Goal: Task Accomplishment & Management: Manage account settings

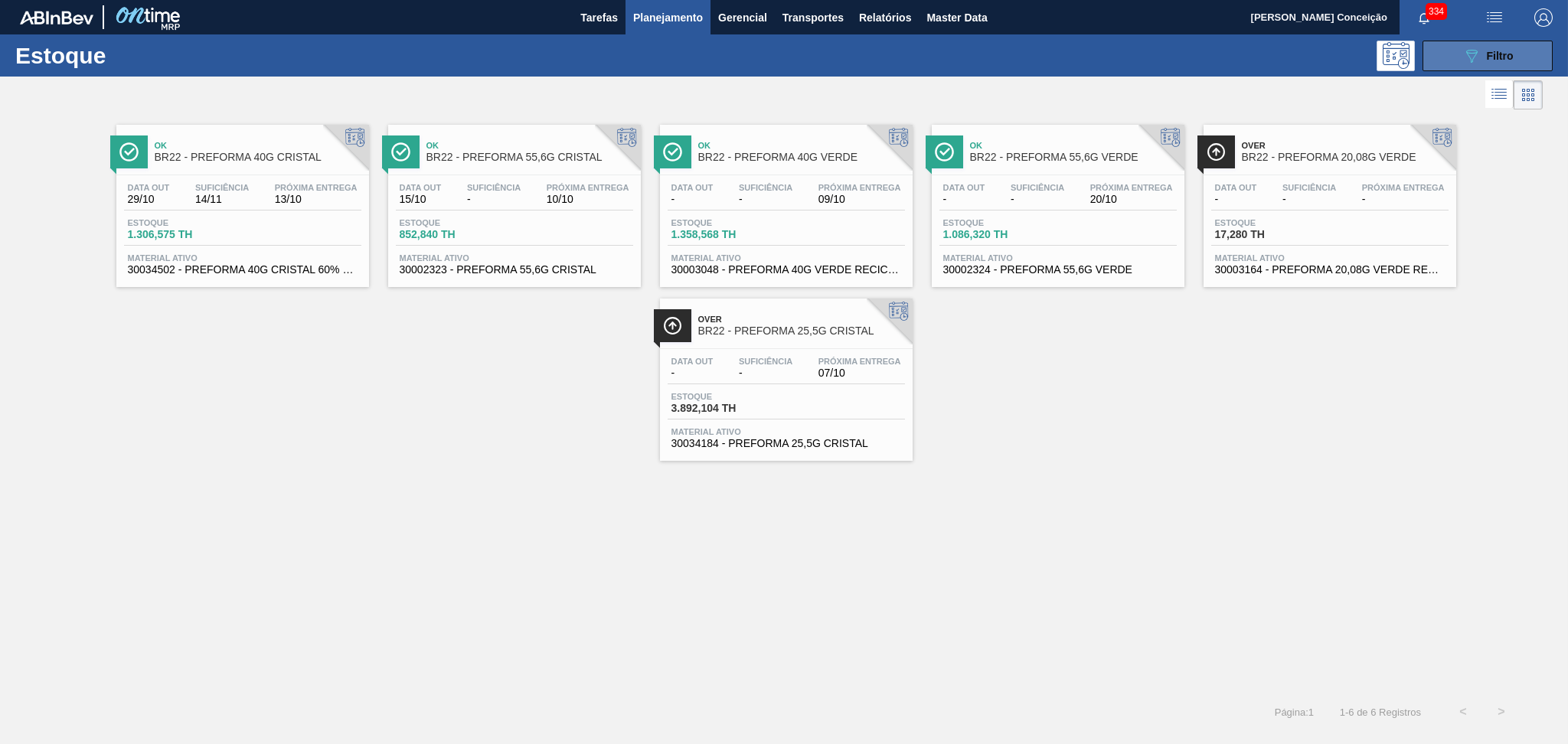
click at [1502, 62] on div "089F7B8B-B2A5-4AFE-B5C0-19BA573D28AC Filtro" at bounding box center [1487, 56] width 51 height 18
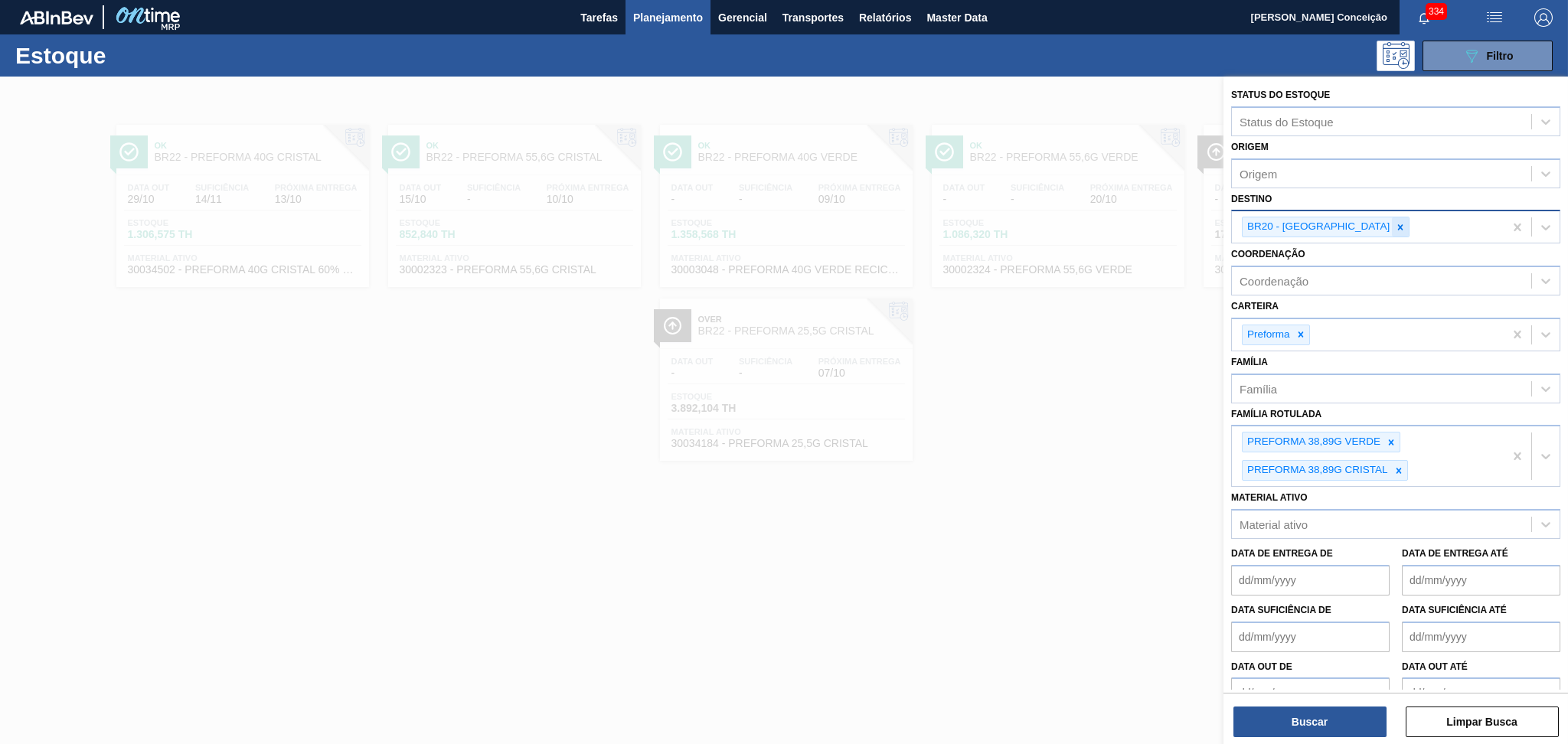
click at [1392, 222] on div at bounding box center [1401, 227] width 17 height 19
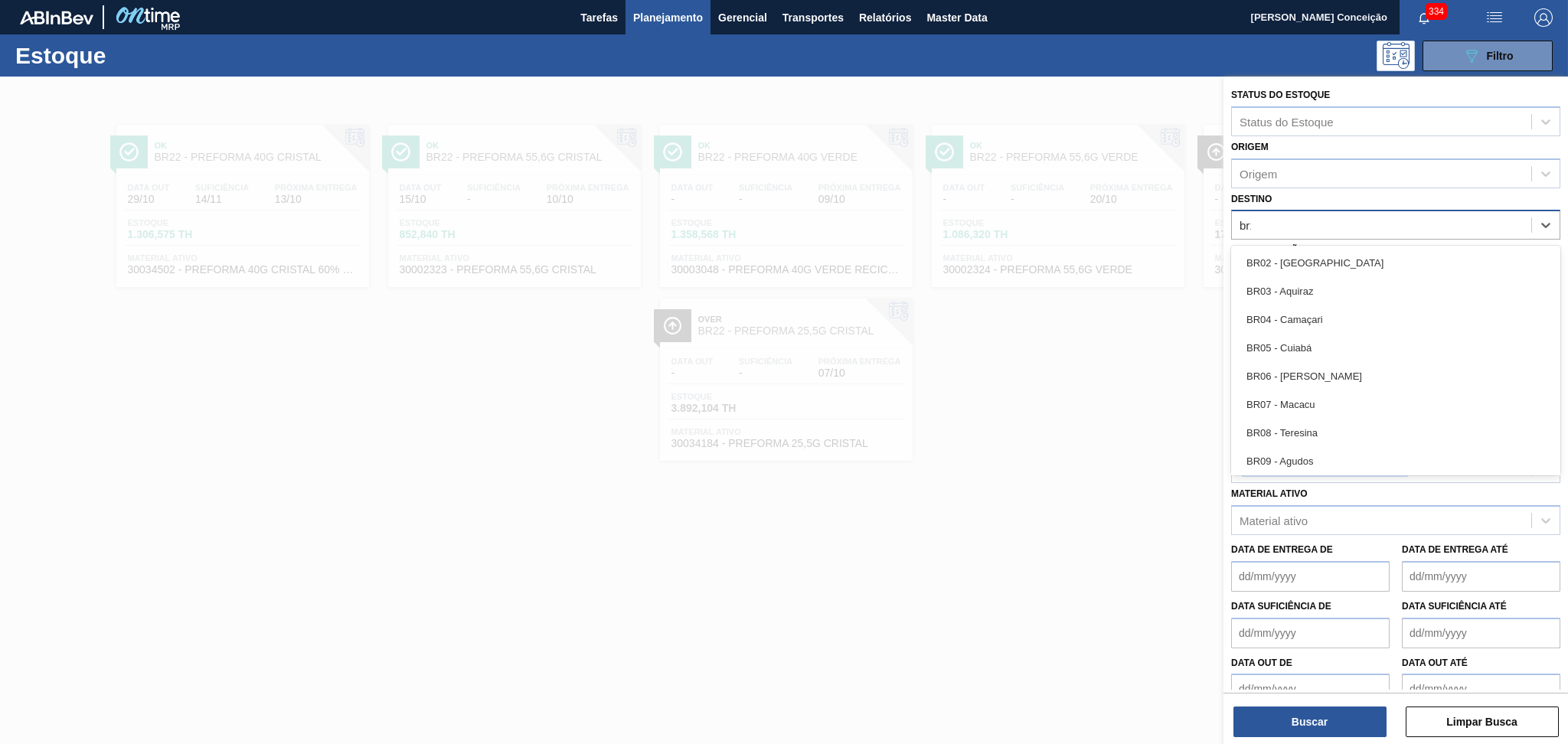
type input "br12"
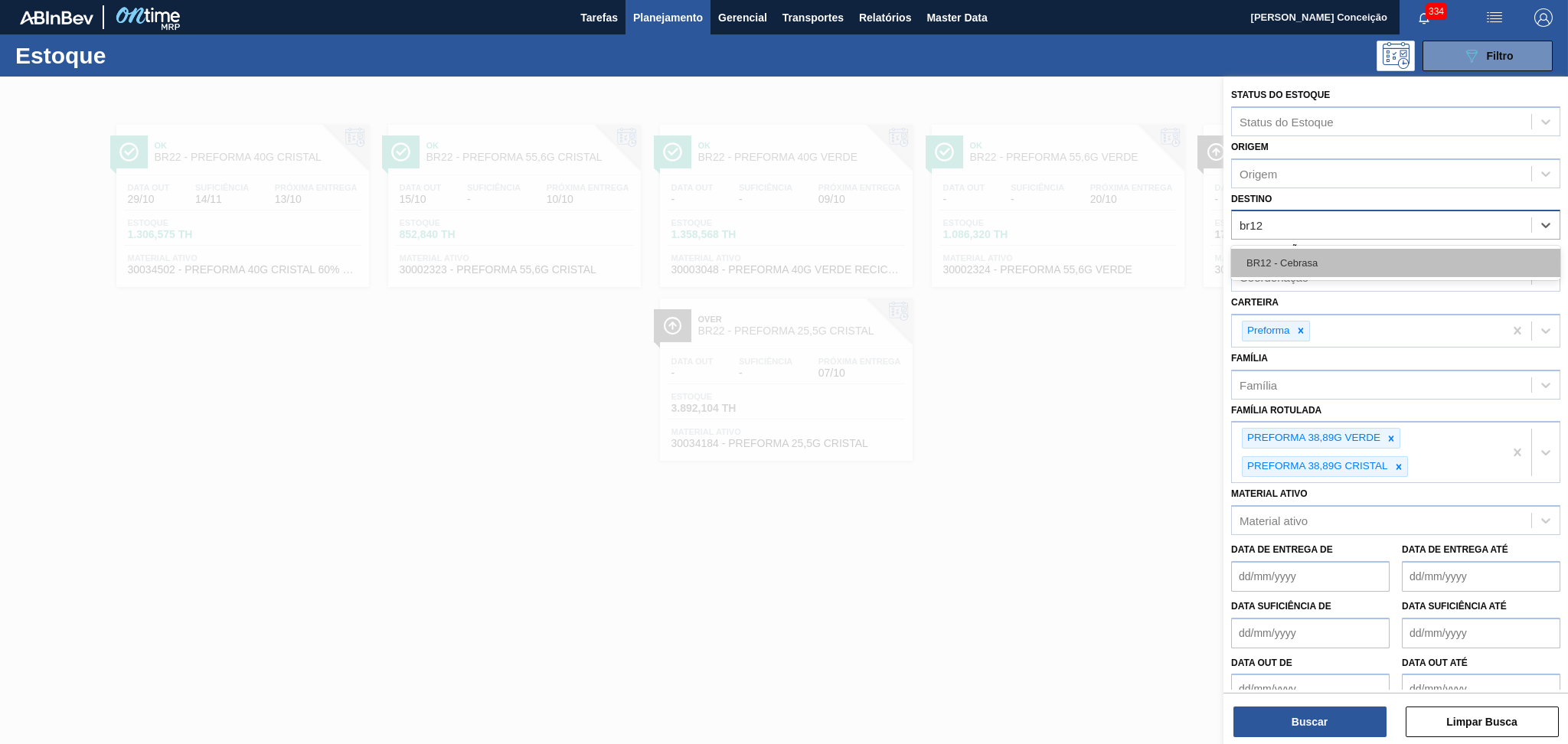
click at [1325, 264] on div "BR12 - Cebrasa" at bounding box center [1396, 262] width 329 height 28
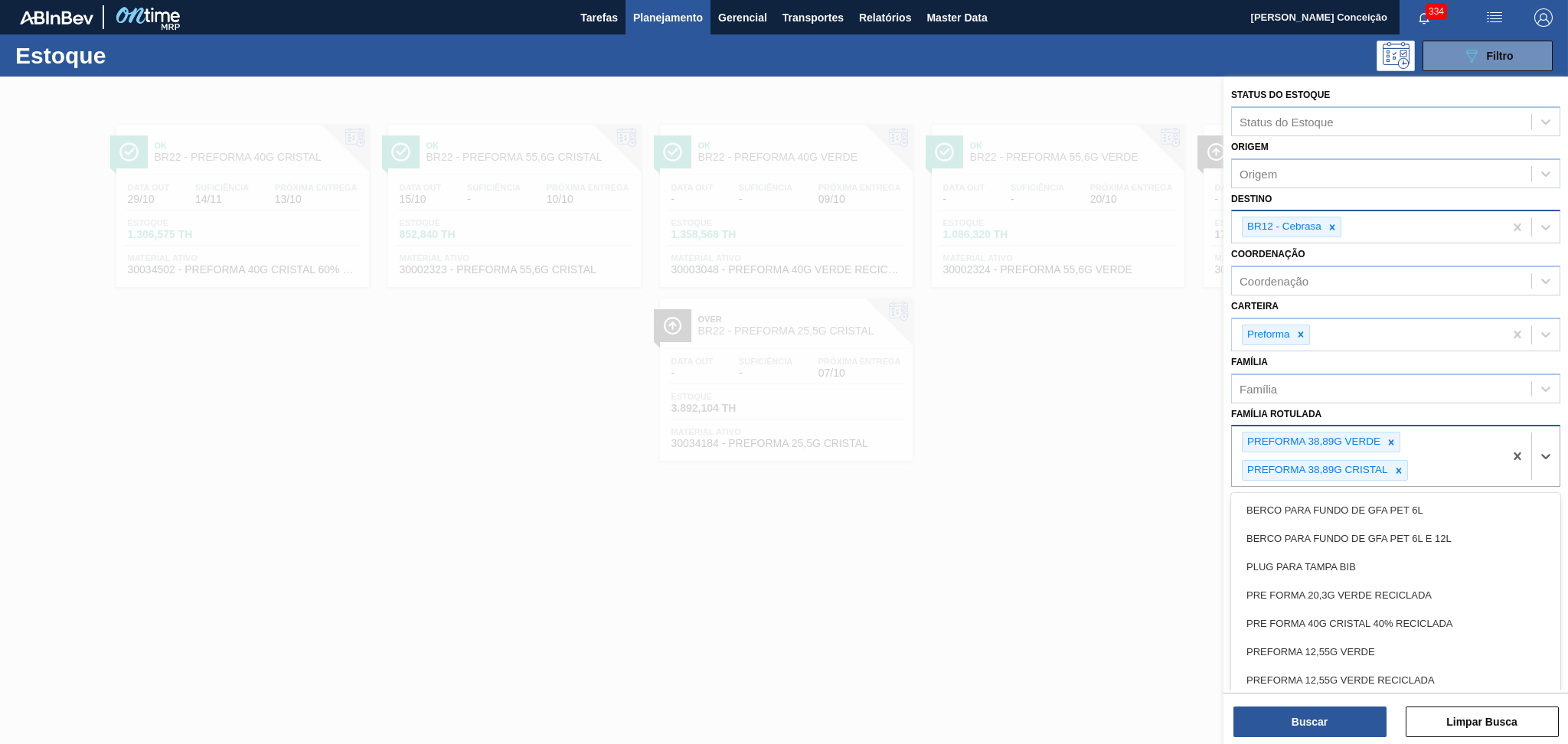
click at [1392, 427] on div "PREFORMA 38,89G VERDE PREFORMA 38,89G CRISTAL" at bounding box center [1367, 457] width 272 height 60
click at [1393, 437] on icon at bounding box center [1390, 442] width 11 height 11
click at [1393, 441] on icon at bounding box center [1398, 442] width 11 height 11
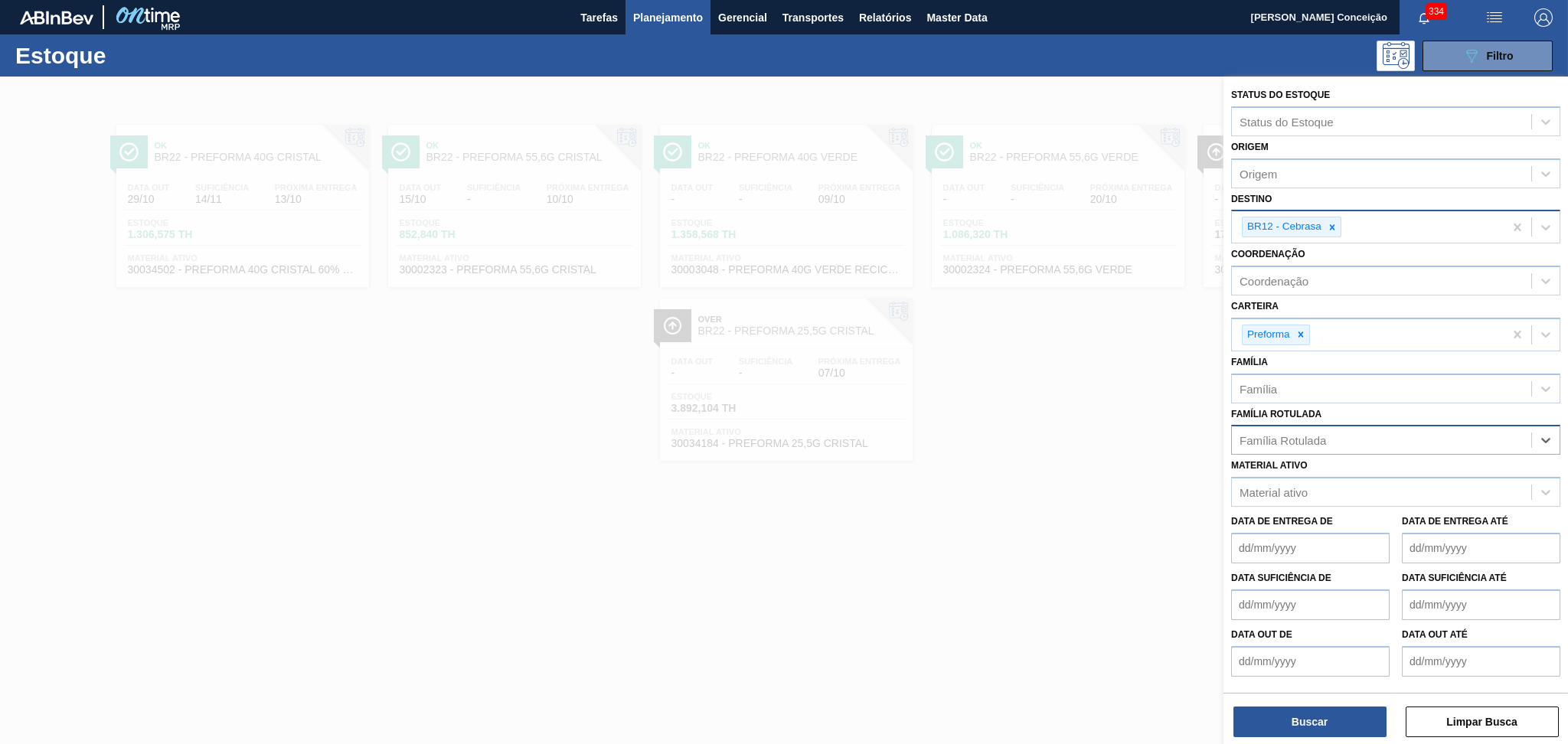
click at [1390, 436] on div "Família Rotulada" at bounding box center [1381, 440] width 299 height 22
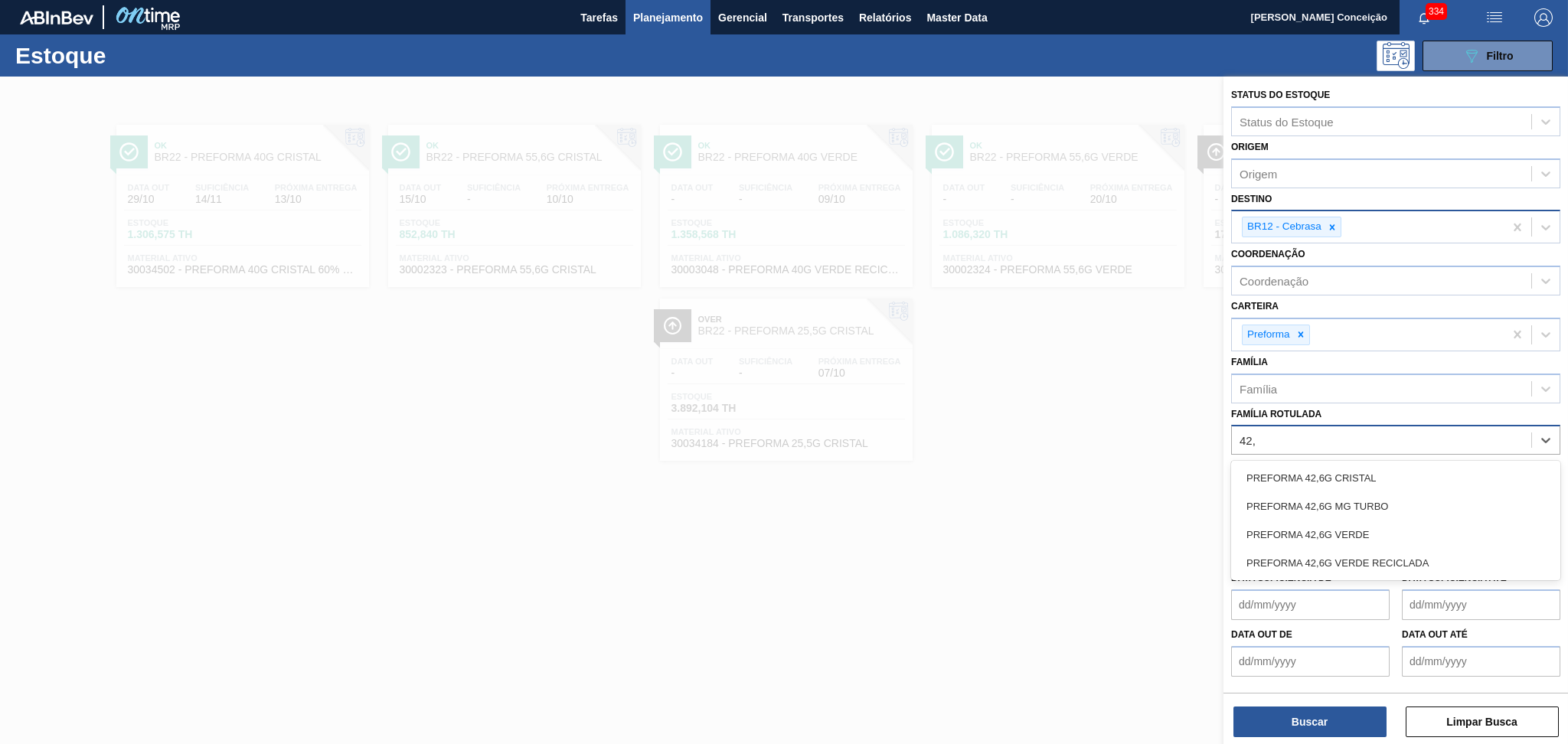
type Rotulada "42,6"
click at [1345, 521] on div "PREFORMA 42,6G VERDE" at bounding box center [1396, 534] width 329 height 28
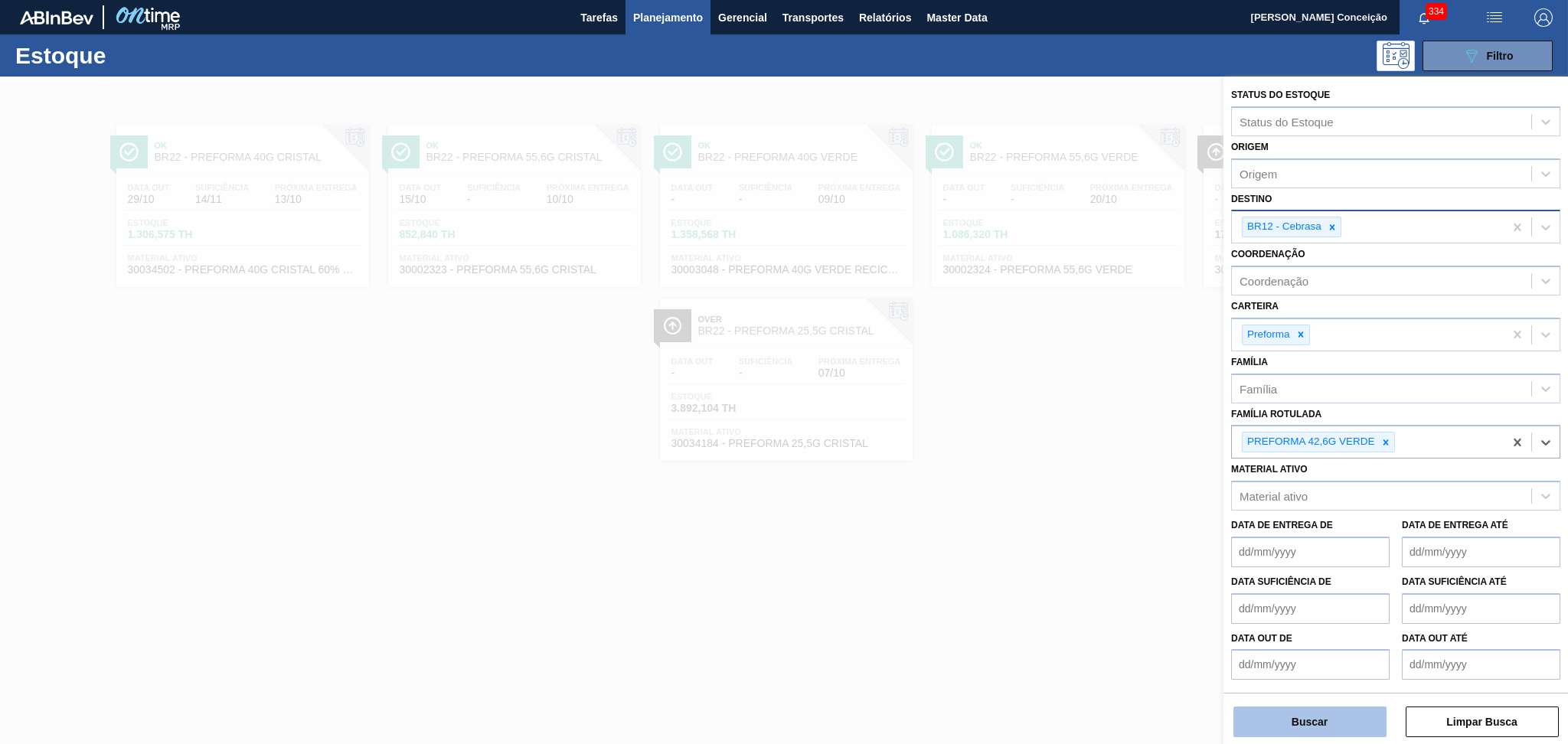
click at [1312, 727] on button "Buscar" at bounding box center [1309, 722] width 153 height 31
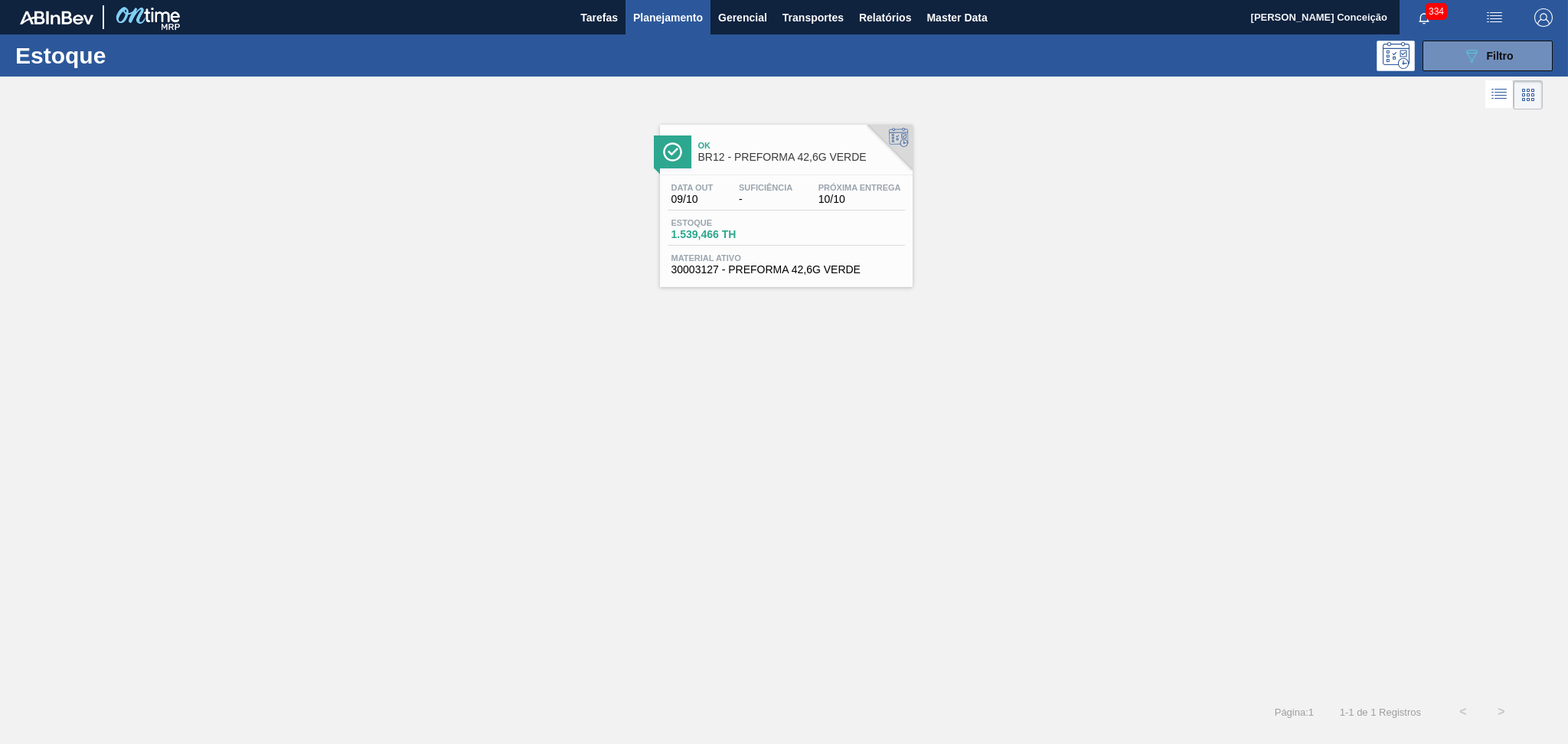
click at [791, 224] on div "Estoque 1.539,466 TH" at bounding box center [785, 232] width 237 height 28
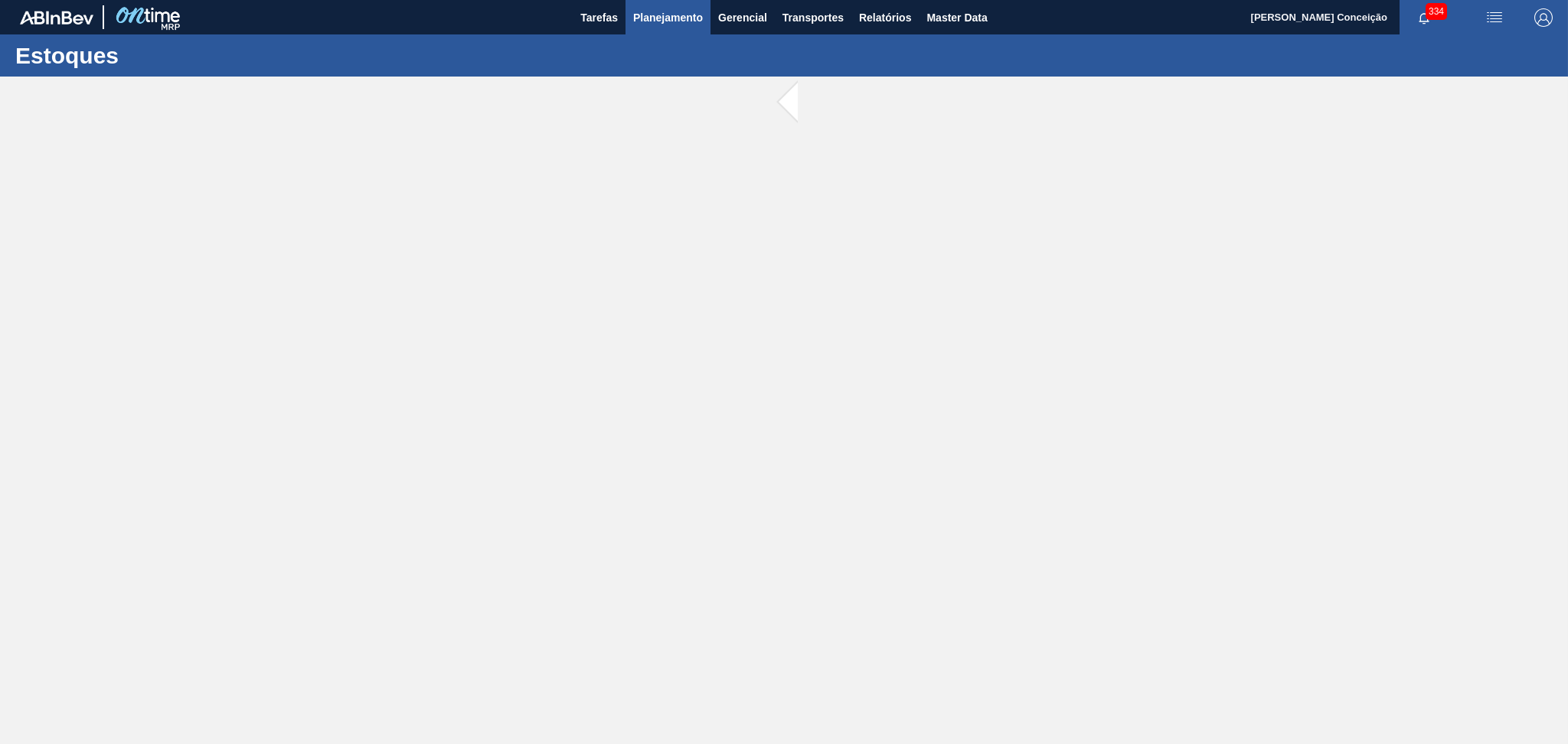
click at [678, 24] on span "Planejamento" at bounding box center [668, 17] width 69 height 18
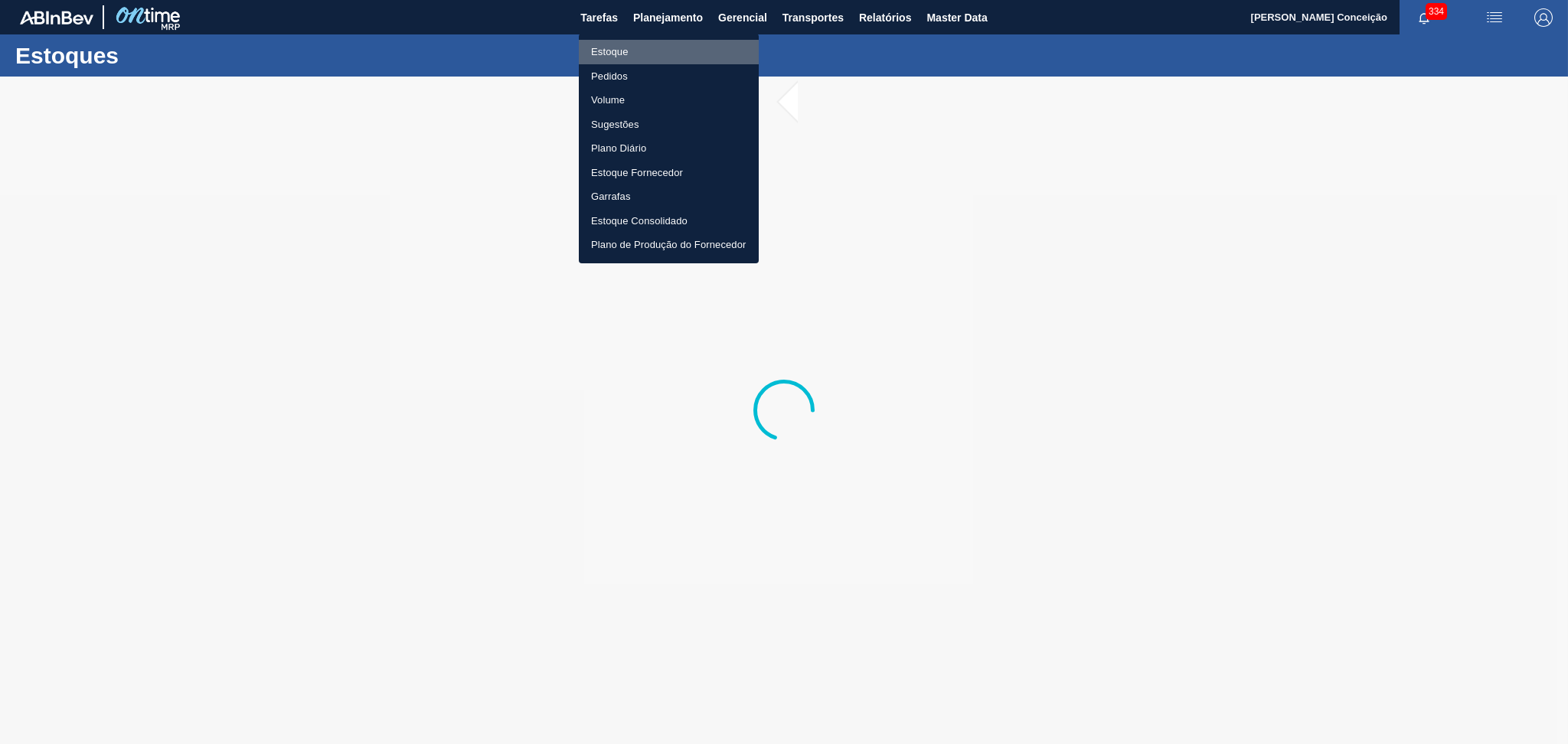
click at [619, 55] on li "Estoque" at bounding box center [668, 51] width 180 height 24
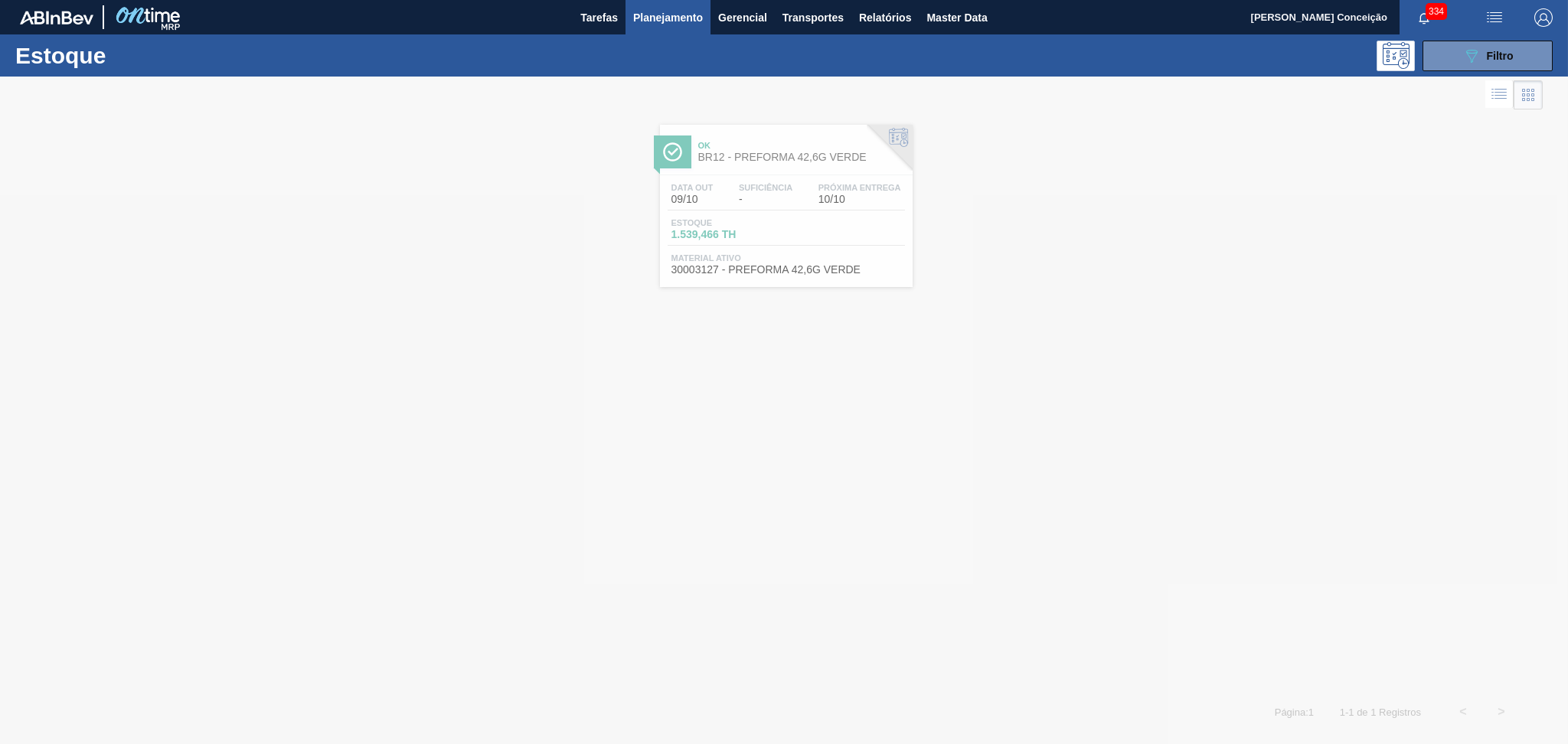
click at [817, 190] on div at bounding box center [784, 410] width 1568 height 667
click at [792, 163] on div at bounding box center [784, 410] width 1568 height 667
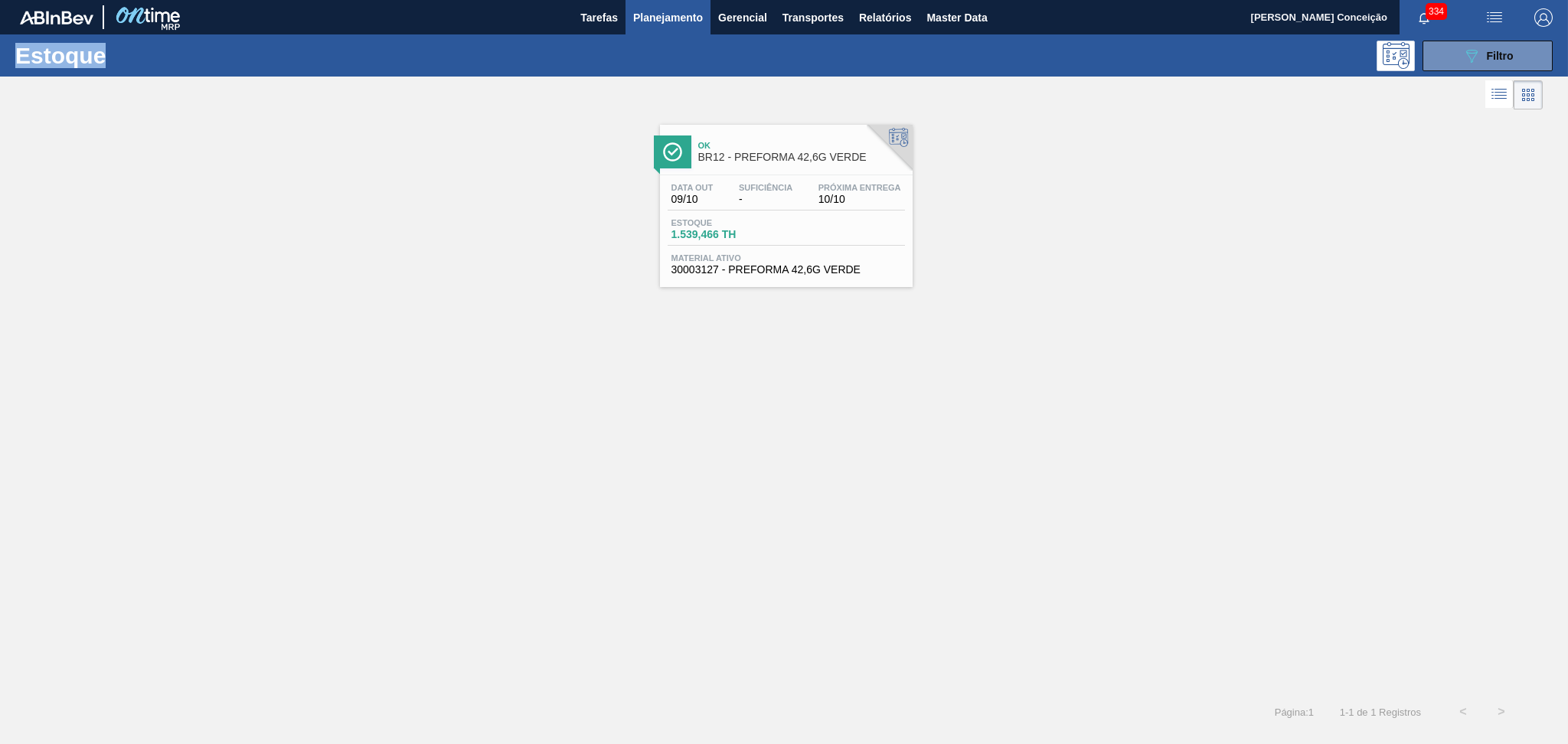
click at [792, 163] on div "Ok BR12 - PREFORMA 42,6G VERDE" at bounding box center [801, 152] width 207 height 35
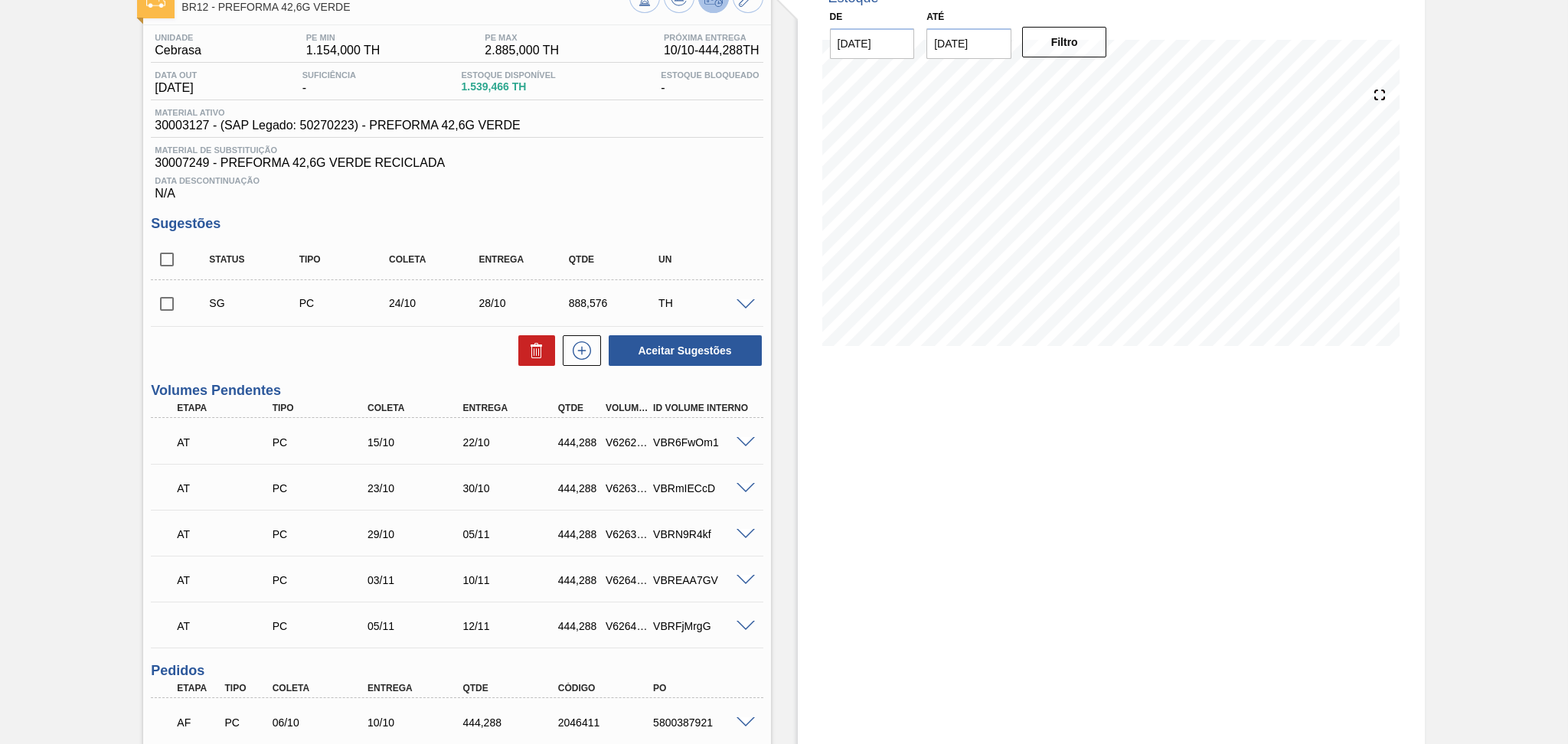
click at [433, 360] on div "Aceitar Sugestões" at bounding box center [457, 350] width 611 height 34
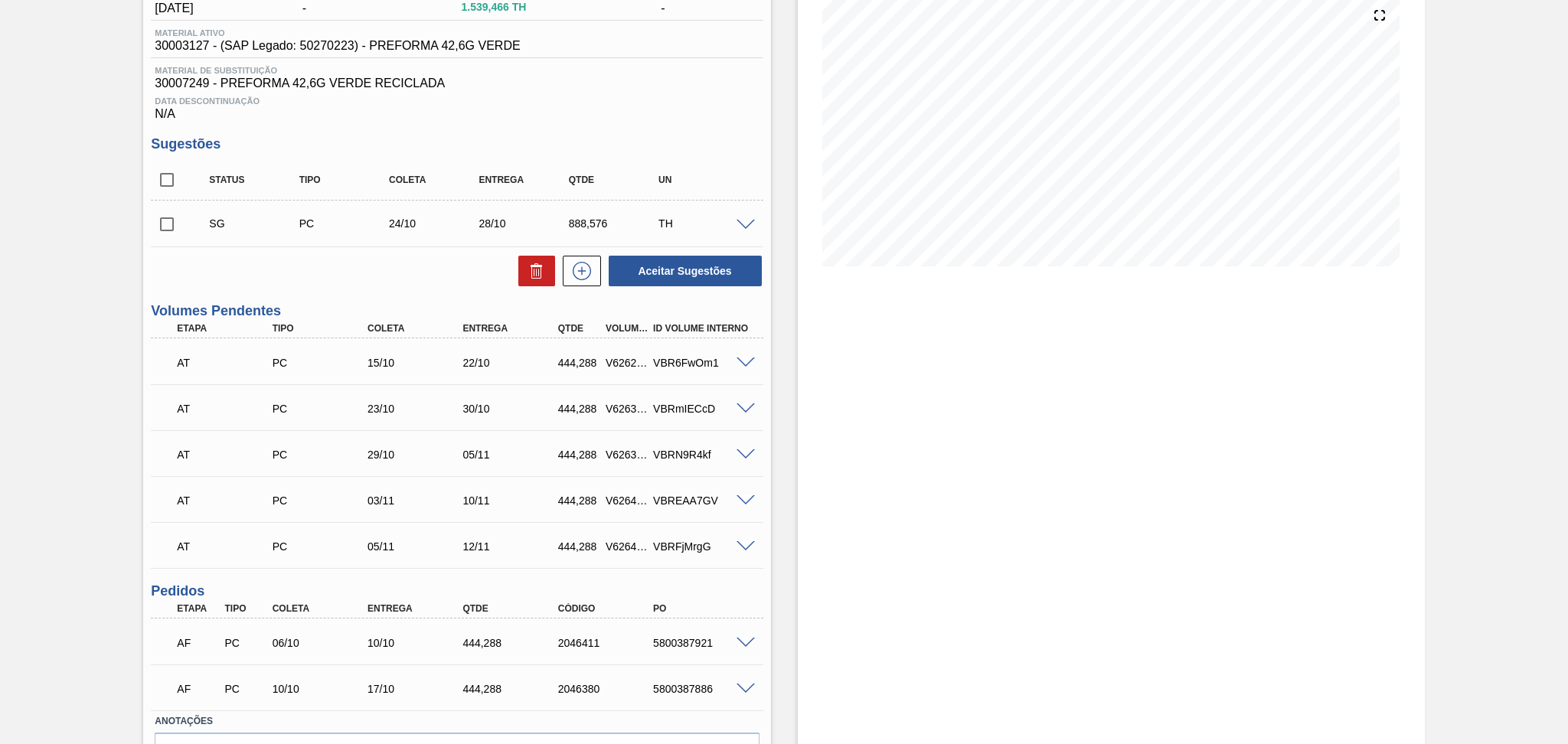
scroll to position [271, 0]
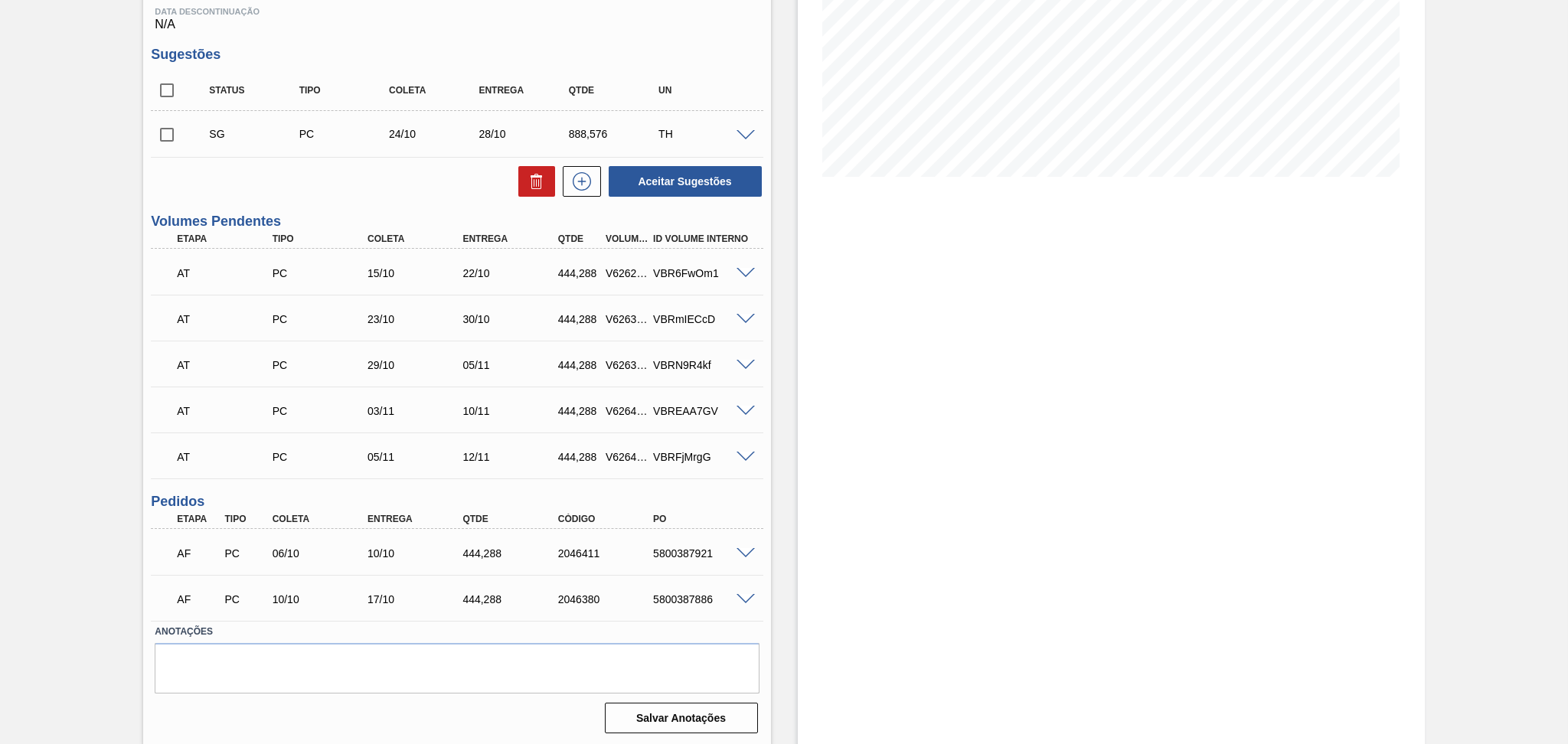
click at [476, 557] on div "444,288" at bounding box center [511, 553] width 107 height 12
copy div "444,288"
click at [794, 445] on div "Estoque De 07/10/2025 Até 30/11/2025 Filtro" at bounding box center [1098, 276] width 654 height 941
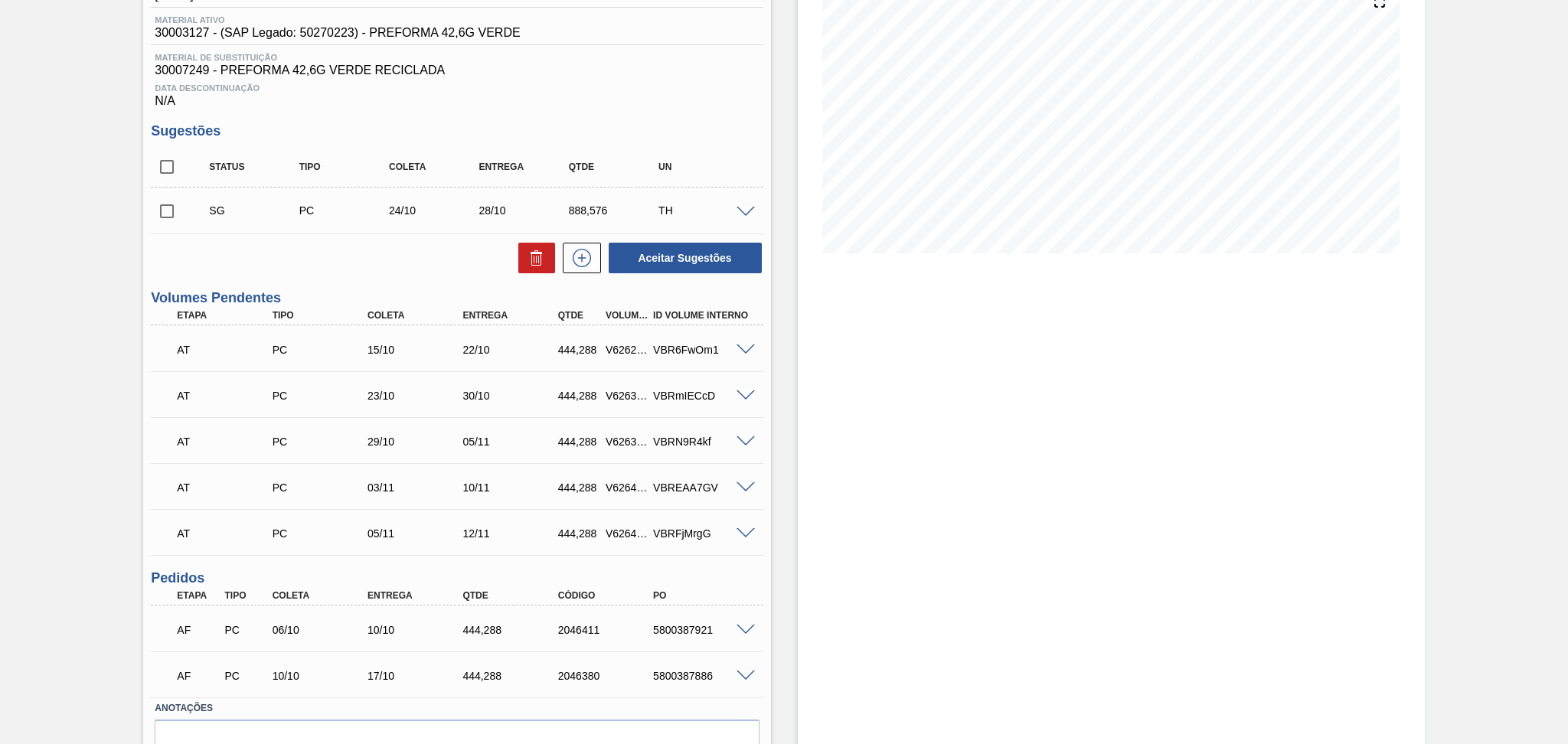
scroll to position [0, 0]
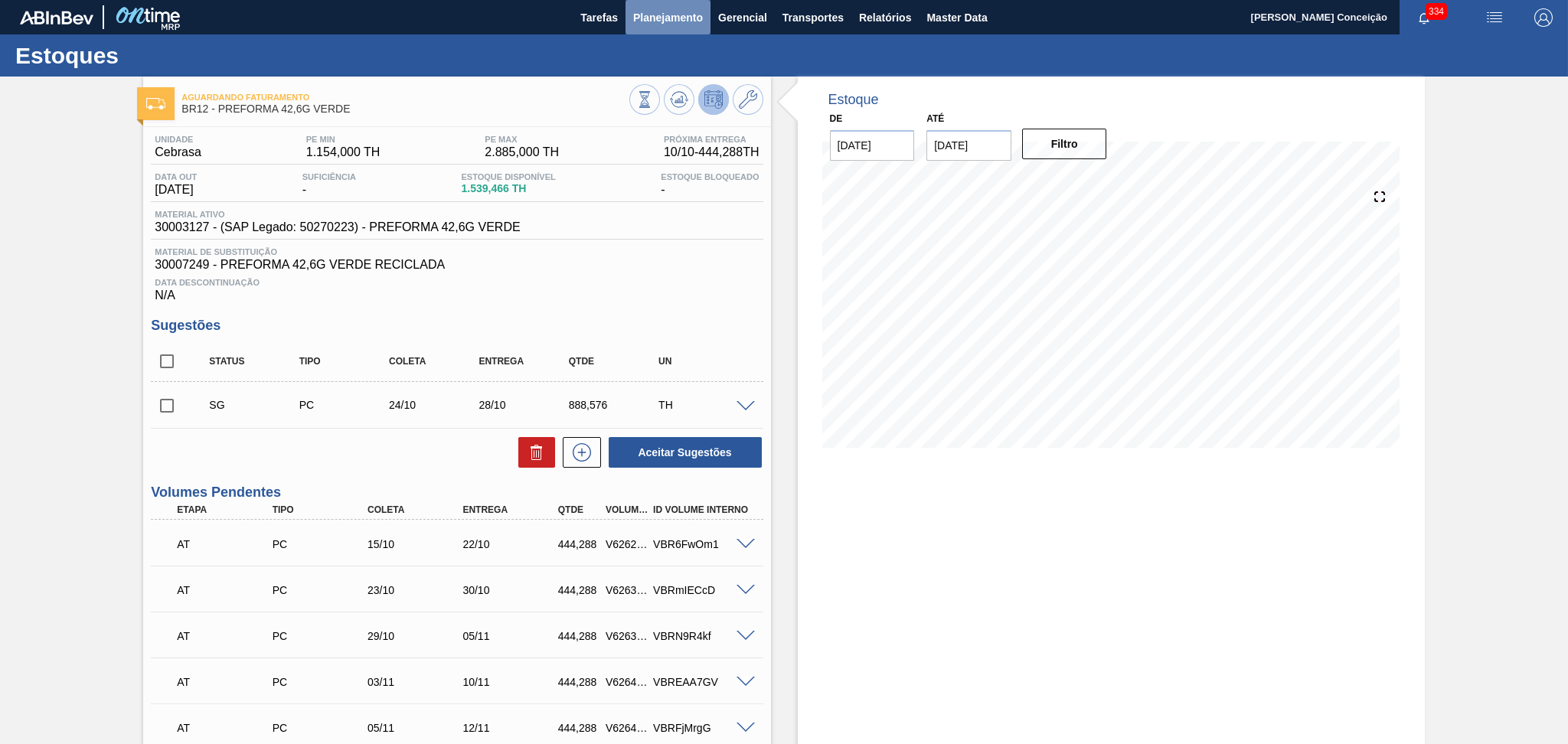
click at [680, 25] on span "Planejamento" at bounding box center [668, 17] width 69 height 18
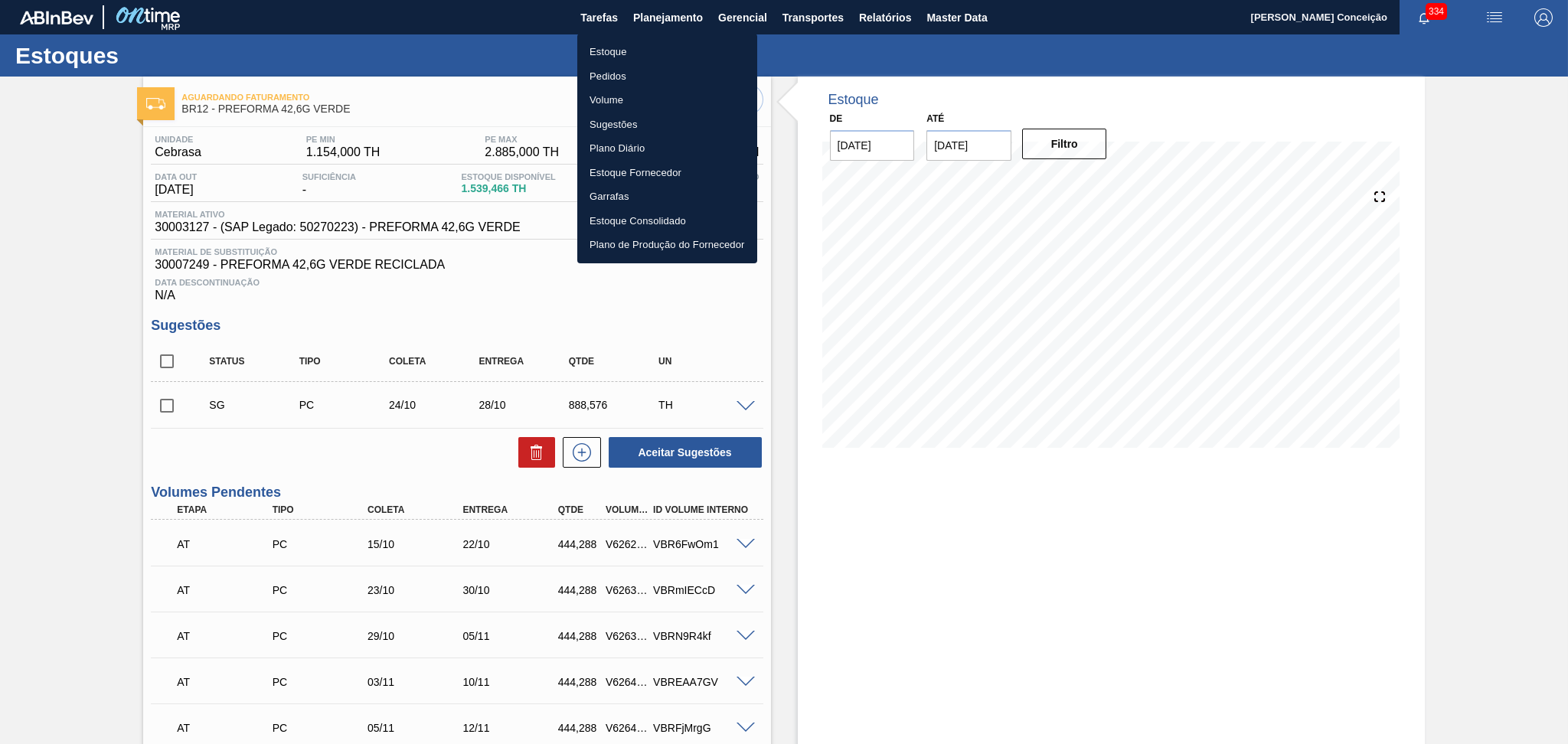
click at [606, 53] on li "Estoque" at bounding box center [666, 51] width 180 height 24
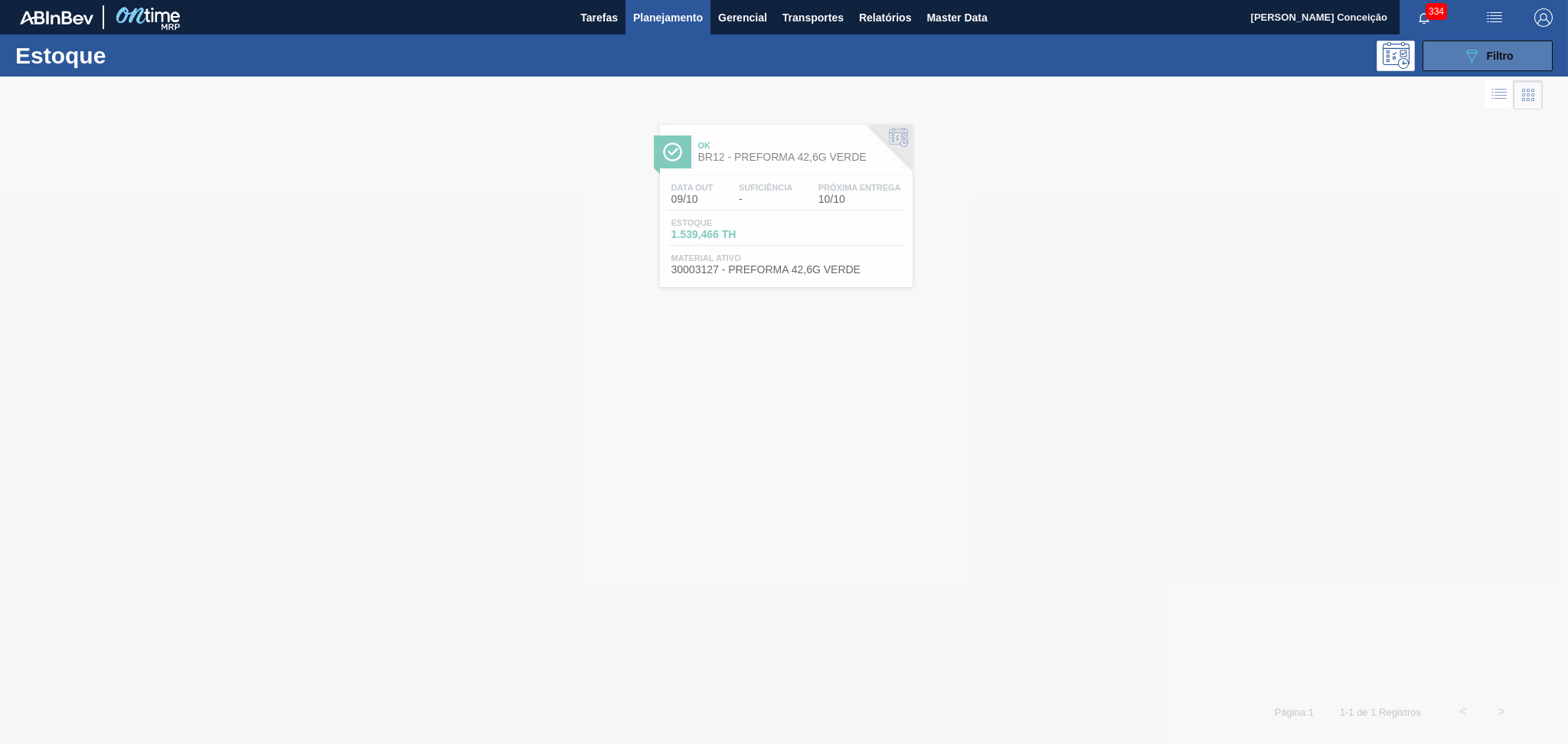
click at [1468, 62] on icon "089F7B8B-B2A5-4AFE-B5C0-19BA573D28AC" at bounding box center [1471, 56] width 18 height 18
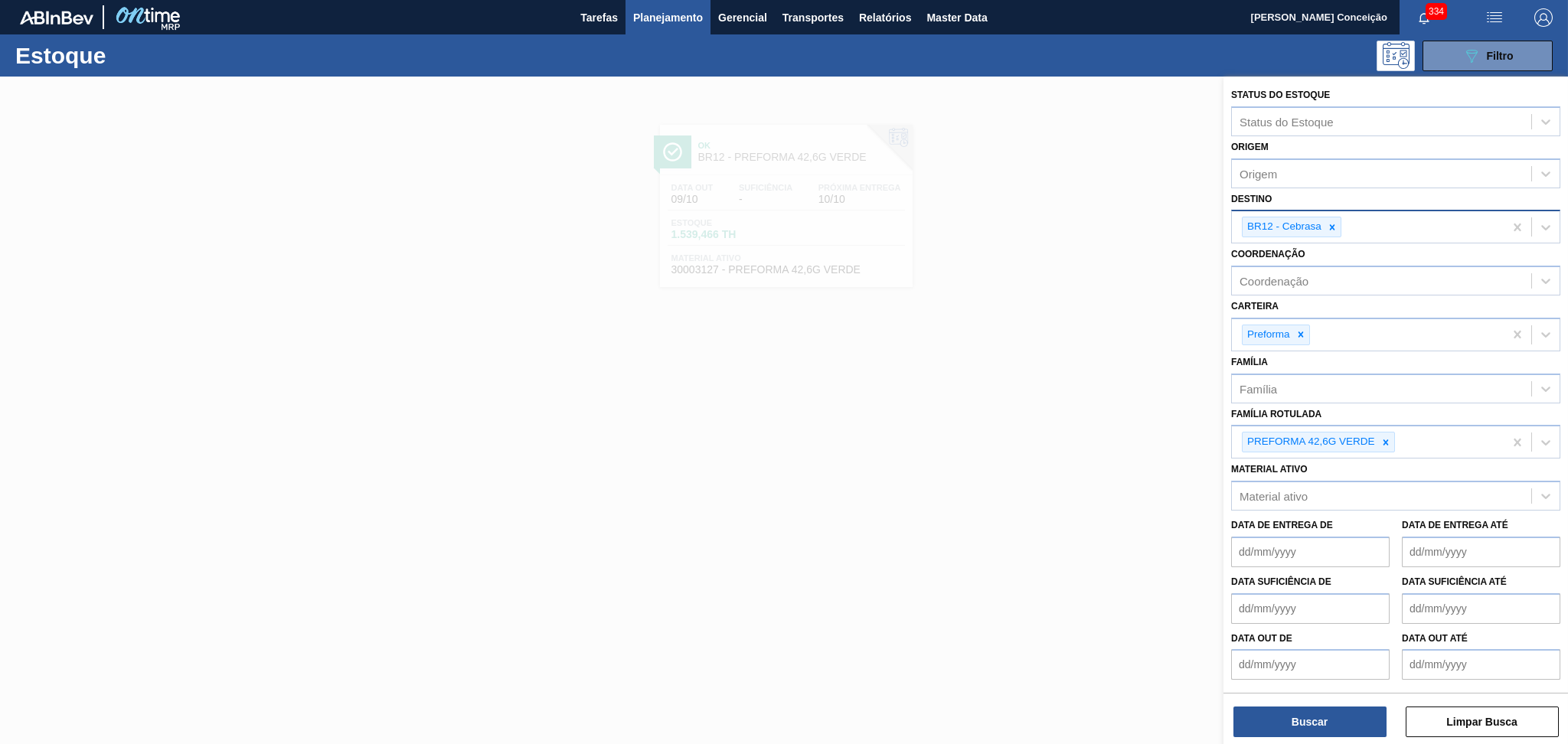
click at [1338, 228] on div at bounding box center [1332, 227] width 17 height 19
type input "br15"
click at [1328, 223] on icon at bounding box center [1332, 227] width 11 height 11
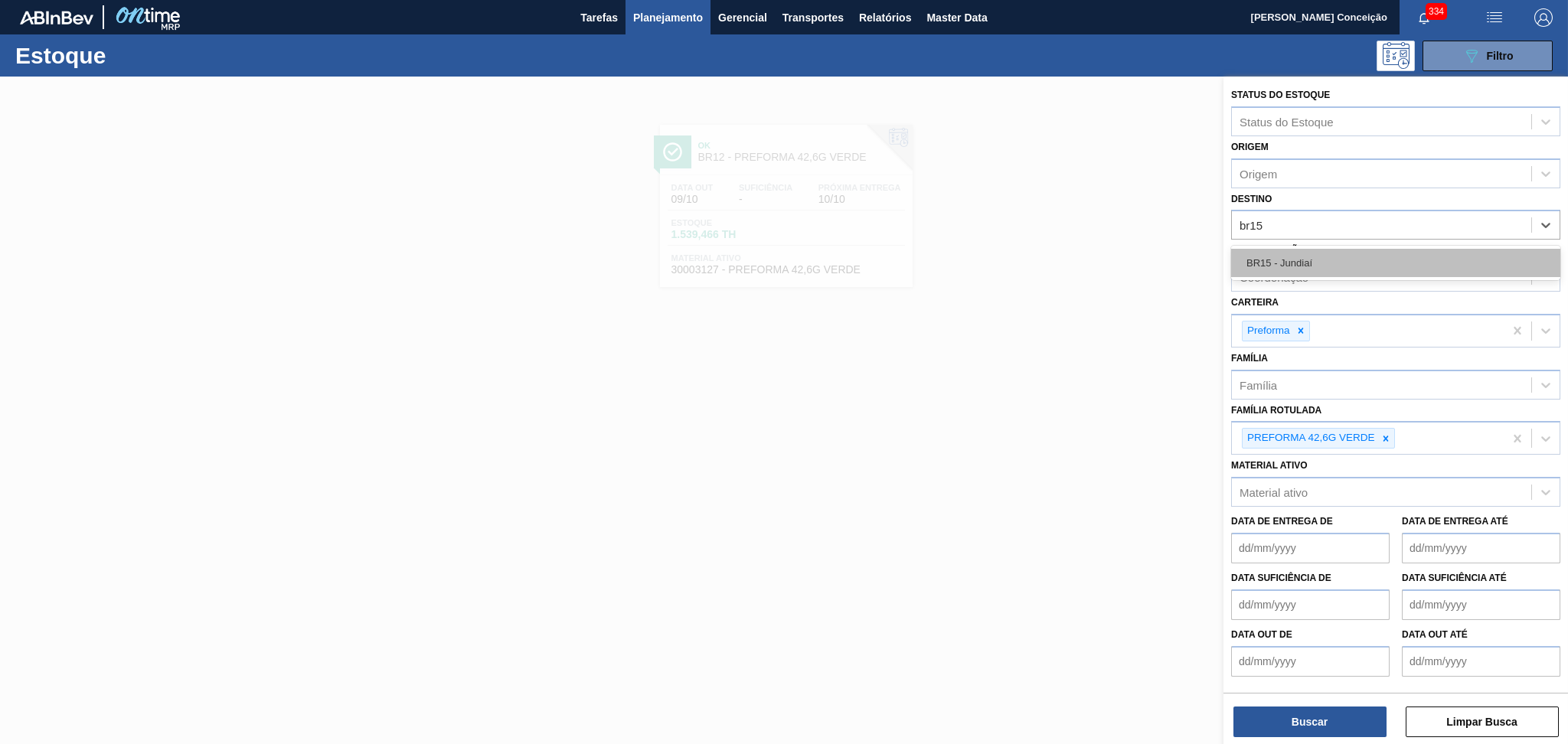
click at [1303, 259] on div "BR15 - Jundiaí" at bounding box center [1396, 262] width 329 height 28
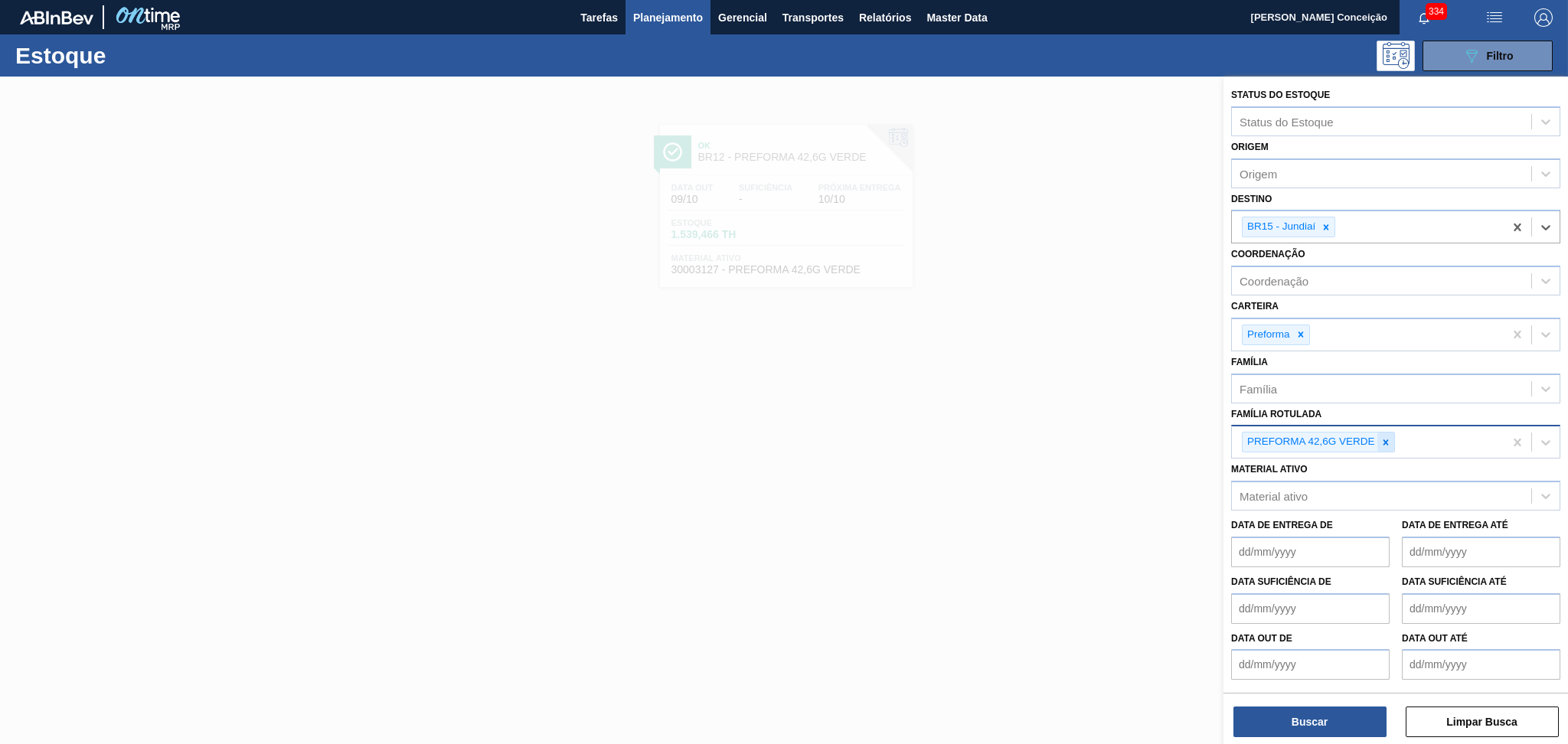
click at [1386, 441] on icon at bounding box center [1385, 442] width 11 height 11
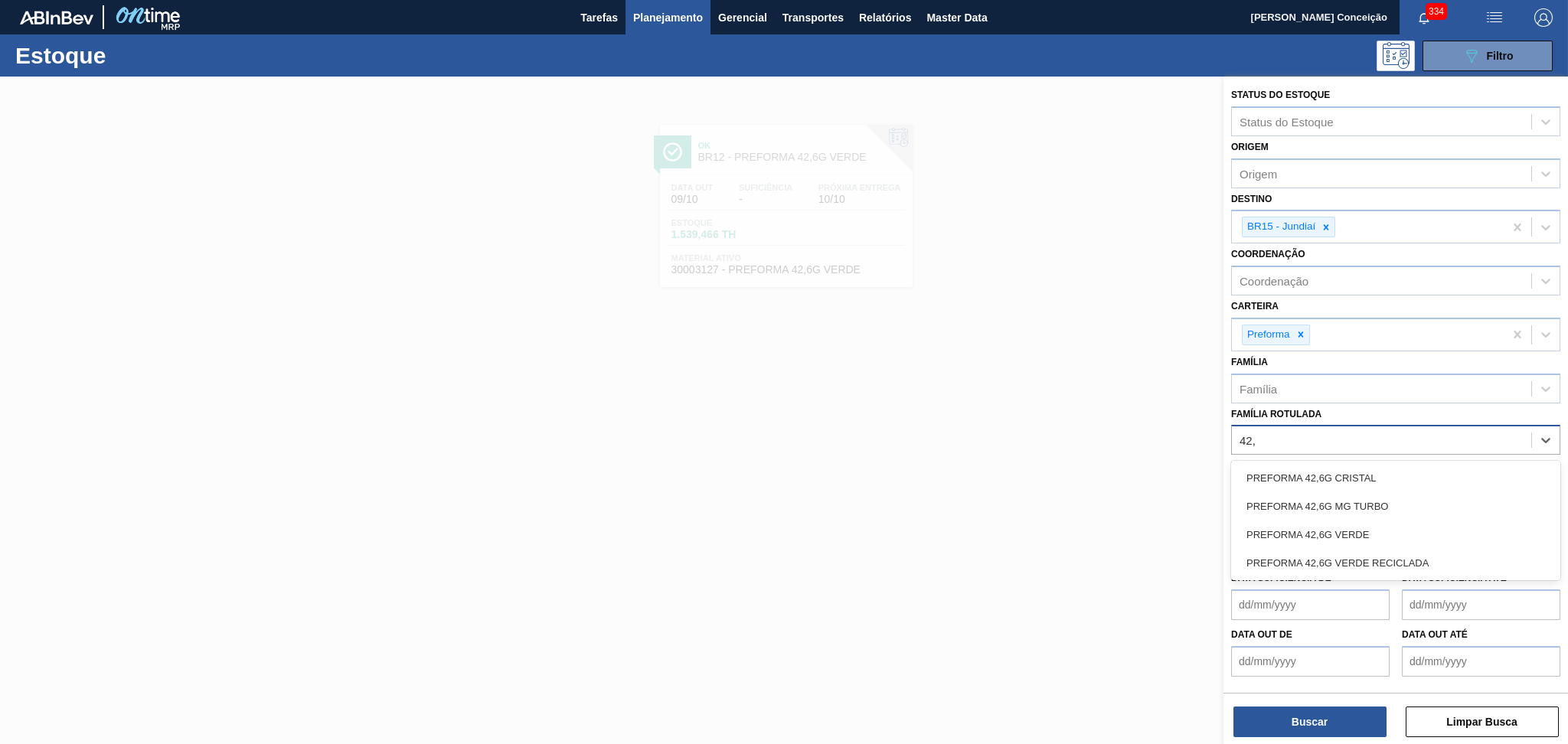
type Rotulada "42,6"
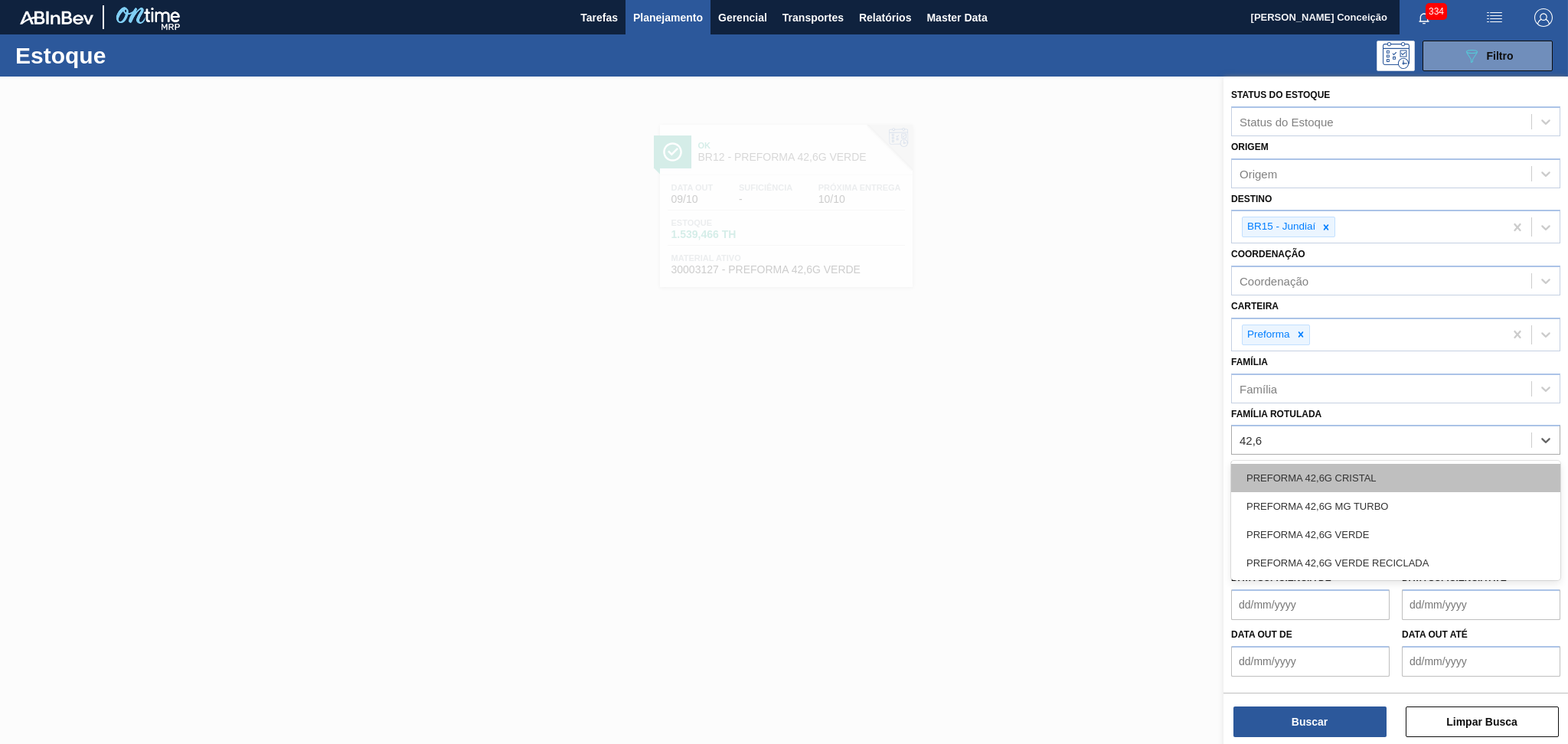
click at [1363, 476] on div "PREFORMA 42,6G CRISTAL" at bounding box center [1396, 478] width 329 height 28
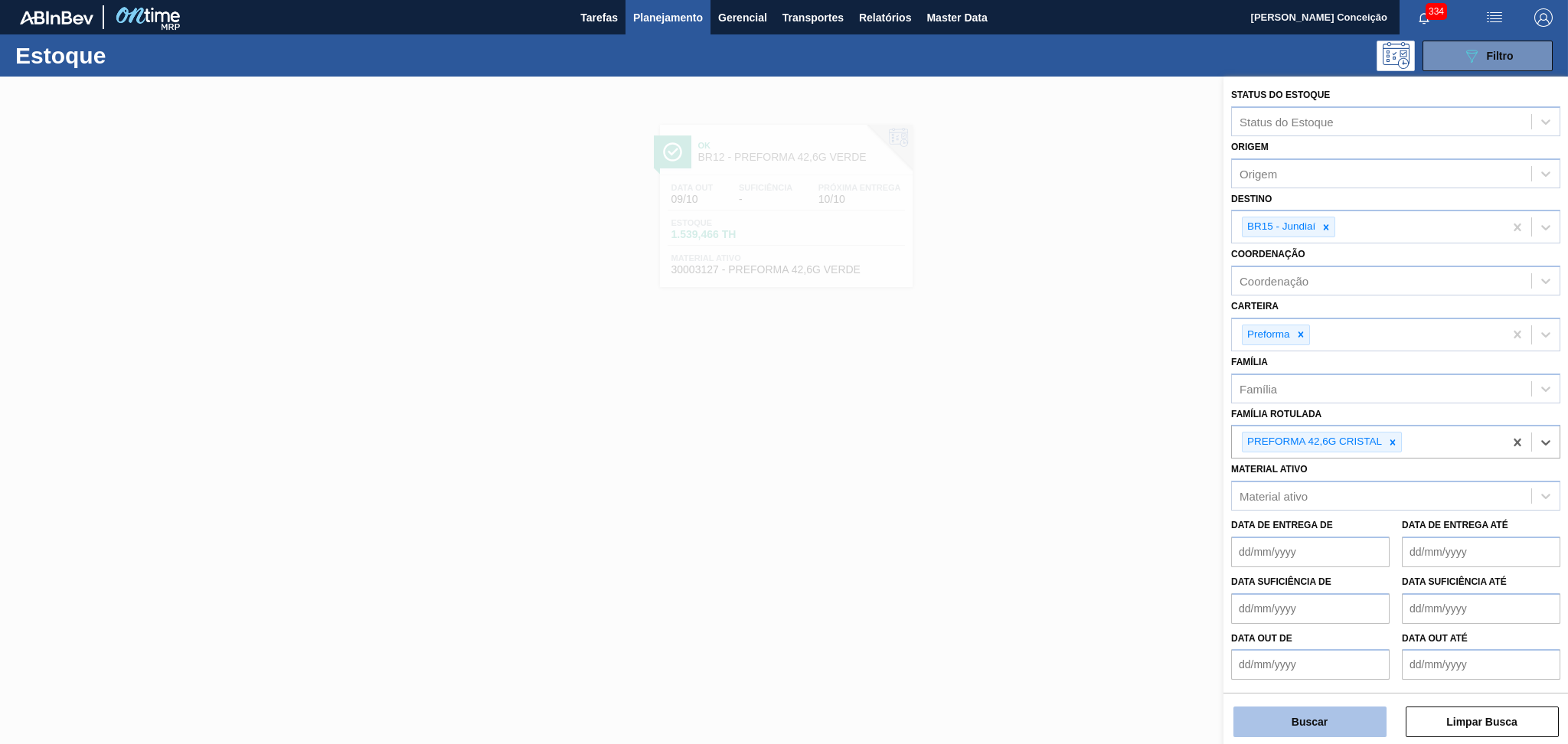
click at [1295, 720] on button "Buscar" at bounding box center [1309, 722] width 153 height 31
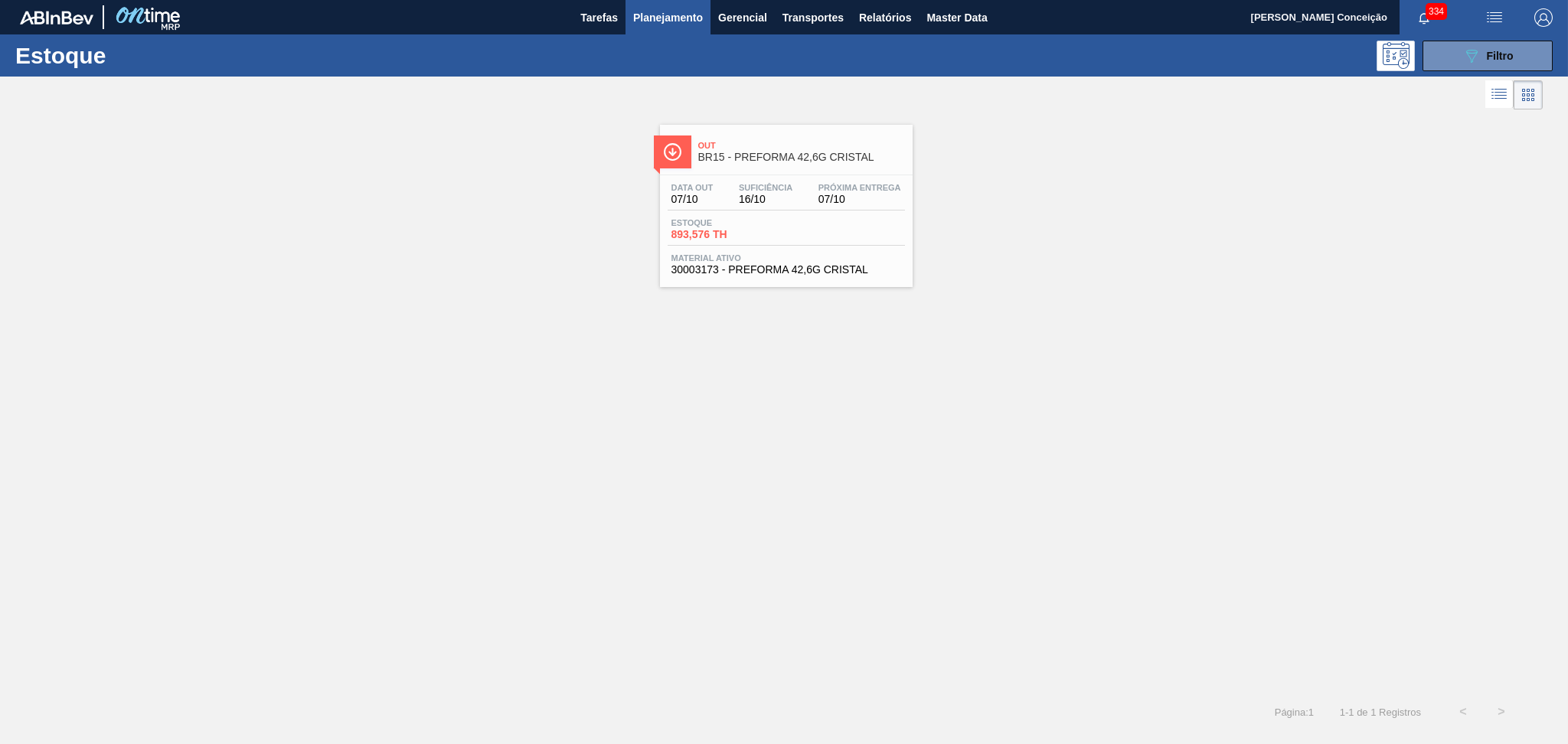
click at [773, 238] on span "893,576 TH" at bounding box center [724, 235] width 107 height 12
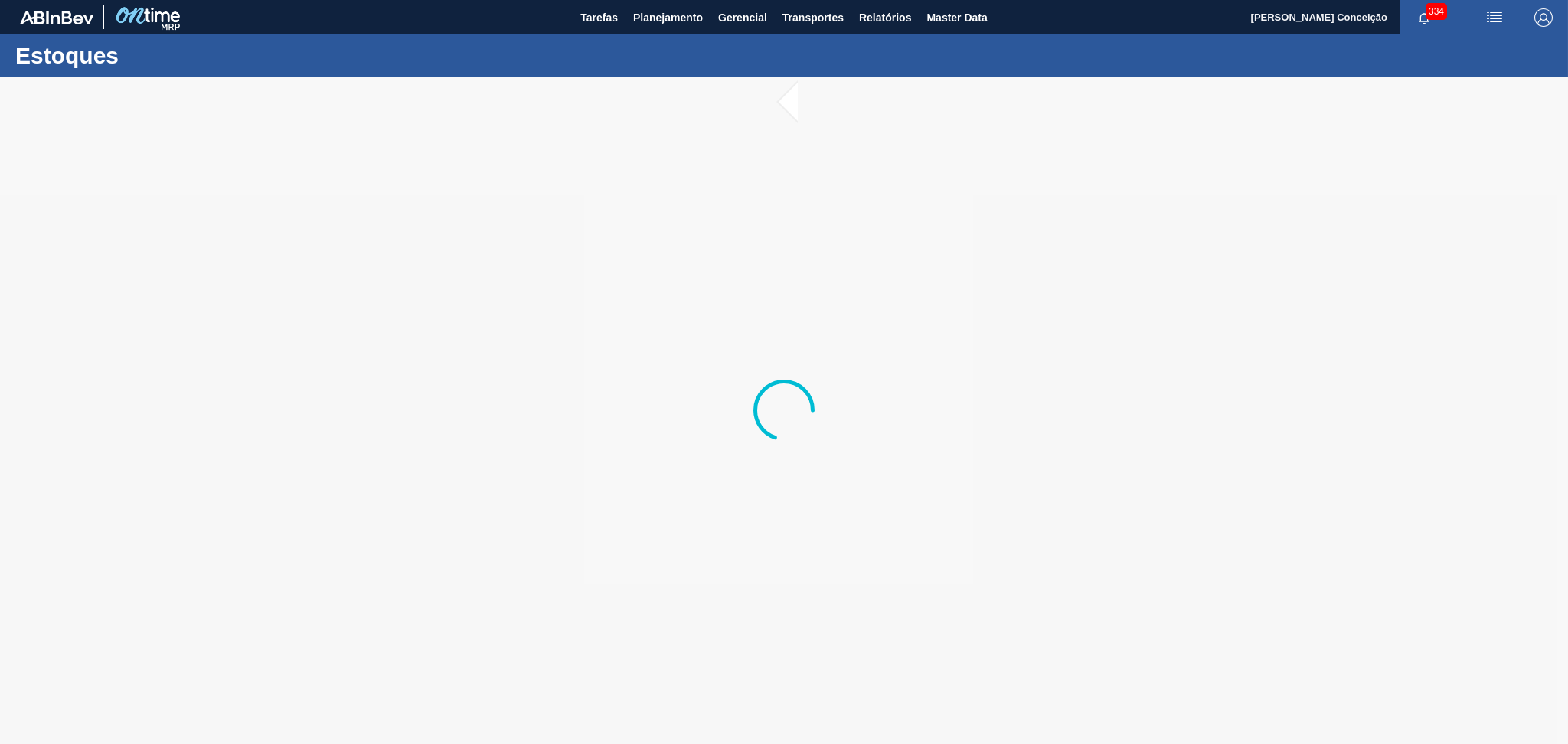
click at [122, 393] on div at bounding box center [784, 410] width 1568 height 667
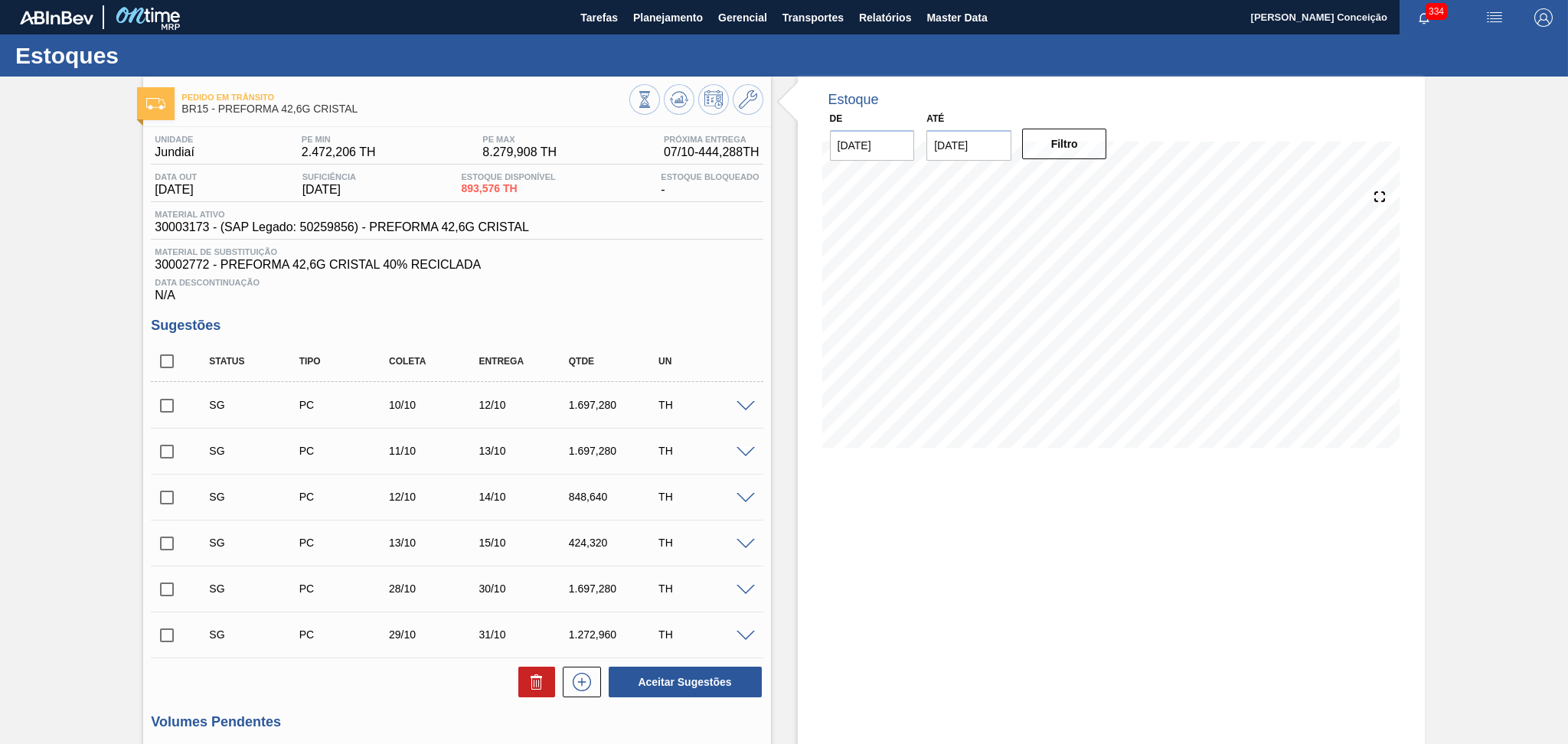
click at [680, 300] on div "Data Descontinuação N/A" at bounding box center [457, 287] width 611 height 31
click at [201, 228] on span "30003173 - (SAP Legado: 50259856) - PREFORMA 42,6G CRISTAL" at bounding box center [341, 227] width 374 height 13
copy span "30003173"
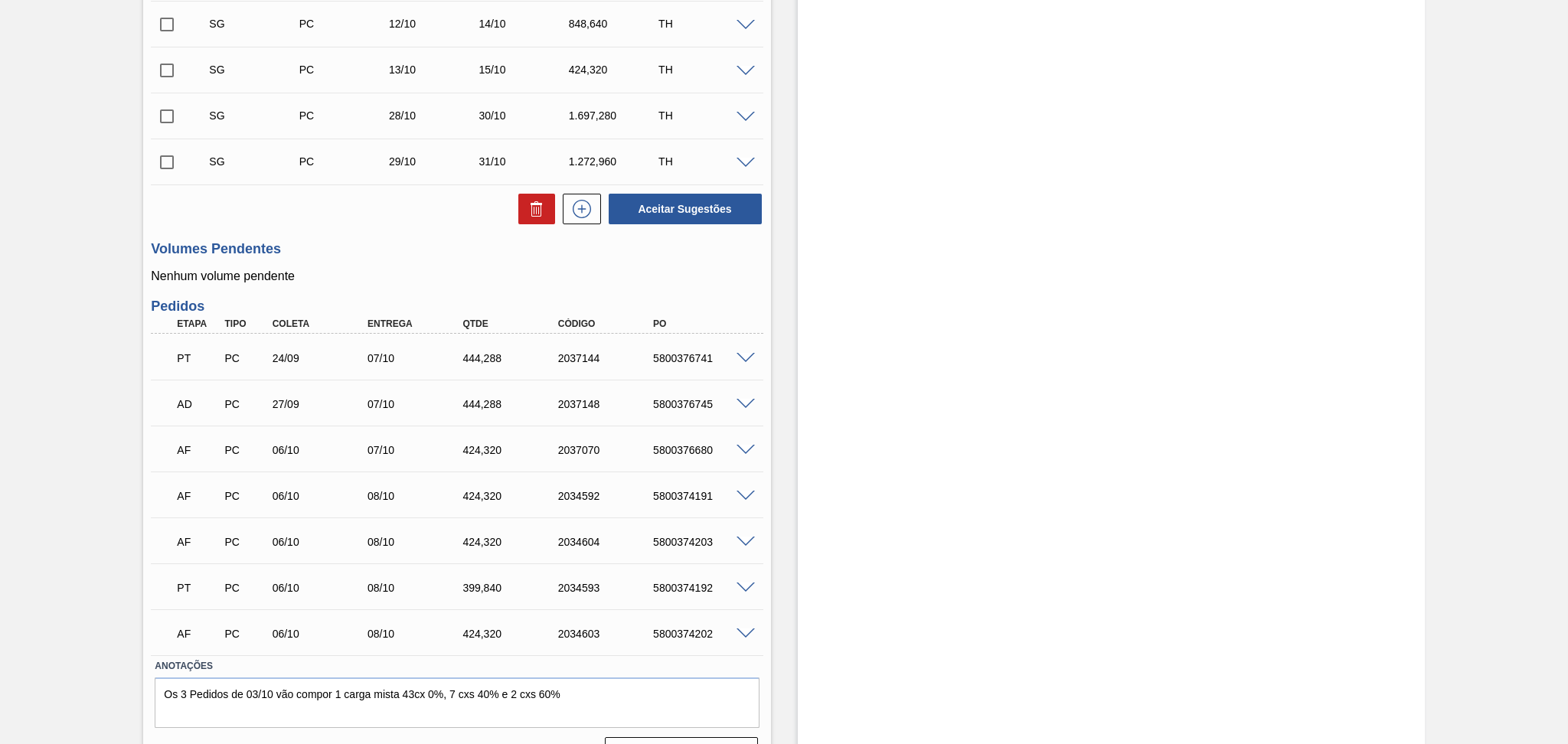
scroll to position [508, 0]
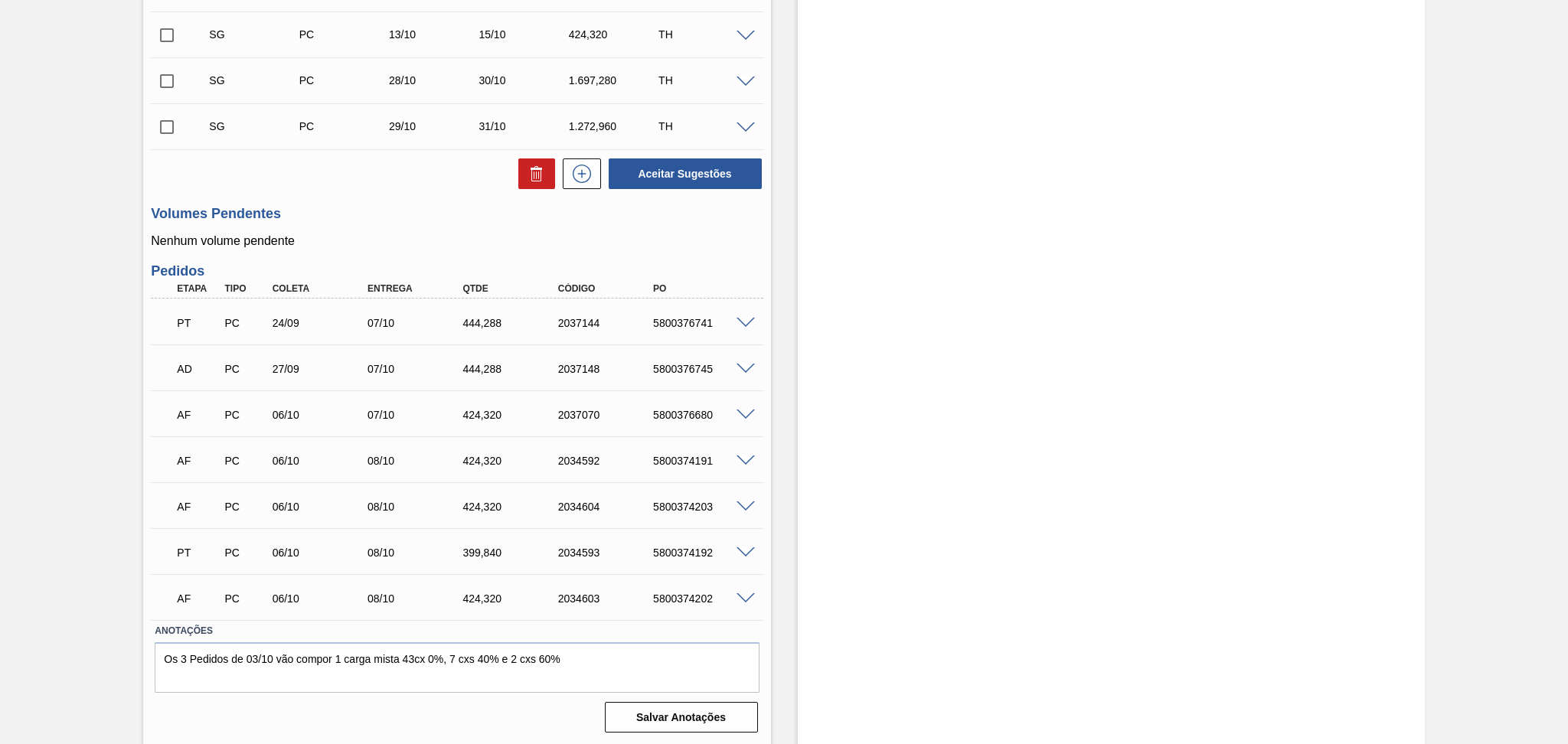
click at [741, 325] on span at bounding box center [745, 323] width 18 height 12
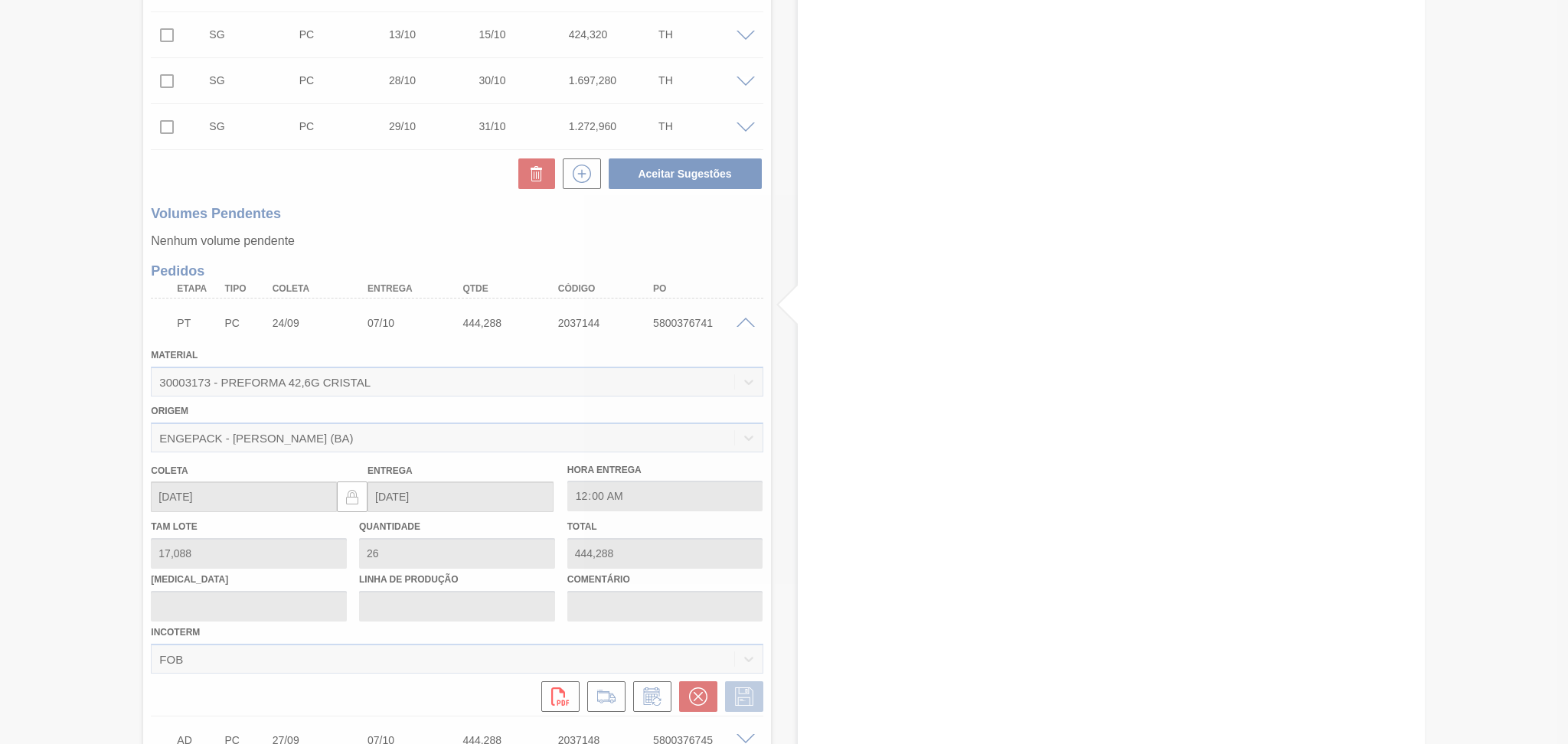
click at [742, 323] on div at bounding box center [784, 372] width 1568 height 744
click at [744, 323] on div at bounding box center [784, 372] width 1568 height 744
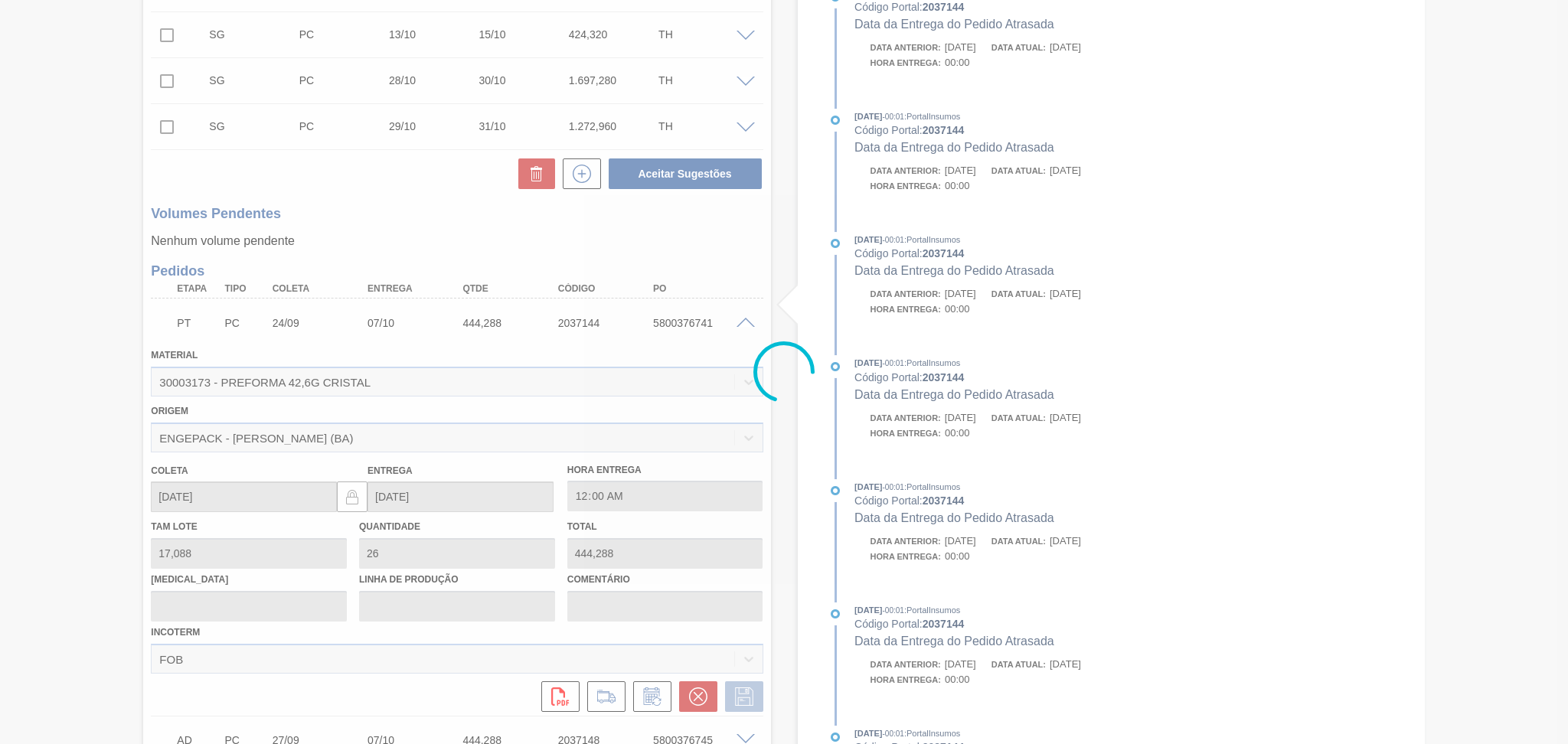
click at [744, 323] on div at bounding box center [784, 372] width 1568 height 744
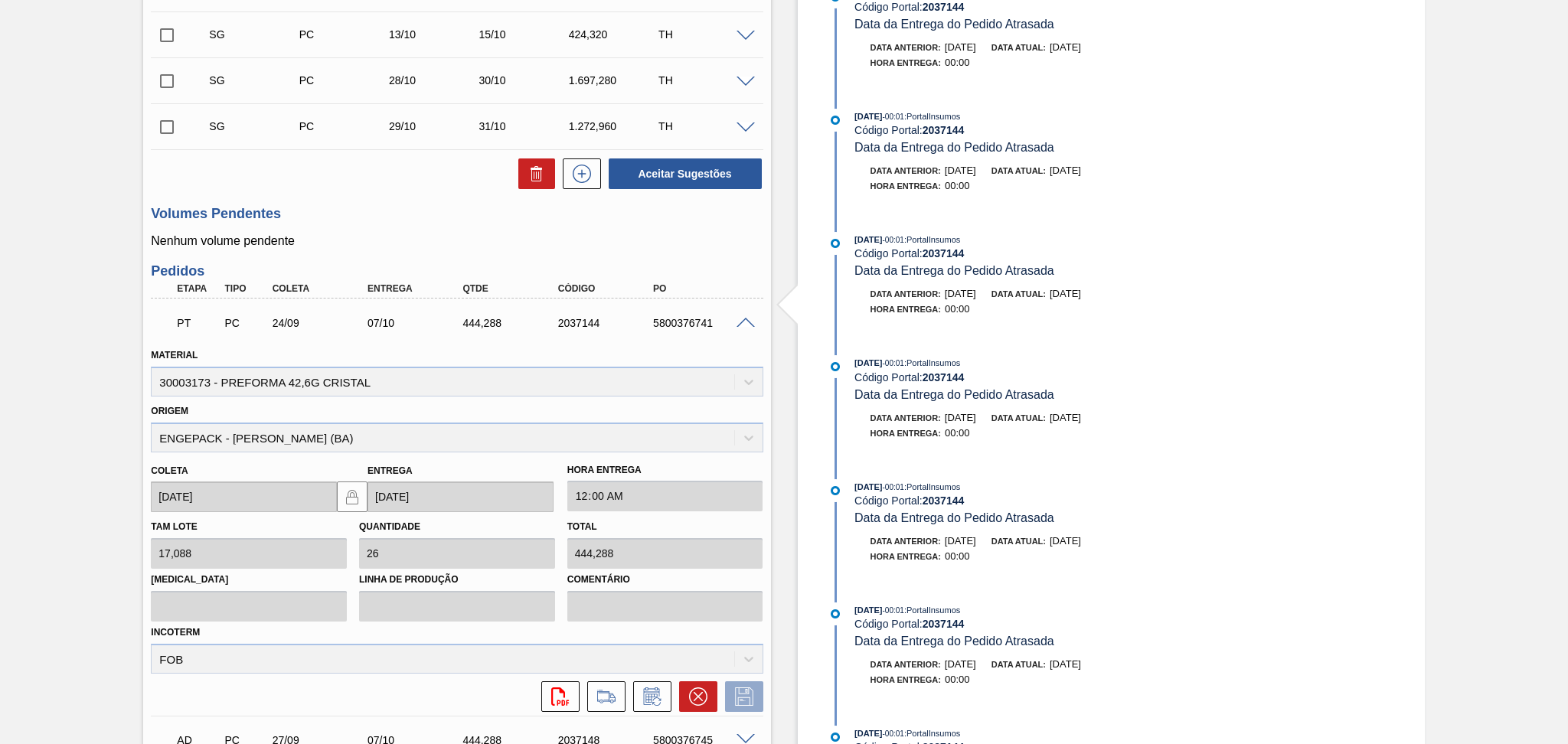
click at [748, 325] on span at bounding box center [745, 323] width 18 height 12
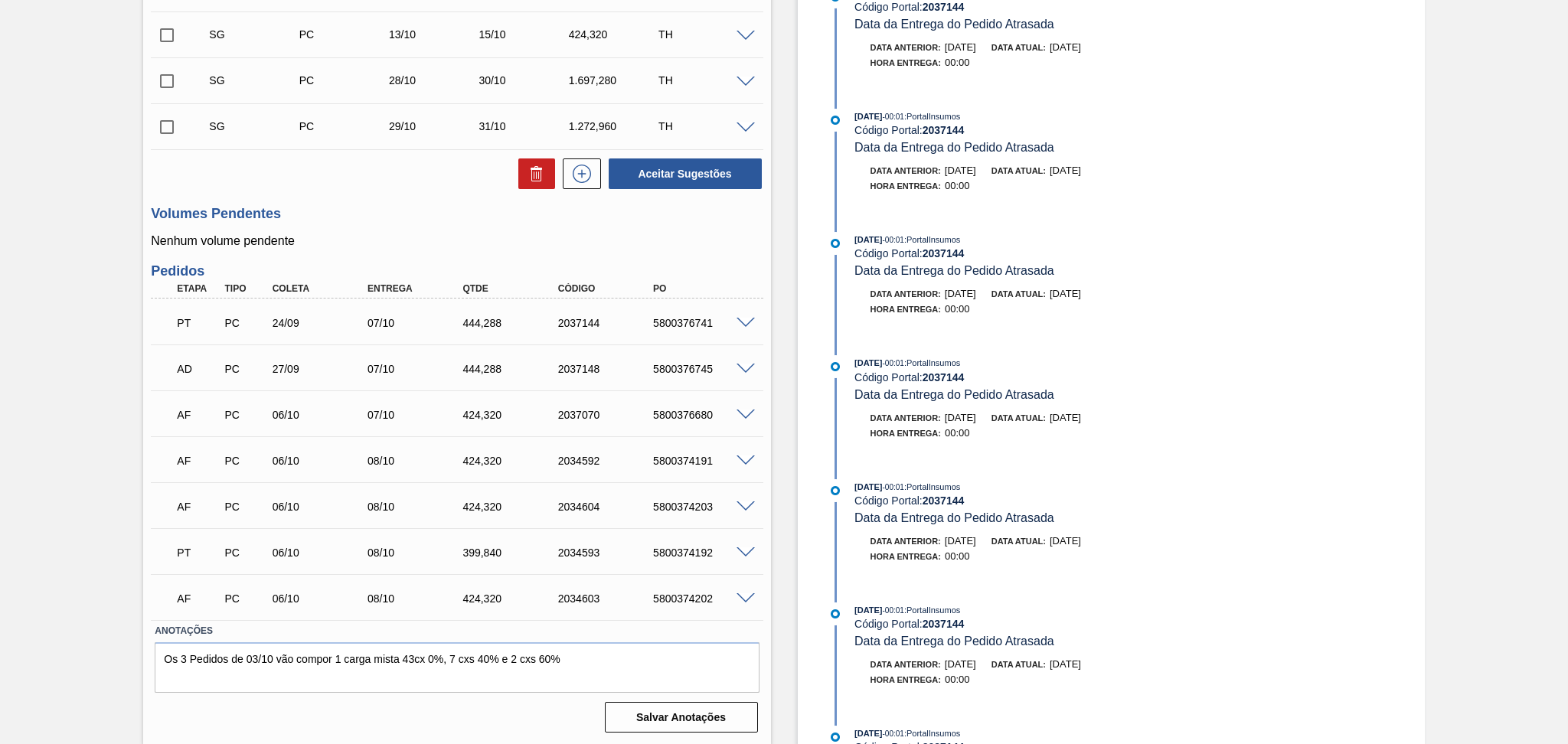
click at [742, 371] on span at bounding box center [745, 369] width 18 height 12
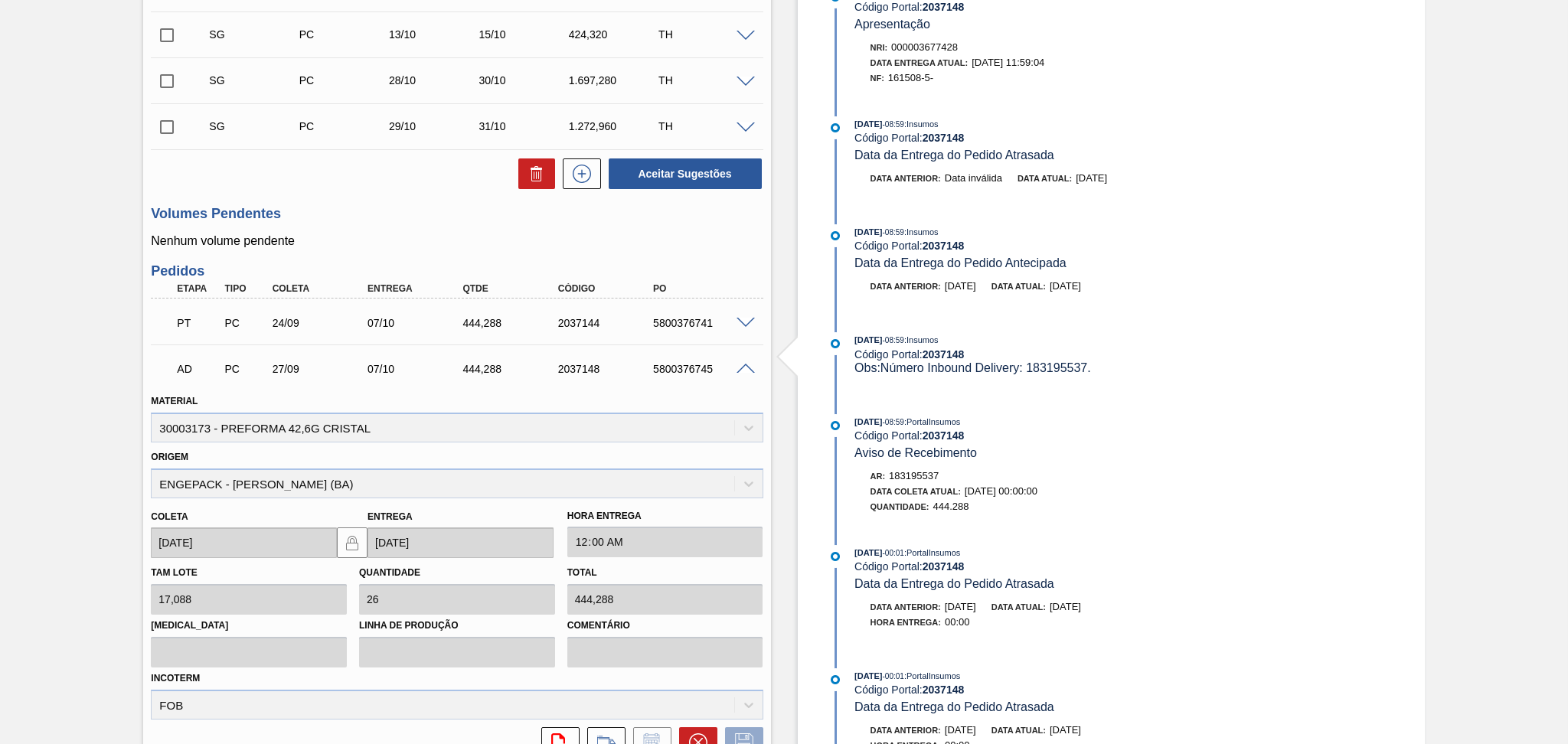
click at [742, 370] on span at bounding box center [745, 369] width 18 height 12
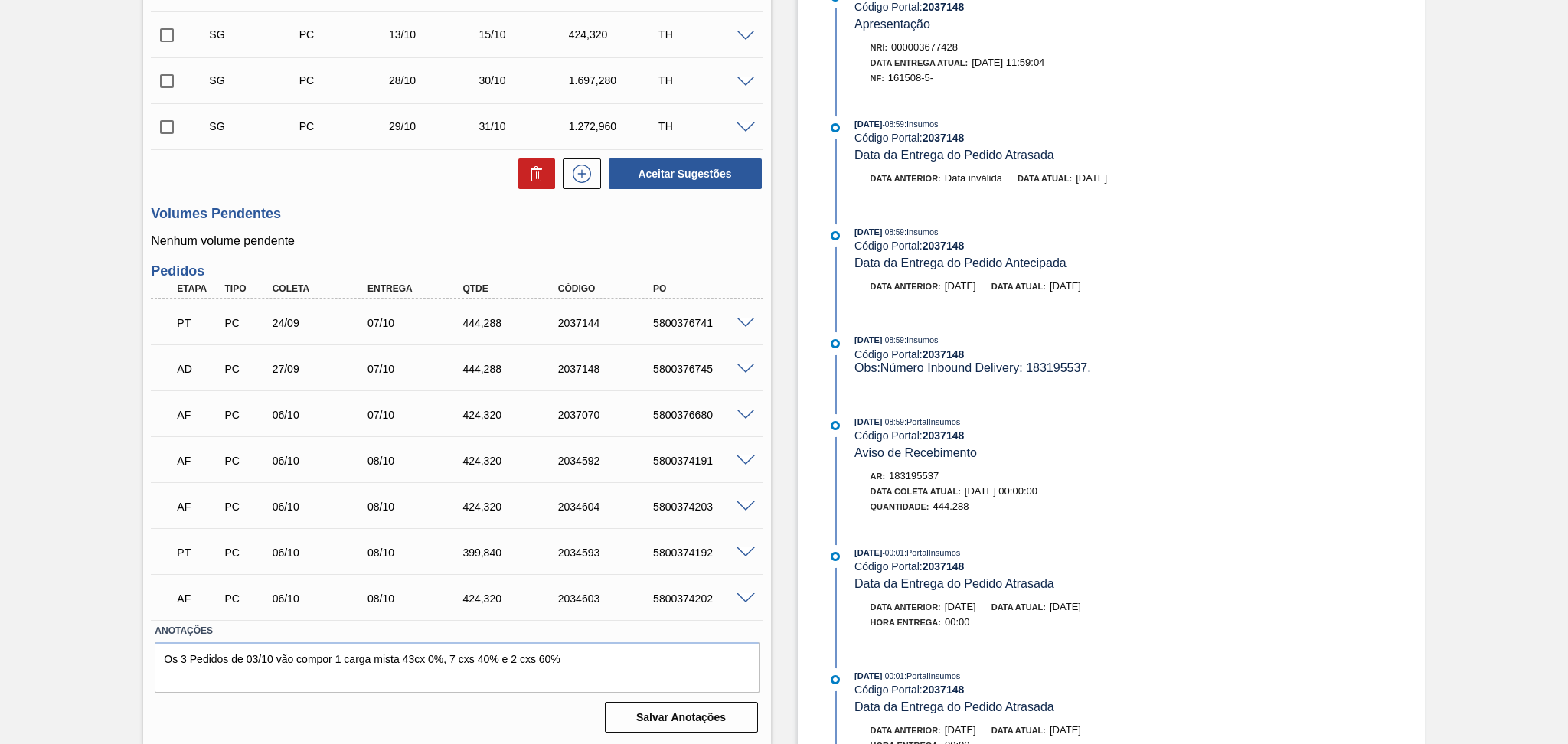
click at [746, 413] on span at bounding box center [745, 415] width 18 height 12
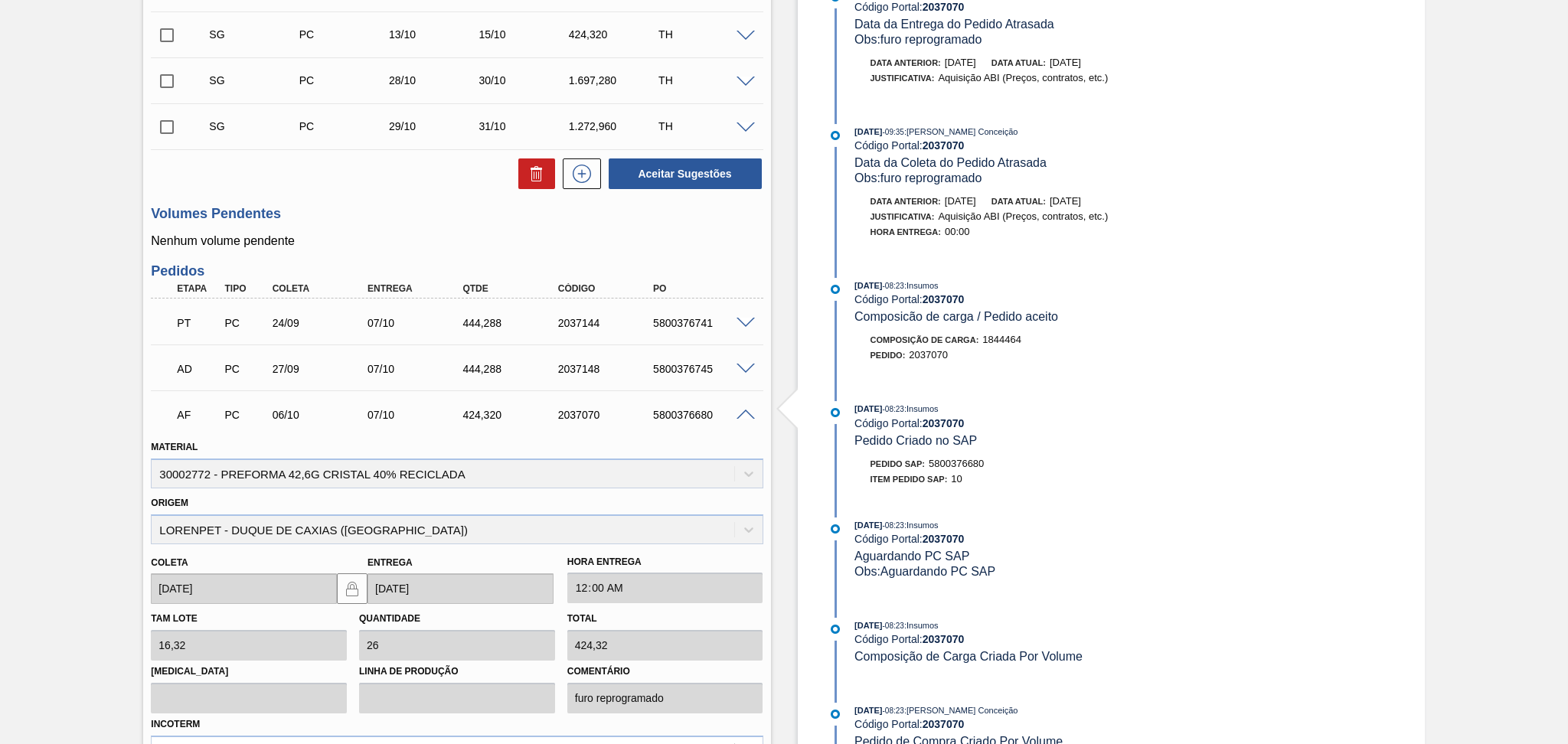
click at [746, 413] on span at bounding box center [745, 415] width 18 height 12
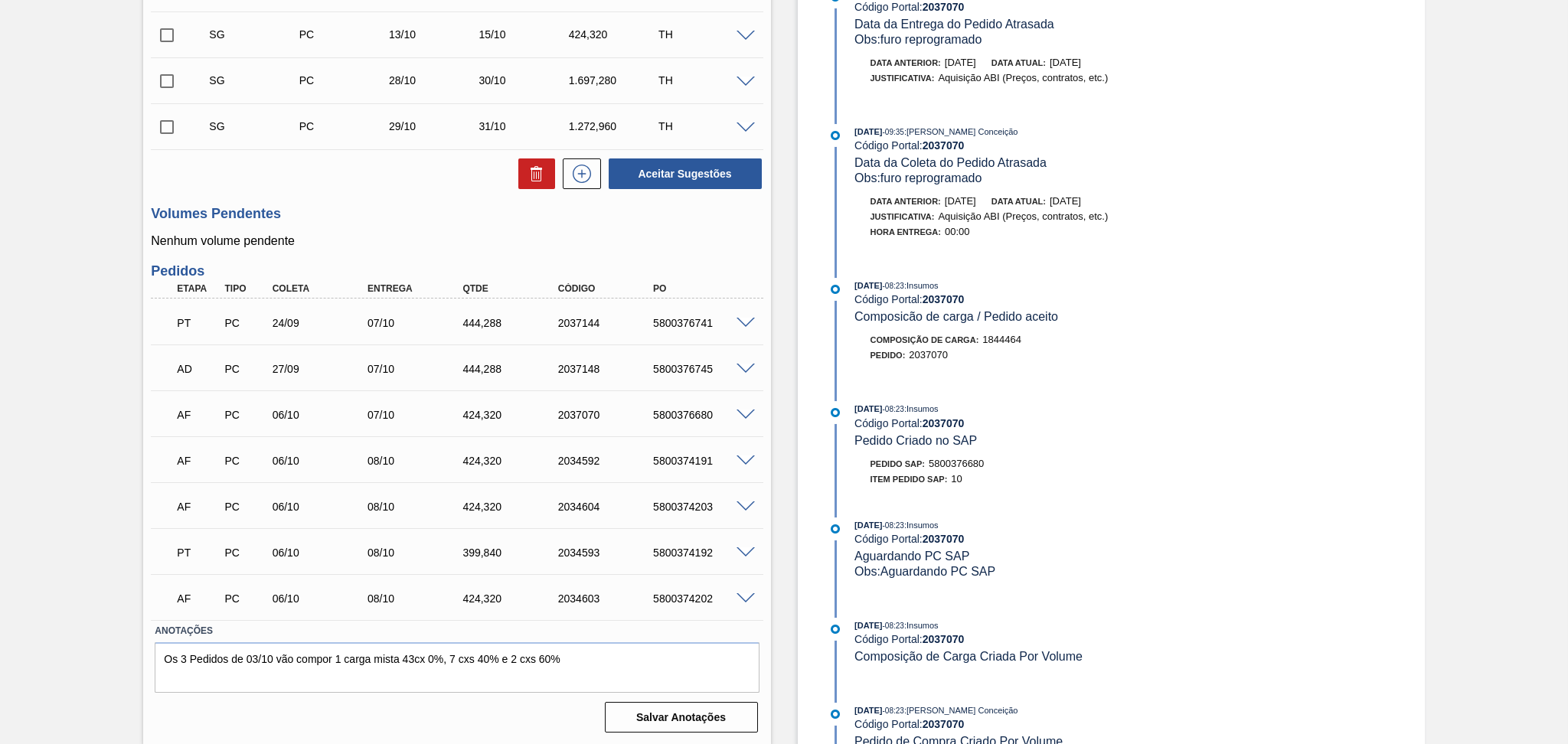
click at [746, 373] on div "5800376745" at bounding box center [702, 368] width 107 height 12
click at [745, 367] on span at bounding box center [745, 369] width 18 height 12
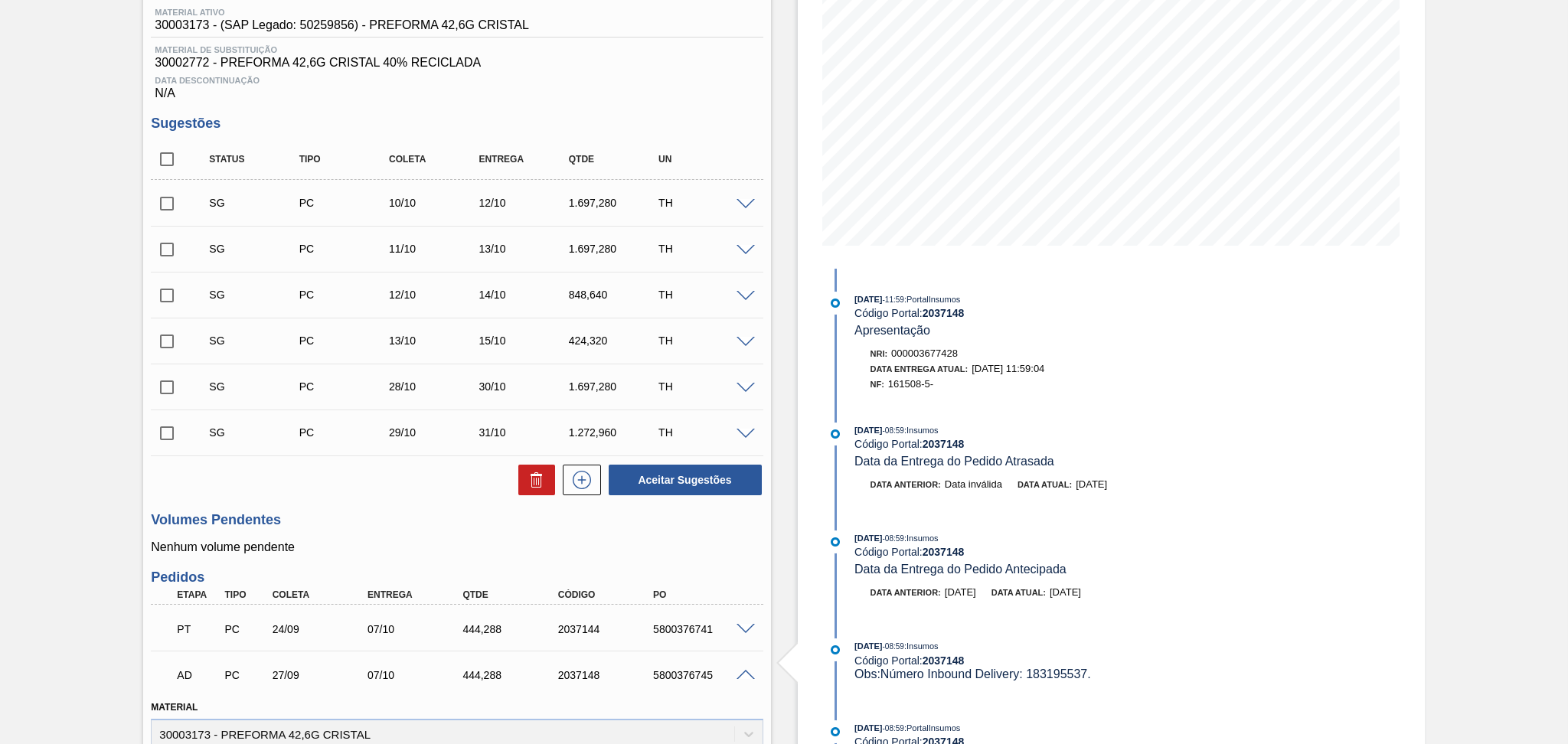
scroll to position [407, 0]
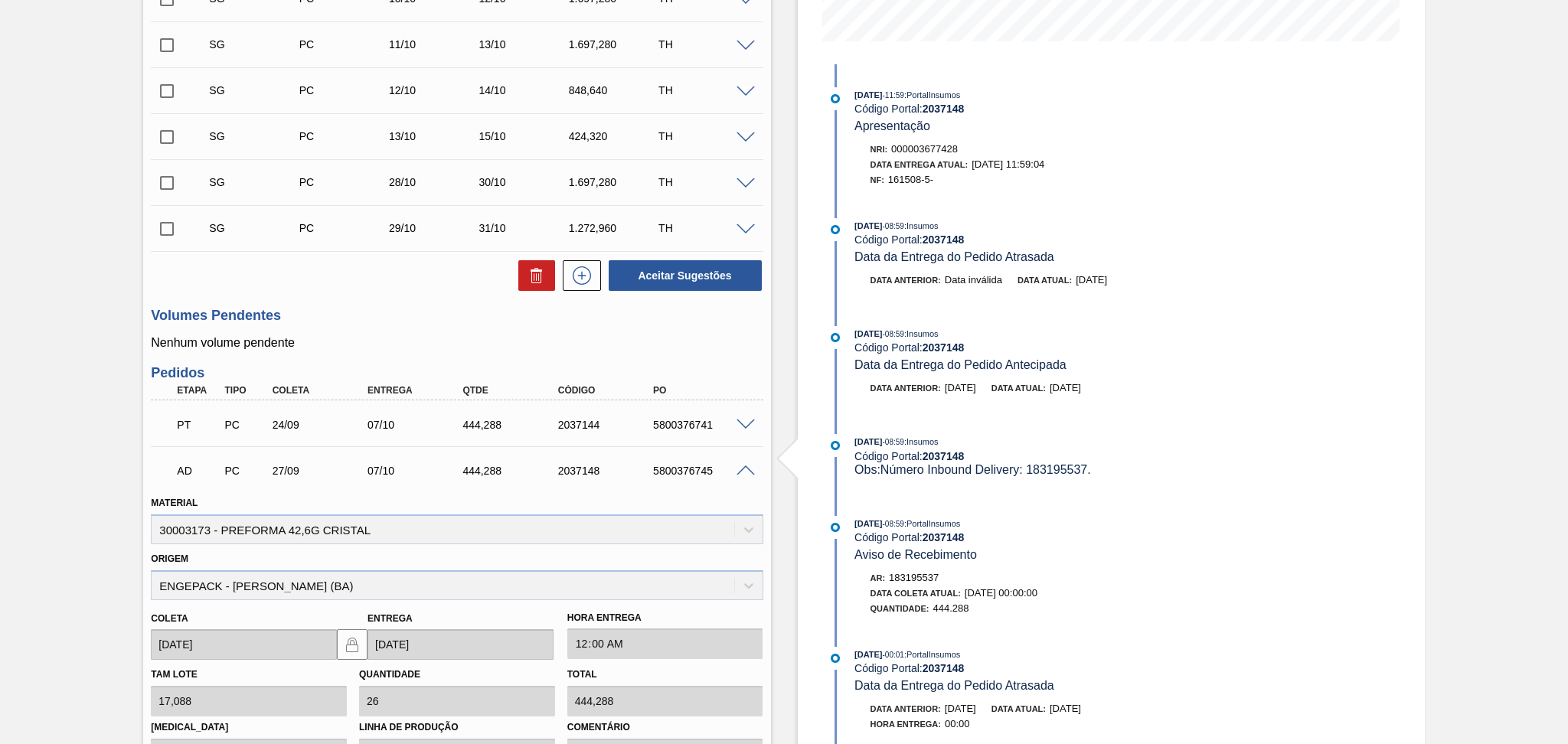
click at [686, 472] on div "5800376745" at bounding box center [702, 470] width 107 height 12
copy div "5800376745"
click at [683, 467] on div "5800376745" at bounding box center [702, 470] width 107 height 12
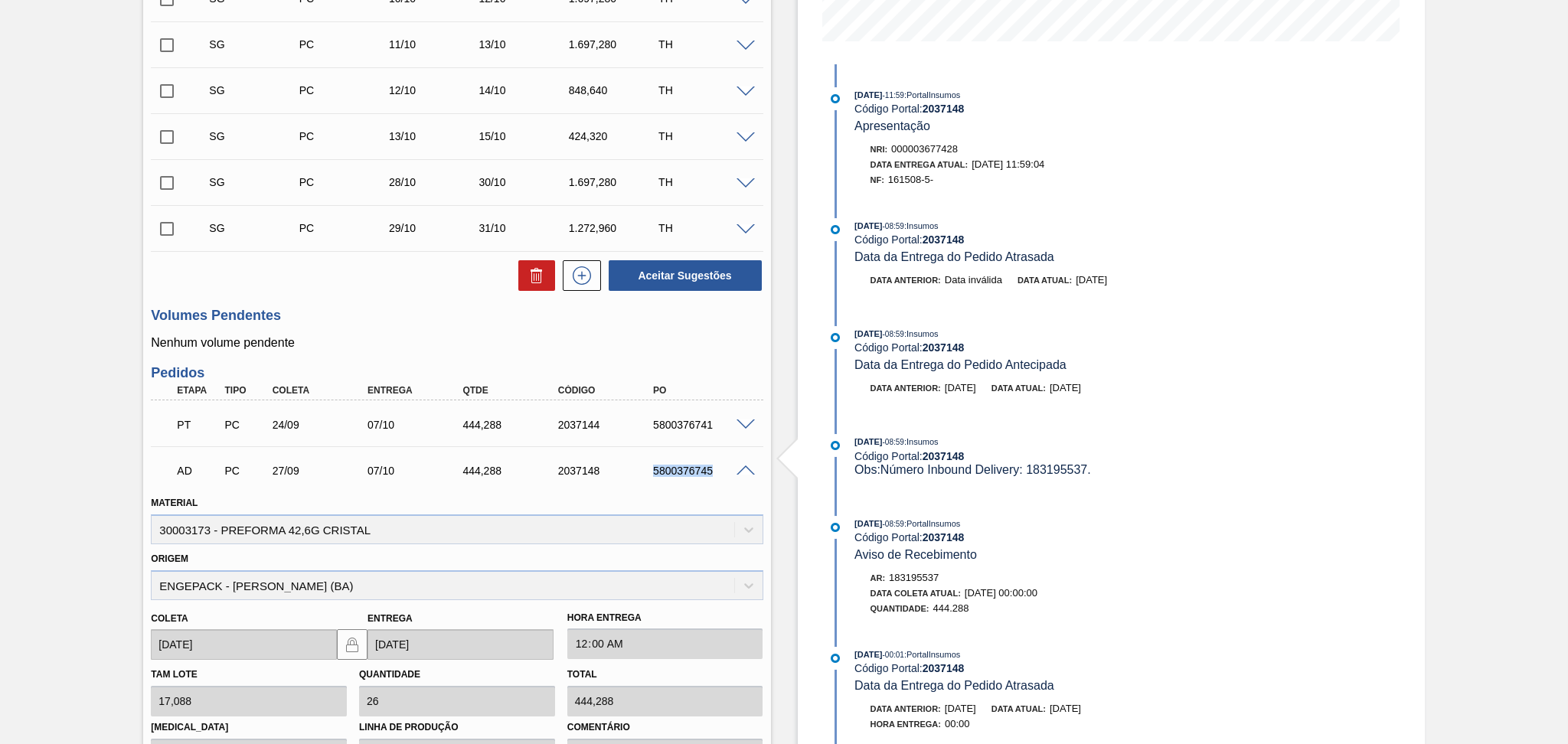
copy div "5800376745"
click at [750, 469] on span at bounding box center [745, 471] width 18 height 12
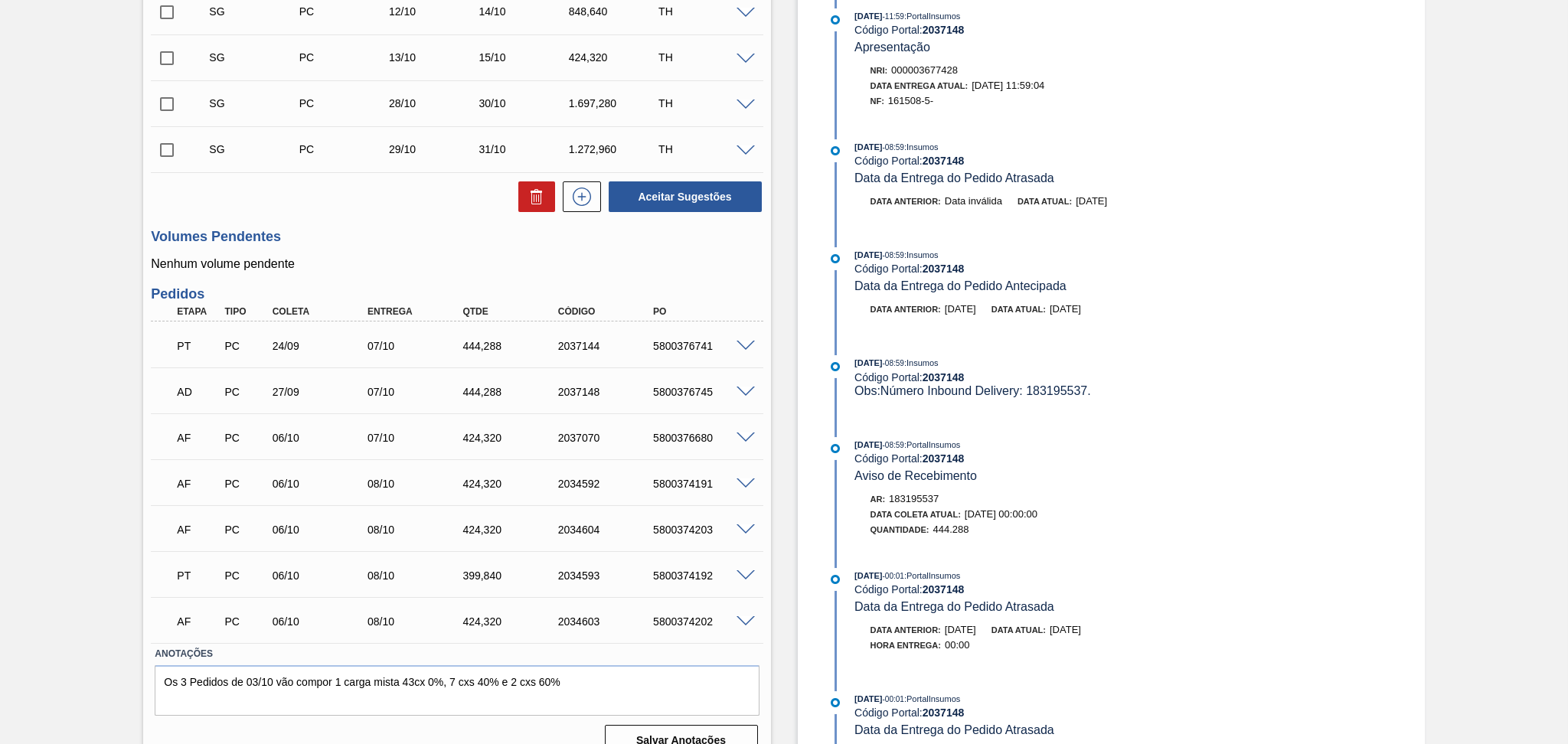
scroll to position [508, 0]
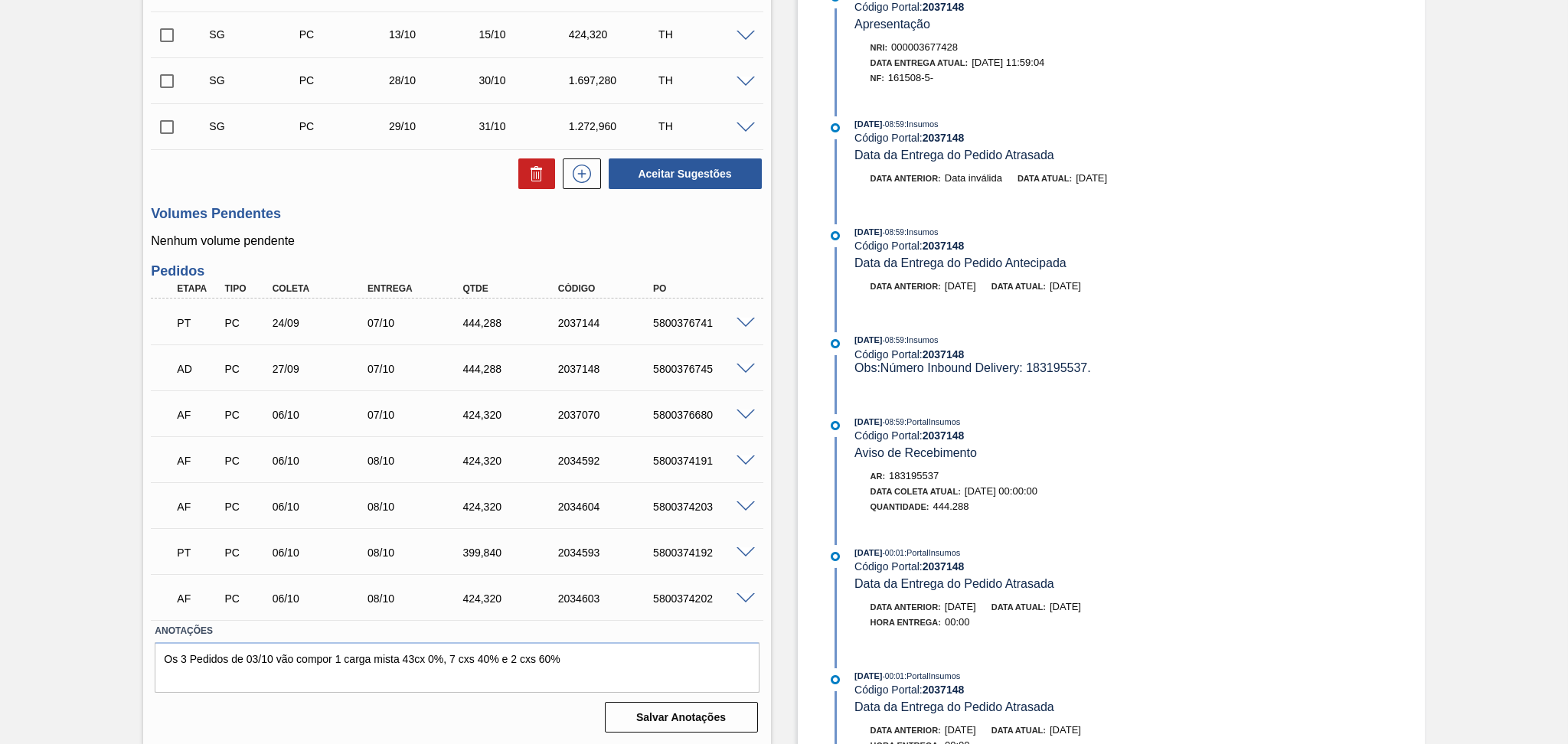
click at [692, 323] on div "5800376741" at bounding box center [702, 323] width 107 height 12
copy div "5800376741"
click at [746, 365] on span at bounding box center [745, 369] width 18 height 12
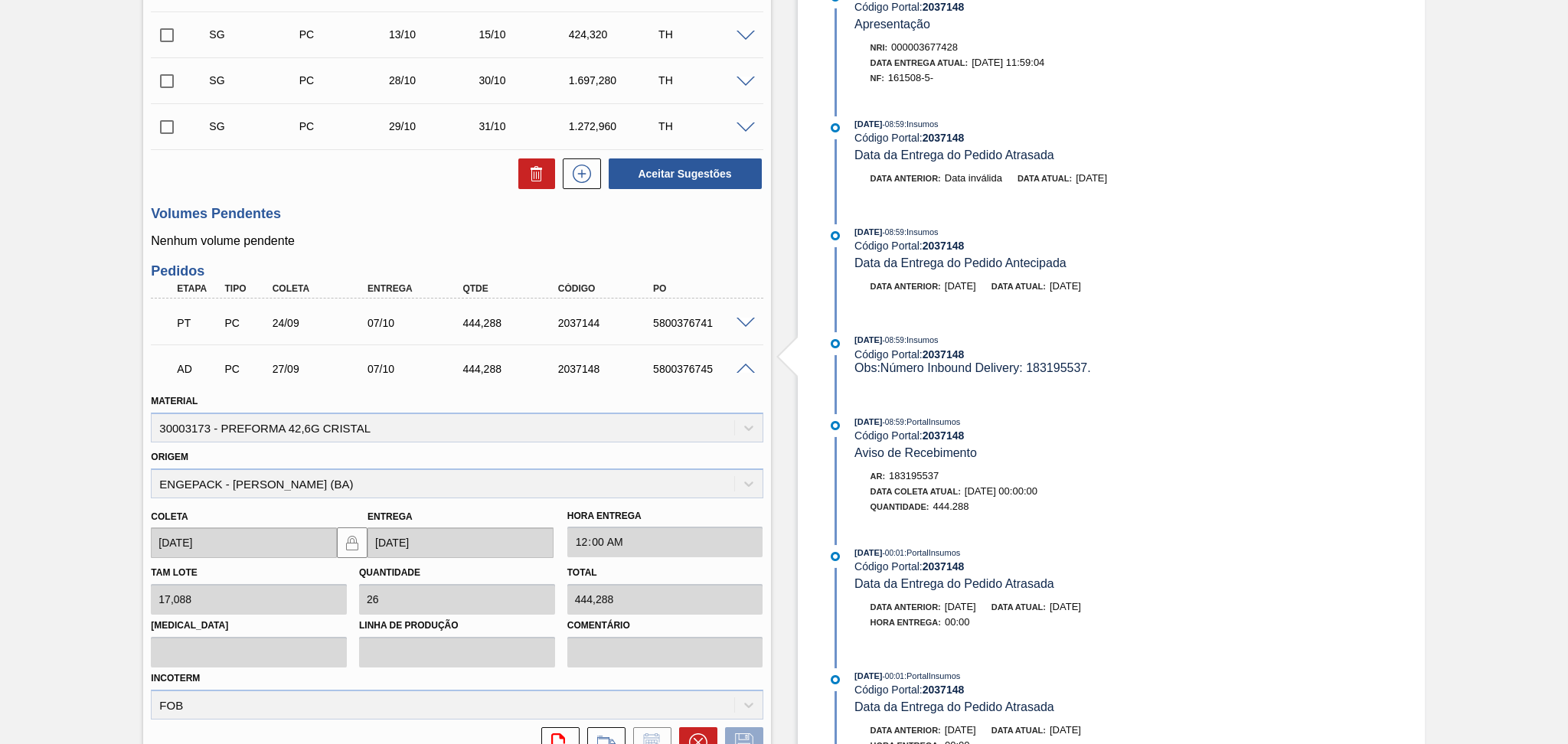
click at [743, 369] on span at bounding box center [745, 369] width 18 height 12
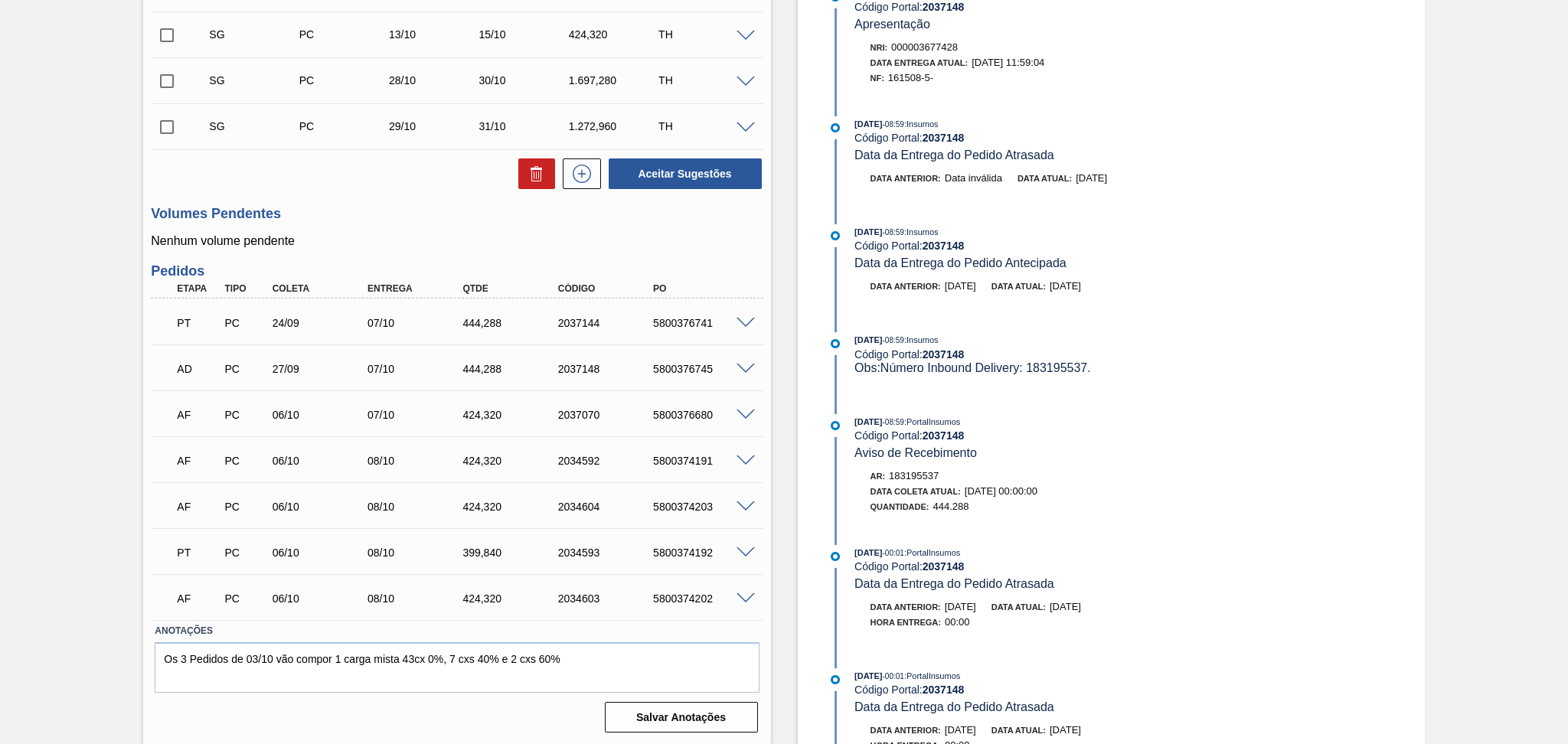
click at [484, 373] on div "444,288" at bounding box center [511, 368] width 107 height 12
copy div "444,288"
click at [479, 325] on div "444,288" at bounding box center [511, 323] width 107 height 12
click at [741, 321] on span at bounding box center [745, 323] width 18 height 12
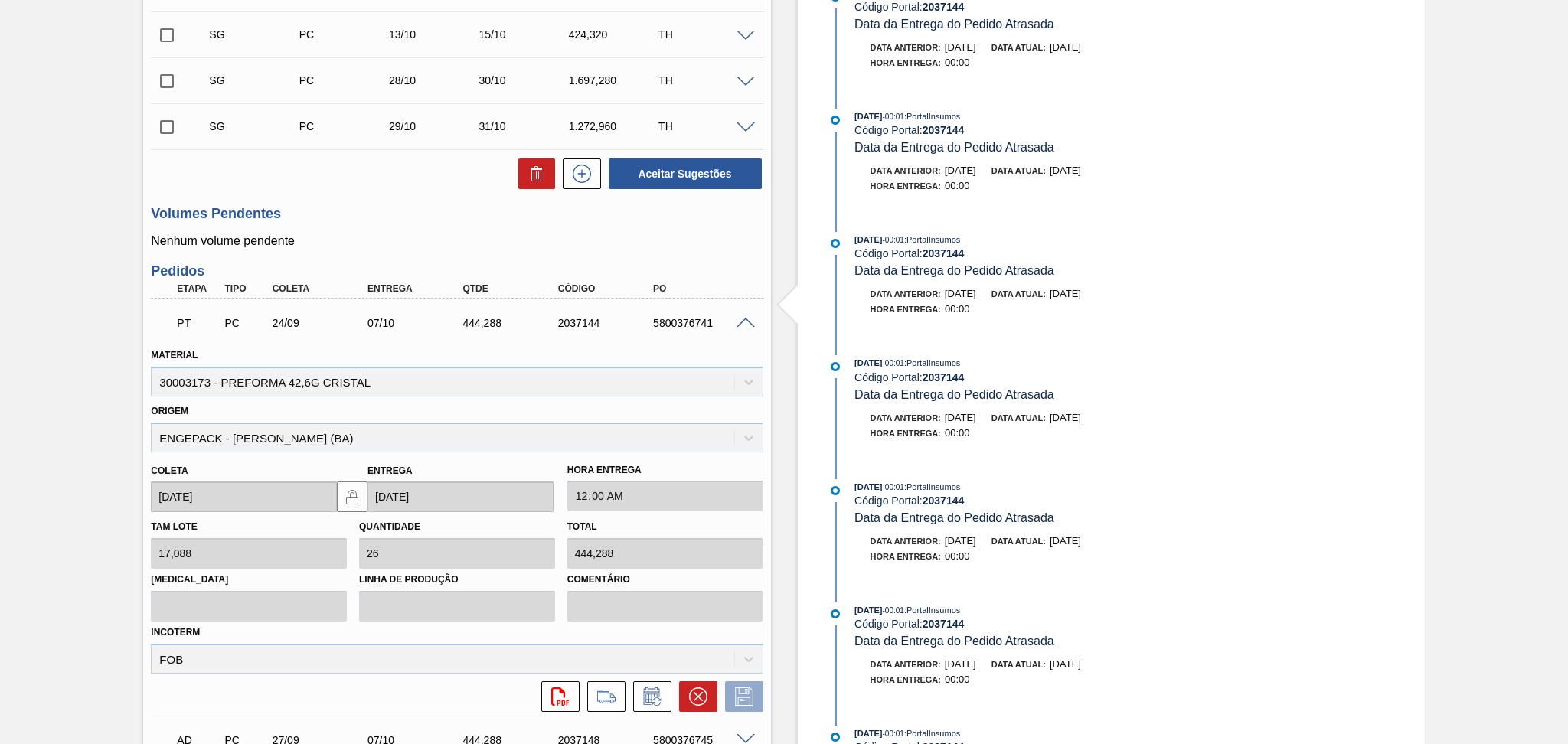
click at [741, 321] on span at bounding box center [745, 323] width 18 height 12
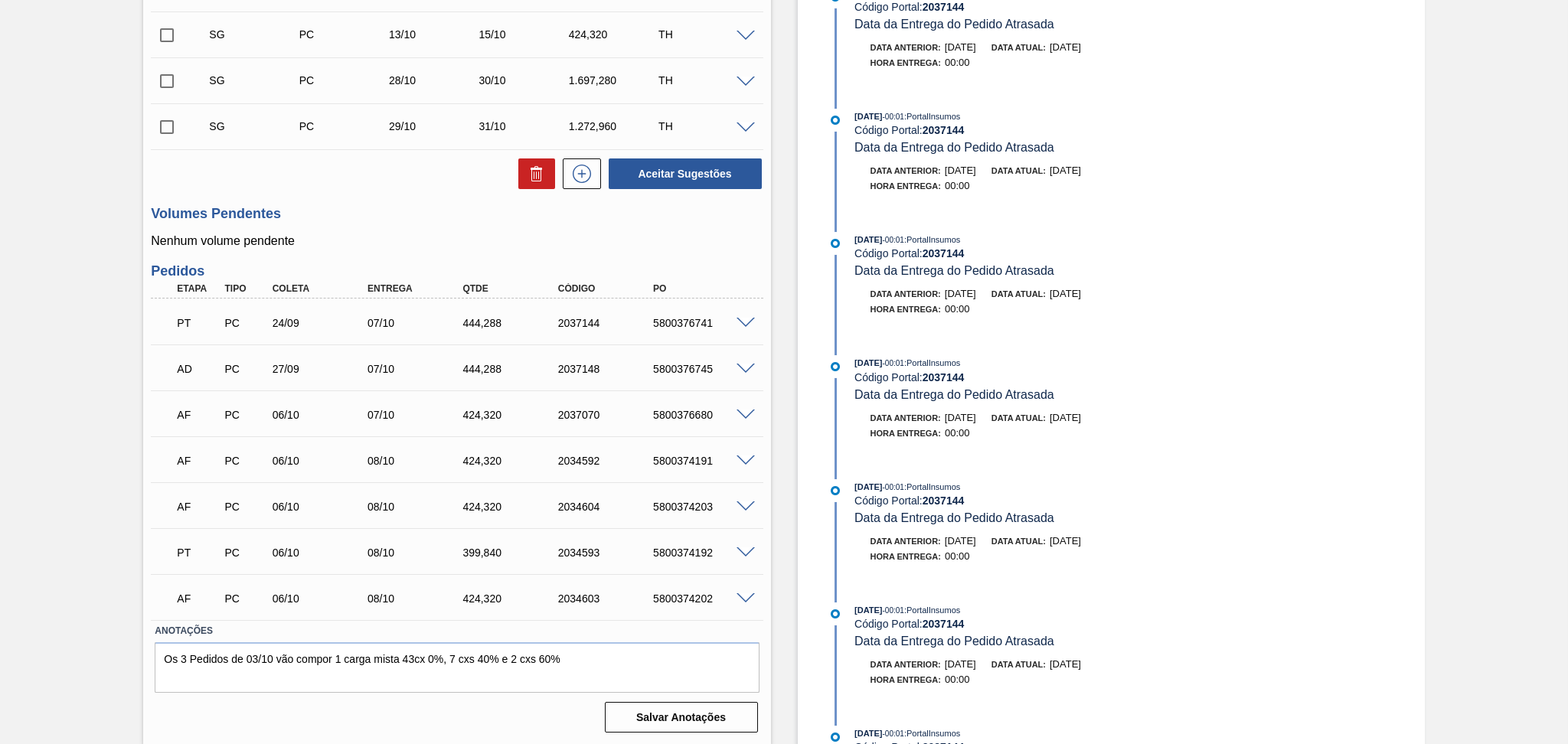
click at [745, 366] on span at bounding box center [745, 369] width 18 height 12
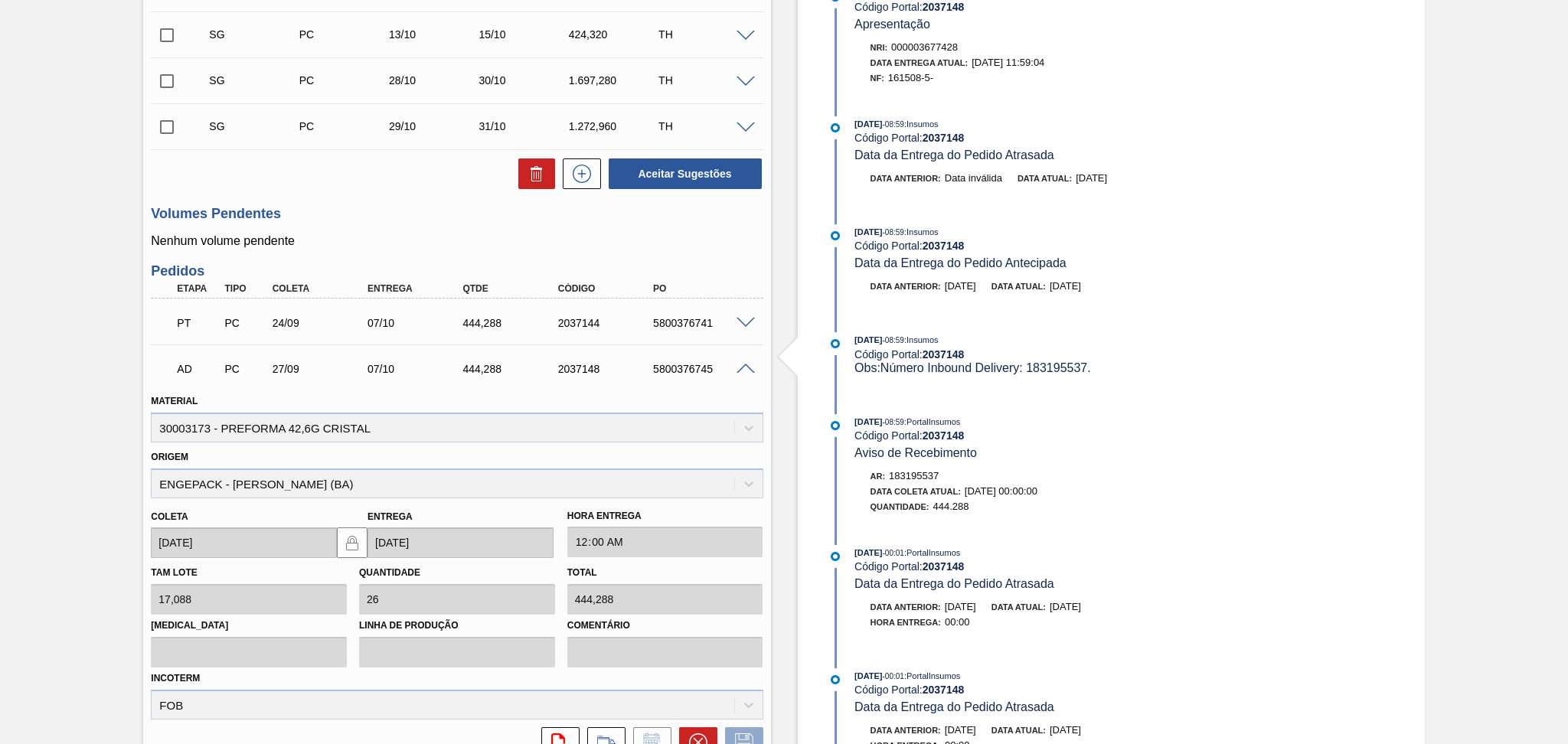
click at [745, 366] on span at bounding box center [745, 369] width 18 height 12
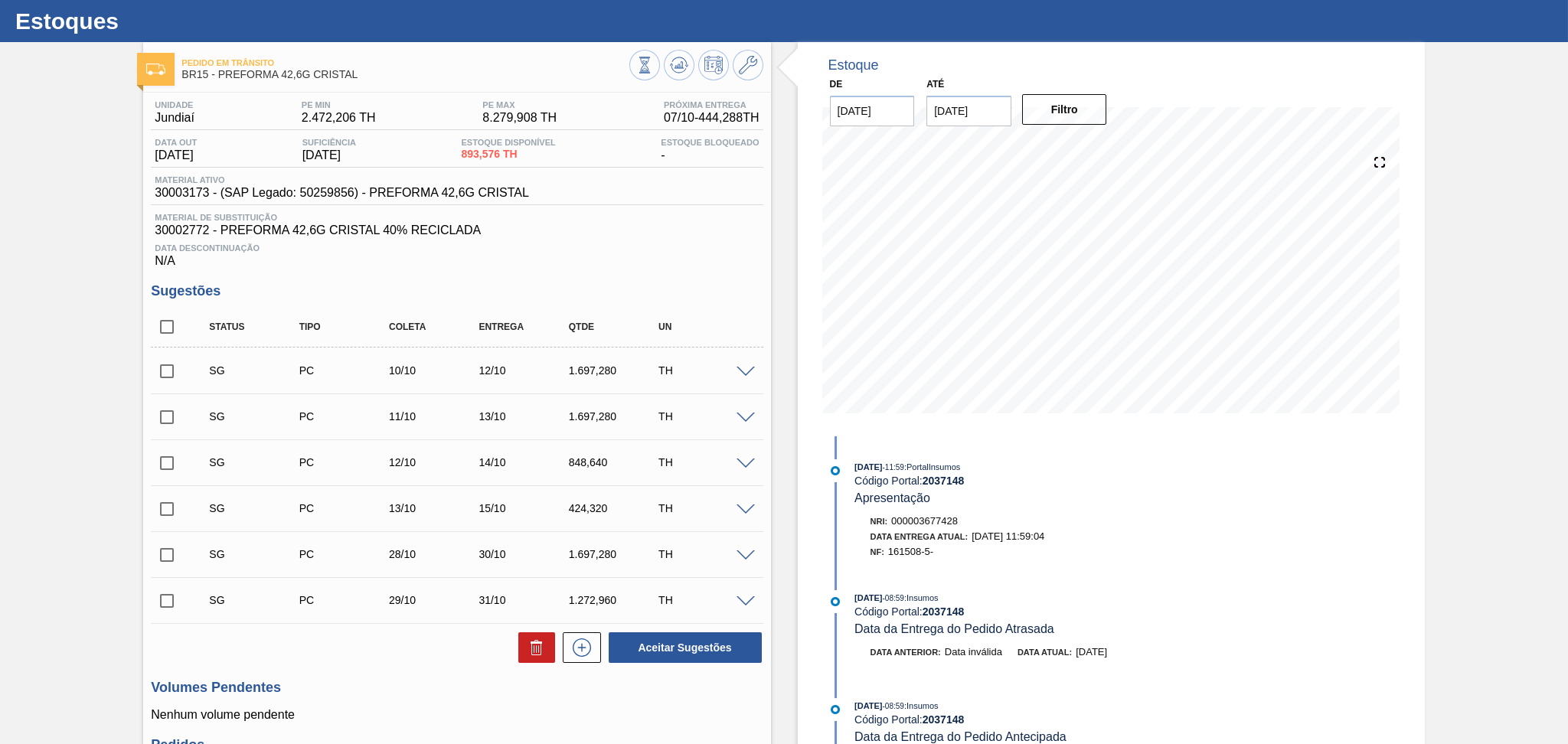
scroll to position [0, 0]
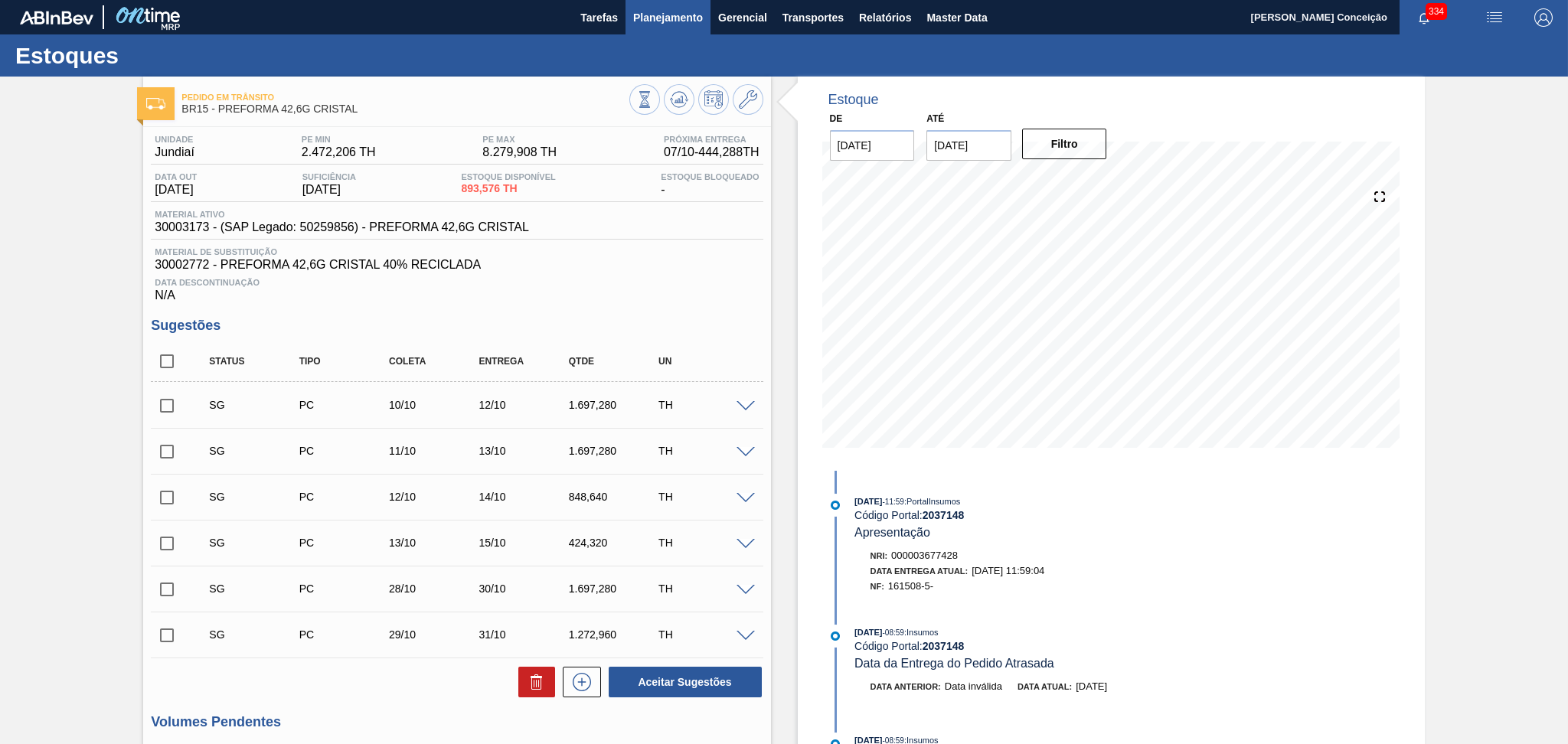
click at [677, 13] on span "Planejamento" at bounding box center [668, 17] width 69 height 18
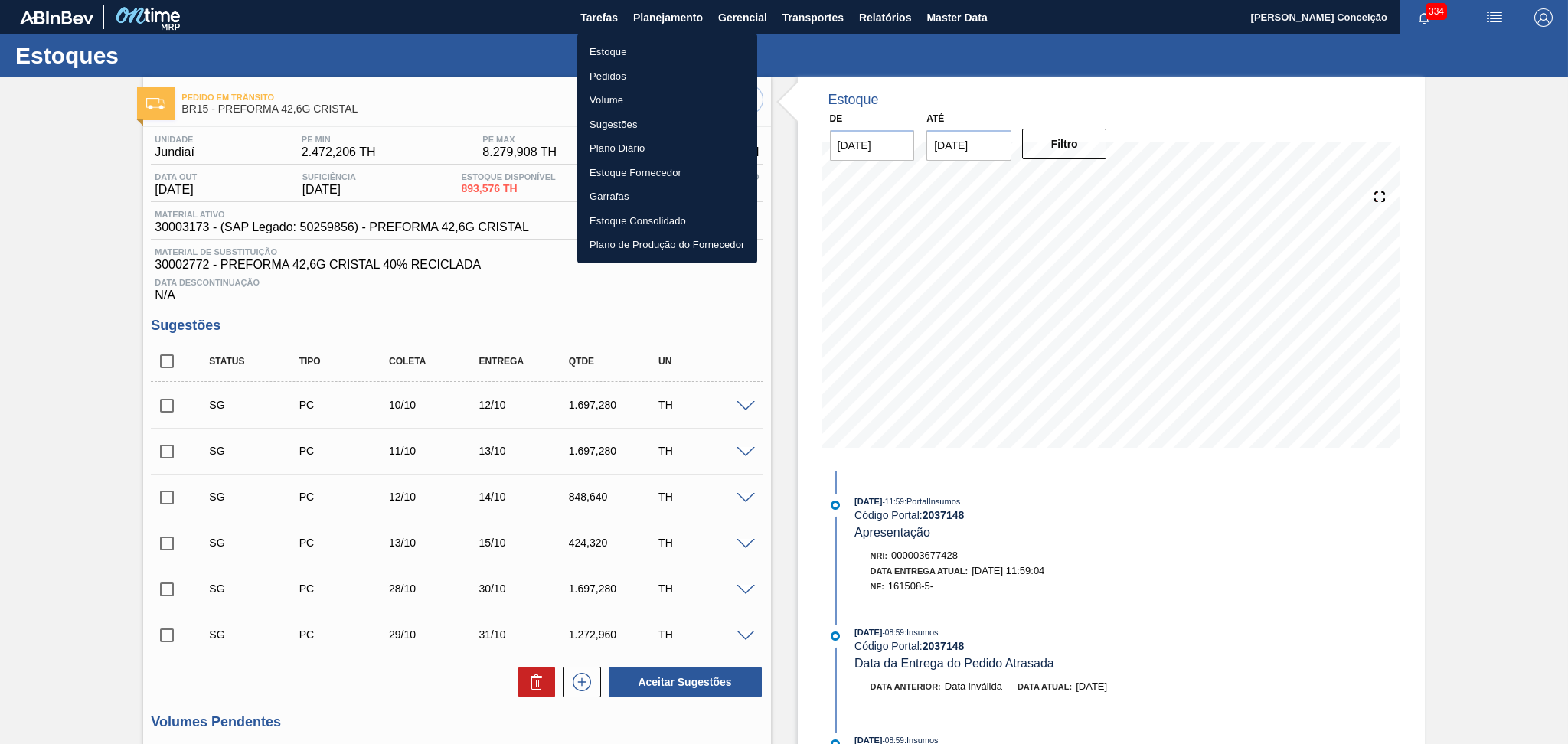
click at [609, 55] on li "Estoque" at bounding box center [666, 51] width 180 height 24
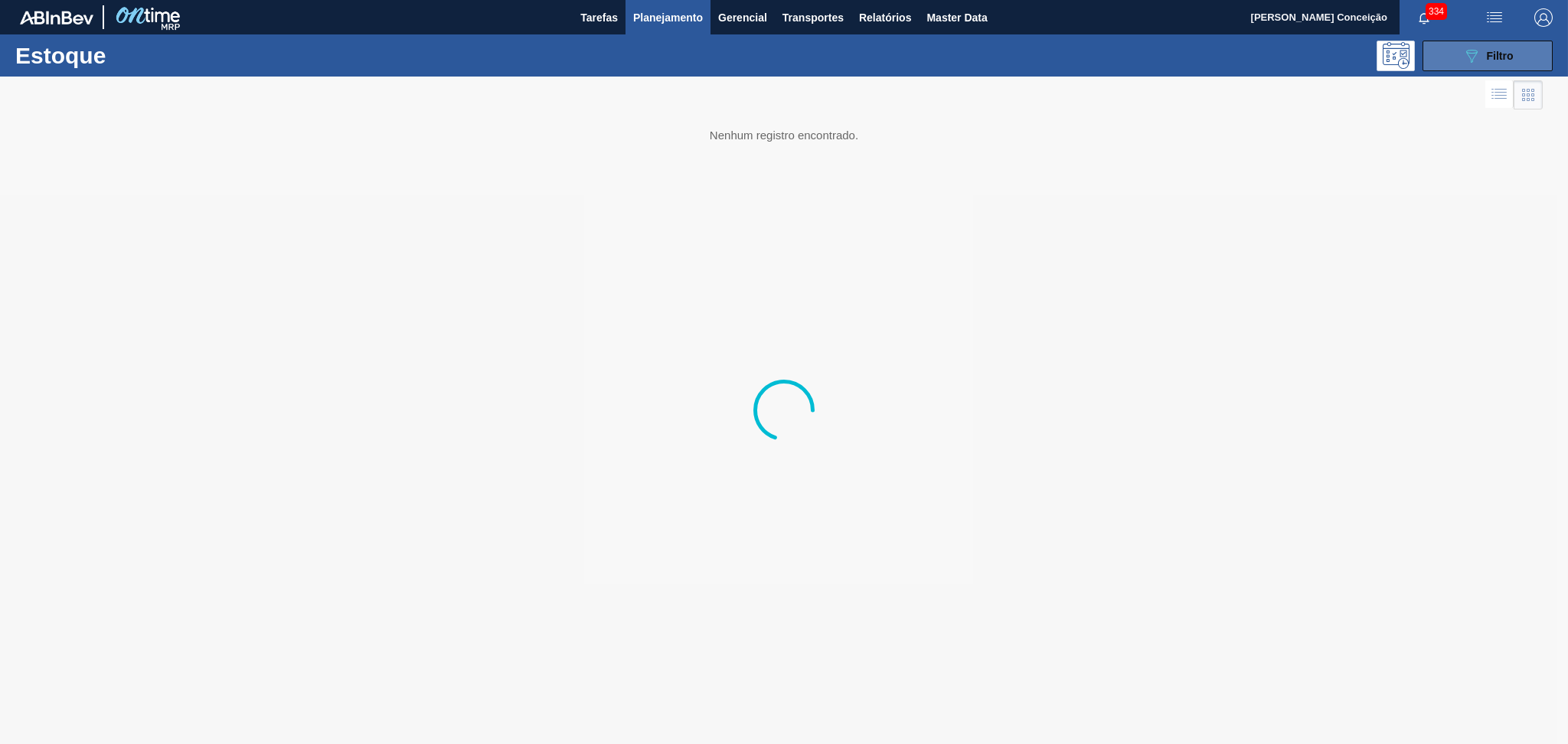
click at [1501, 62] on div "089F7B8B-B2A5-4AFE-B5C0-19BA573D28AC Filtro" at bounding box center [1487, 56] width 51 height 18
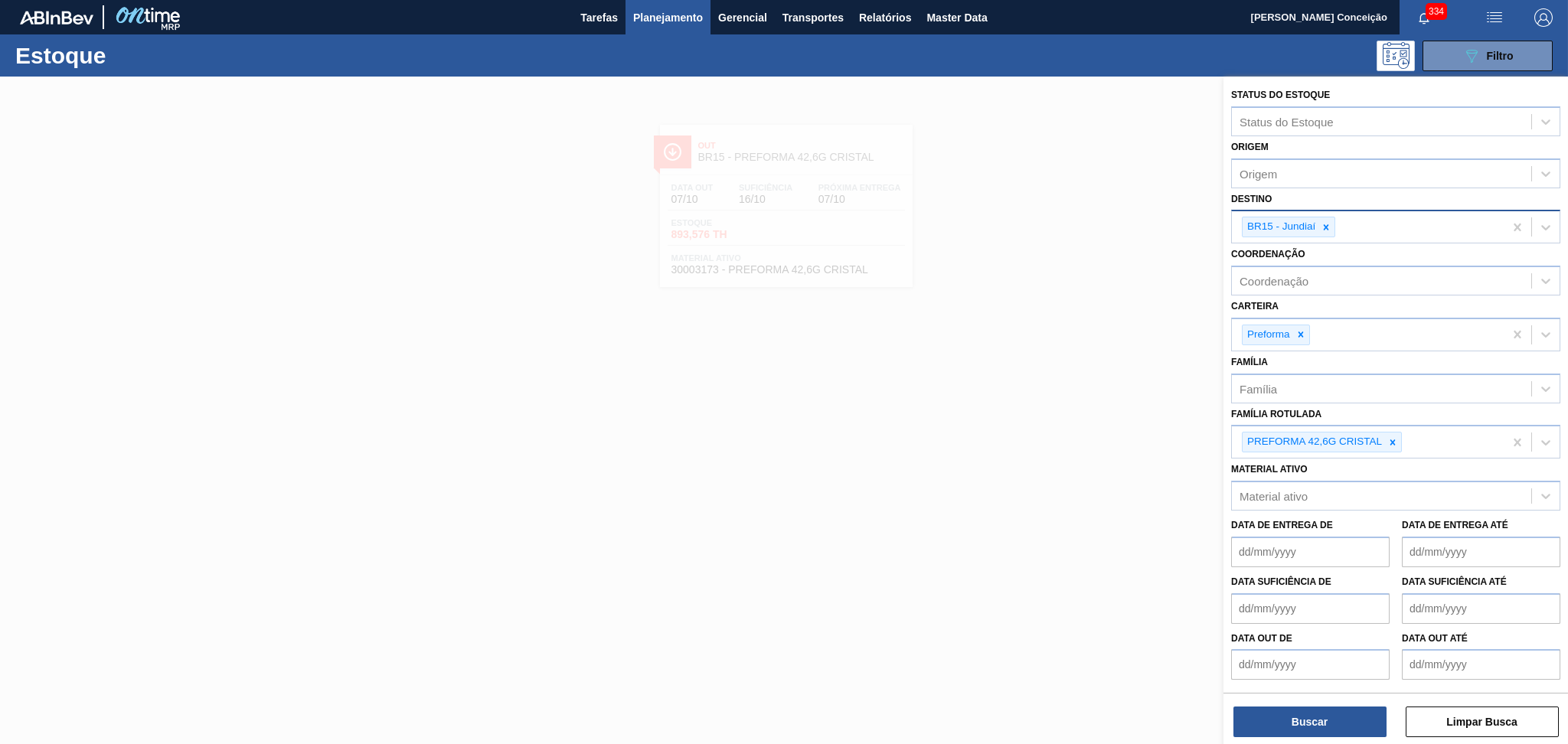
click at [1327, 228] on icon at bounding box center [1326, 227] width 11 height 11
click at [1323, 223] on div "Destino" at bounding box center [1381, 225] width 299 height 22
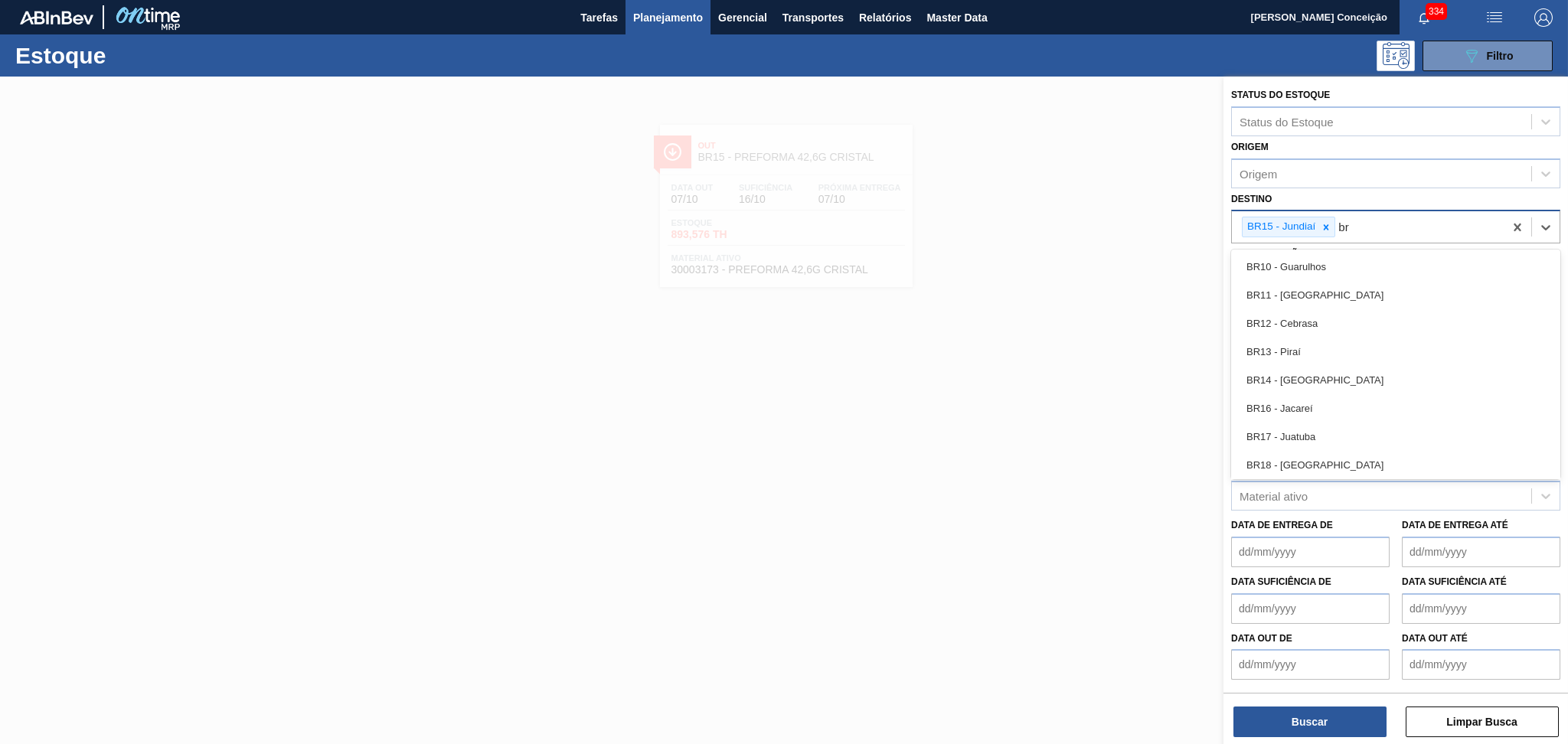
type input "b"
click at [1381, 224] on div "BR15 - Jundiaí" at bounding box center [1367, 227] width 272 height 32
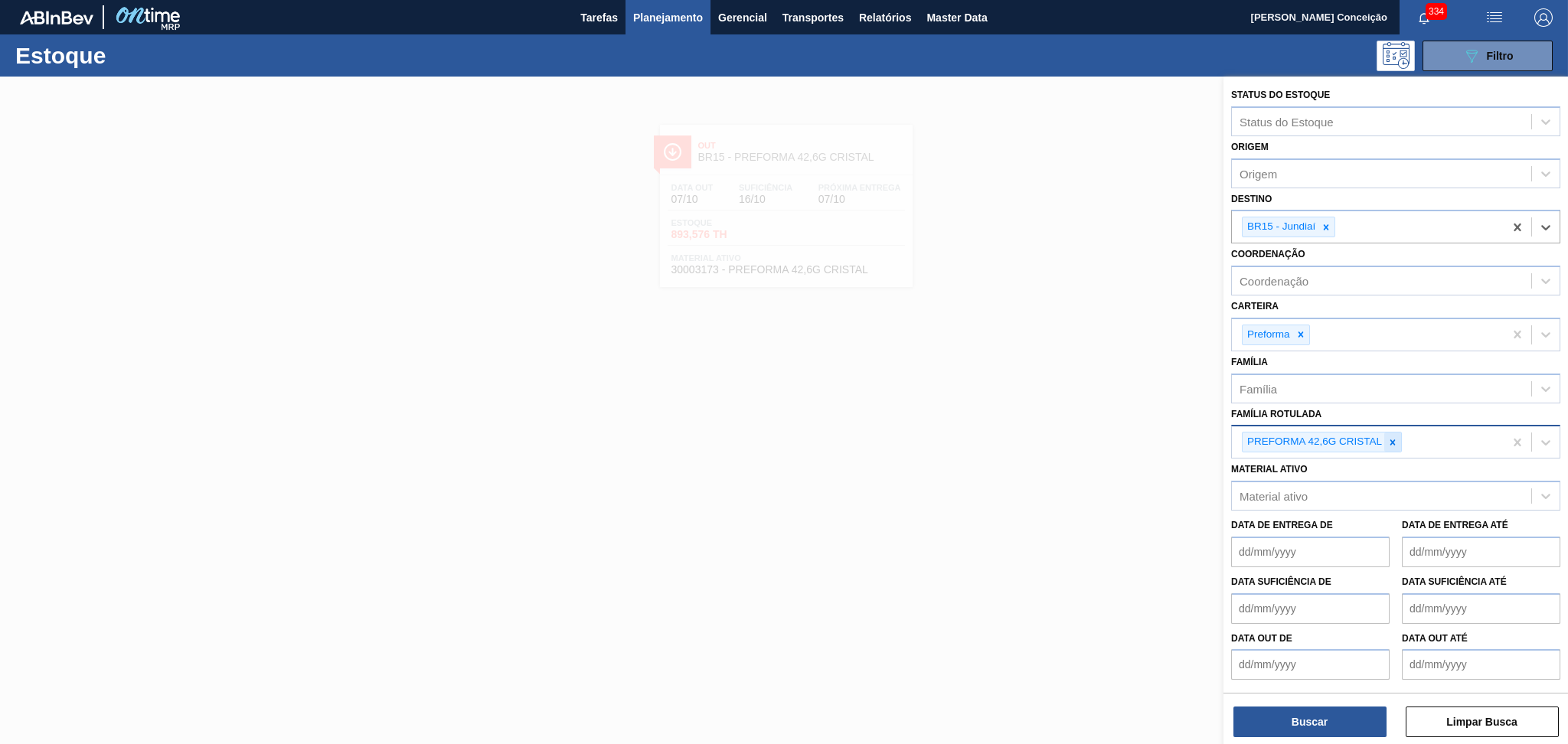
click at [1394, 439] on icon at bounding box center [1393, 442] width 6 height 6
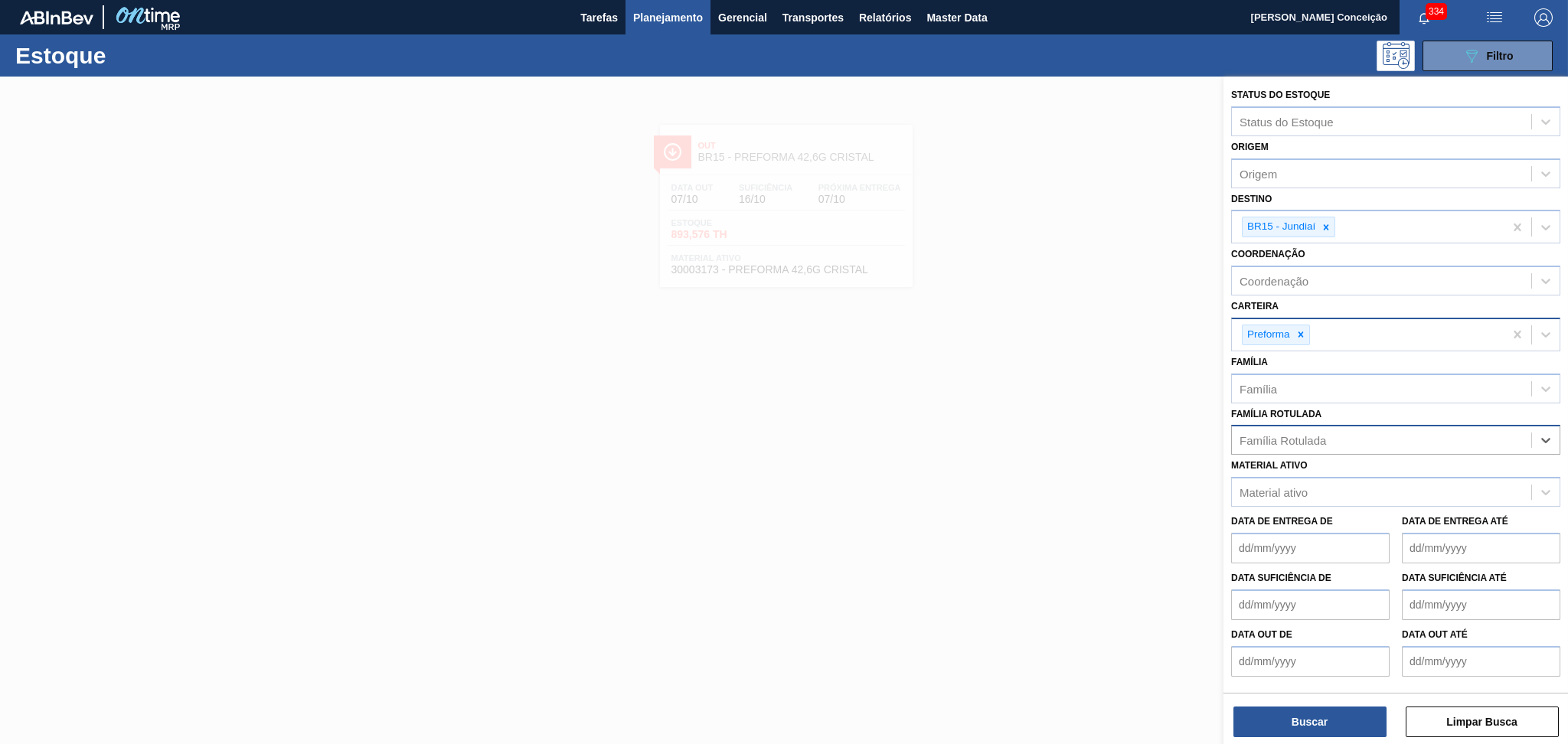
click at [1302, 331] on icon at bounding box center [1300, 334] width 11 height 11
click at [1265, 384] on div "Família" at bounding box center [1257, 384] width 37 height 13
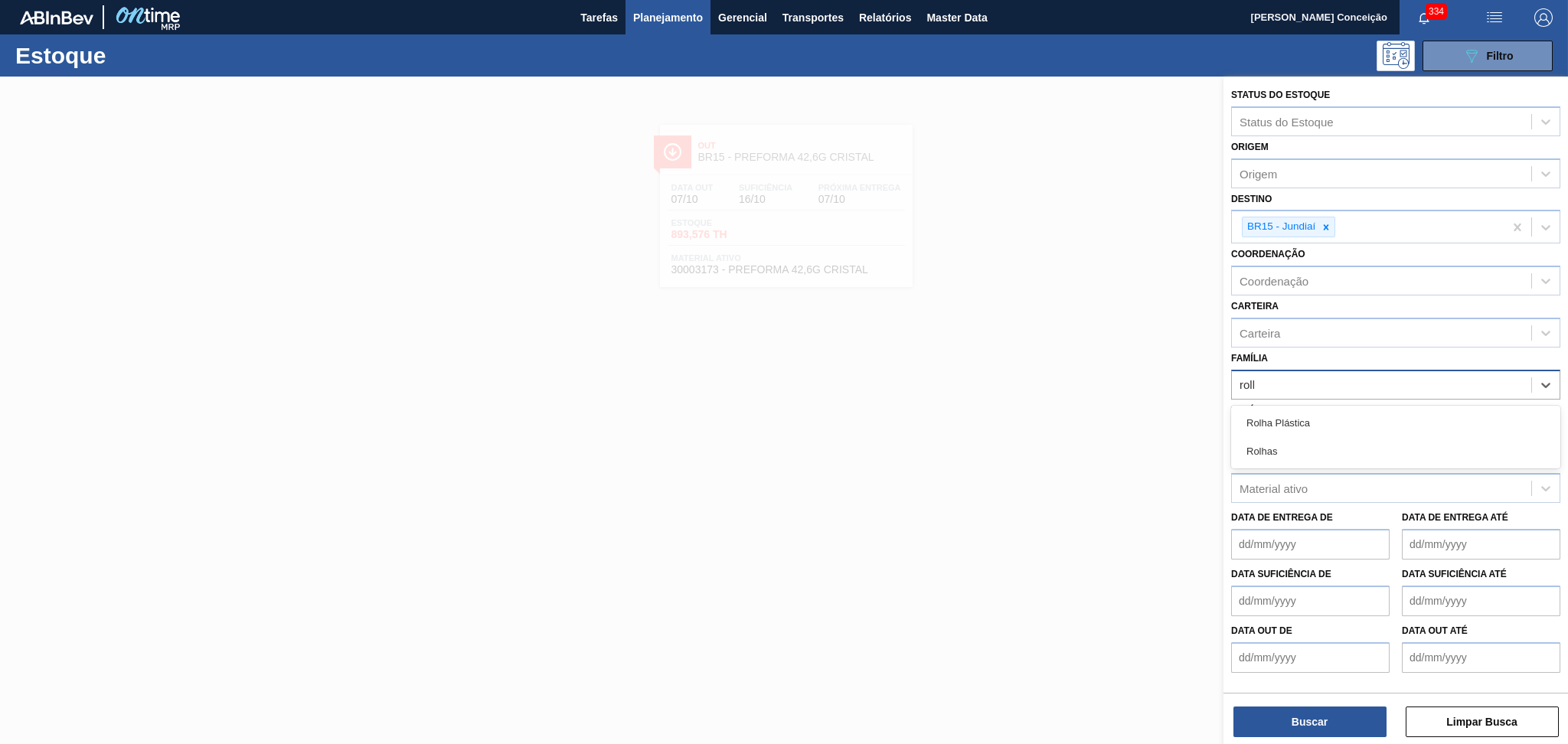
type input "rolha"
click at [1274, 409] on div "Rolha Plástica" at bounding box center [1396, 422] width 329 height 28
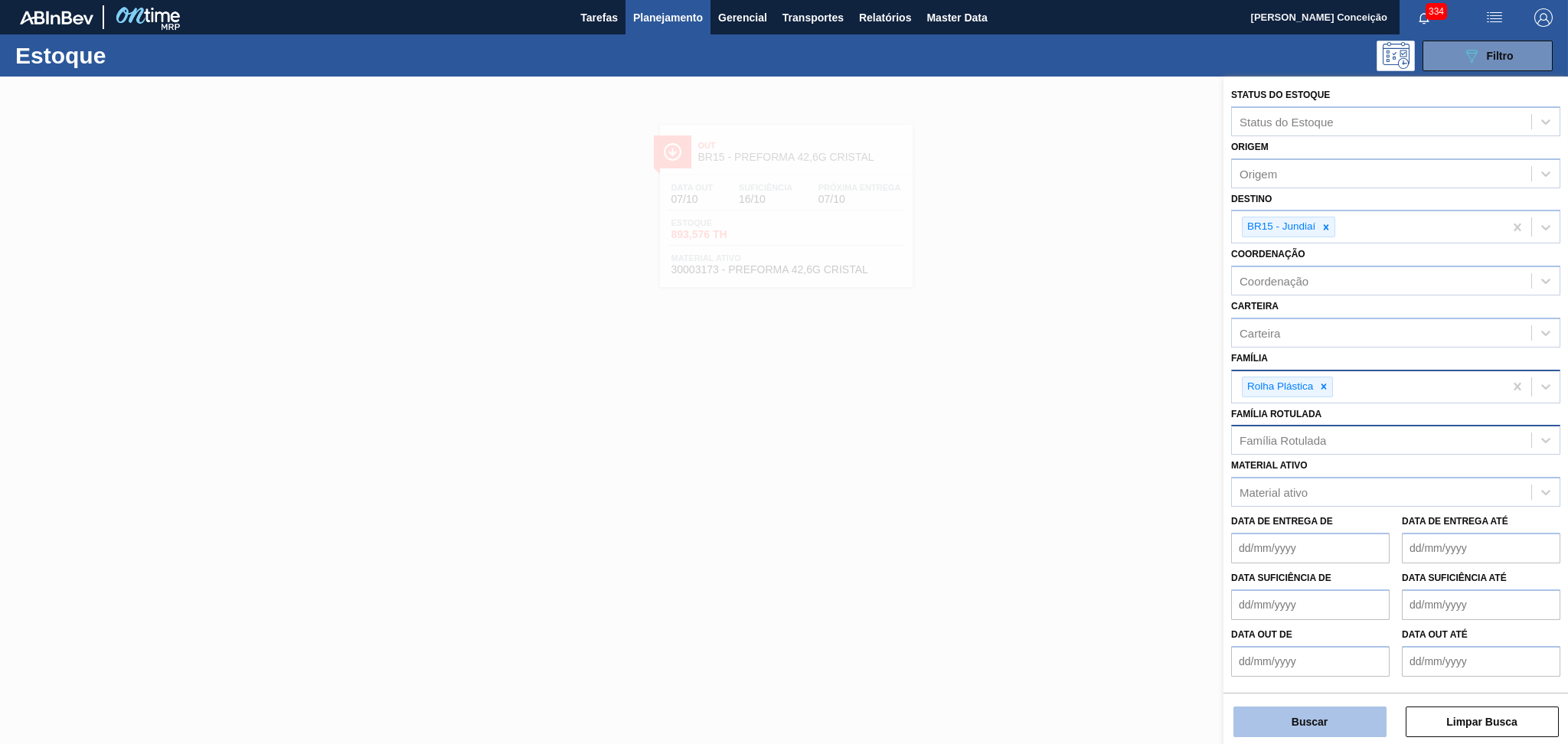
click at [1308, 710] on button "Buscar" at bounding box center [1309, 722] width 153 height 31
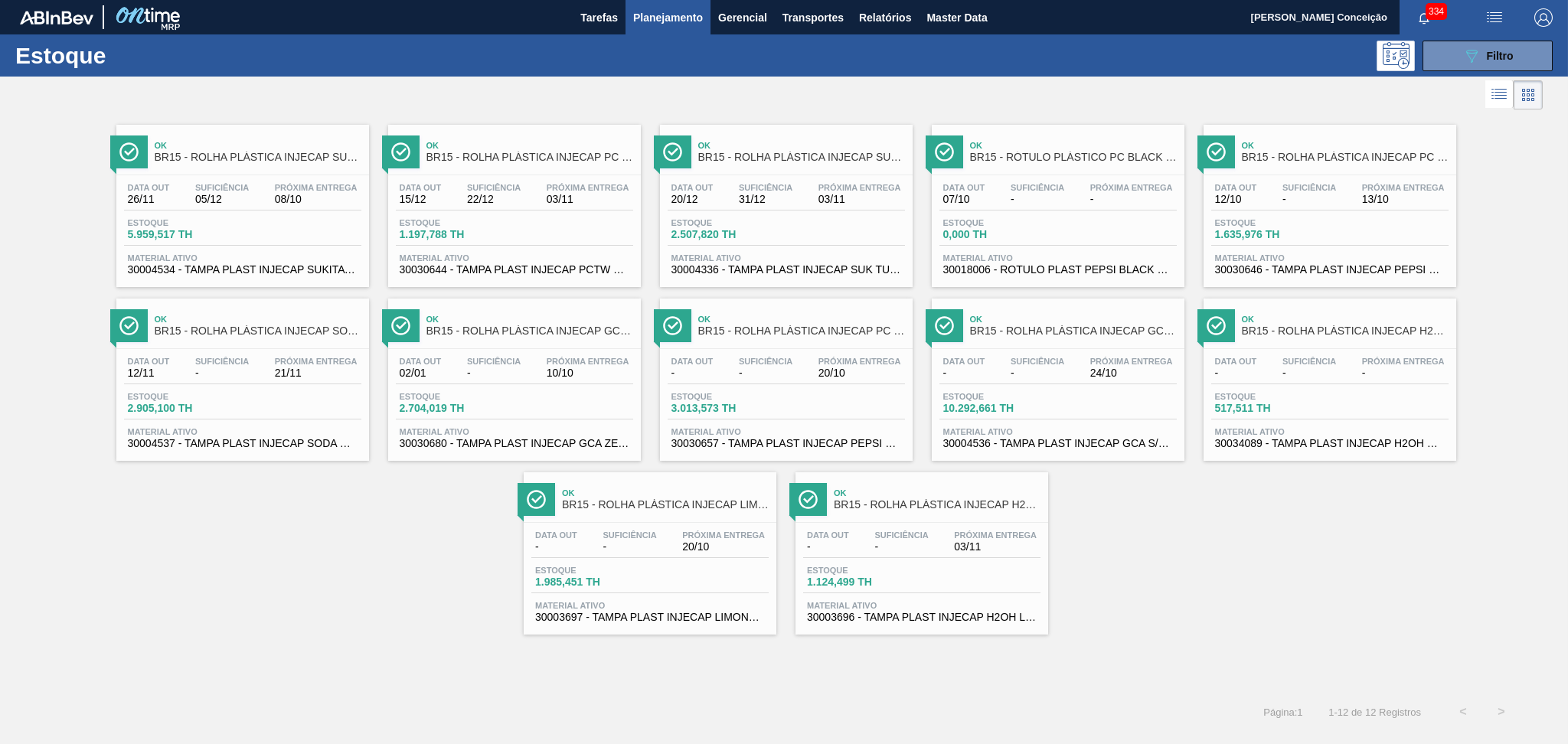
click at [284, 637] on div "Ok BR15 - ROLHA PLÁSTICA INJECAP SUKITA SHORT Data out 26/11 Suficiência 05/12 …" at bounding box center [784, 403] width 1568 height 580
click at [991, 438] on span "30004536 - TAMPA PLAST INJECAP GCA S/LINER" at bounding box center [1058, 444] width 230 height 12
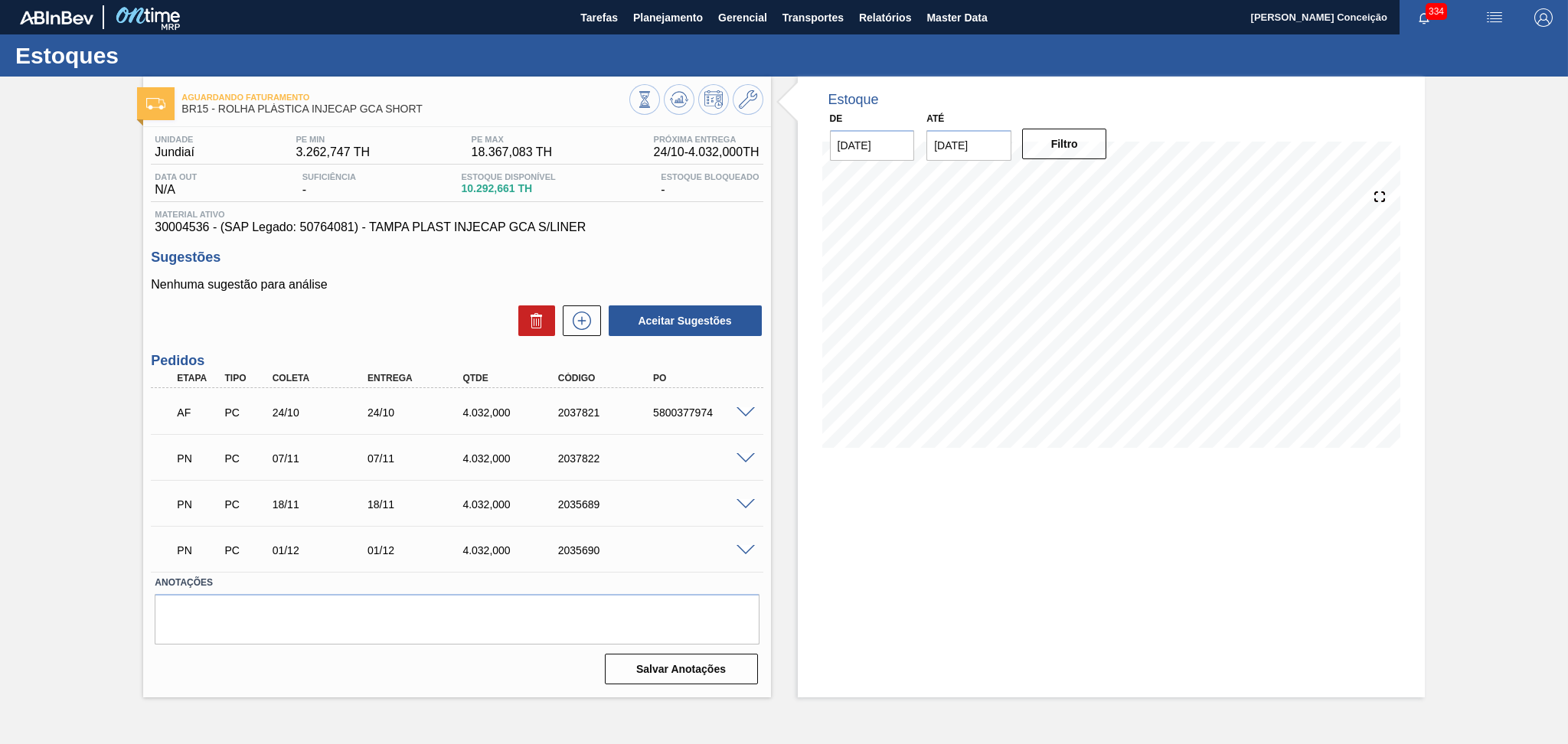
click at [370, 308] on div "Aceitar Sugestões" at bounding box center [457, 320] width 611 height 34
click at [351, 352] on div "Unidade Jundiaí PE MIN 3.262,747 TH PE MAX 18.367,083 TH Próxima Entrega 24/10 …" at bounding box center [457, 408] width 627 height 562
click at [404, 356] on h3 "Pedidos" at bounding box center [457, 360] width 611 height 16
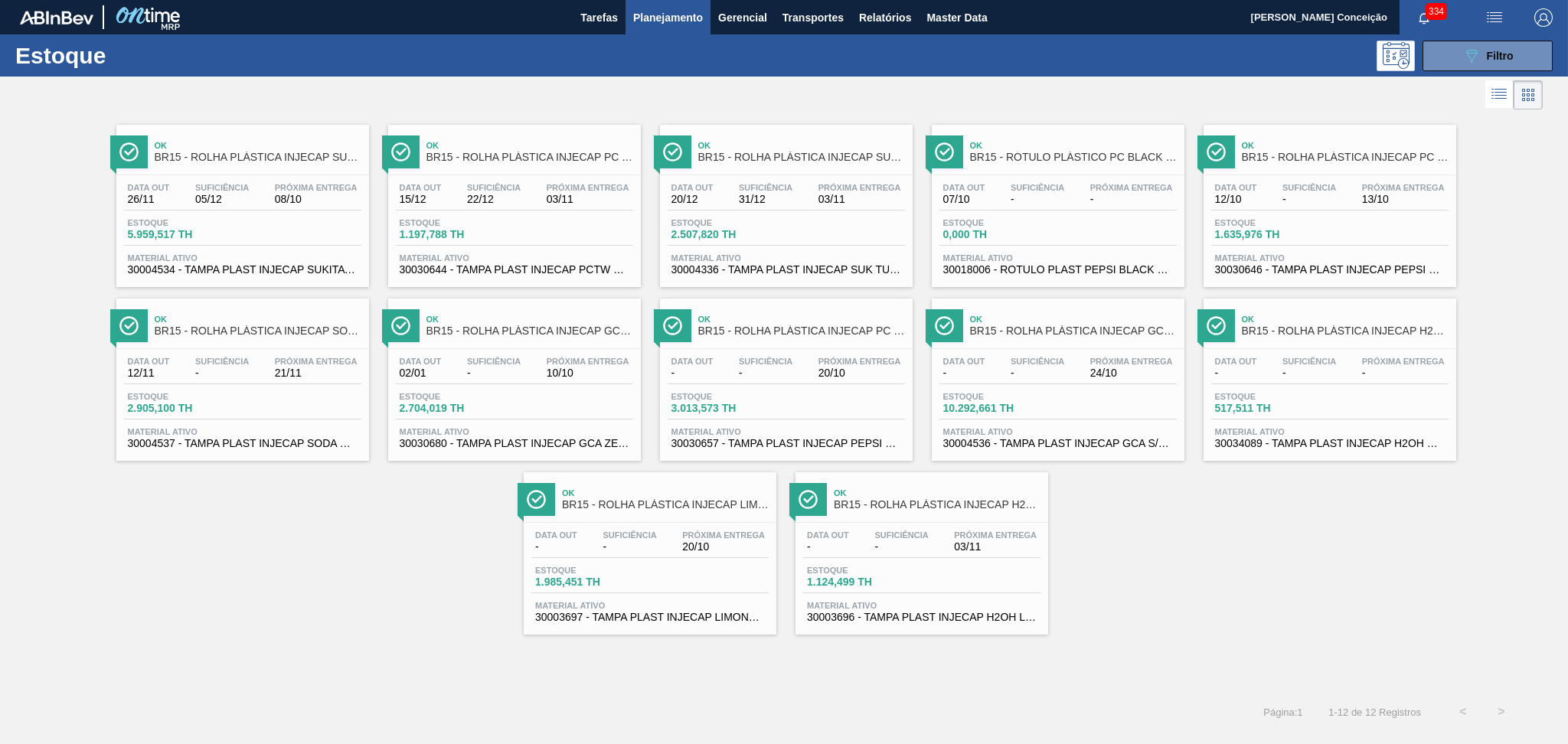
click at [594, 438] on span "30030680 - TAMPA PLAST INJECAP GCA ZERO NIV24" at bounding box center [514, 444] width 230 height 12
click at [777, 276] on div "Data out 20/12 Suficiência 31/12 Próxima Entrega 03/11 Estoque 2.507,820 TH Mat…" at bounding box center [785, 227] width 253 height 104
click at [254, 271] on span "30004534 - TAMPA PLAST INJECAP SUKITA S/LINER" at bounding box center [242, 270] width 230 height 12
click at [232, 526] on div "Ok BR15 - ROLHA PLÁSTICA INJECAP SUKITA SHORT Data out 26/11 Suficiência 05/12 …" at bounding box center [784, 374] width 1568 height 521
click at [658, 18] on span "Planejamento" at bounding box center [668, 17] width 69 height 18
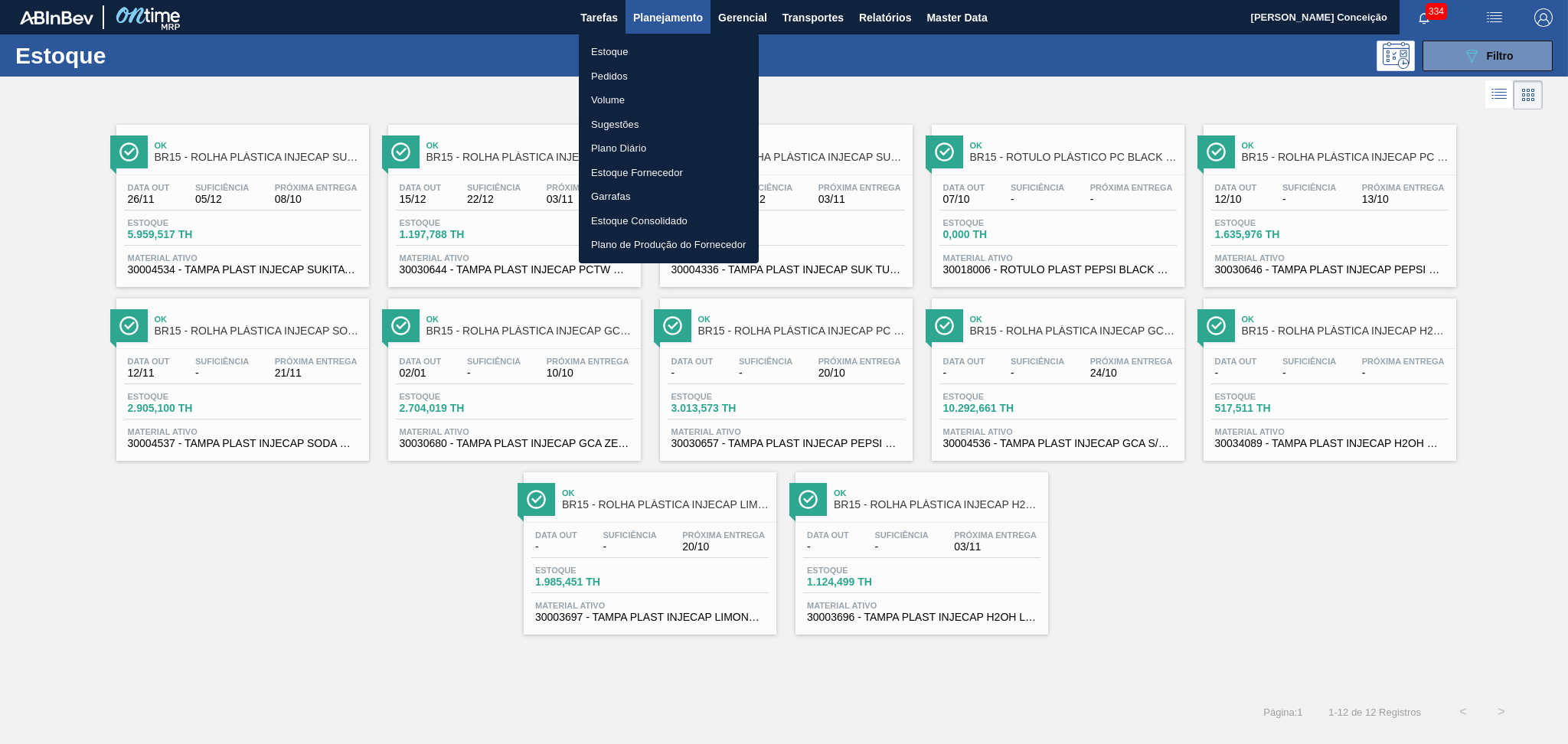
click at [635, 43] on li "Estoque" at bounding box center [668, 51] width 180 height 24
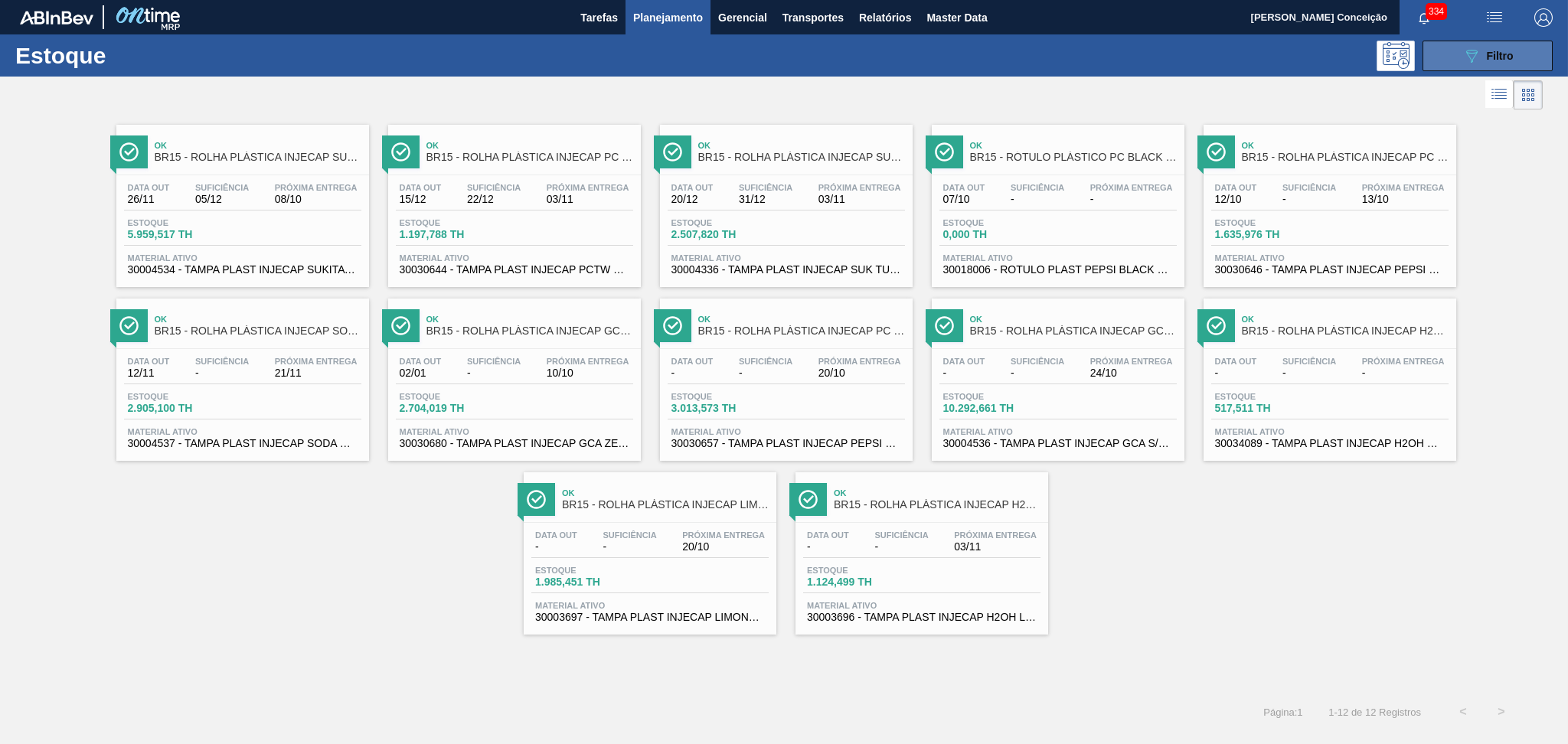
click at [1514, 43] on button "089F7B8B-B2A5-4AFE-B5C0-19BA573D28AC Filtro" at bounding box center [1487, 56] width 130 height 31
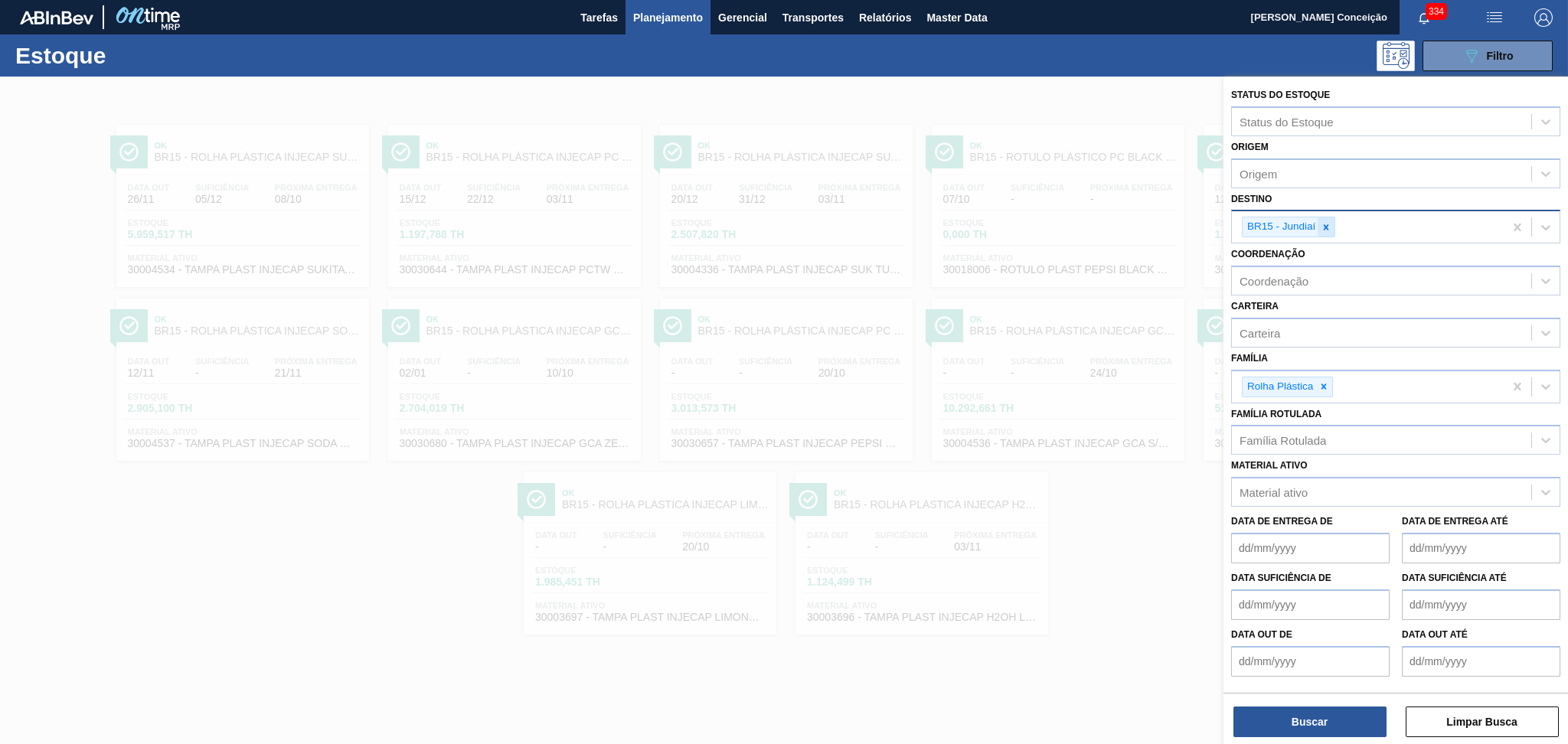
click at [1328, 226] on icon at bounding box center [1327, 227] width 6 height 6
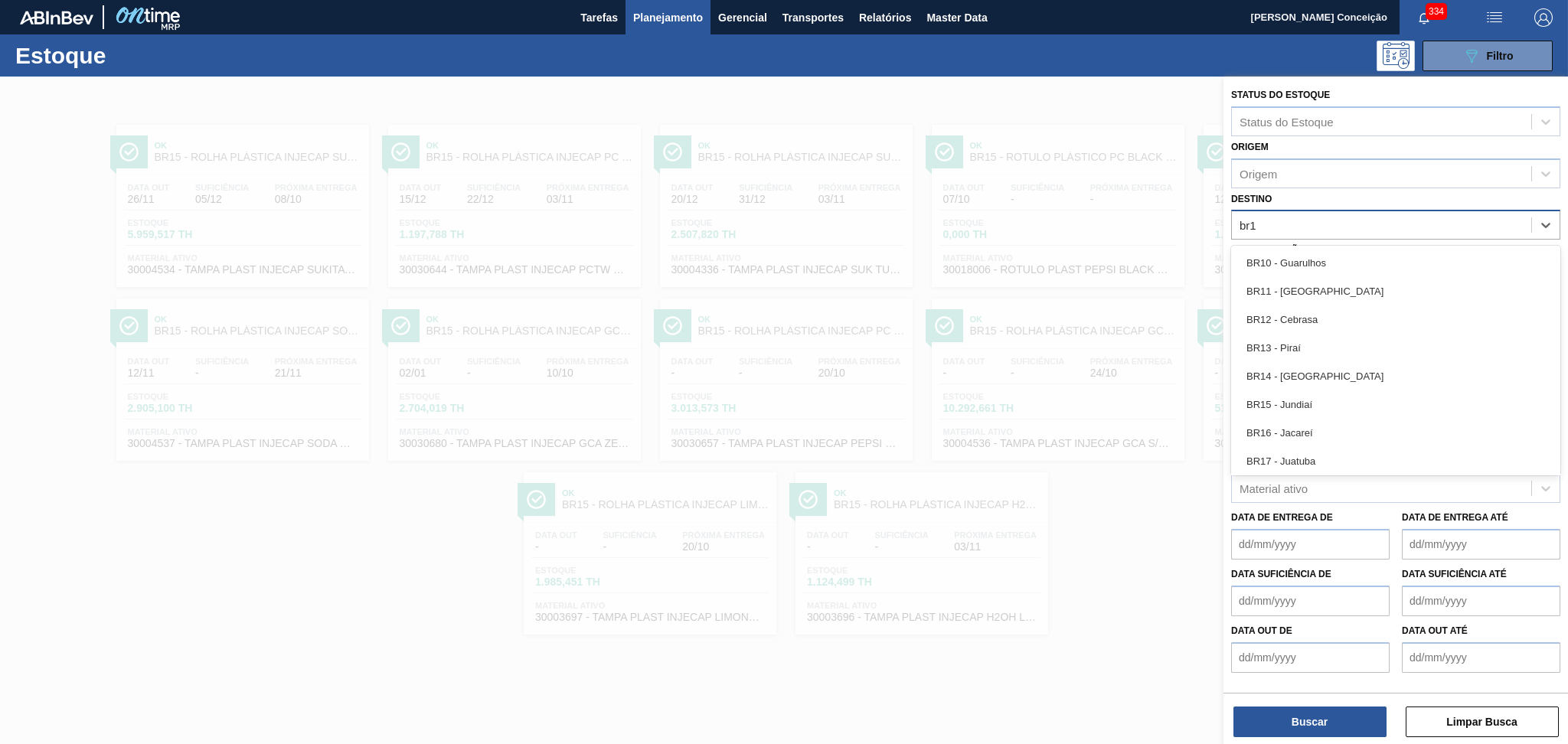
type input "br19"
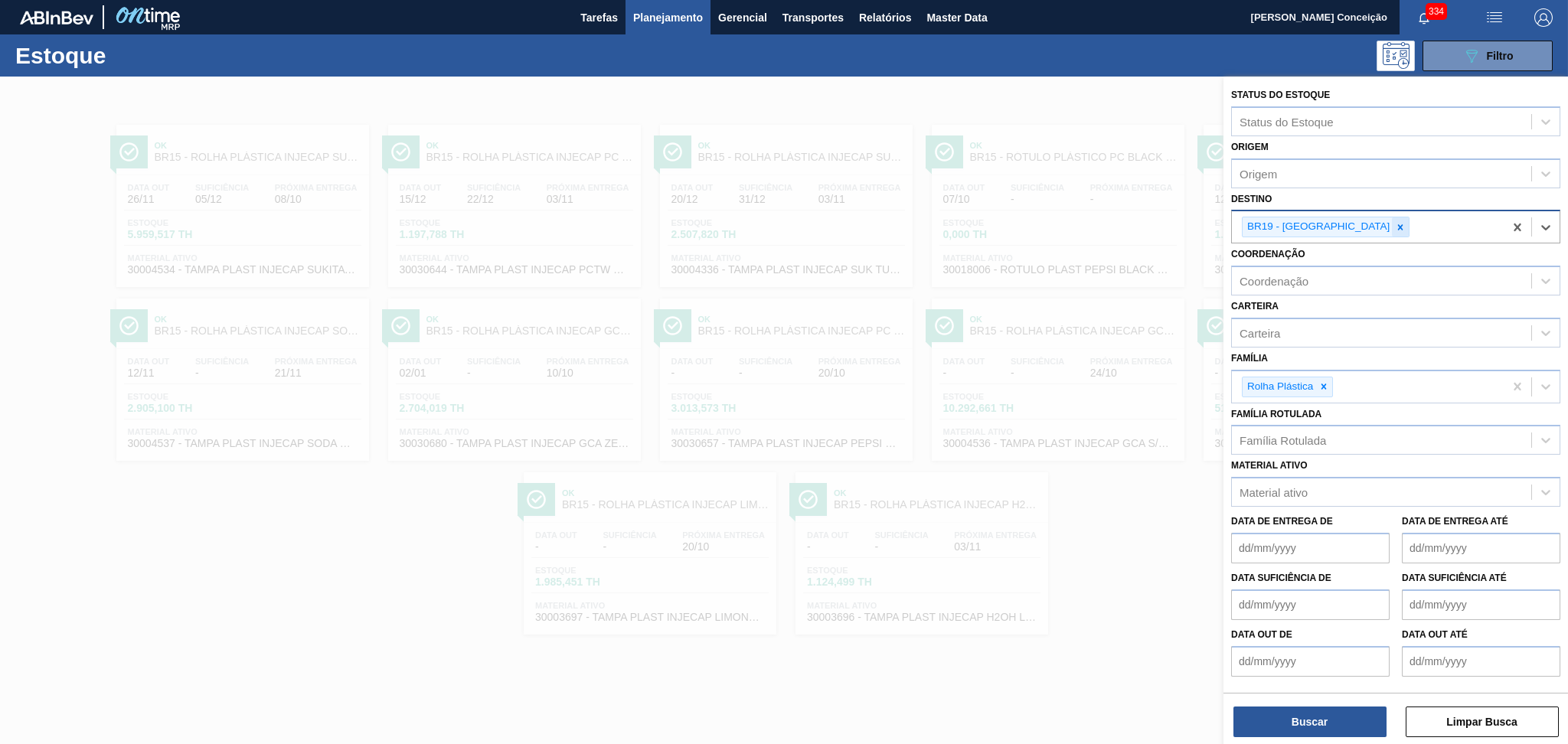
click at [1395, 228] on icon at bounding box center [1400, 227] width 11 height 11
click at [1324, 381] on icon at bounding box center [1323, 383] width 11 height 11
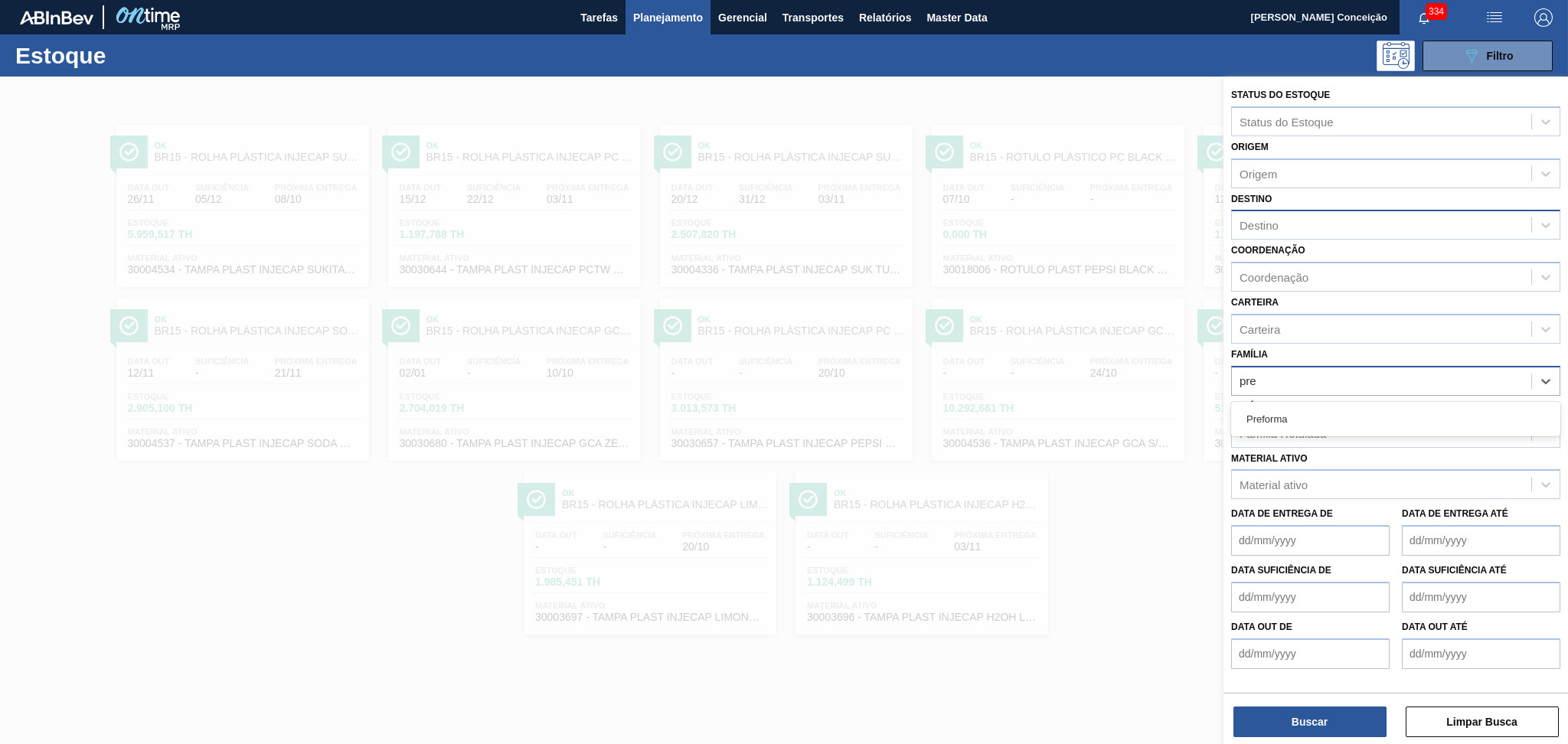
type input "pref"
click at [1307, 408] on div "Preforma" at bounding box center [1396, 418] width 329 height 28
click at [1278, 219] on div "Destino" at bounding box center [1258, 226] width 39 height 13
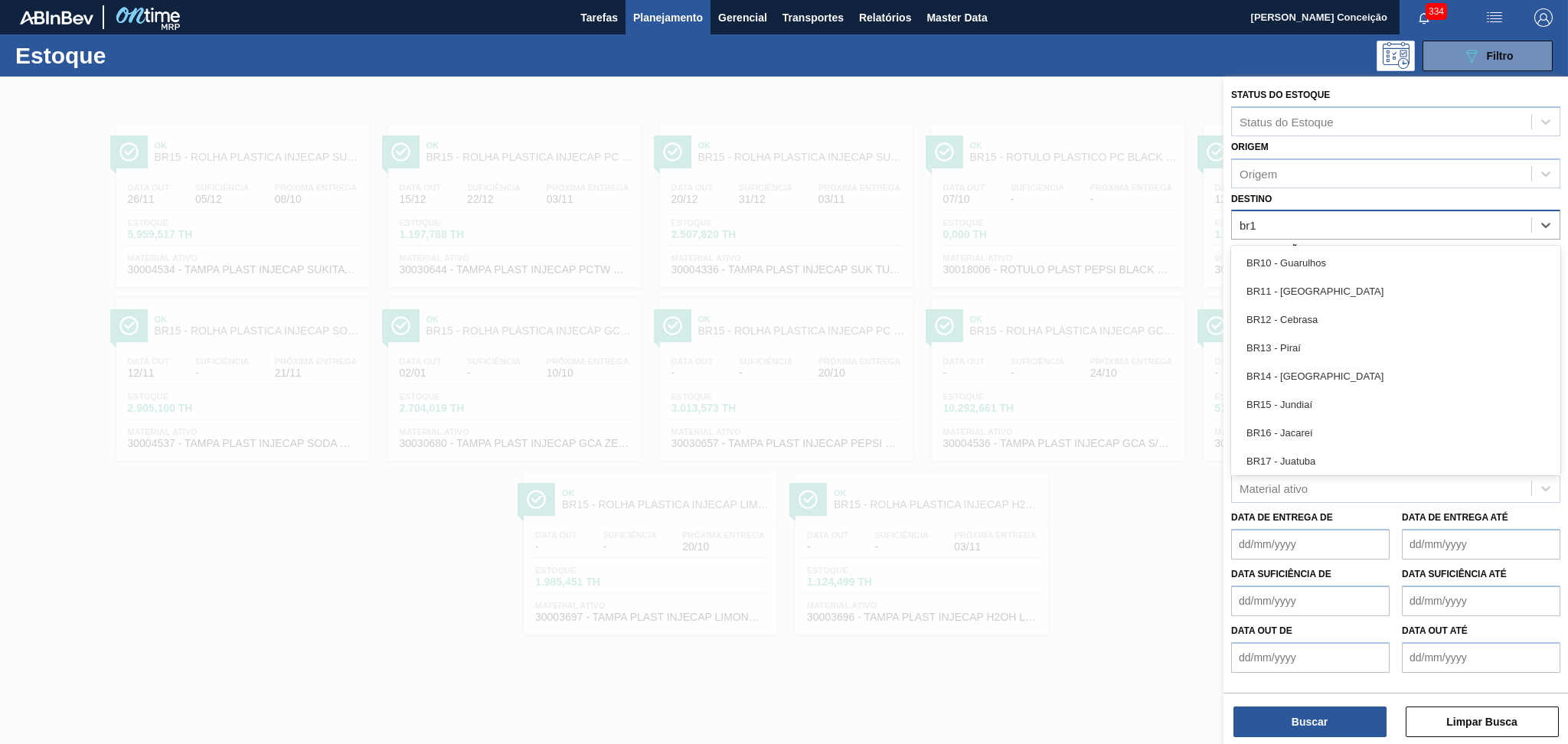
type input "br15"
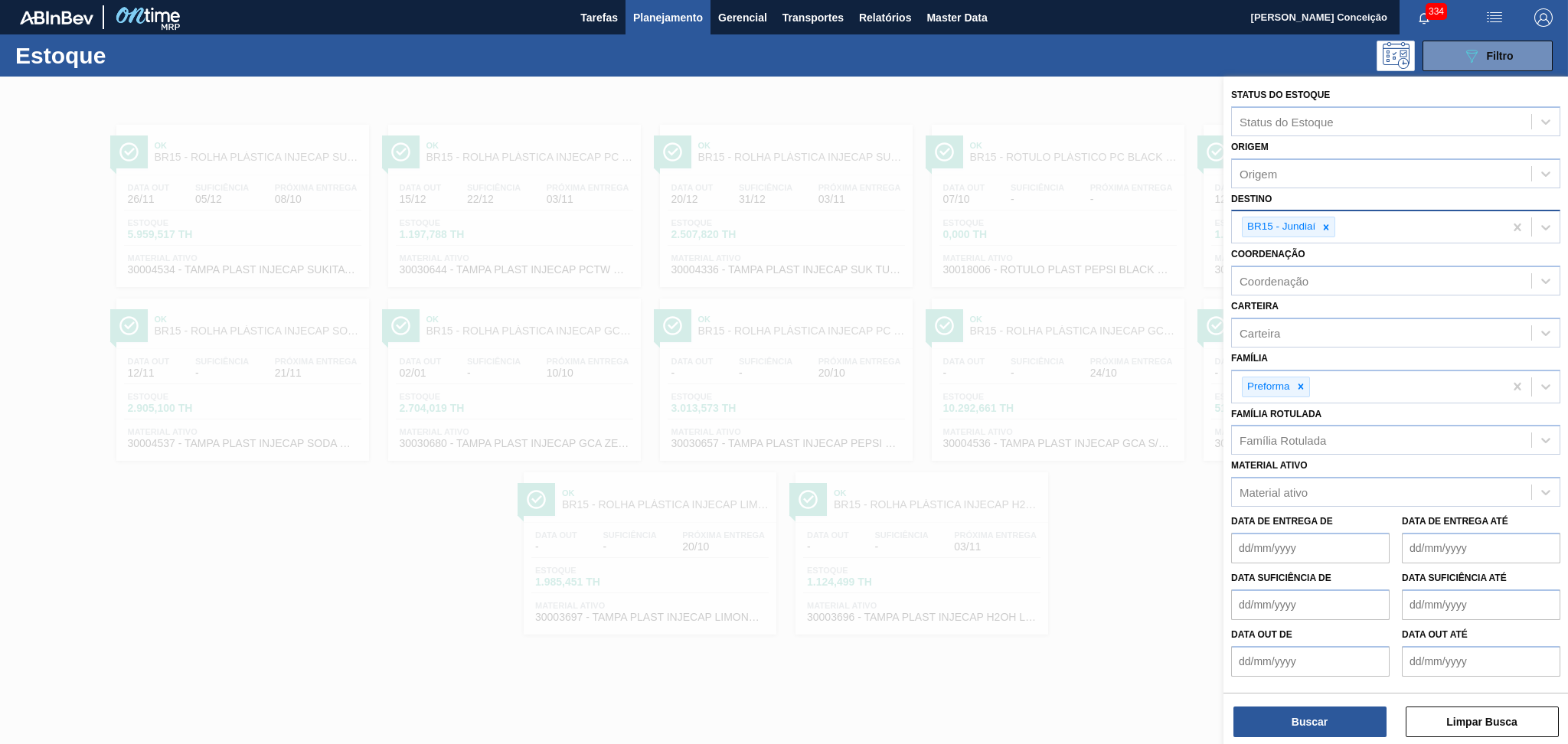
click at [424, 591] on div at bounding box center [784, 449] width 1568 height 744
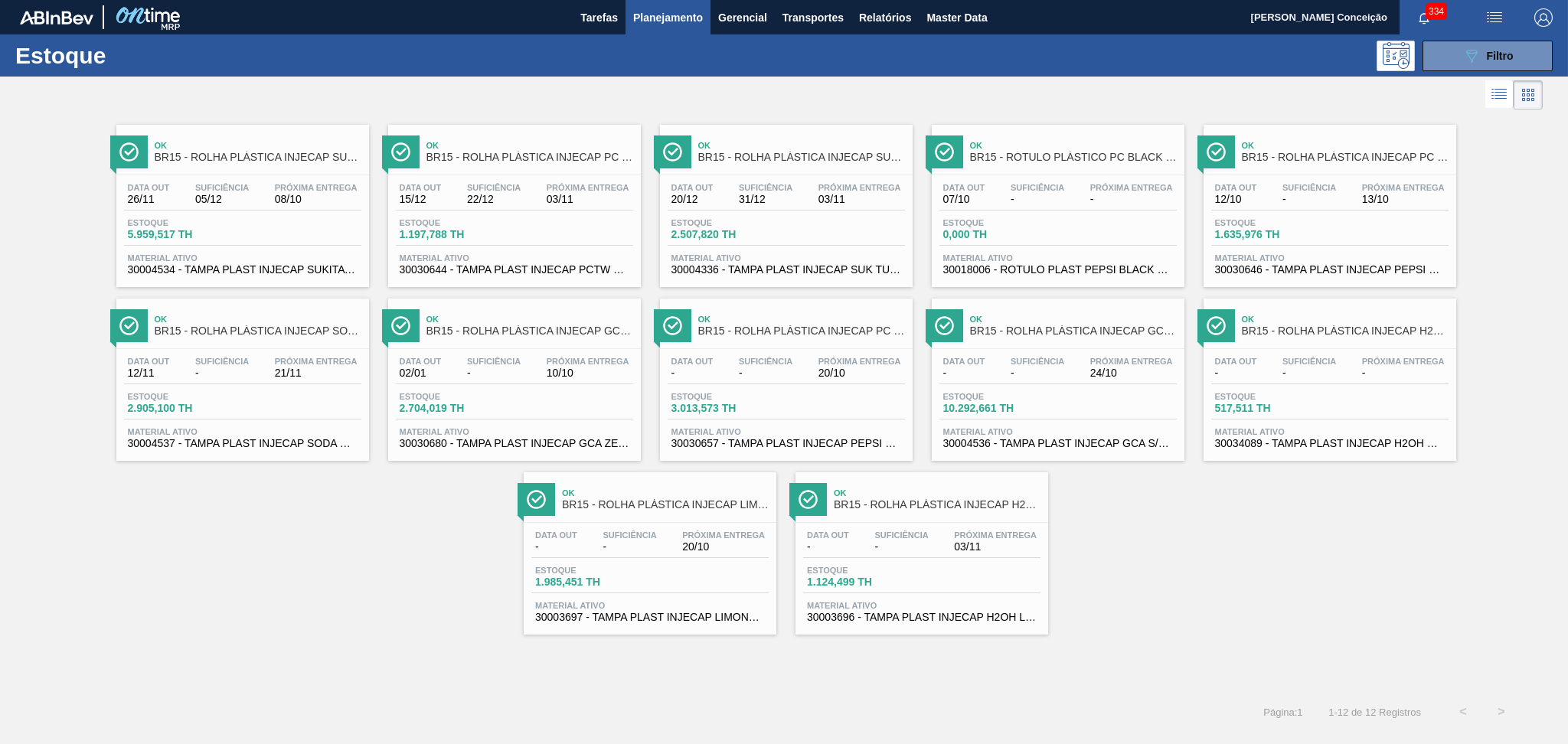
click at [382, 555] on div "Ok BR15 - ROLHA PLÁSTICA INJECAP SUKITA SHORT Data out 26/11 Suficiência 05/12 …" at bounding box center [784, 374] width 1568 height 521
click at [229, 521] on div "Ok BR15 - ROLHA PLÁSTICA INJECAP SUKITA SHORT Data out 26/11 Suficiência 05/12 …" at bounding box center [784, 374] width 1568 height 521
click at [485, 400] on div "Estoque 2.704,019 TH" at bounding box center [453, 403] width 114 height 22
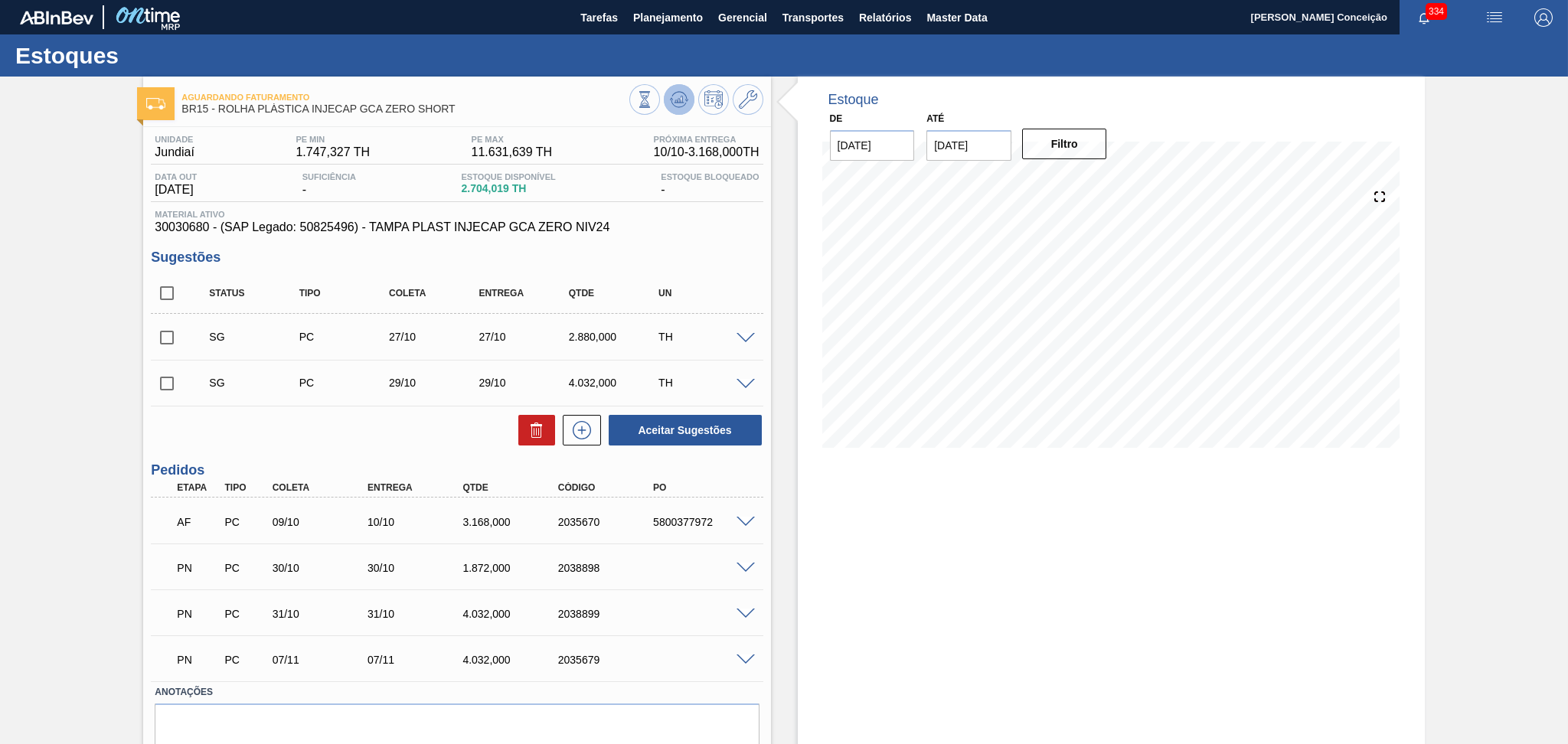
click at [670, 107] on icon at bounding box center [679, 99] width 18 height 18
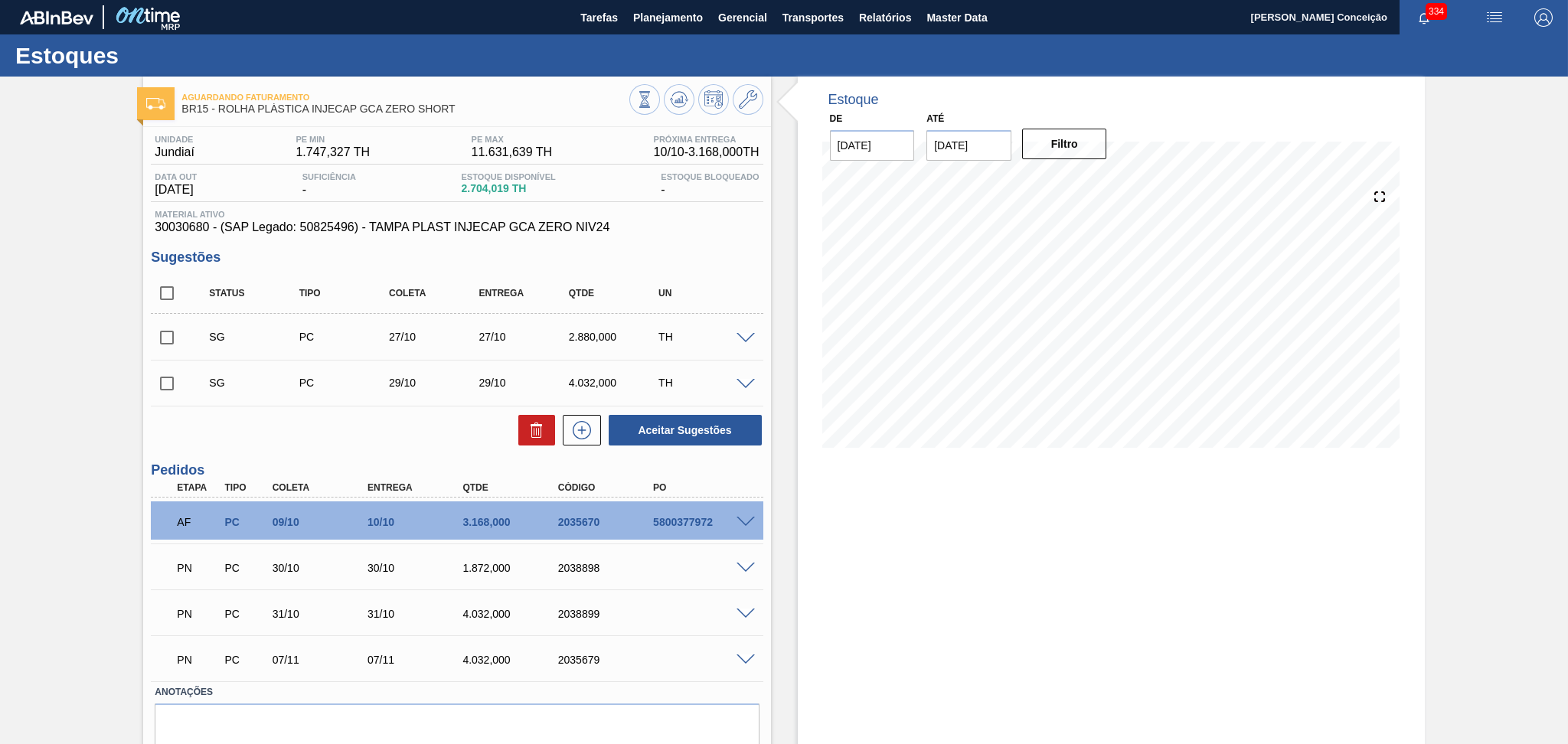
click at [1505, 294] on div "Aguardando Faturamento BR15 - ROLHA PLÁSTICA INJECAP GCA ZERO SHORT Unidade Jun…" at bounding box center [784, 442] width 1568 height 731
click at [70, 564] on div "Aguardando Faturamento BR15 - ROLHA PLÁSTICA INJECAP GCA ZERO SHORT Unidade Jun…" at bounding box center [784, 442] width 1568 height 731
click at [716, 242] on div "Unidade Jundiaí PE MIN 1.747,327 TH PE MAX 11.631,639 TH Próxima Entrega 10/10 …" at bounding box center [457, 462] width 627 height 672
click at [674, 103] on icon at bounding box center [679, 99] width 18 height 18
click at [738, 566] on span at bounding box center [745, 568] width 18 height 12
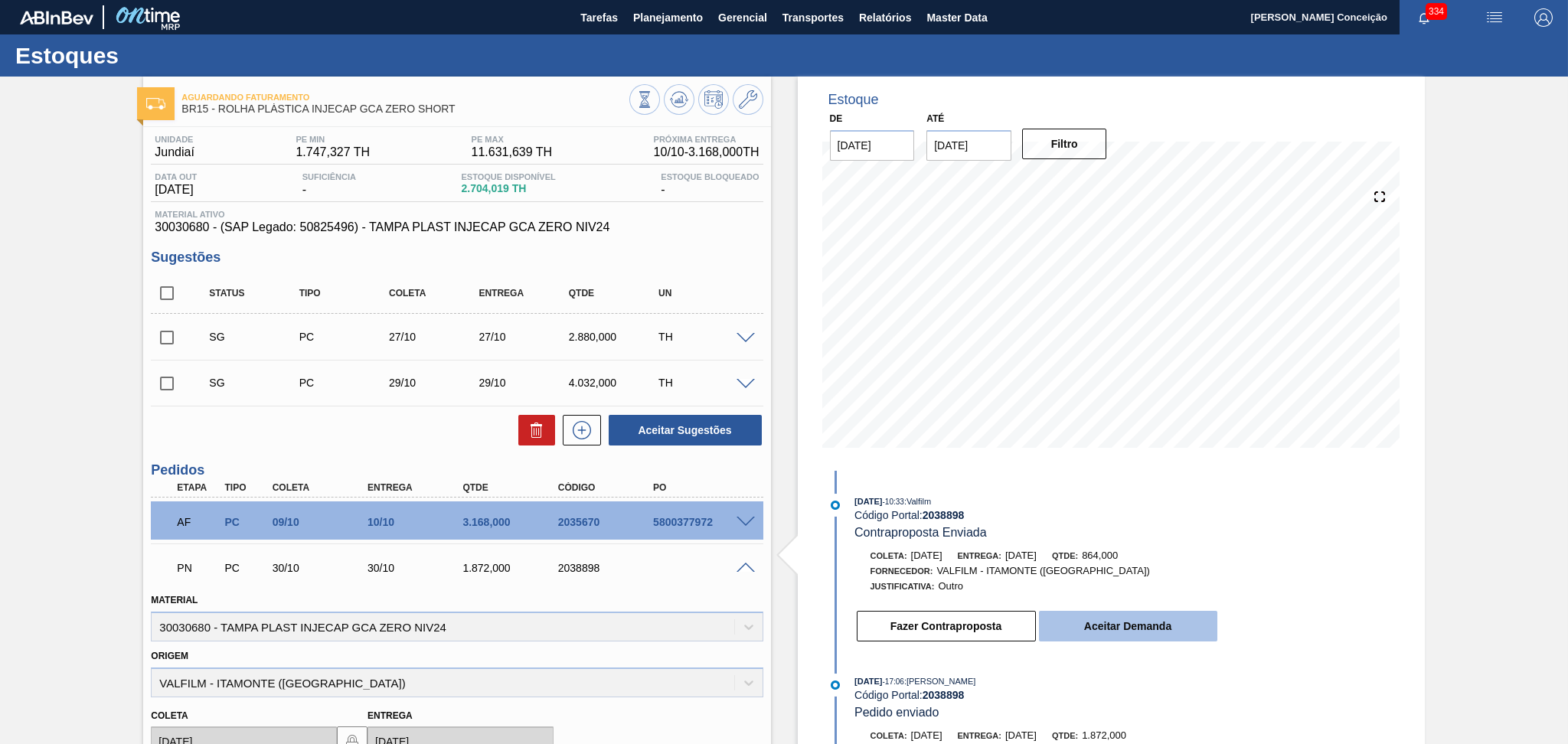
click at [1137, 630] on button "Aceitar Demanda" at bounding box center [1129, 627] width 179 height 31
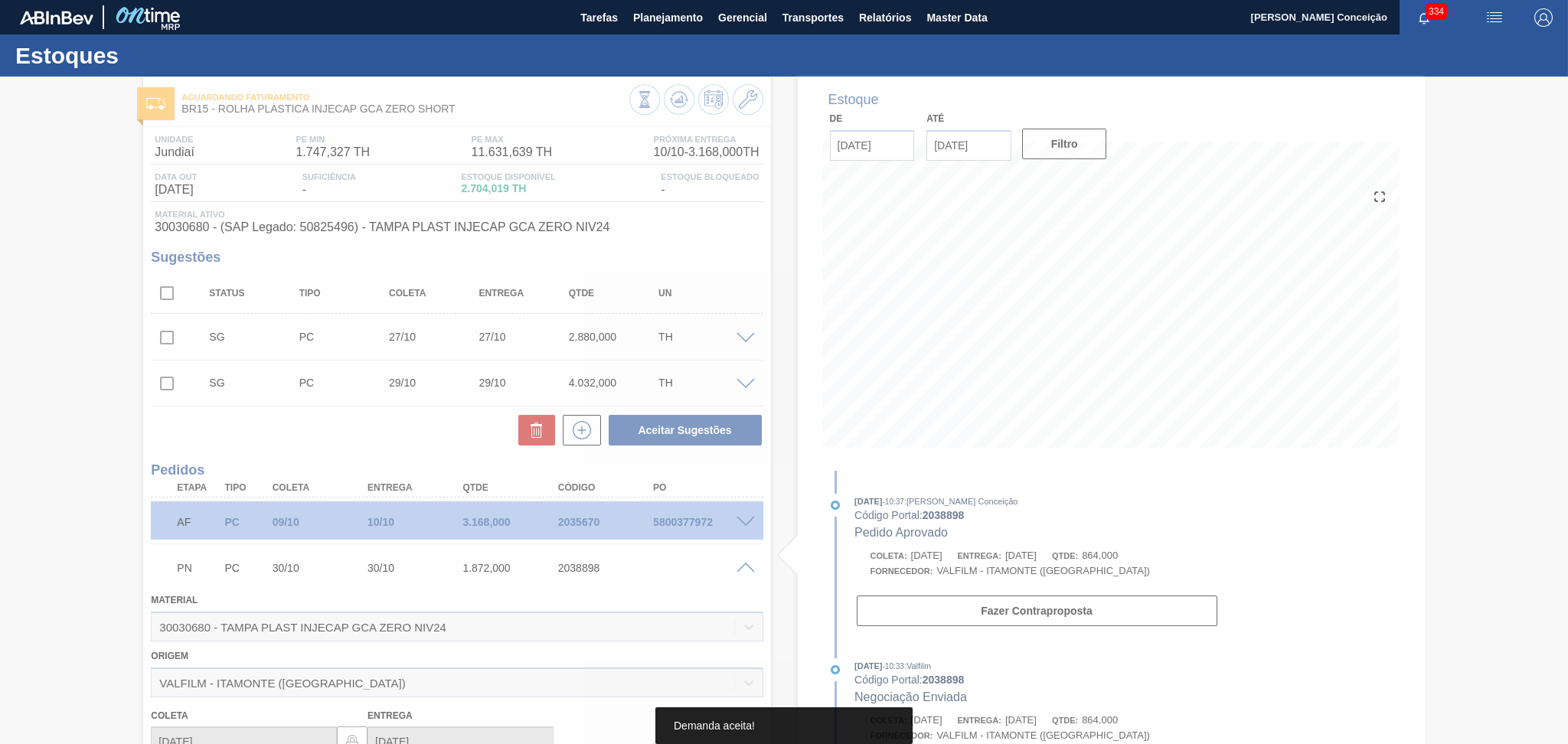
type input "6"
type input "864"
type input "[DATE]"
type input "08/10/2025"
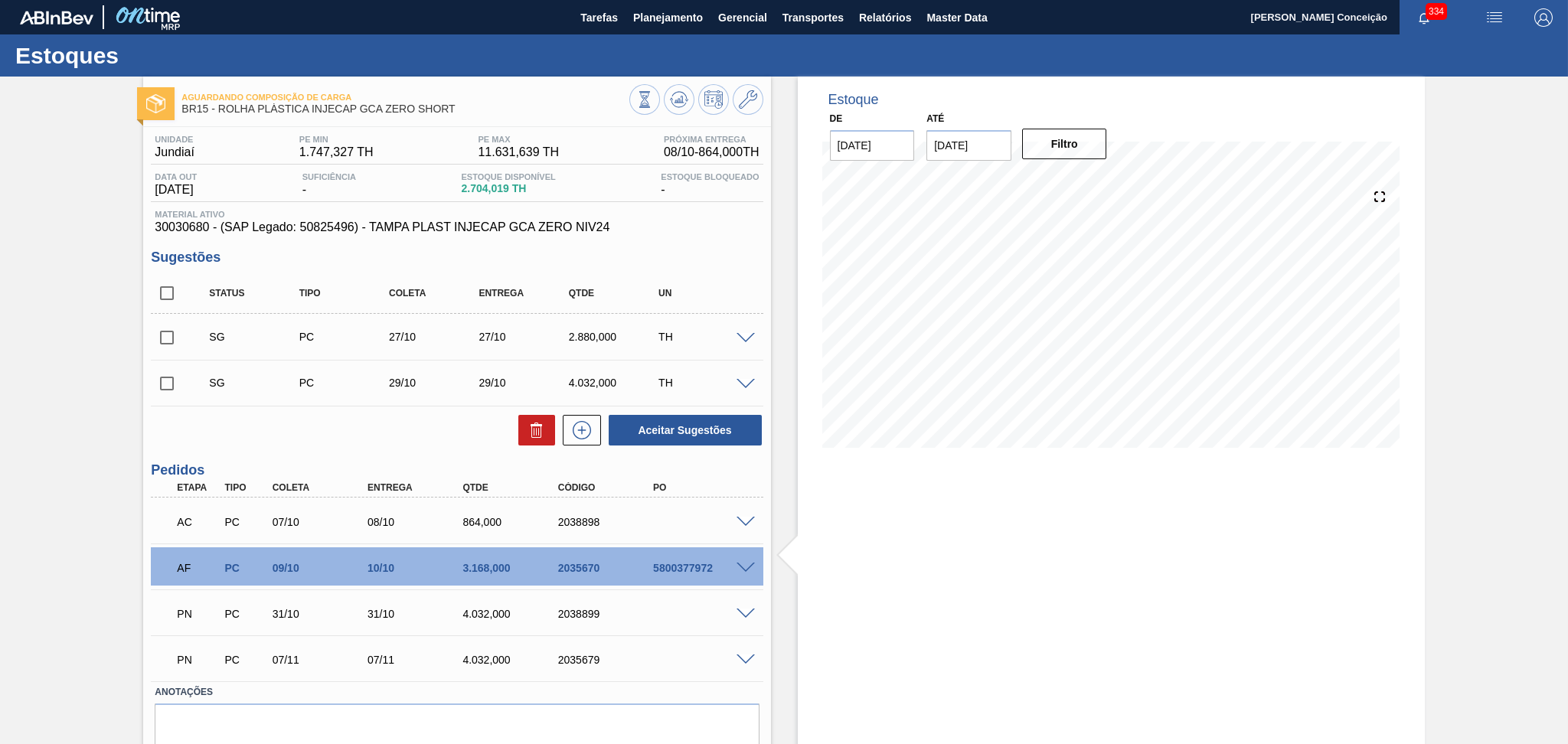
click at [81, 606] on div "Aguardando Composição de Carga BR15 - ROLHA PLÁSTICA INJECAP GCA ZERO SHORT Uni…" at bounding box center [784, 442] width 1568 height 731
click at [876, 616] on div "Estoque De 07/10/2025 Até 30/11/2025 Filtro 04/11 Projeção de Estoque 13,294.03…" at bounding box center [1111, 442] width 627 height 731
click at [162, 295] on input "checkbox" at bounding box center [166, 292] width 32 height 32
checkbox input "true"
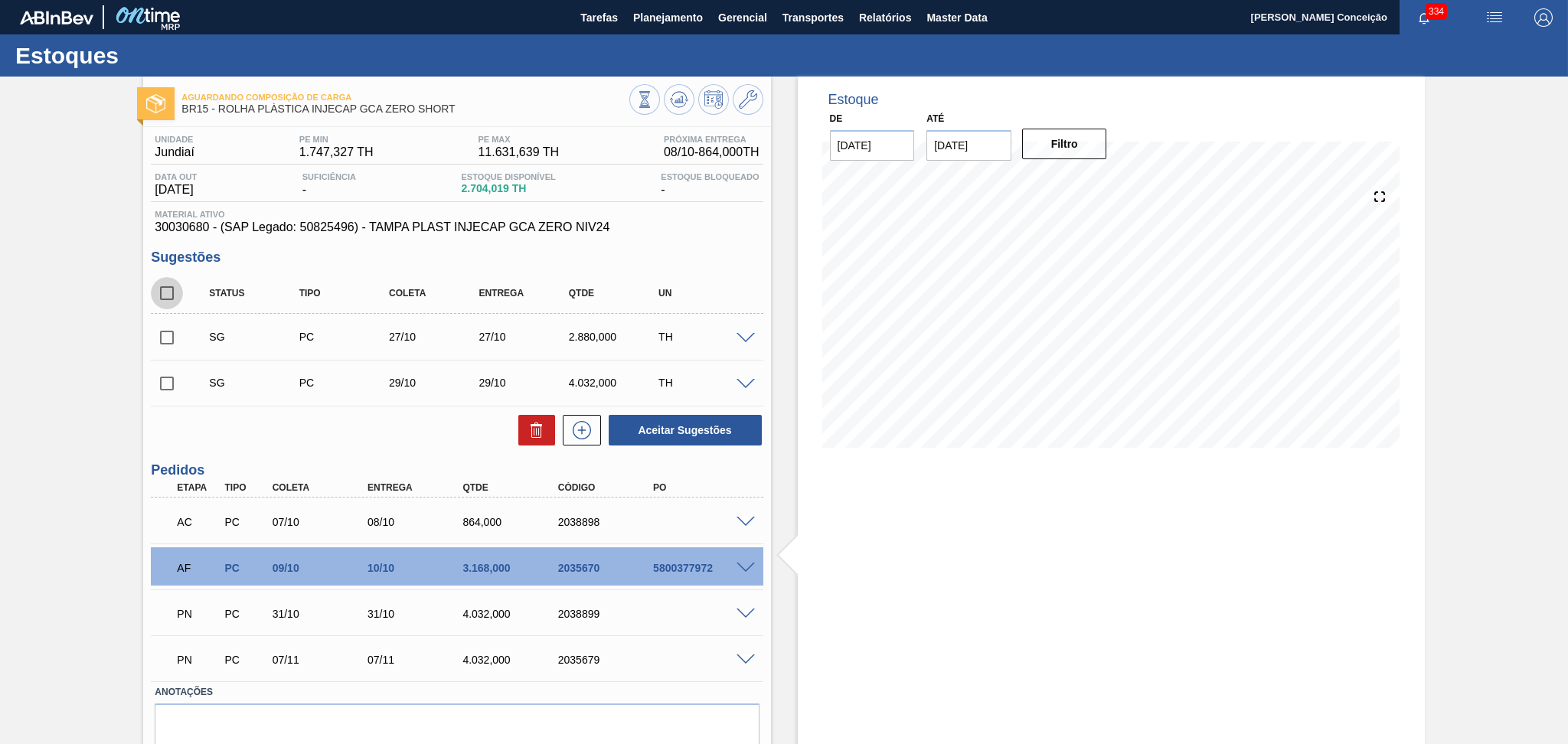
checkbox input "true"
click at [543, 431] on icon at bounding box center [536, 430] width 18 height 18
checkbox input "false"
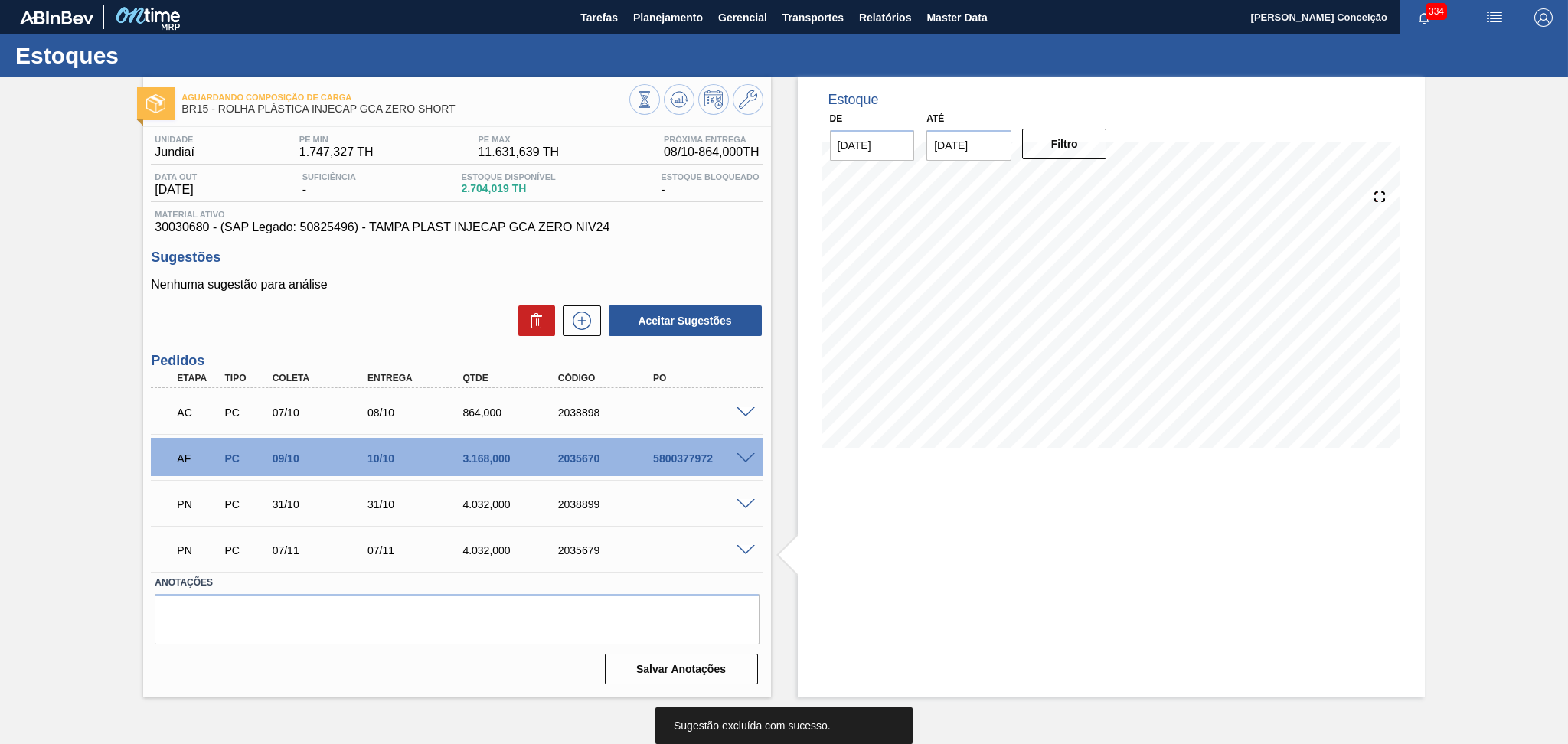
click at [754, 452] on div at bounding box center [748, 458] width 31 height 12
click at [750, 457] on span at bounding box center [745, 459] width 18 height 12
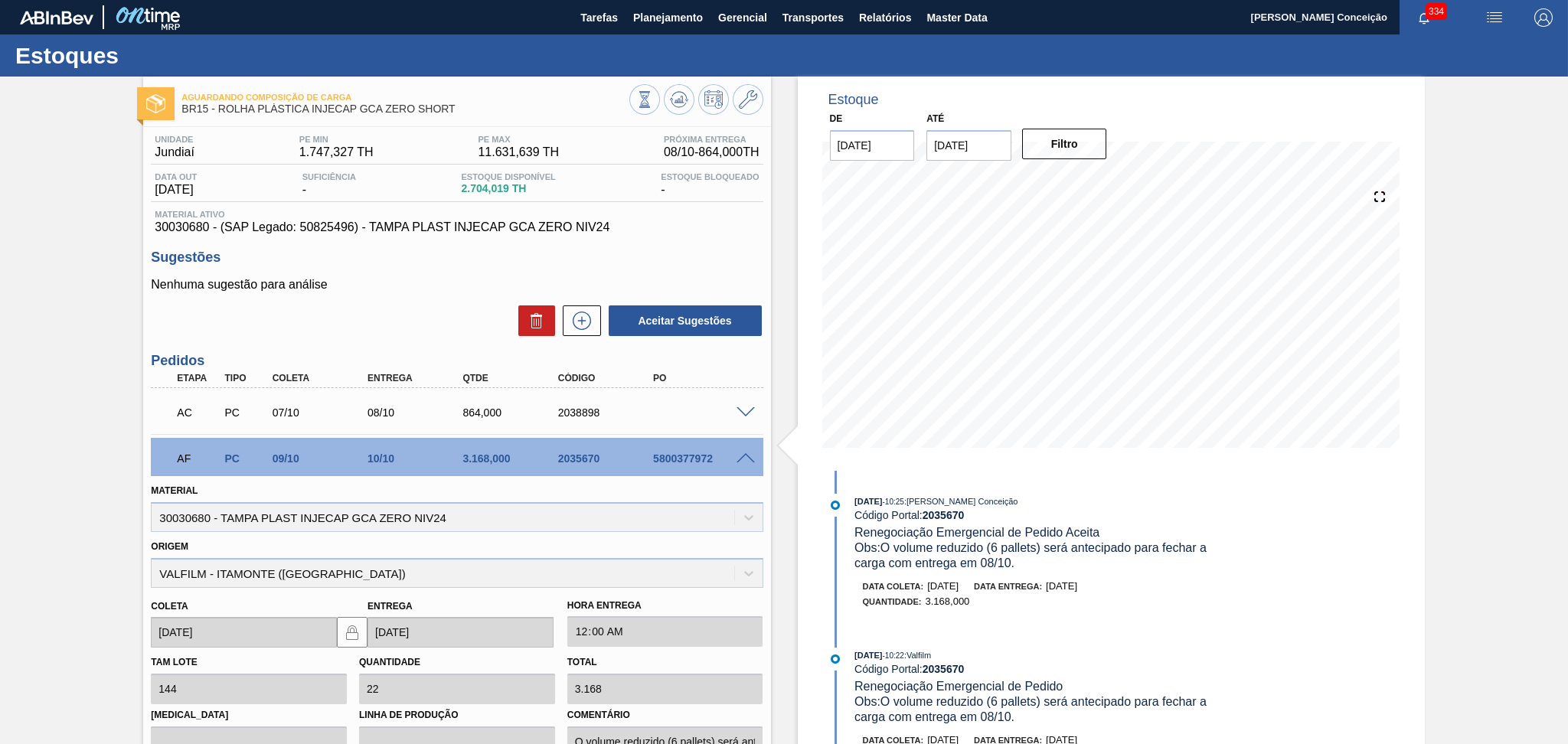
click at [750, 457] on span at bounding box center [745, 459] width 18 height 12
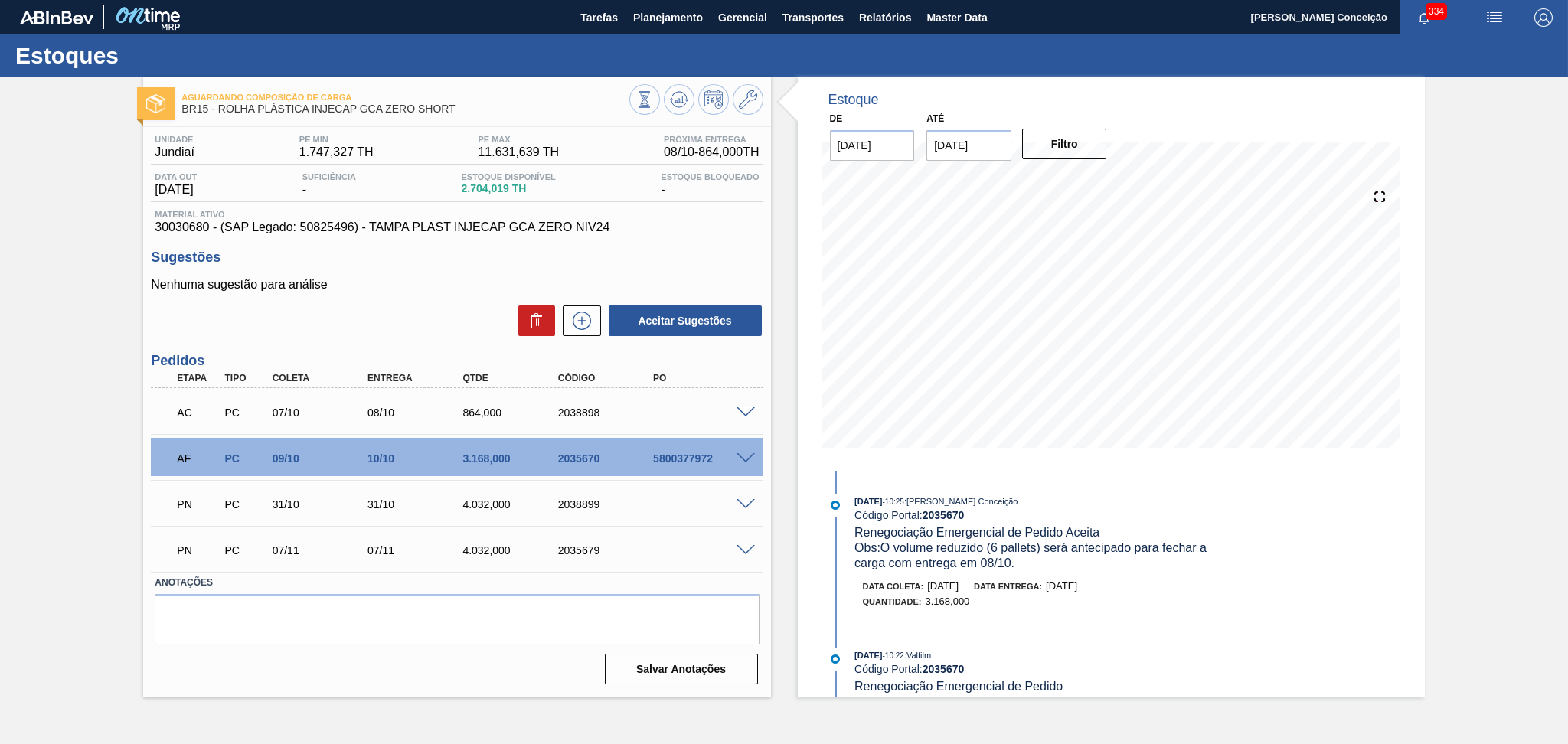
click at [746, 410] on span at bounding box center [745, 413] width 18 height 12
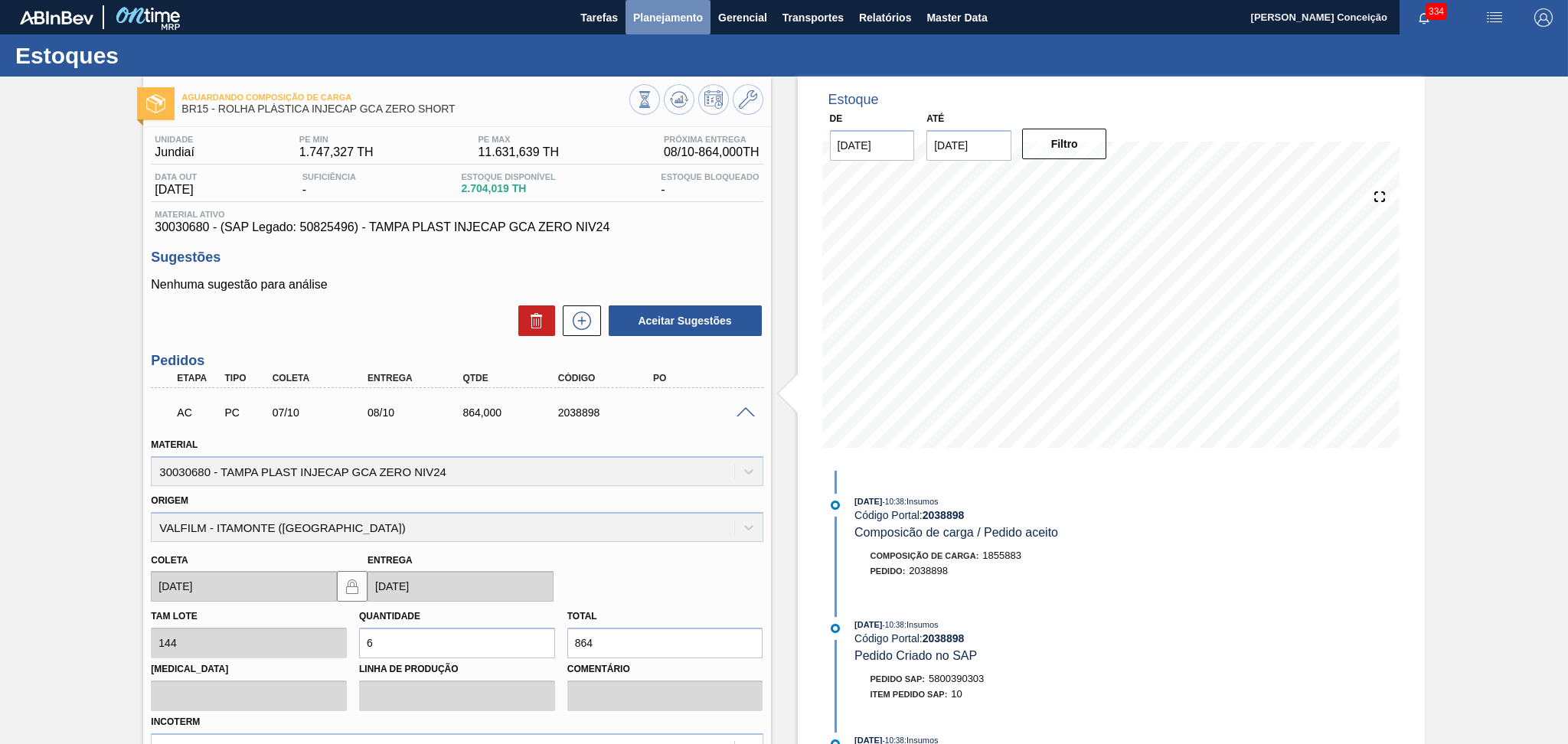
click at [667, 16] on span "Planejamento" at bounding box center [668, 17] width 69 height 18
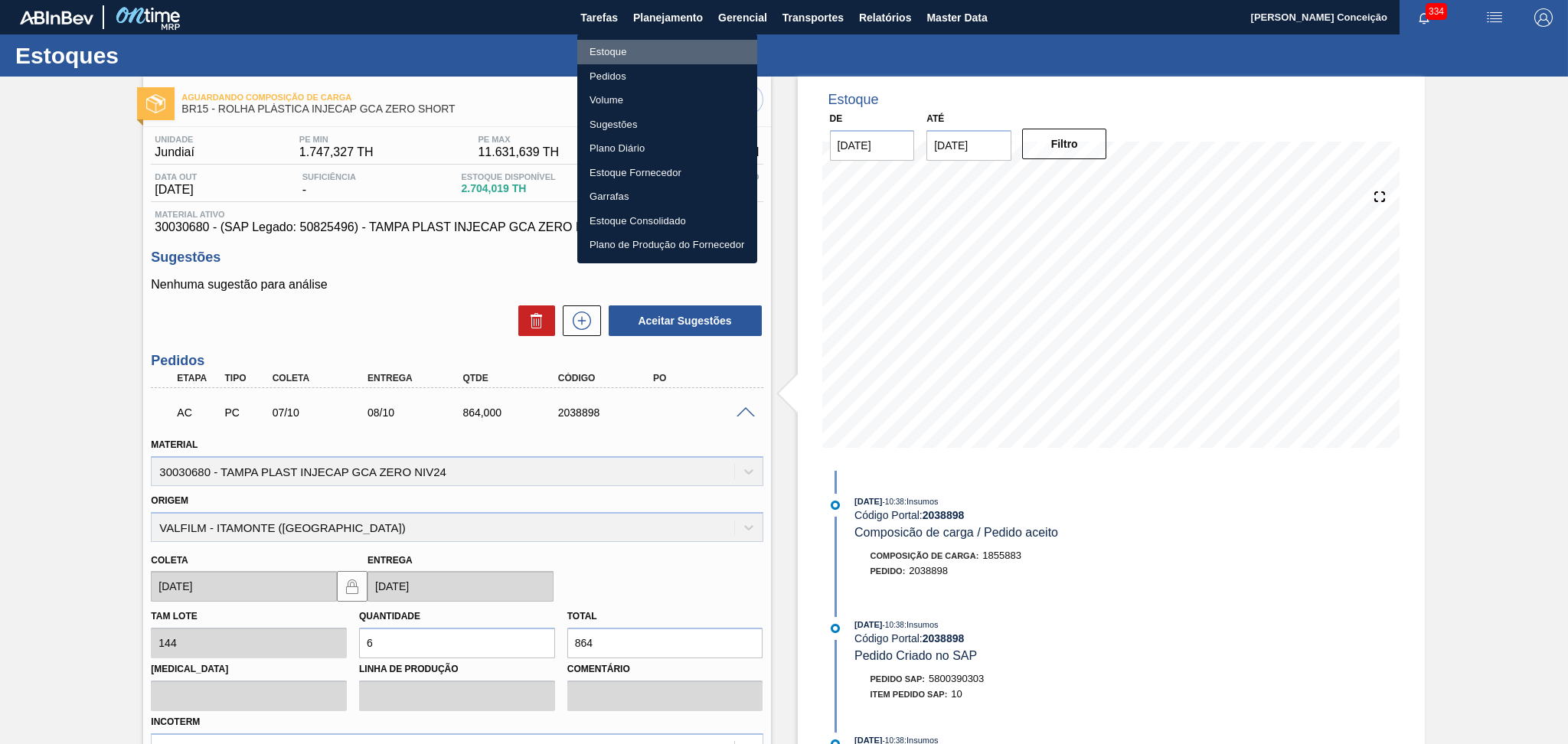
click at [620, 52] on li "Estoque" at bounding box center [666, 51] width 180 height 24
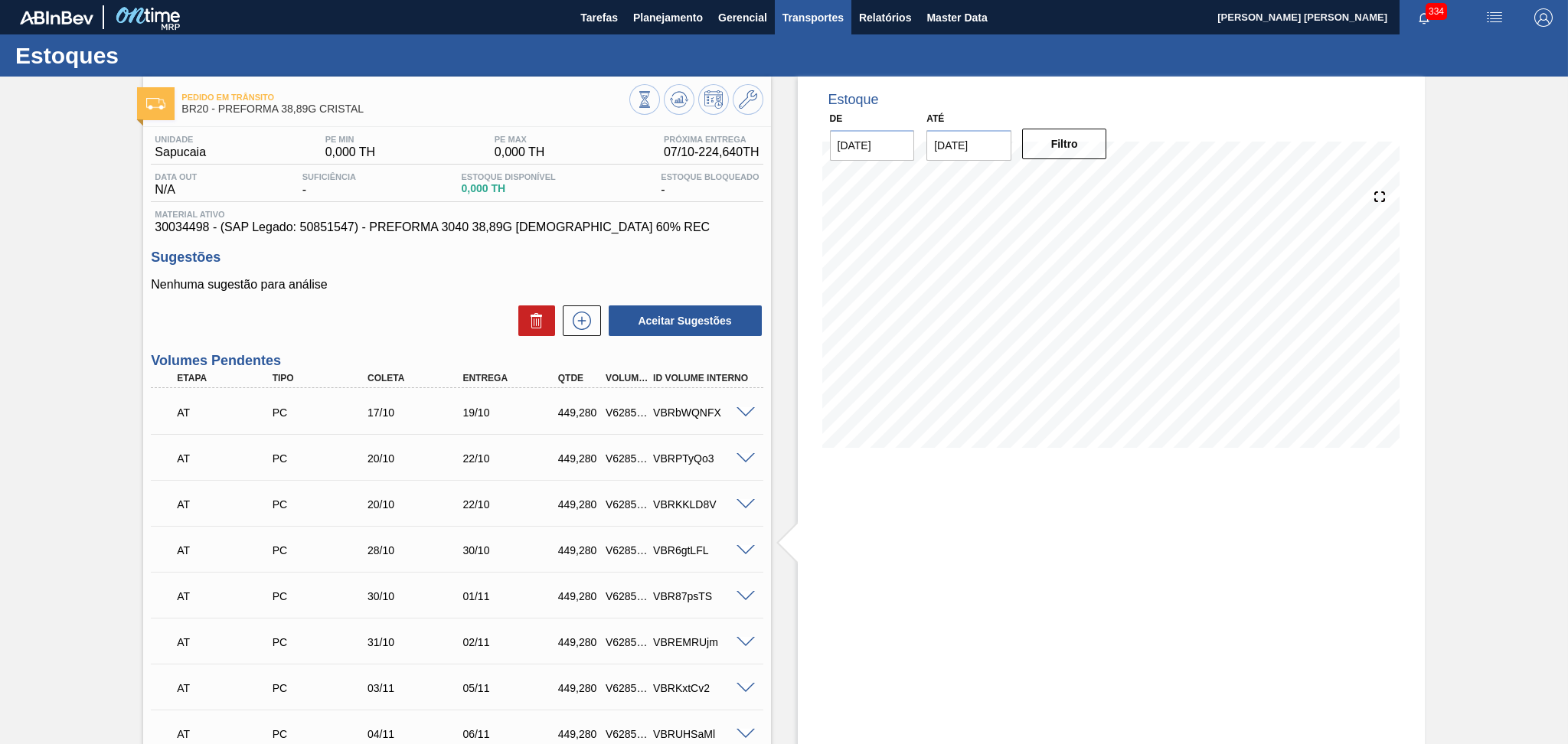
click at [810, 16] on span "Transportes" at bounding box center [813, 17] width 62 height 18
click at [830, 77] on li "Otimização de Carga" at bounding box center [812, 76] width 126 height 24
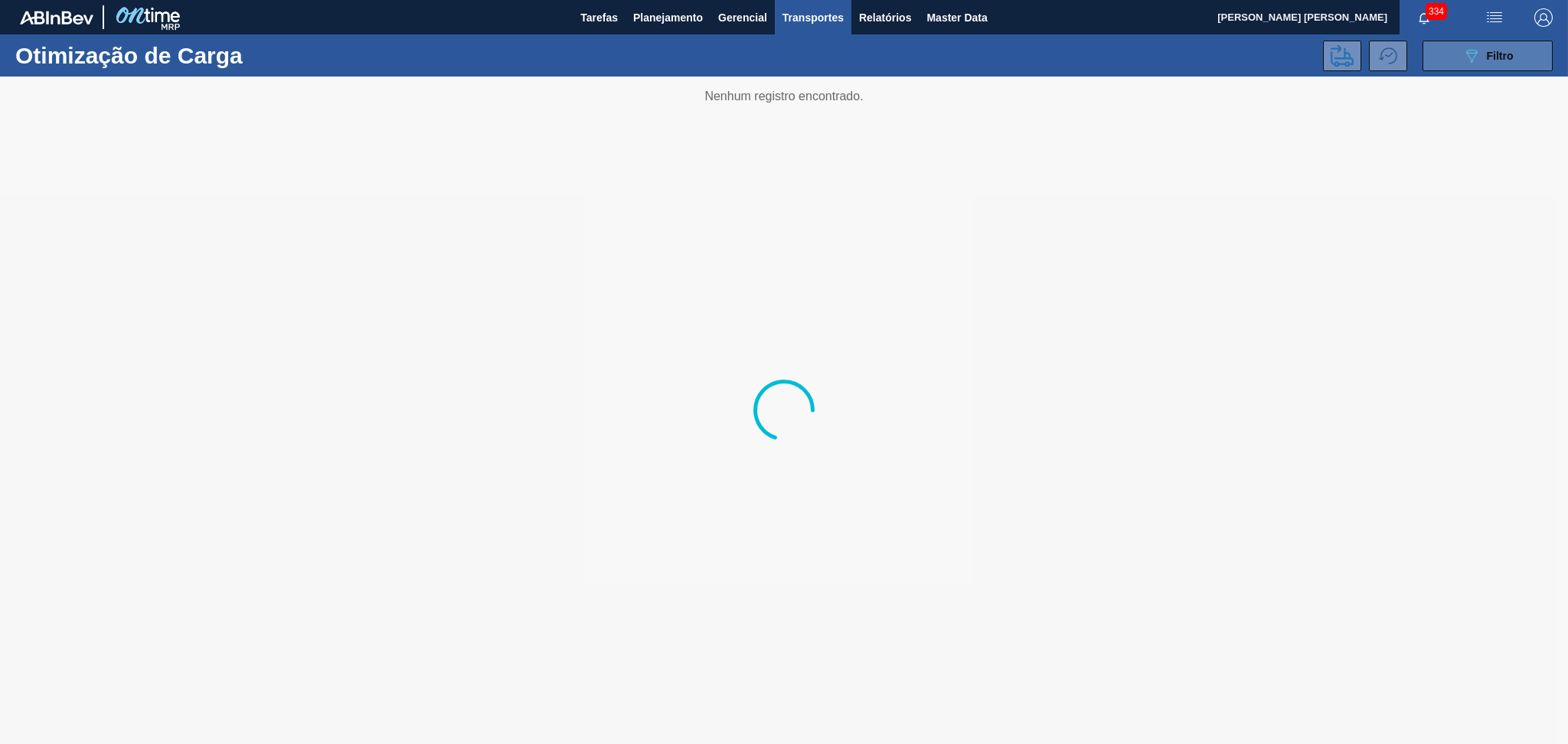
click at [1505, 48] on div "089F7B8B-B2A5-4AFE-B5C0-19BA573D28AC Filtro" at bounding box center [1487, 56] width 51 height 18
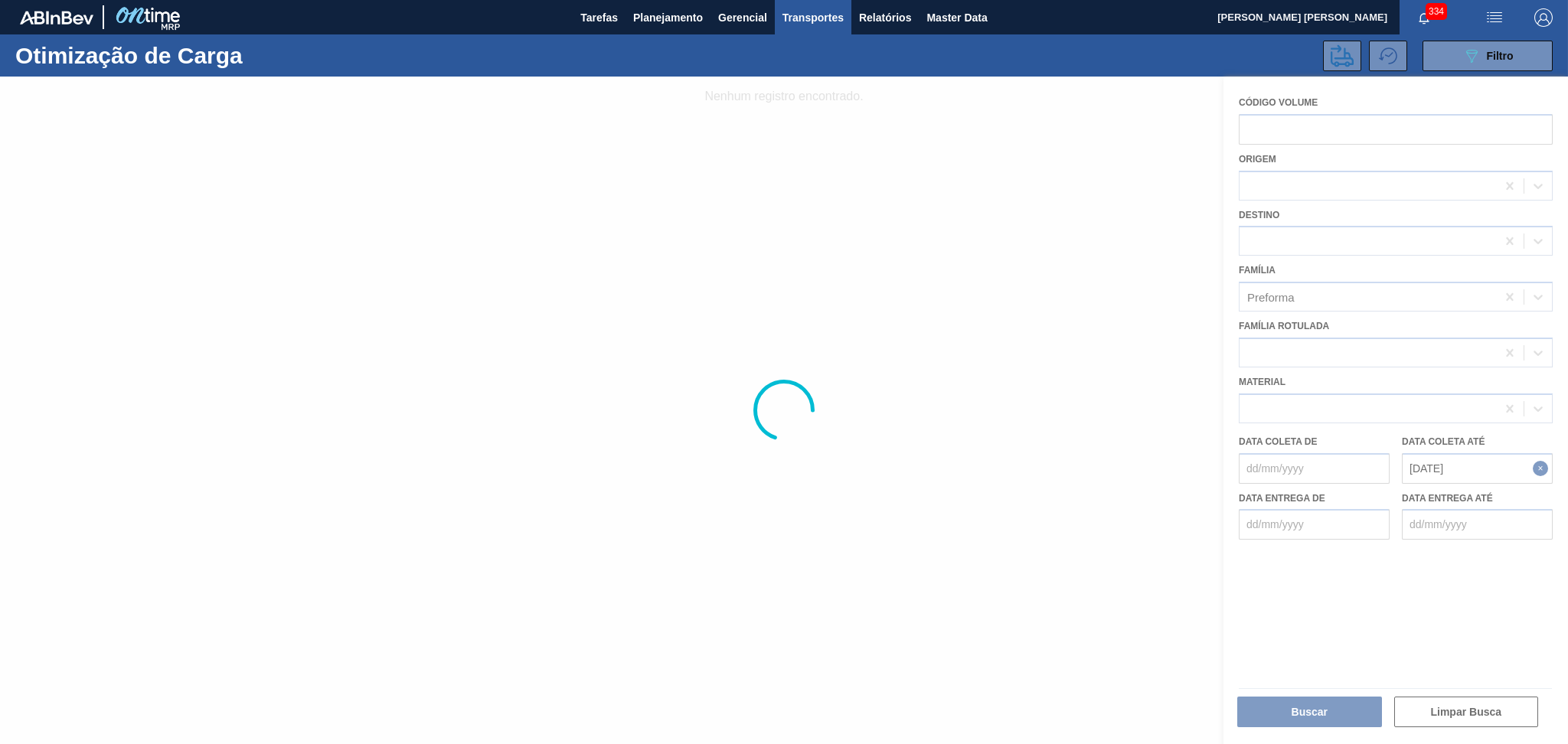
click at [1413, 464] on div at bounding box center [784, 410] width 1568 height 667
click at [1416, 465] on div at bounding box center [784, 410] width 1568 height 667
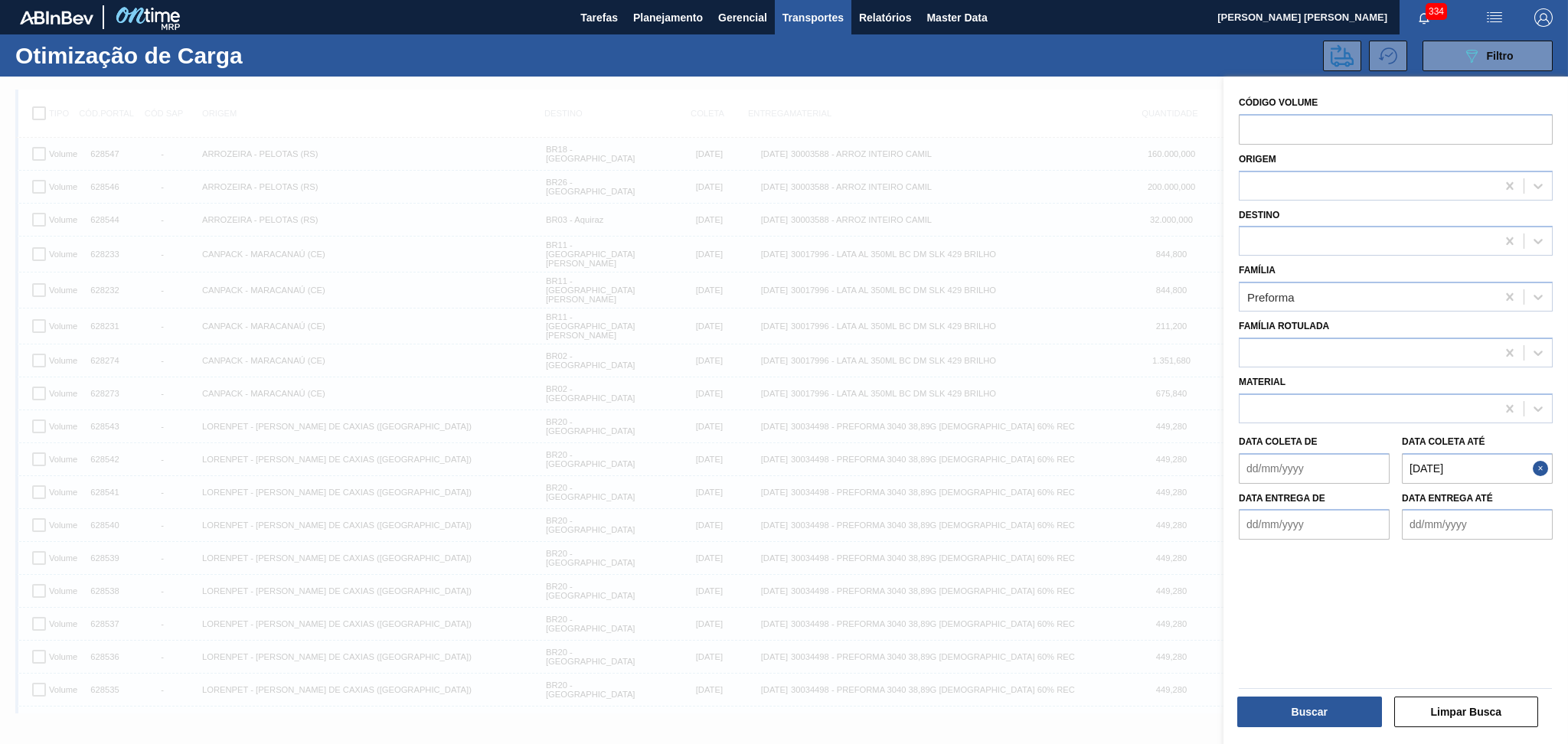
click at [1416, 465] on até "13/10/2025" at bounding box center [1477, 468] width 151 height 31
type até "14/10/2025"
click at [1435, 601] on div "14" at bounding box center [1439, 604] width 21 height 21
click at [1300, 722] on button "Buscar" at bounding box center [1309, 712] width 145 height 31
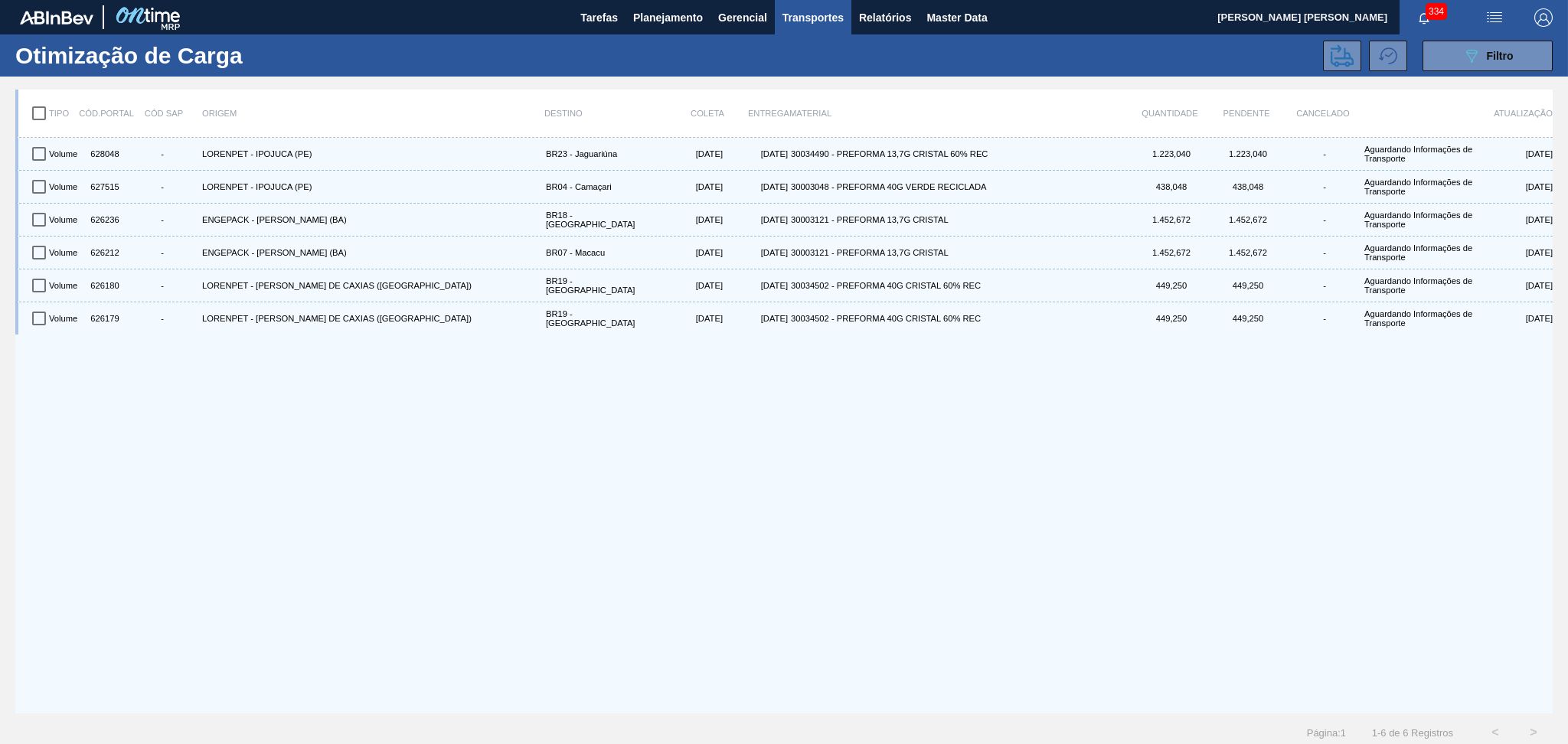
click at [443, 573] on div "Volume 628048 - LORENPET - IPOJUCA (PE) BR23 - Jaguariúna 14/10/2025 21/10/2025…" at bounding box center [784, 425] width 1537 height 576
click at [39, 108] on input "checkbox" at bounding box center [38, 112] width 32 height 32
checkbox input "true"
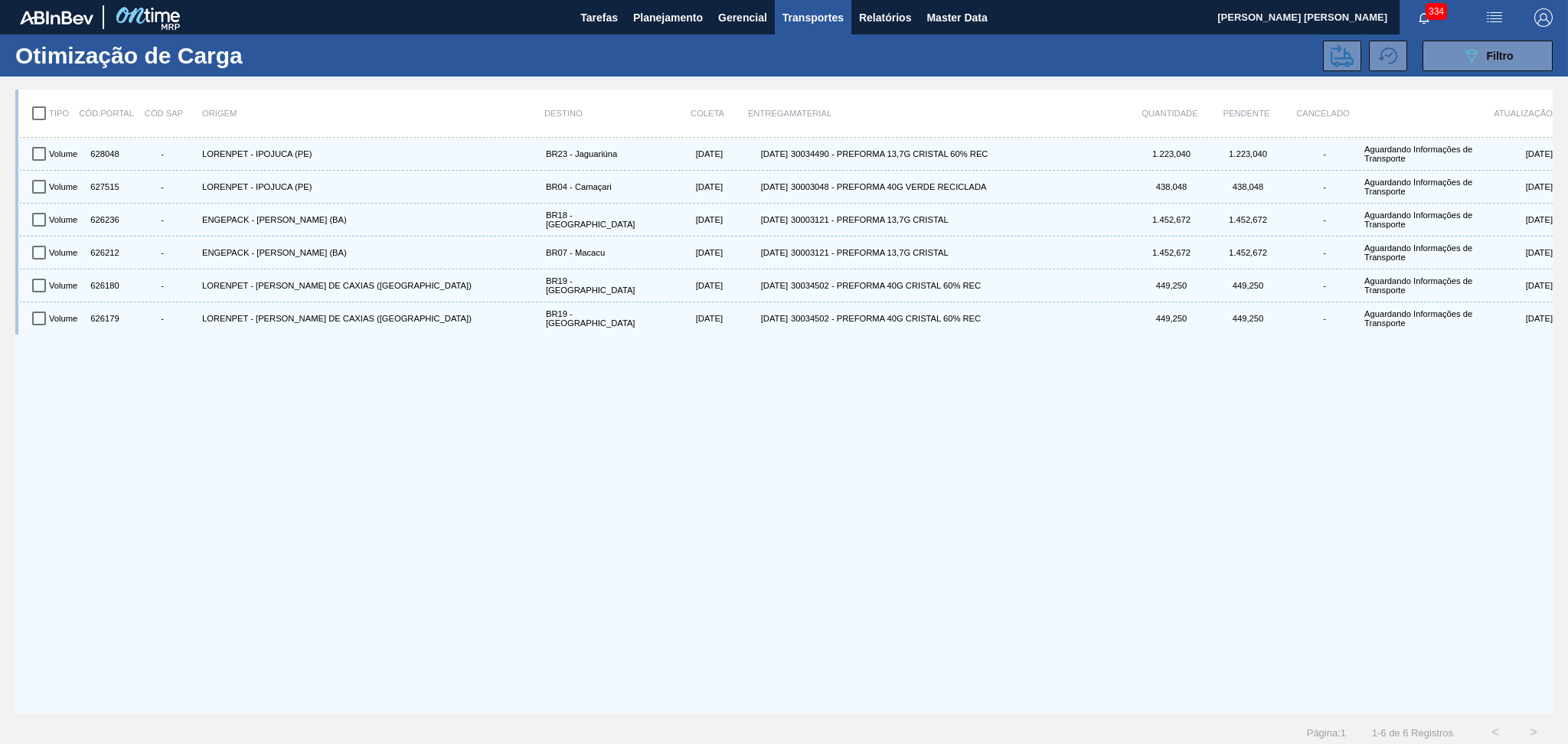
checkbox input "true"
click at [1349, 62] on icon at bounding box center [1342, 56] width 23 height 23
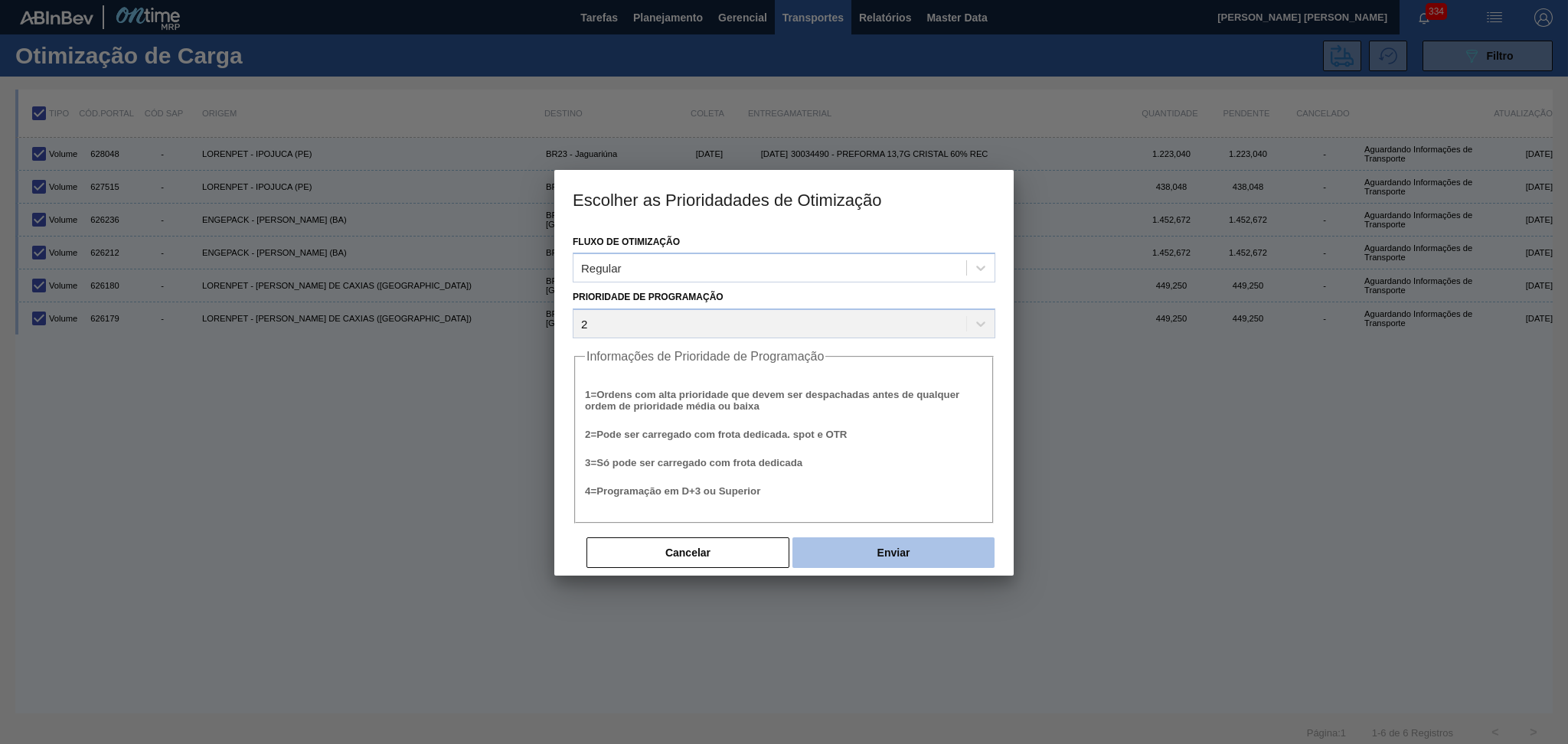
click at [893, 542] on button "Enviar" at bounding box center [893, 553] width 202 height 31
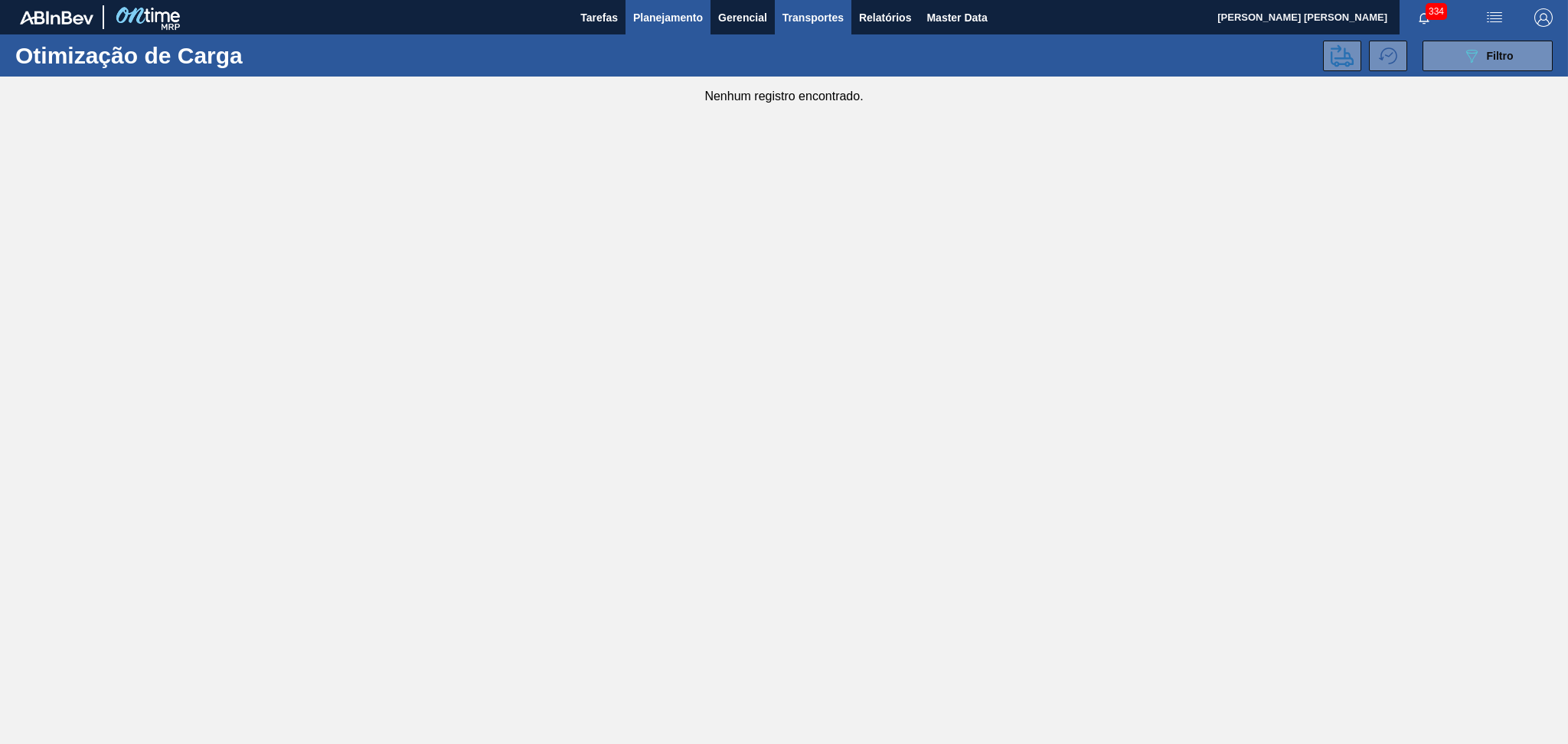
click at [679, 12] on span "Planejamento" at bounding box center [668, 17] width 69 height 18
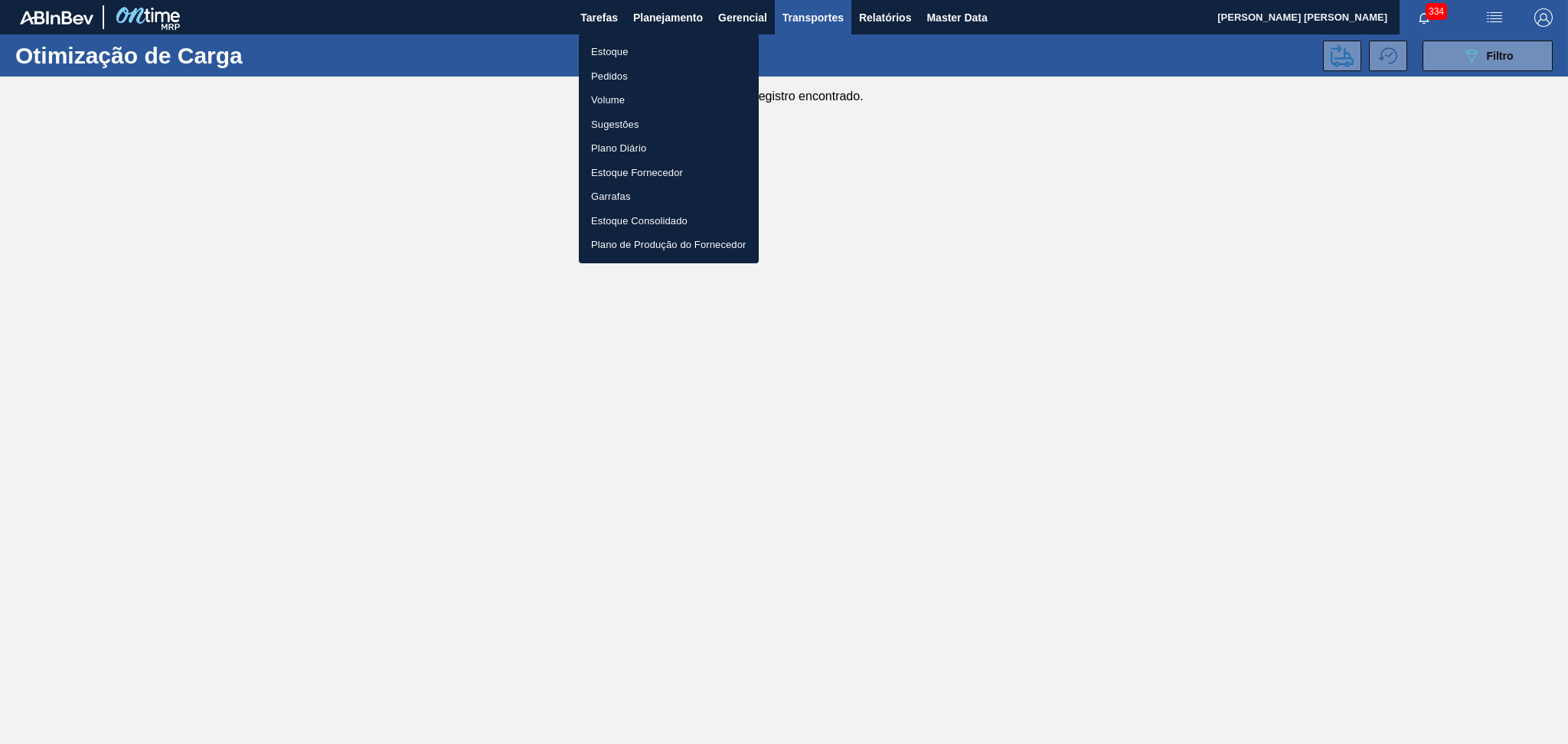
click at [617, 51] on li "Estoque" at bounding box center [668, 51] width 180 height 24
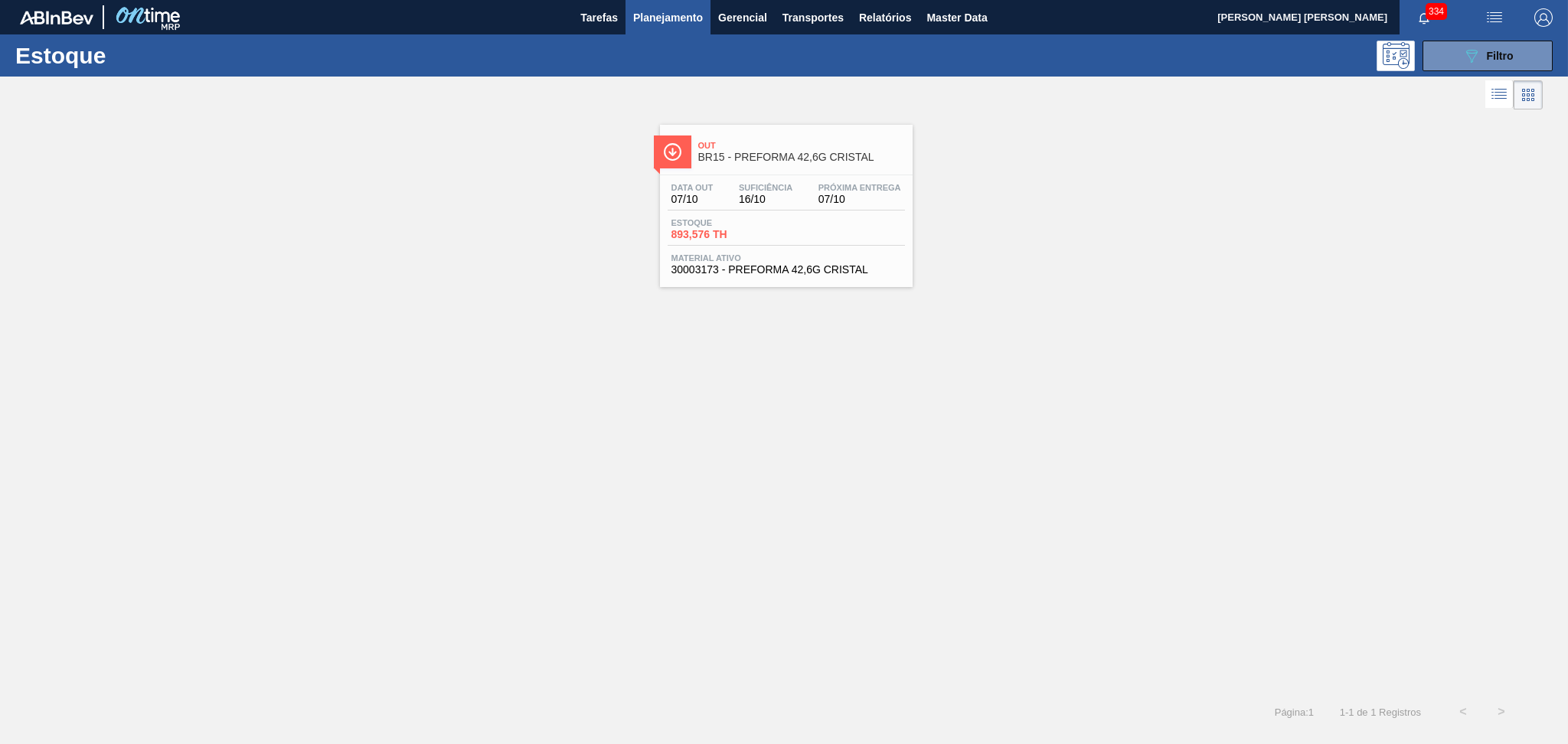
click at [770, 236] on span "893,576 TH" at bounding box center [724, 235] width 107 height 12
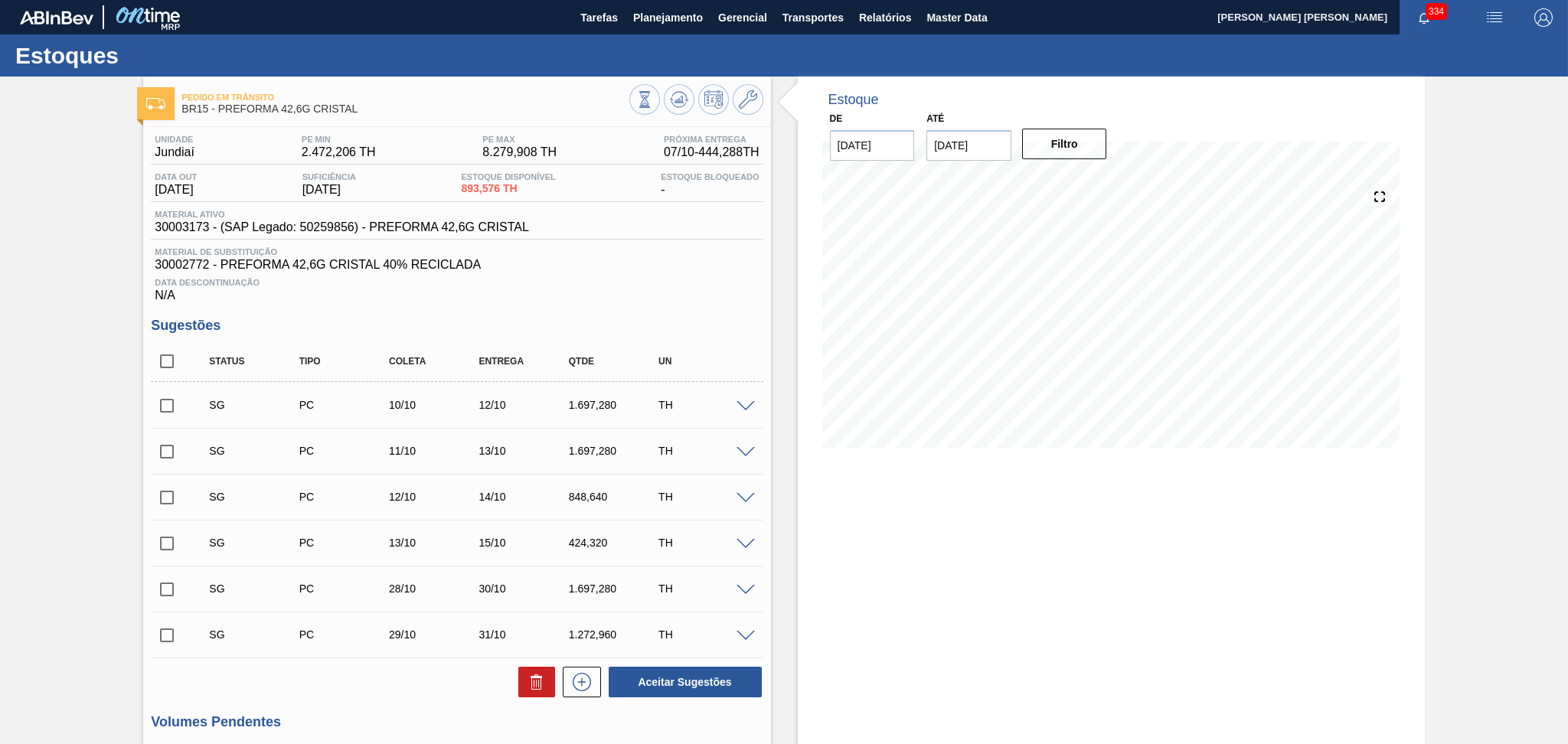
click at [194, 233] on span "30003173 - (SAP Legado: 50259856) - PREFORMA 42,6G CRISTAL" at bounding box center [341, 227] width 374 height 13
copy span "30003173"
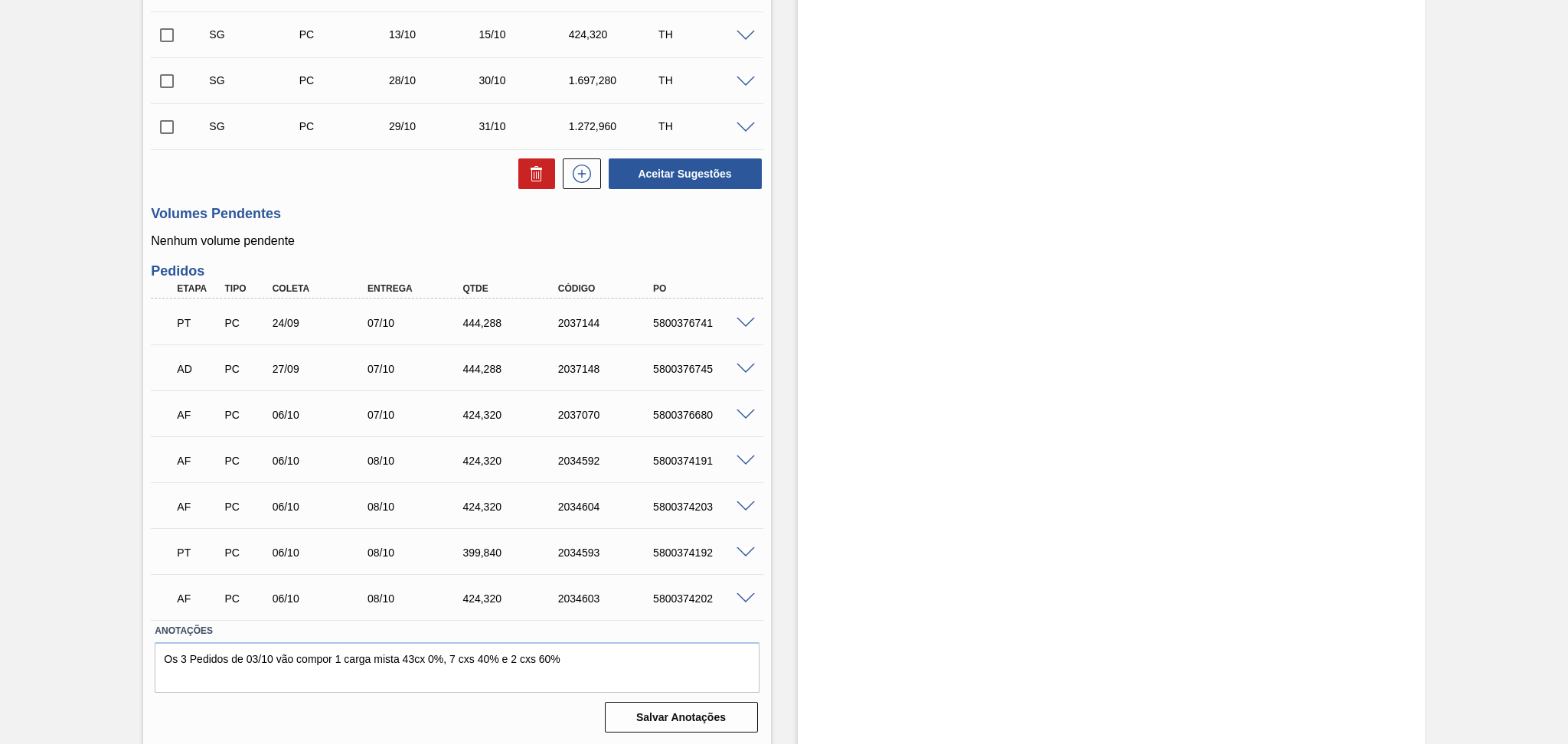
click at [744, 593] on span at bounding box center [745, 599] width 18 height 12
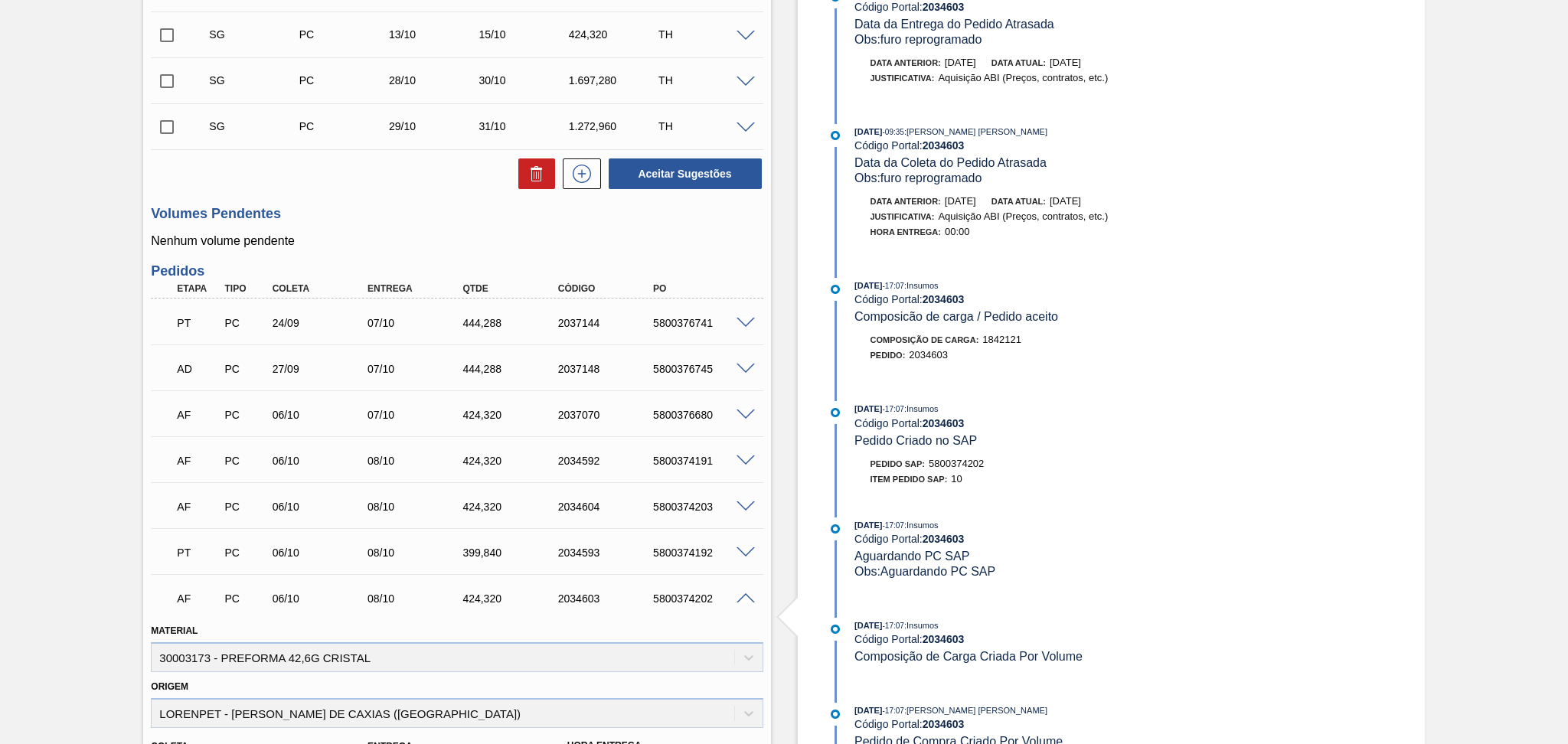
click at [750, 593] on span at bounding box center [745, 599] width 18 height 12
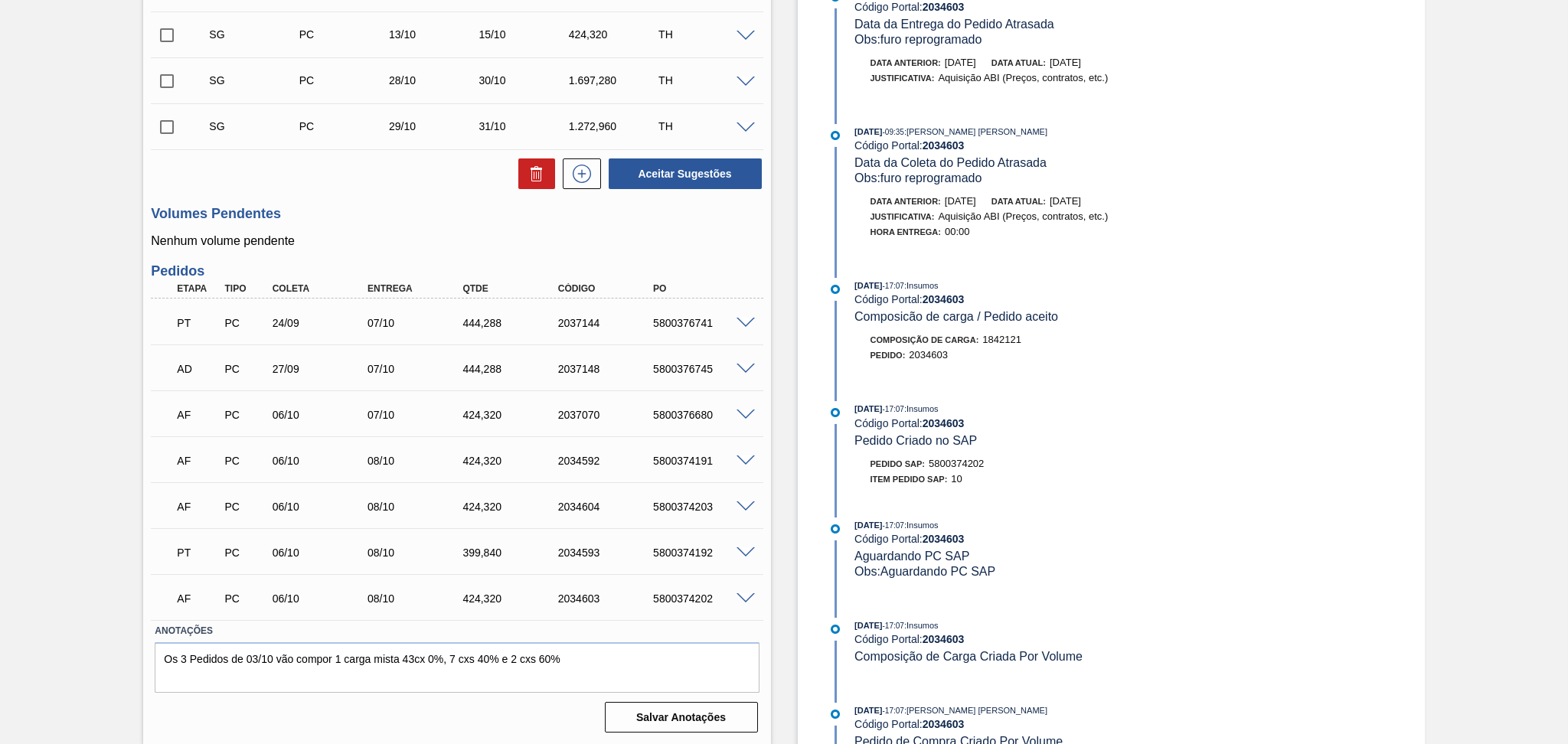
click at [741, 547] on span at bounding box center [745, 553] width 18 height 12
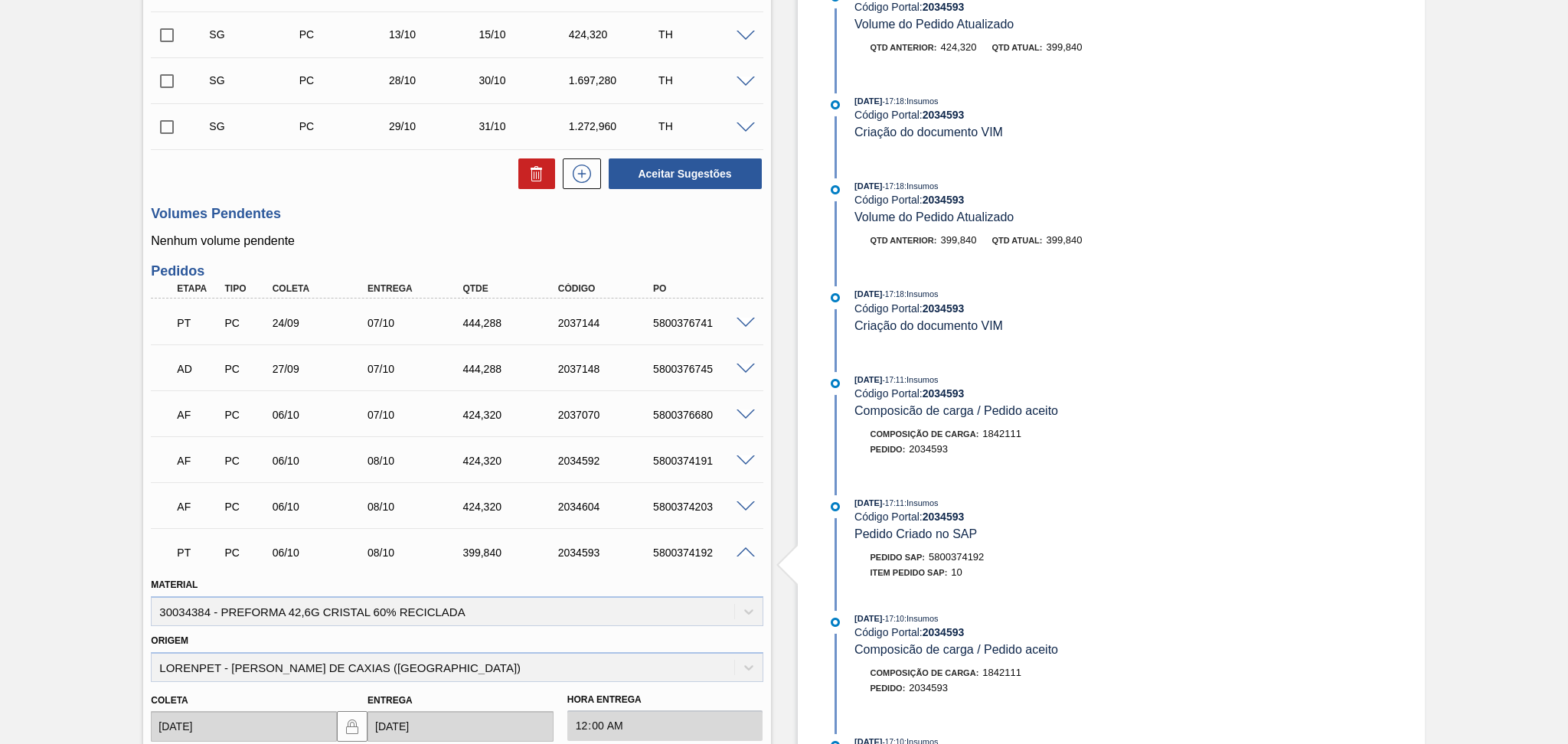
click at [741, 547] on span at bounding box center [745, 553] width 18 height 12
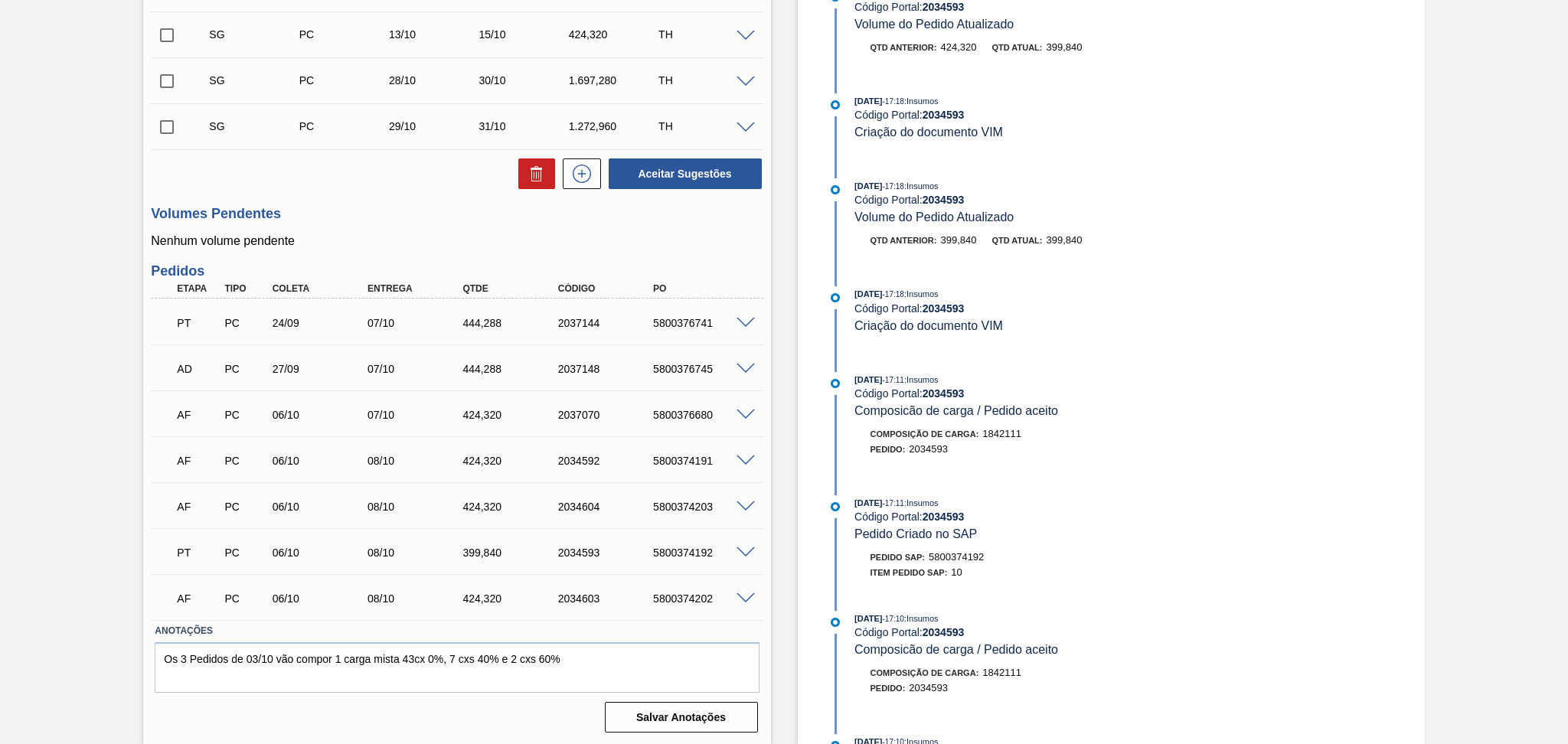
click at [750, 502] on span at bounding box center [745, 508] width 18 height 12
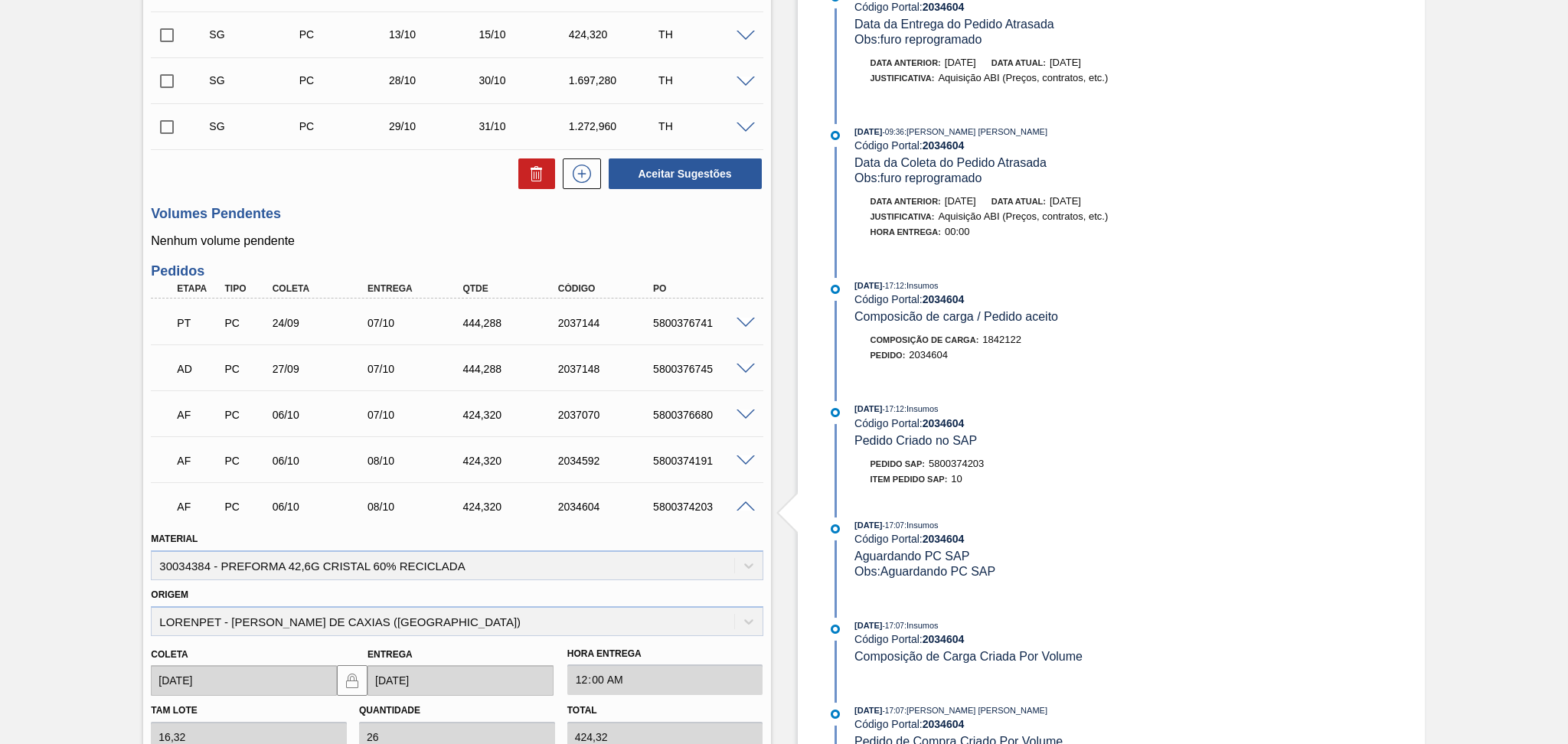
click at [750, 502] on span at bounding box center [745, 508] width 18 height 12
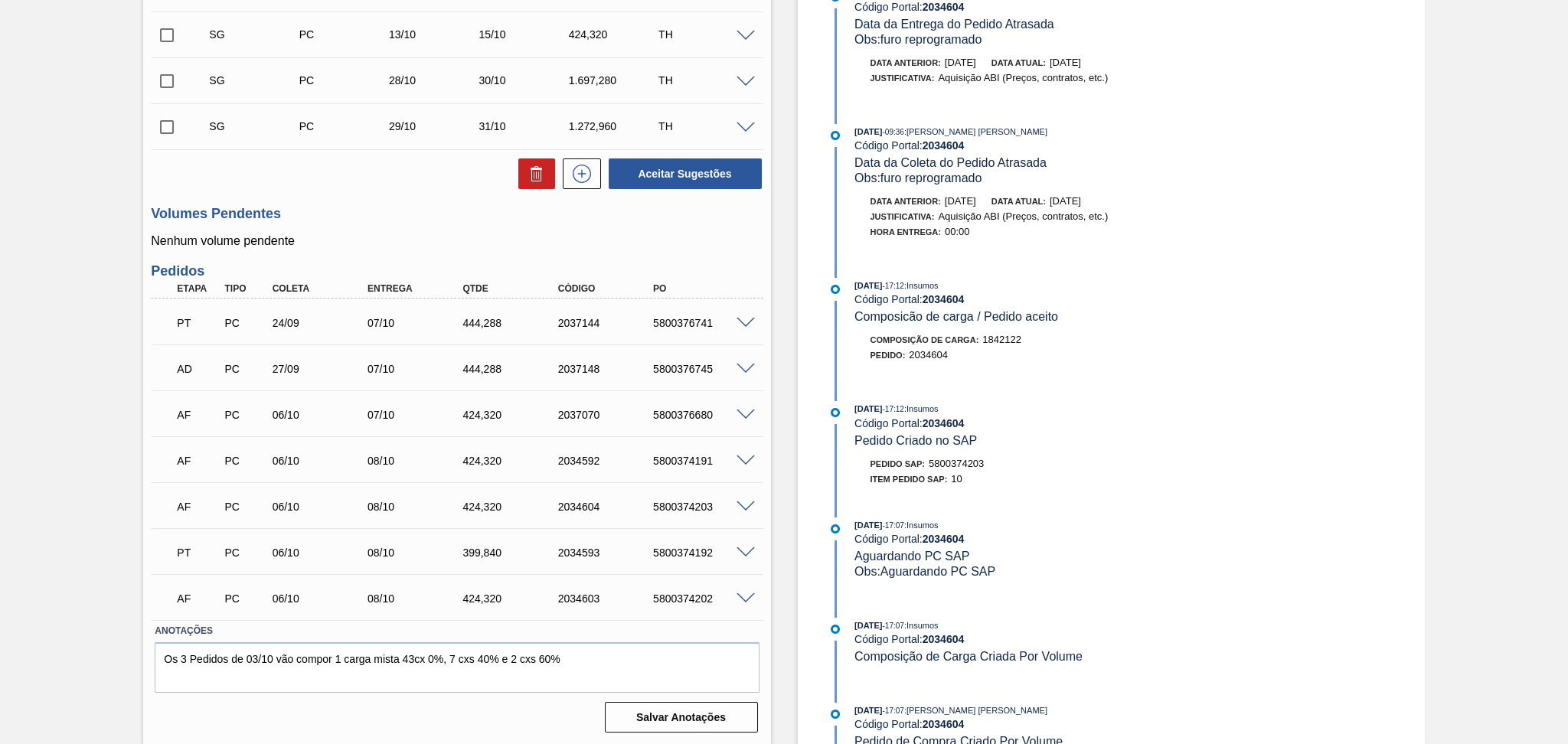
click at [743, 459] on span at bounding box center [745, 461] width 18 height 12
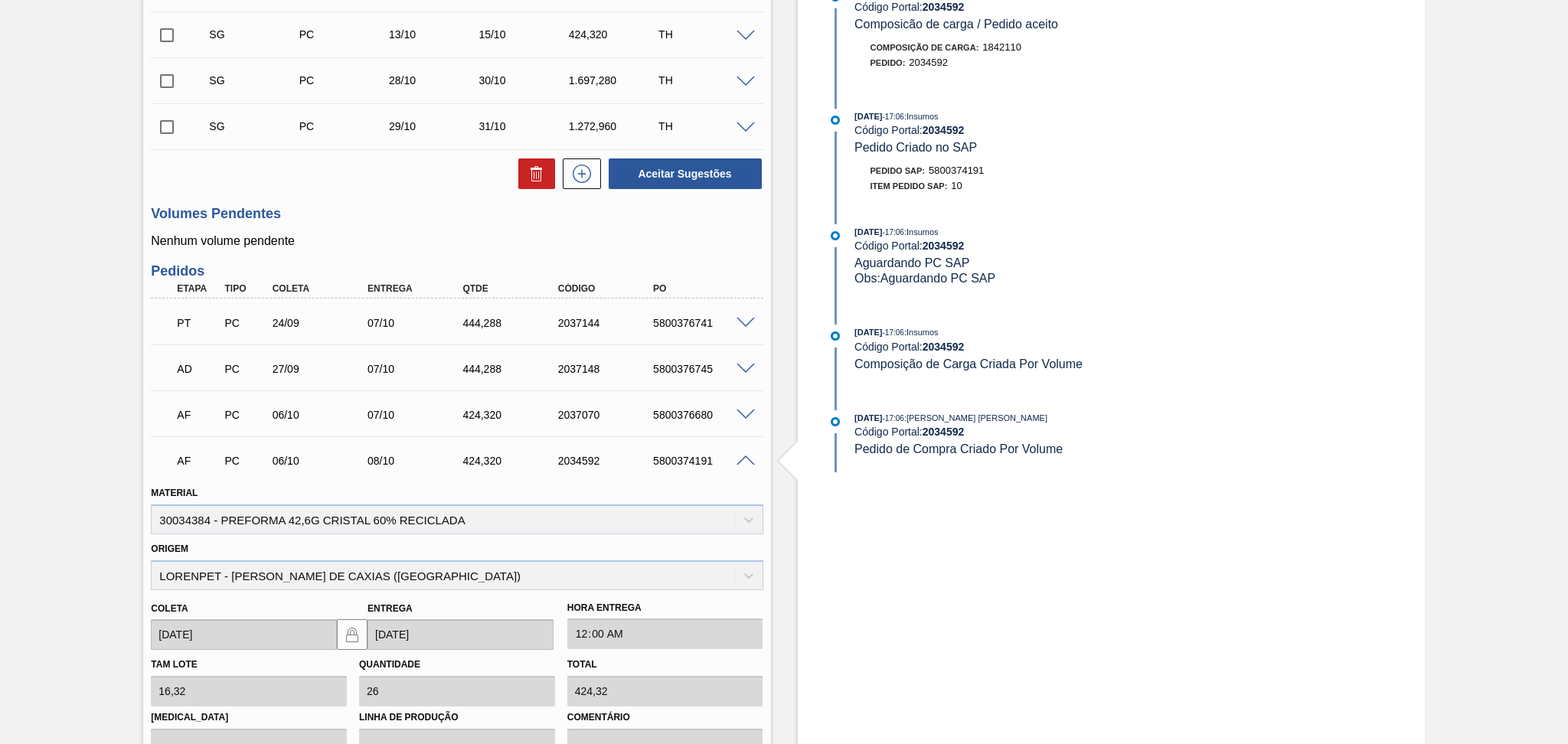
click at [743, 459] on span at bounding box center [745, 461] width 18 height 12
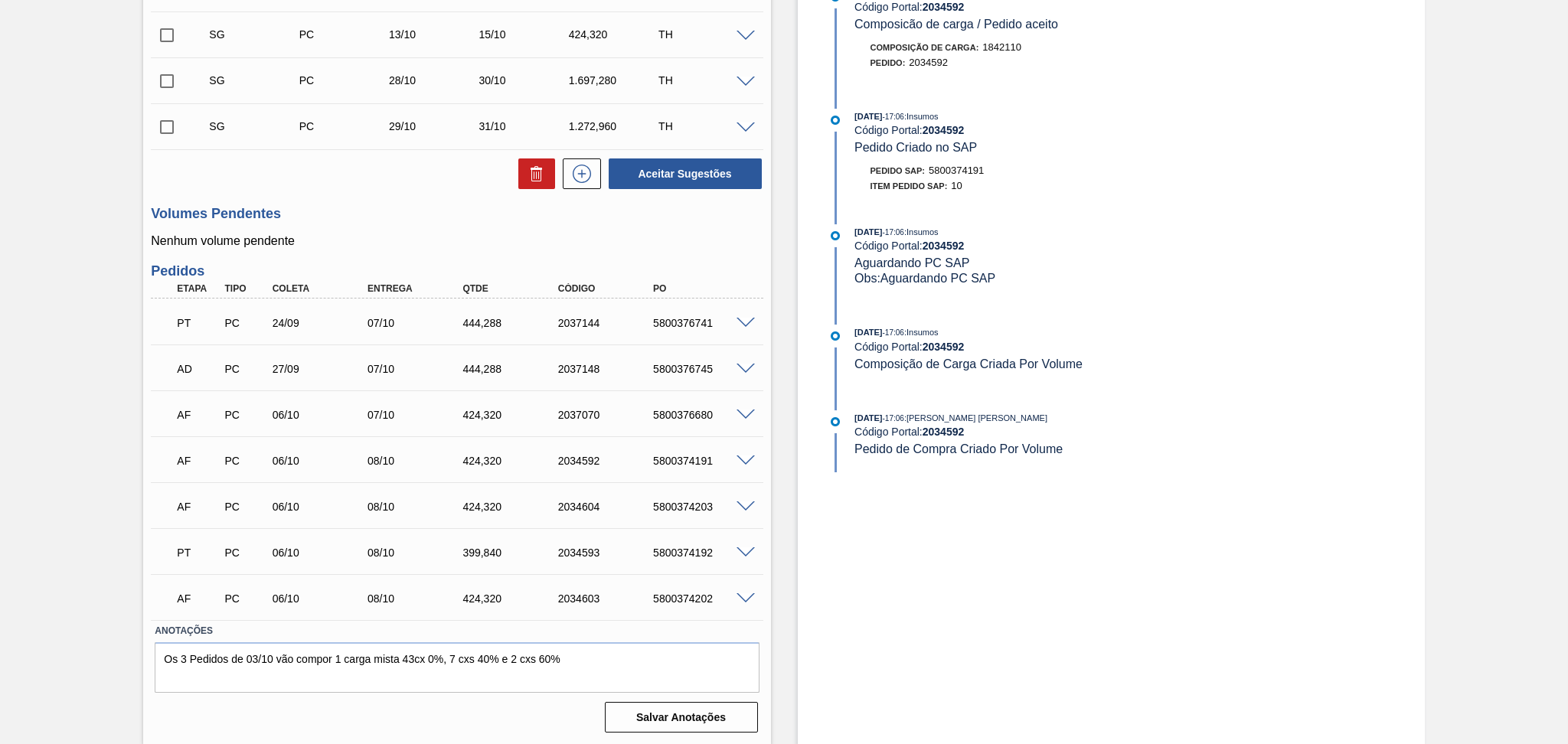
click at [743, 414] on span at bounding box center [745, 415] width 18 height 12
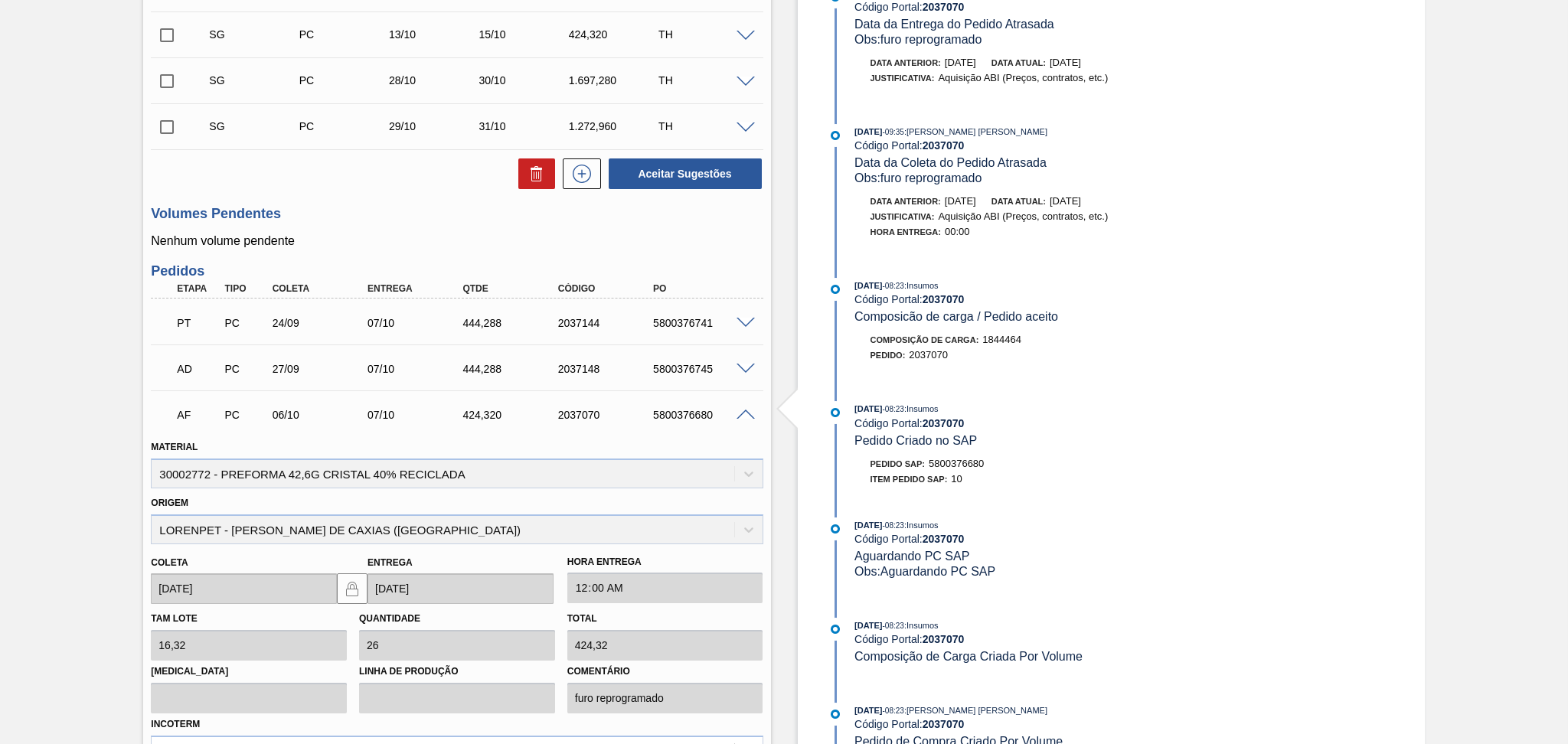
click at [743, 414] on span at bounding box center [745, 415] width 18 height 12
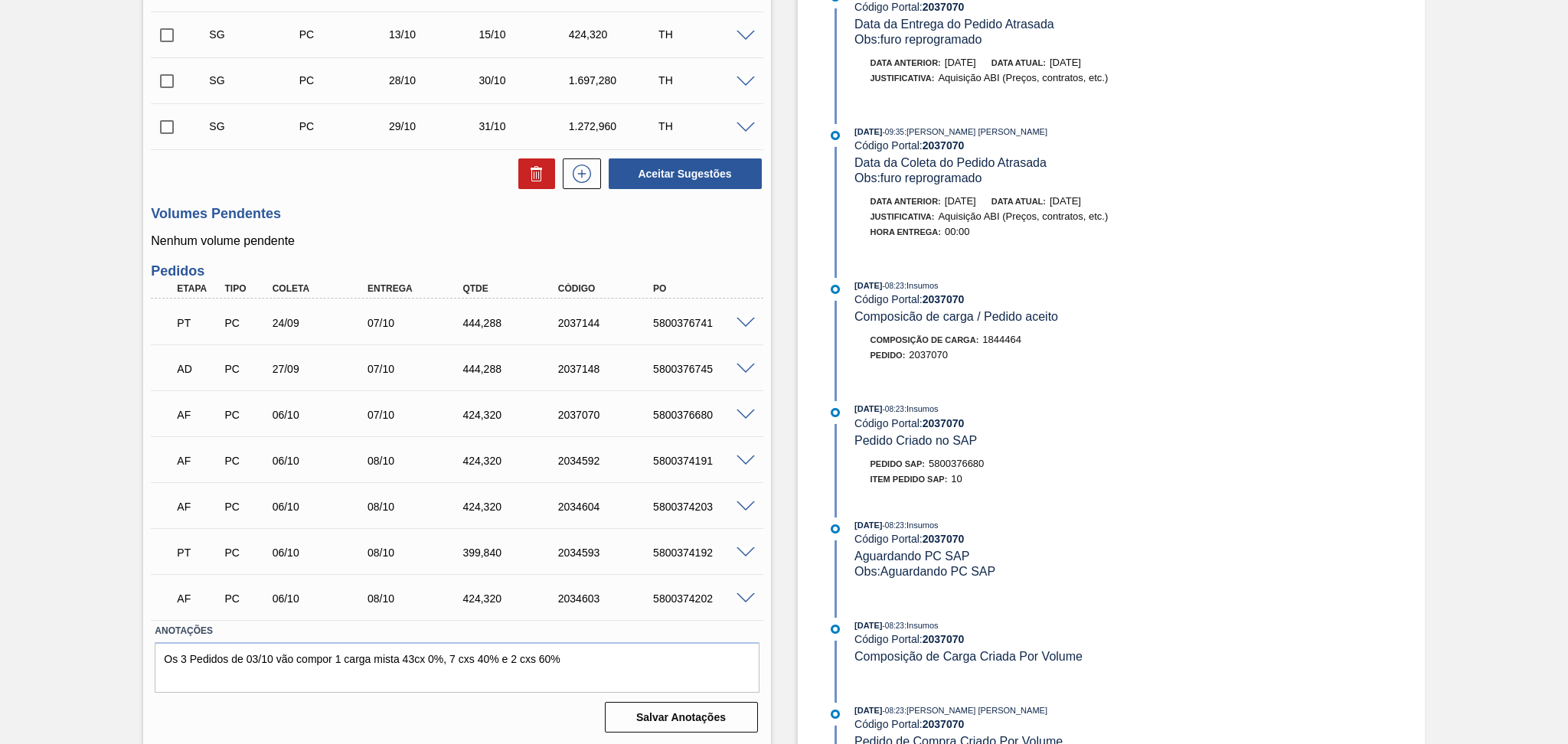
click at [743, 599] on span at bounding box center [745, 599] width 18 height 12
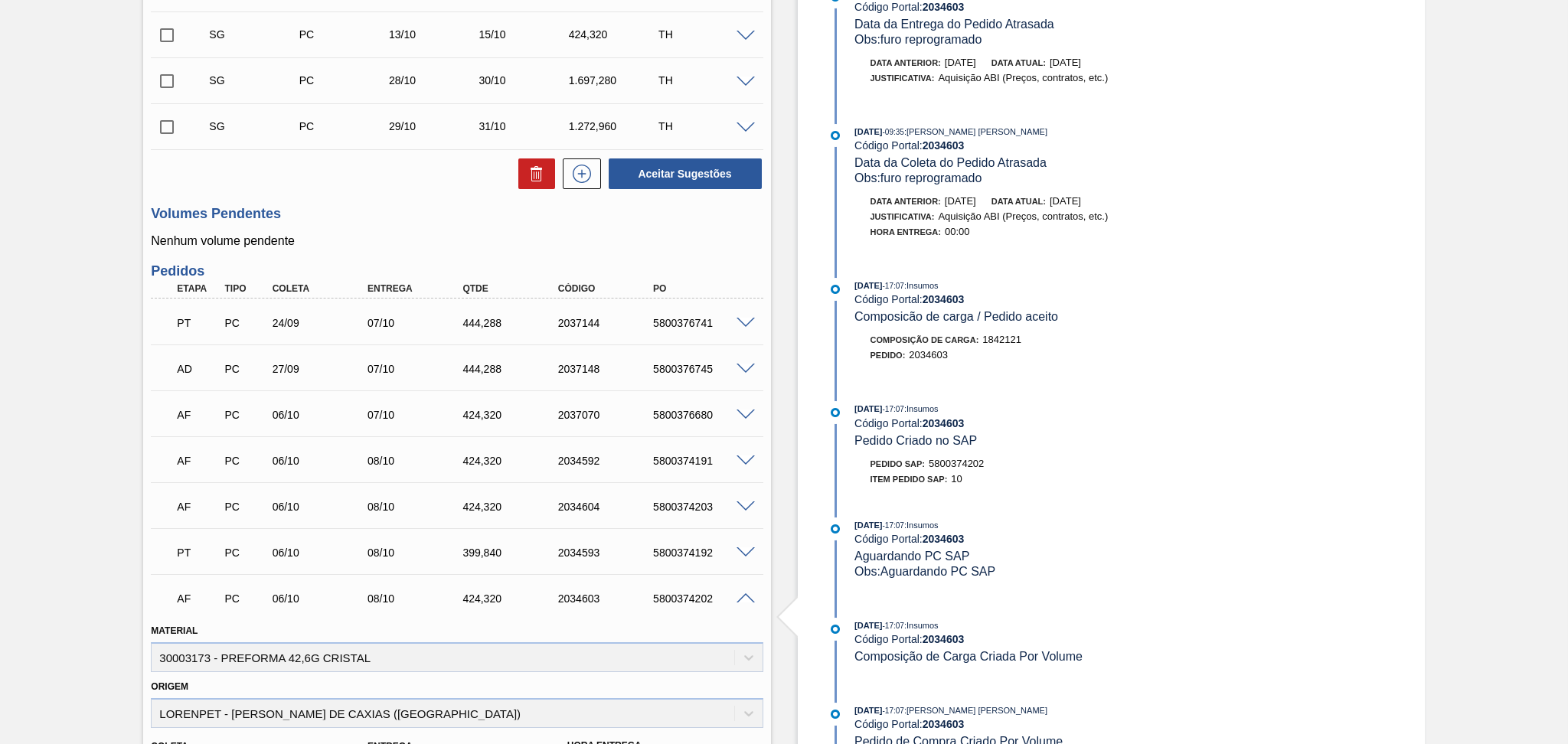
click at [743, 599] on span at bounding box center [745, 599] width 18 height 12
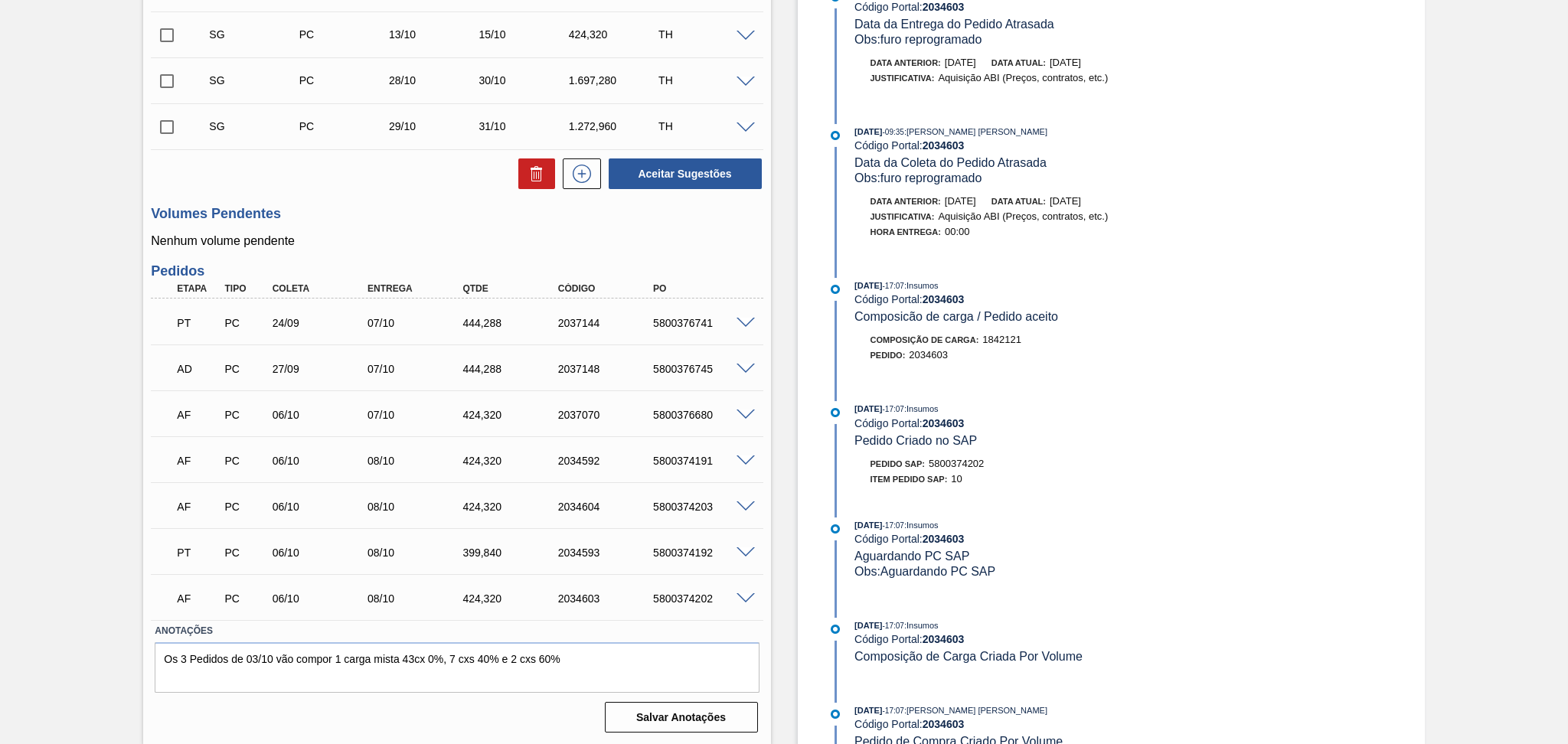
click at [746, 411] on span at bounding box center [745, 415] width 18 height 12
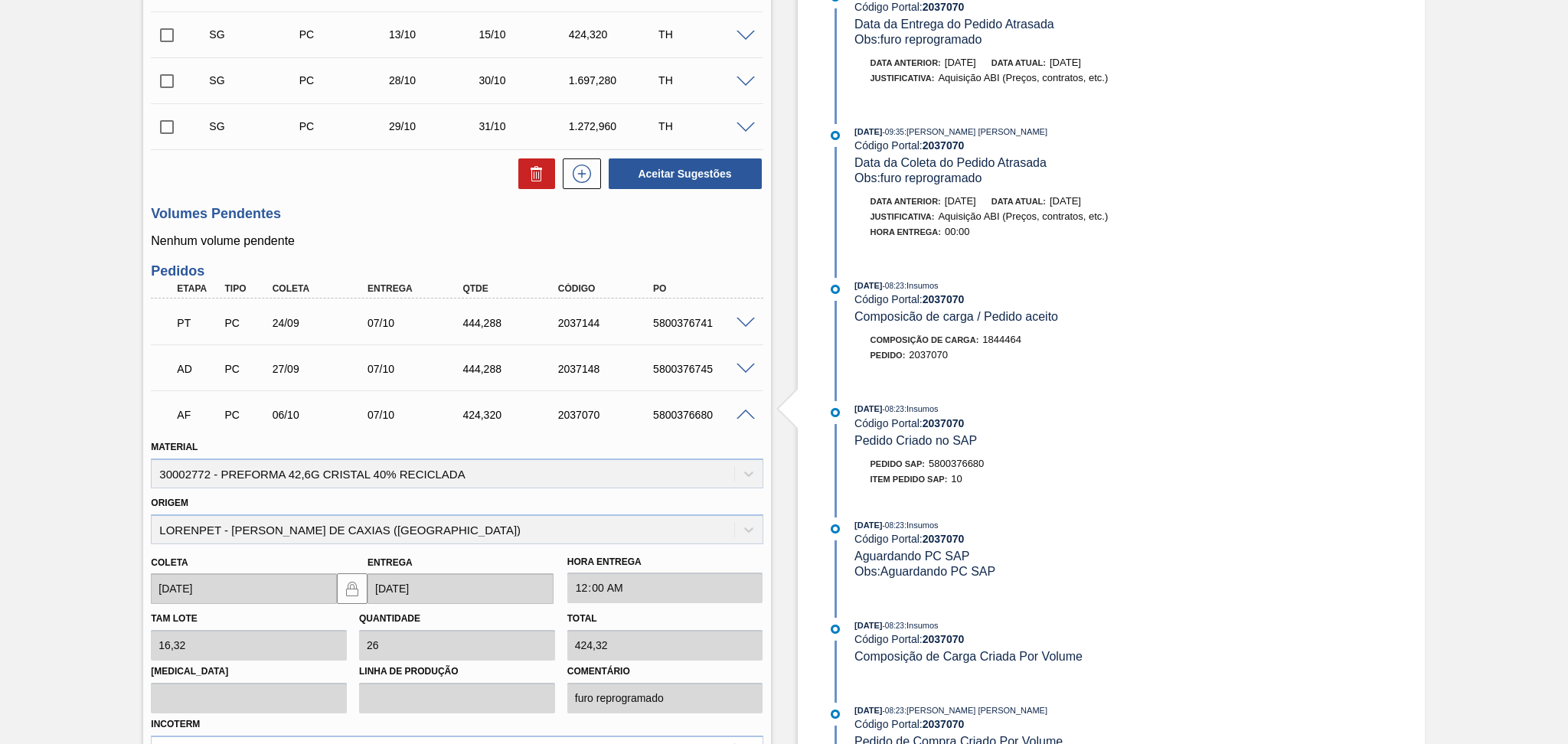
click at [746, 411] on span at bounding box center [745, 415] width 18 height 12
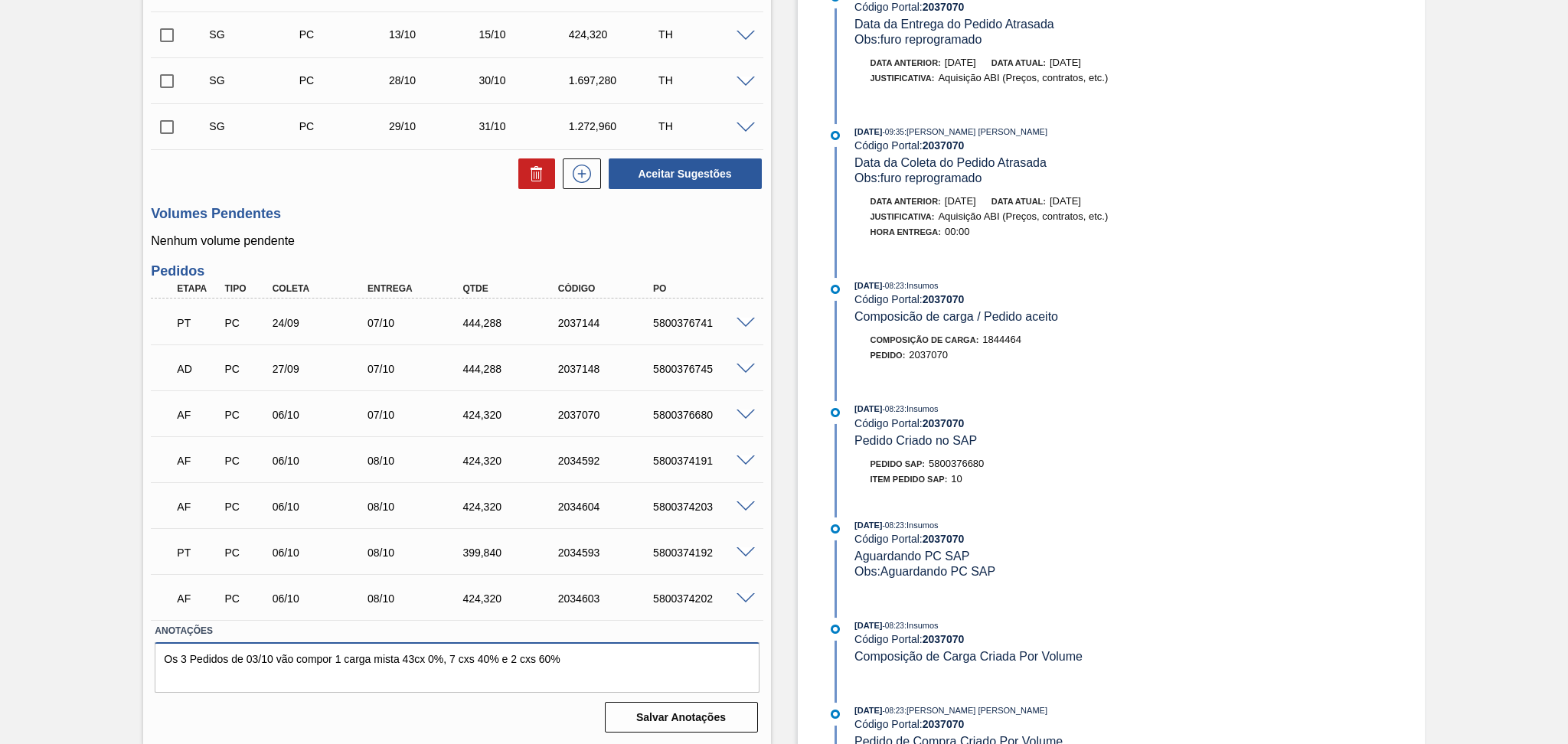
click at [618, 655] on textarea "Os 3 Pedidos de 03/10 vão compor 1 carga mista 43cx 0%, 7 cxs 40% e 2 cxs 60%" at bounding box center [457, 667] width 604 height 51
click at [745, 413] on span at bounding box center [745, 415] width 18 height 12
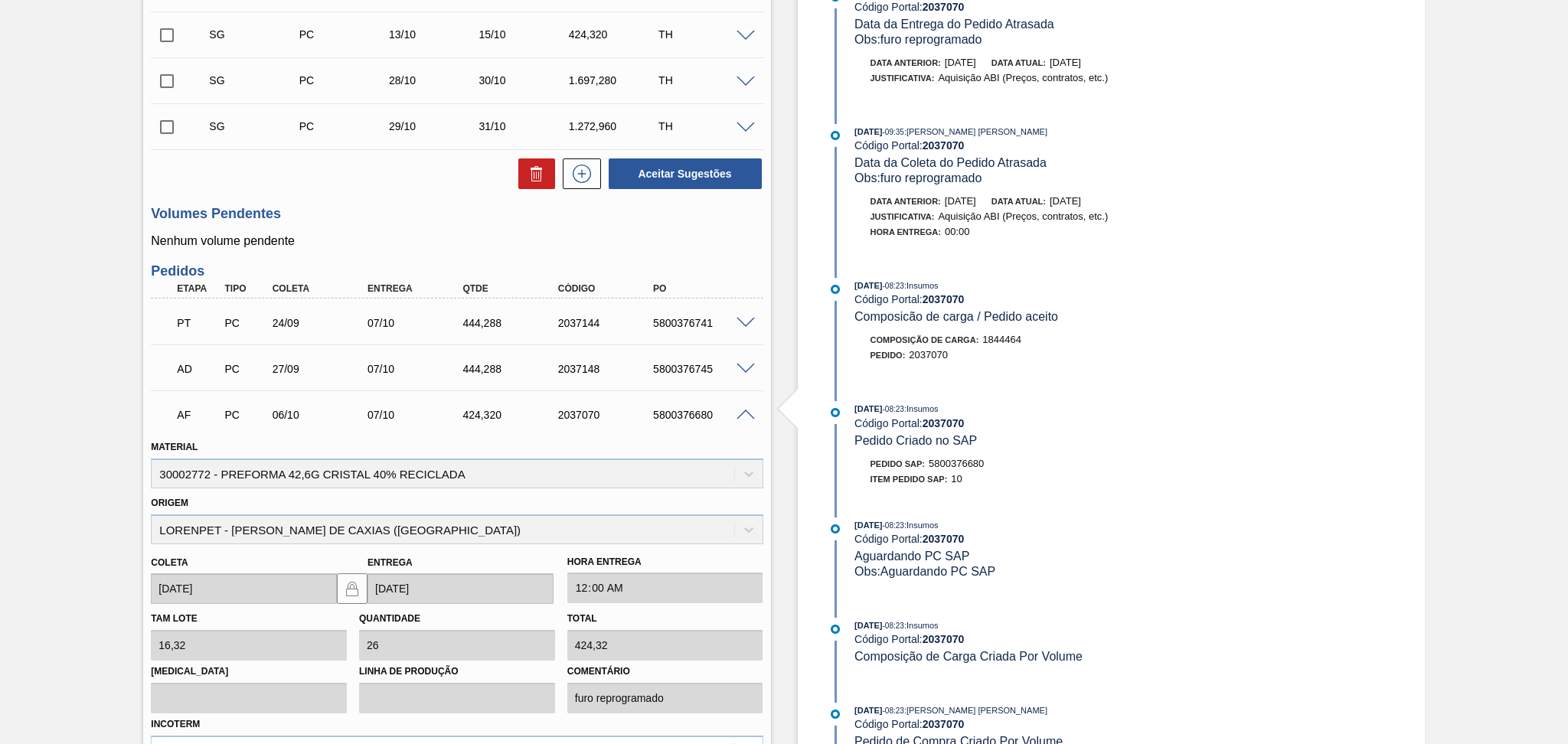
click at [744, 413] on span at bounding box center [745, 415] width 18 height 12
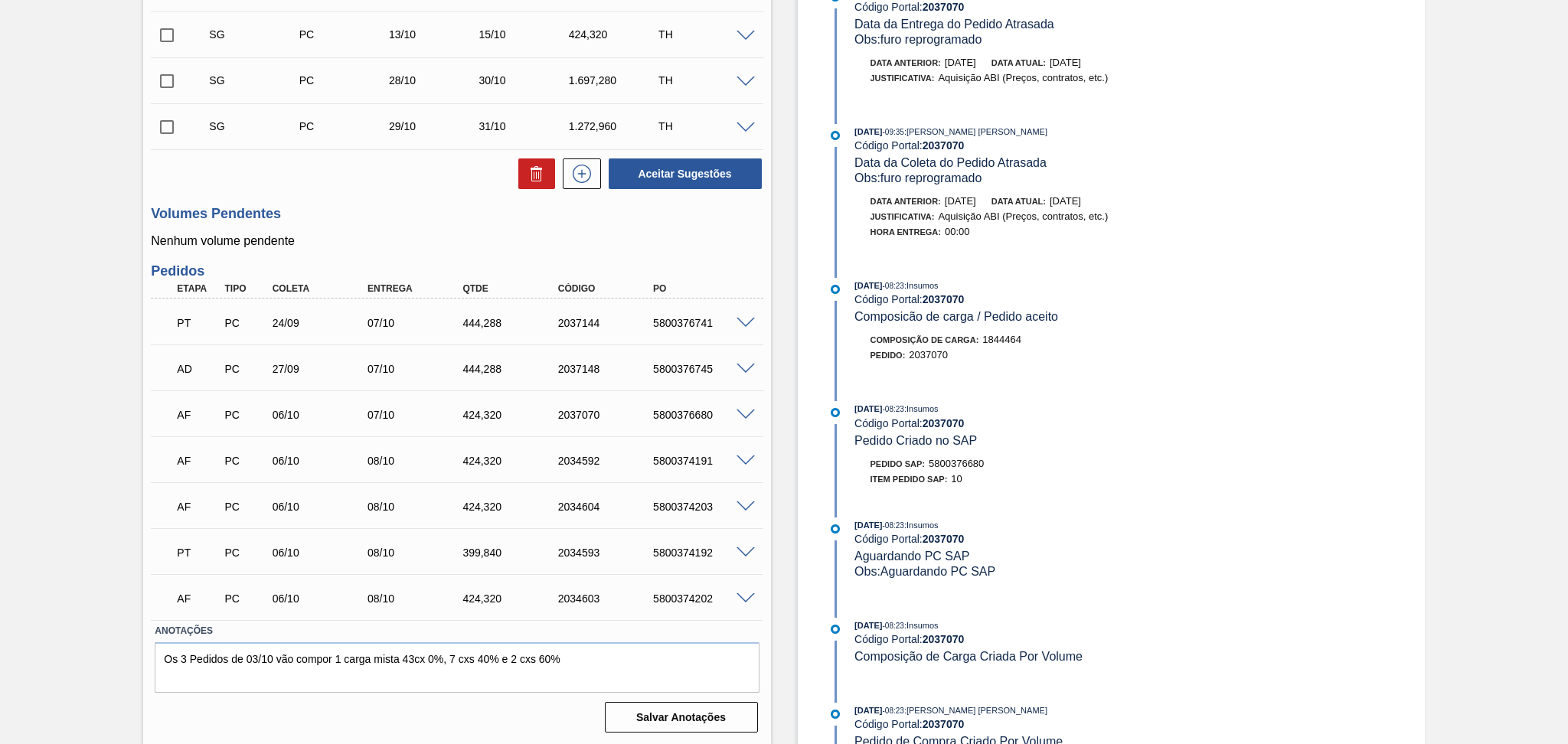
click at [742, 462] on span at bounding box center [745, 461] width 18 height 12
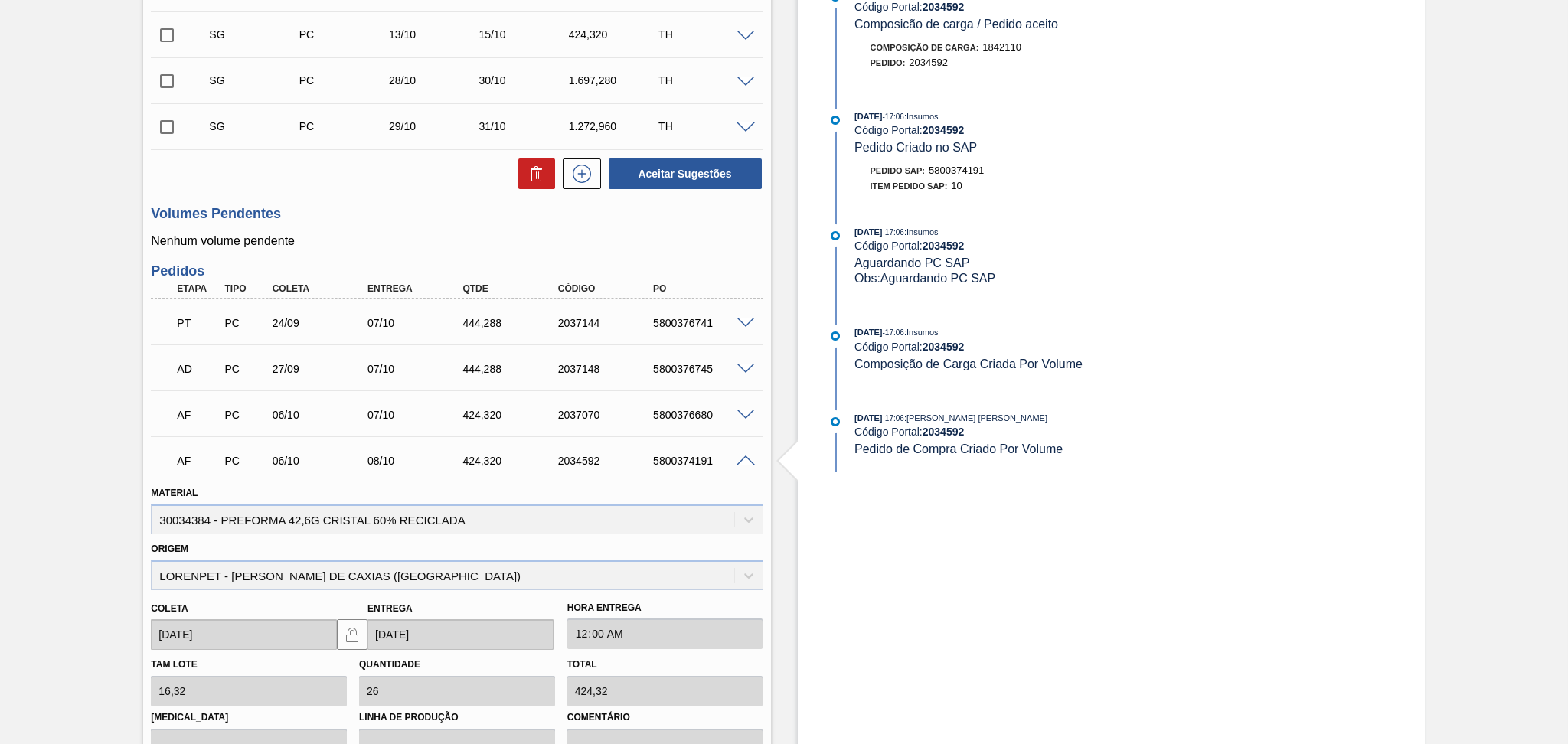
click at [742, 462] on span at bounding box center [745, 461] width 18 height 12
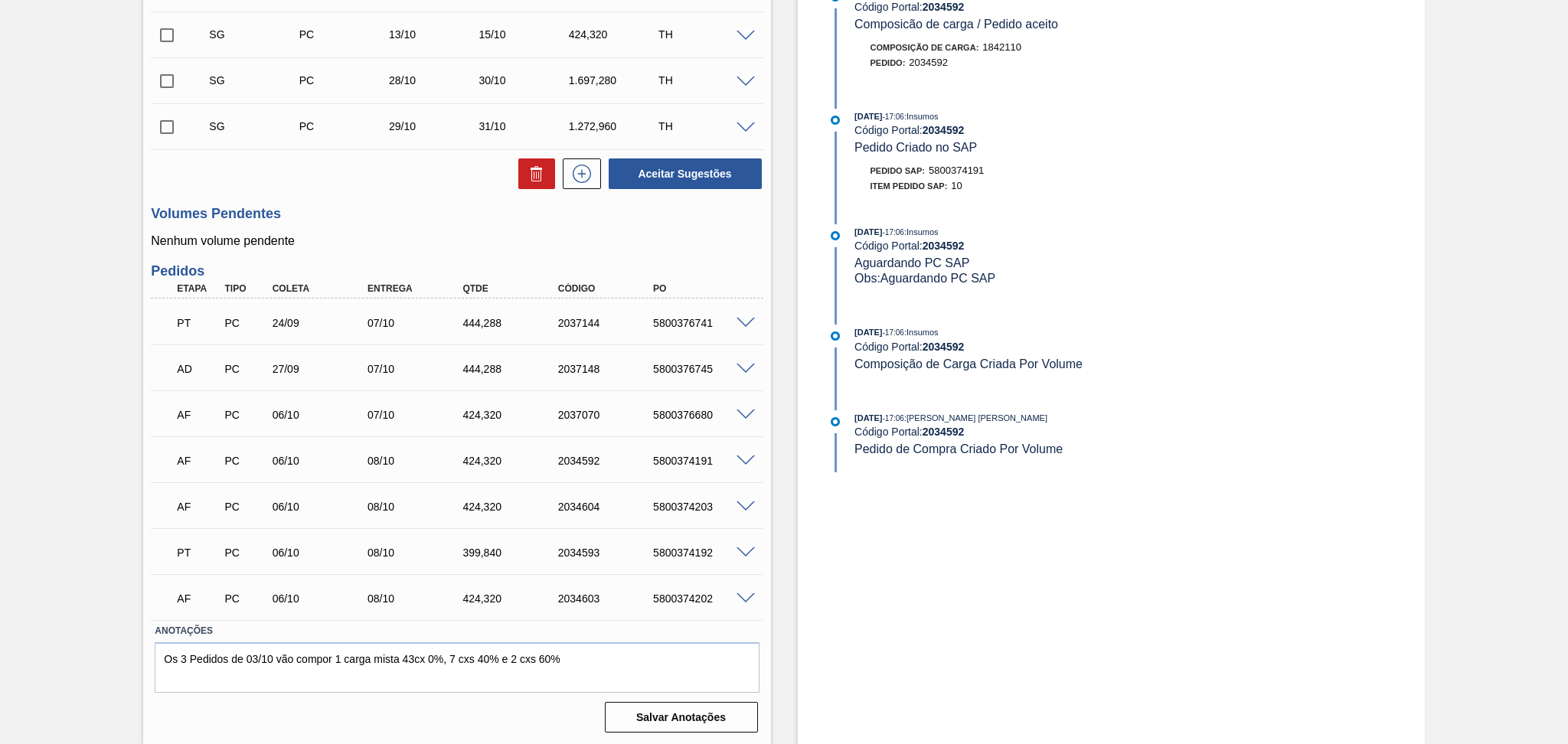
click at [740, 504] on span at bounding box center [745, 508] width 18 height 12
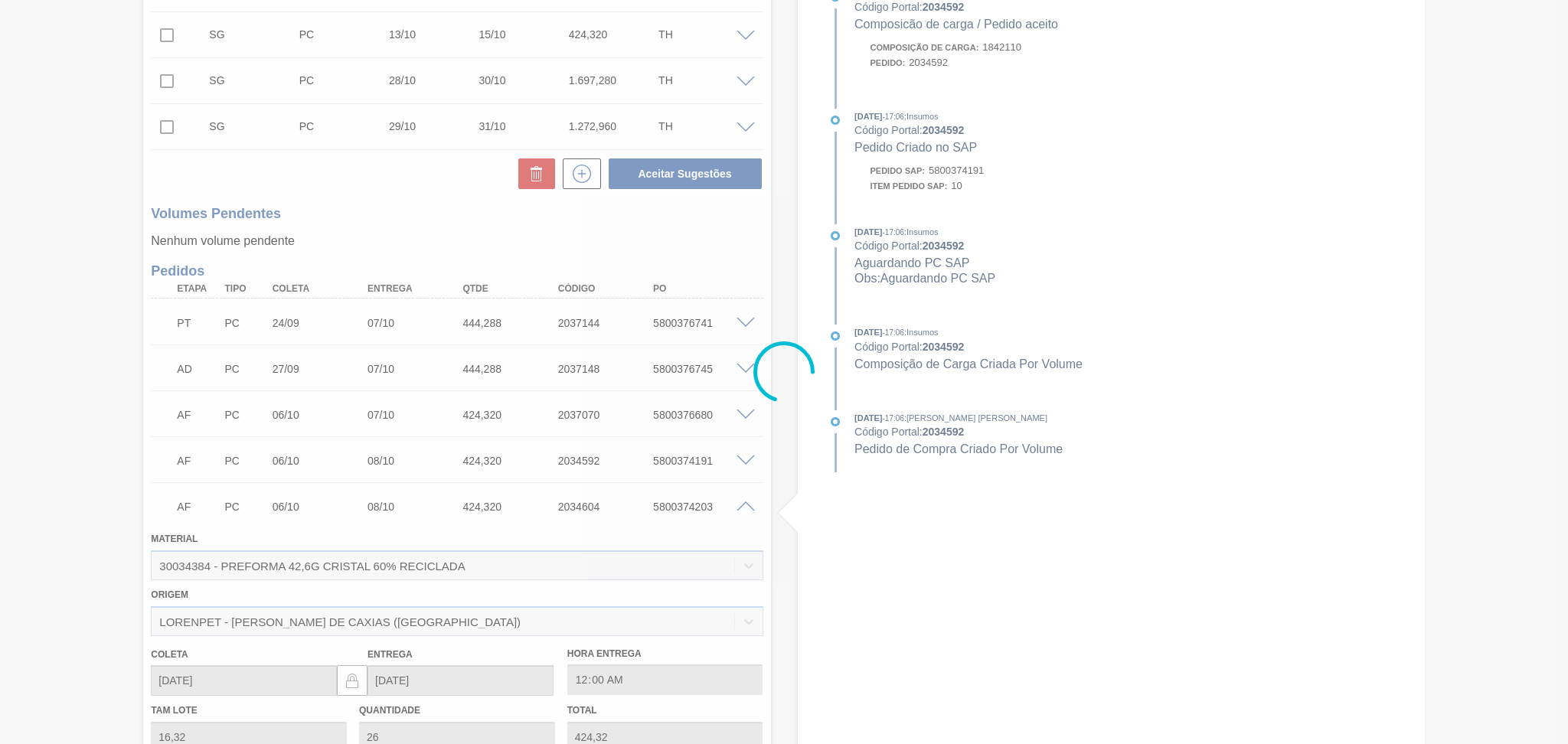
click at [740, 504] on div at bounding box center [784, 372] width 1568 height 744
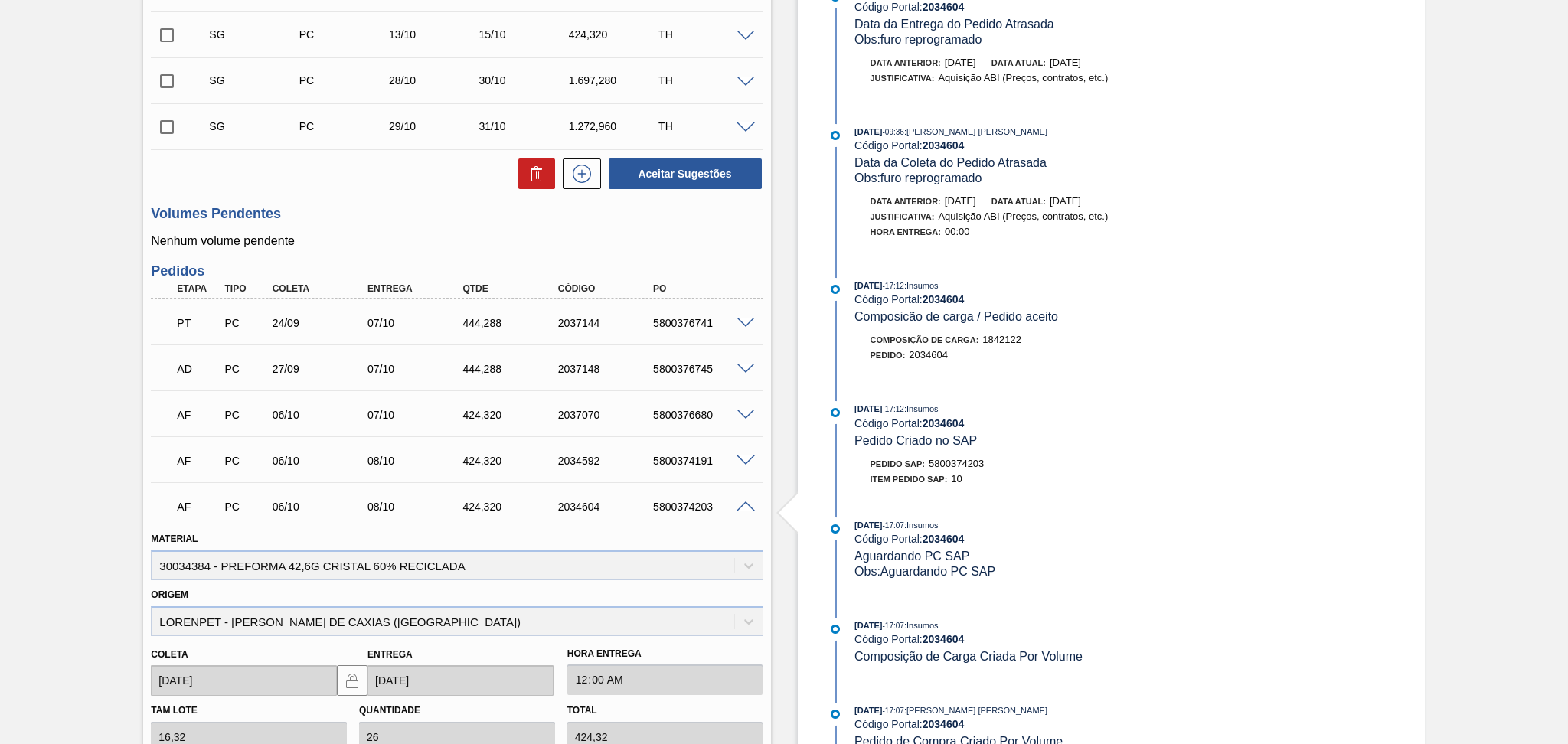
click at [740, 504] on span at bounding box center [745, 508] width 18 height 12
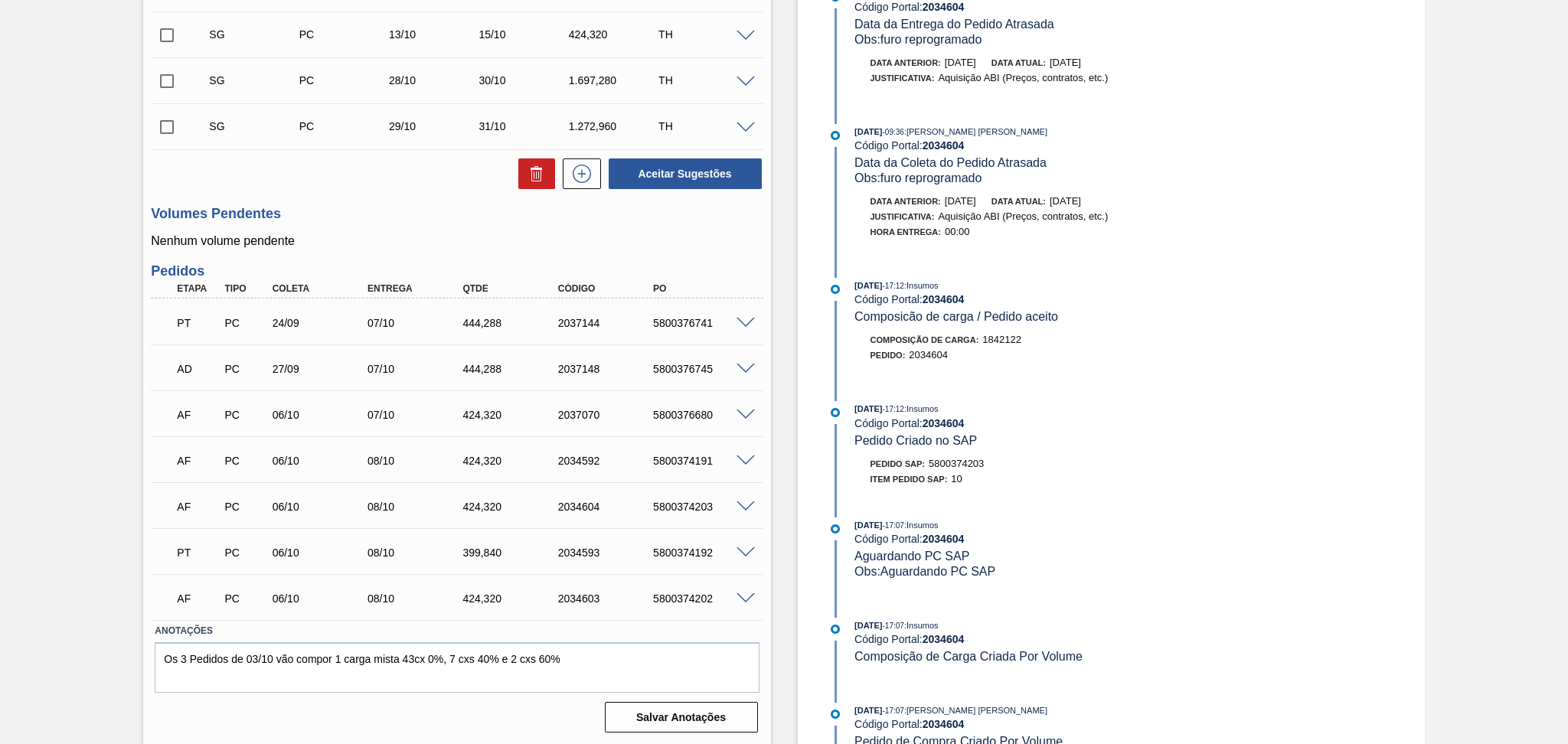
click at [744, 551] on span at bounding box center [745, 553] width 18 height 12
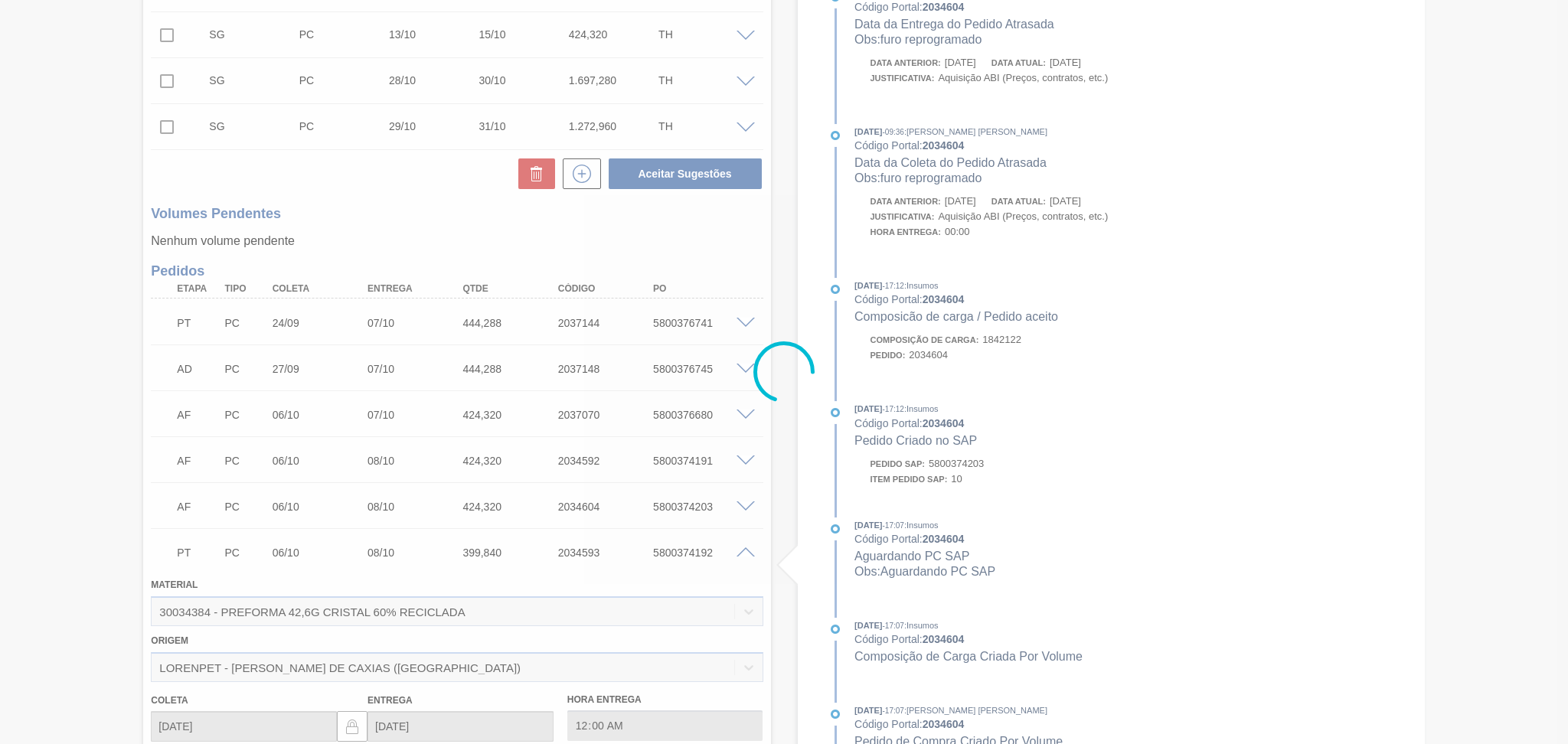
click at [748, 552] on div at bounding box center [784, 372] width 1568 height 744
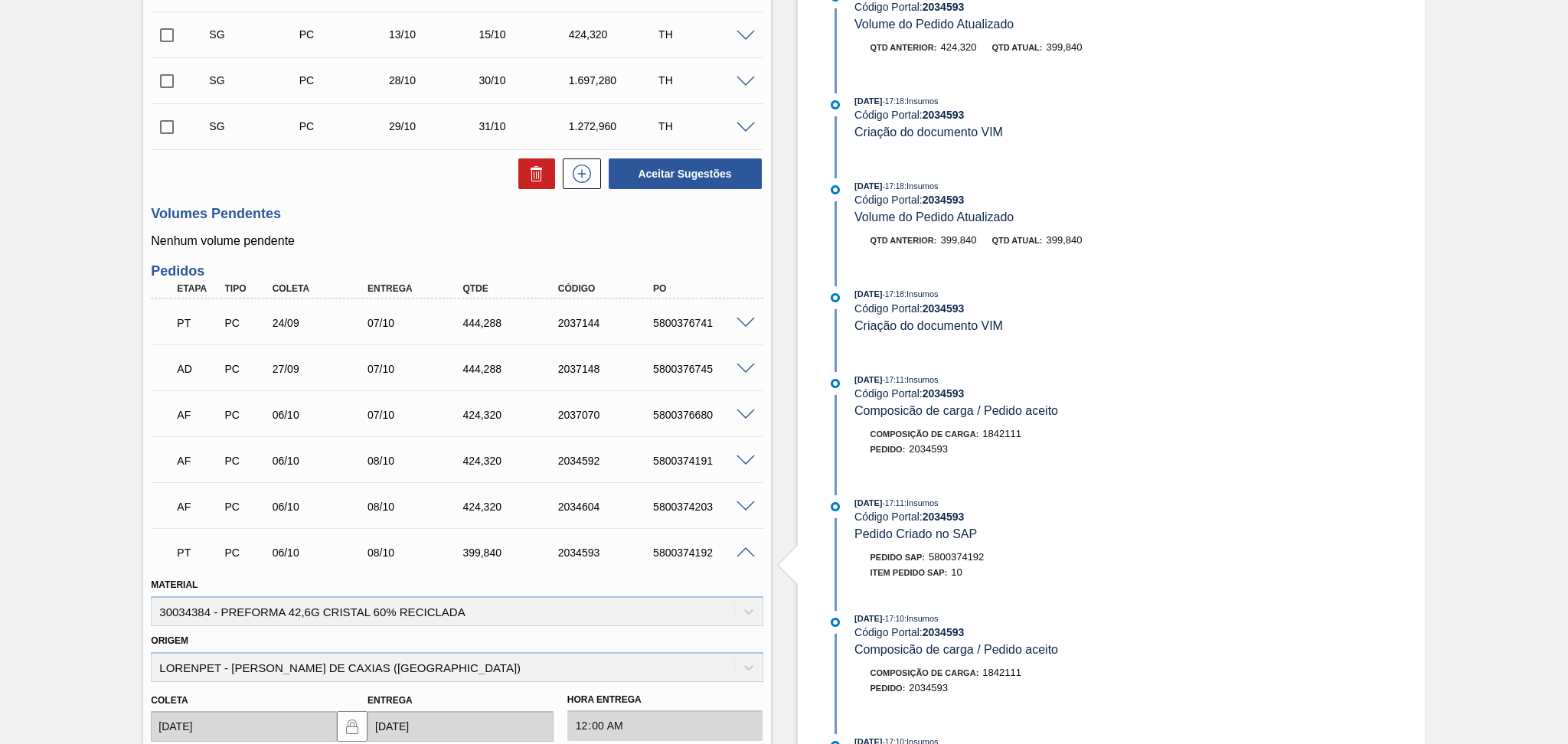
click at [748, 552] on span at bounding box center [745, 553] width 18 height 12
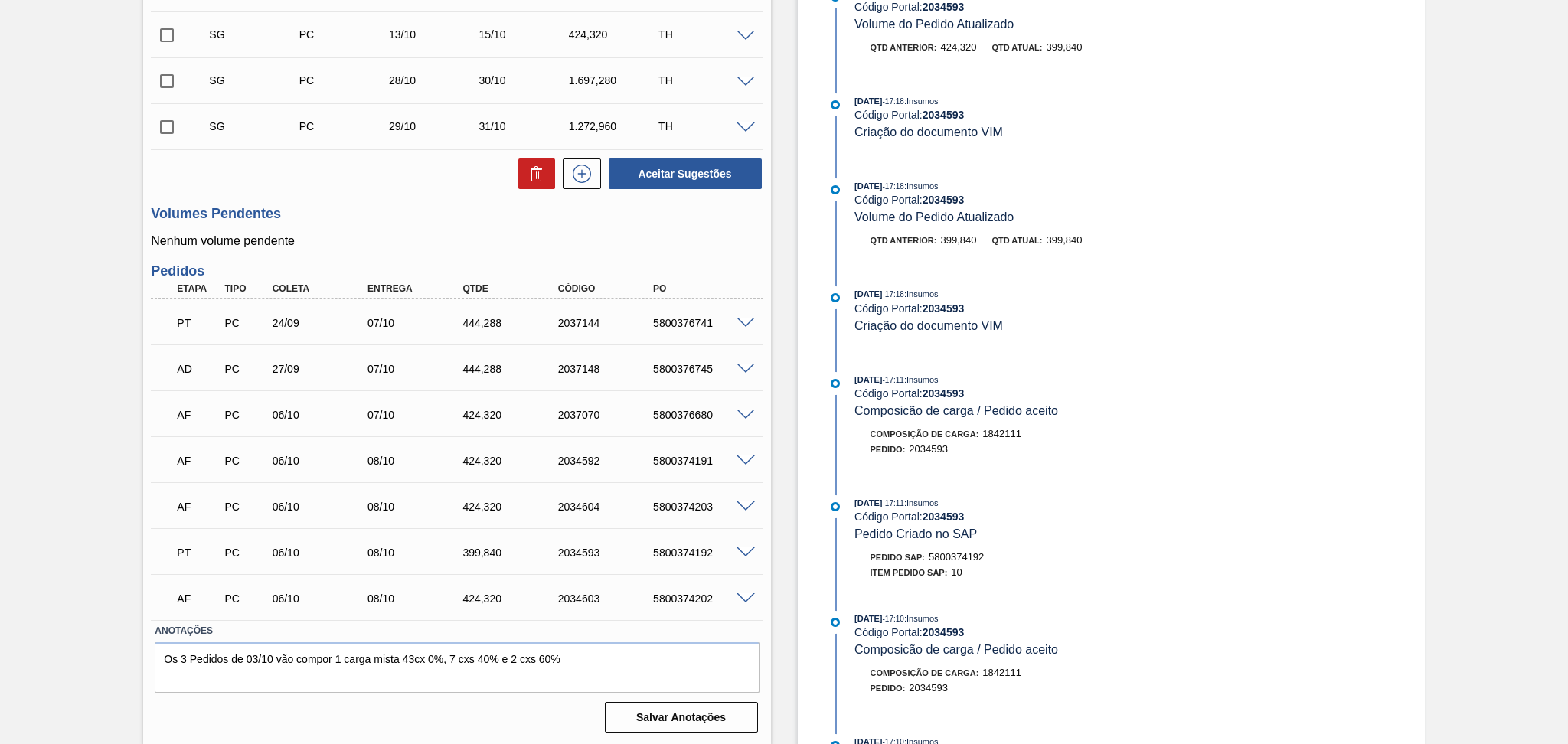
click at [742, 604] on div "5800374202" at bounding box center [702, 598] width 107 height 12
click at [743, 593] on span at bounding box center [745, 599] width 18 height 12
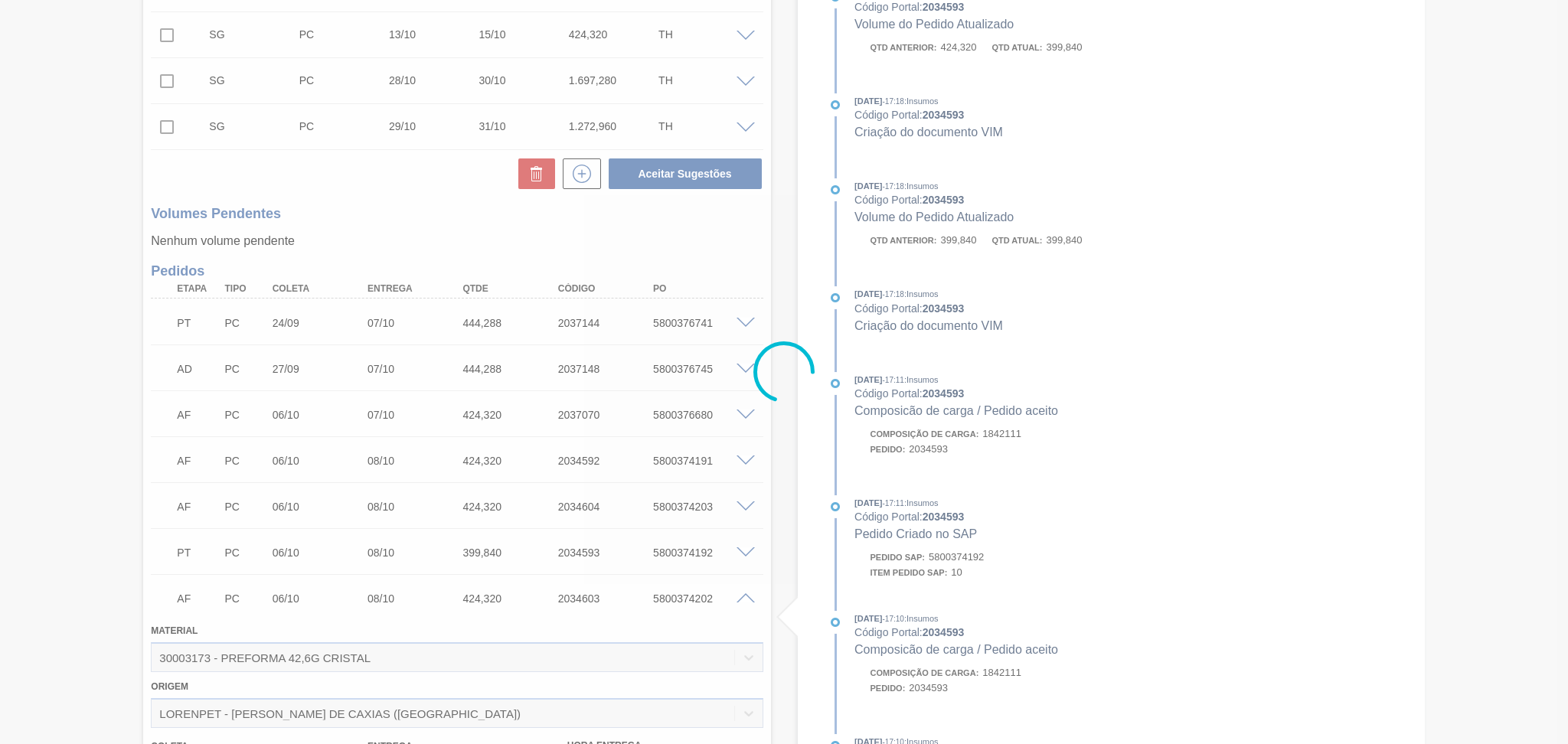
click at [746, 592] on div at bounding box center [784, 372] width 1568 height 744
click at [745, 596] on div at bounding box center [784, 372] width 1568 height 744
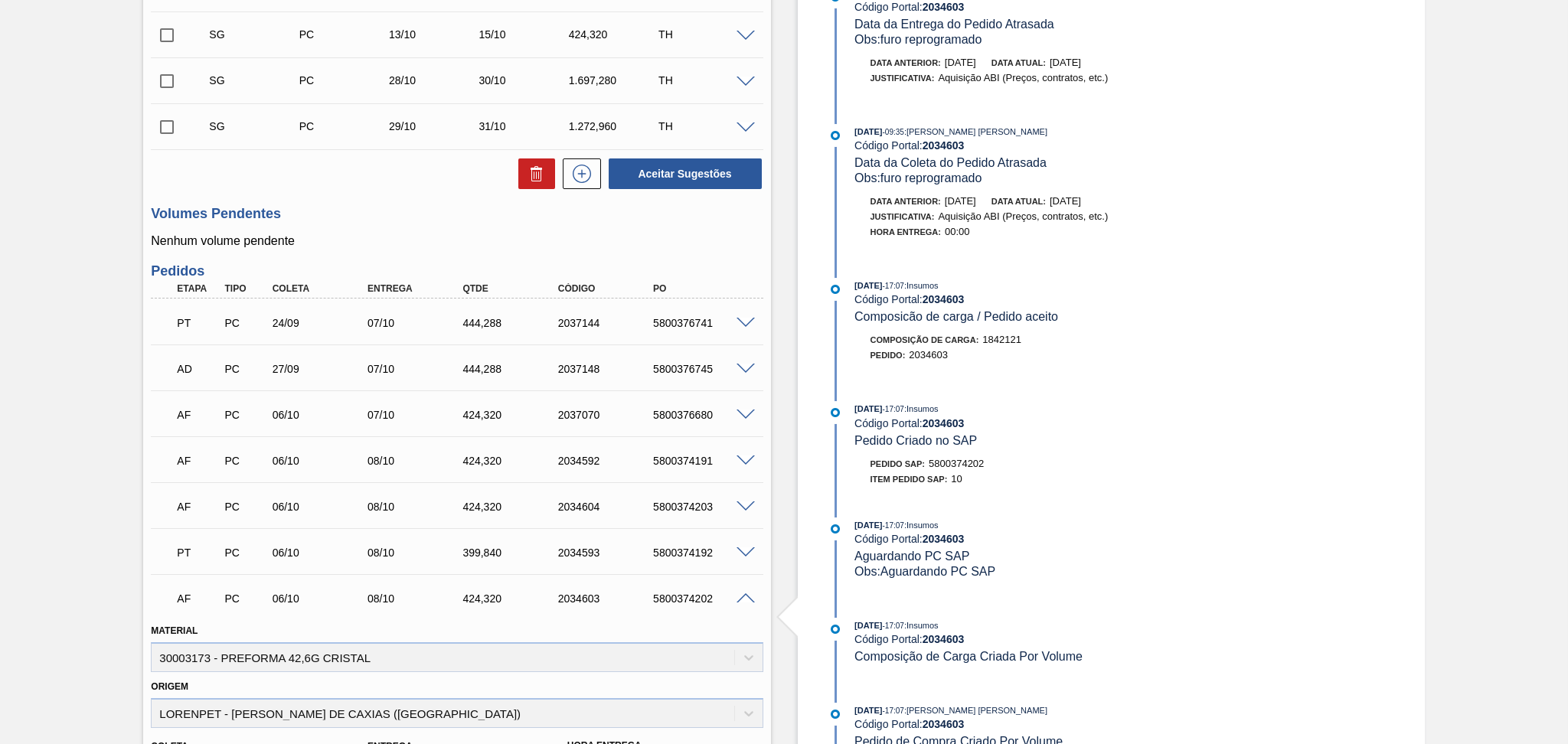
click at [744, 596] on span at bounding box center [745, 599] width 18 height 12
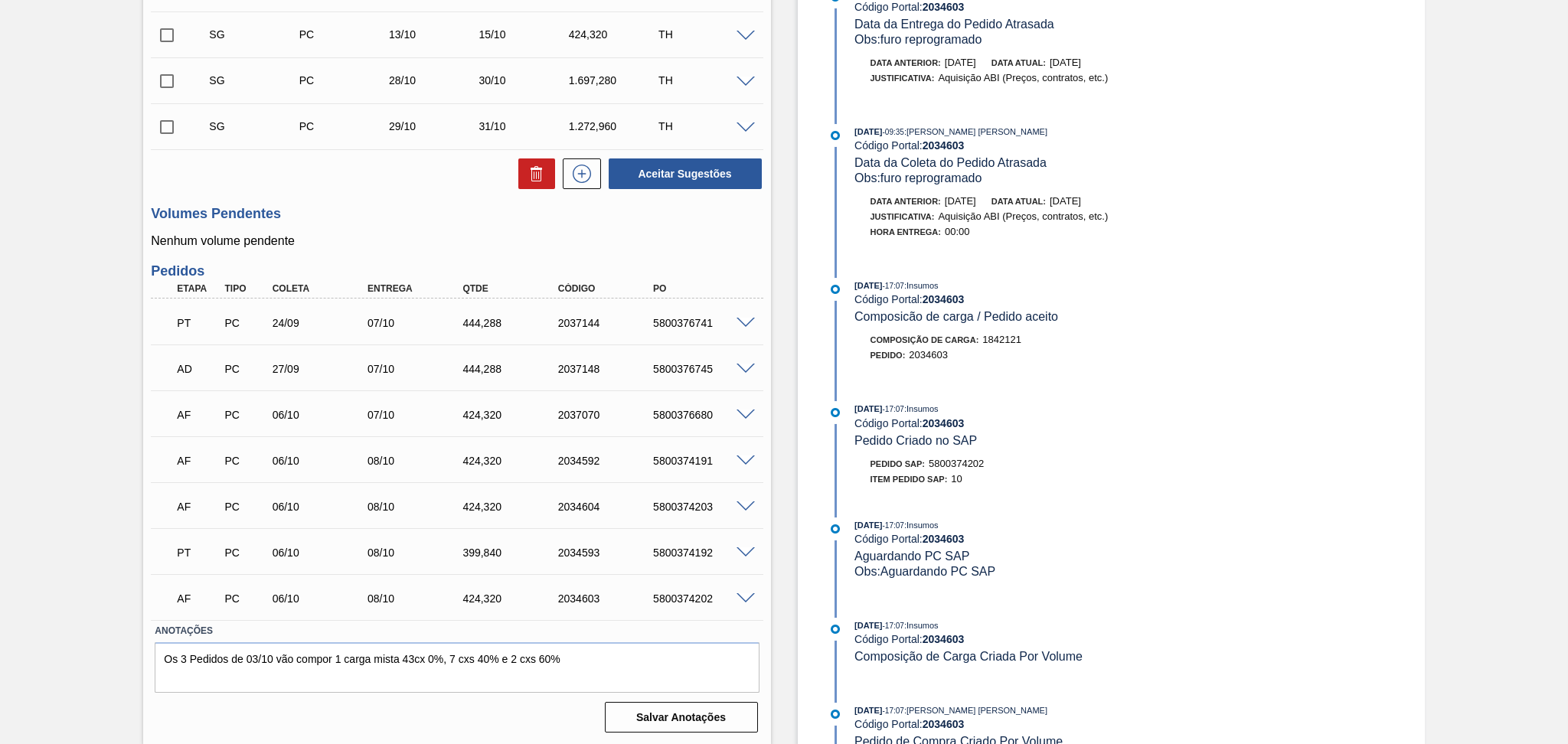
click at [260, 417] on div "PC" at bounding box center [245, 414] width 50 height 12
click at [740, 415] on span at bounding box center [745, 415] width 18 height 12
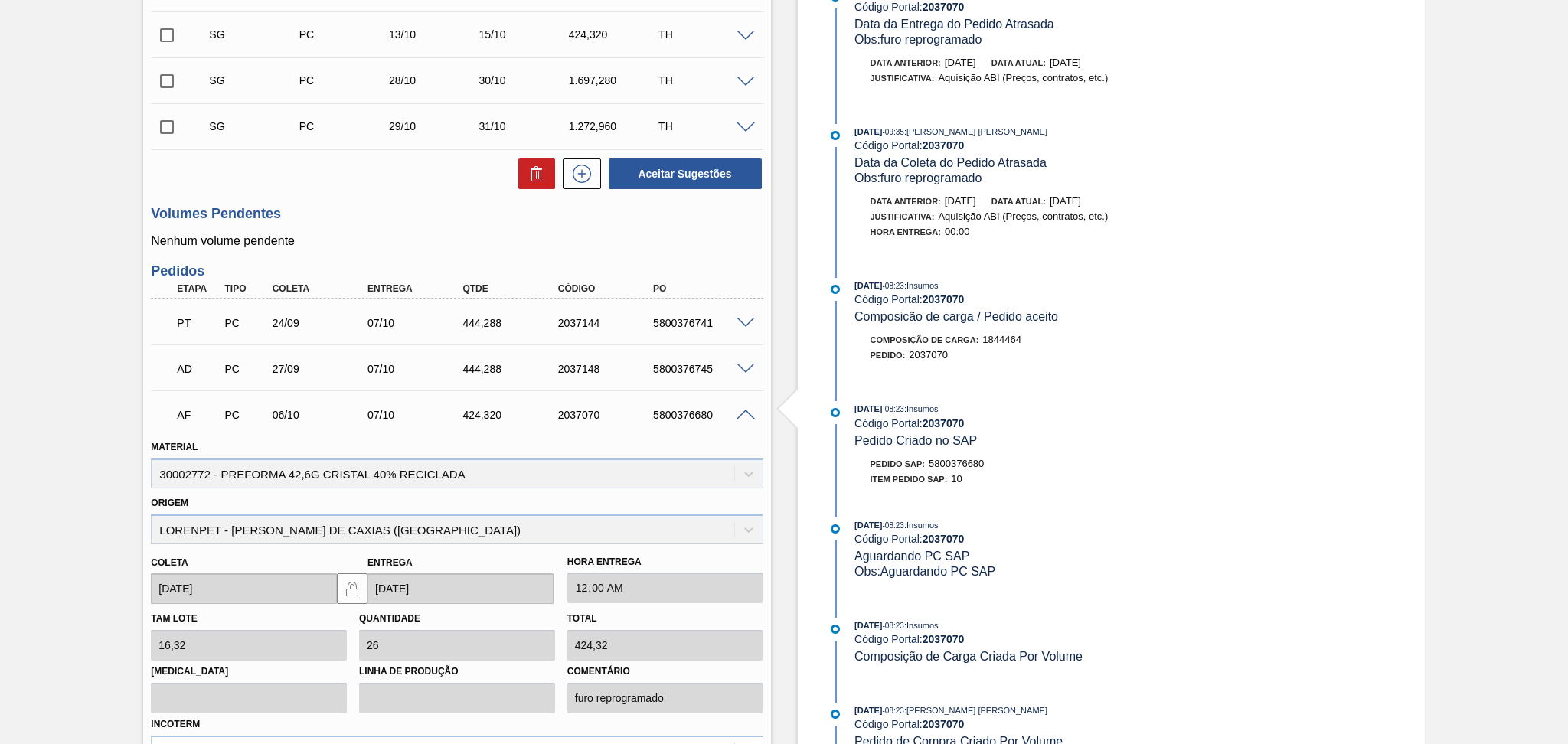
click at [740, 414] on span at bounding box center [745, 415] width 18 height 12
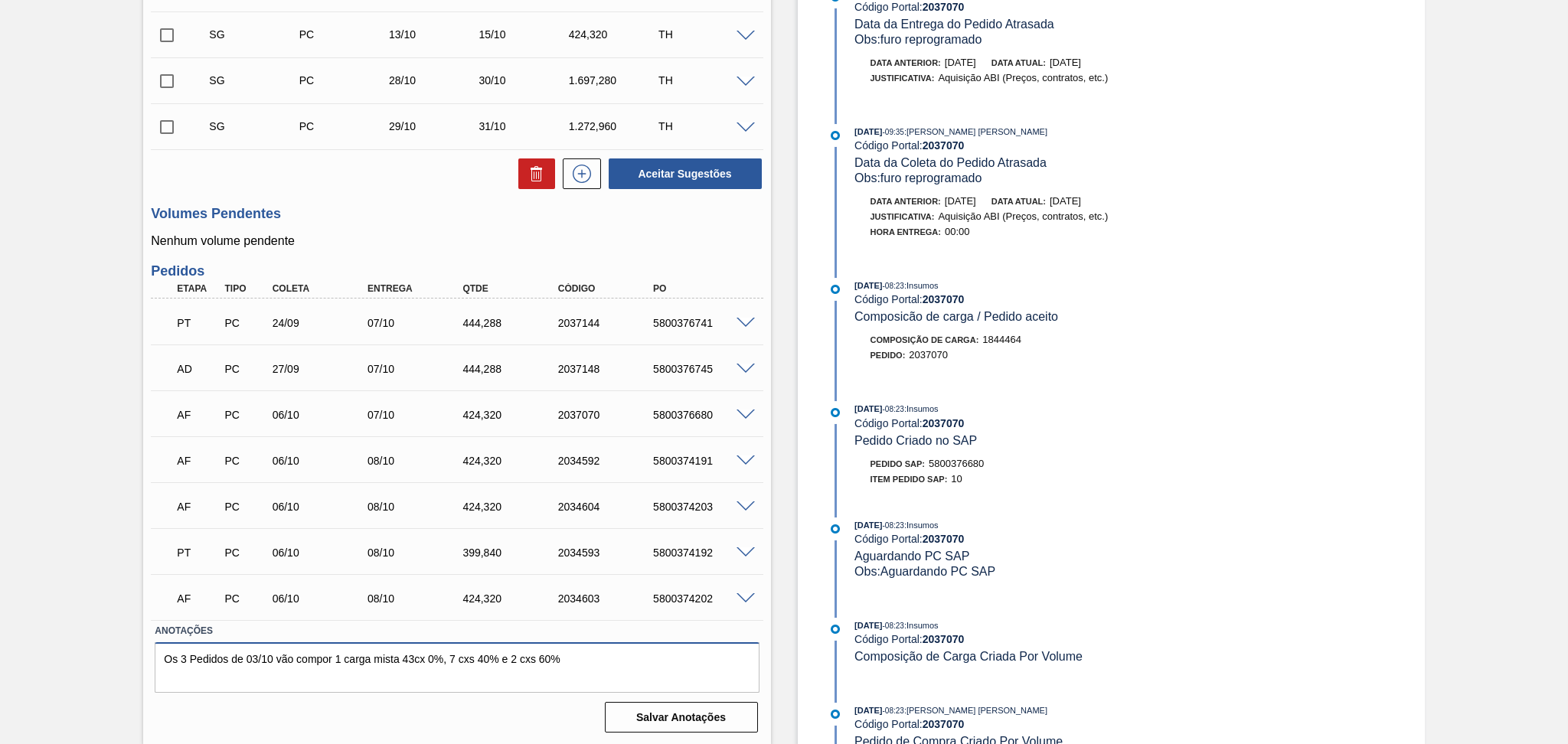
drag, startPoint x: 598, startPoint y: 653, endPoint x: 79, endPoint y: 654, distance: 519.0
click at [79, 654] on div "Pedido em Trânsito BR15 - PREFORMA 42,6G CRISTAL Unidade Jundiaí PE MIN 2.472,2…" at bounding box center [784, 157] width 1568 height 1178
click at [192, 676] on textarea "Os 3 Pedidos de 03/10 vão compor 1 carga mista 43cx 0%, 7 cxs 40% e 2 cxs 60%" at bounding box center [457, 667] width 604 height 51
click at [191, 676] on textarea "Os 3 Pedidos de 03/10 vão compor 1 carga mista 43cx 0%, 7 cxs 40% e 2 cxs 60%" at bounding box center [457, 667] width 604 height 51
click at [211, 676] on textarea "Os 3 Pedidos de 03/10 vão compor 1 carga mista 43cx 0%, 7 cxs 40% e 2 cxs 60%" at bounding box center [457, 667] width 604 height 51
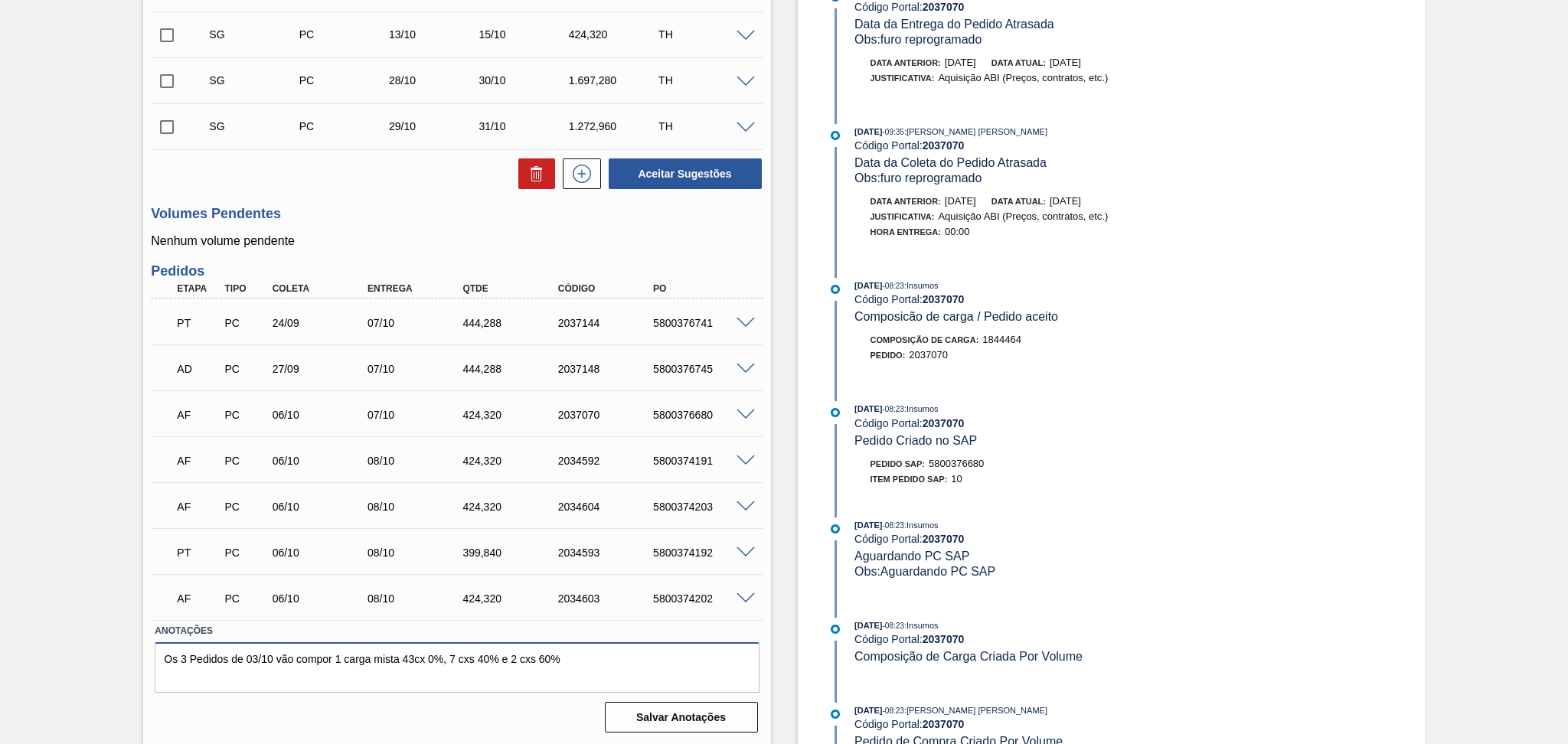
click at [576, 659] on textarea "Os 3 Pedidos de 03/10 vão compor 1 carga mista 43cx 0%, 7 cxs 40% e 2 cxs 60%" at bounding box center [457, 667] width 604 height 51
paste textarea "5800374202"
type textarea "Os 3 Pedidos de 03/10 vão compor 1 carga mista 43cx 0%, 7 cxs 40% e 2 cxs 60% P…"
click at [660, 715] on button "Salvar Anotações" at bounding box center [681, 717] width 153 height 31
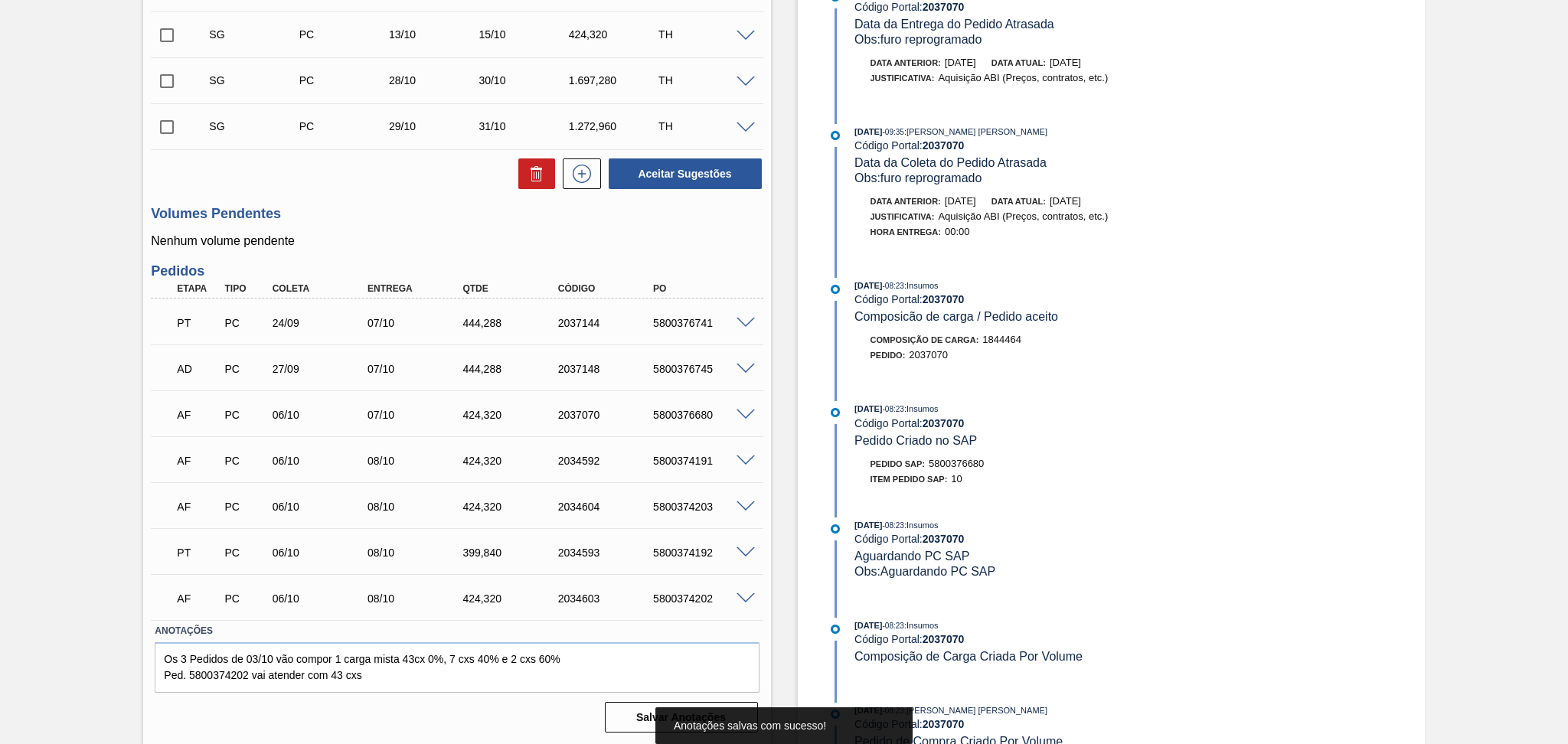
click at [741, 592] on div at bounding box center [748, 598] width 31 height 12
click at [739, 596] on span at bounding box center [745, 599] width 18 height 12
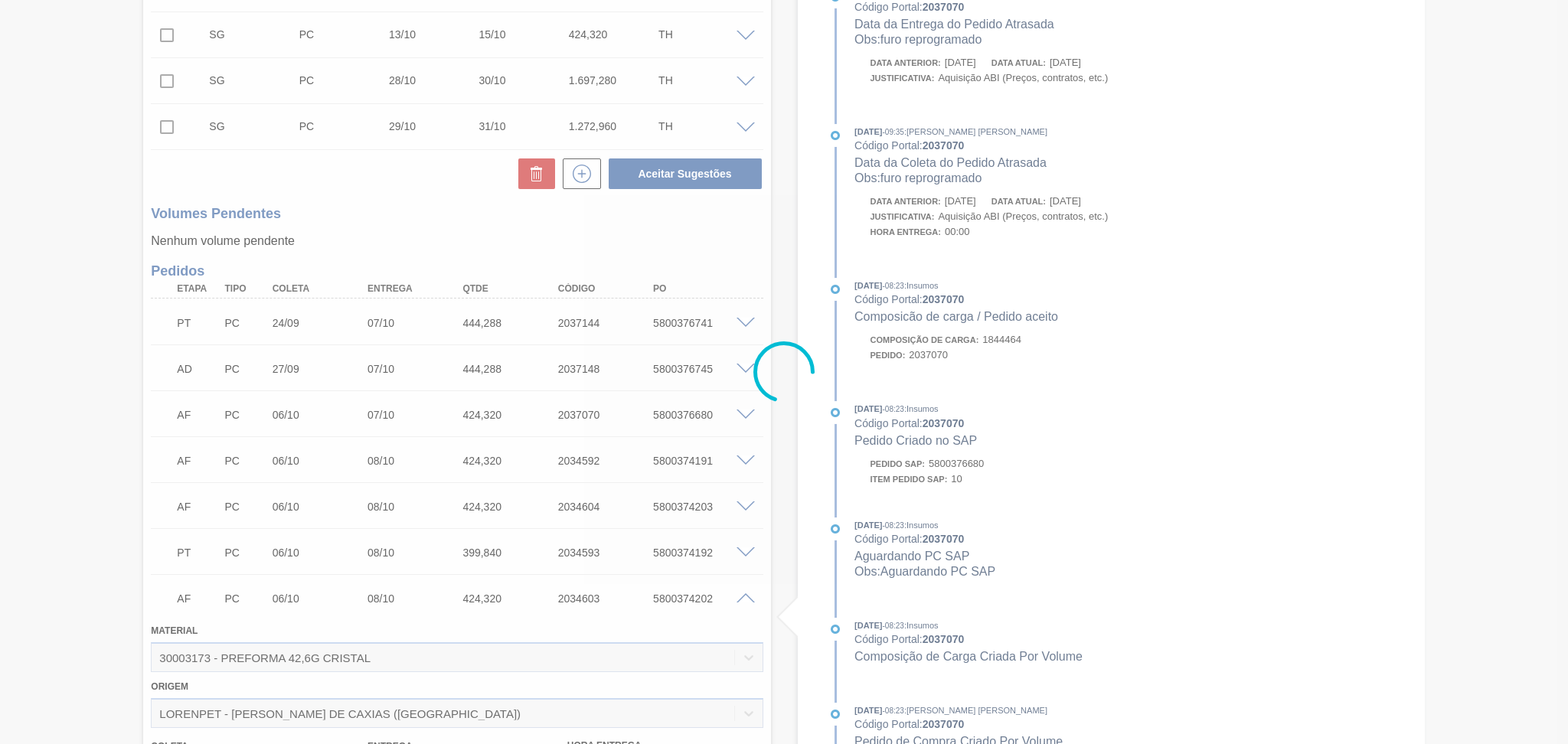
click at [741, 597] on div at bounding box center [784, 372] width 1568 height 744
click at [742, 598] on div at bounding box center [784, 372] width 1568 height 744
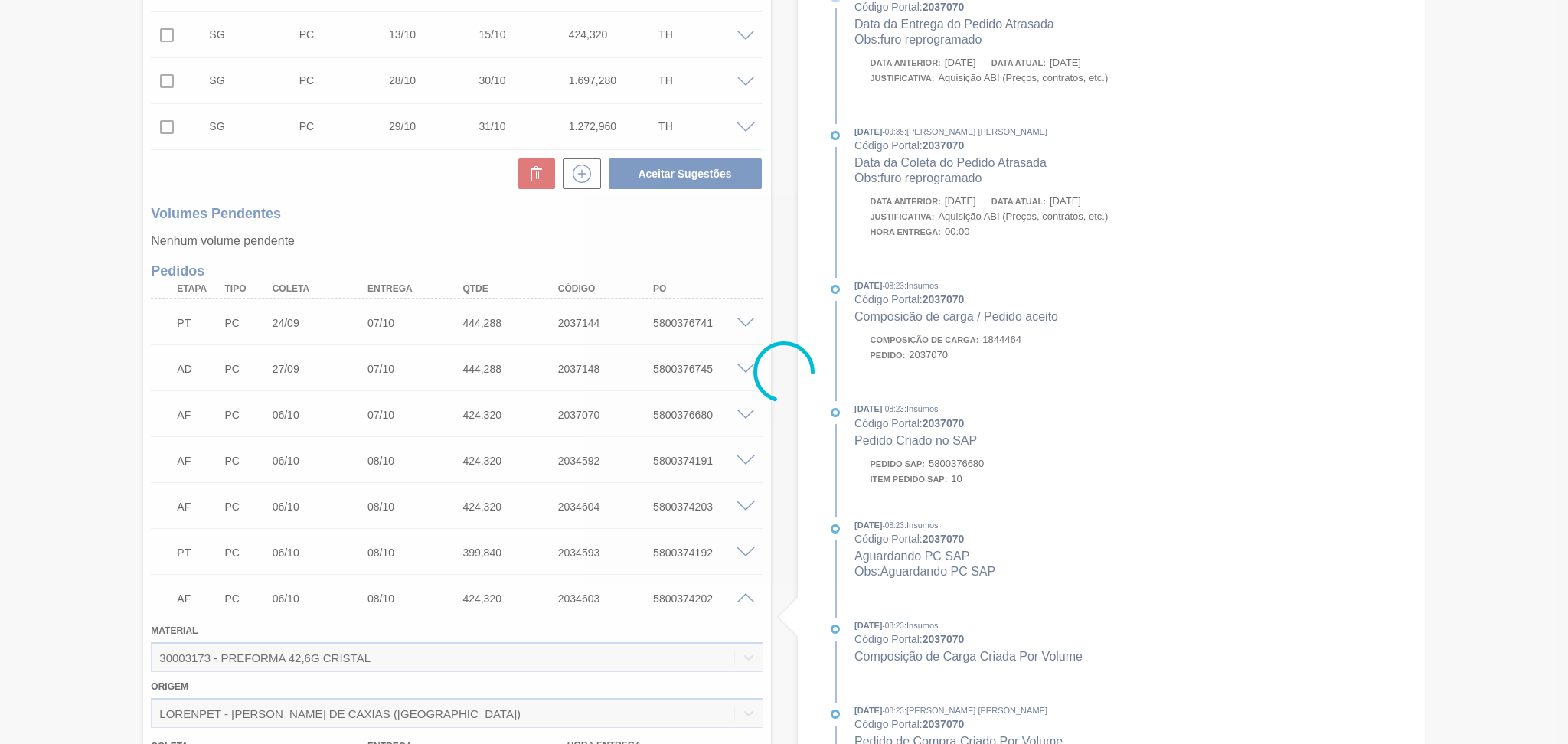
click at [742, 598] on div at bounding box center [784, 372] width 1568 height 744
click at [745, 598] on div at bounding box center [784, 372] width 1568 height 744
click at [743, 597] on div at bounding box center [784, 372] width 1568 height 744
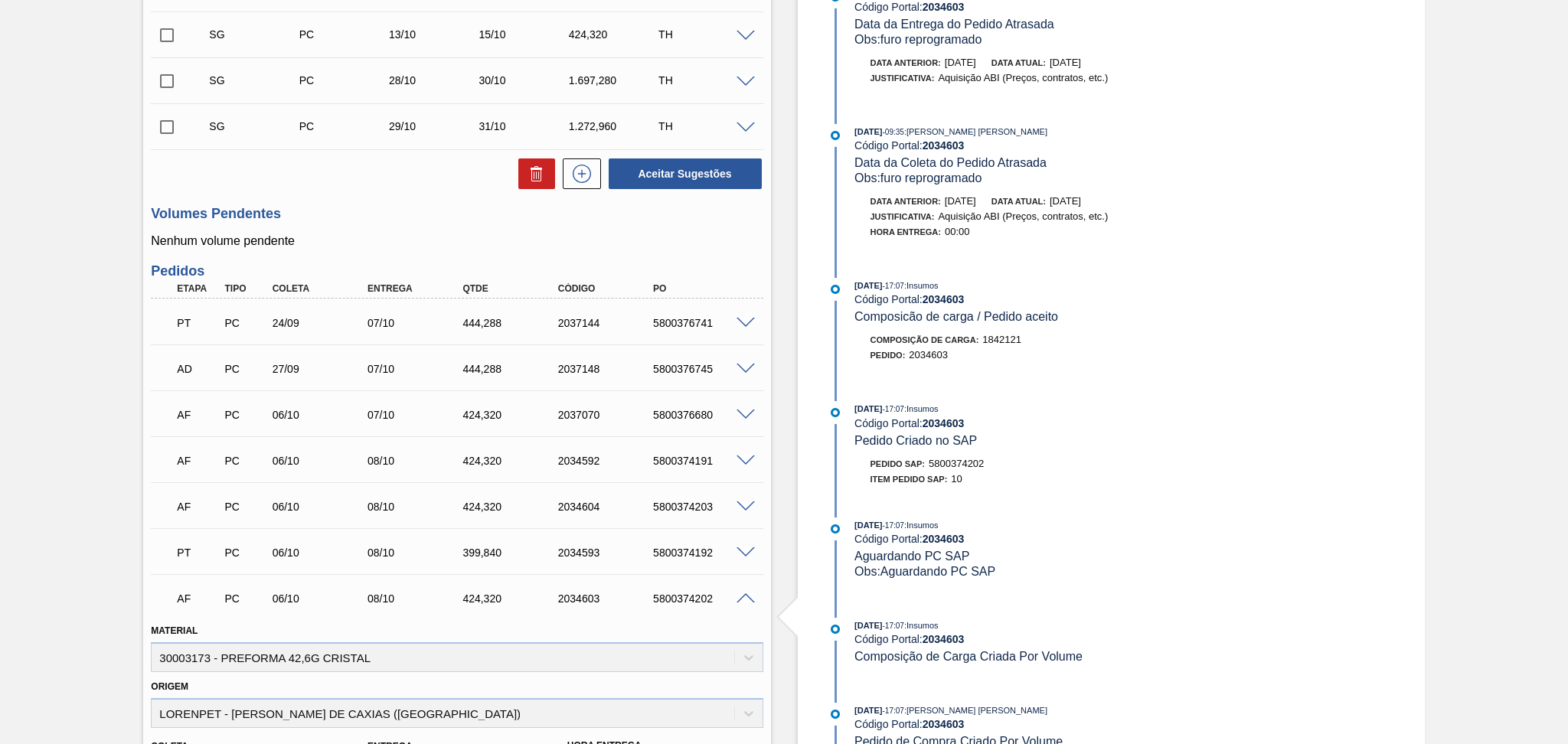
click at [742, 595] on span at bounding box center [745, 599] width 18 height 12
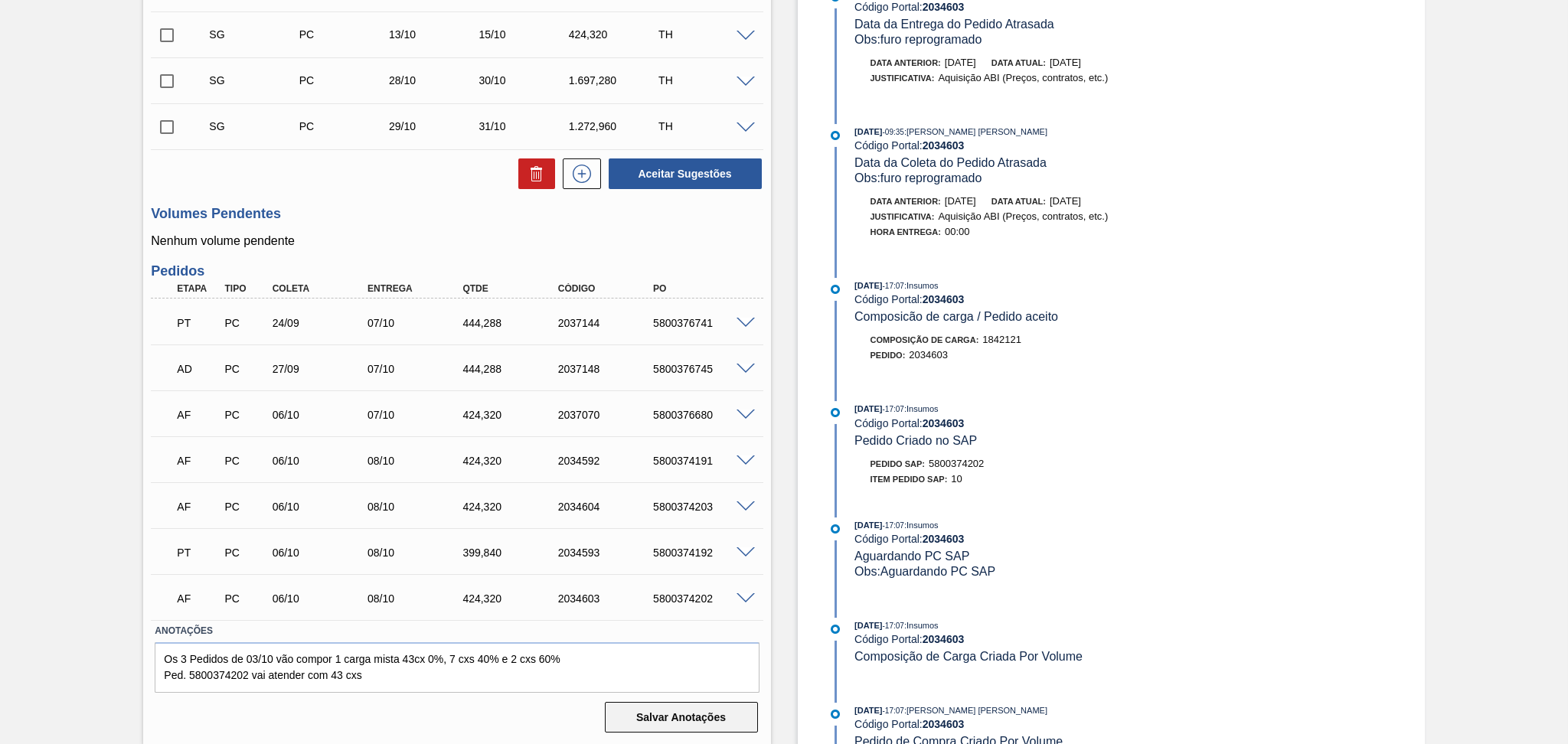
click at [658, 710] on button "Salvar Anotações" at bounding box center [681, 717] width 153 height 31
click at [115, 364] on div "Pedido em Trânsito BR15 - PREFORMA 42,6G CRISTAL Unidade Jundiaí PE MIN 2.472,2…" at bounding box center [784, 157] width 1568 height 1178
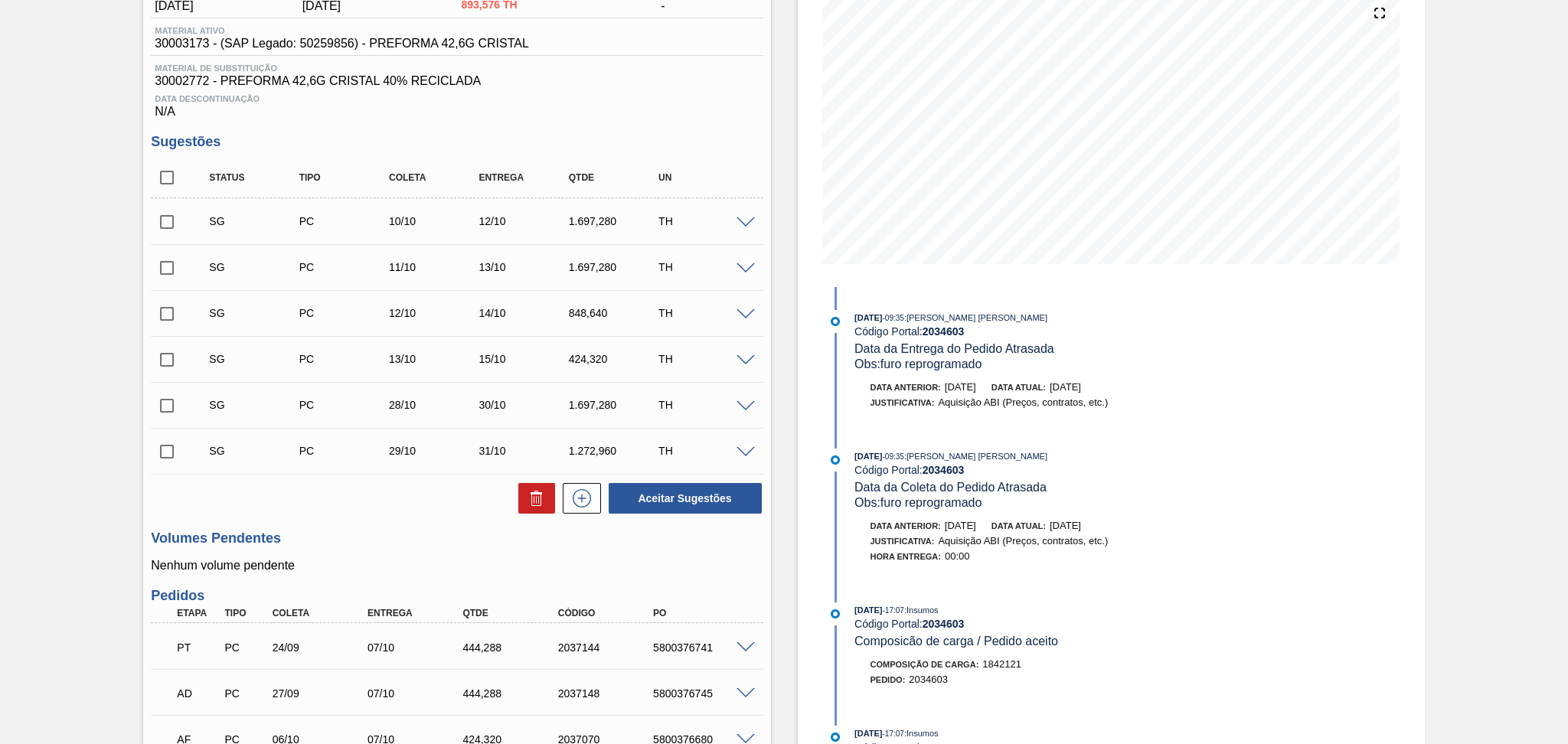
scroll to position [0, 0]
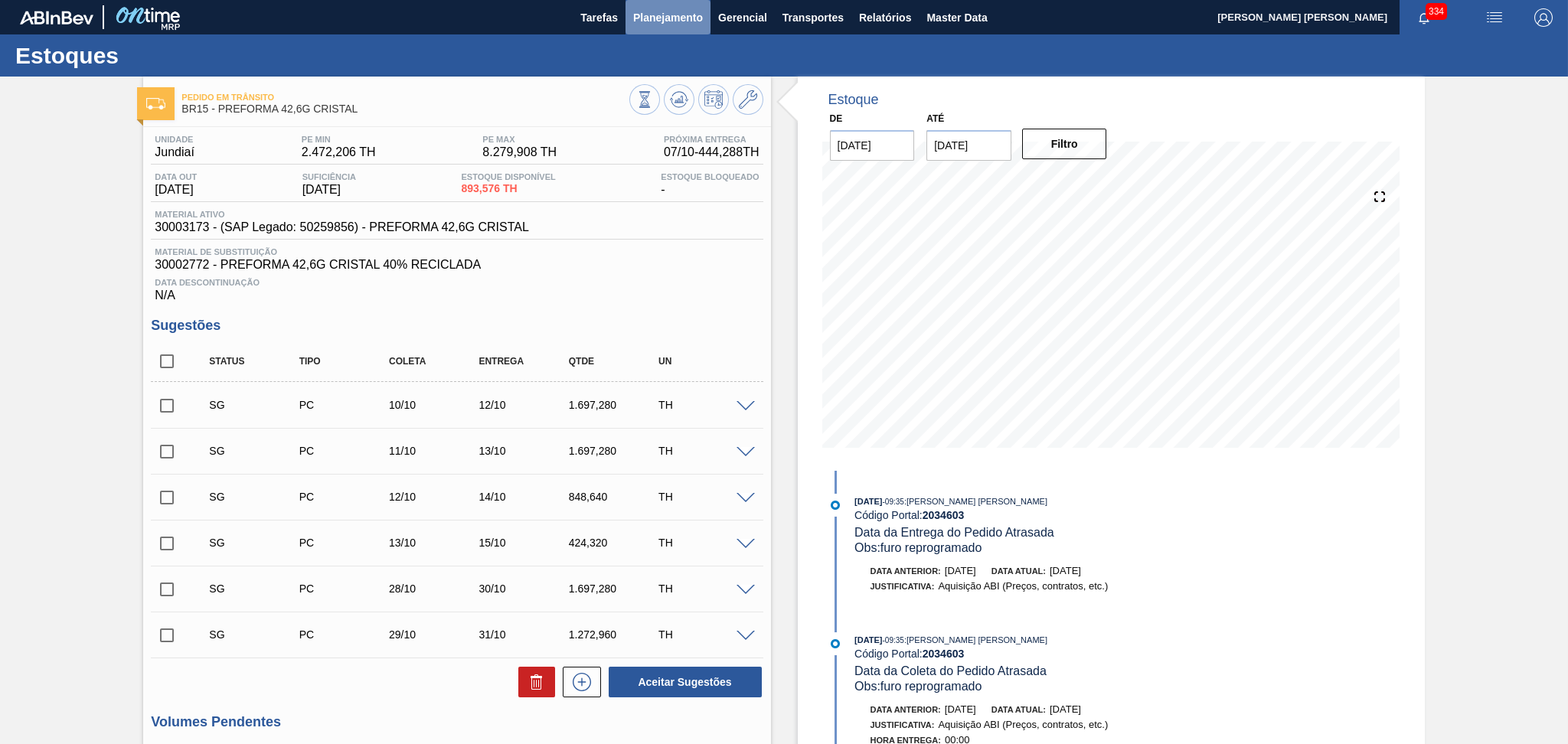
click at [664, 17] on span "Planejamento" at bounding box center [668, 17] width 69 height 18
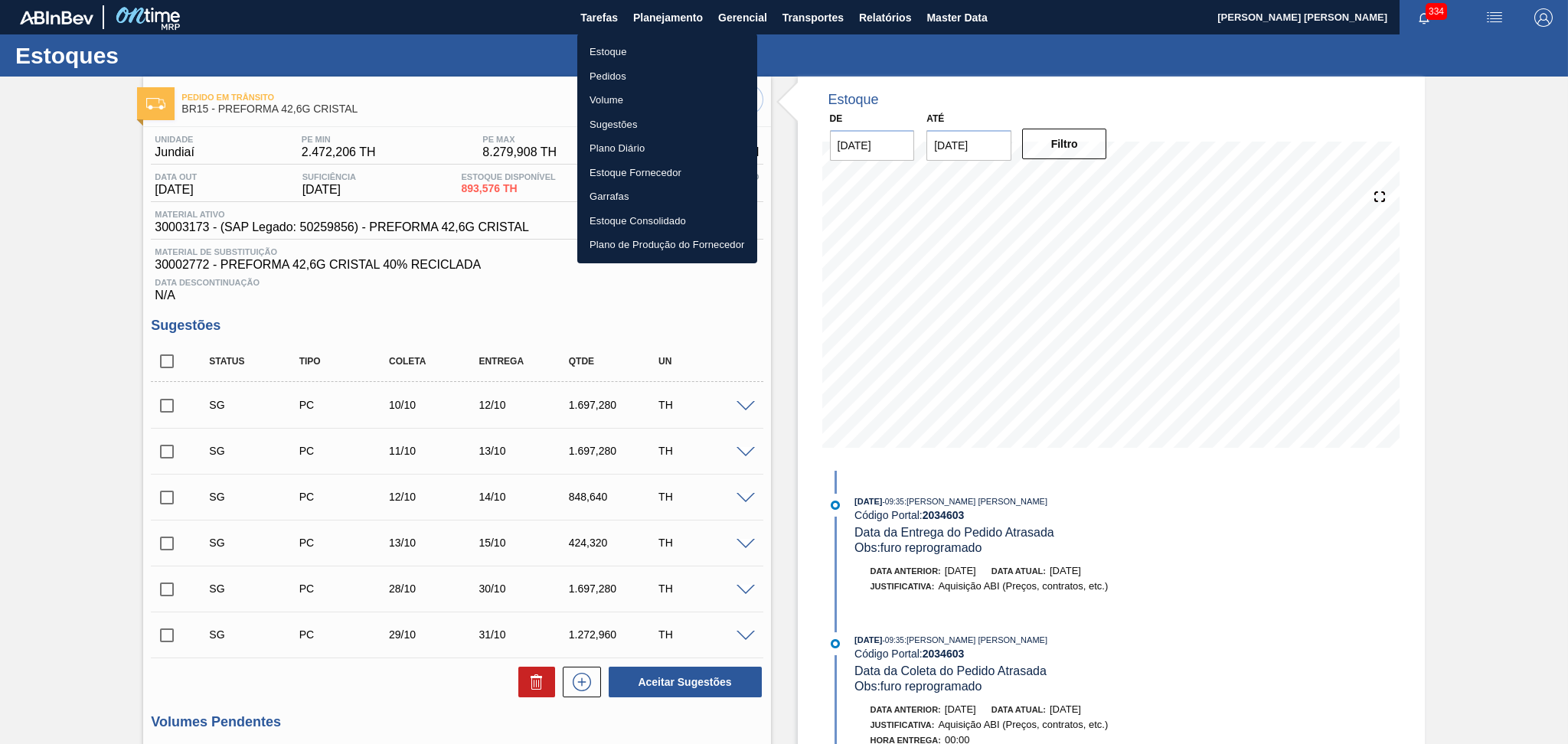
drag, startPoint x: 611, startPoint y: 53, endPoint x: 635, endPoint y: 57, distance: 24.3
click at [611, 53] on li "Estoque" at bounding box center [666, 51] width 180 height 24
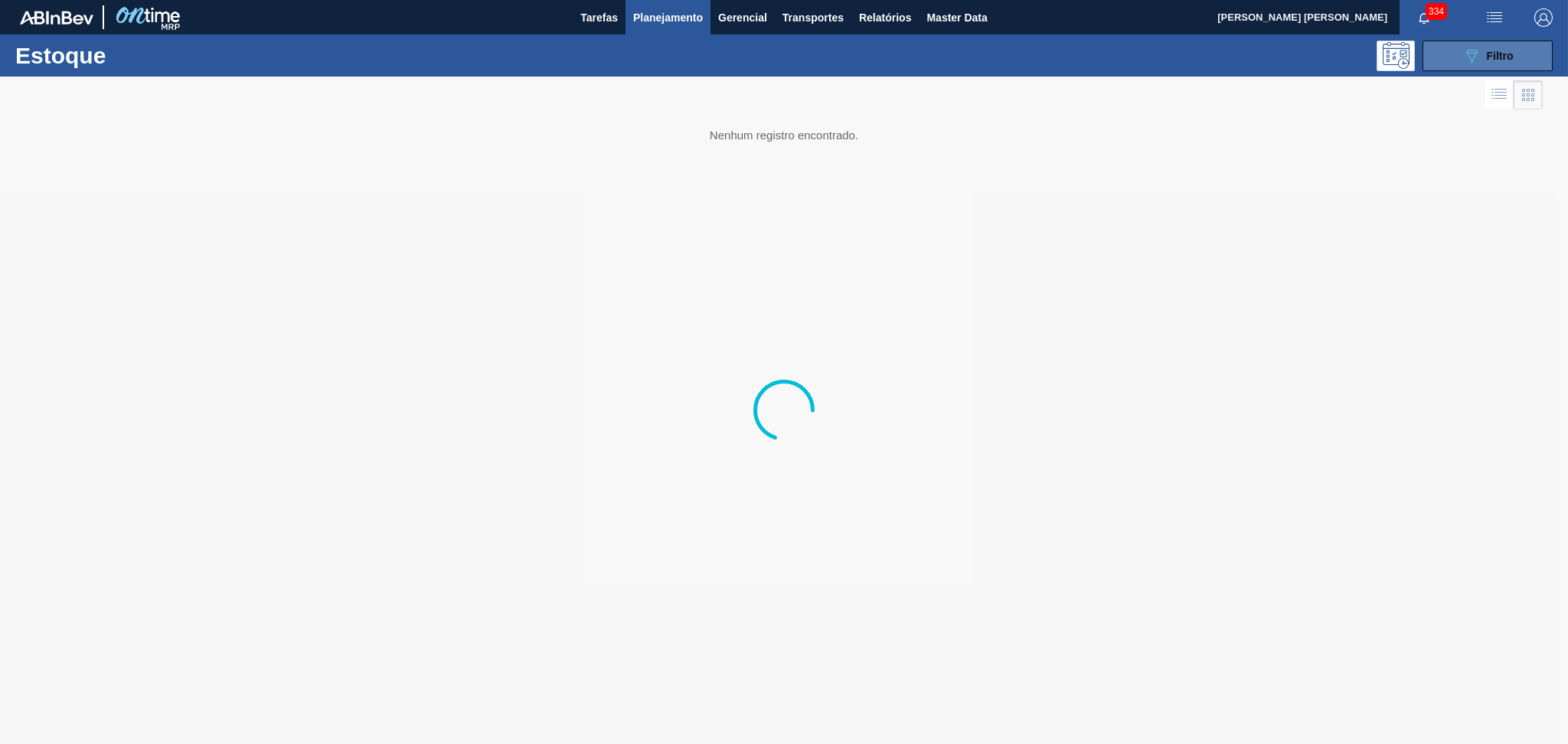
click at [1476, 61] on icon "089F7B8B-B2A5-4AFE-B5C0-19BA573D28AC" at bounding box center [1471, 56] width 18 height 18
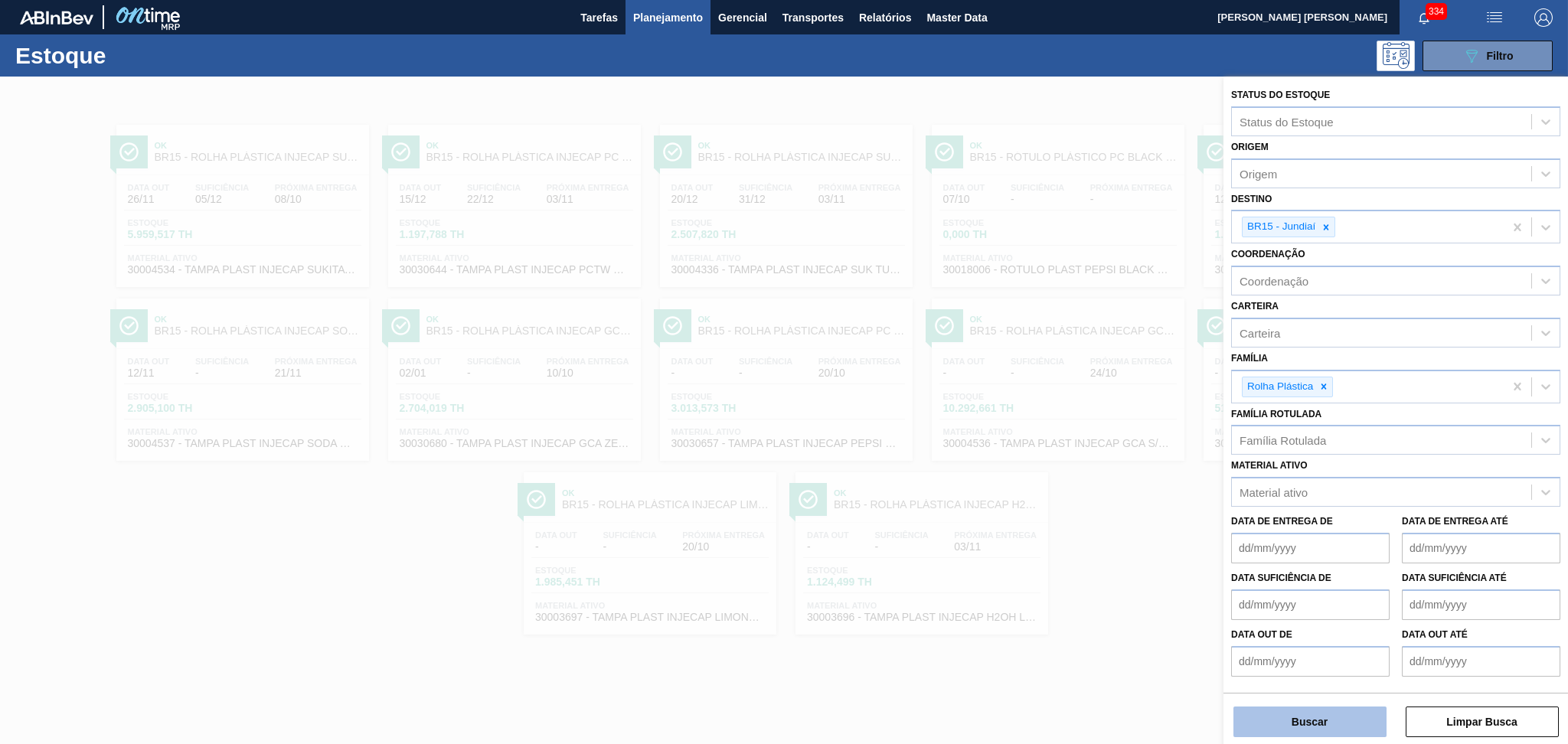
click at [1288, 721] on button "Buscar" at bounding box center [1309, 722] width 153 height 31
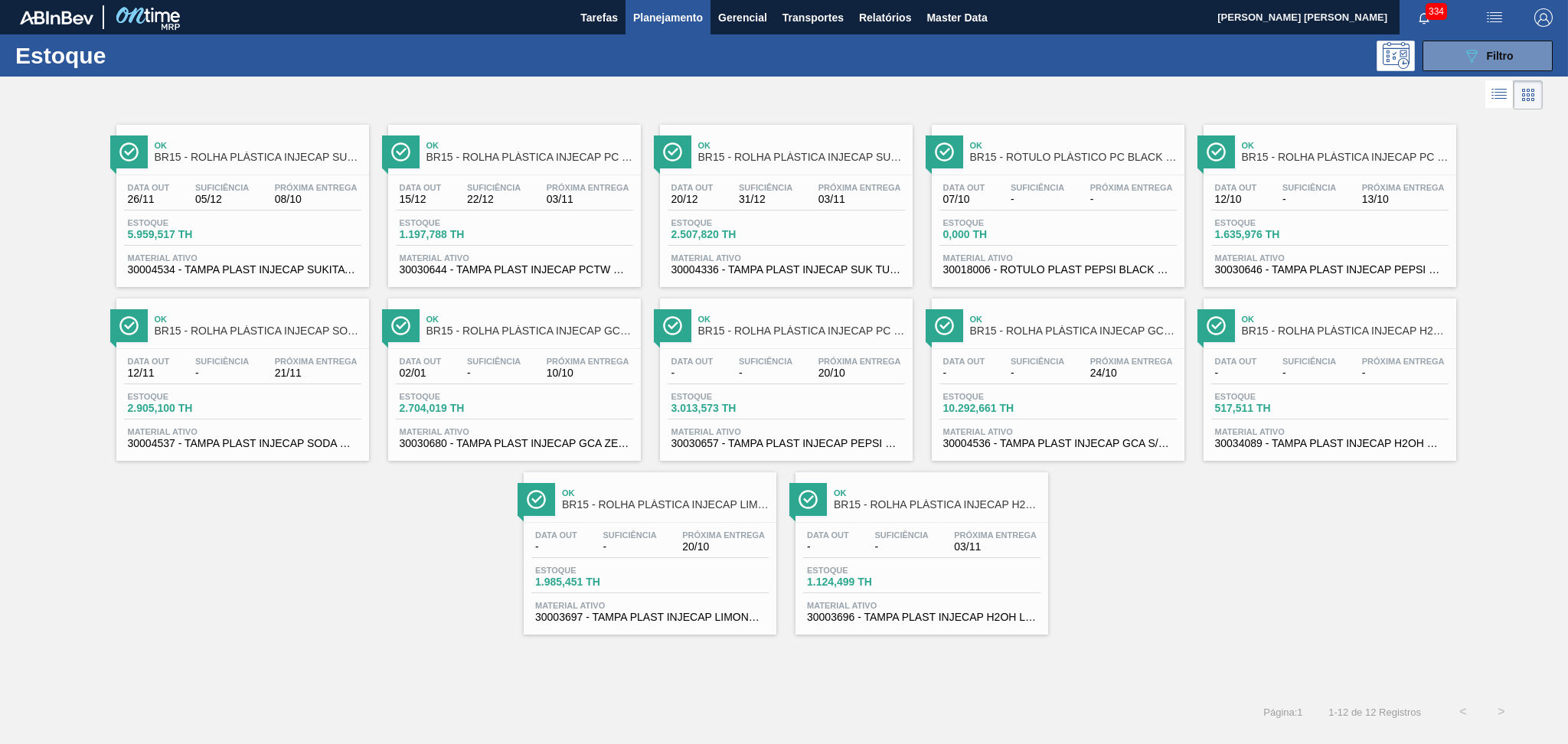
click at [604, 440] on span "30030680 - TAMPA PLAST INJECAP GCA ZERO NIV24" at bounding box center [514, 444] width 230 height 12
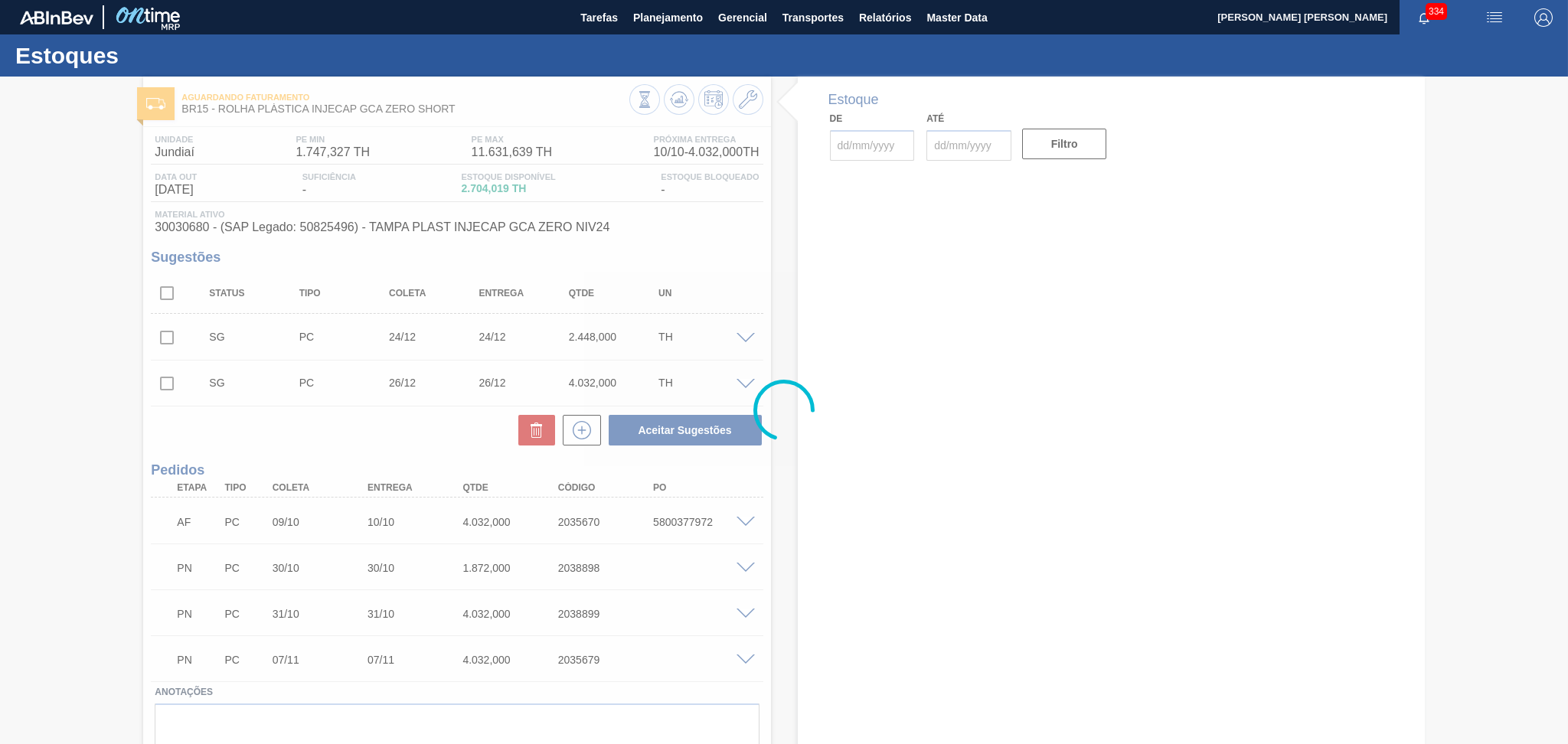
type input "[DATE]"
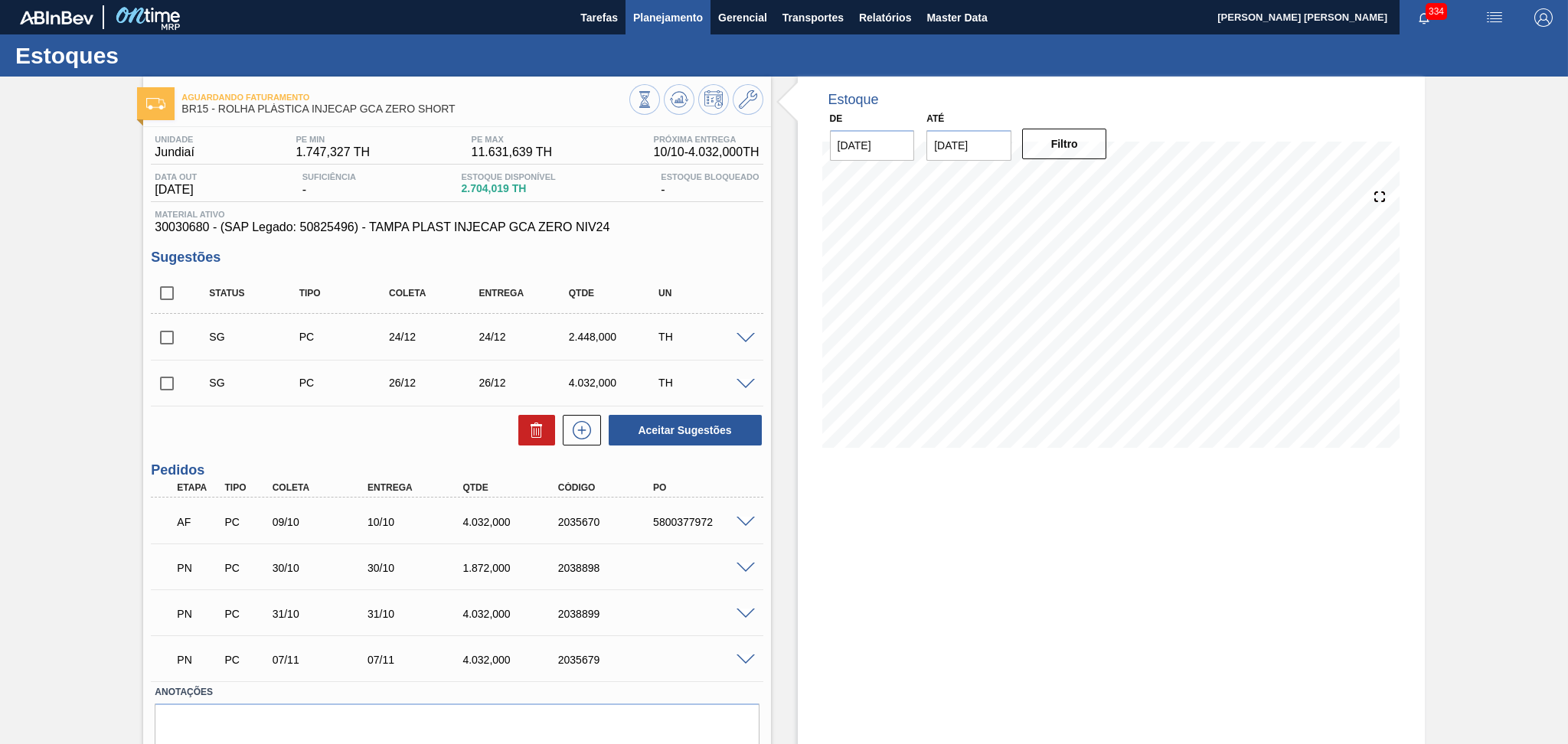
click at [661, 22] on span "Planejamento" at bounding box center [668, 17] width 69 height 18
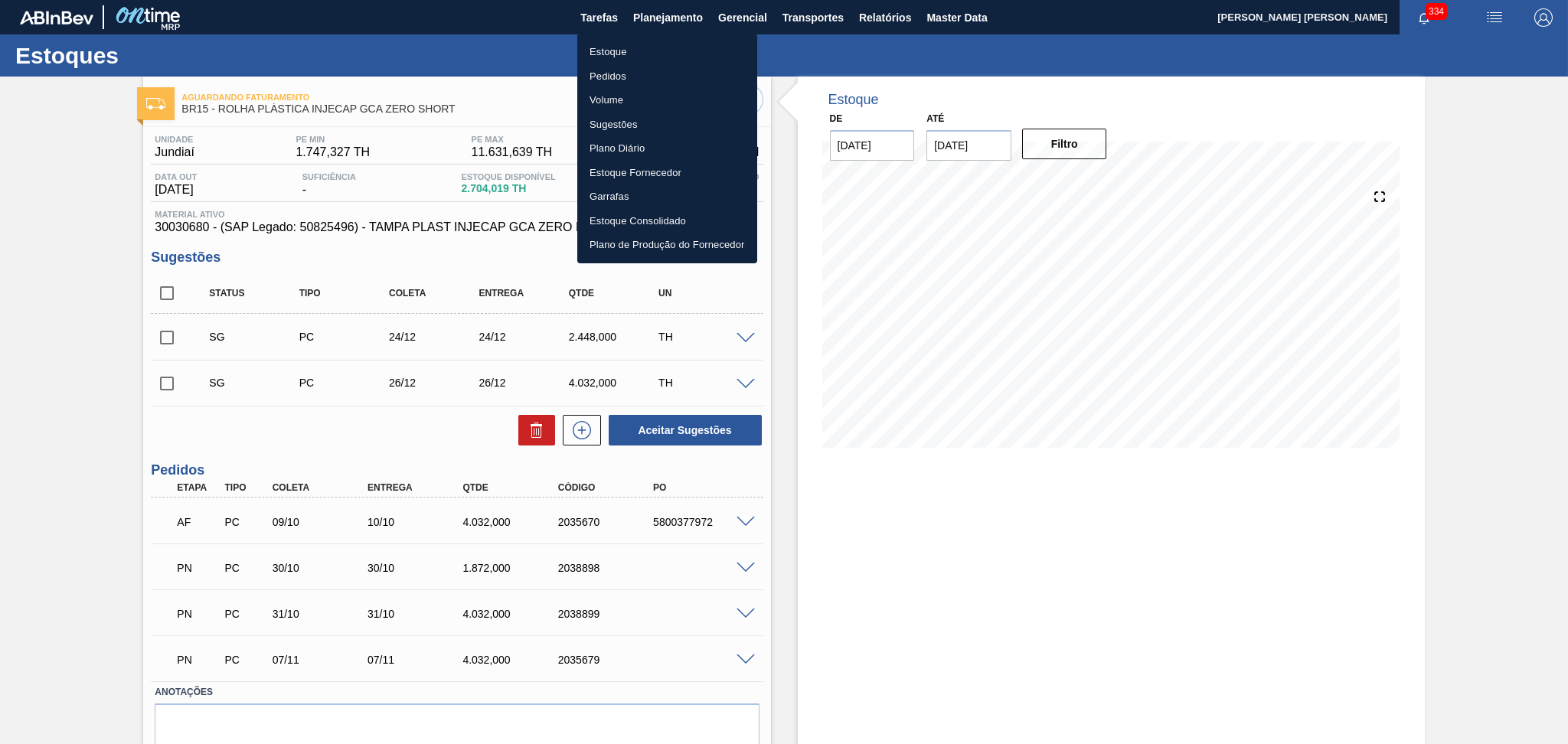
click at [633, 55] on li "Estoque" at bounding box center [666, 51] width 180 height 24
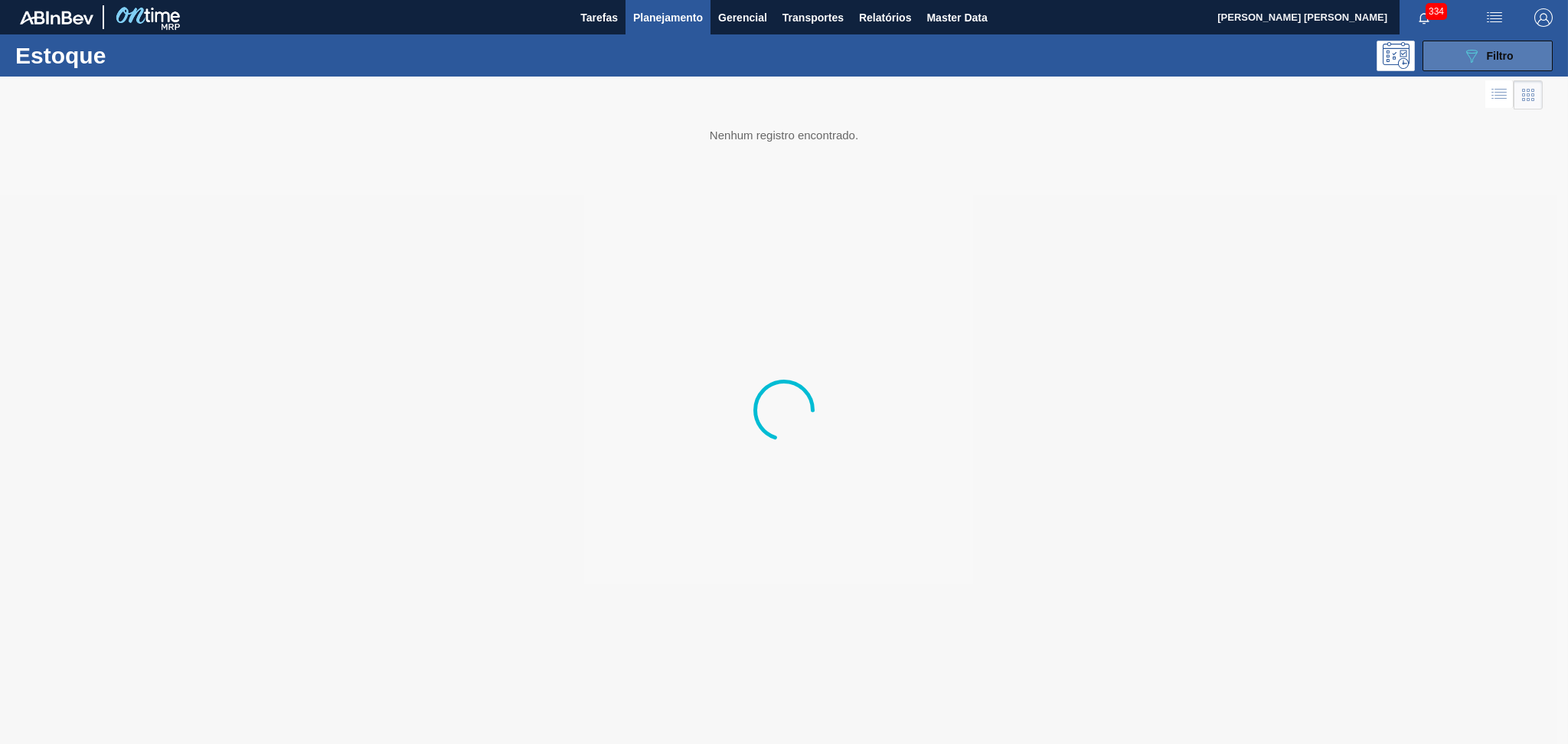
click at [1501, 64] on button "089F7B8B-B2A5-4AFE-B5C0-19BA573D28AC Filtro" at bounding box center [1487, 56] width 130 height 31
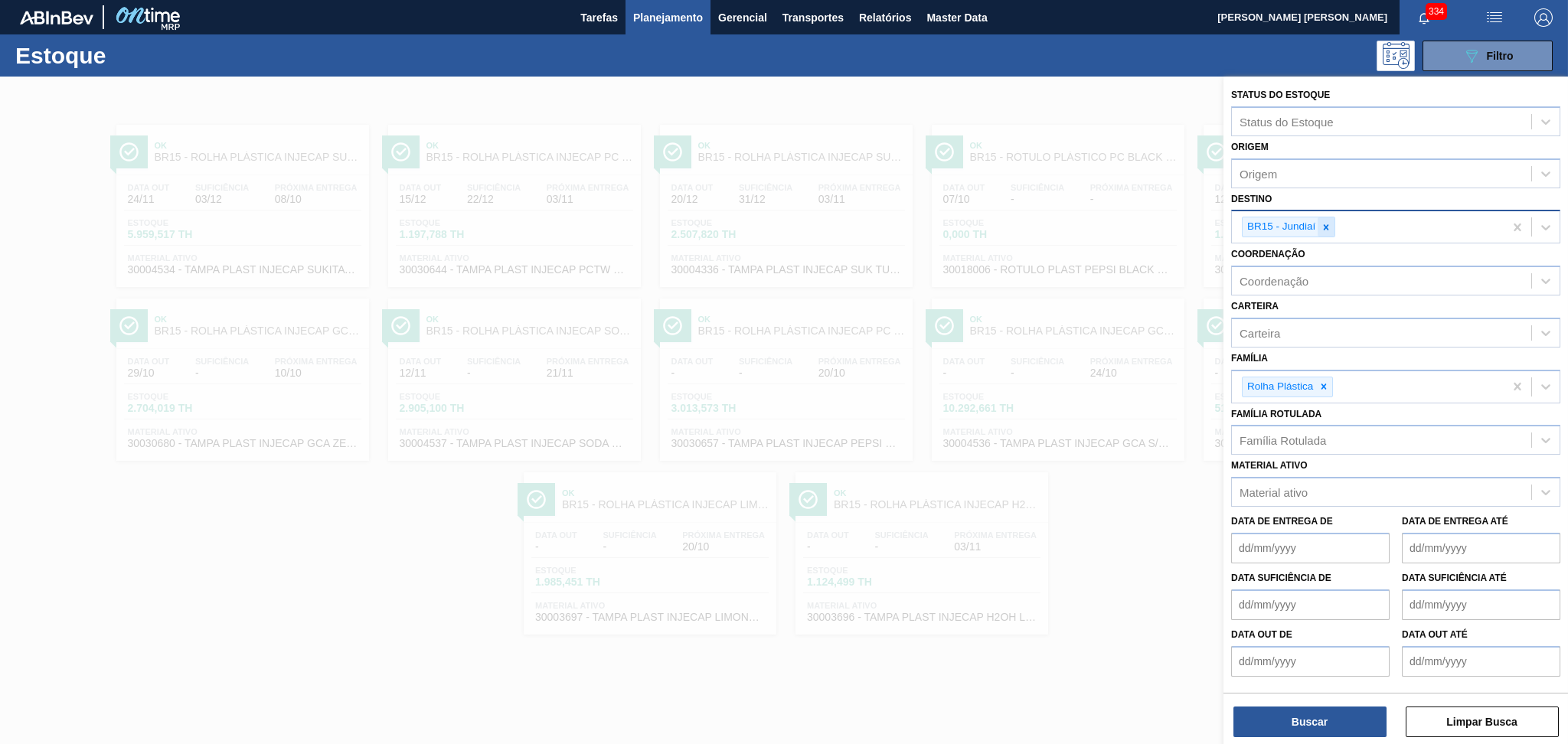
click at [1327, 228] on icon at bounding box center [1326, 227] width 11 height 11
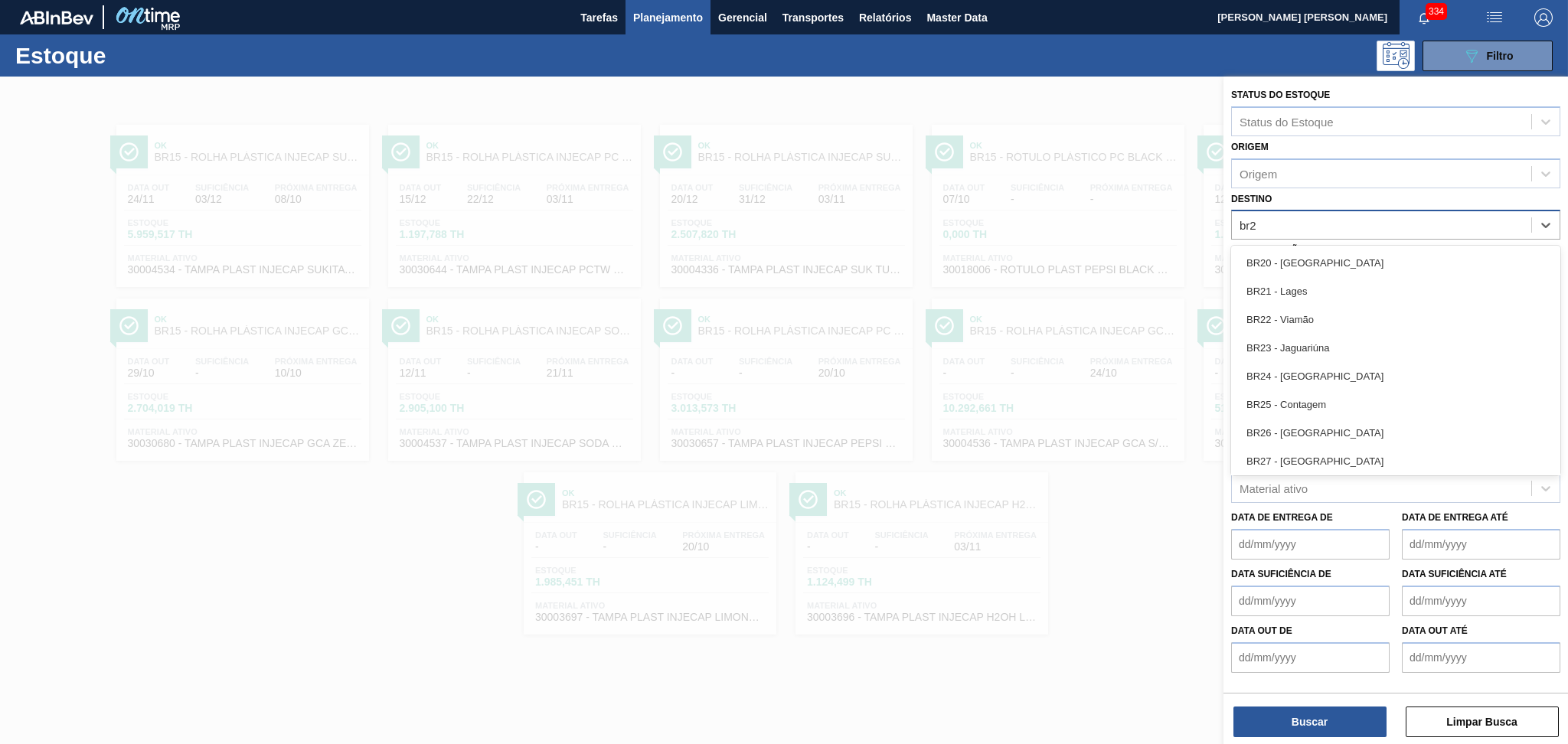
type input "br23"
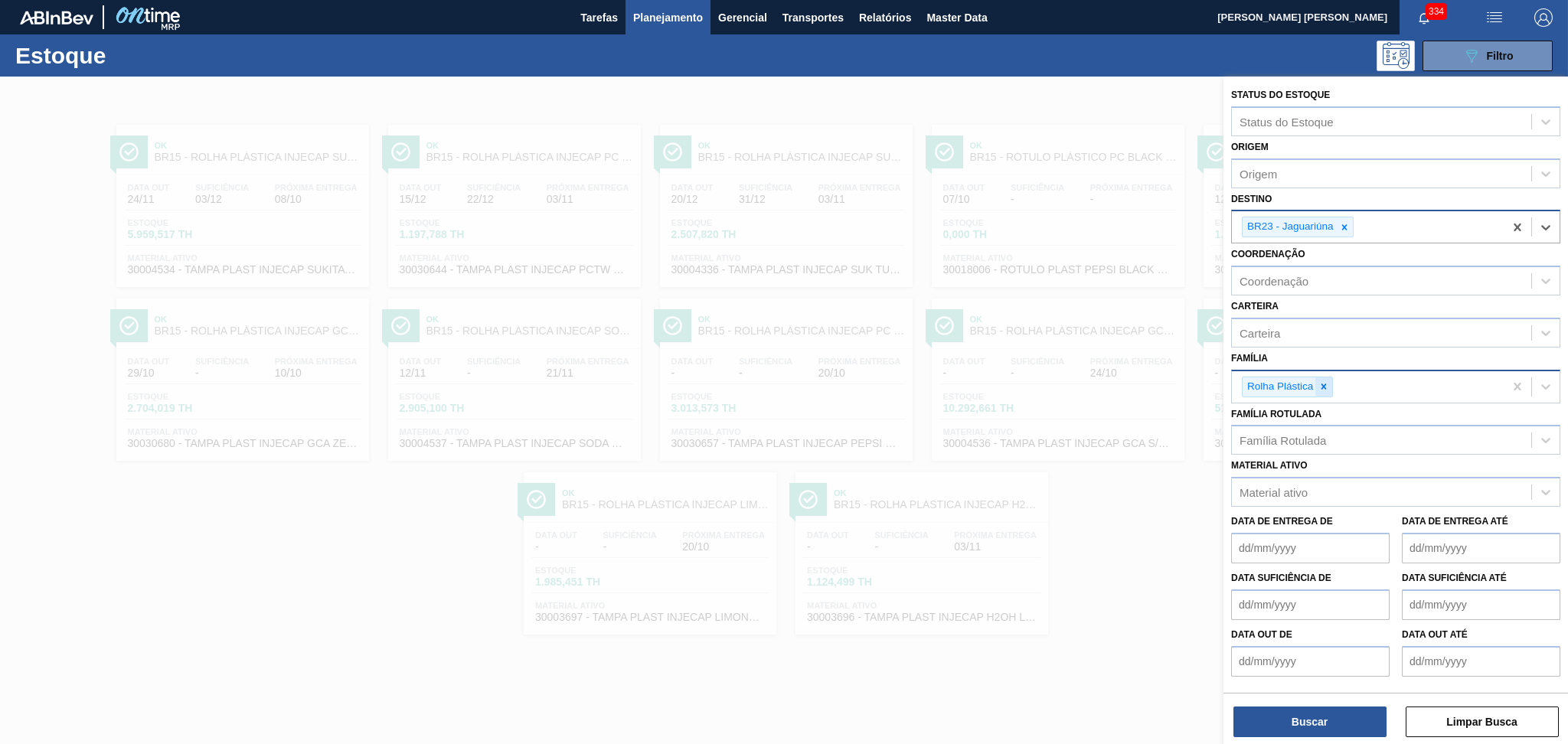
click at [1326, 382] on icon at bounding box center [1323, 386] width 11 height 11
click at [1326, 382] on div "Família" at bounding box center [1381, 384] width 299 height 22
type input "prefo"
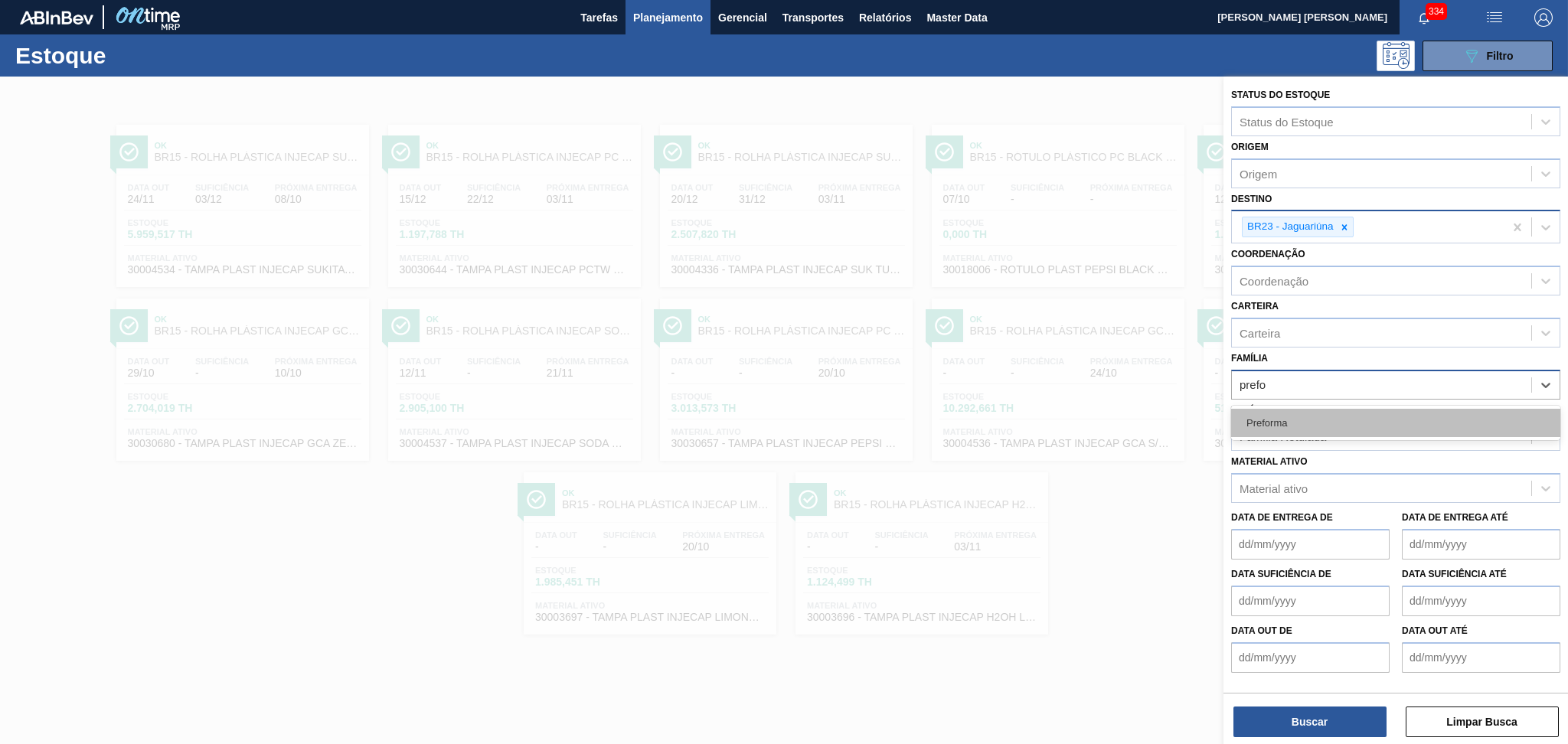
click at [1317, 409] on div "Preforma" at bounding box center [1396, 422] width 329 height 28
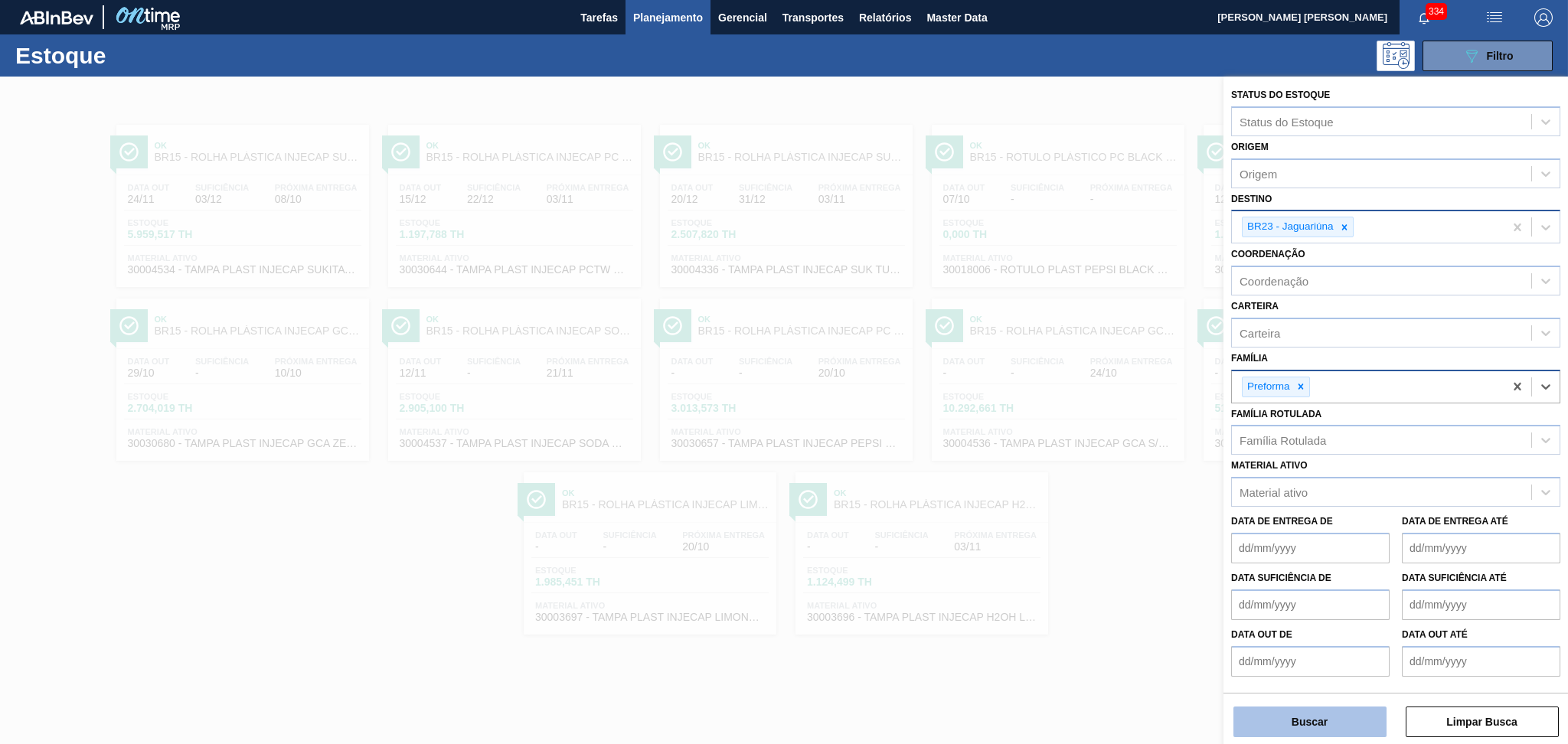
click at [1324, 707] on button "Buscar" at bounding box center [1309, 722] width 153 height 31
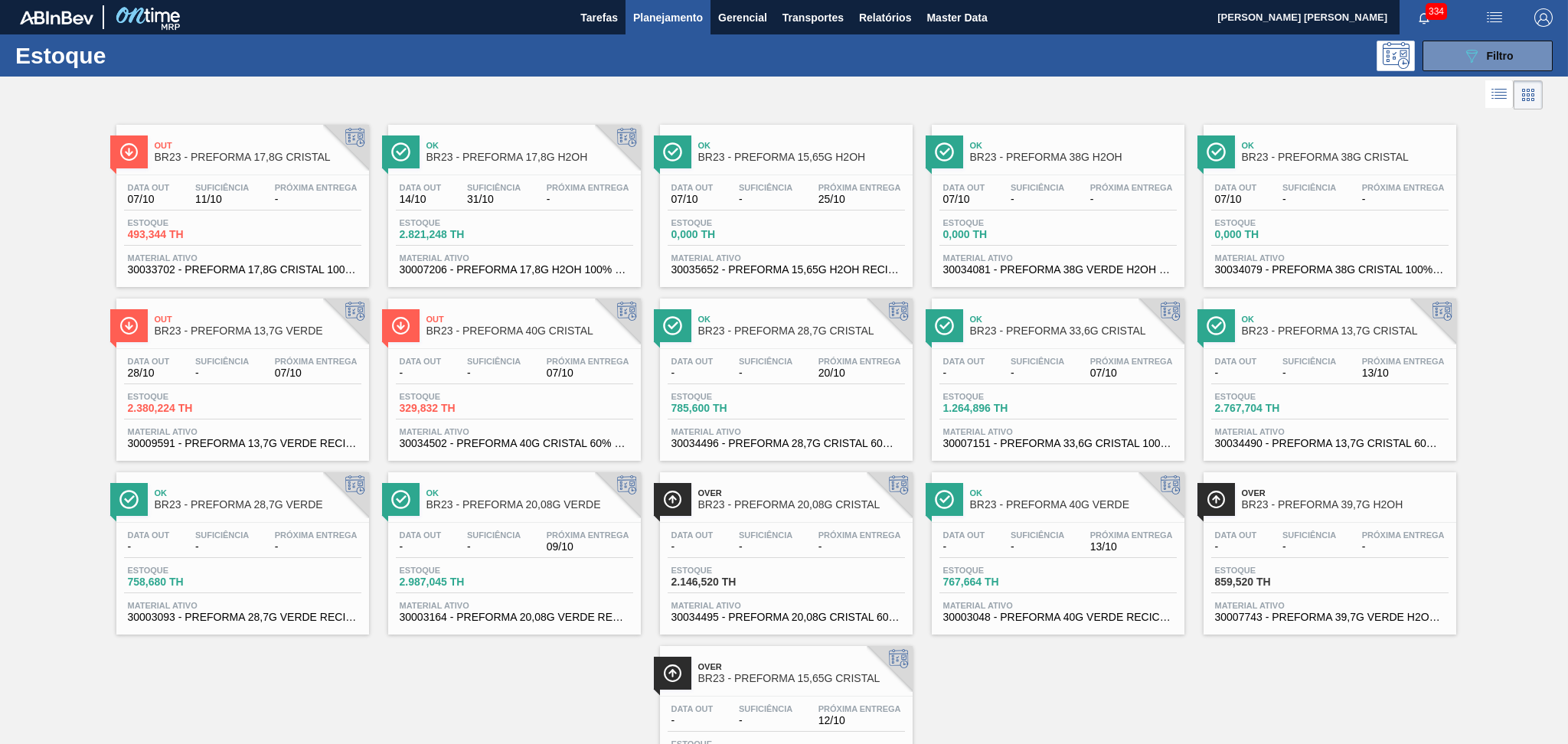
click at [405, 708] on div "Out BR23 - PREFORMA 17,8G CRISTAL Data out 07/10 Suficiência 11/10 Próxima Entr…" at bounding box center [784, 460] width 1568 height 695
click at [763, 674] on span "BR23 - PREFORMA 15,65G CRISTAL" at bounding box center [801, 679] width 207 height 12
click at [757, 183] on span "Suficiência" at bounding box center [765, 187] width 54 height 10
click at [239, 233] on div "Estoque 493,344 TH" at bounding box center [242, 232] width 237 height 28
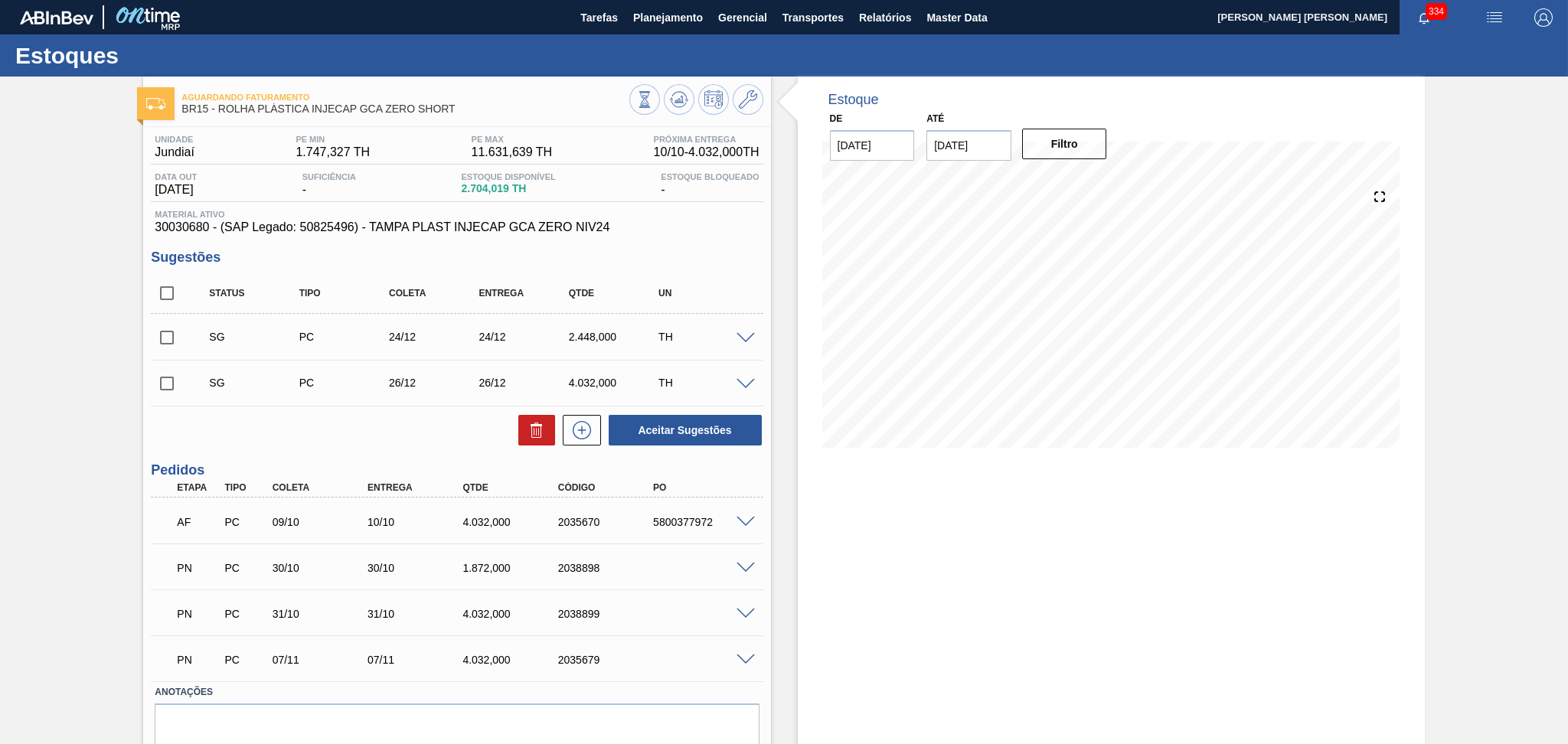
click at [779, 475] on div "Estoque De 07/10/2025 Até 30/11/2025 Filtro" at bounding box center [1098, 442] width 654 height 731
click at [742, 568] on span at bounding box center [745, 568] width 18 height 12
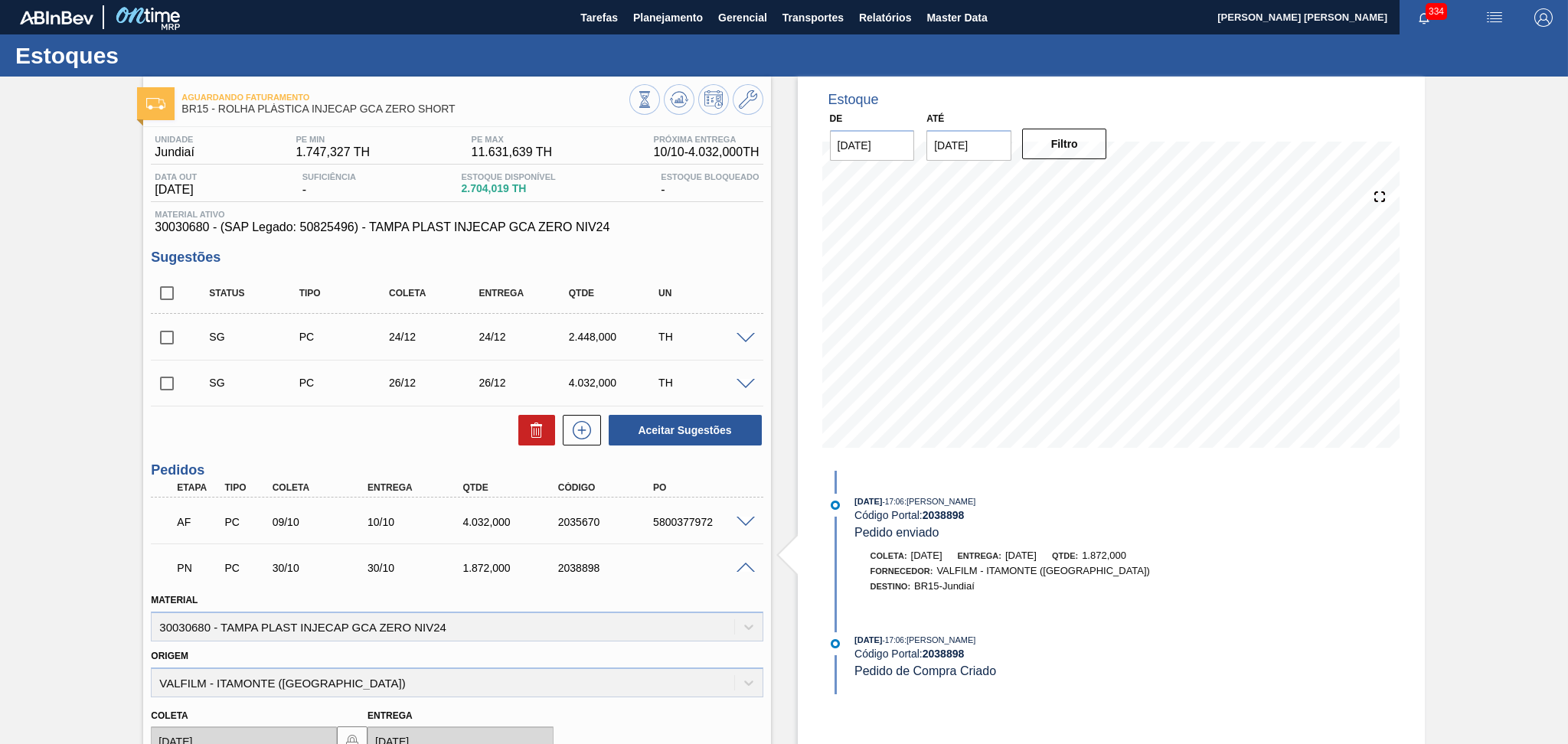
click at [742, 564] on span at bounding box center [745, 568] width 18 height 12
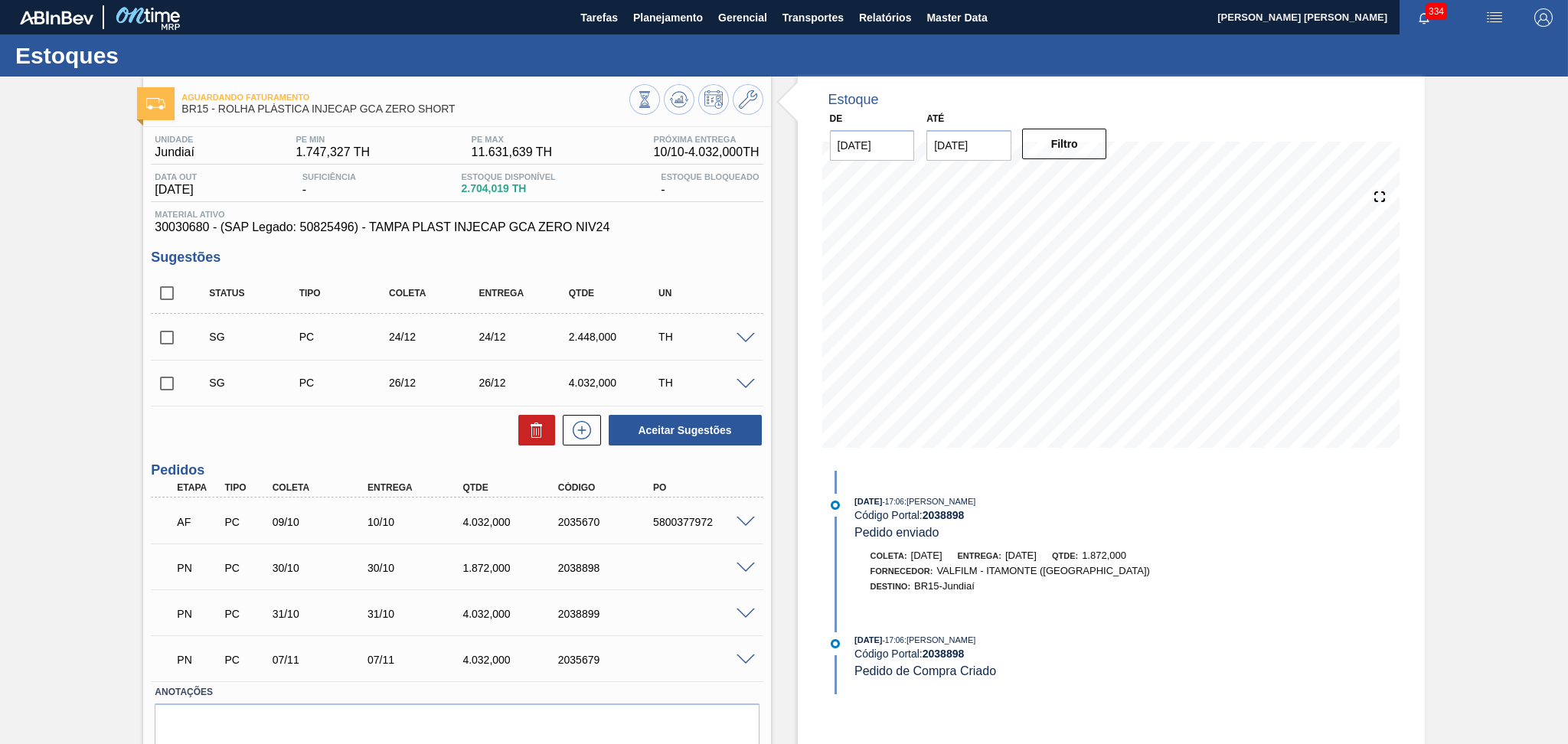
click at [746, 616] on span at bounding box center [745, 614] width 18 height 12
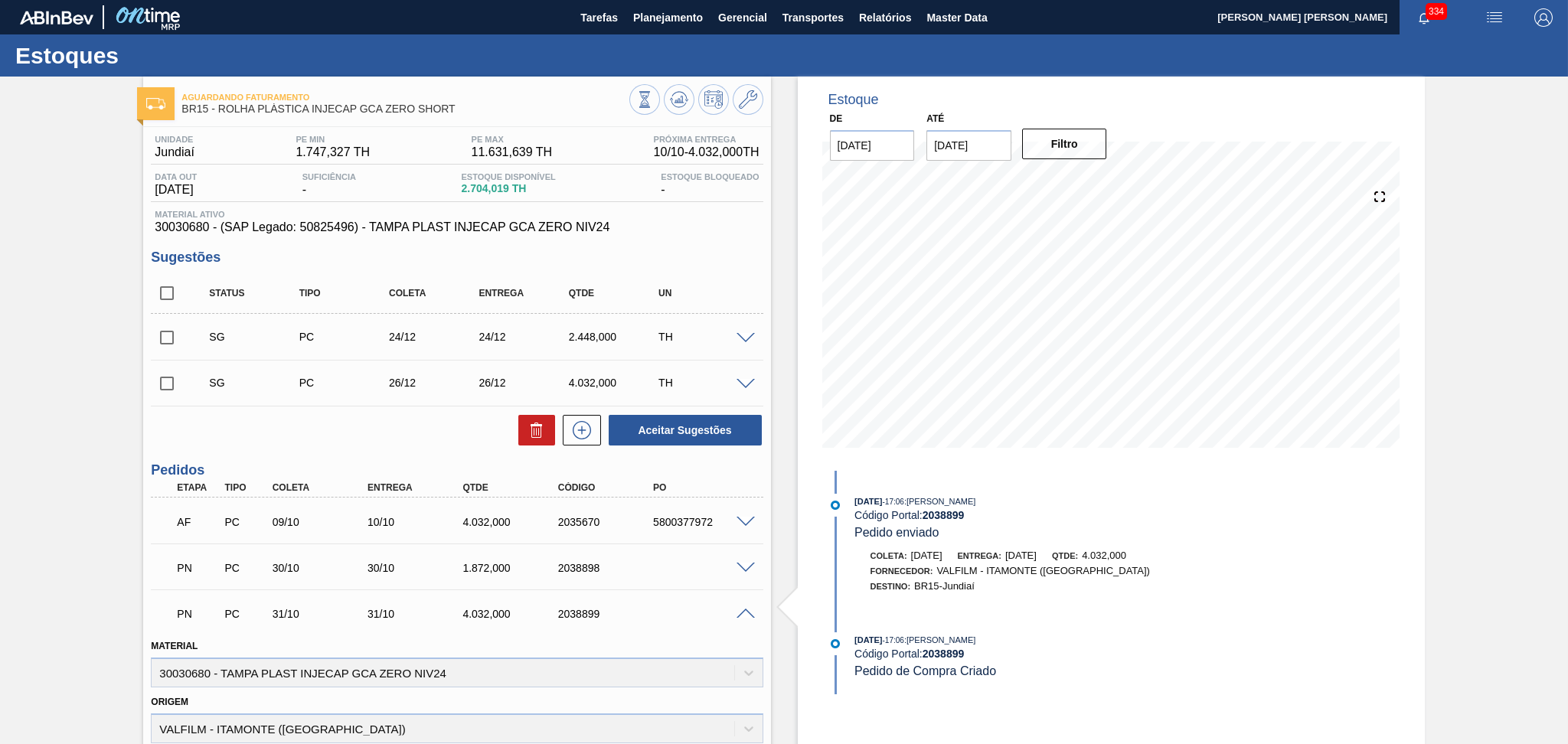
click at [746, 616] on span at bounding box center [745, 614] width 18 height 12
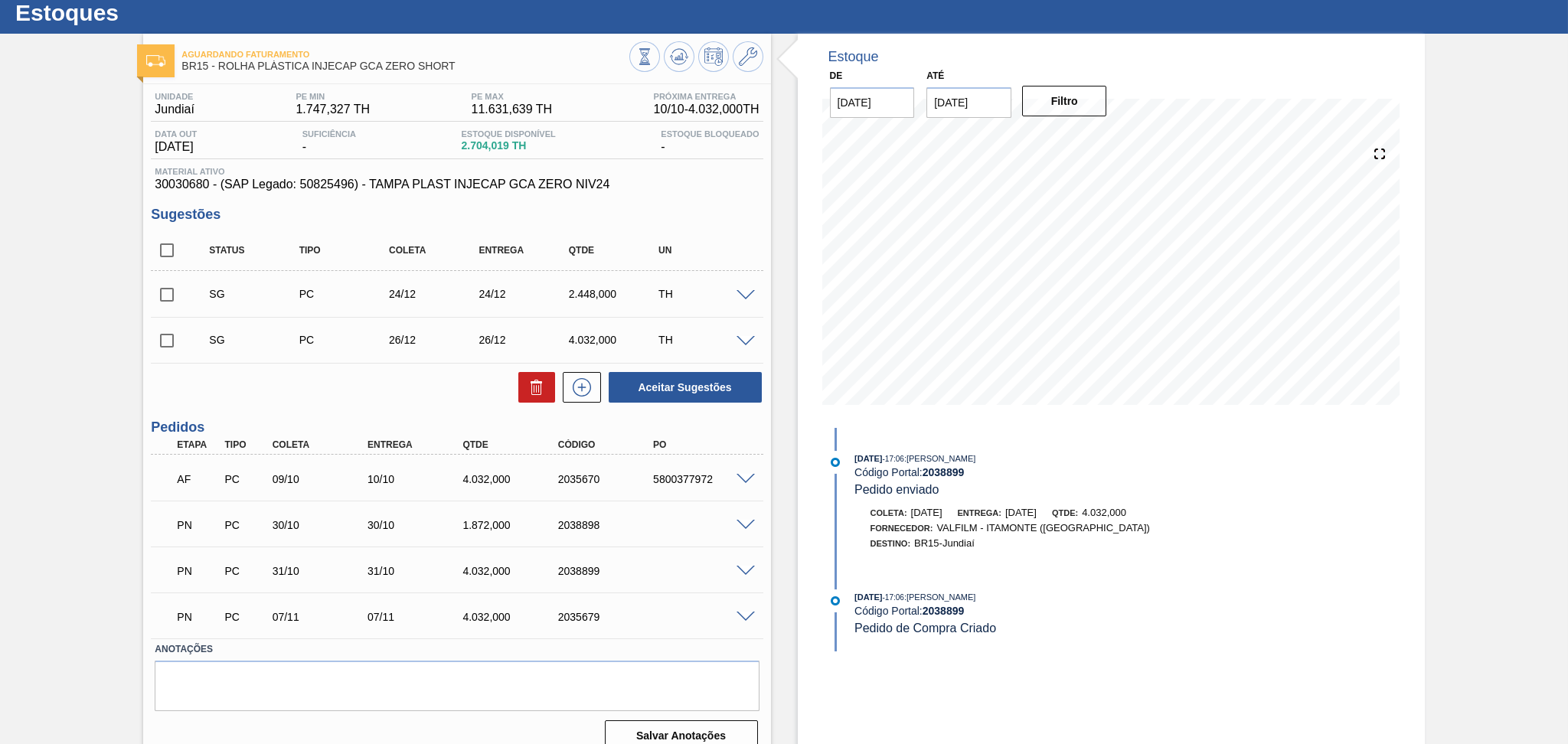
scroll to position [62, 0]
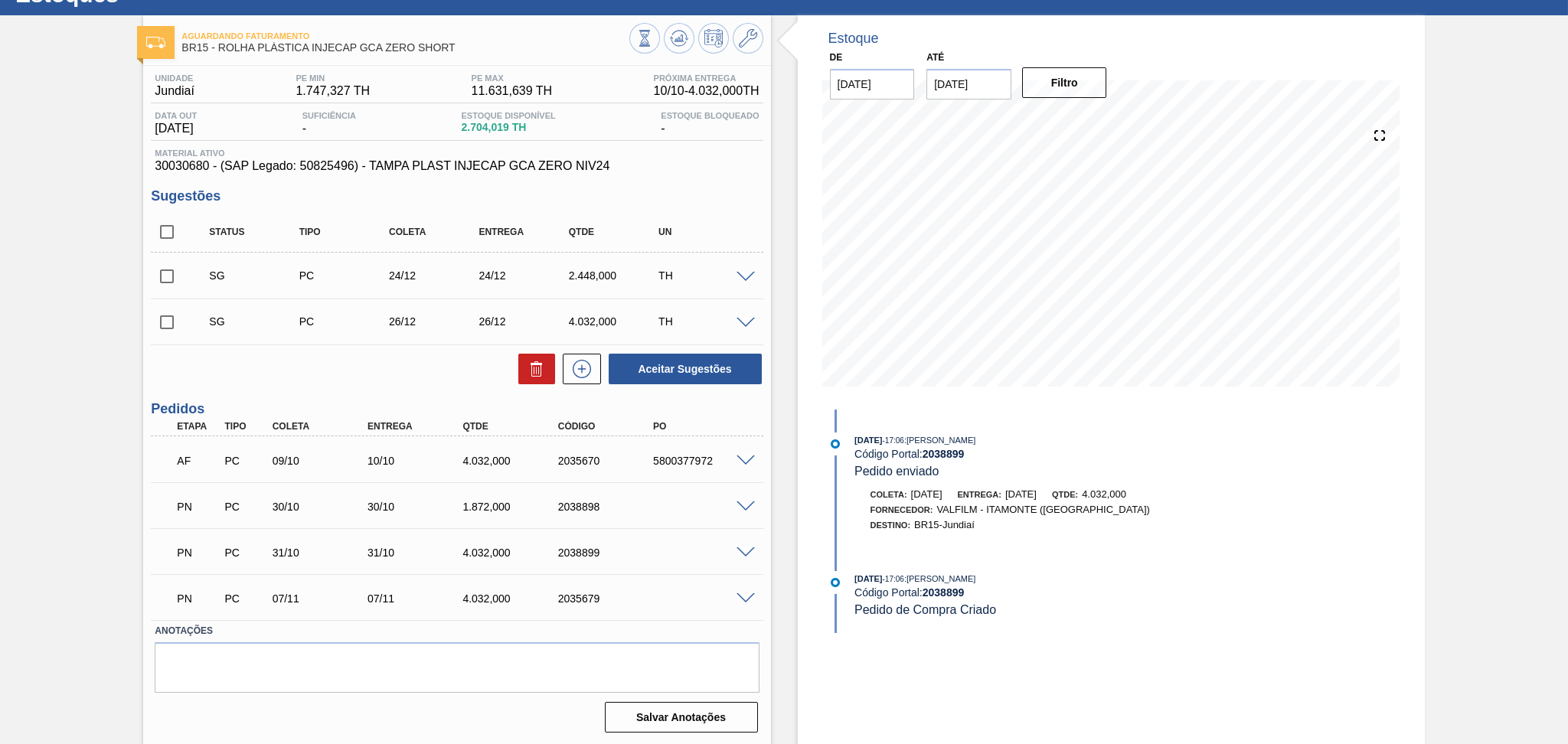
click at [740, 504] on span at bounding box center [745, 508] width 18 height 12
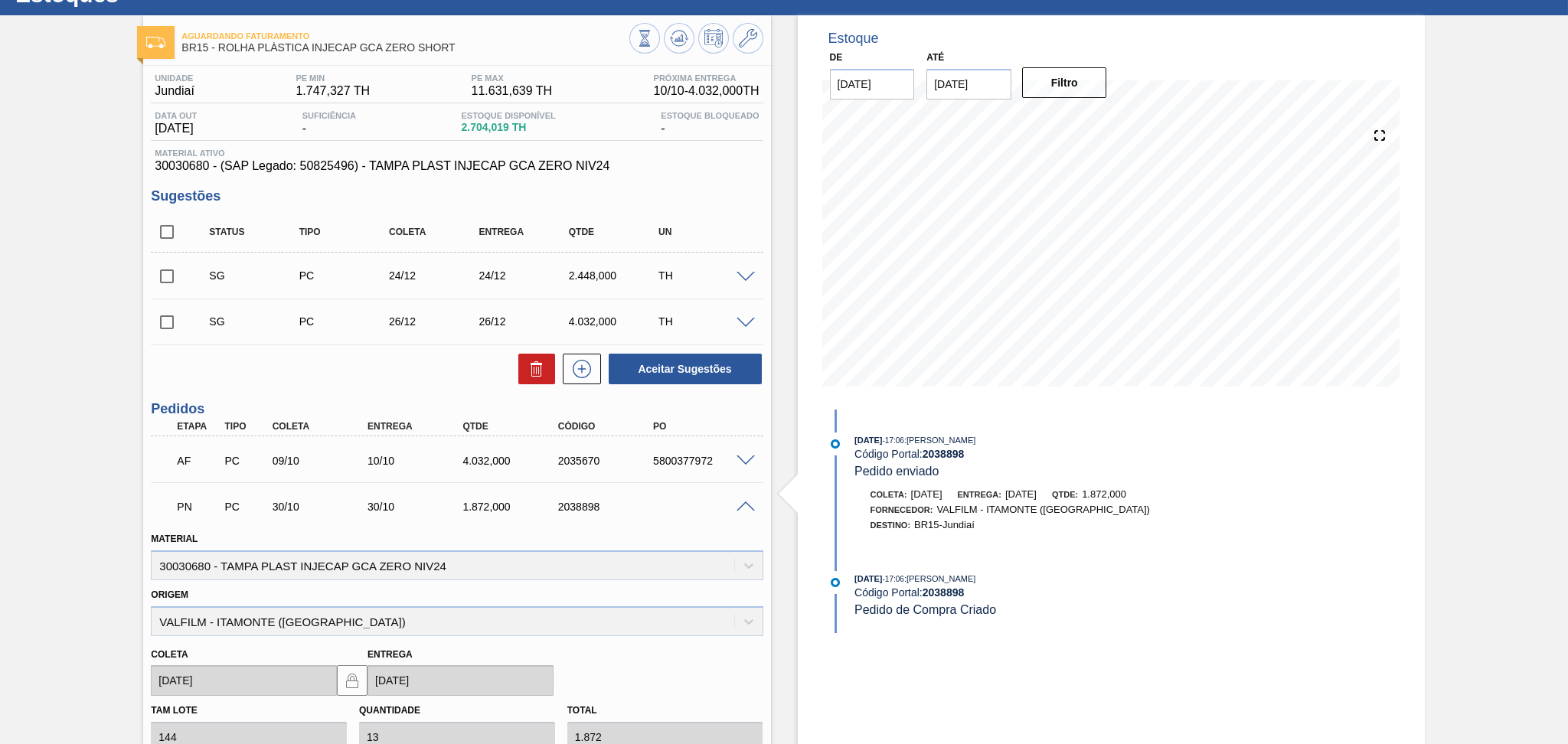
click at [742, 504] on span at bounding box center [745, 508] width 18 height 12
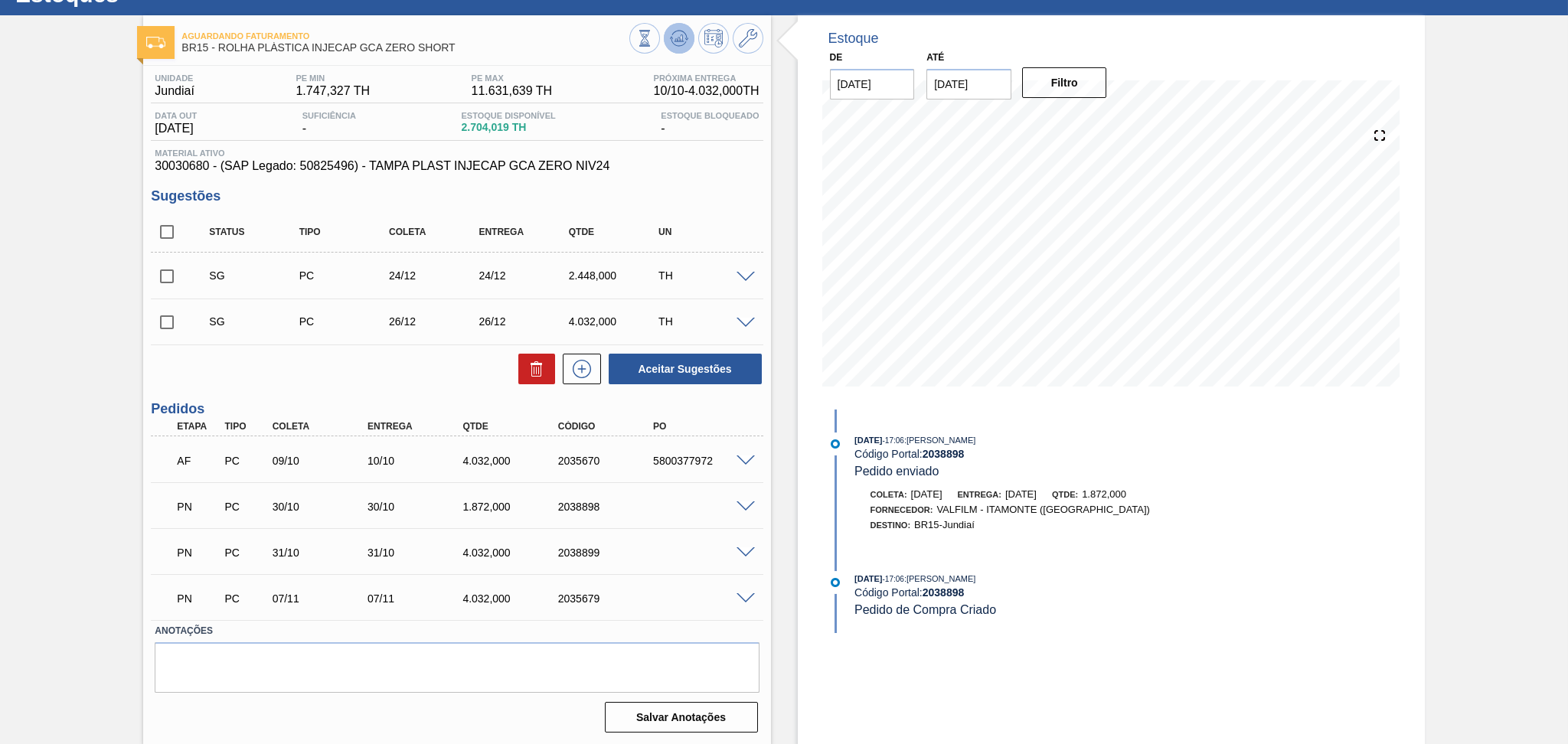
click at [675, 42] on icon at bounding box center [679, 37] width 18 height 18
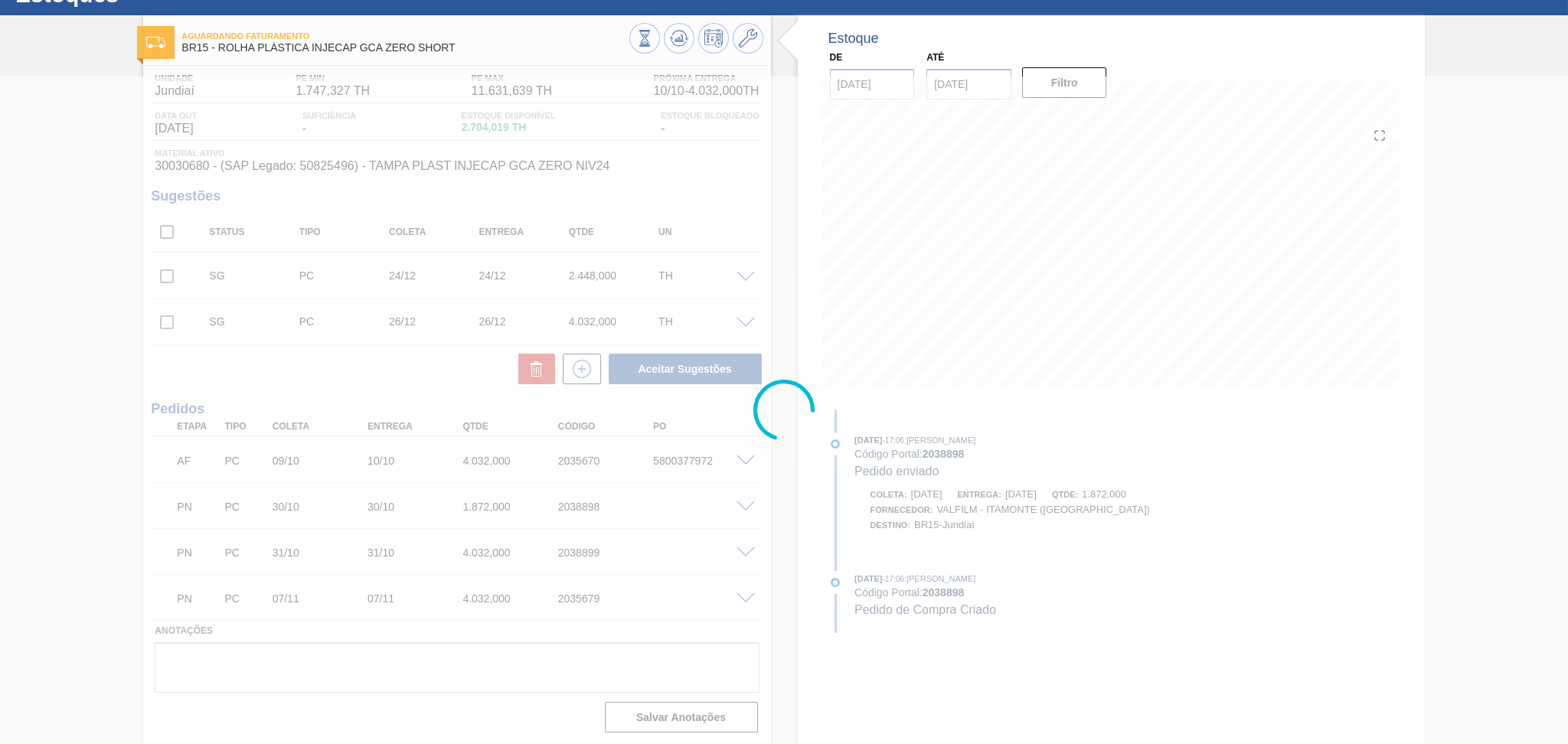
click at [749, 460] on div at bounding box center [784, 410] width 1568 height 667
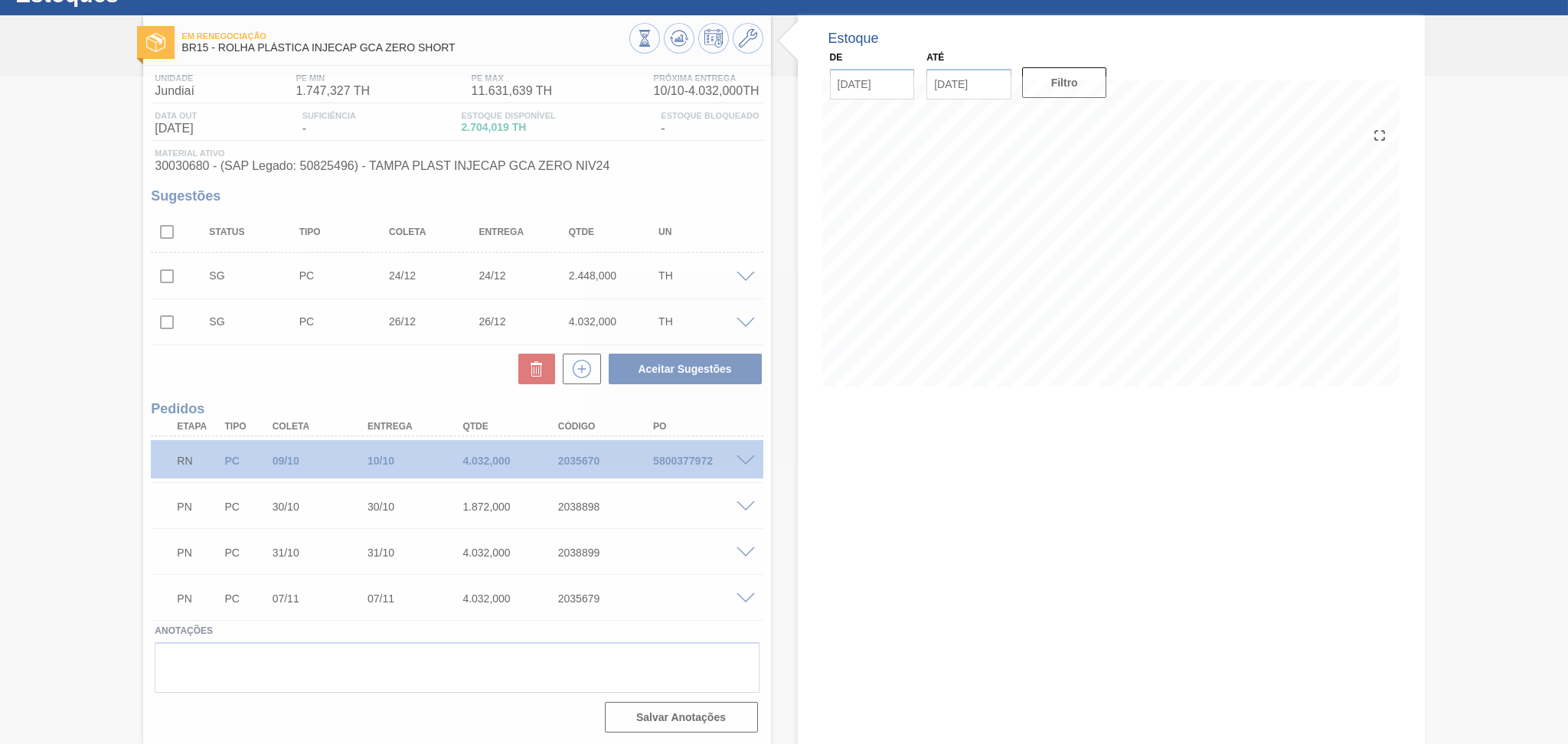
click at [778, 521] on div at bounding box center [784, 410] width 1568 height 667
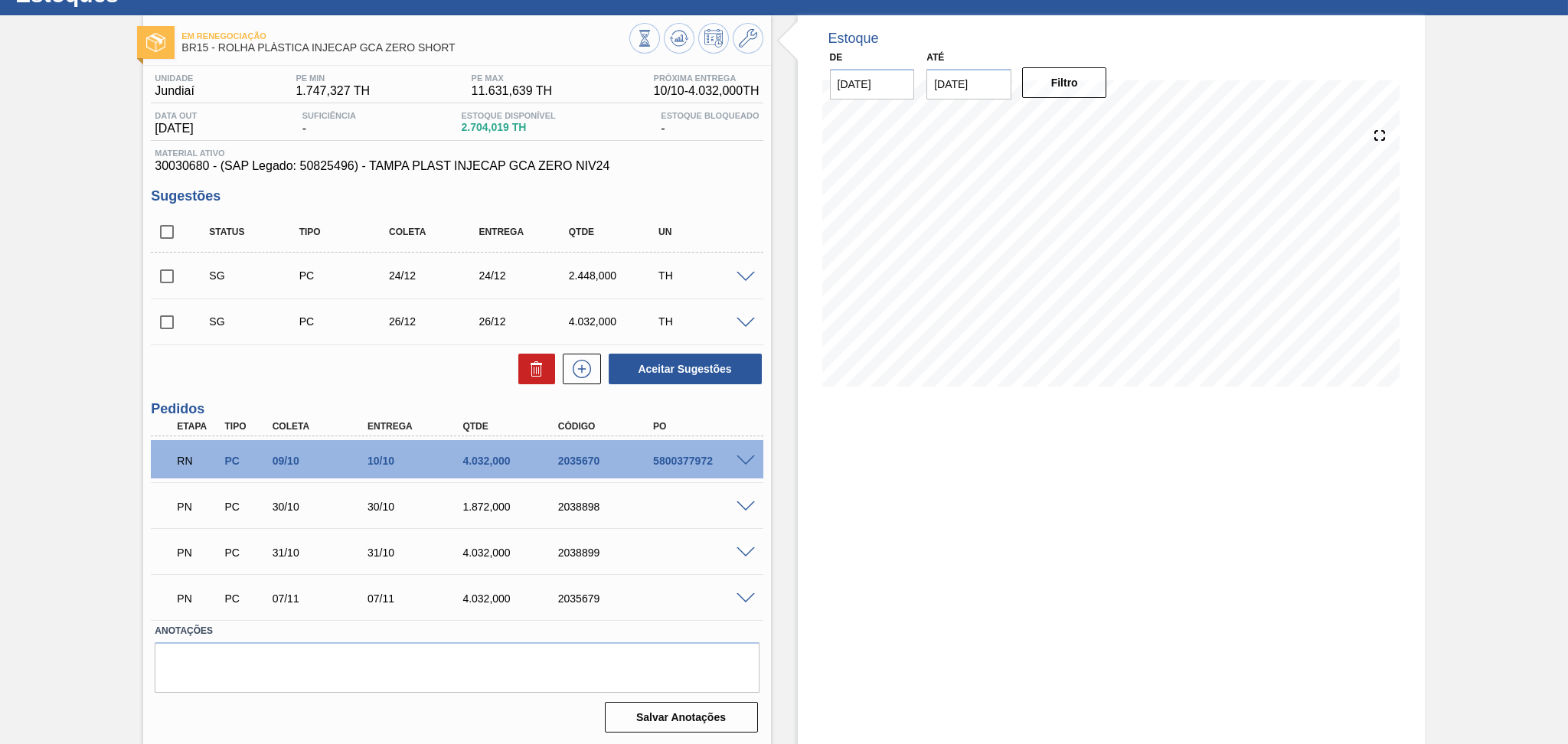
click at [741, 457] on span at bounding box center [745, 461] width 18 height 12
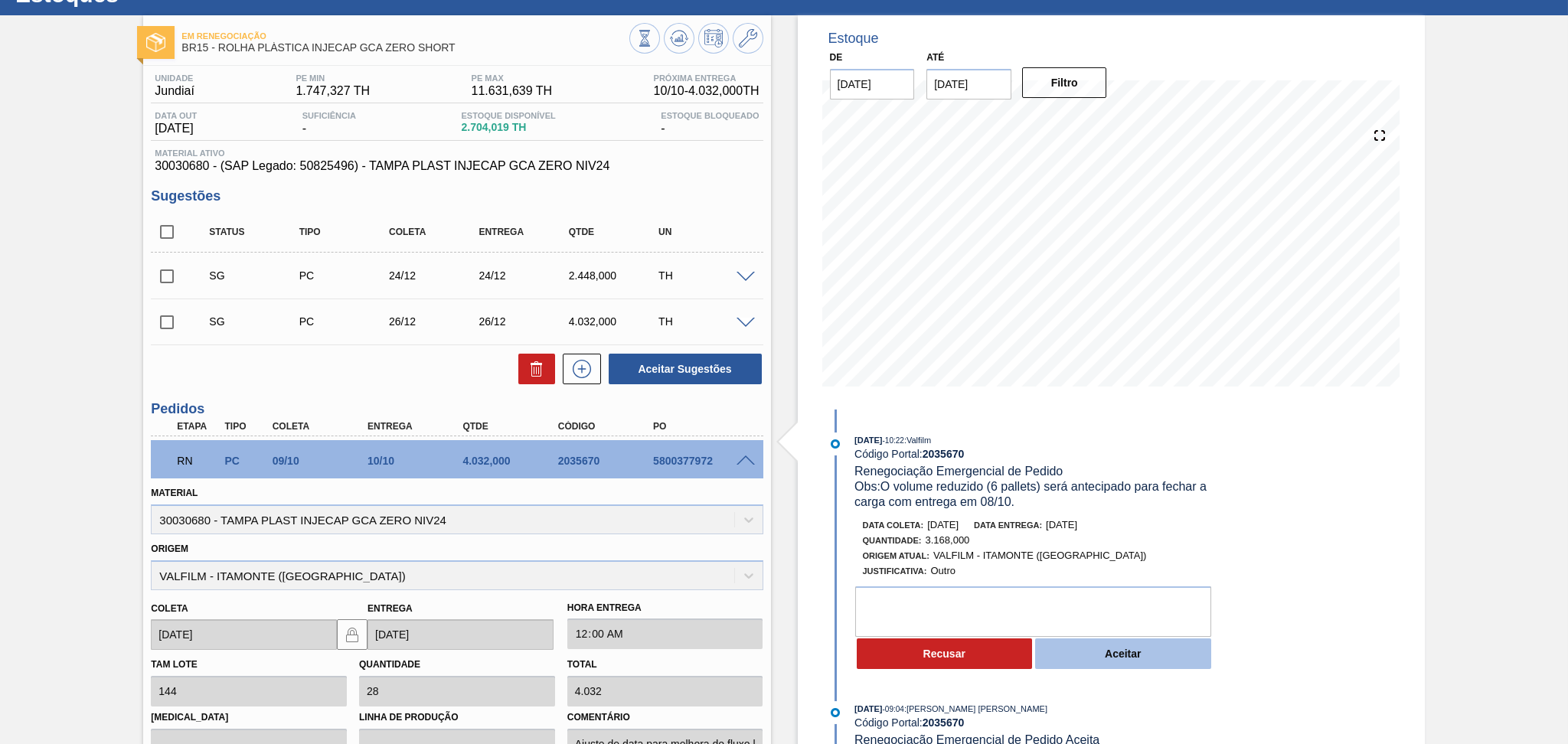
click at [1106, 657] on button "Aceitar" at bounding box center [1123, 654] width 176 height 31
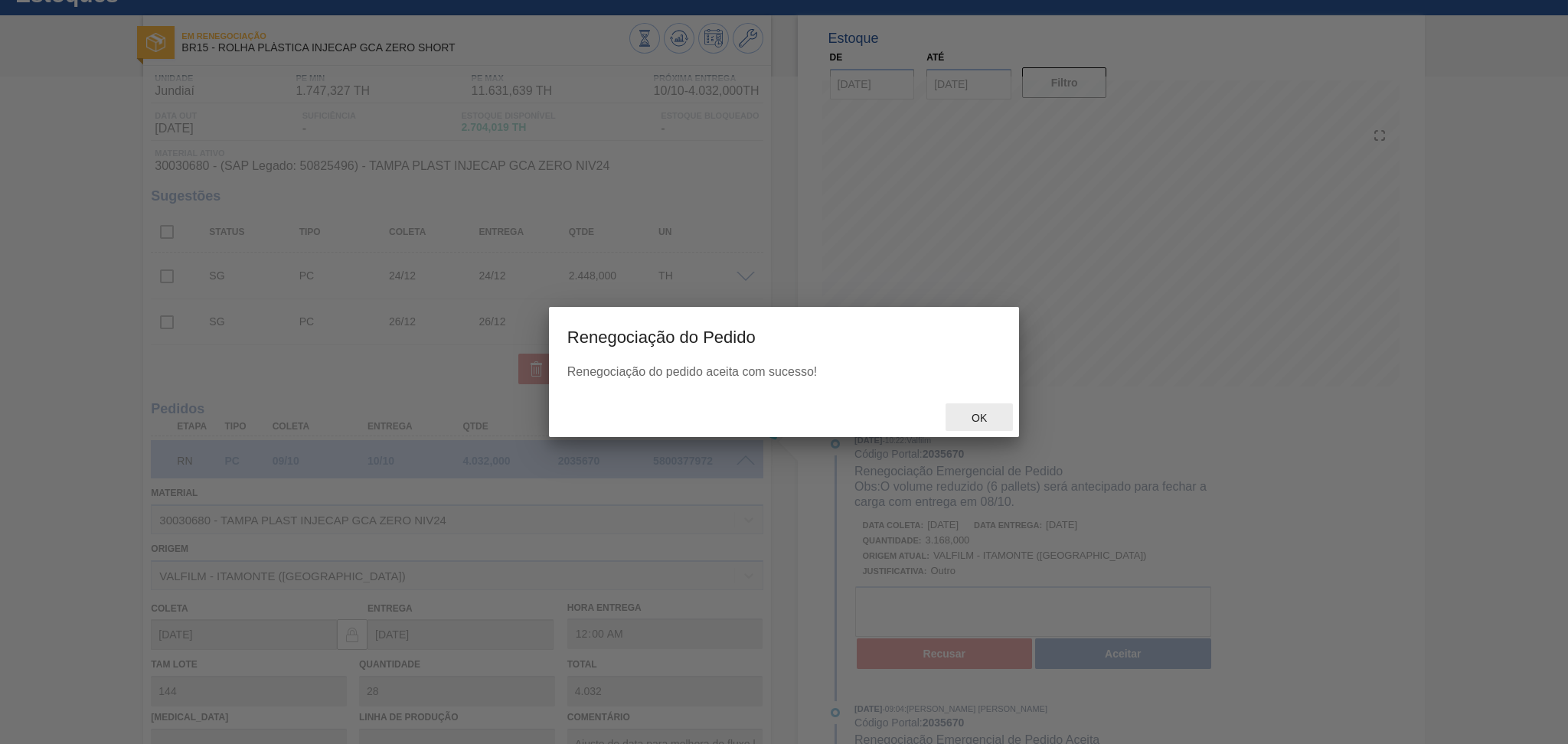
click at [983, 413] on span "Ok" at bounding box center [979, 417] width 39 height 12
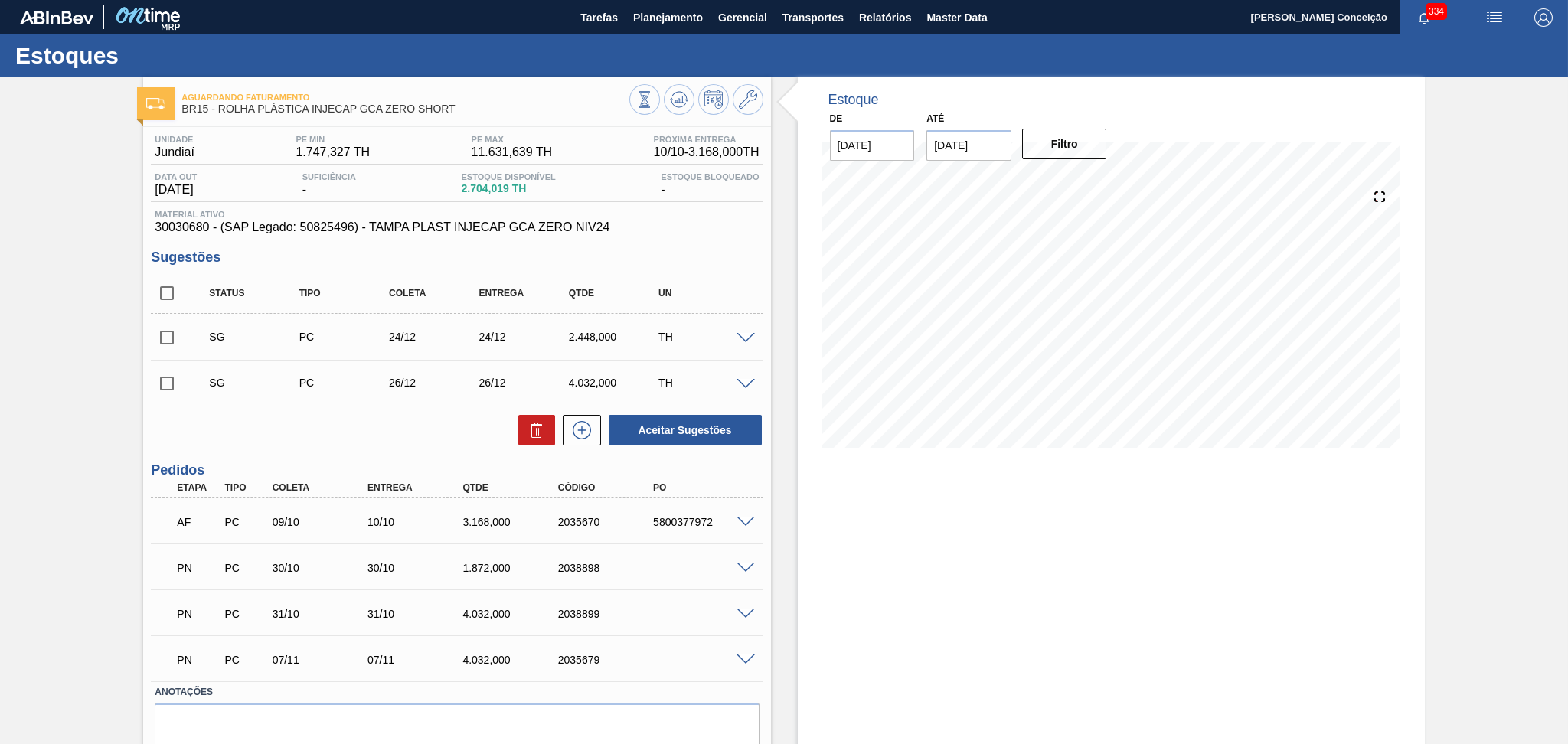
click at [748, 519] on span at bounding box center [745, 523] width 18 height 12
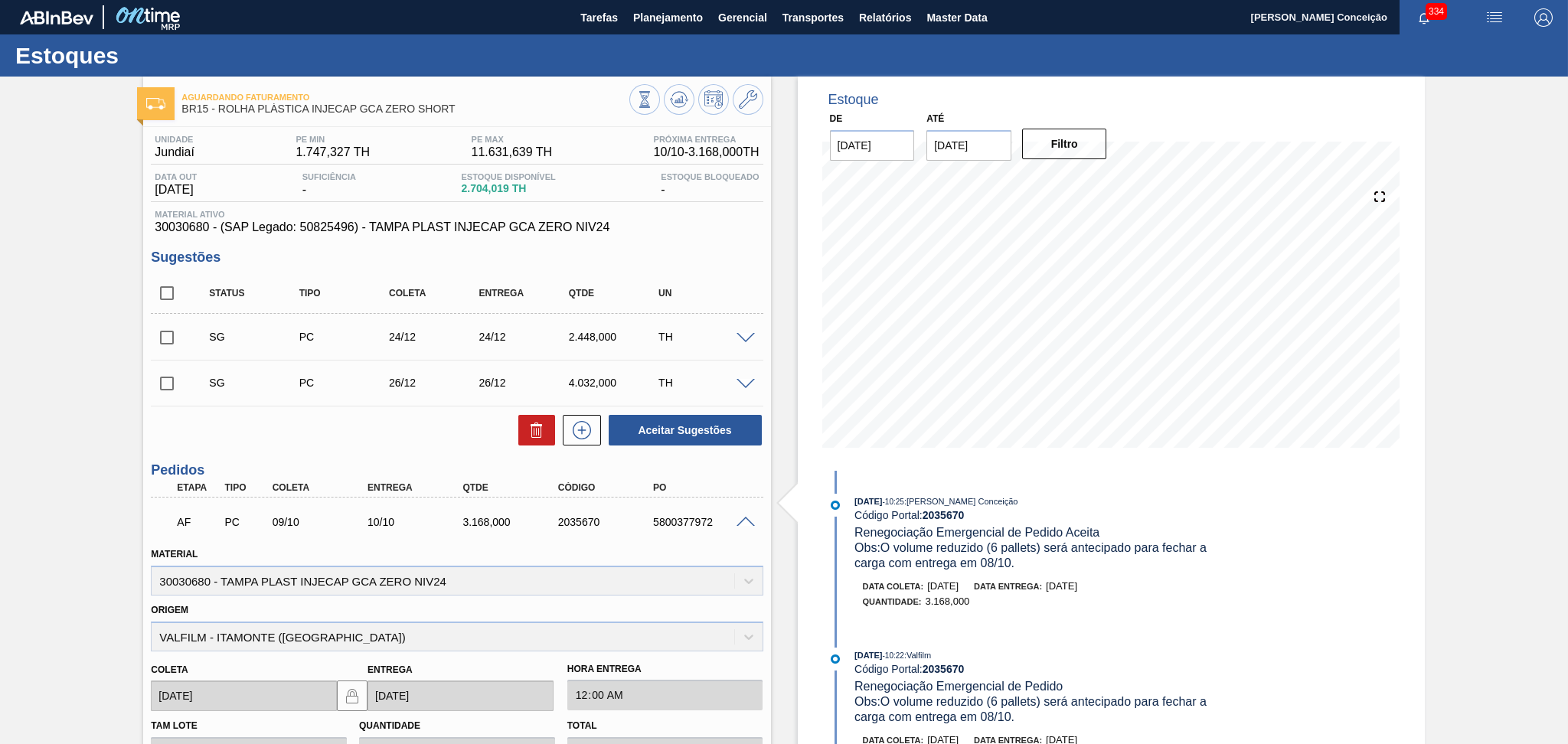
click at [782, 480] on div "Estoque De [DATE] Até [DATE] Filtro 19/10 Projeção de Estoque 3,942.371 [DOMAIN…" at bounding box center [1098, 628] width 654 height 1102
click at [746, 519] on span at bounding box center [745, 523] width 18 height 12
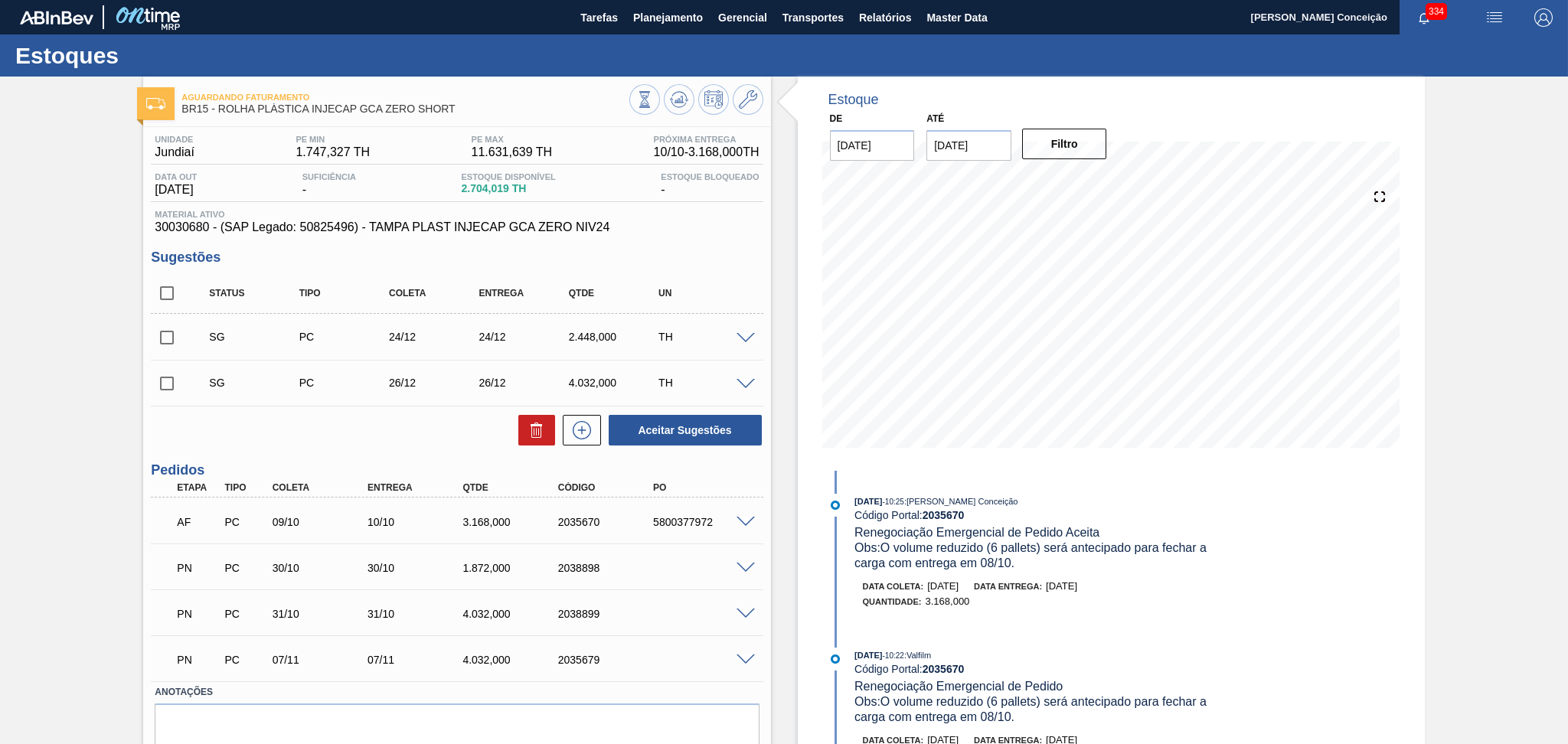
click at [746, 519] on span at bounding box center [745, 523] width 18 height 12
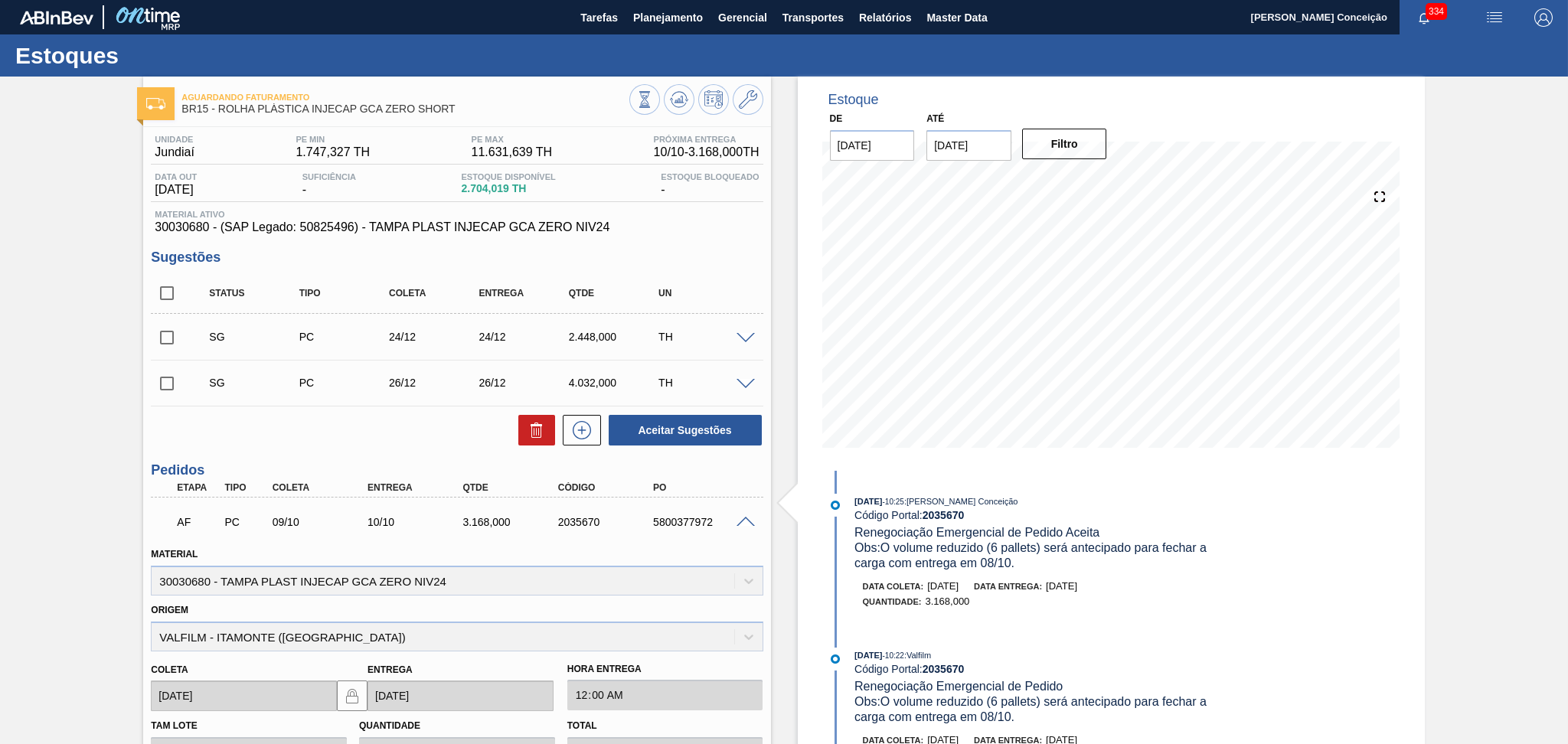
click at [746, 519] on span at bounding box center [745, 523] width 18 height 12
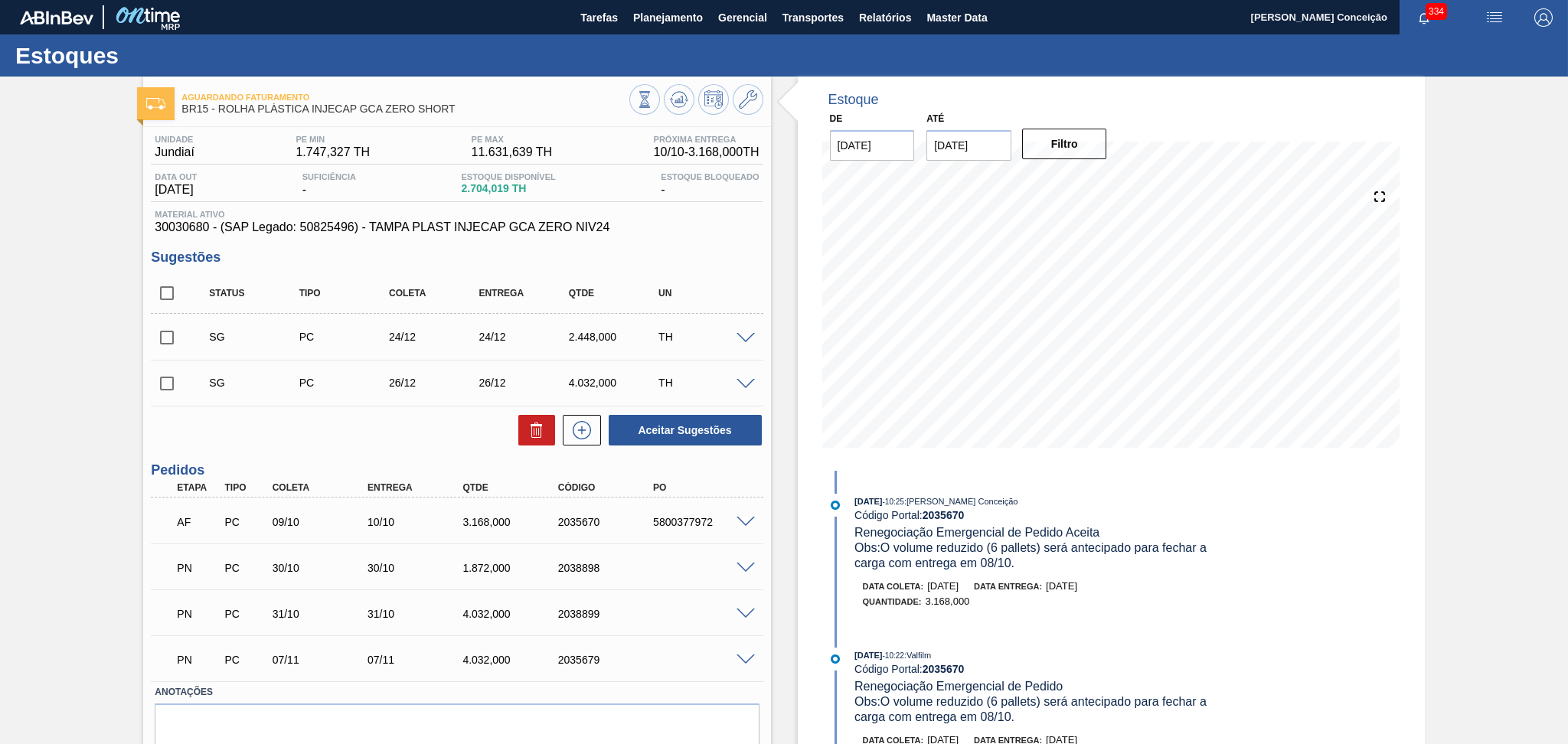
click at [784, 389] on div "Estoque De 07/10/2025 Até 30/11/2025 Filtro 19/10 Projeção de Estoque 3,942.371…" at bounding box center [1098, 442] width 654 height 731
click at [692, 225] on span "30030680 - (SAP Legado: 50825496) - TAMPA PLAST INJECAP GCA ZERO NIV24" at bounding box center [457, 227] width 604 height 13
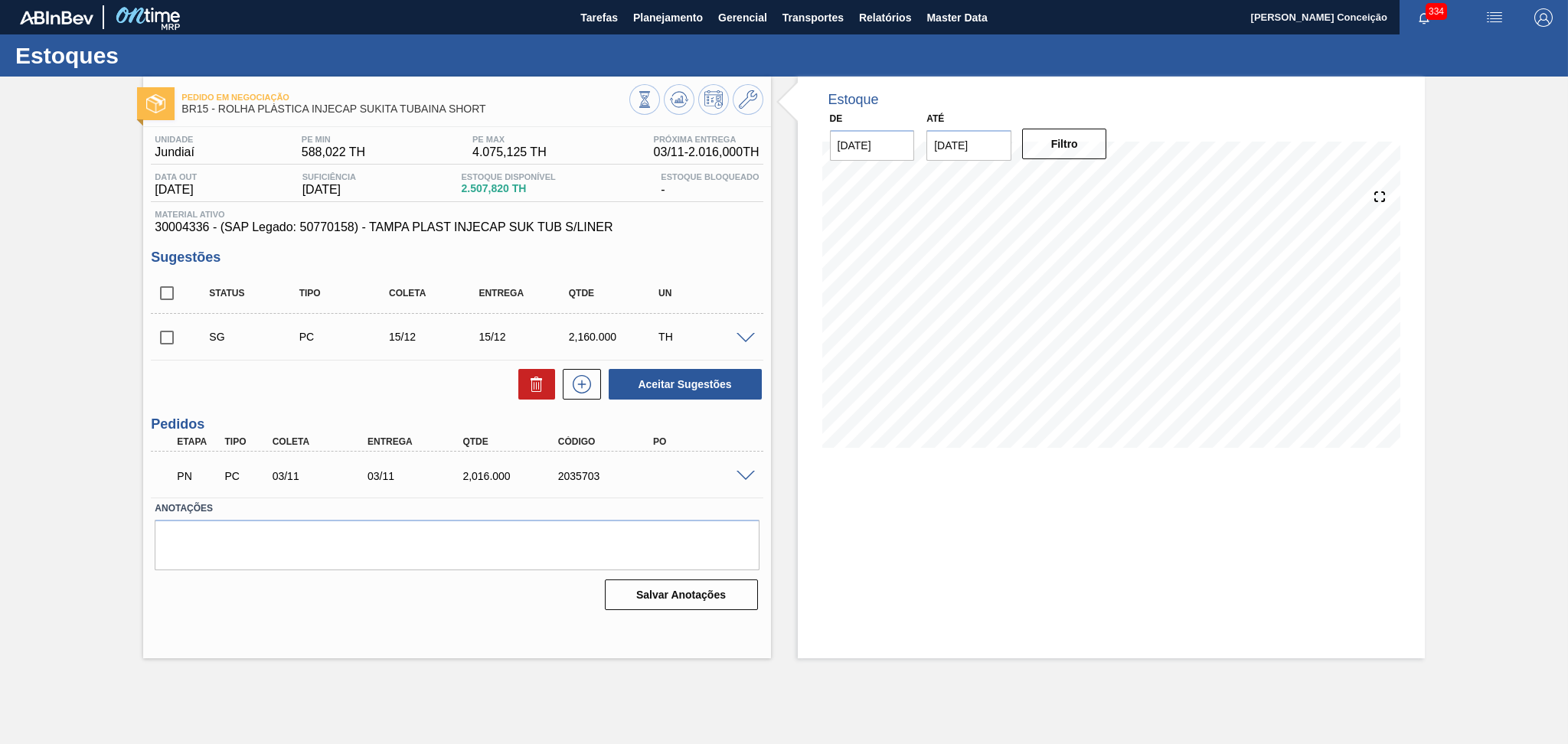
click at [270, 613] on div "Unidade Jundiaí PE MIN 588,022 TH PE MAX 4.075,125 TH Próxima Entrega 03/11 - 2…" at bounding box center [457, 371] width 627 height 488
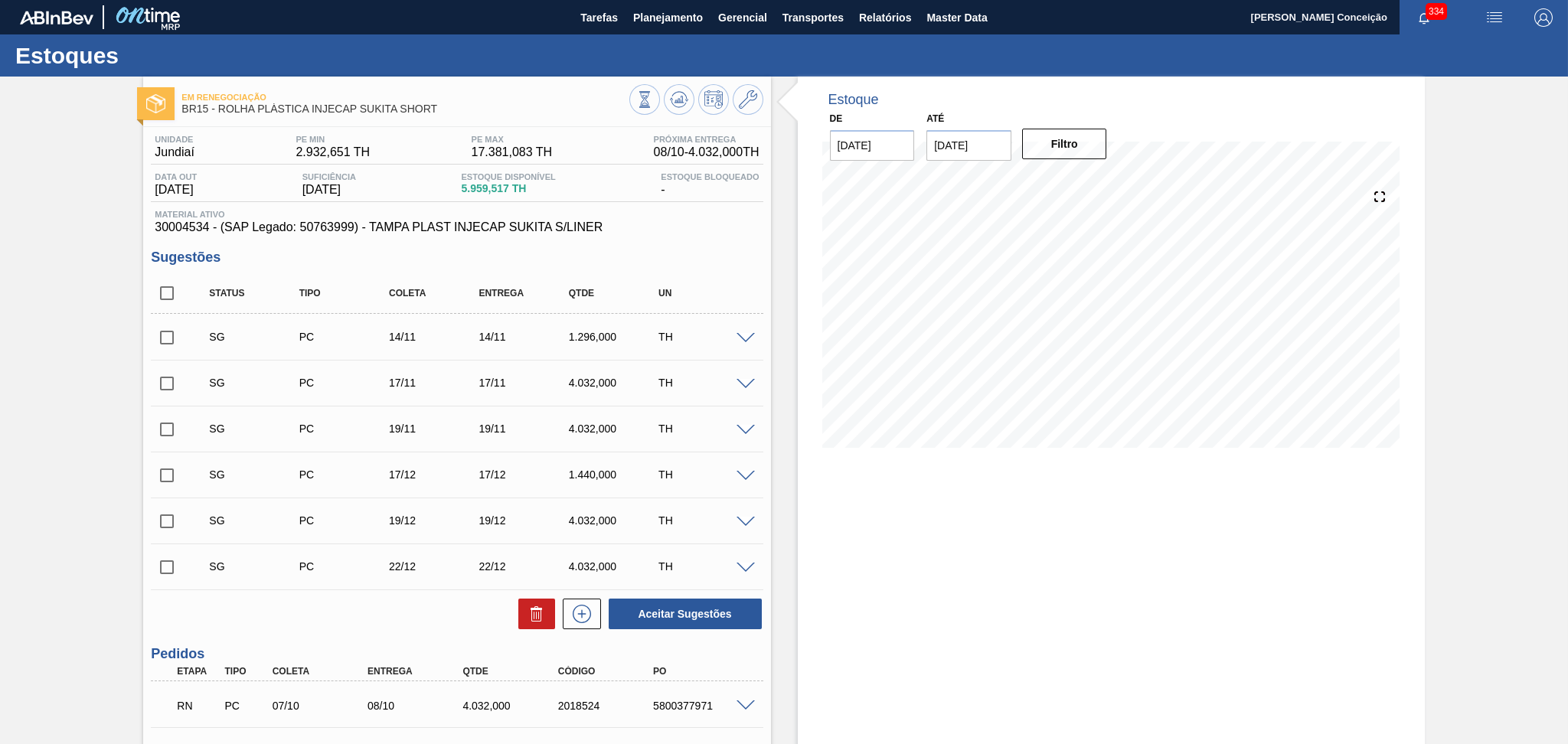
click at [696, 210] on span "Material ativo" at bounding box center [457, 214] width 604 height 10
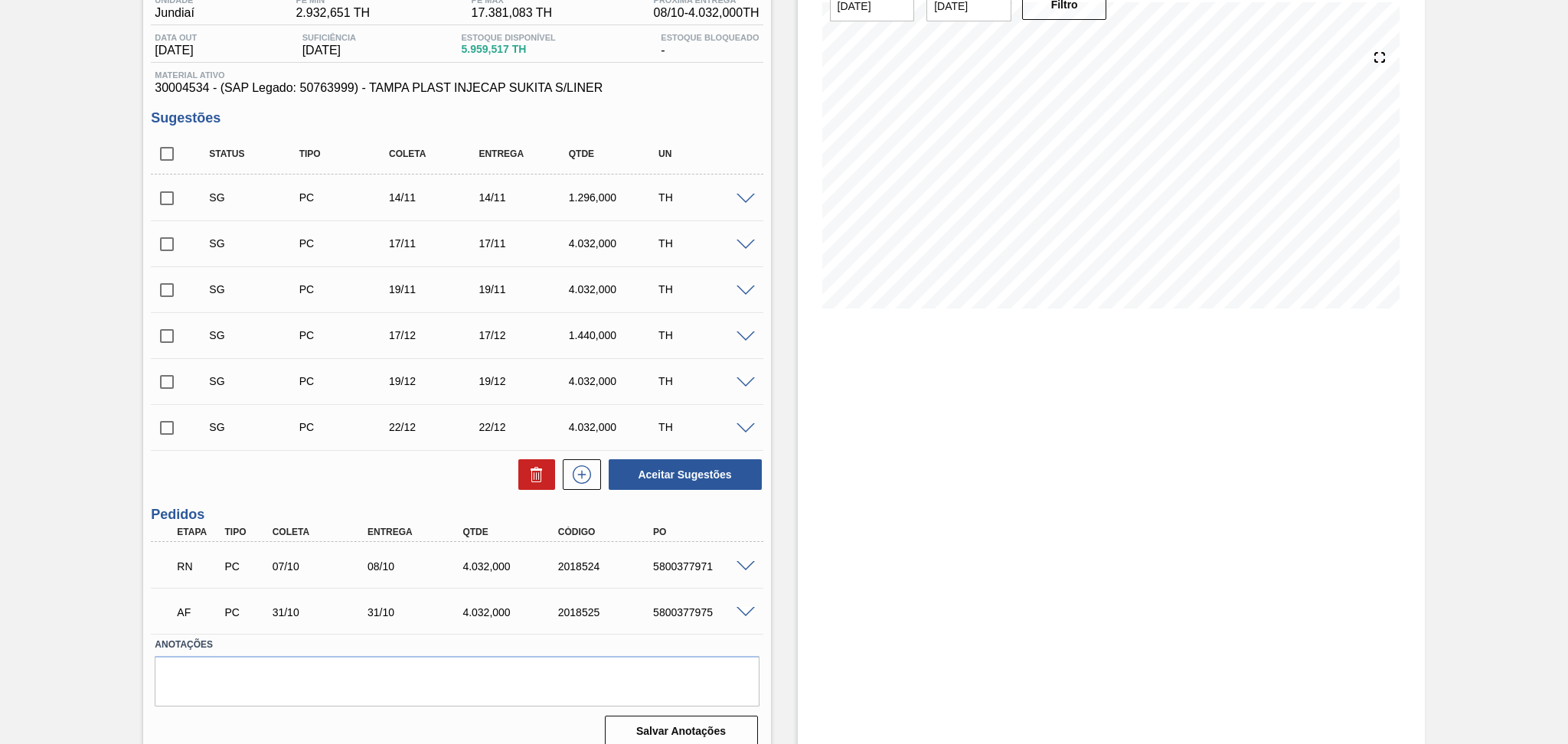
scroll to position [153, 0]
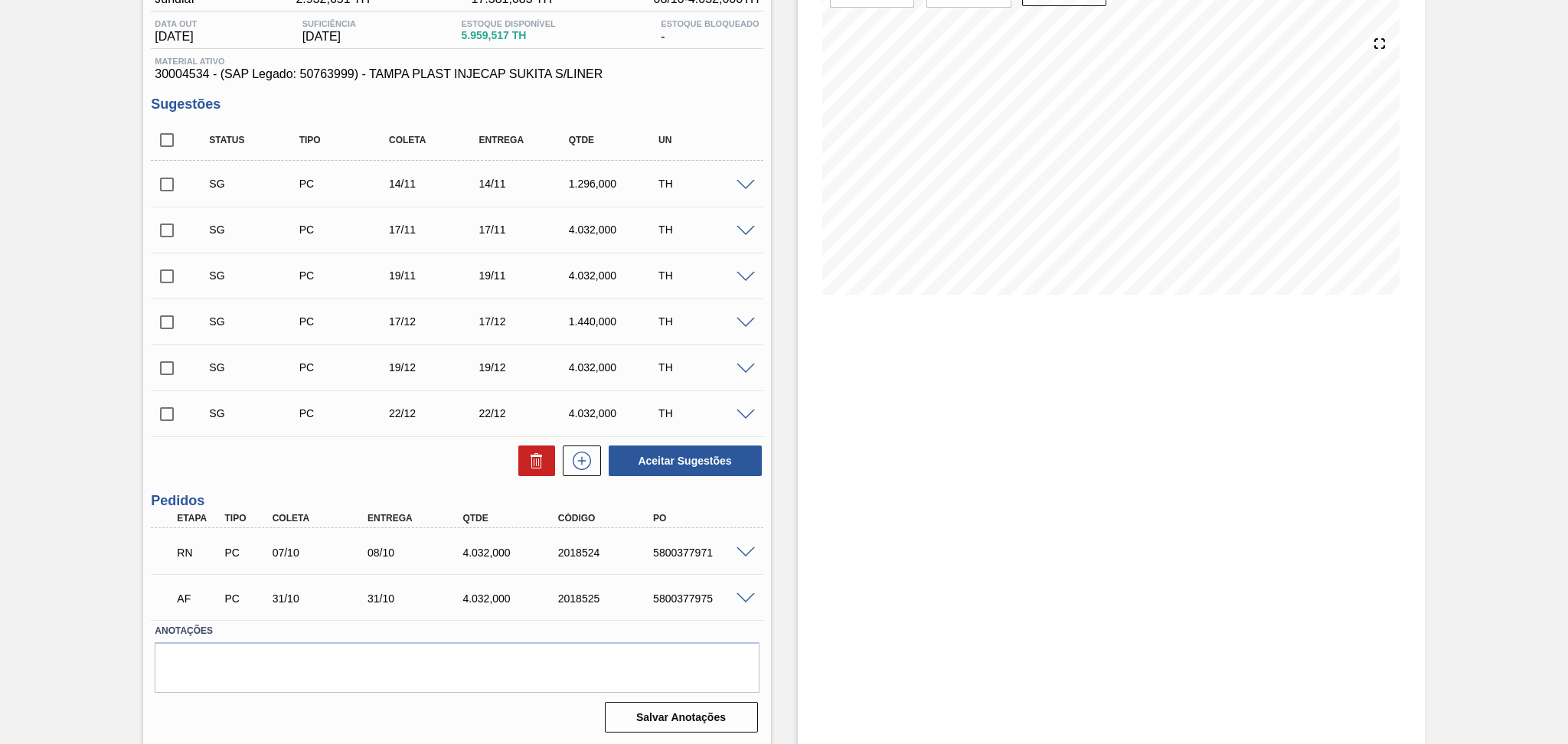
click at [753, 551] on span at bounding box center [745, 553] width 18 height 12
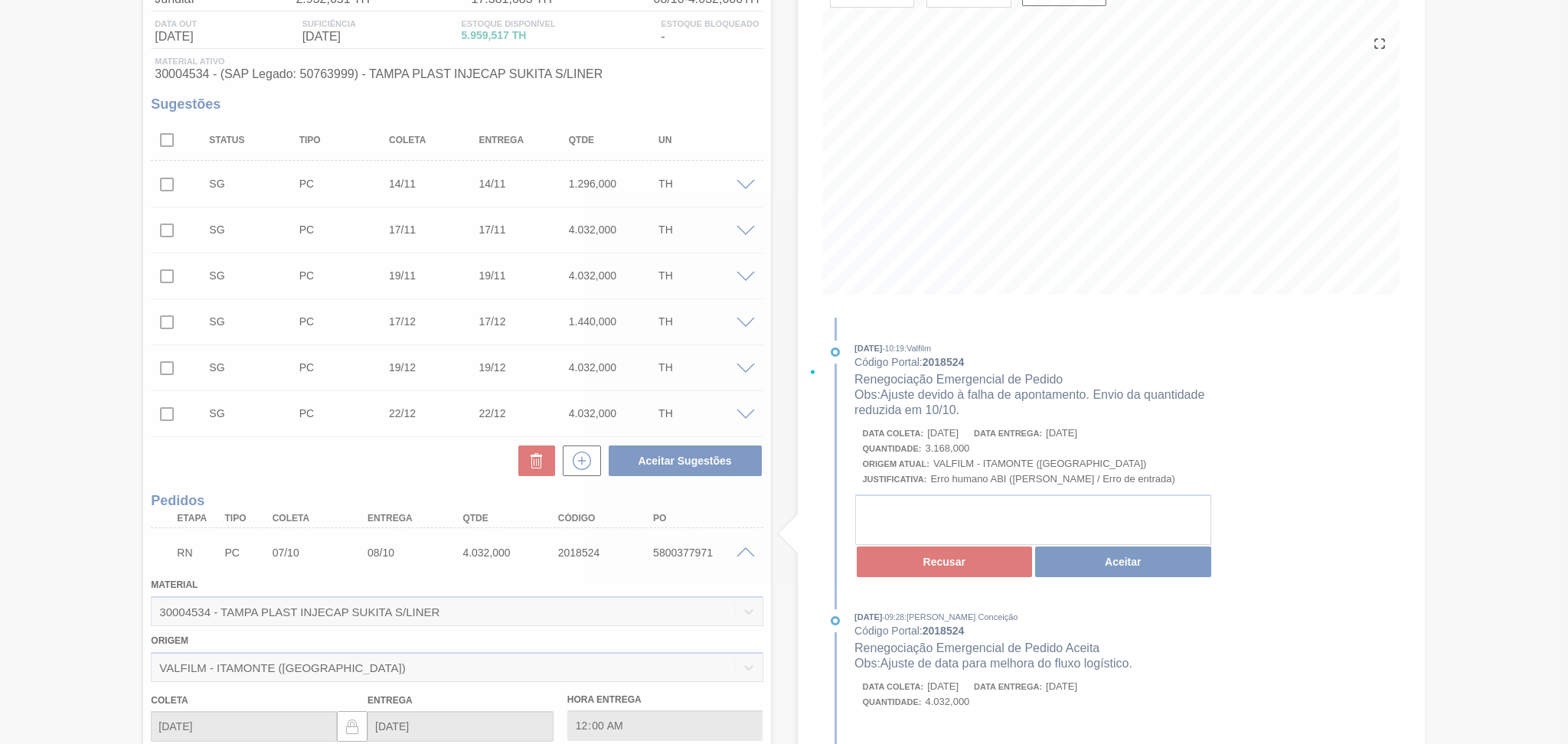
click at [1376, 514] on div at bounding box center [784, 372] width 1568 height 744
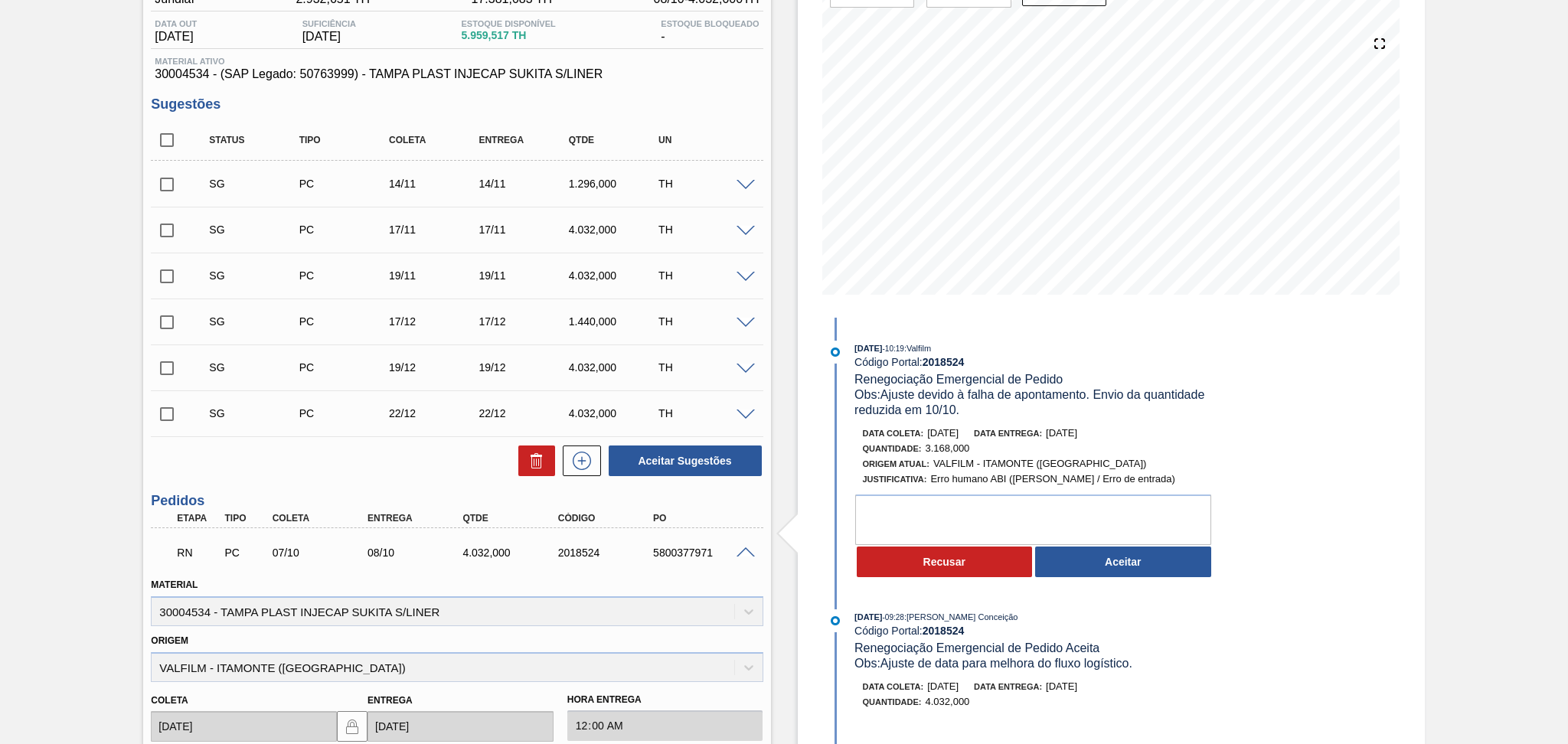
click at [1338, 541] on div "Estoque De [DATE] Até [DATE] Filtro [DATE] 10:19 : Valfilm Código Portal: 20185…" at bounding box center [1111, 520] width 627 height 1194
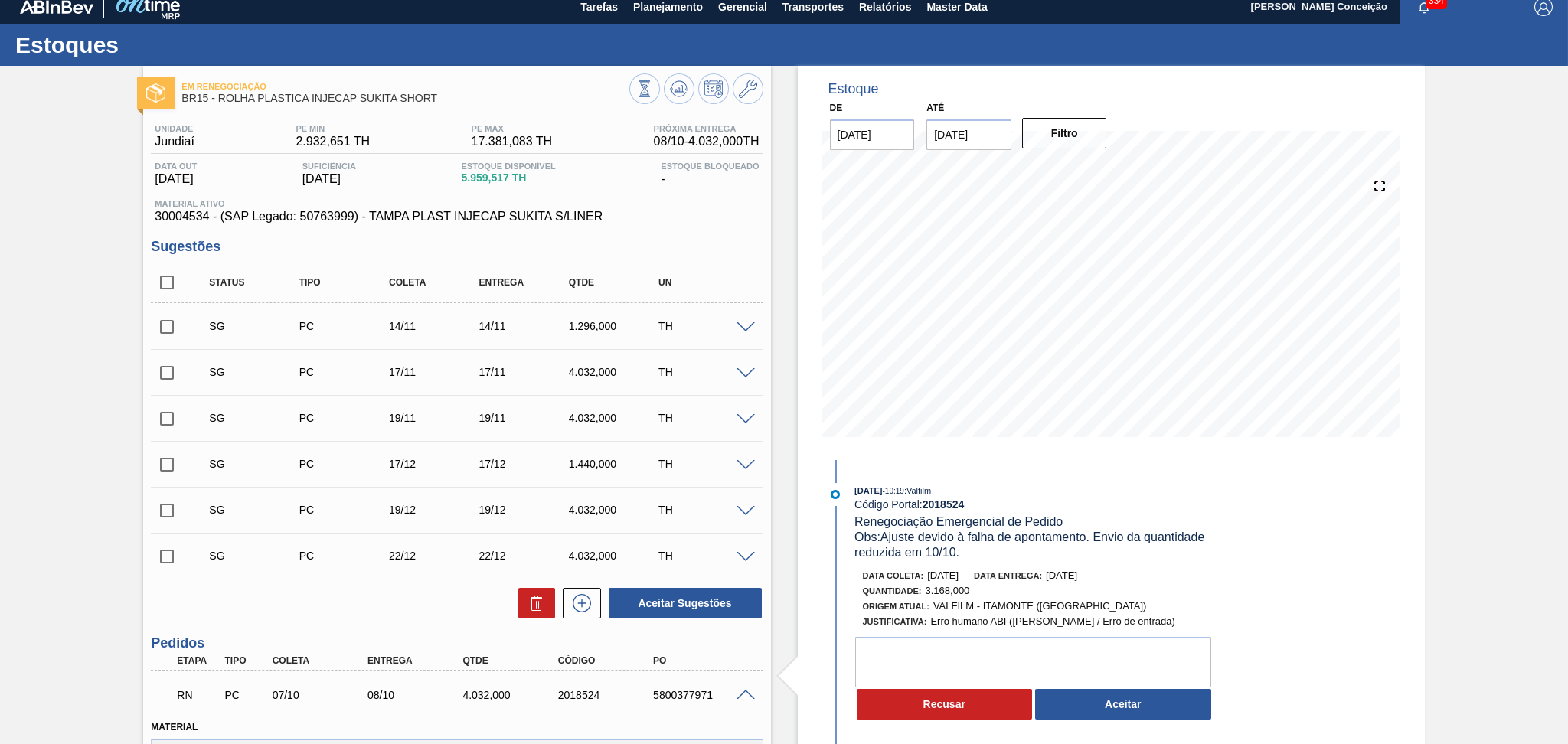
scroll to position [0, 0]
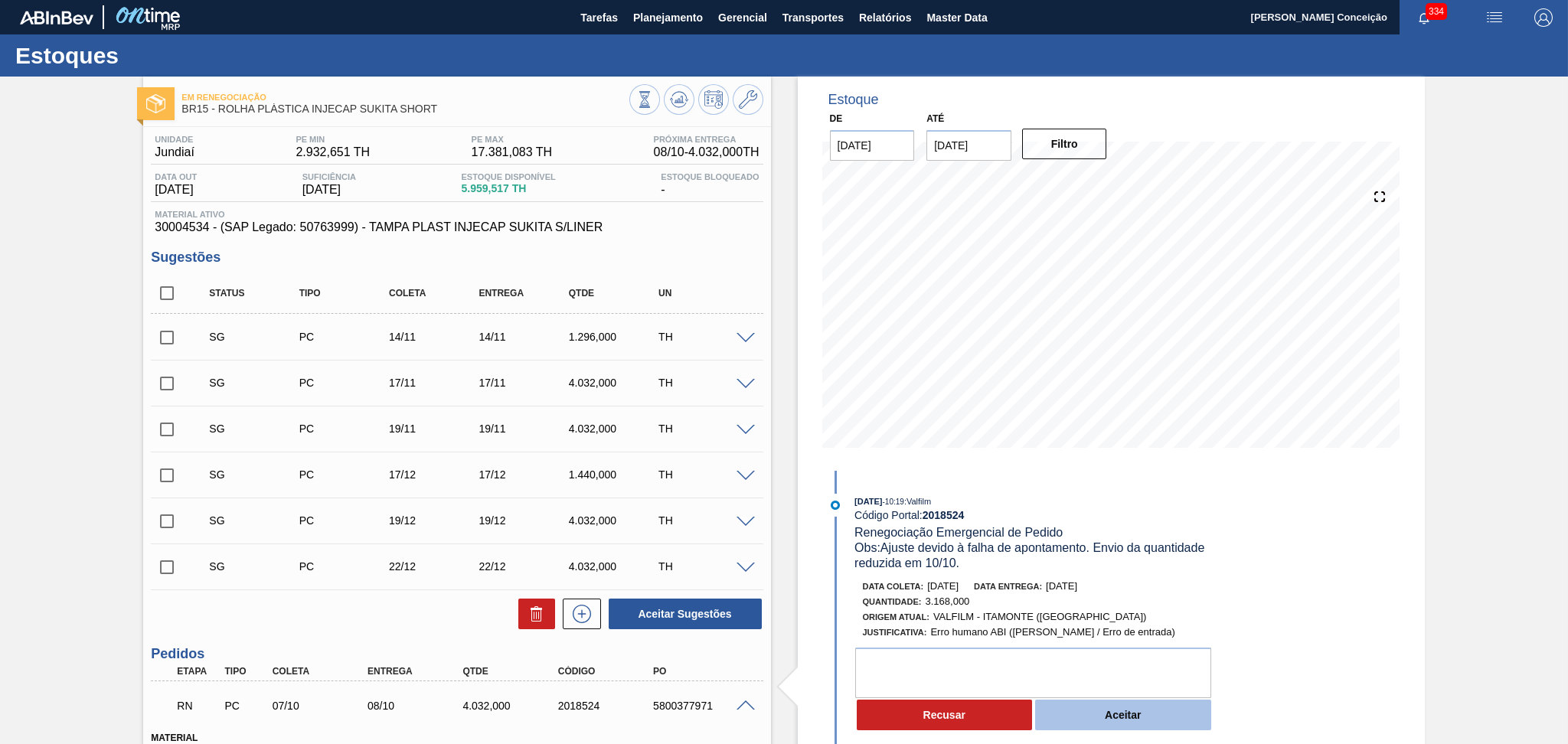
click at [1080, 724] on button "Aceitar" at bounding box center [1123, 715] width 176 height 31
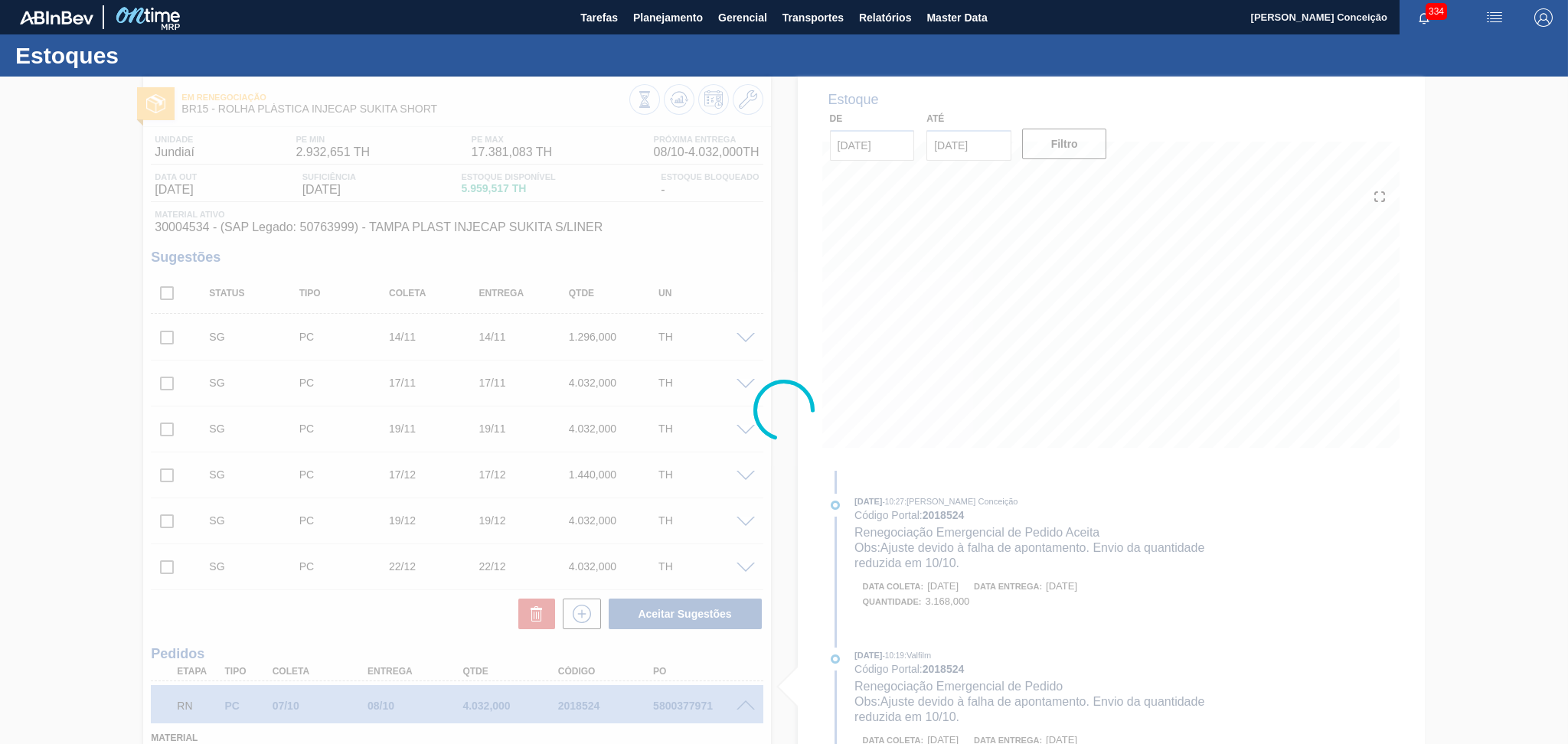
type input "22"
type input "3.168"
type input "Ajuste devido à falha de apontamento. Envio da quantidade reduzida em 10/10."
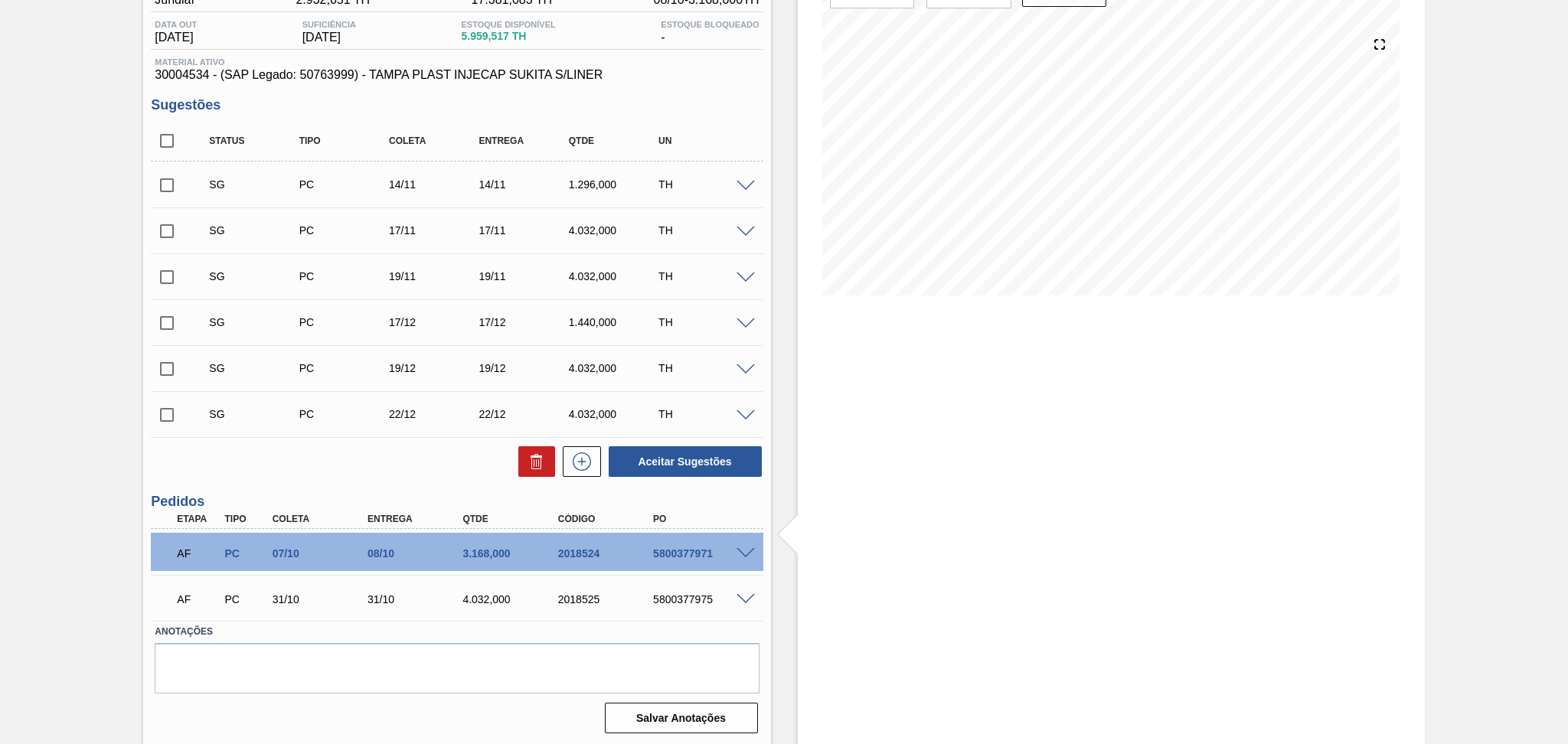
scroll to position [153, 0]
click at [741, 550] on span at bounding box center [745, 553] width 18 height 12
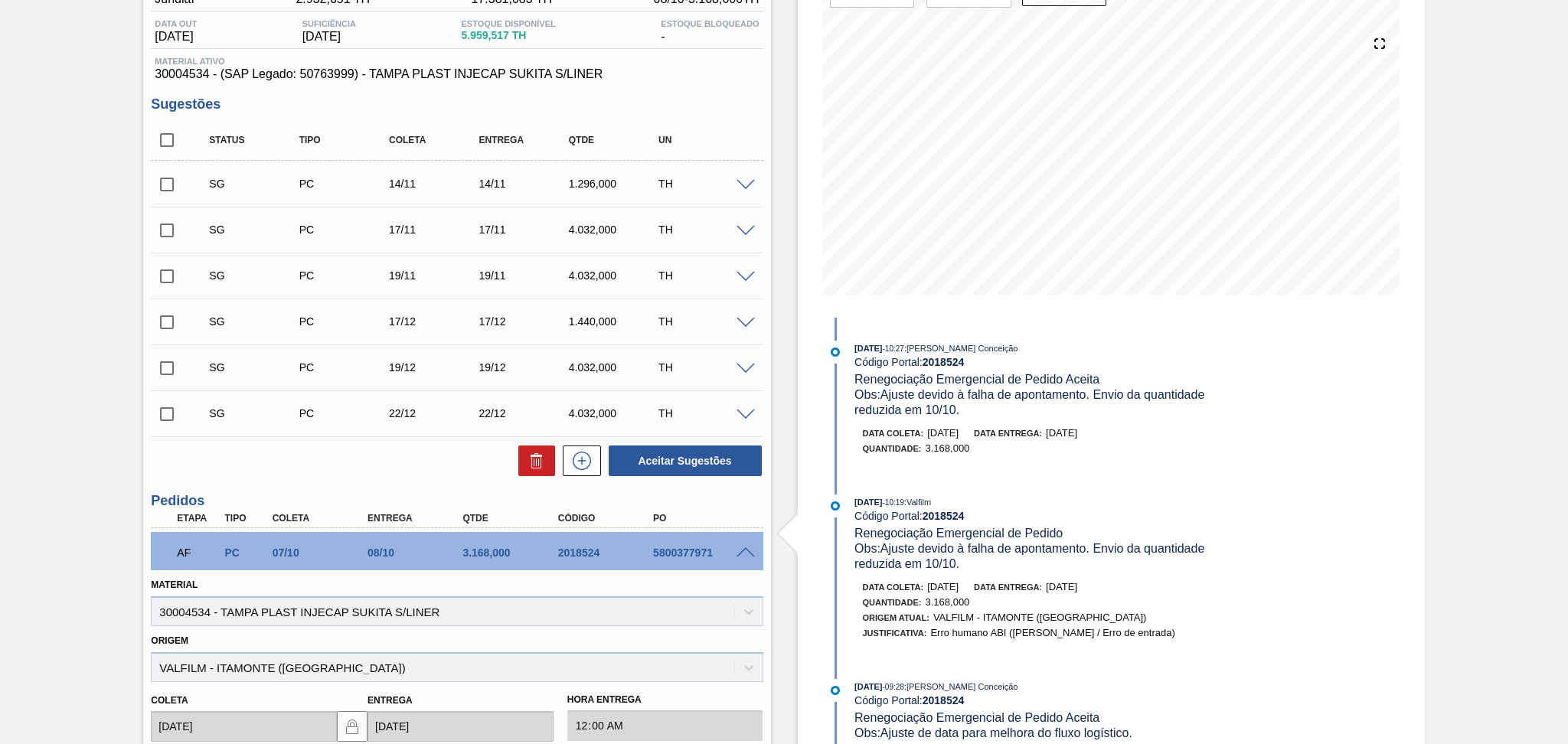
click at [743, 552] on span at bounding box center [745, 553] width 18 height 12
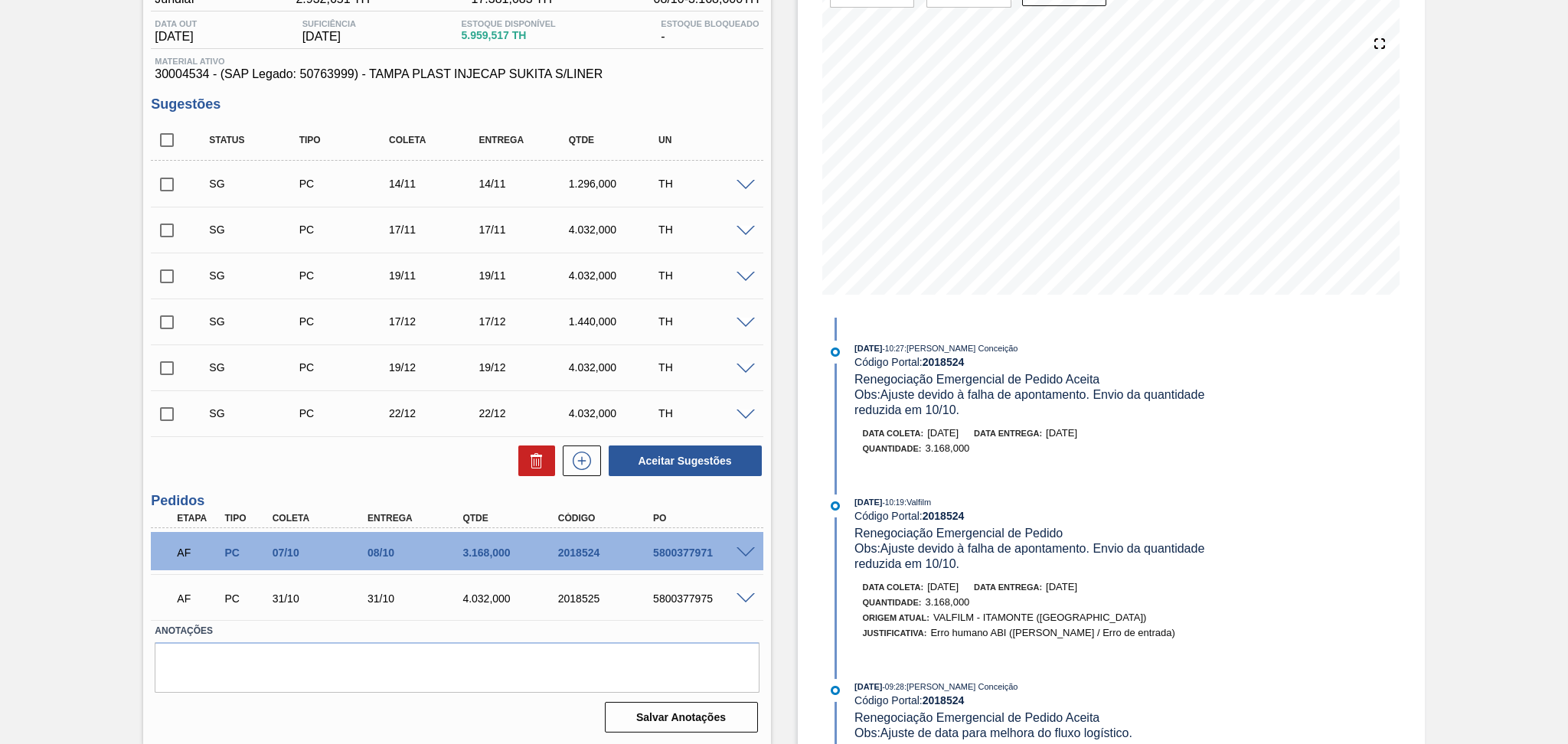
click at [743, 552] on span at bounding box center [745, 553] width 18 height 12
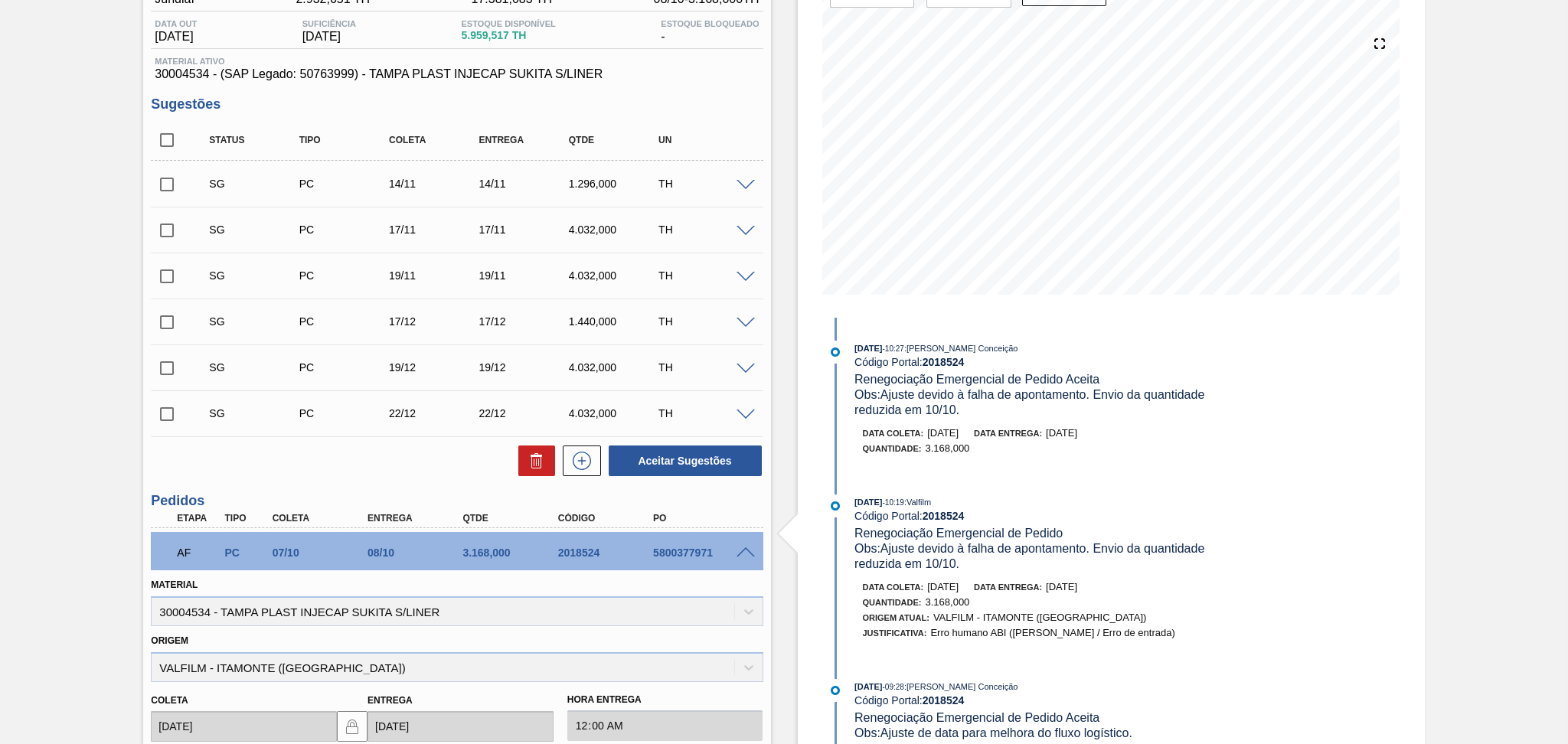
click at [743, 552] on span at bounding box center [745, 553] width 18 height 12
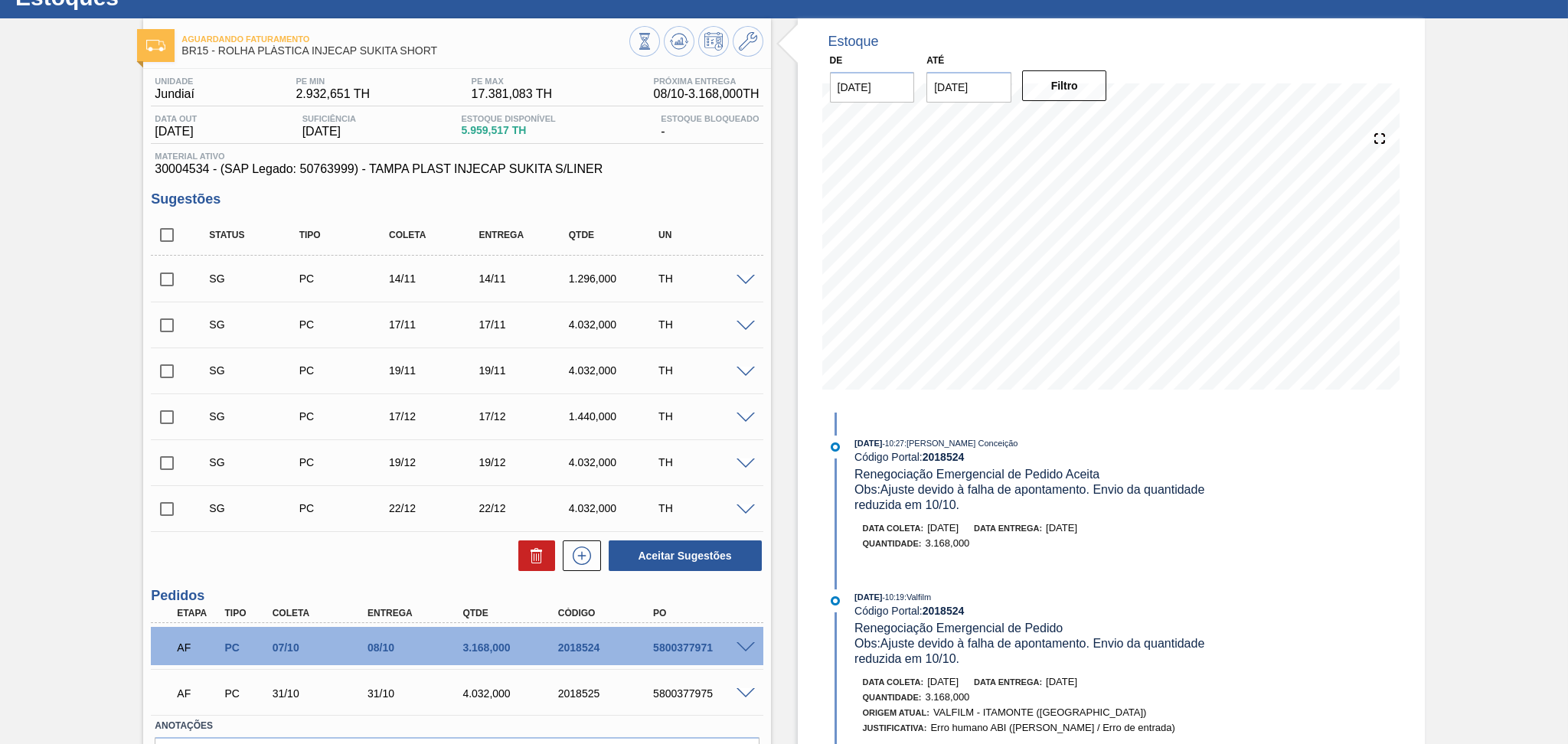
scroll to position [0, 0]
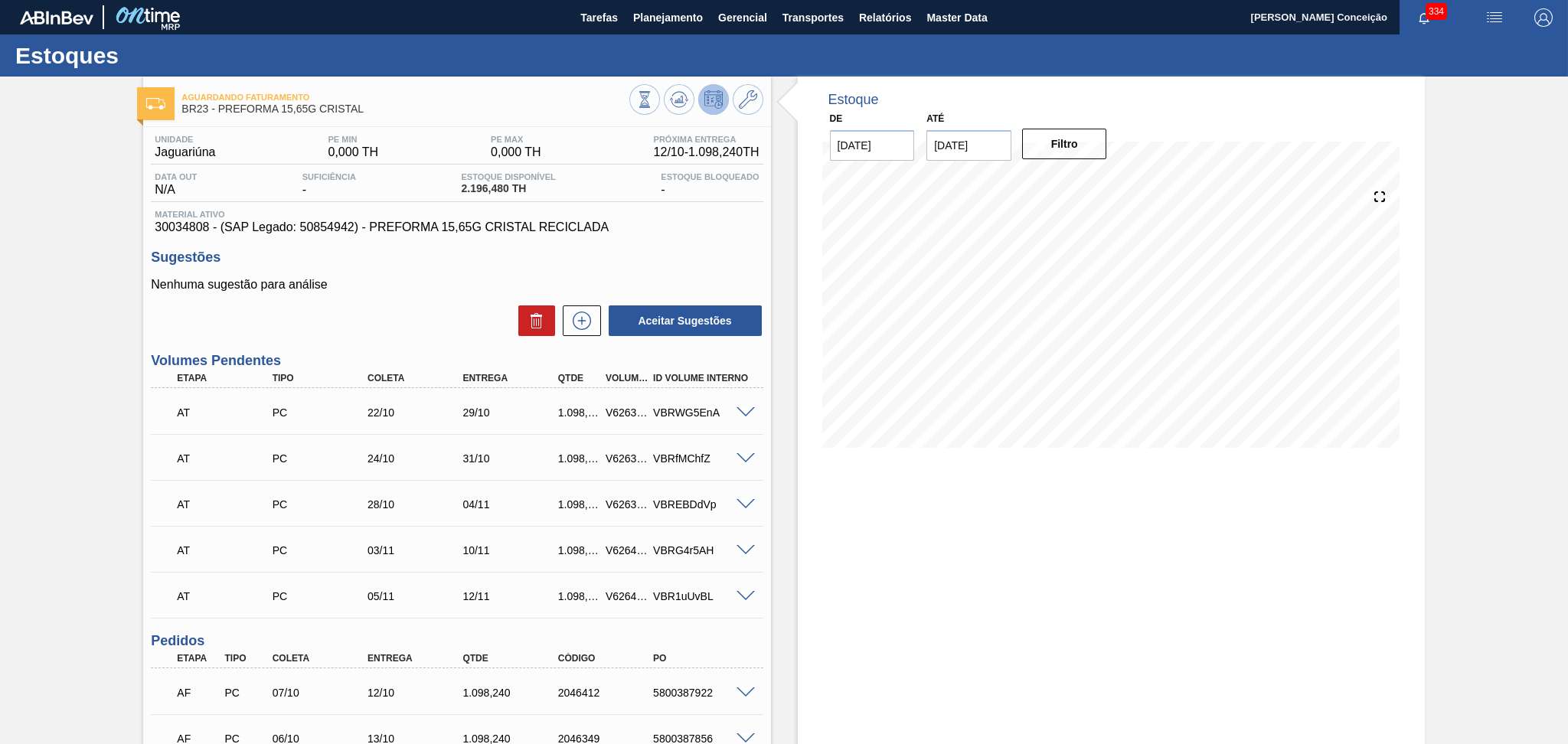
click at [69, 490] on div "Aguardando Faturamento BR23 - PREFORMA 15,65G CRISTAL Unidade Jaguariúna PE MIN…" at bounding box center [784, 527] width 1568 height 901
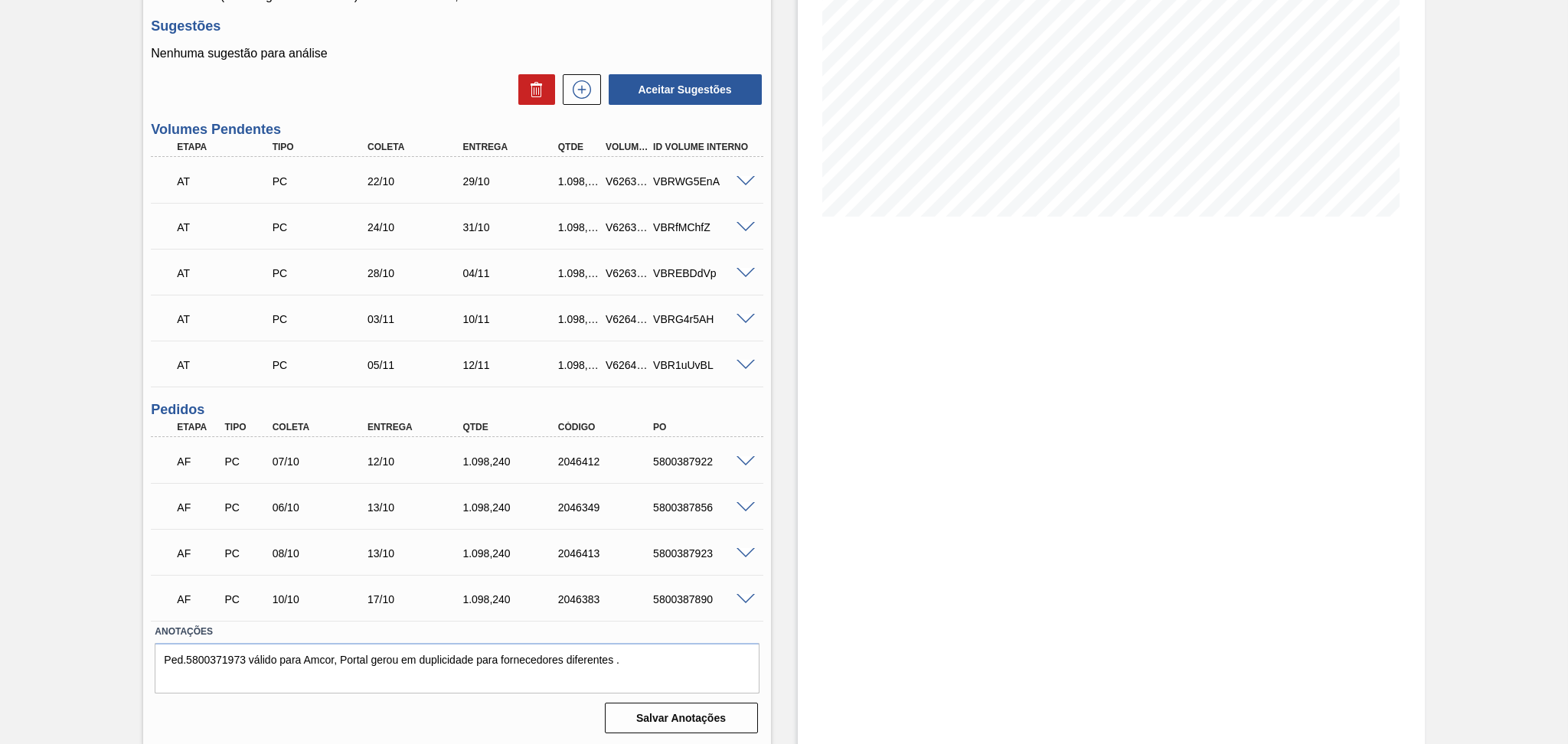
click at [805, 427] on div "Estoque De 07/10/2025 Até 30/11/2025 Filtro" at bounding box center [1111, 295] width 627 height 901
click at [802, 473] on div "Estoque De 07/10/2025 Até 30/11/2025 Filtro" at bounding box center [1111, 295] width 627 height 901
click at [747, 595] on span at bounding box center [745, 600] width 18 height 12
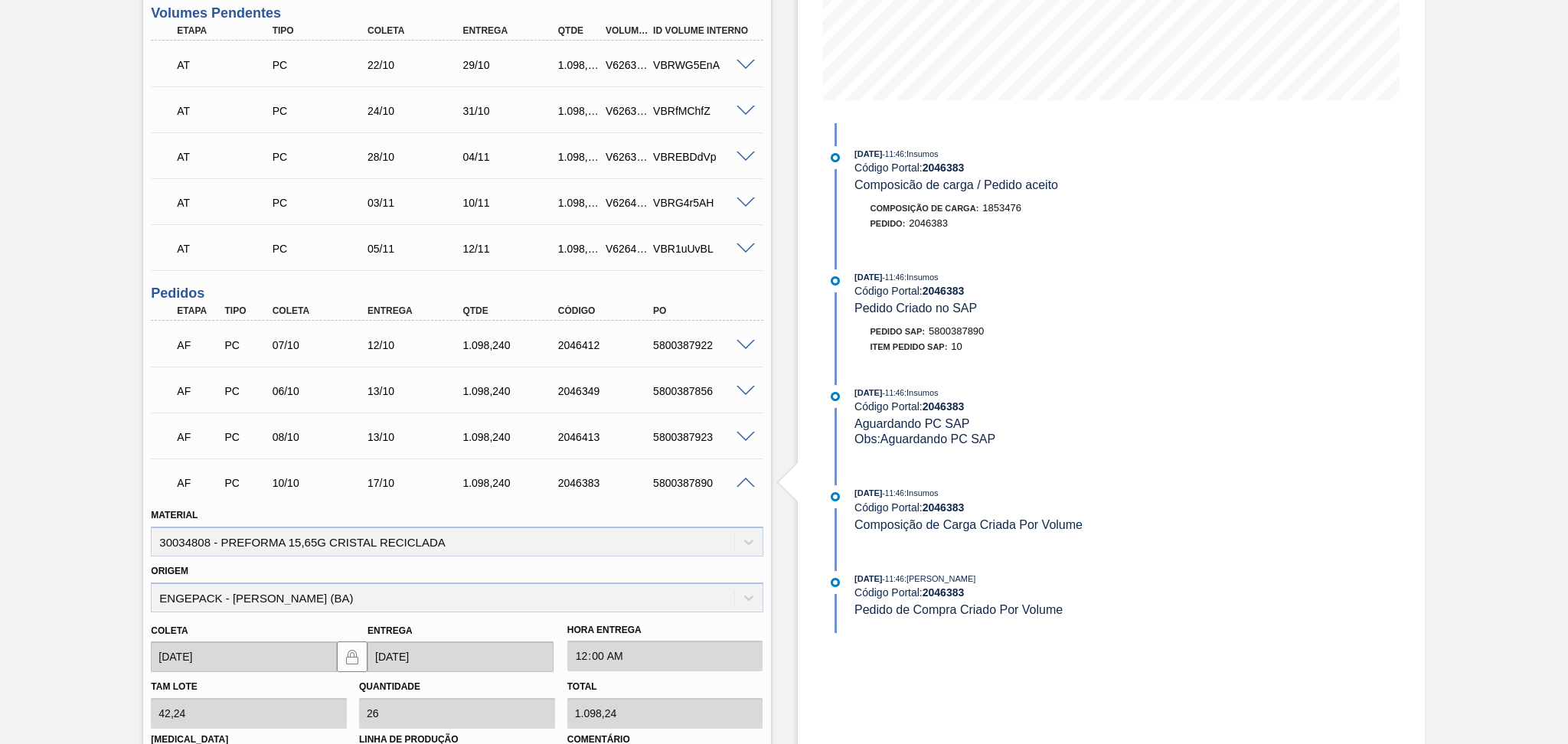
scroll to position [537, 0]
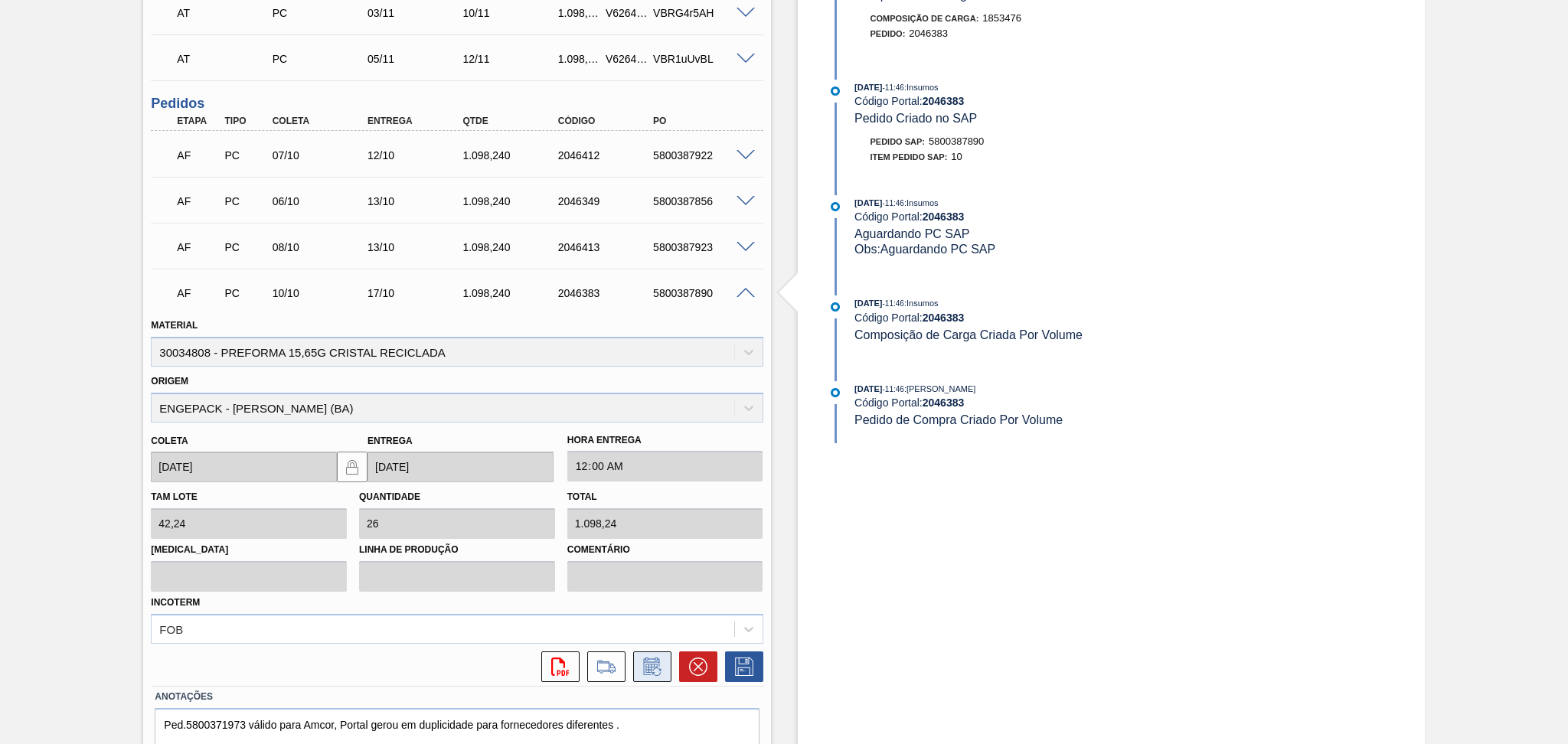
click at [646, 652] on button at bounding box center [653, 667] width 38 height 31
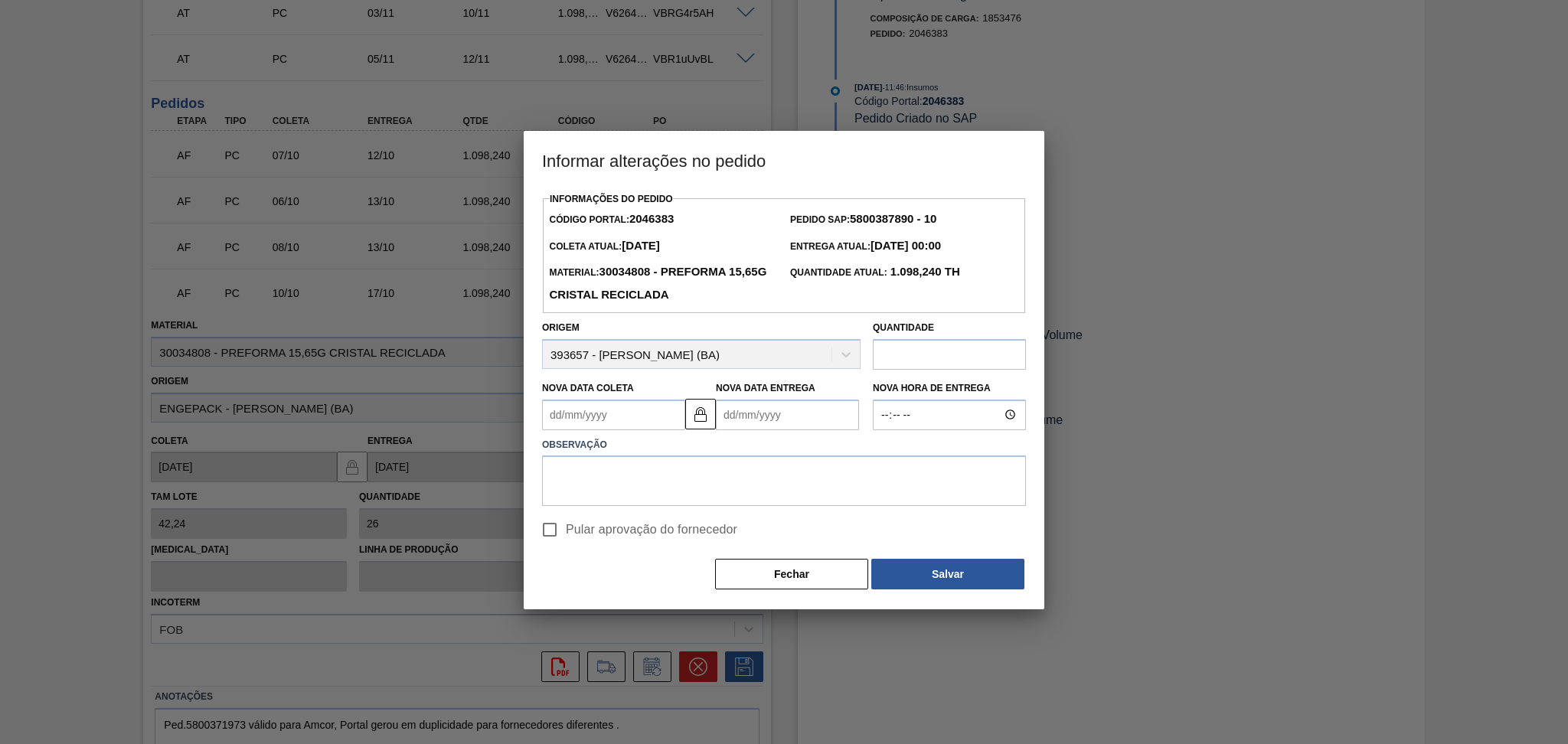
click at [604, 411] on Coleta2046383 "Nova Data Coleta" at bounding box center [613, 415] width 143 height 31
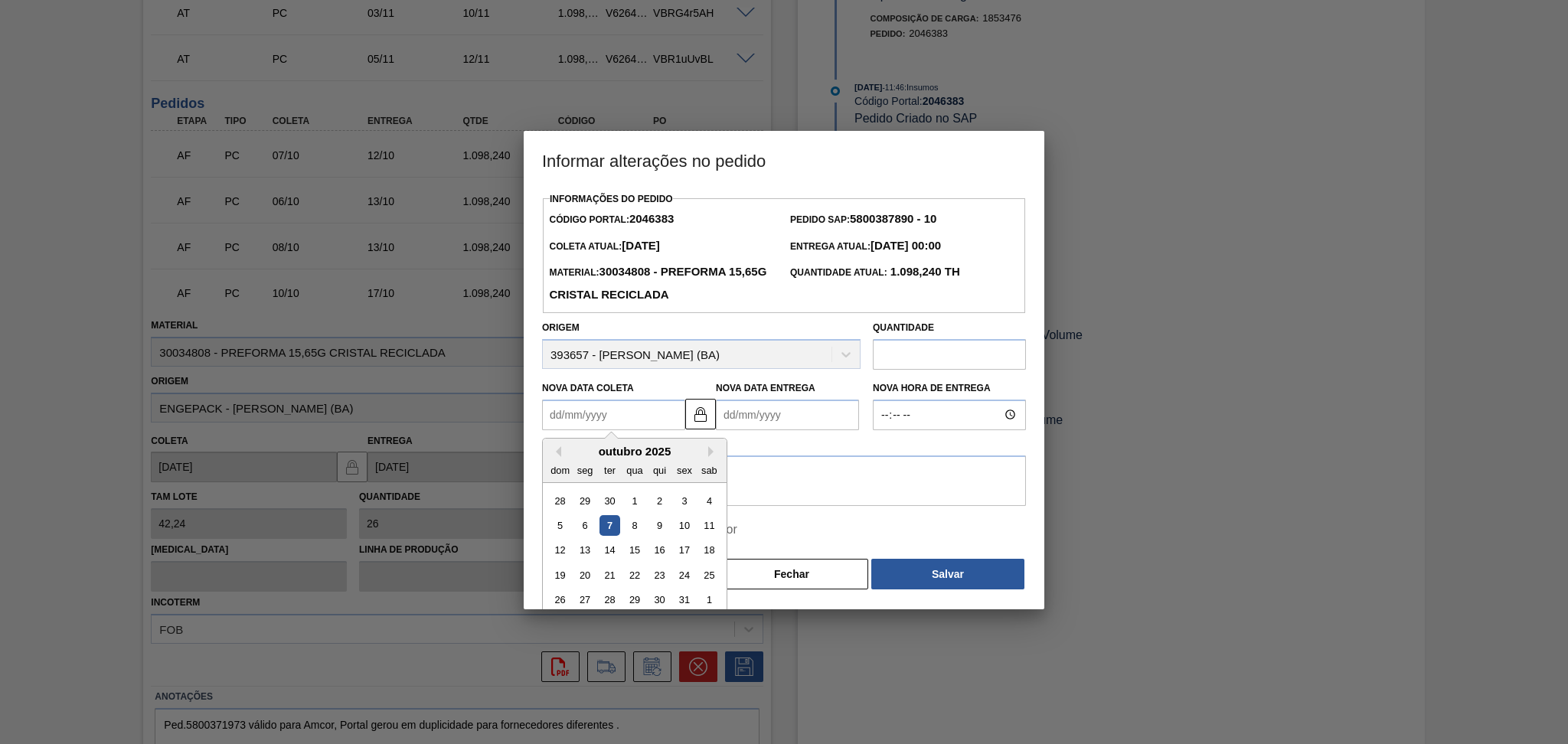
type Coleta2046383 "1"
type Entrega2046383 "06/10/2025"
type Coleta2046383 "13"
type Entrega2046383 "18/10/2025"
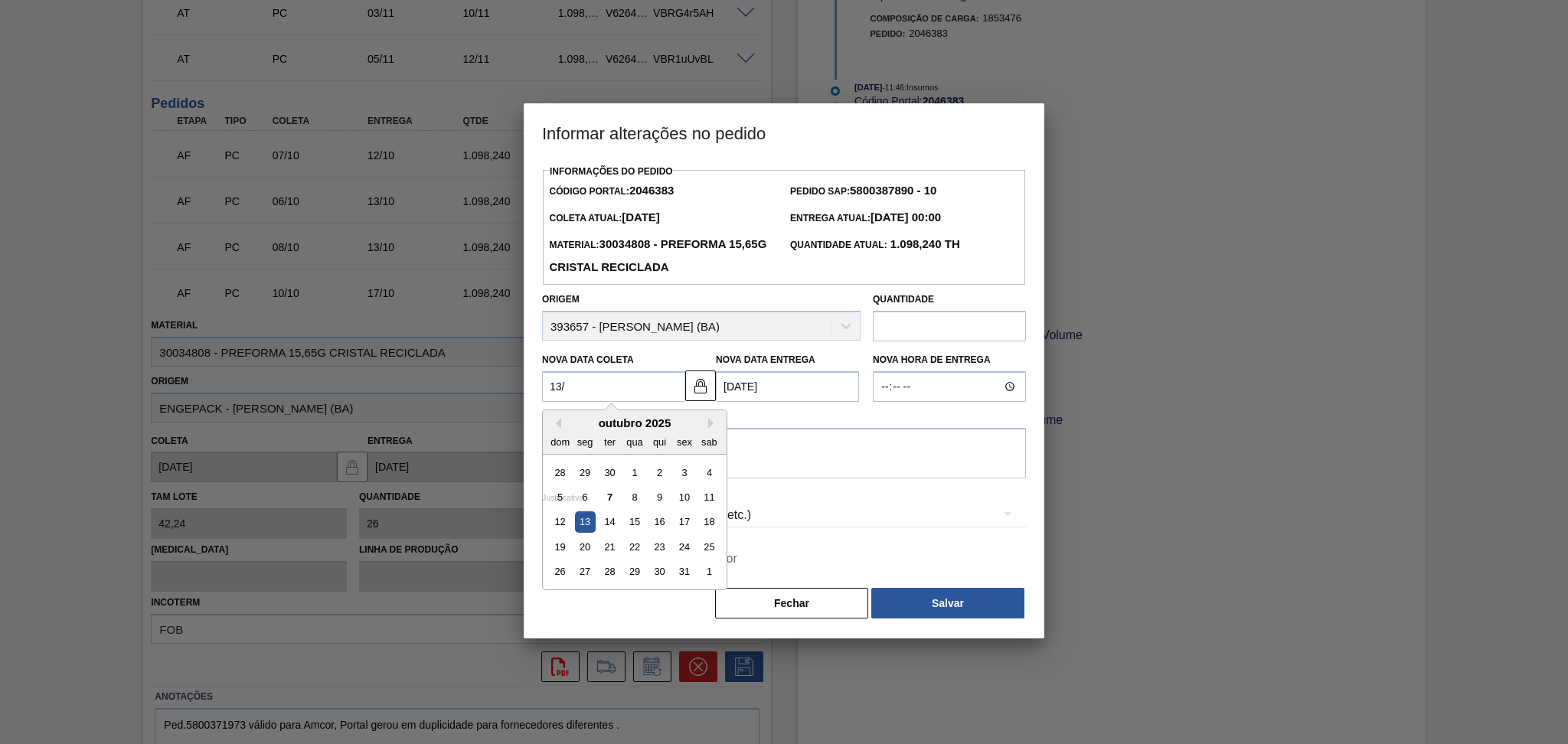
type Coleta2046383 "13/1"
type Entrega2046383 "18/01/2025"
type Coleta2046383 "13/10"
type Entrega2046383 "18/10/2025"
click at [585, 527] on div "13" at bounding box center [585, 523] width 21 height 21
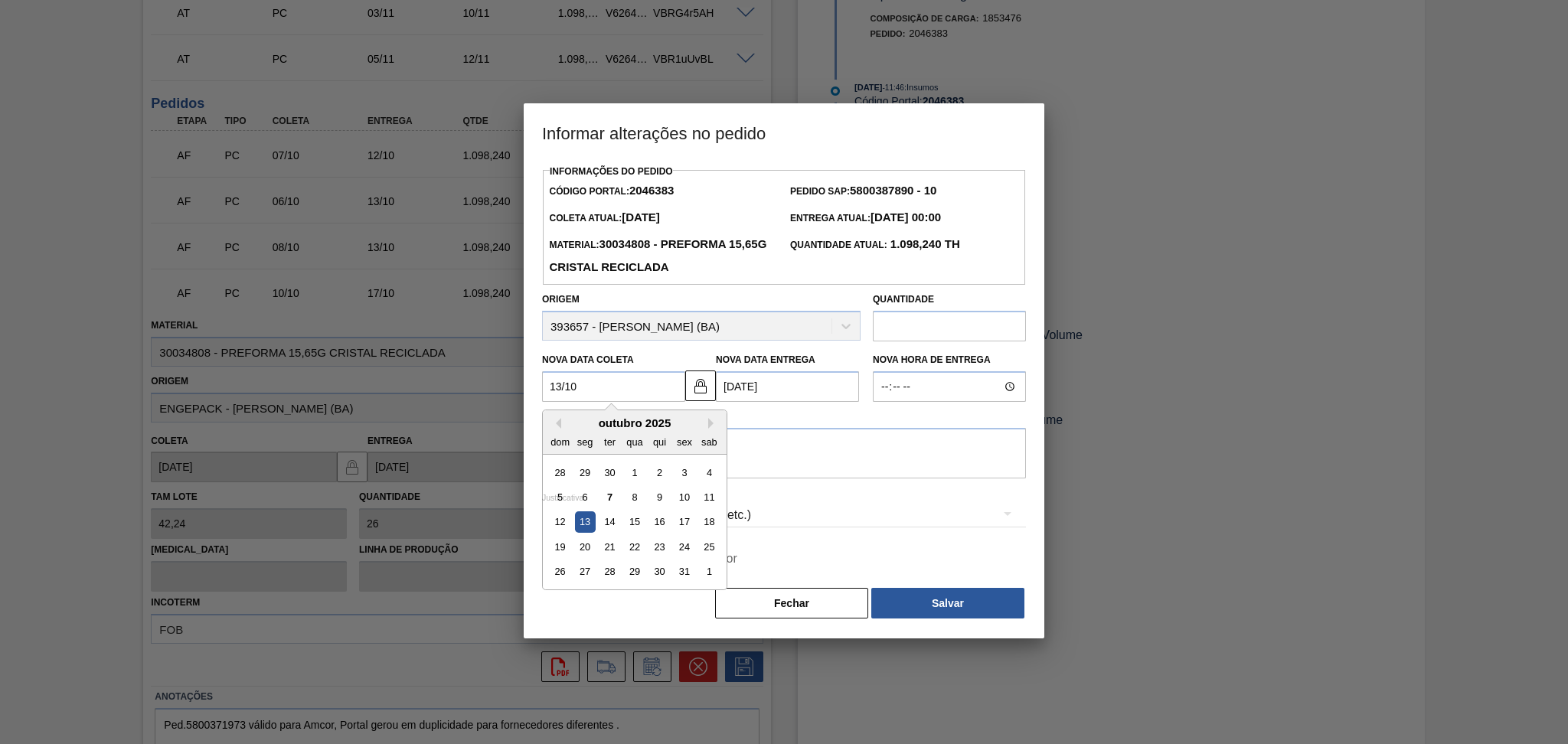
type Coleta2046383 "13/10/2025"
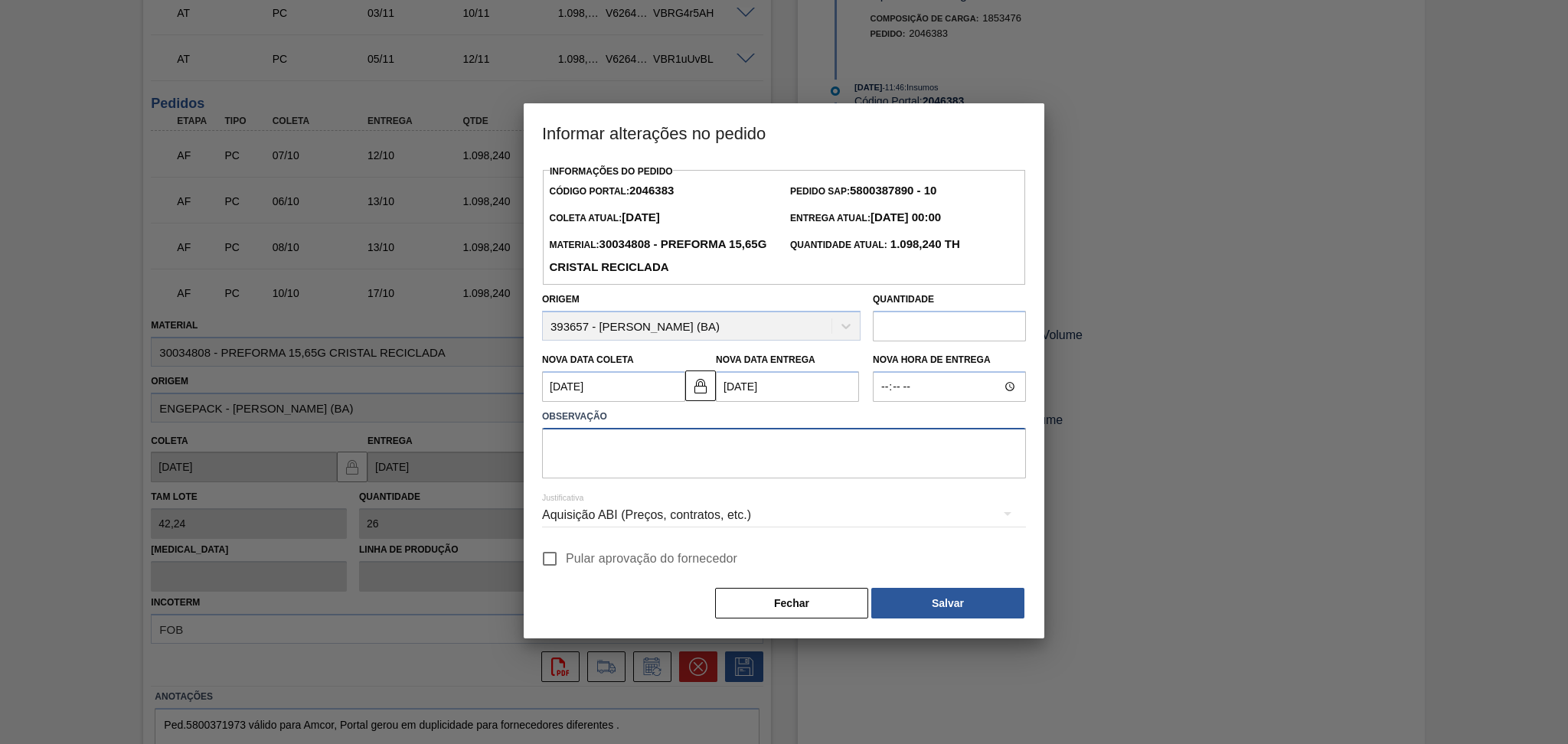
click at [603, 472] on textarea at bounding box center [784, 453] width 484 height 51
type textarea "ajustado conforme disponiblidade do fornecedor"
click at [581, 562] on span "Pular aprovação do fornecedor" at bounding box center [652, 558] width 171 height 18
click at [566, 562] on input "Pular aprovação do fornecedor" at bounding box center [549, 558] width 32 height 32
checkbox input "true"
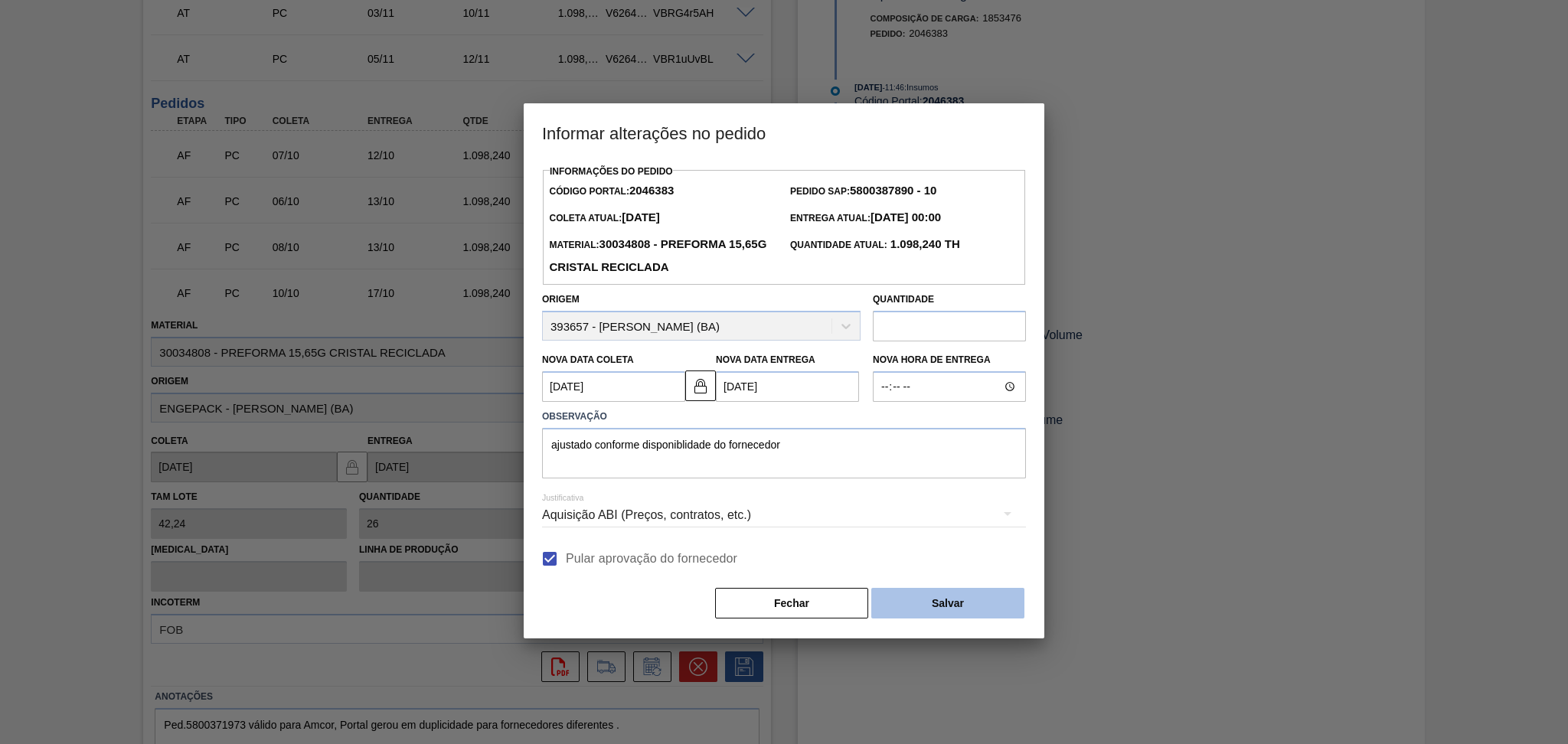
click at [954, 615] on button "Salvar" at bounding box center [947, 604] width 153 height 31
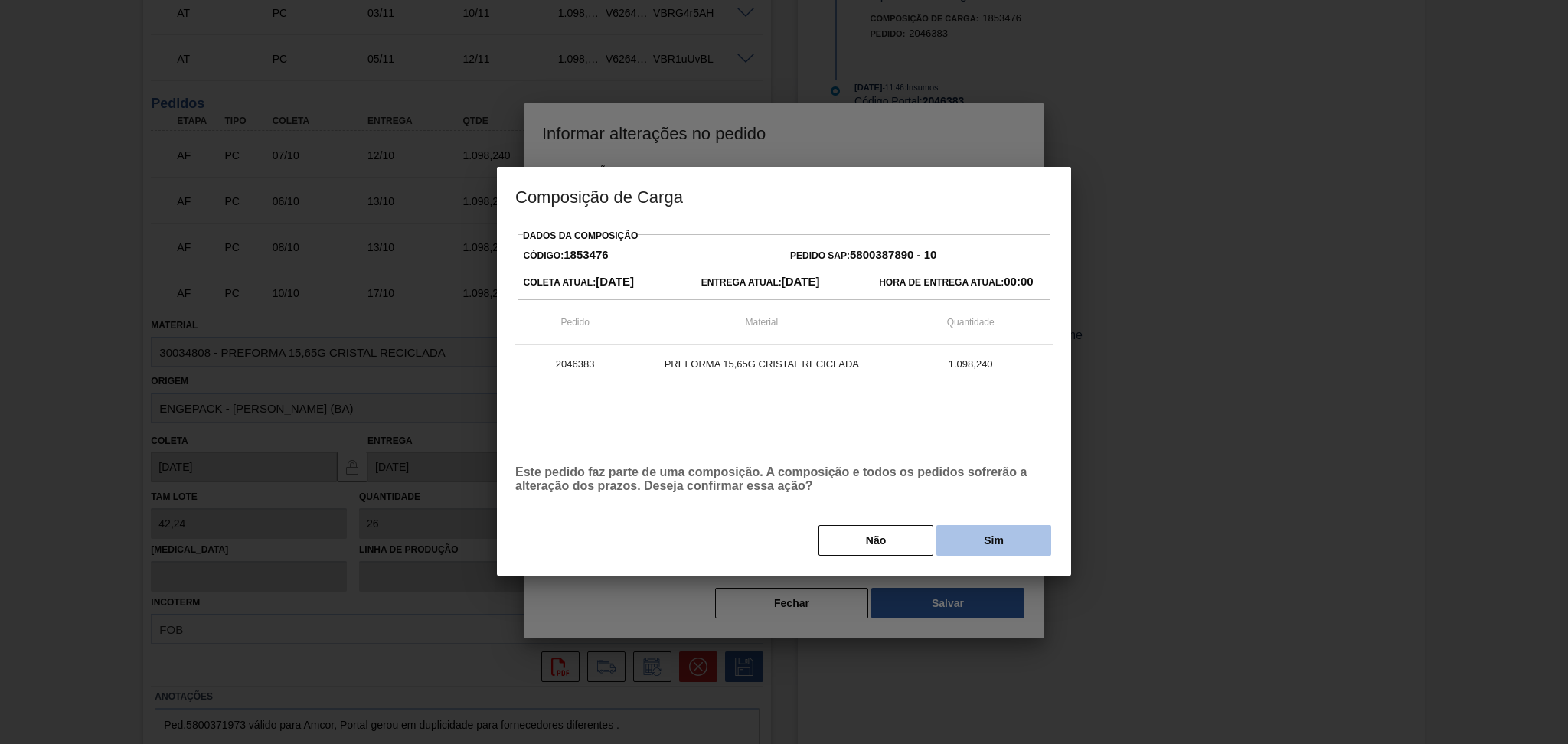
click at [976, 527] on button "Sim" at bounding box center [993, 540] width 114 height 31
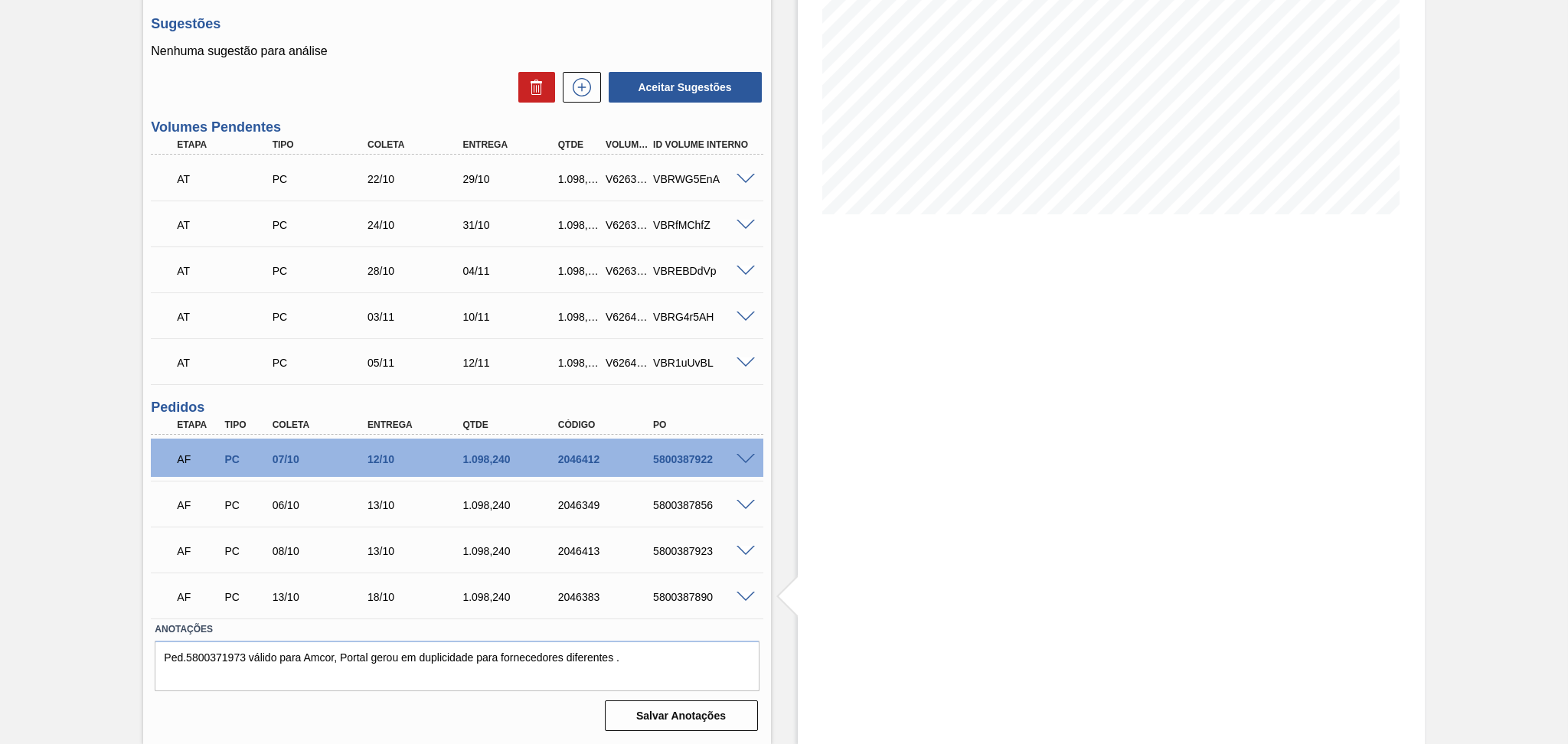
scroll to position [232, 0]
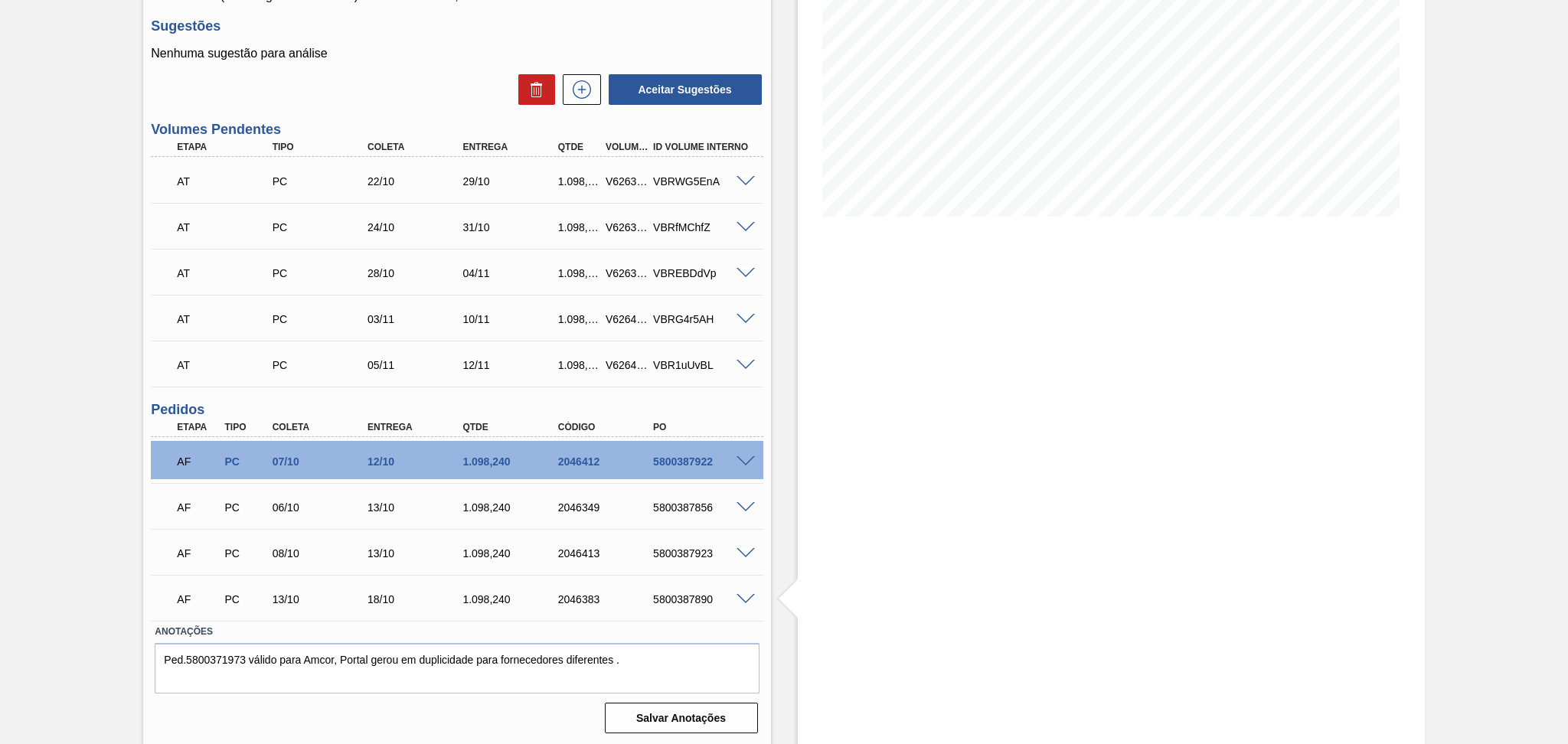
click at [744, 551] on span at bounding box center [745, 554] width 18 height 12
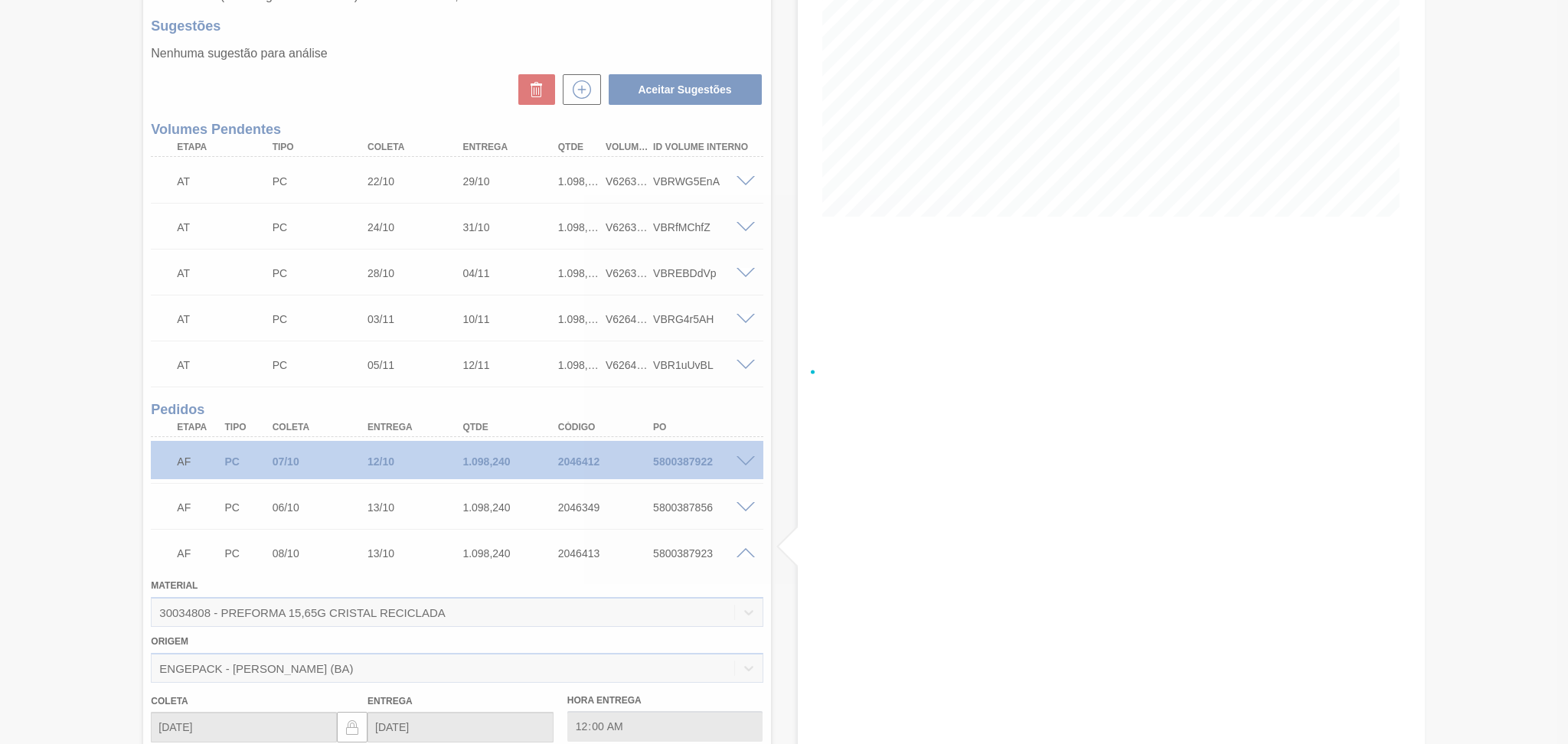
scroll to position [537, 0]
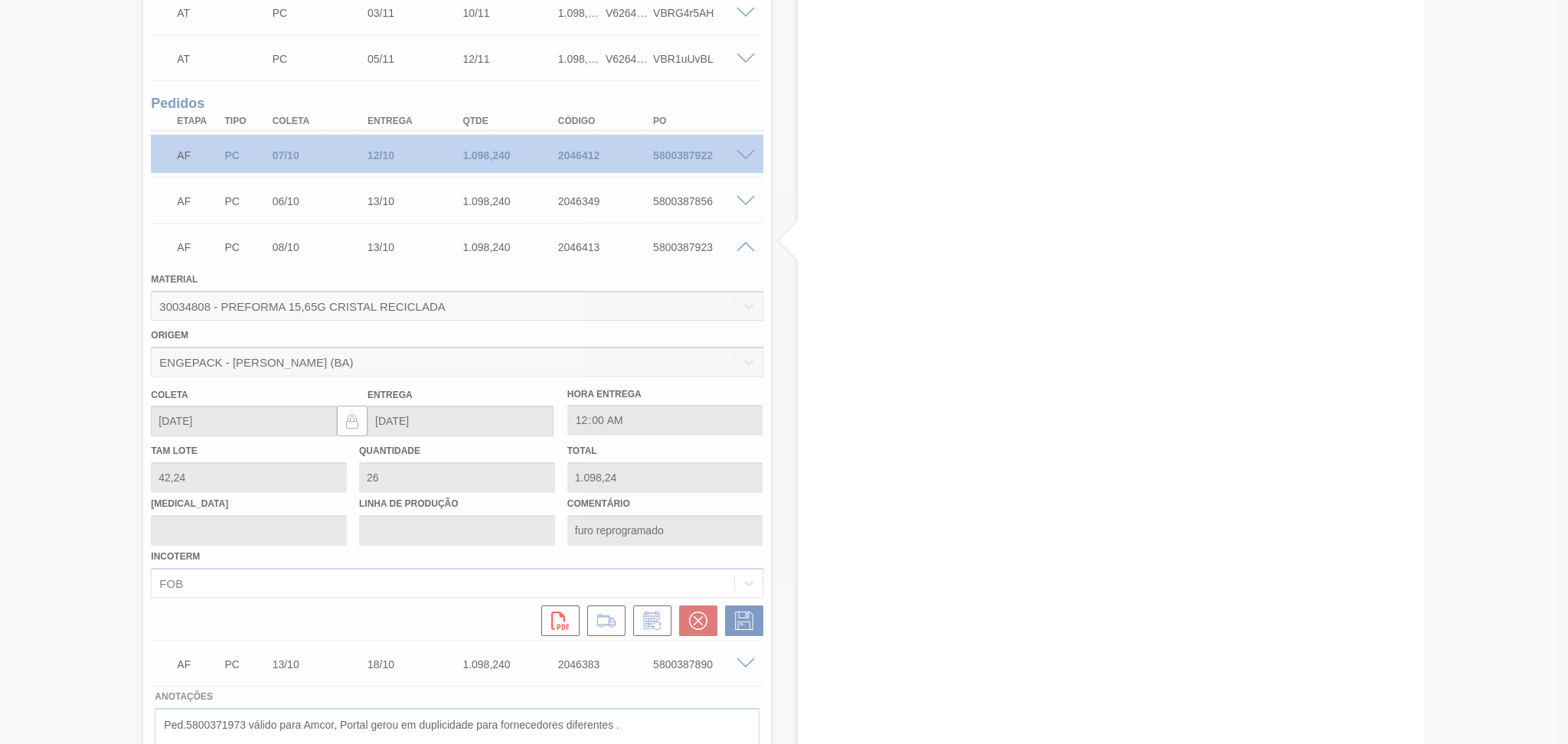
click at [652, 618] on div at bounding box center [784, 372] width 1568 height 744
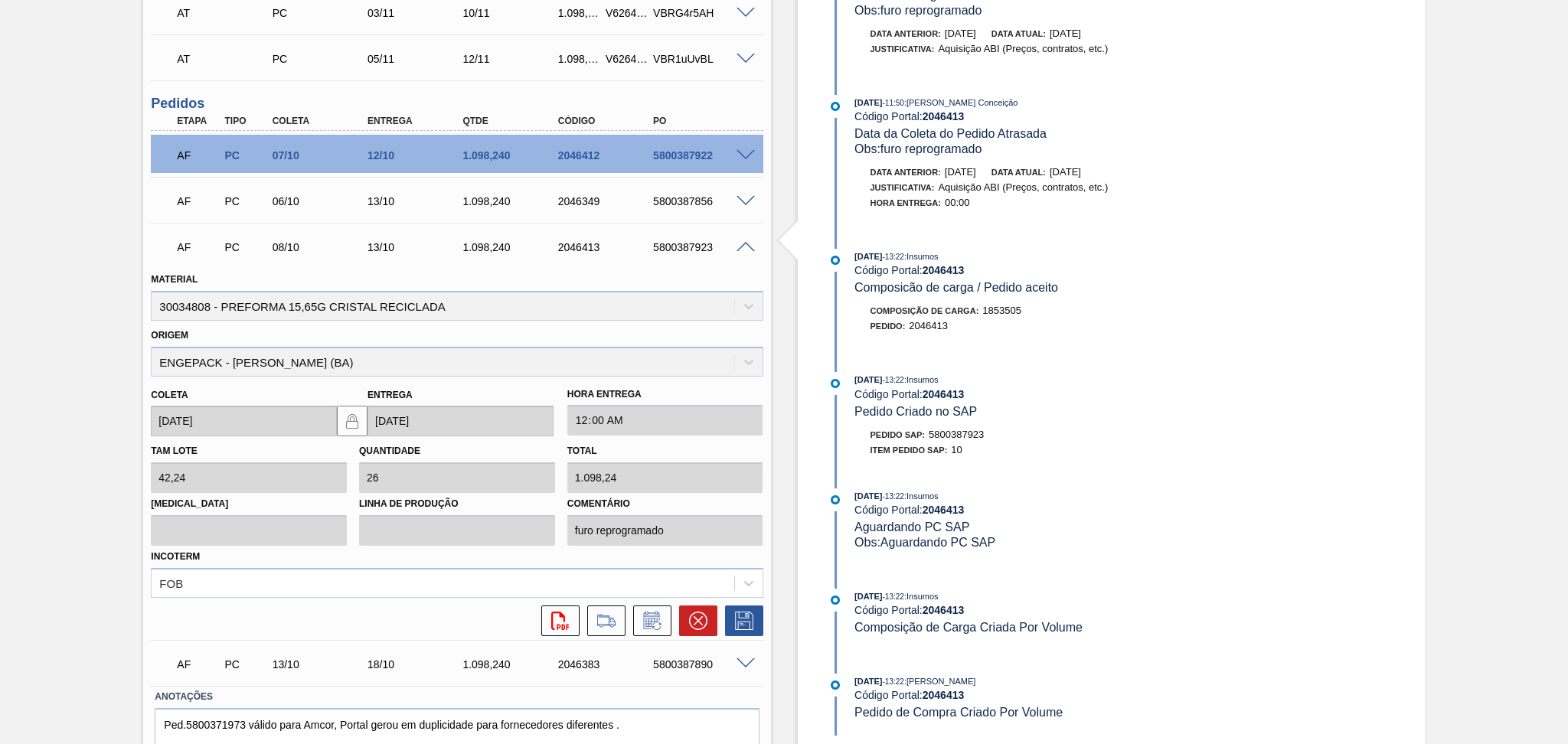
click at [652, 618] on icon at bounding box center [652, 620] width 24 height 18
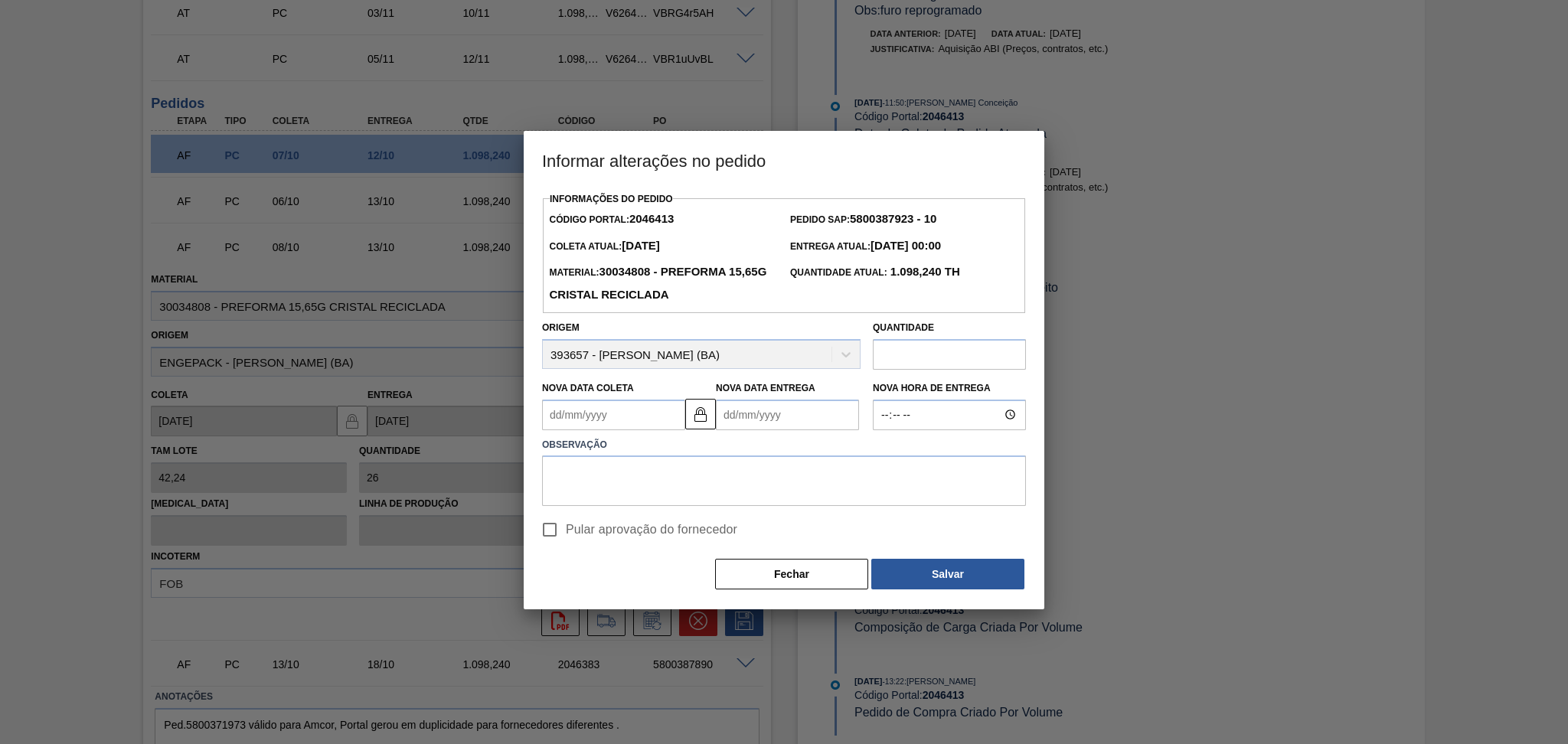
click at [618, 418] on Coleta2046413 "Nova Data Coleta" at bounding box center [613, 415] width 143 height 31
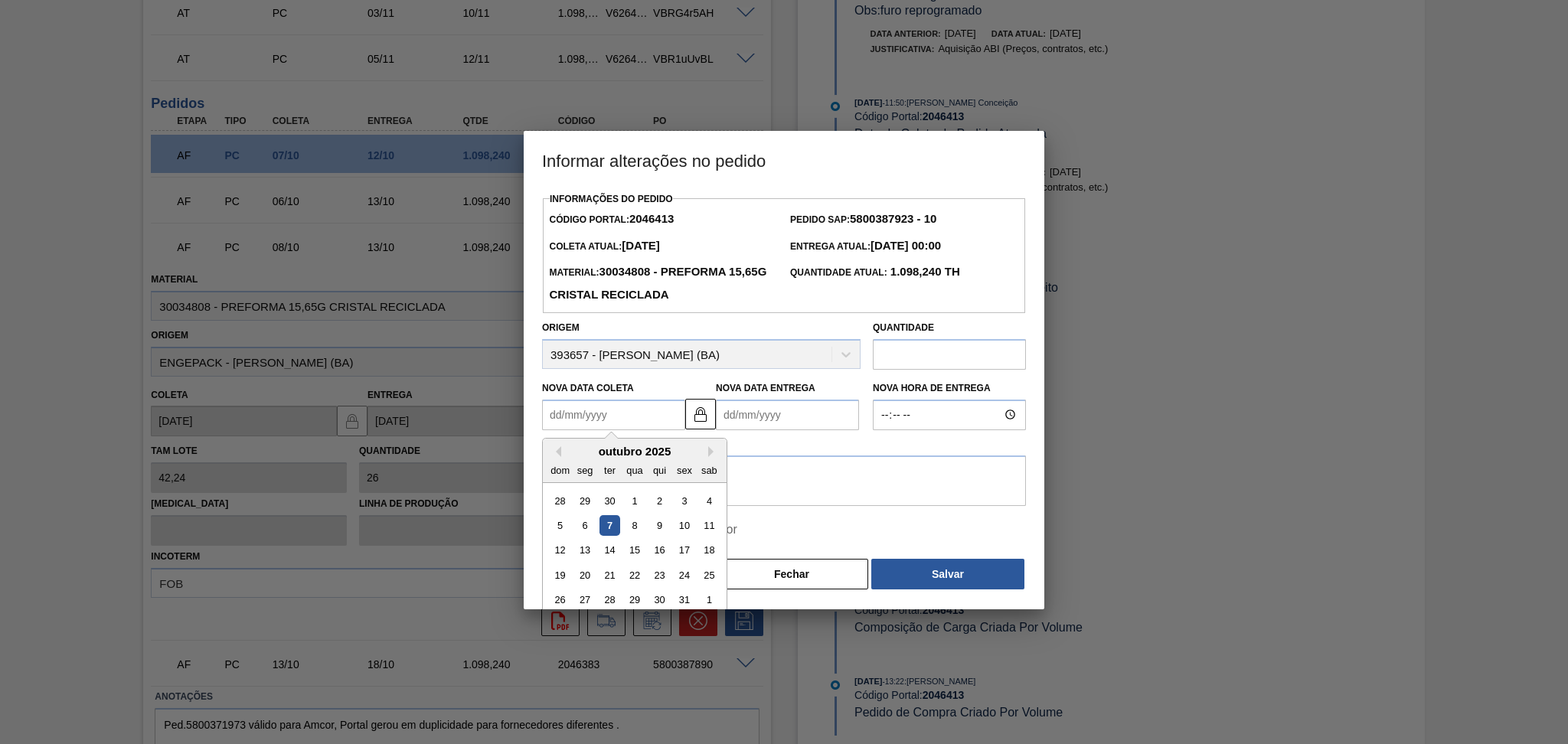
type Coleta2046413 "1"
type Entrega2046413 "06/10/2025"
type Coleta2046413 "10"
type Entrega2046413 "15/10/2025"
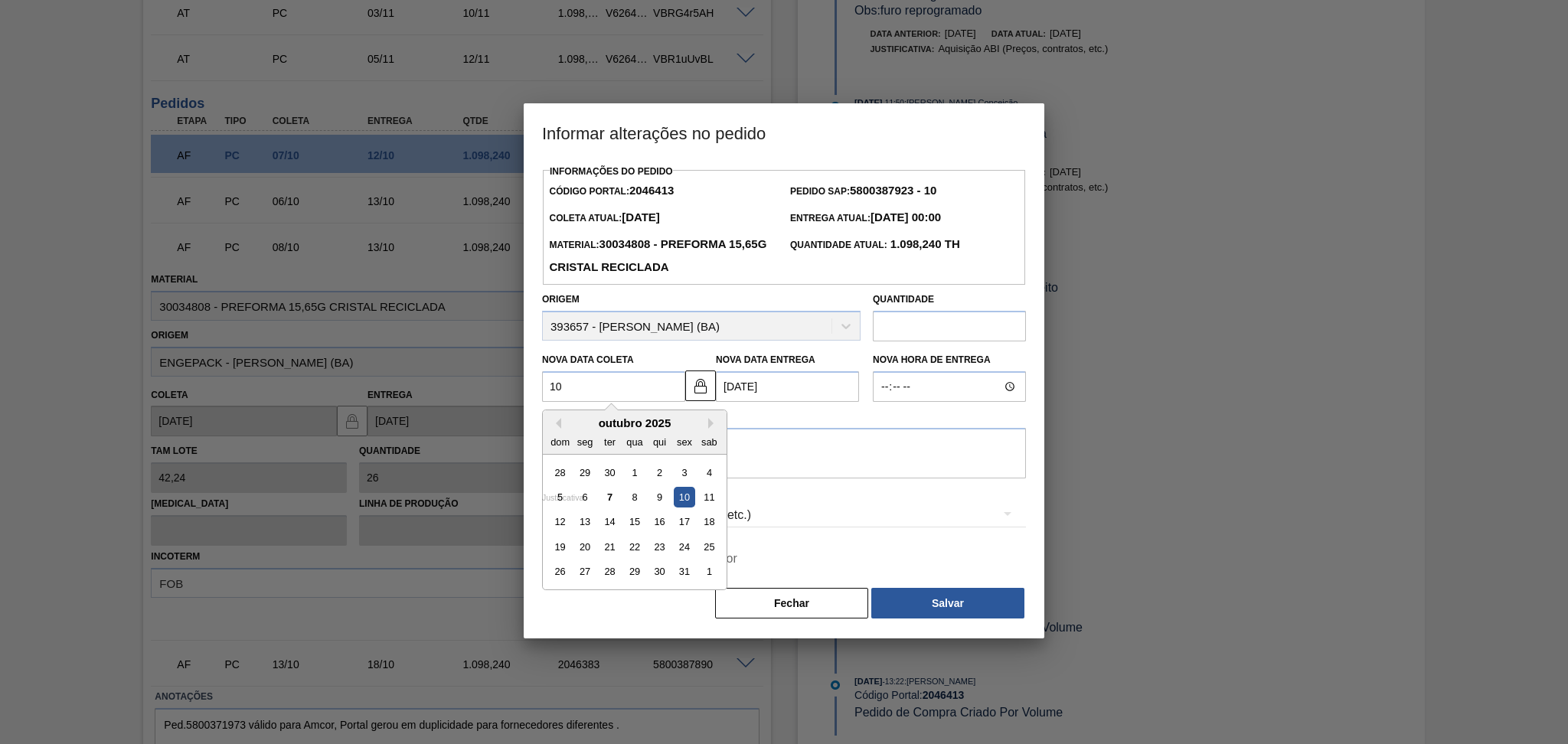
click at [680, 502] on div "10" at bounding box center [684, 497] width 21 height 21
type Coleta2046413 "10/10/2025"
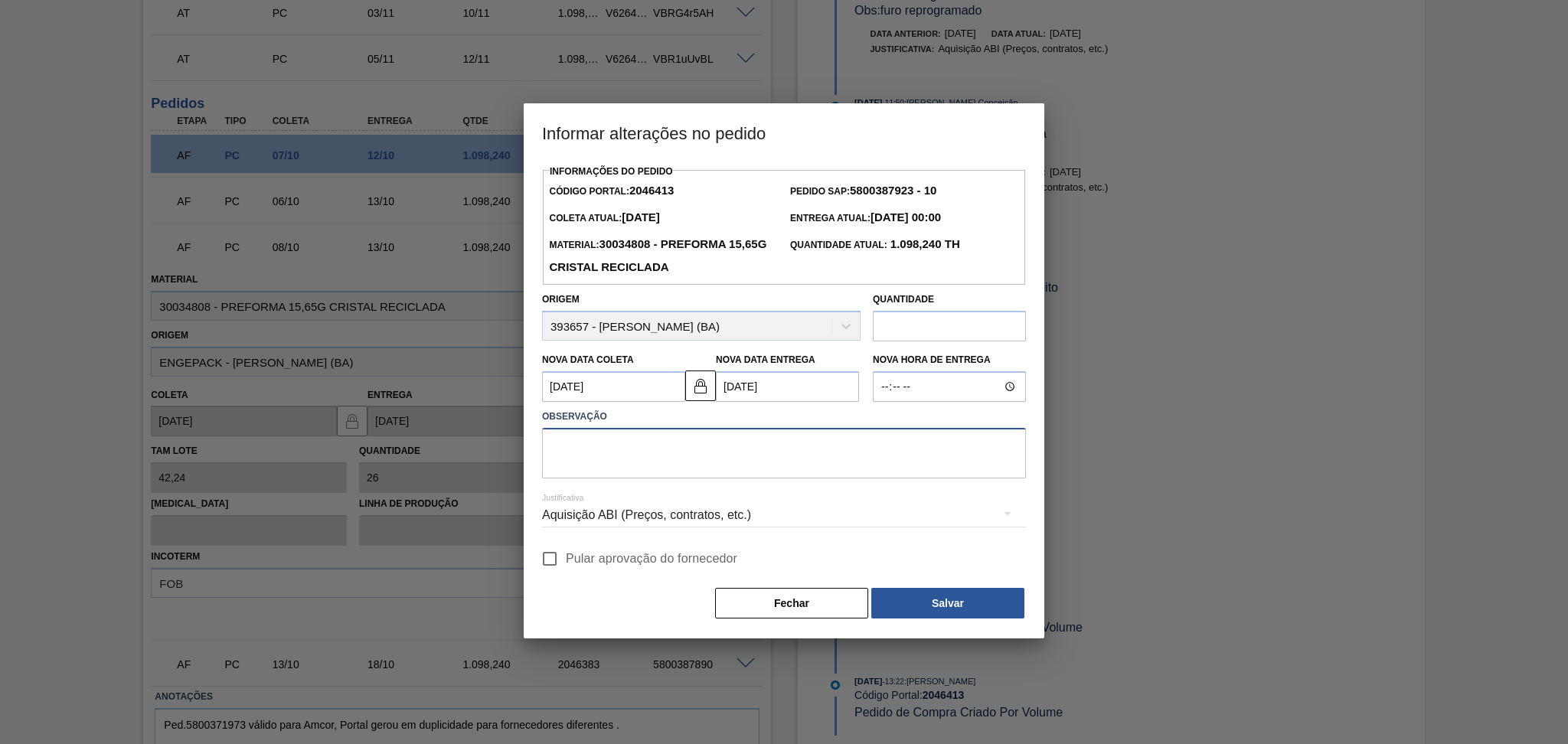
click at [683, 450] on textarea at bounding box center [784, 453] width 484 height 51
type textarea "ajustado conforme disponiblidade do fornecedor"
click at [650, 562] on span "Pular aprovação do fornecedor" at bounding box center [652, 558] width 171 height 18
click at [566, 562] on input "Pular aprovação do fornecedor" at bounding box center [549, 558] width 32 height 32
checkbox input "true"
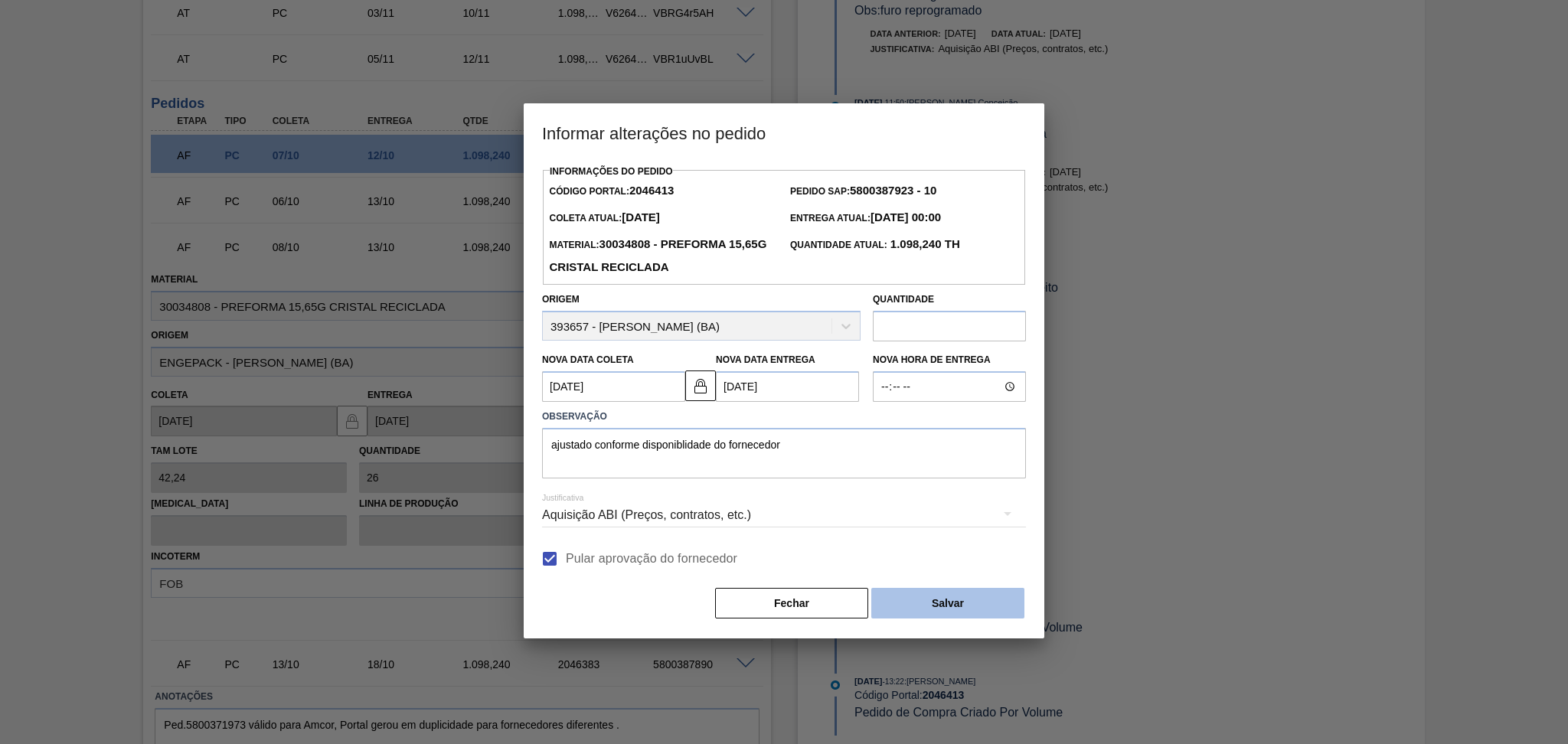
click at [945, 596] on button "Salvar" at bounding box center [947, 604] width 153 height 31
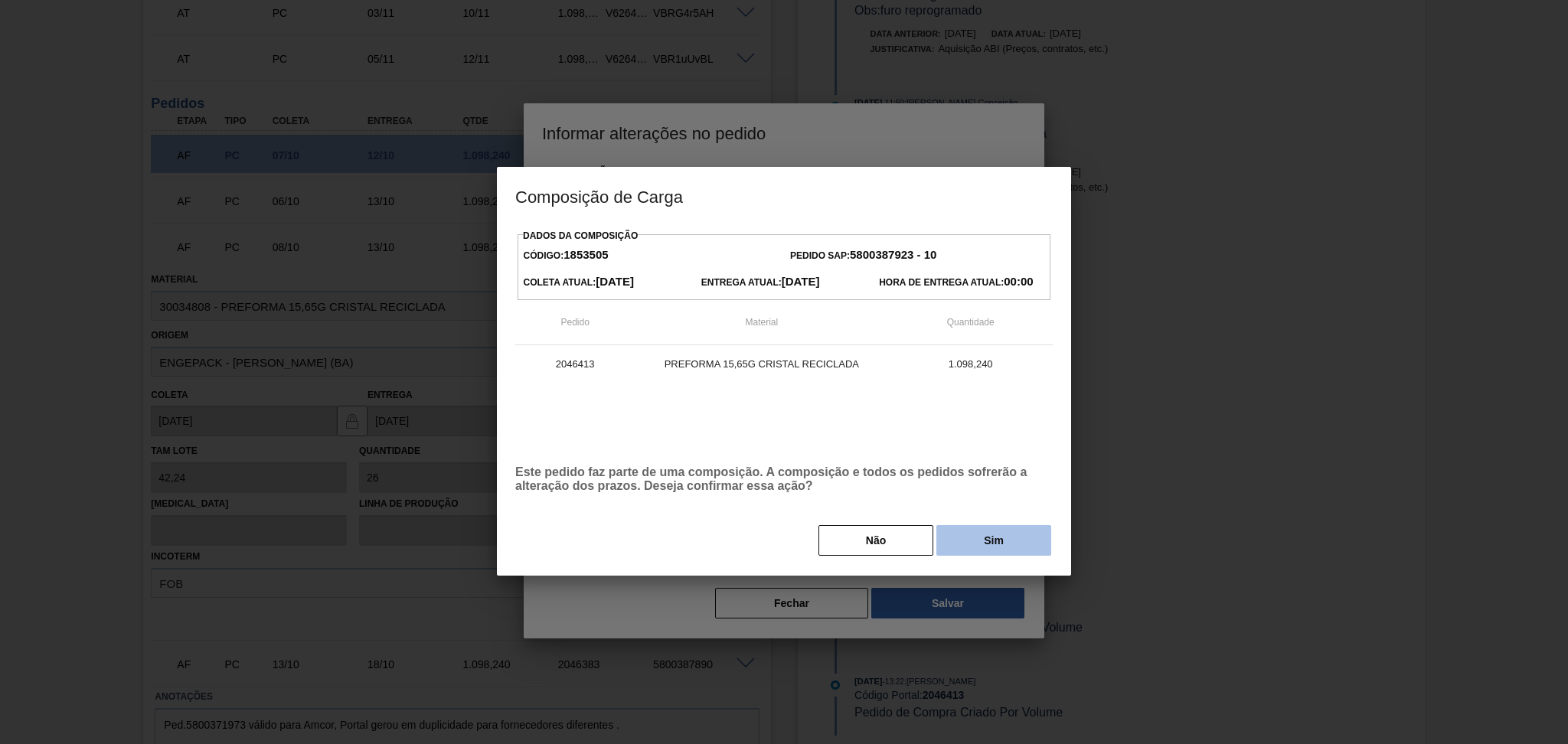
click at [1018, 552] on button "Sim" at bounding box center [993, 540] width 114 height 31
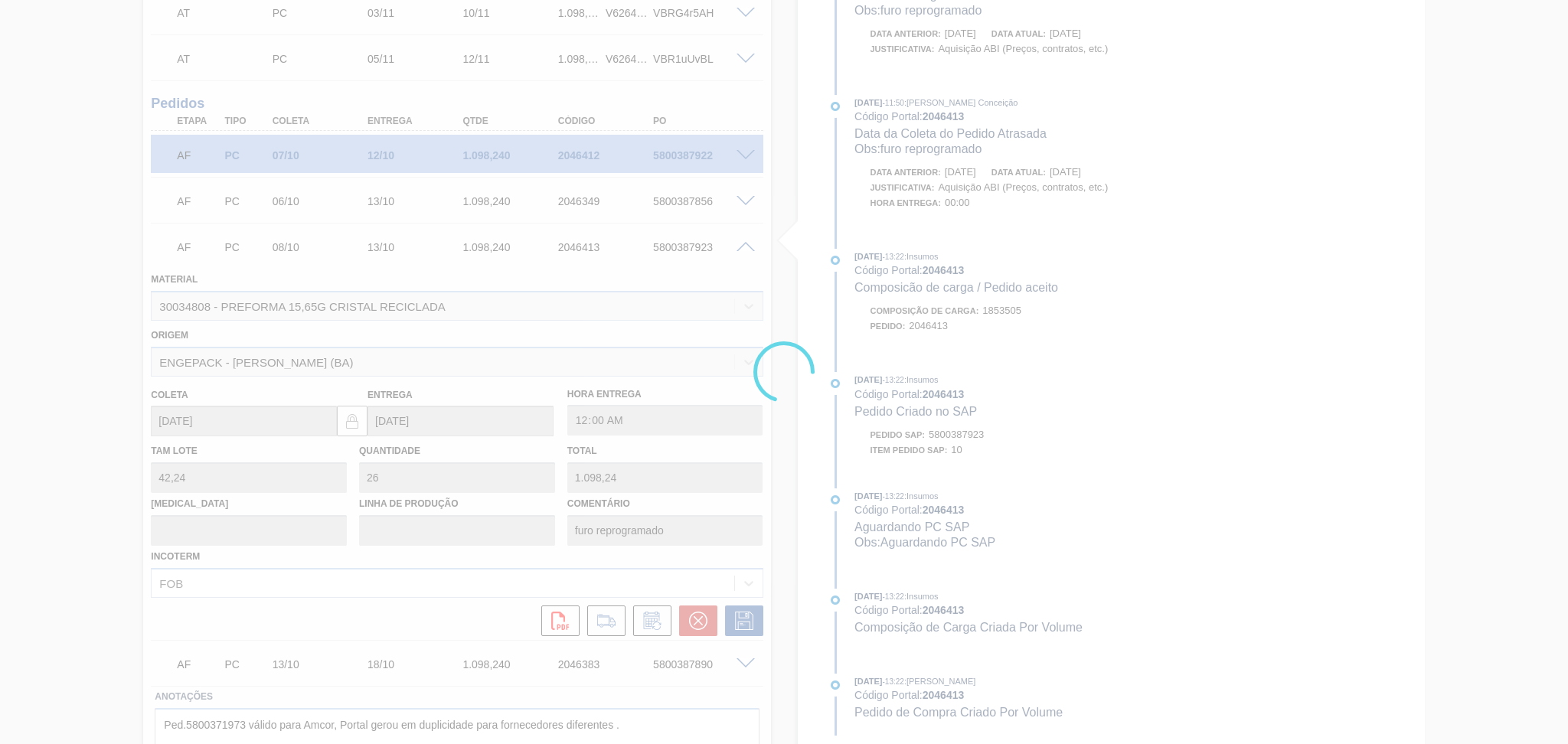
type input "ajustado conforme disponiblidade do fornecedor"
type input "10/10/2025"
type input "15/10/2025"
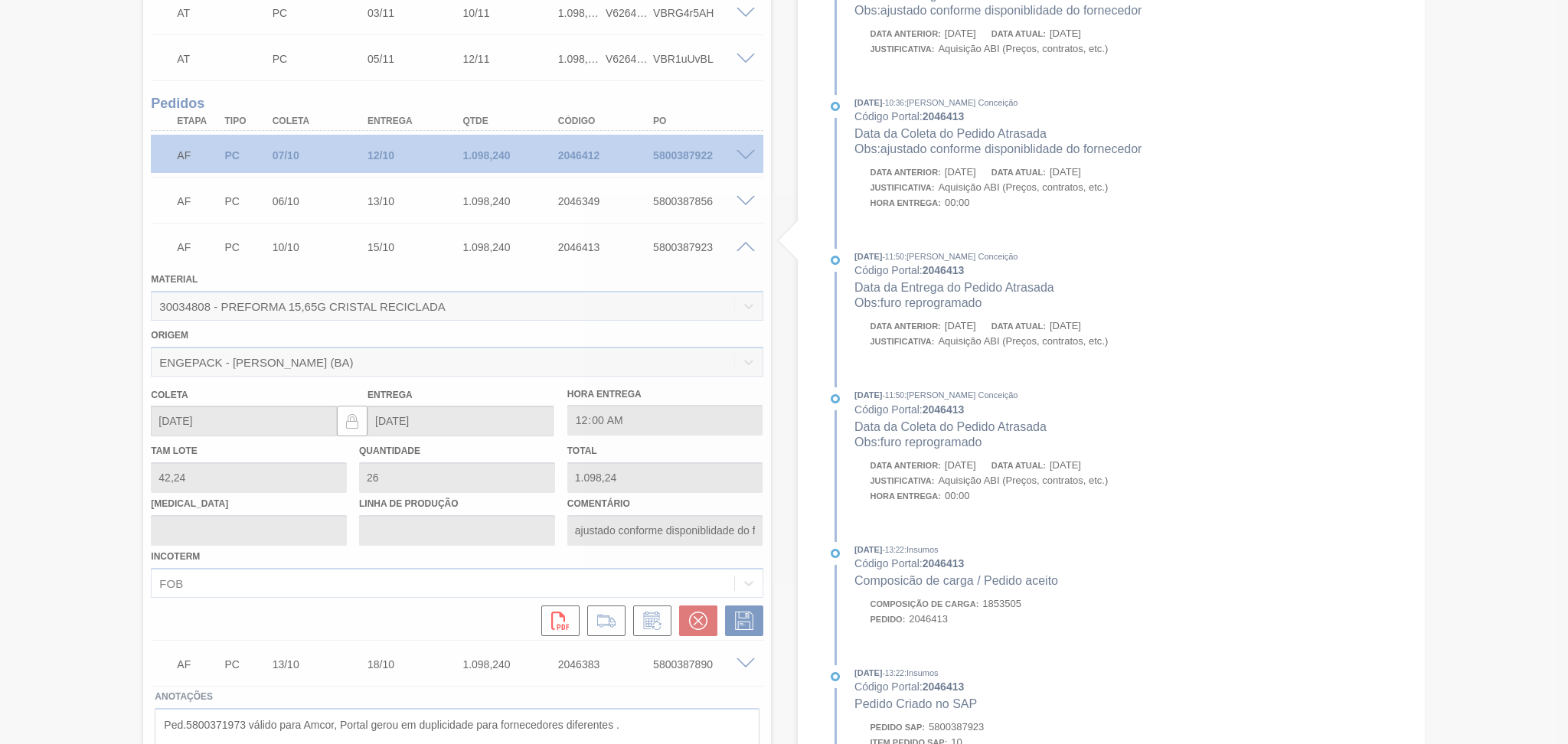
scroll to position [232, 0]
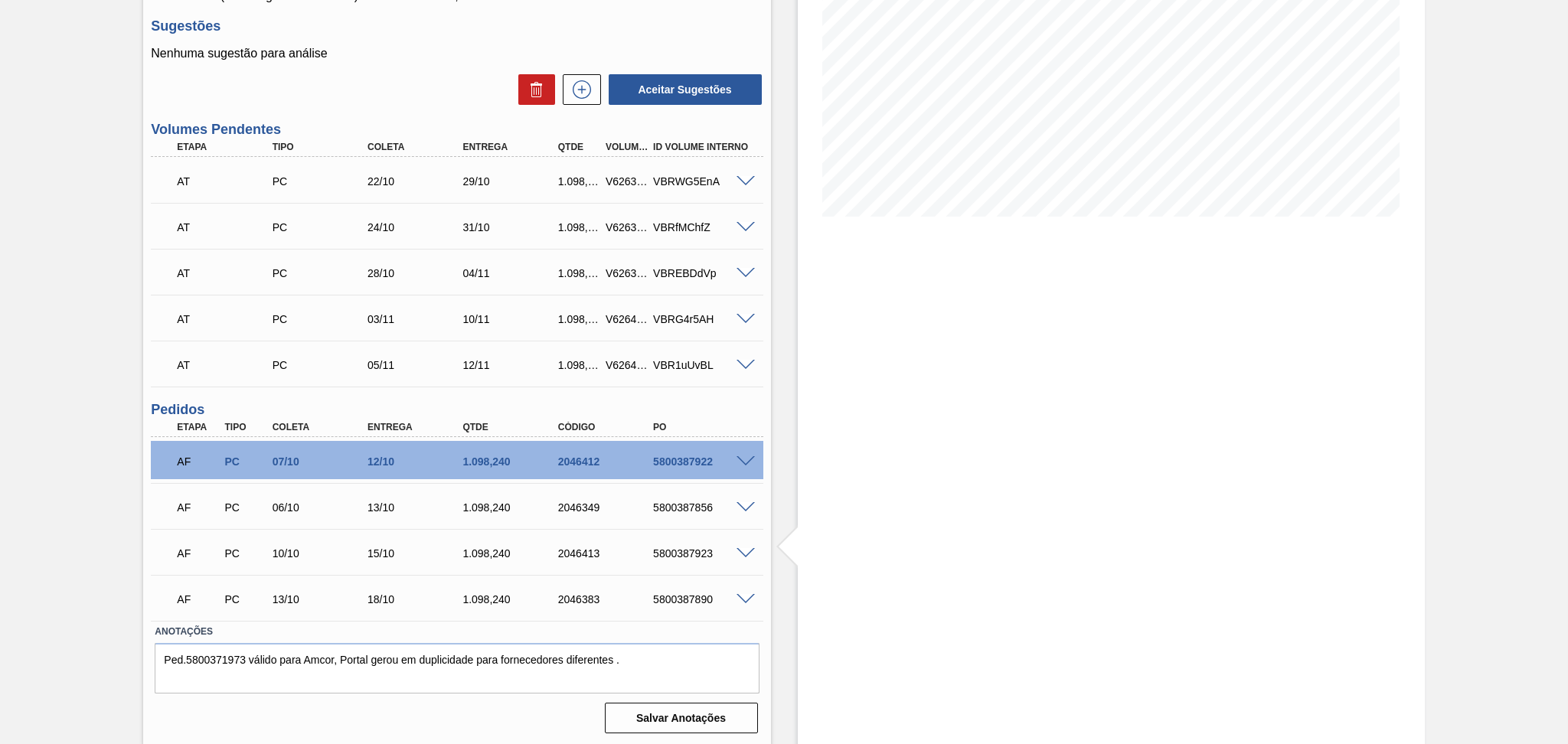
click at [743, 506] on span at bounding box center [745, 508] width 18 height 12
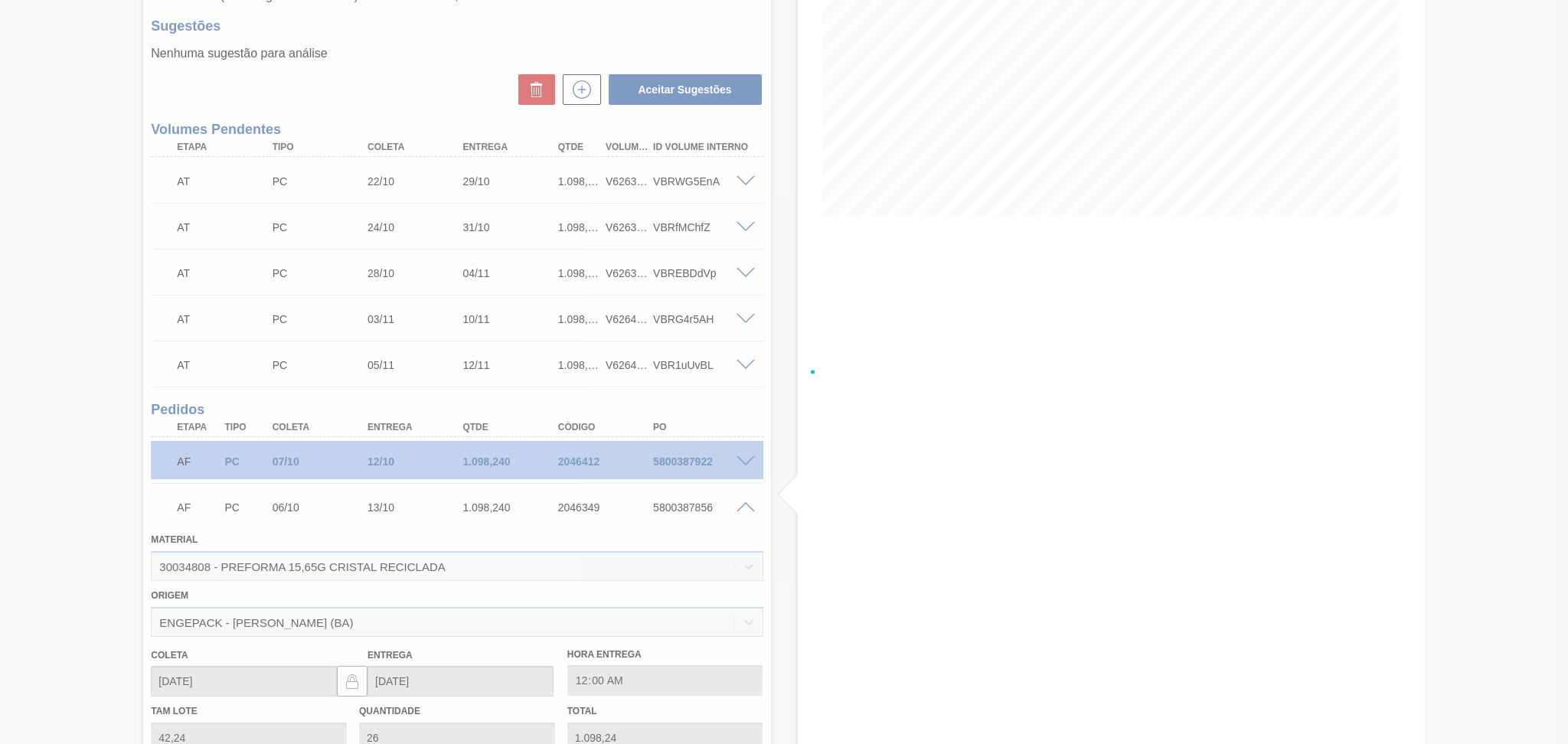
scroll to position [537, 0]
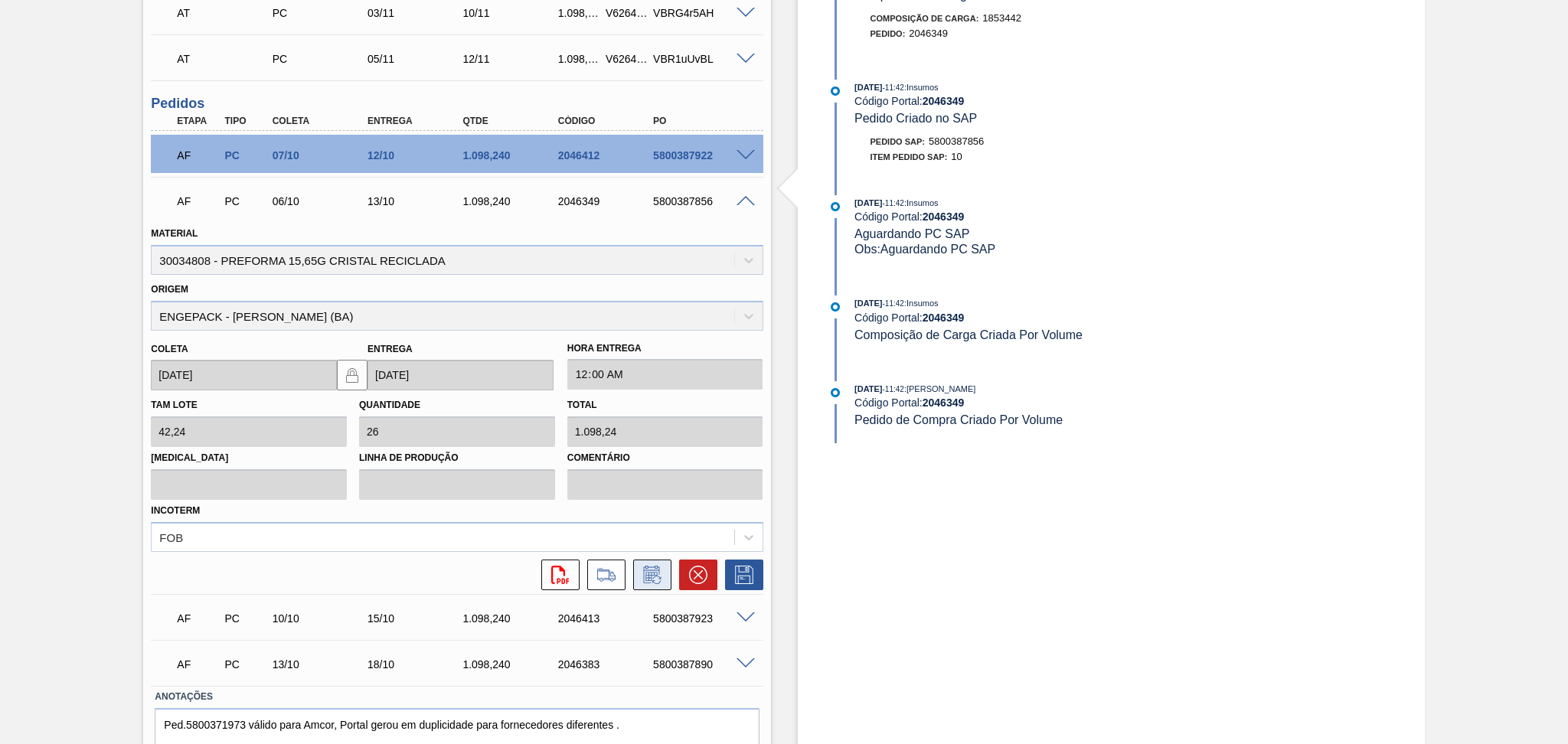
click at [648, 575] on icon at bounding box center [652, 575] width 24 height 18
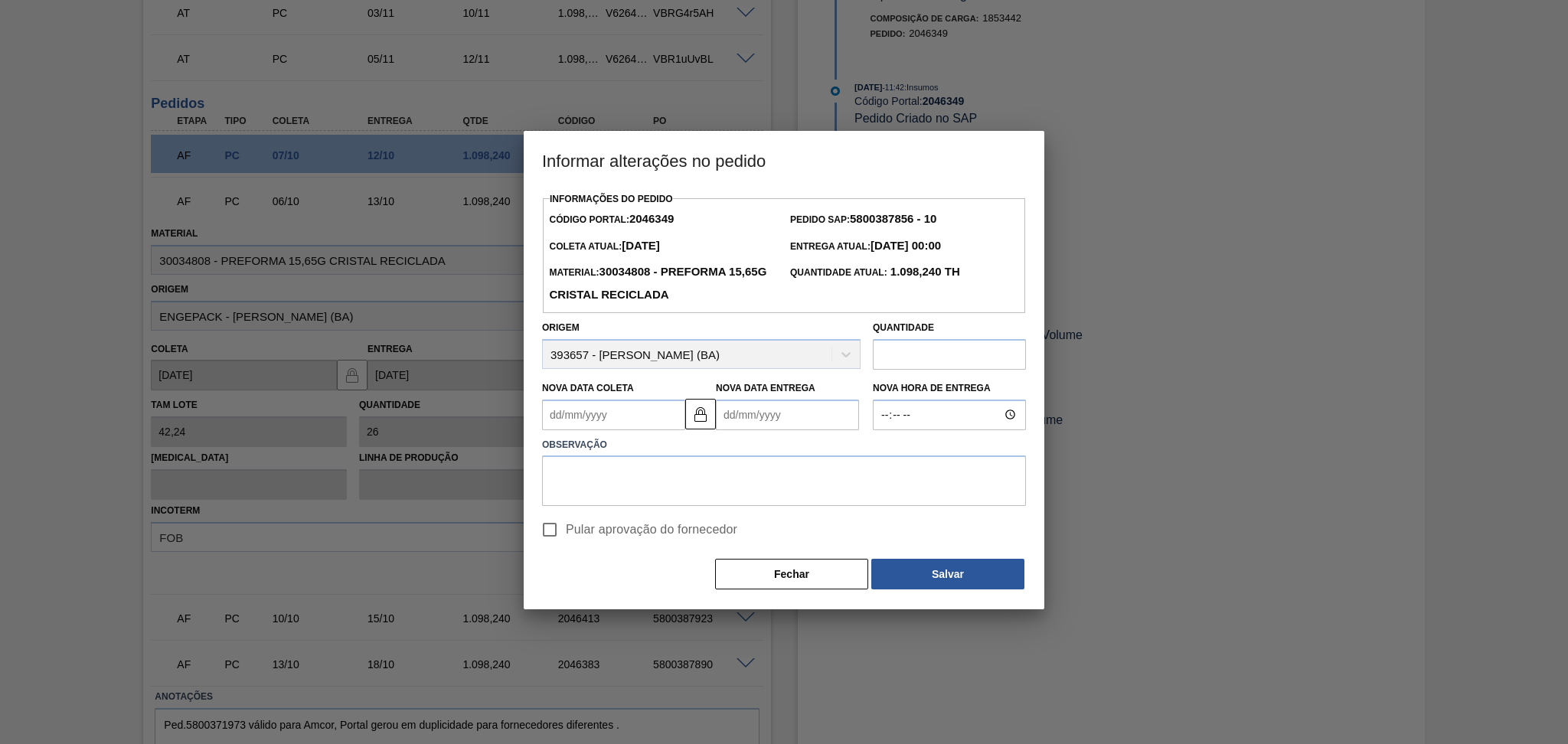
click at [572, 426] on Coleta2046349 "Nova Data Coleta" at bounding box center [613, 415] width 143 height 31
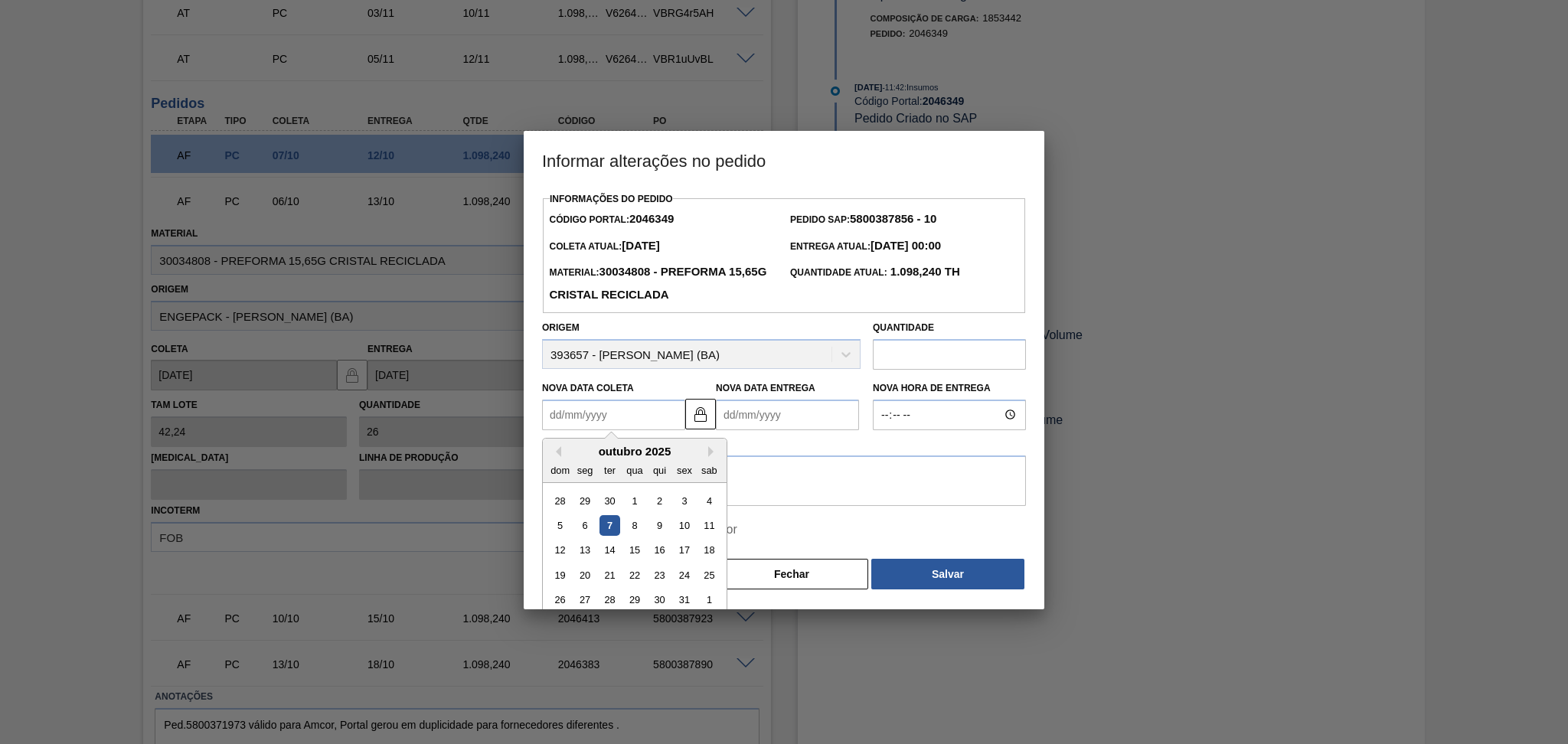
type Coleta2046349 "0"
type Entrega2046349 "06/01/2000"
type Coleta2046349 "08"
type Entrega2046349 "13/10/2025"
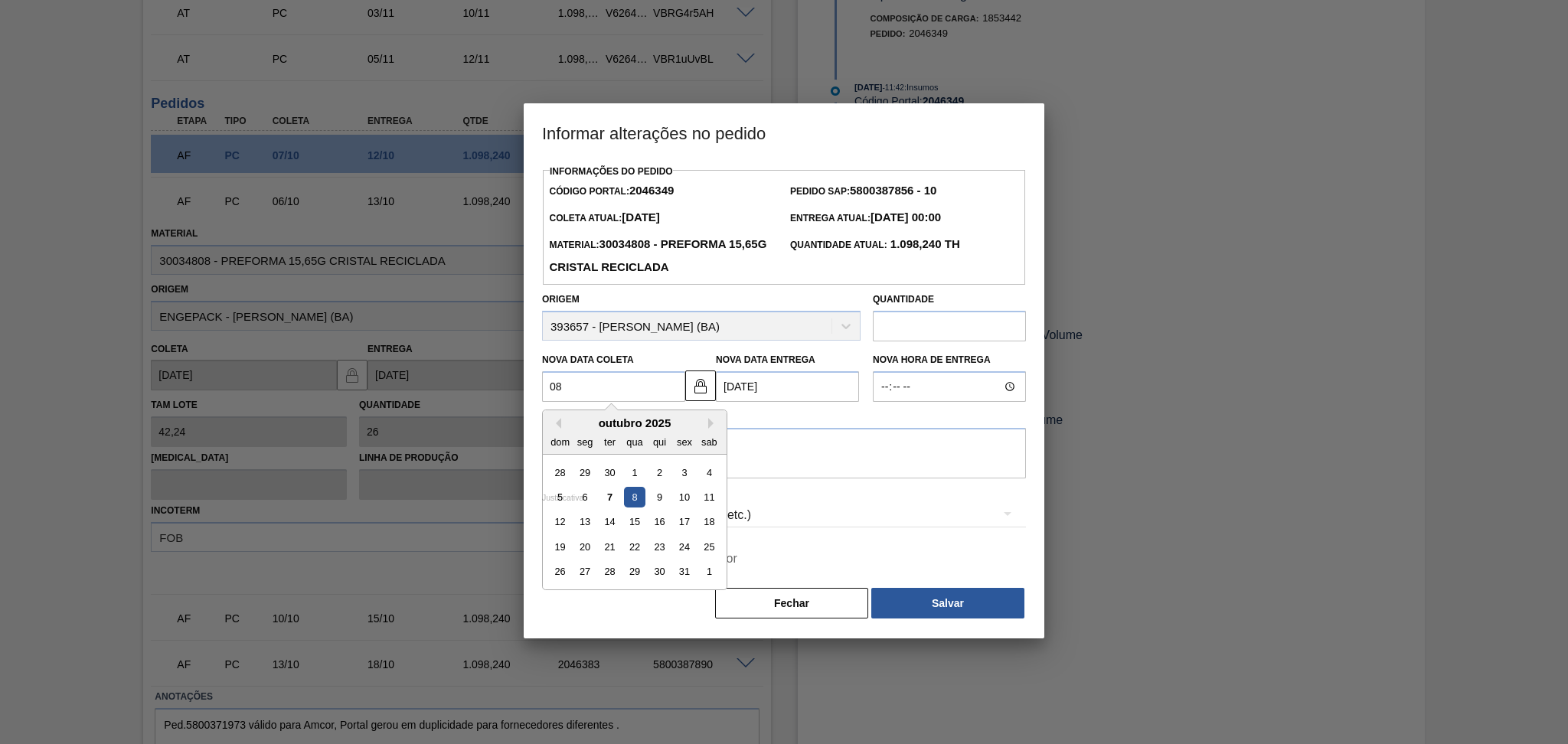
click at [639, 498] on div "8" at bounding box center [635, 497] width 21 height 21
type Coleta2046349 "08/10/2025"
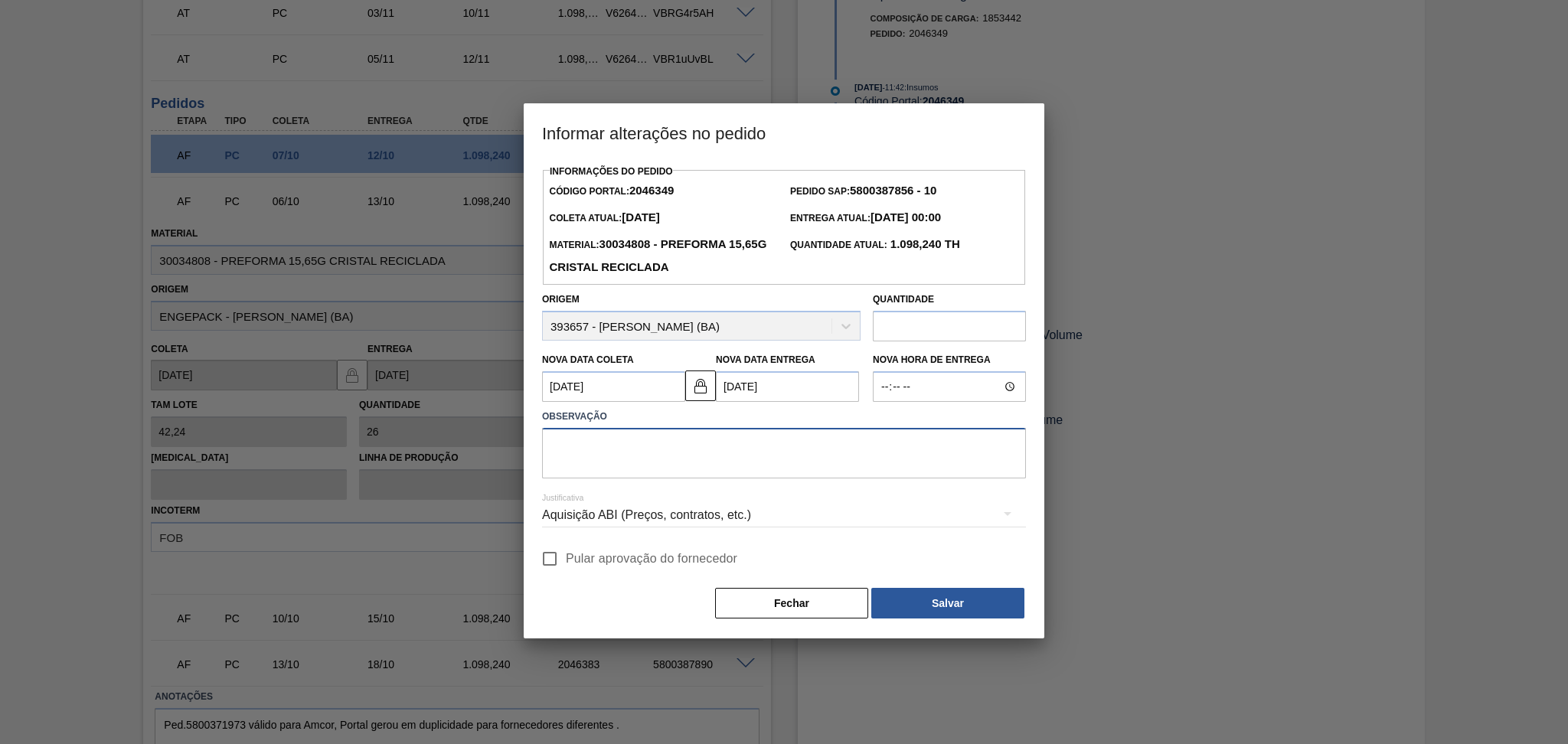
click at [645, 464] on textarea at bounding box center [784, 453] width 484 height 51
type textarea "ajustado conforme disponibilidade do fornecedor"
click at [623, 562] on span "Pular aprovação do fornecedor" at bounding box center [652, 558] width 171 height 18
click at [566, 562] on input "Pular aprovação do fornecedor" at bounding box center [549, 558] width 32 height 32
checkbox input "true"
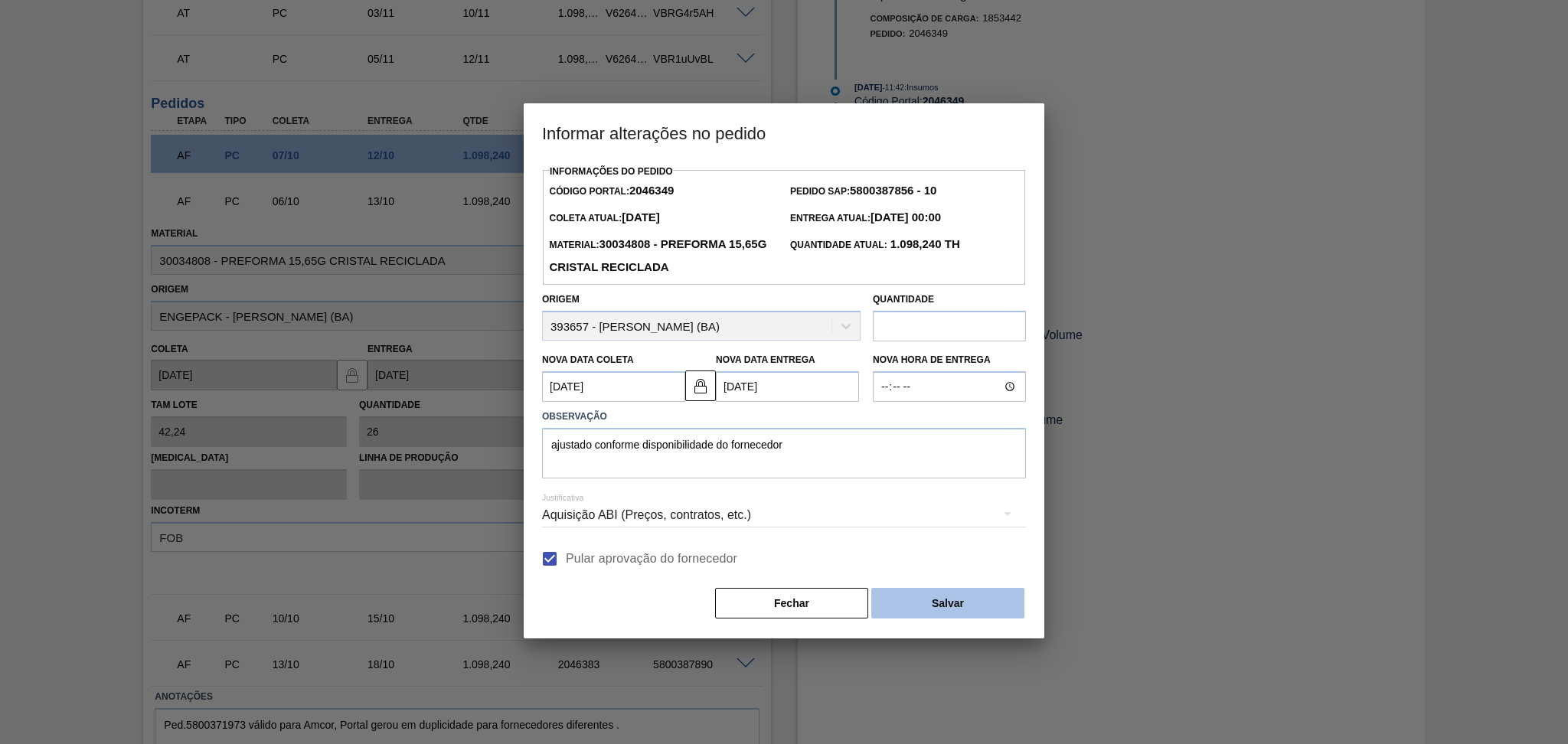
click at [901, 605] on button "Salvar" at bounding box center [947, 604] width 153 height 31
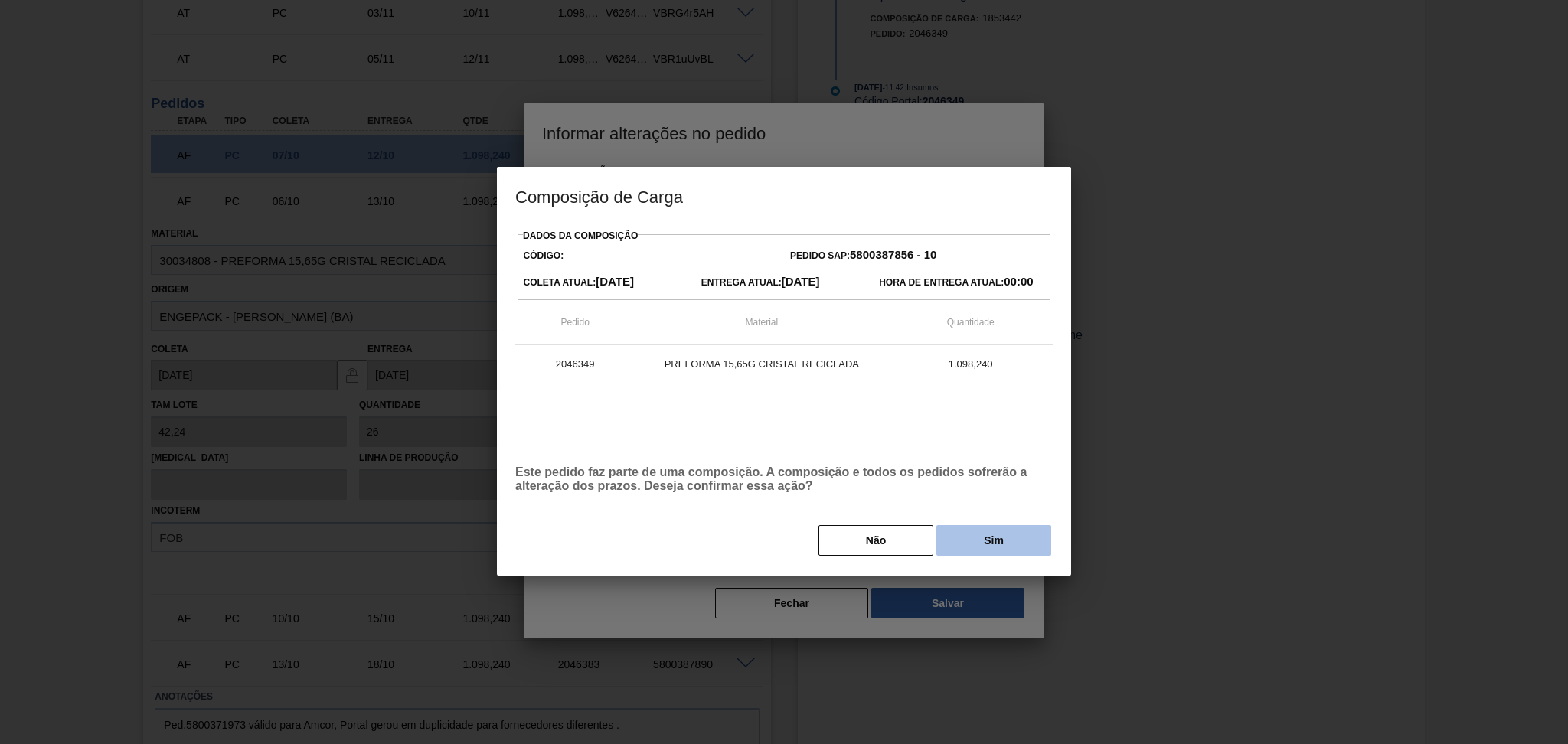
click at [976, 543] on button "Sim" at bounding box center [993, 540] width 114 height 31
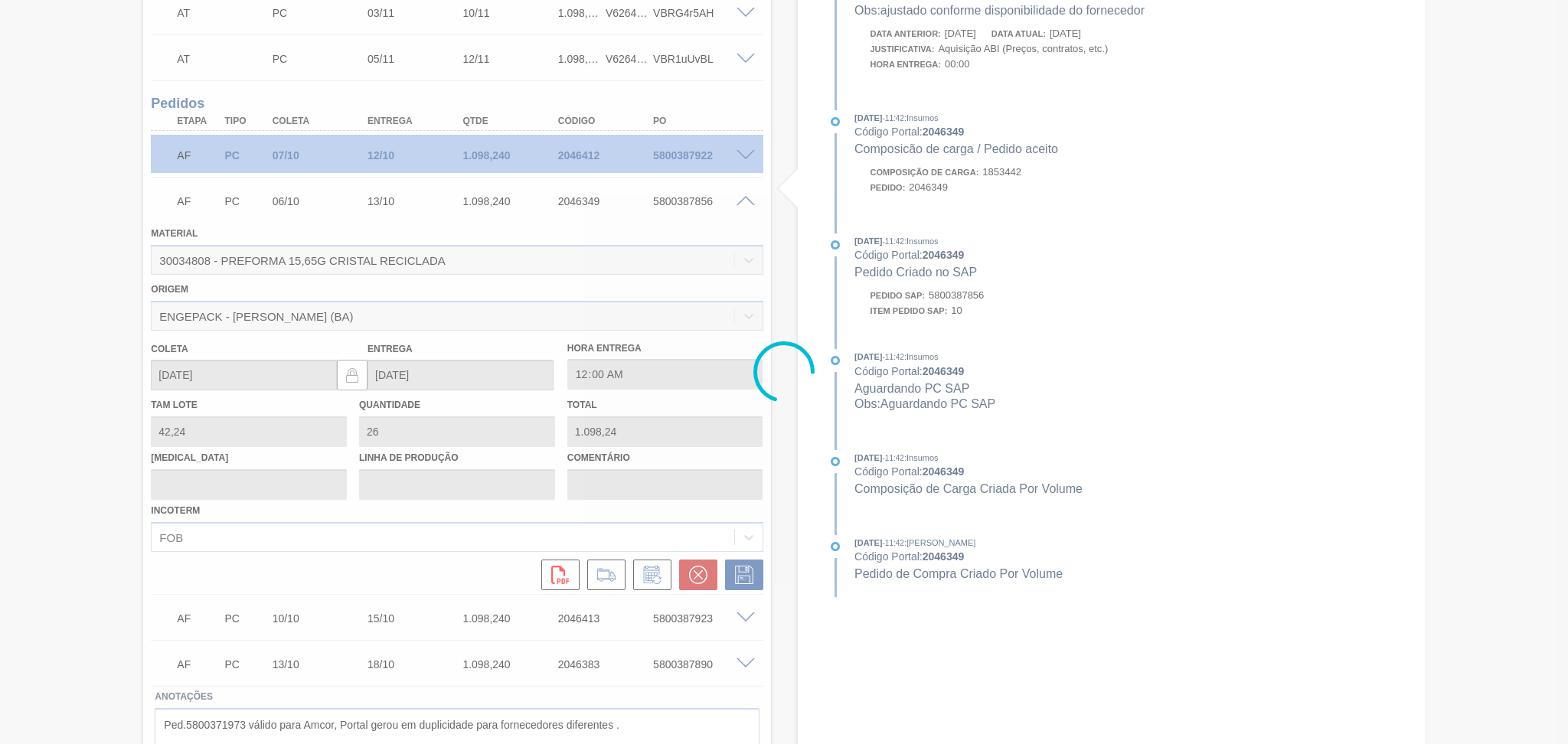
type input "ajustado conforme disponibilidade do fornecedor"
type input "08/10/2025"
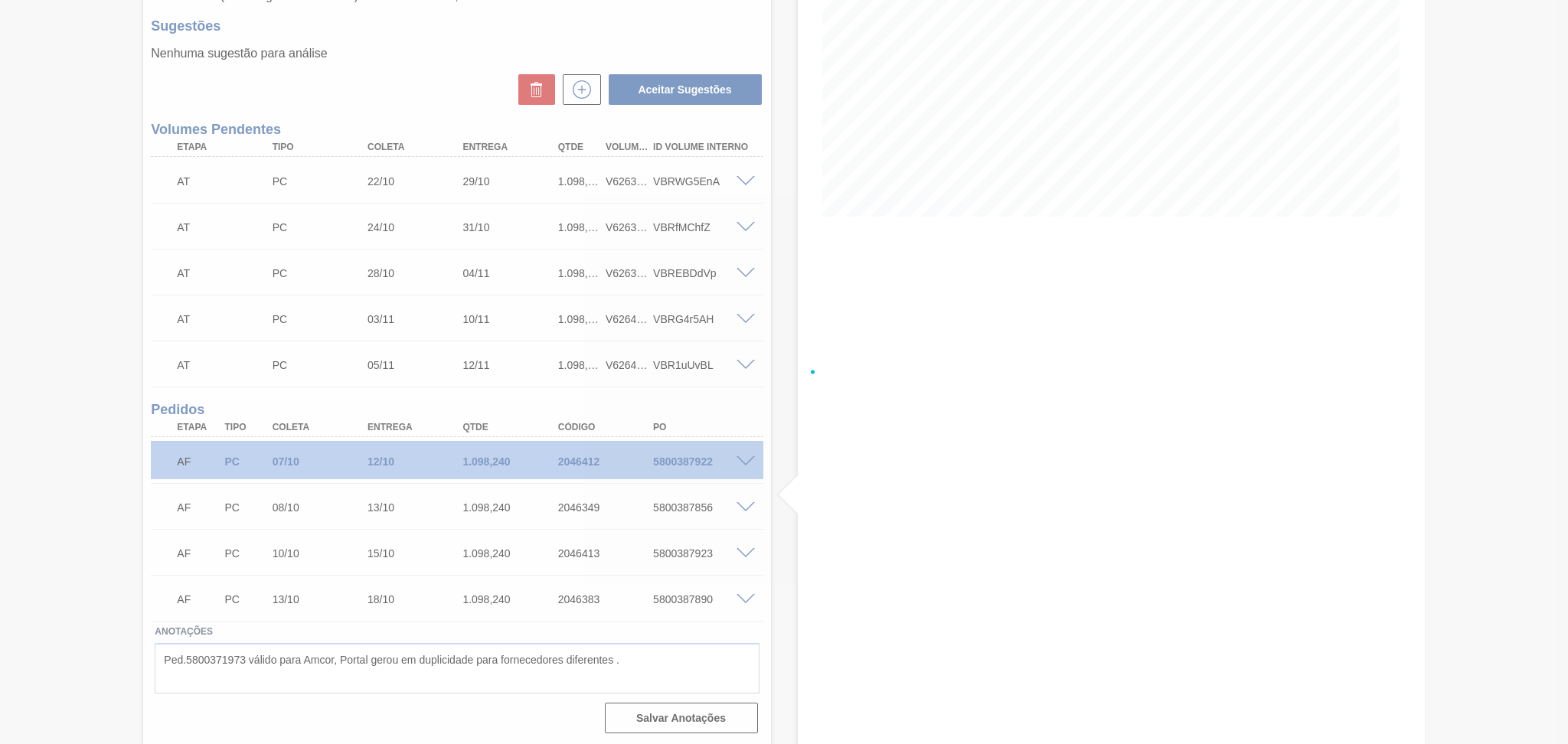
click at [38, 406] on div at bounding box center [784, 372] width 1568 height 744
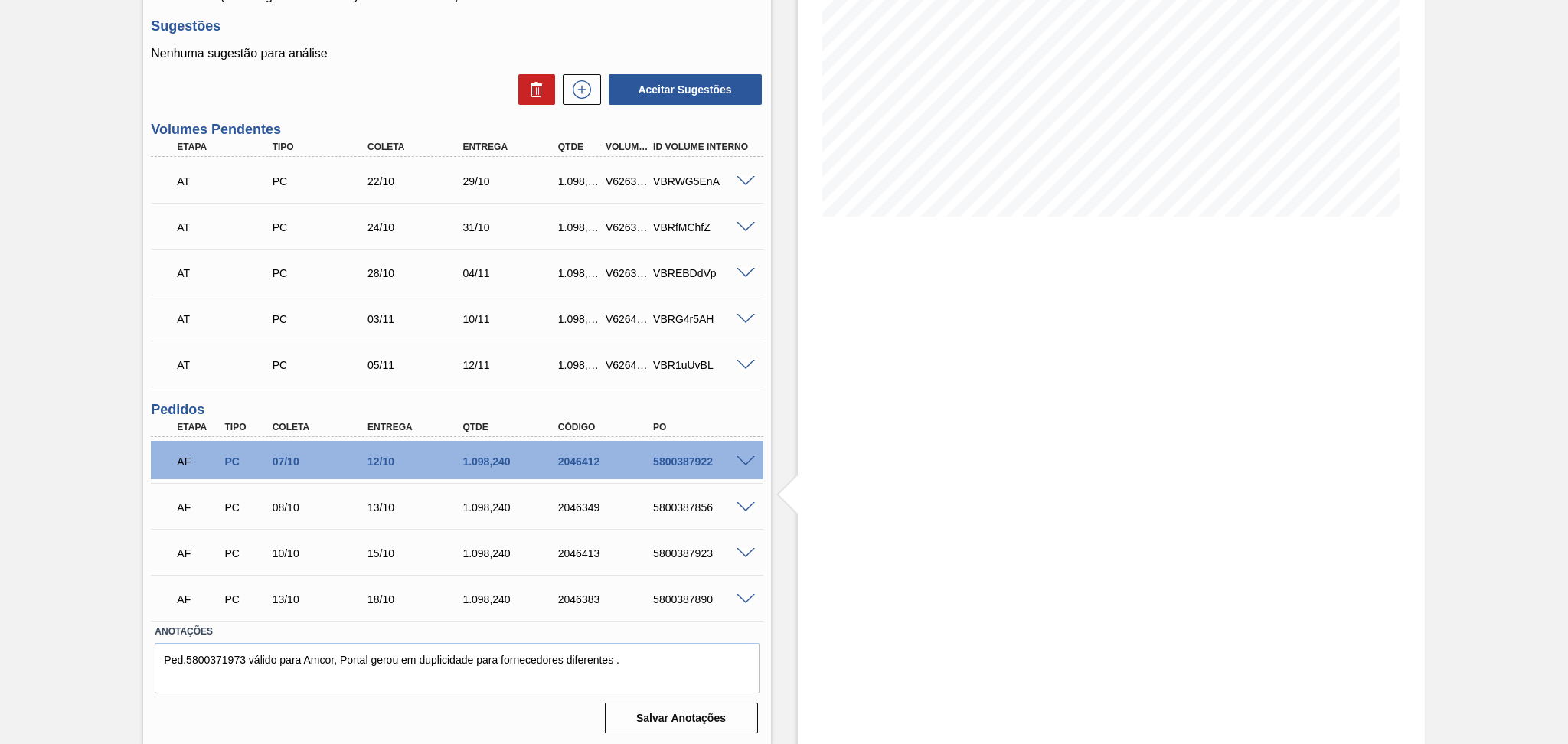
click at [809, 521] on div "Estoque De 07/10/2025 Até 30/11/2025 Filtro" at bounding box center [1111, 295] width 627 height 901
click at [792, 588] on div "Estoque De 07/10/2025 Até 30/11/2025 Filtro" at bounding box center [1098, 295] width 654 height 901
click at [111, 588] on div "Aguardando Faturamento BR23 - PREFORMA 15,65G CRISTAL Unidade Jaguariúna PE MIN…" at bounding box center [784, 295] width 1568 height 901
click at [114, 579] on div "Aguardando Faturamento BR23 - PREFORMA 15,65G CRISTAL Unidade Jaguariúna PE MIN…" at bounding box center [784, 295] width 1568 height 901
click at [44, 439] on div "Aguardando Faturamento BR23 - PREFORMA 15,65G CRISTAL Unidade Jaguariúna PE MIN…" at bounding box center [784, 295] width 1568 height 901
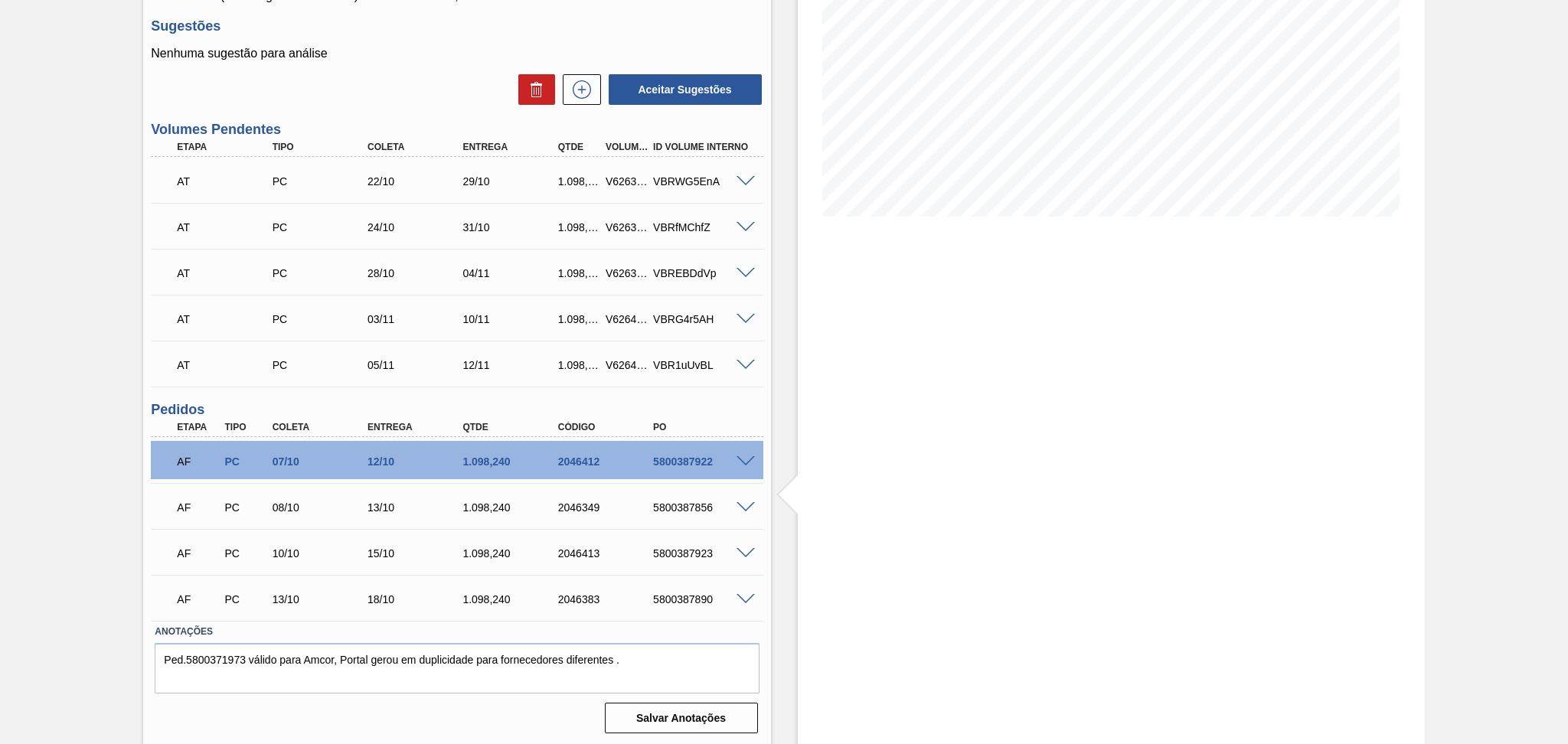
click at [813, 560] on div "Estoque De 07/10/2025 Até 30/11/2025 Filtro" at bounding box center [1111, 295] width 627 height 901
click at [781, 434] on div "Estoque De 07/10/2025 Até 30/11/2025 Filtro" at bounding box center [1098, 295] width 654 height 901
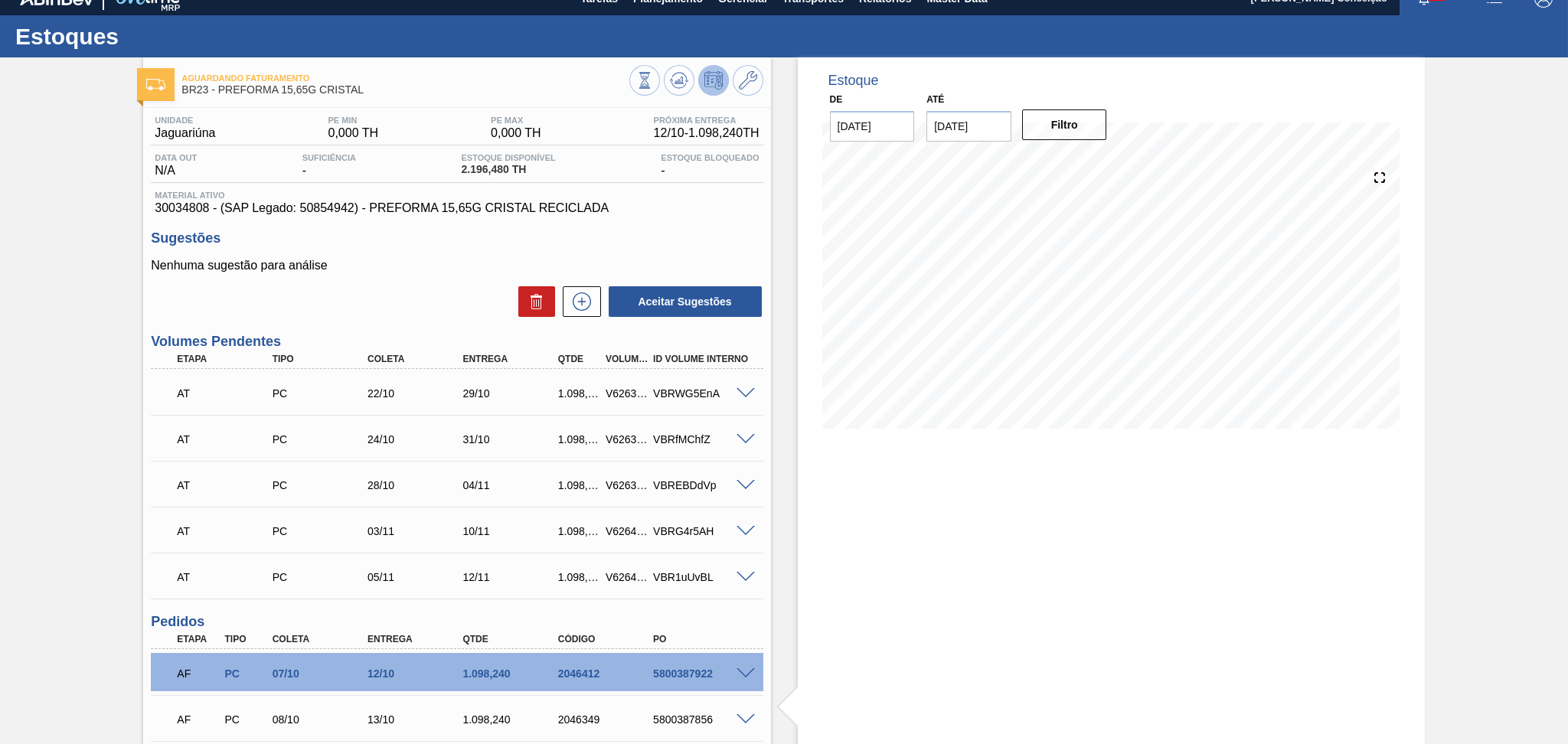
scroll to position [0, 0]
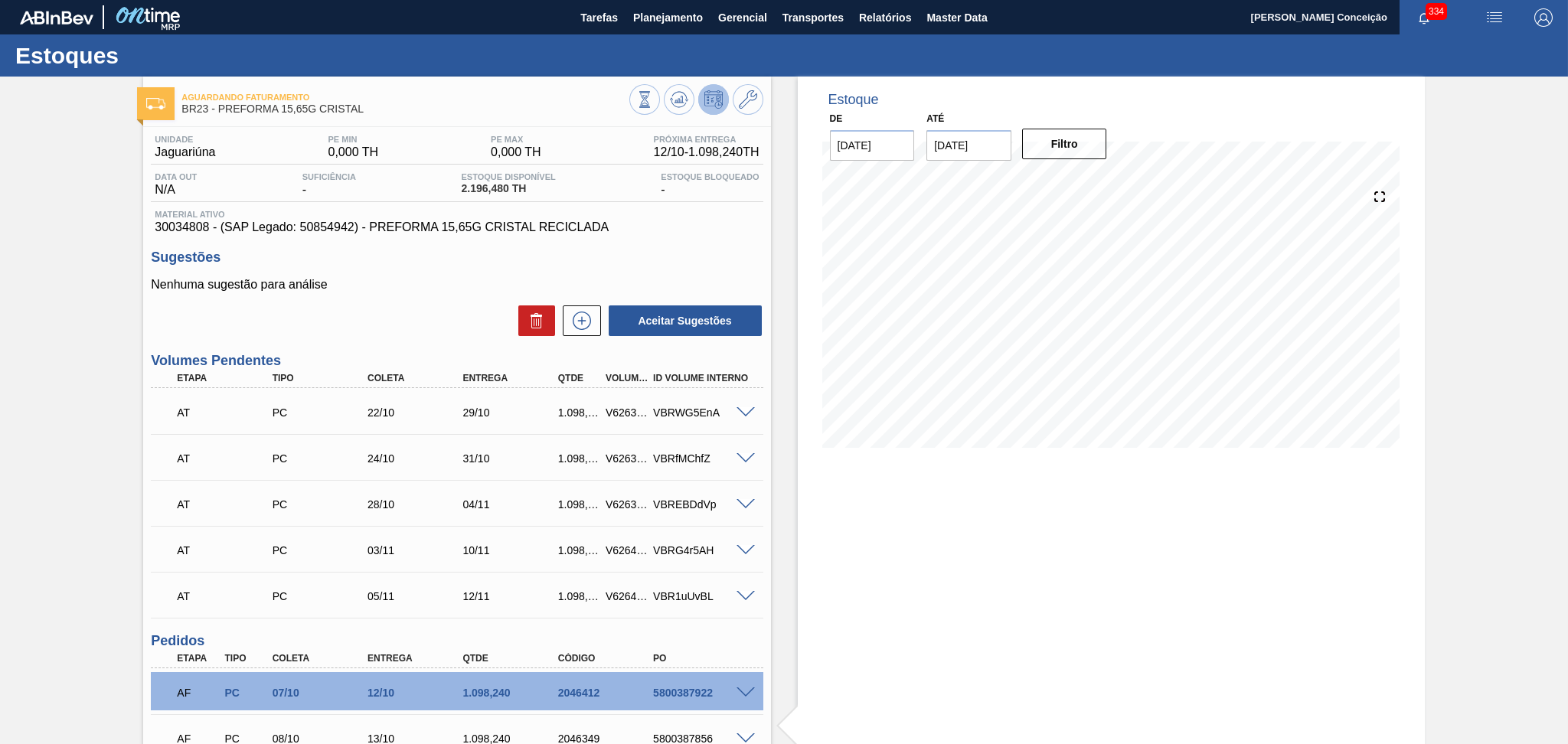
click at [708, 242] on div "Unidade Jaguariúna PE MIN 0,000 TH PE MAX 0,000 TH Próxima Entrega 12/10 - 1.09…" at bounding box center [457, 548] width 627 height 843
click at [427, 310] on div "Aceitar Sugestões" at bounding box center [457, 320] width 611 height 34
click at [410, 314] on div "Aceitar Sugestões" at bounding box center [457, 320] width 611 height 34
click at [693, 27] on button "Planejamento" at bounding box center [668, 17] width 85 height 35
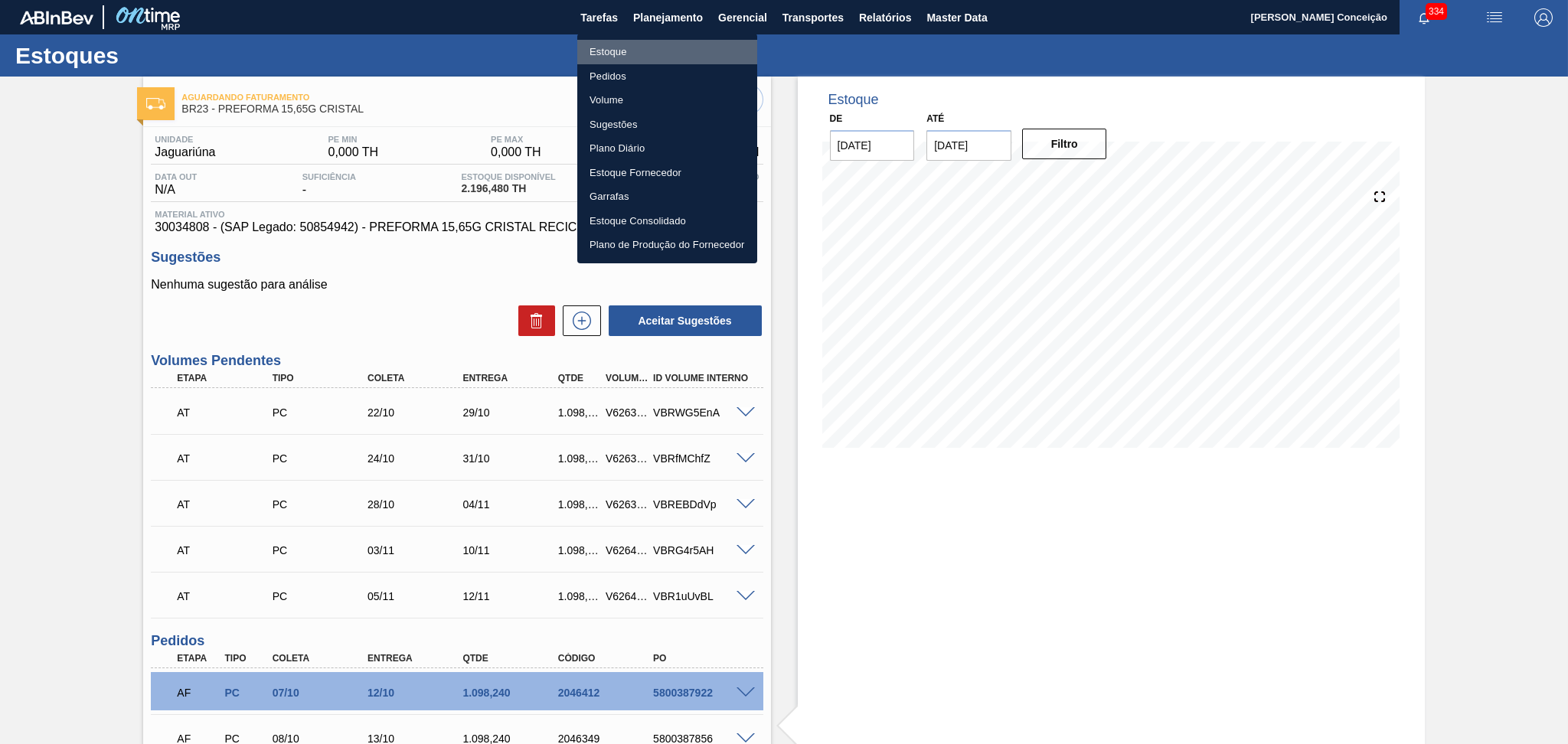
click at [615, 50] on li "Estoque" at bounding box center [666, 51] width 180 height 24
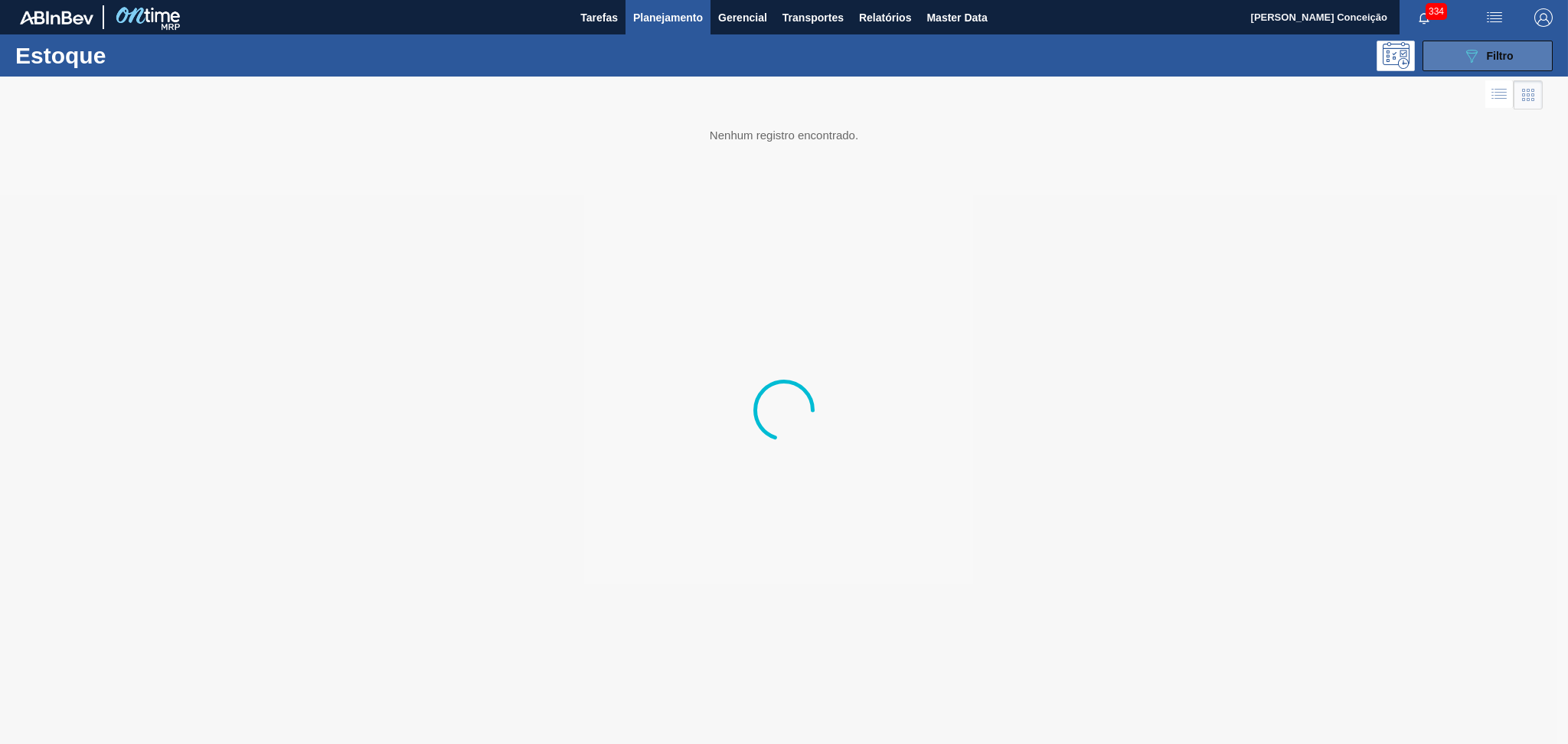
click at [1462, 62] on icon "089F7B8B-B2A5-4AFE-B5C0-19BA573D28AC" at bounding box center [1471, 56] width 18 height 18
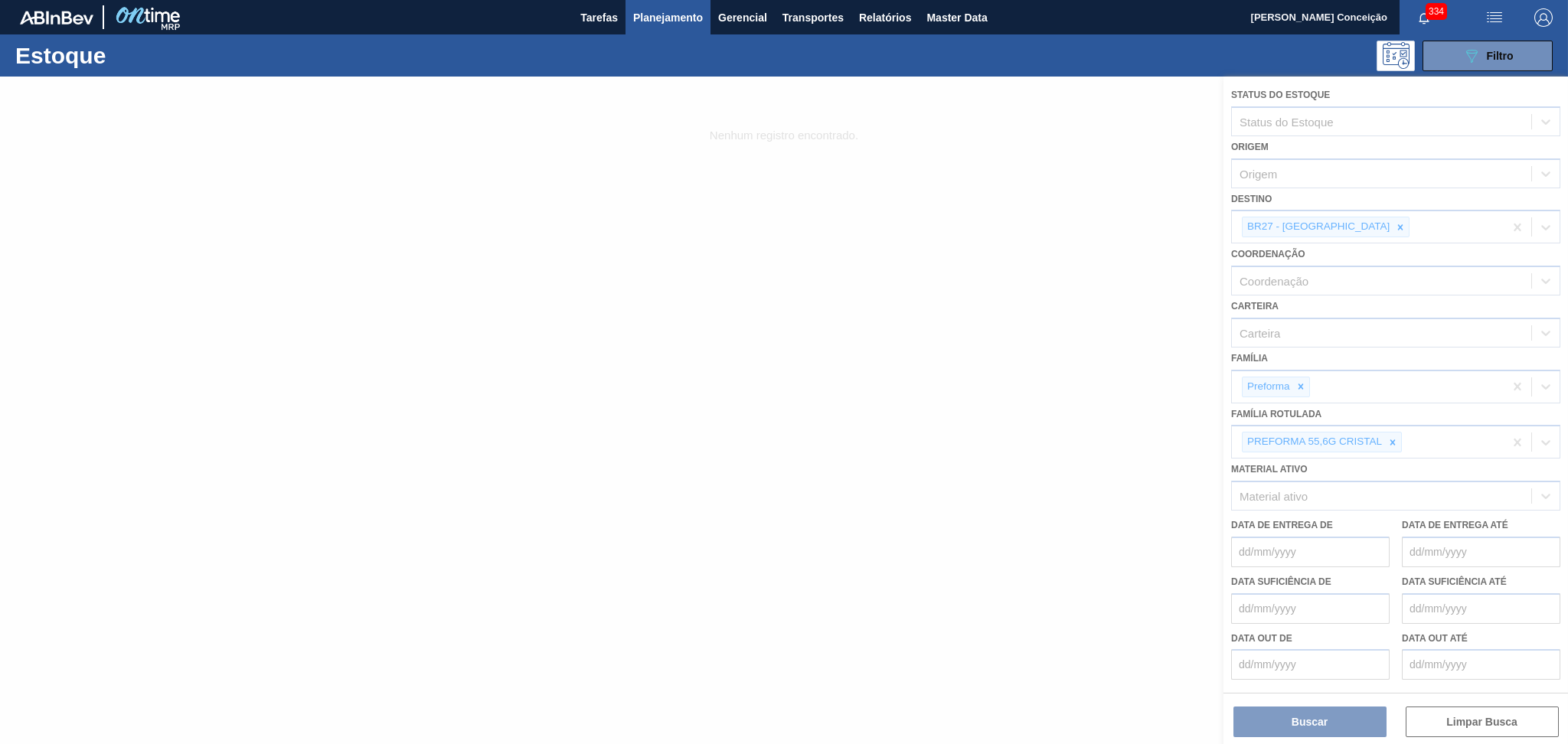
click at [1345, 223] on div at bounding box center [784, 410] width 1568 height 667
click at [1349, 224] on div at bounding box center [784, 410] width 1568 height 667
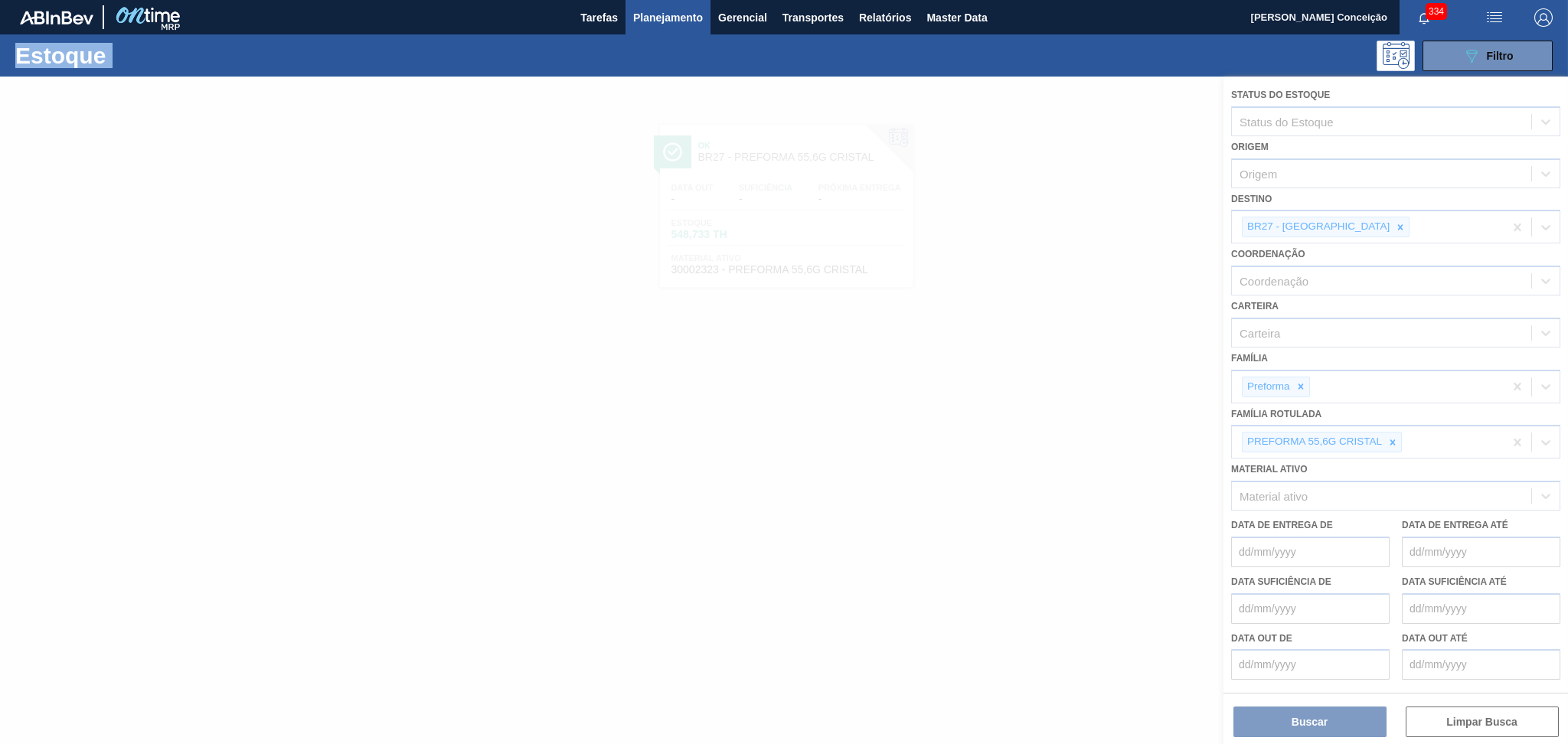
click at [1349, 224] on div at bounding box center [784, 410] width 1568 height 667
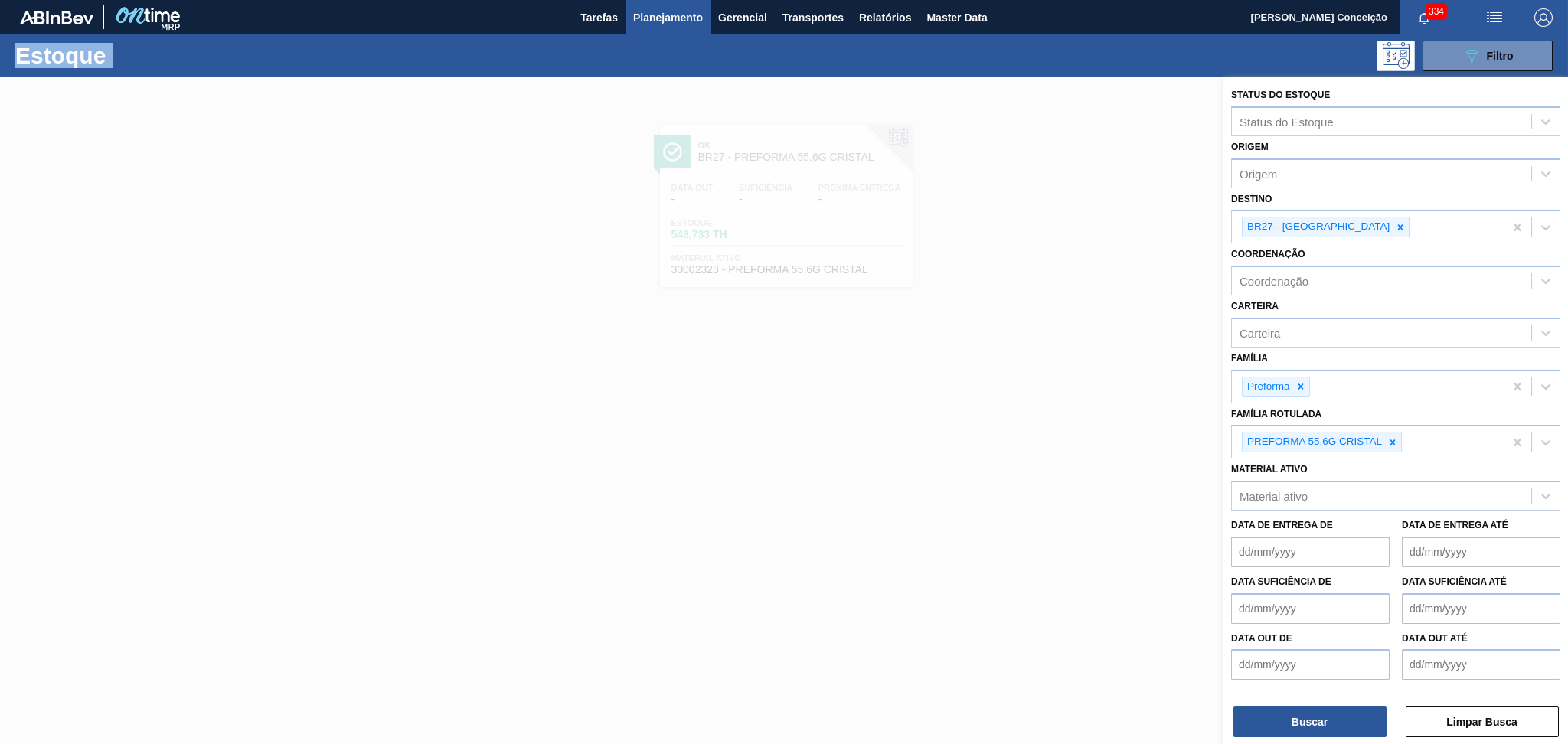
click at [1395, 224] on icon at bounding box center [1400, 227] width 11 height 11
click at [1349, 224] on div "BR27 - Nova Minas" at bounding box center [1367, 227] width 272 height 32
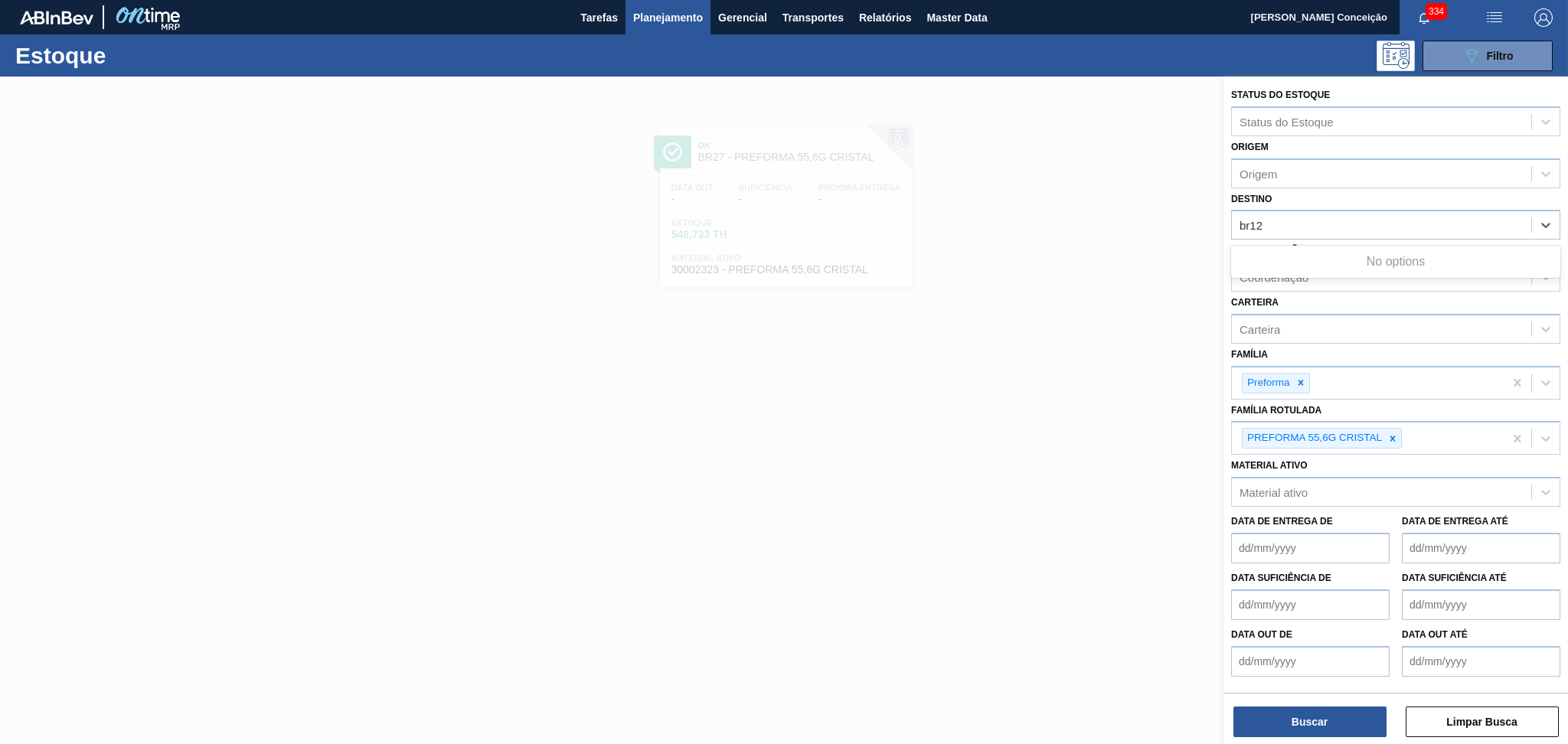
type input "br12"
click at [1393, 440] on div at bounding box center [1393, 438] width 17 height 19
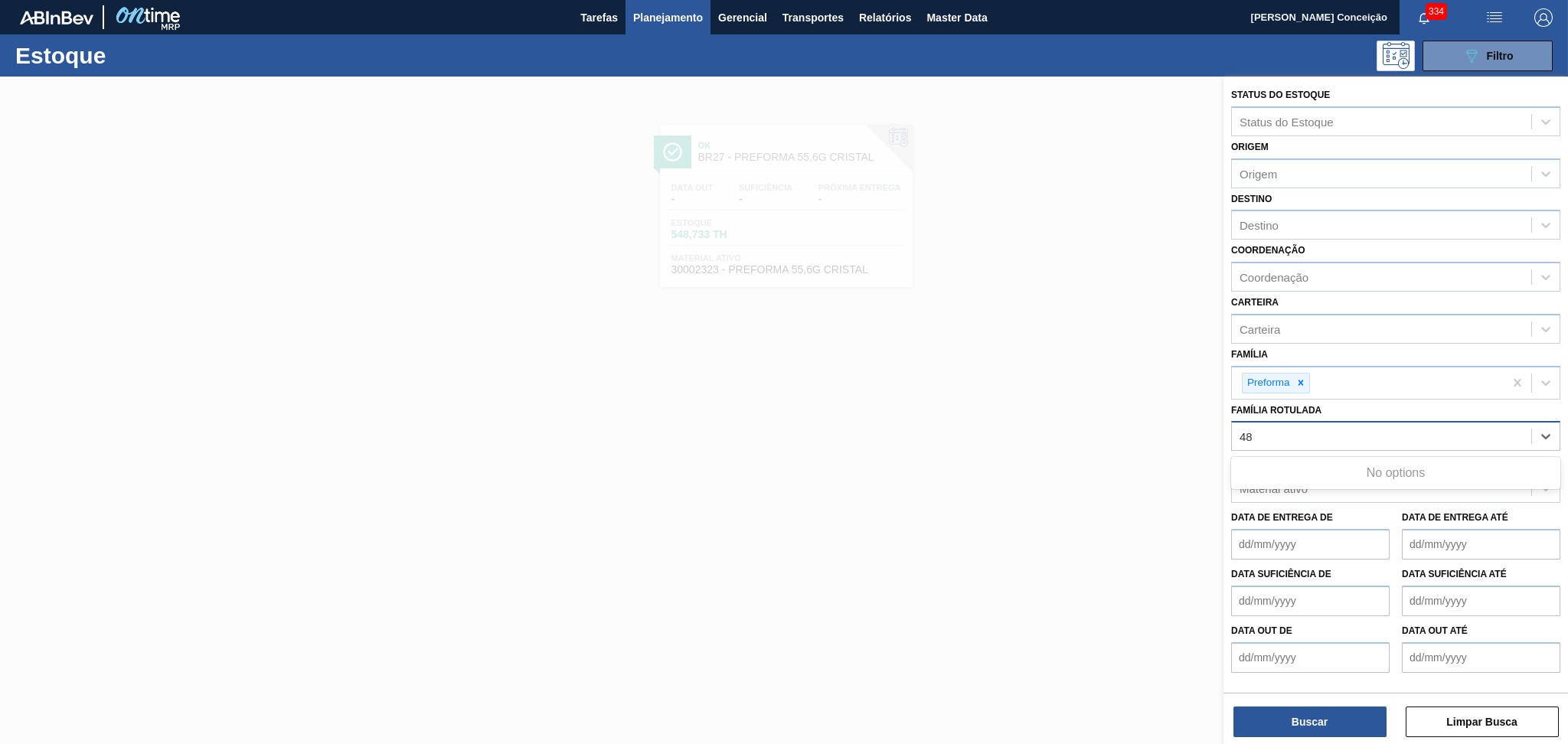
type Rotulada "4"
type Rotulada "48g c"
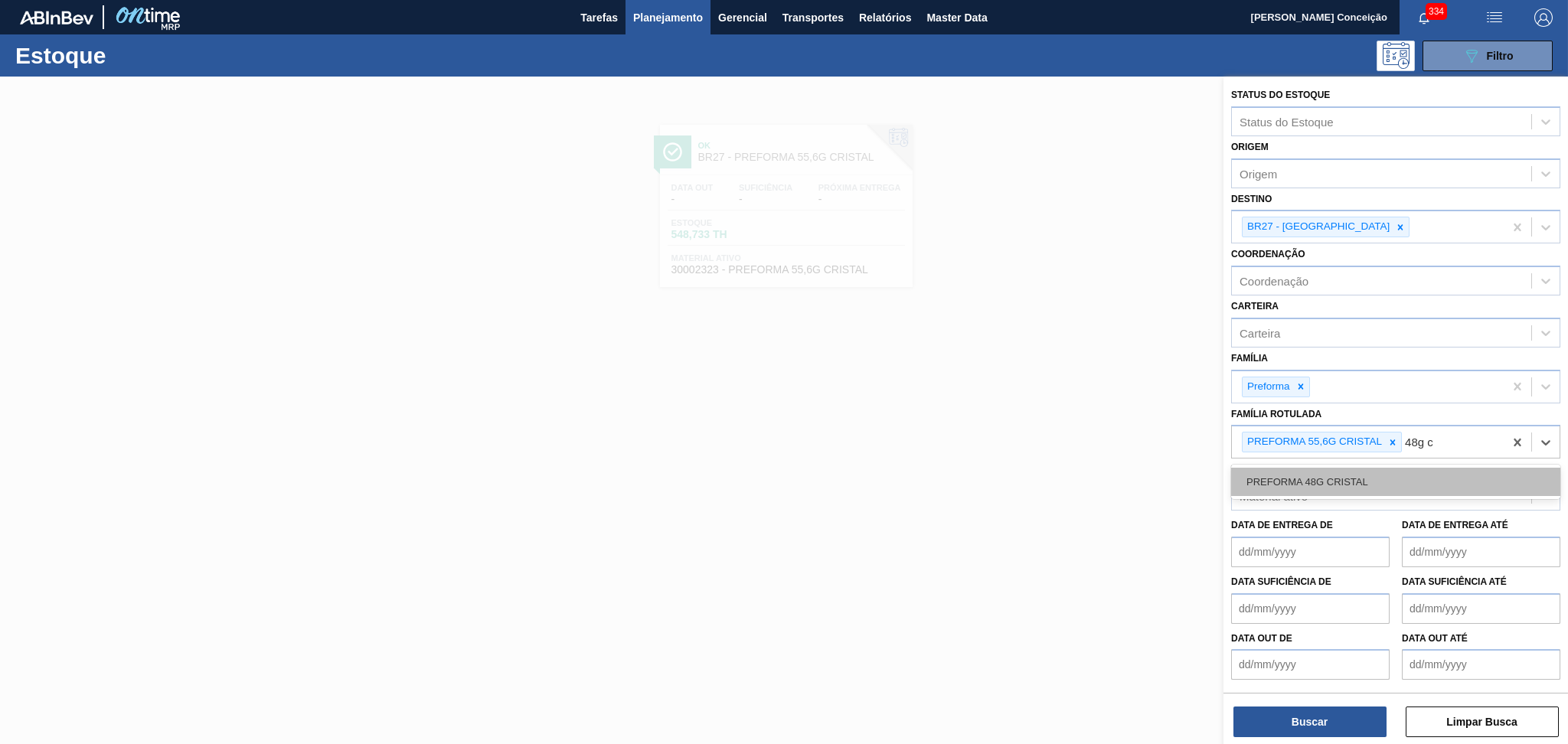
click at [1332, 481] on div "PREFORMA 48G CRISTAL" at bounding box center [1396, 482] width 329 height 28
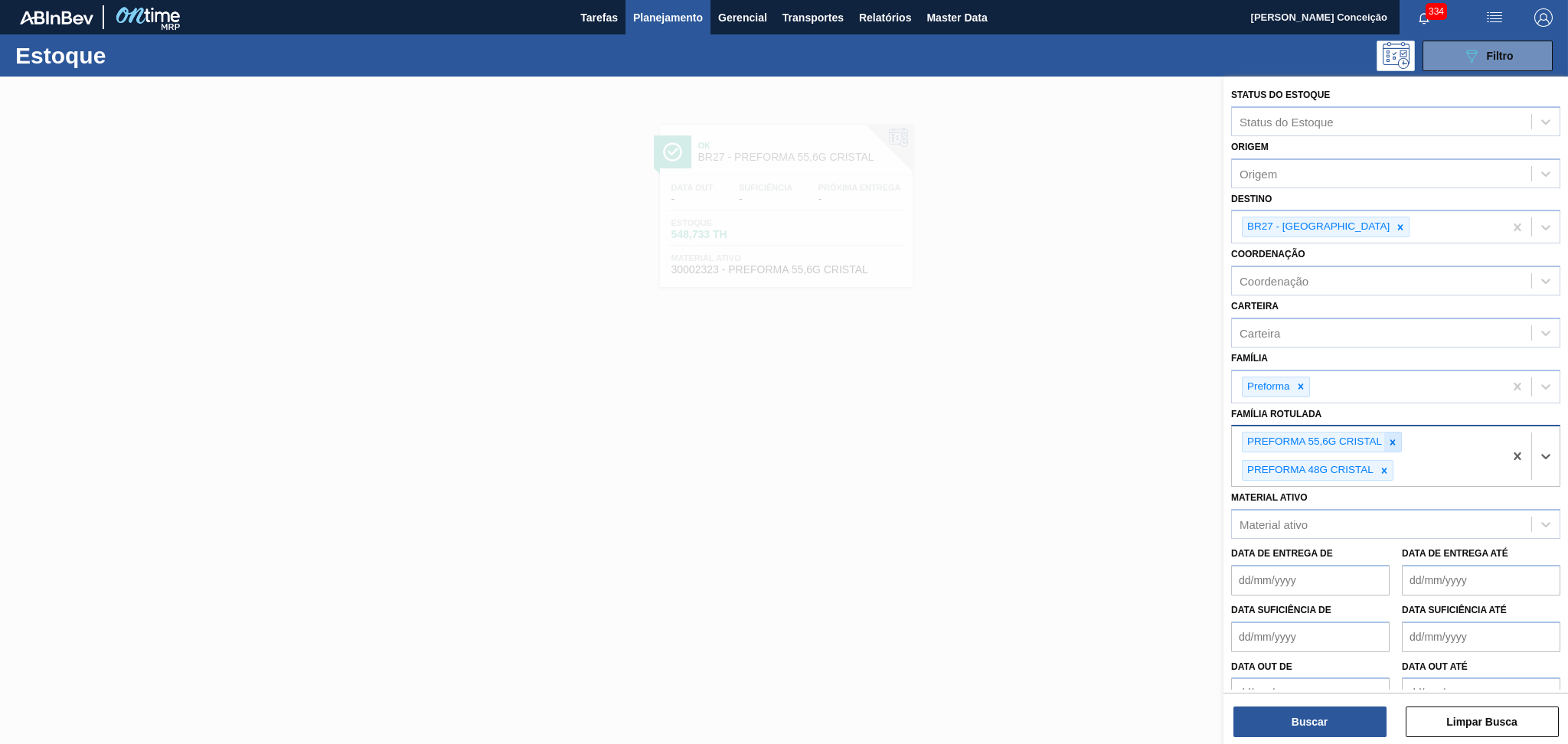
click at [1387, 444] on div at bounding box center [1393, 442] width 17 height 19
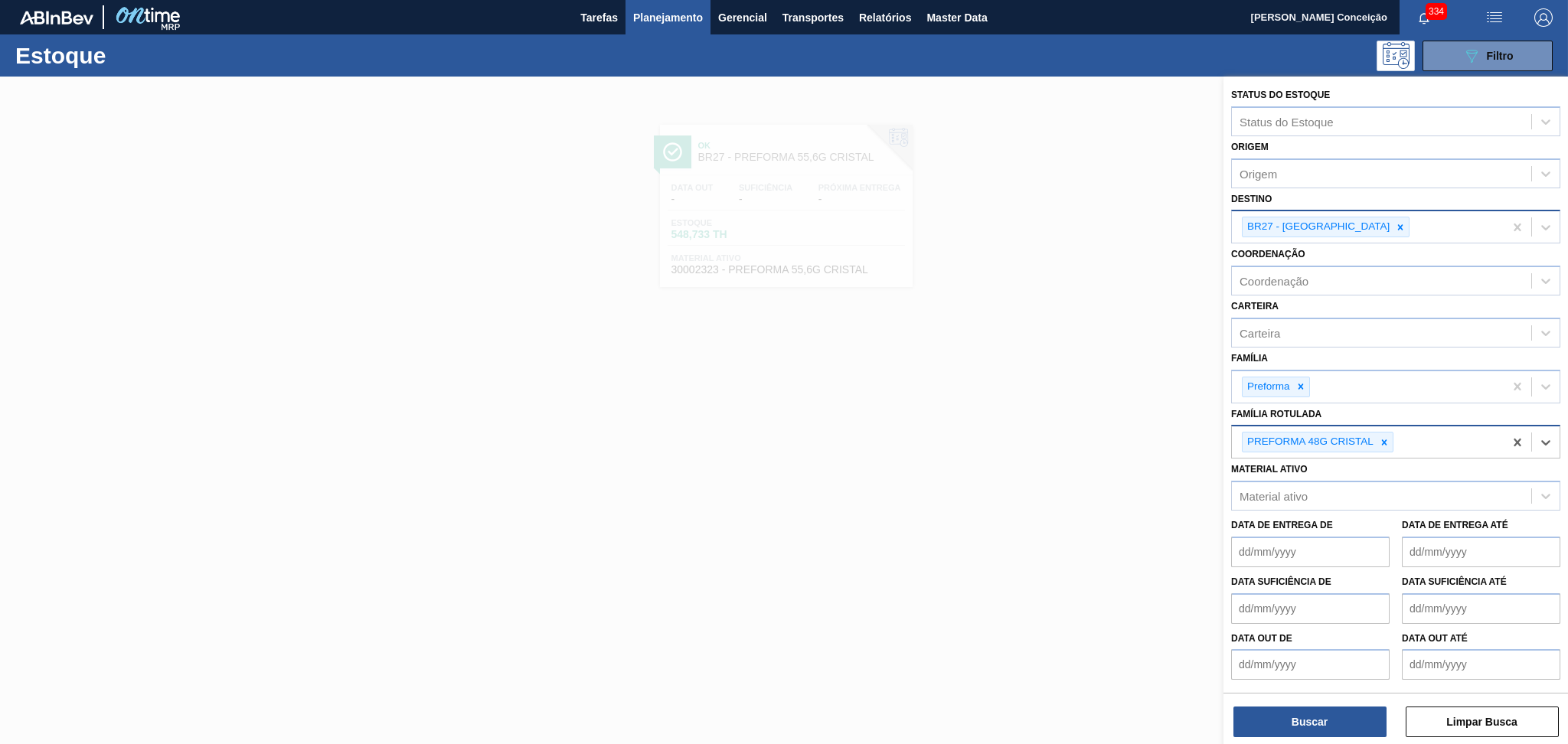
click at [1395, 224] on icon at bounding box center [1400, 227] width 11 height 11
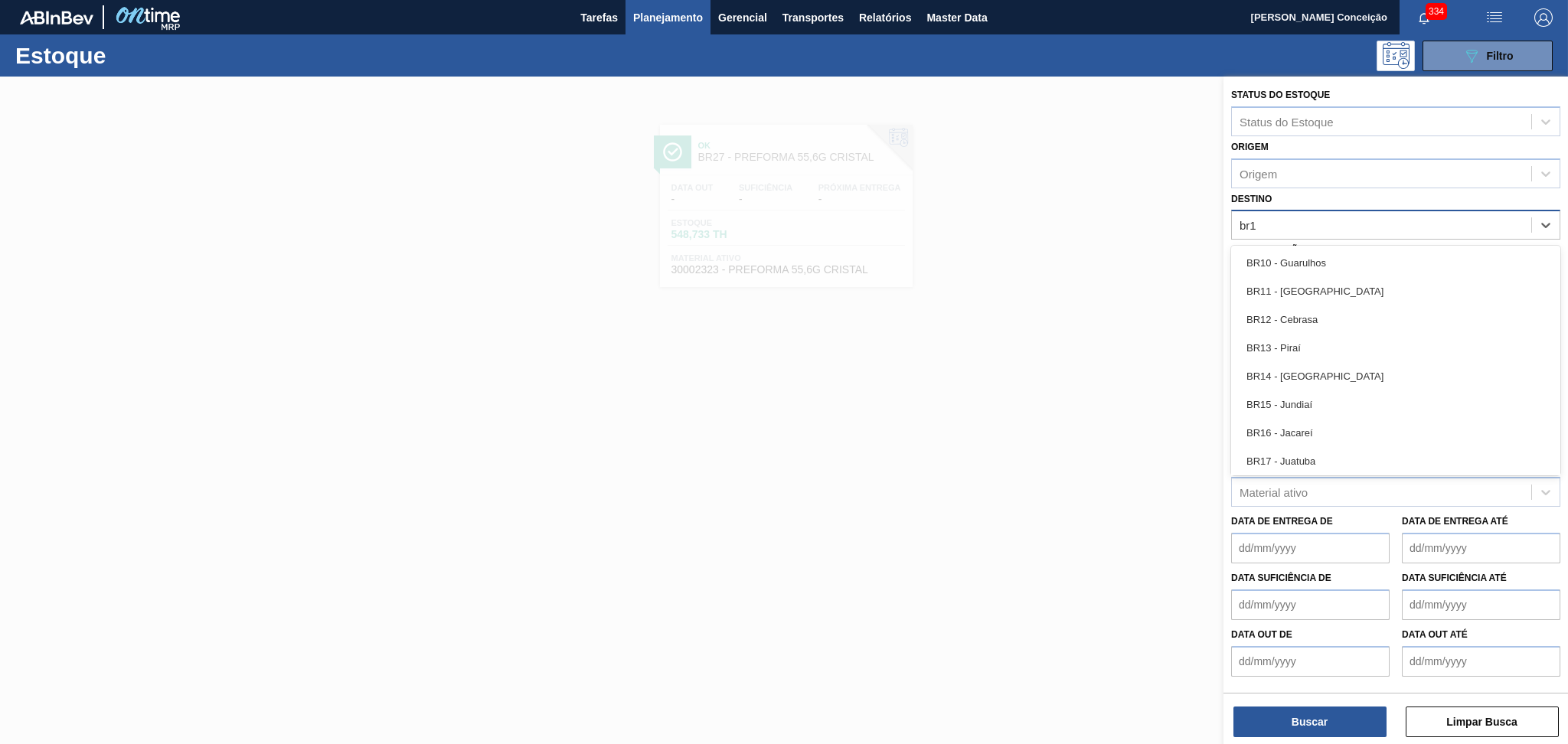
type input "br12"
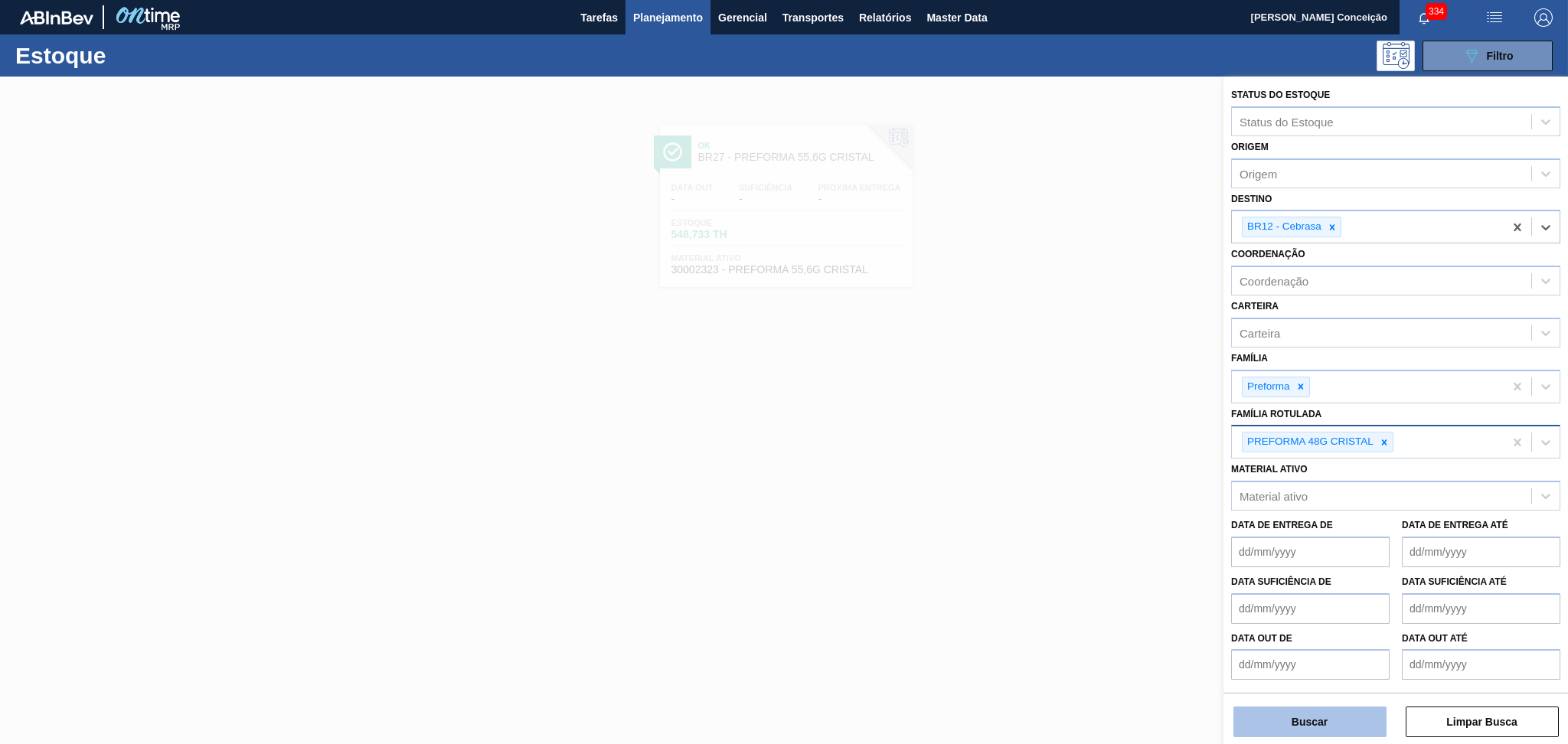
click at [1271, 730] on button "Buscar" at bounding box center [1309, 722] width 153 height 31
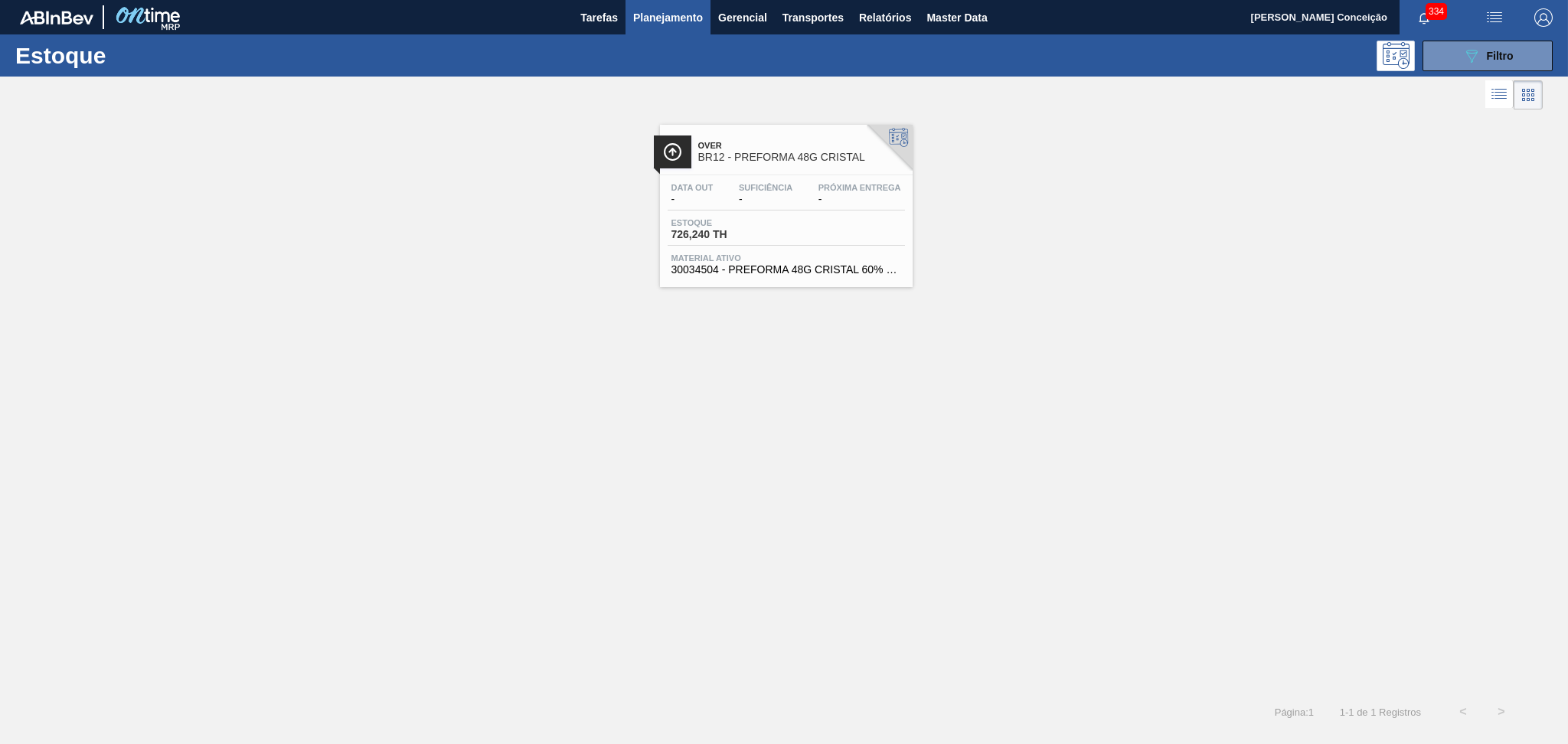
click at [769, 219] on span "Estoque" at bounding box center [724, 223] width 107 height 10
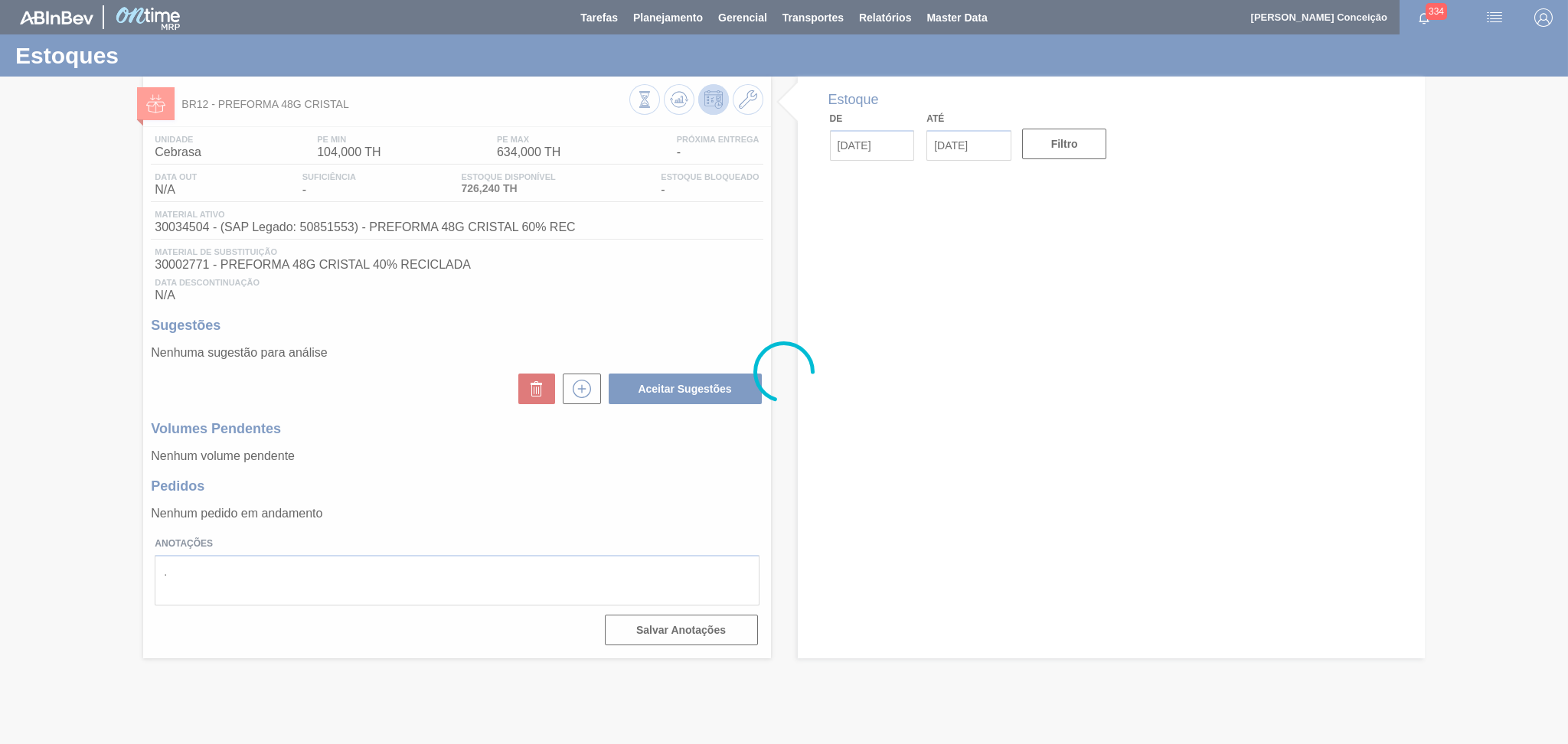
click at [523, 495] on div at bounding box center [784, 372] width 1568 height 744
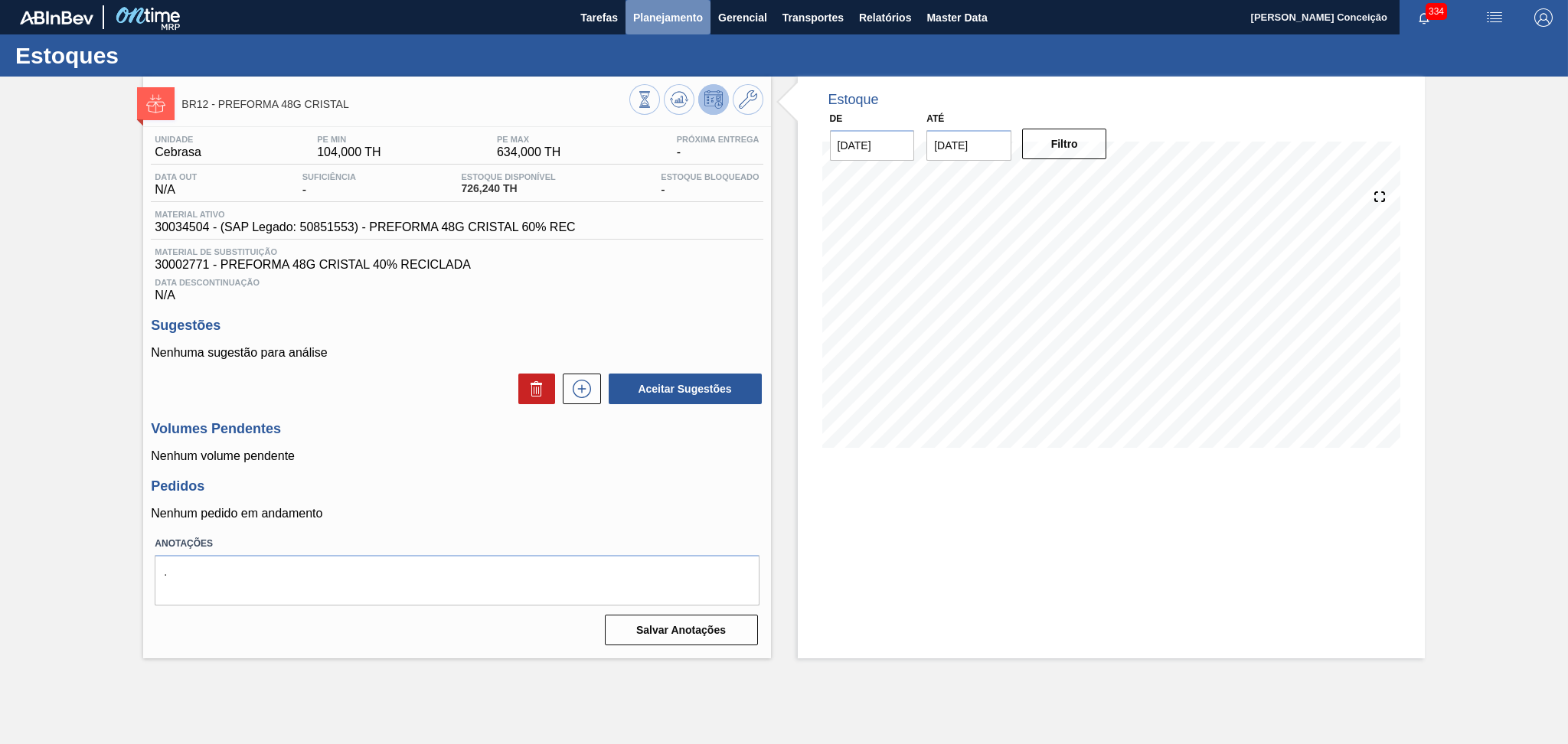
click at [667, 14] on span "Planejamento" at bounding box center [668, 17] width 69 height 18
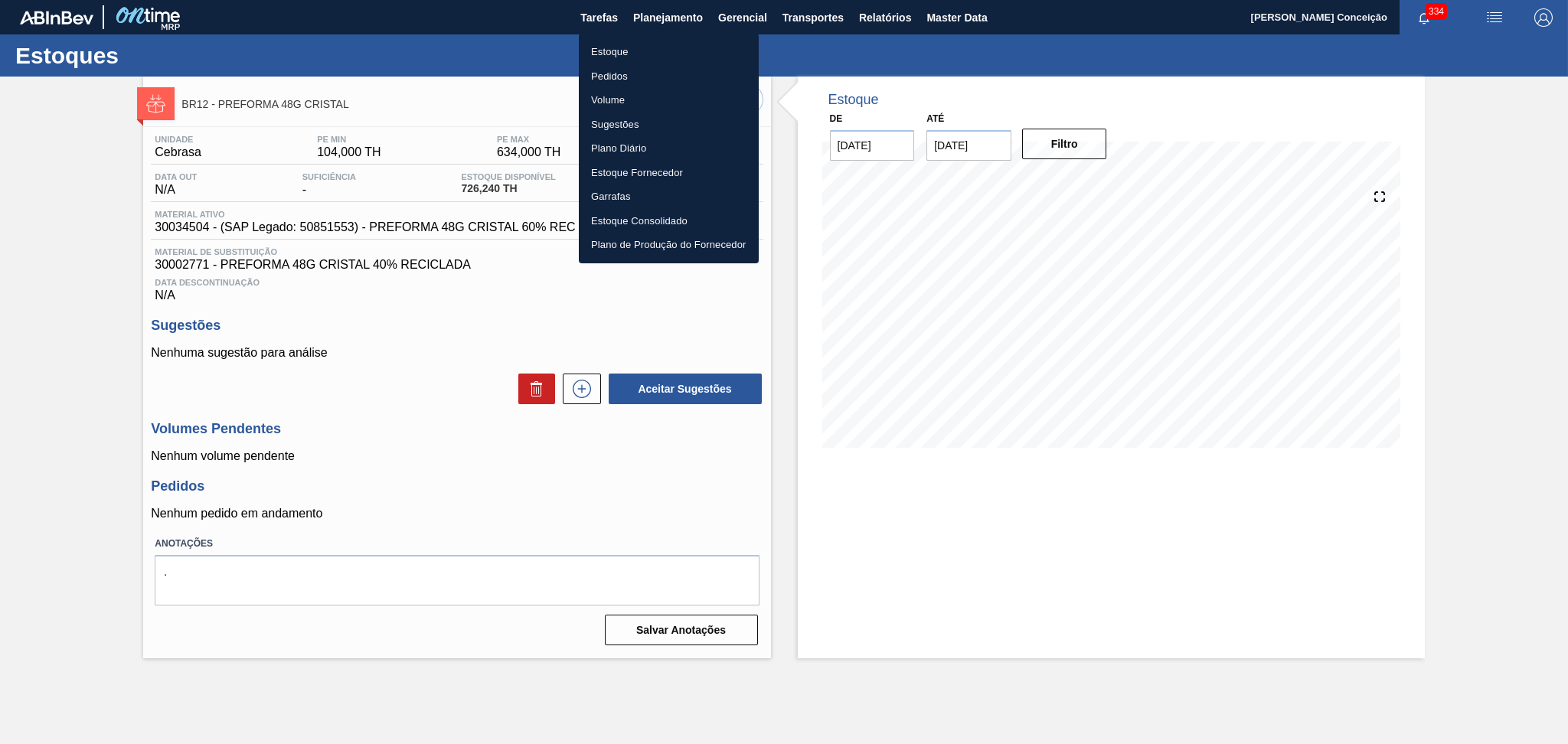
click at [615, 59] on li "Estoque" at bounding box center [668, 51] width 180 height 24
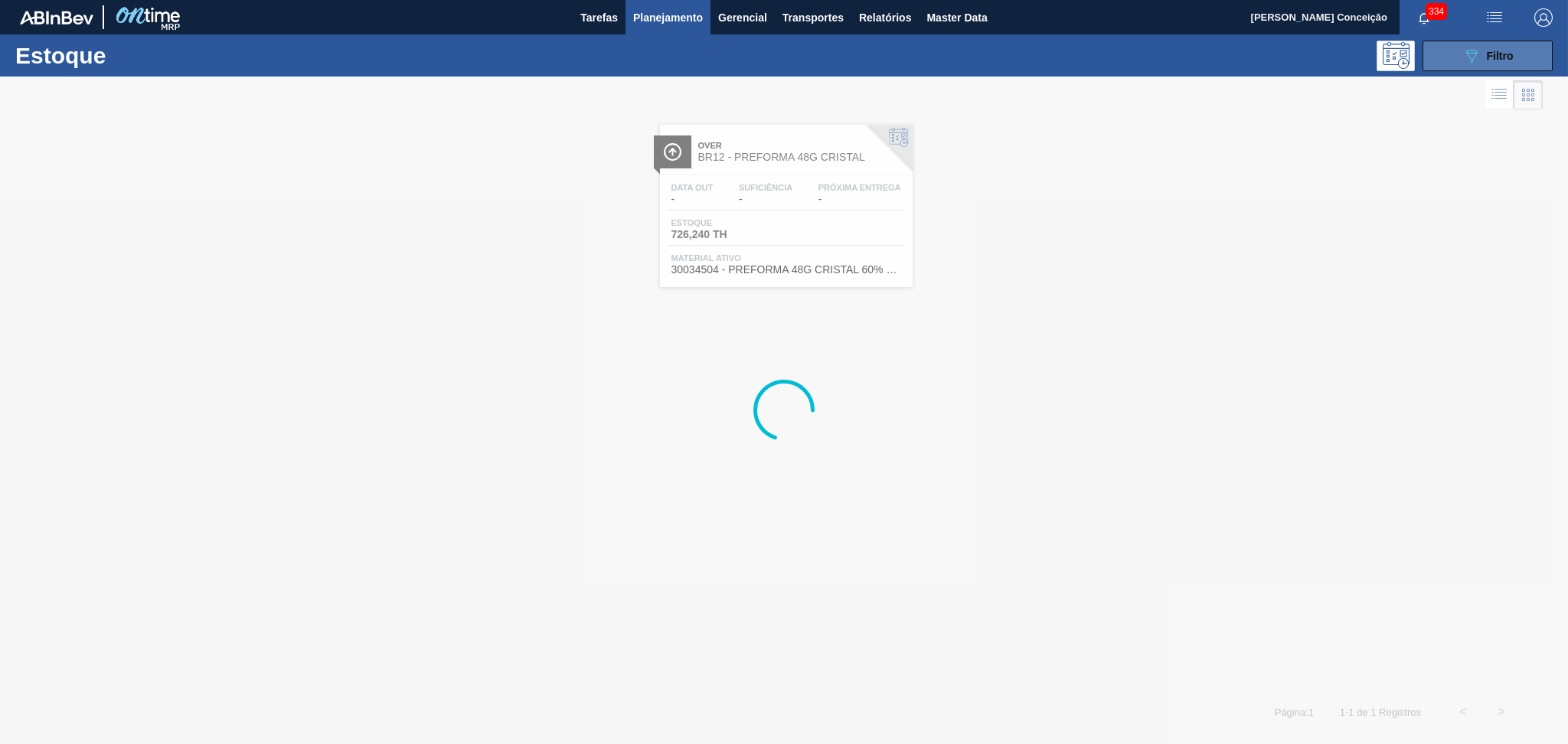
click at [1468, 62] on icon "089F7B8B-B2A5-4AFE-B5C0-19BA573D28AC" at bounding box center [1471, 56] width 18 height 18
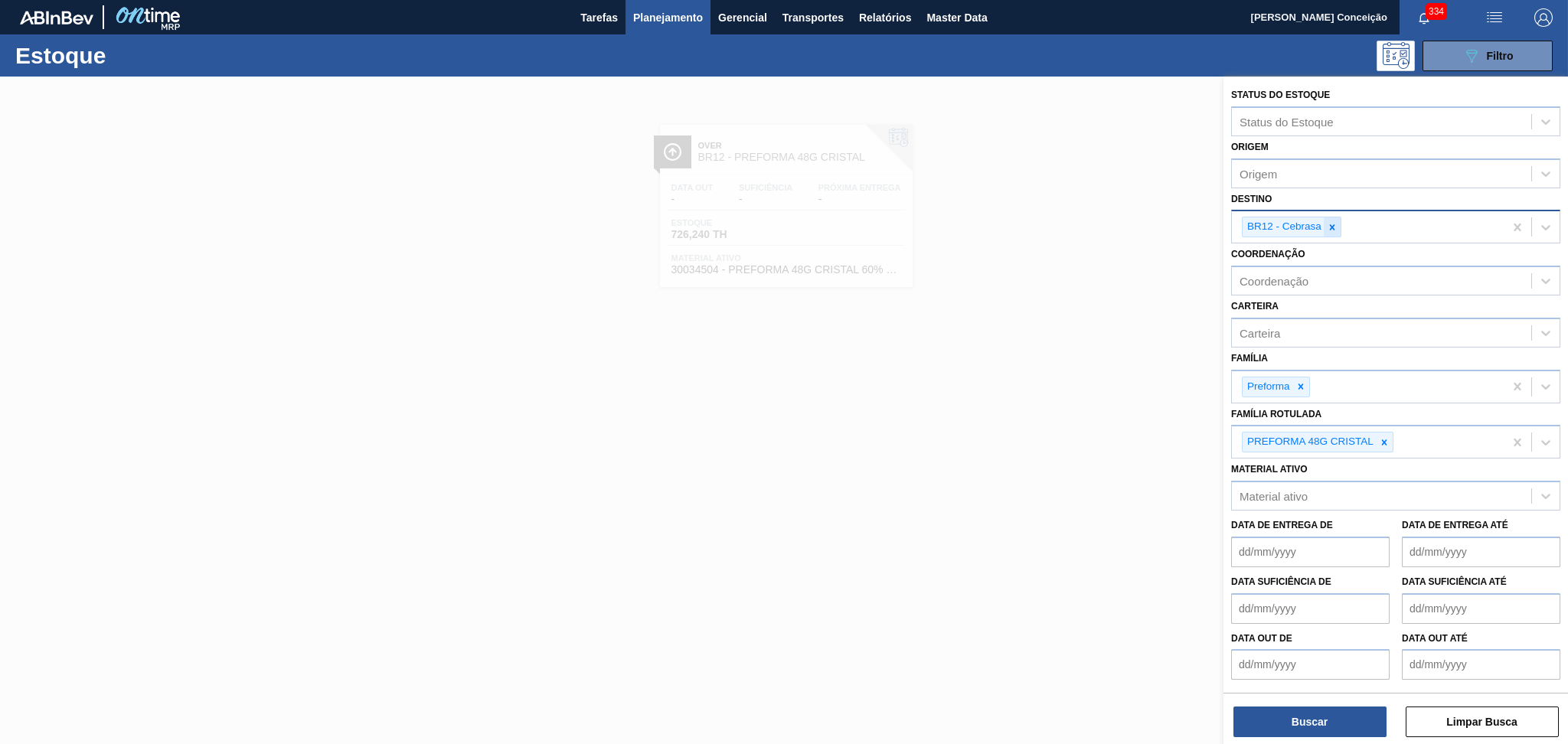
click at [1332, 226] on icon at bounding box center [1332, 227] width 6 height 6
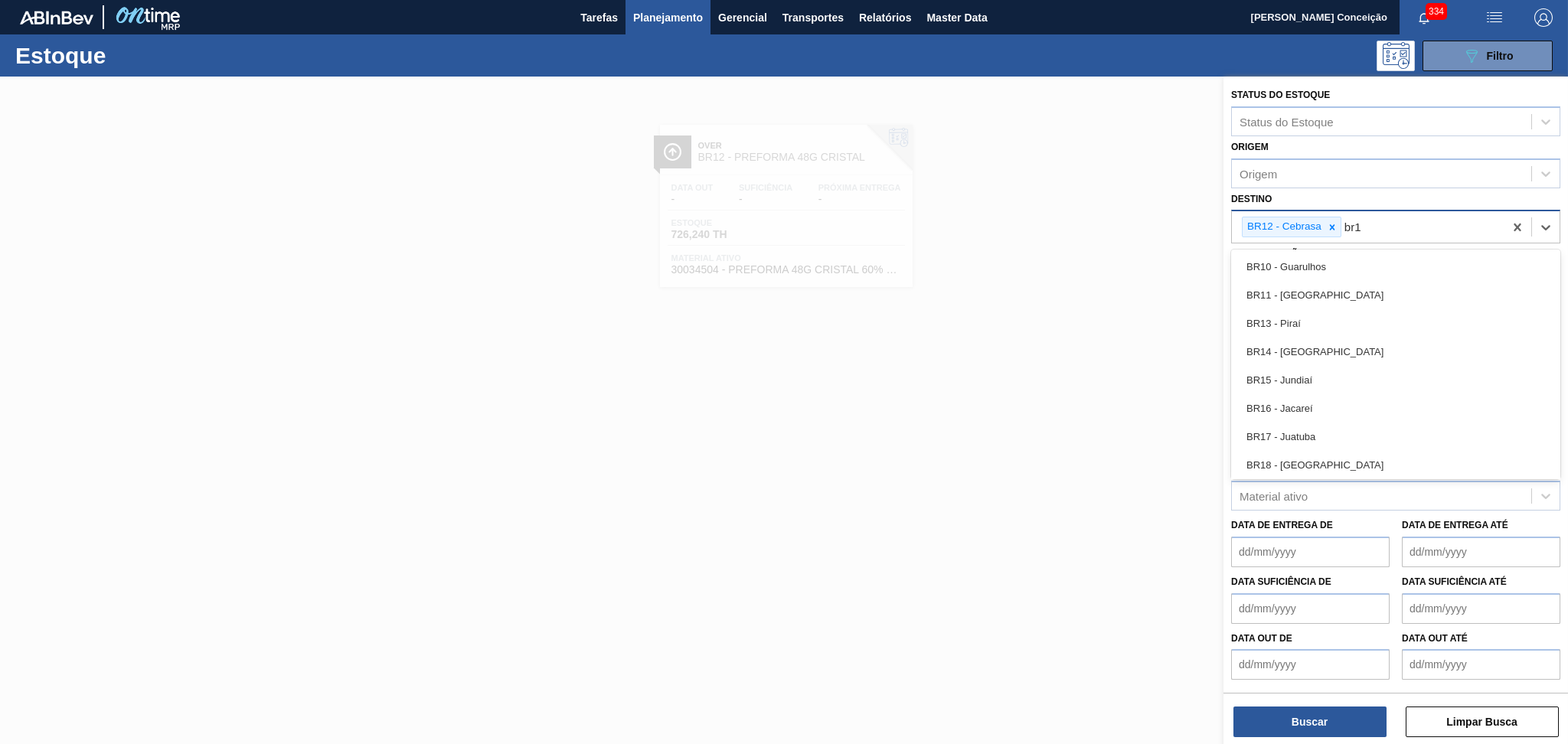
type input "br18"
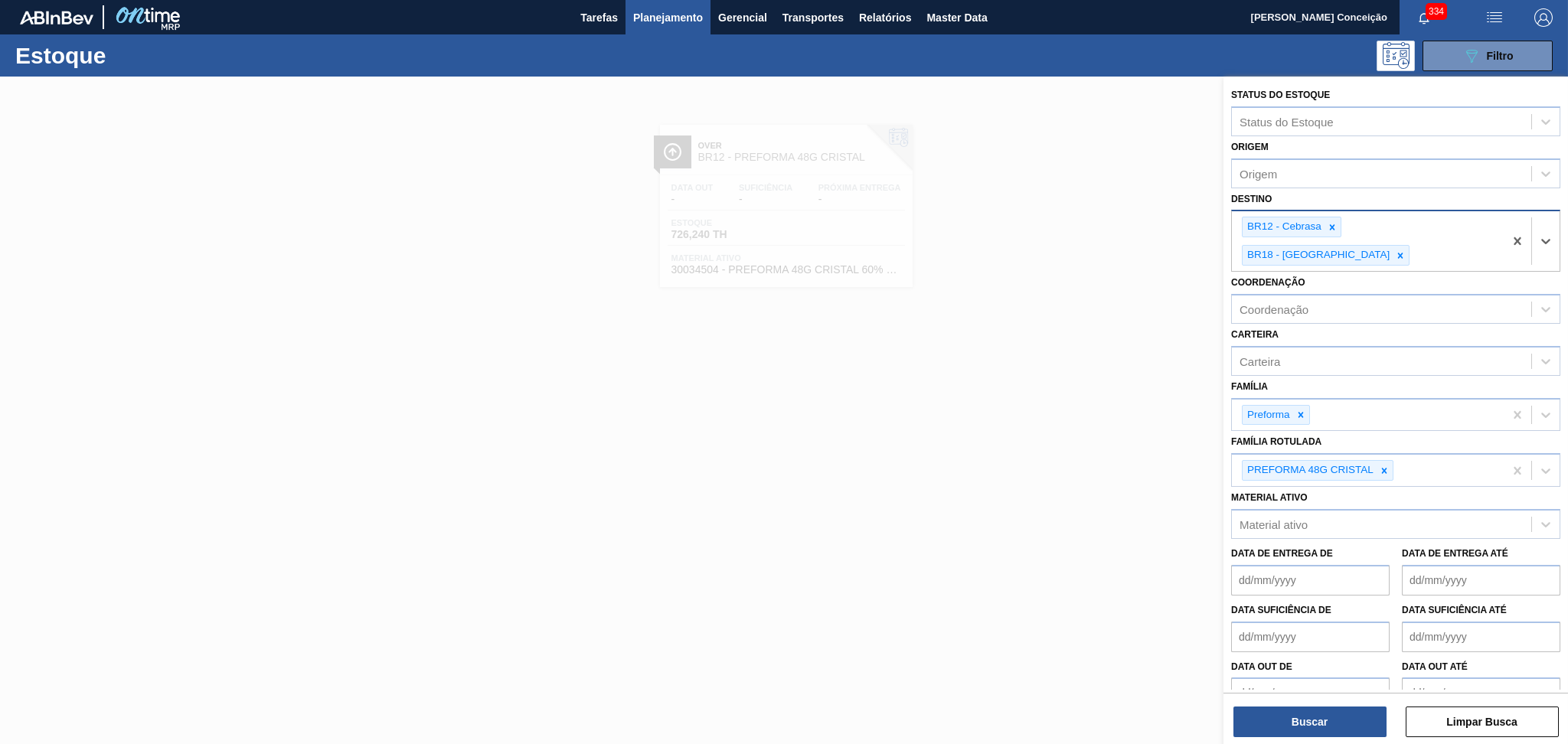
click at [1332, 226] on icon at bounding box center [1332, 227] width 6 height 6
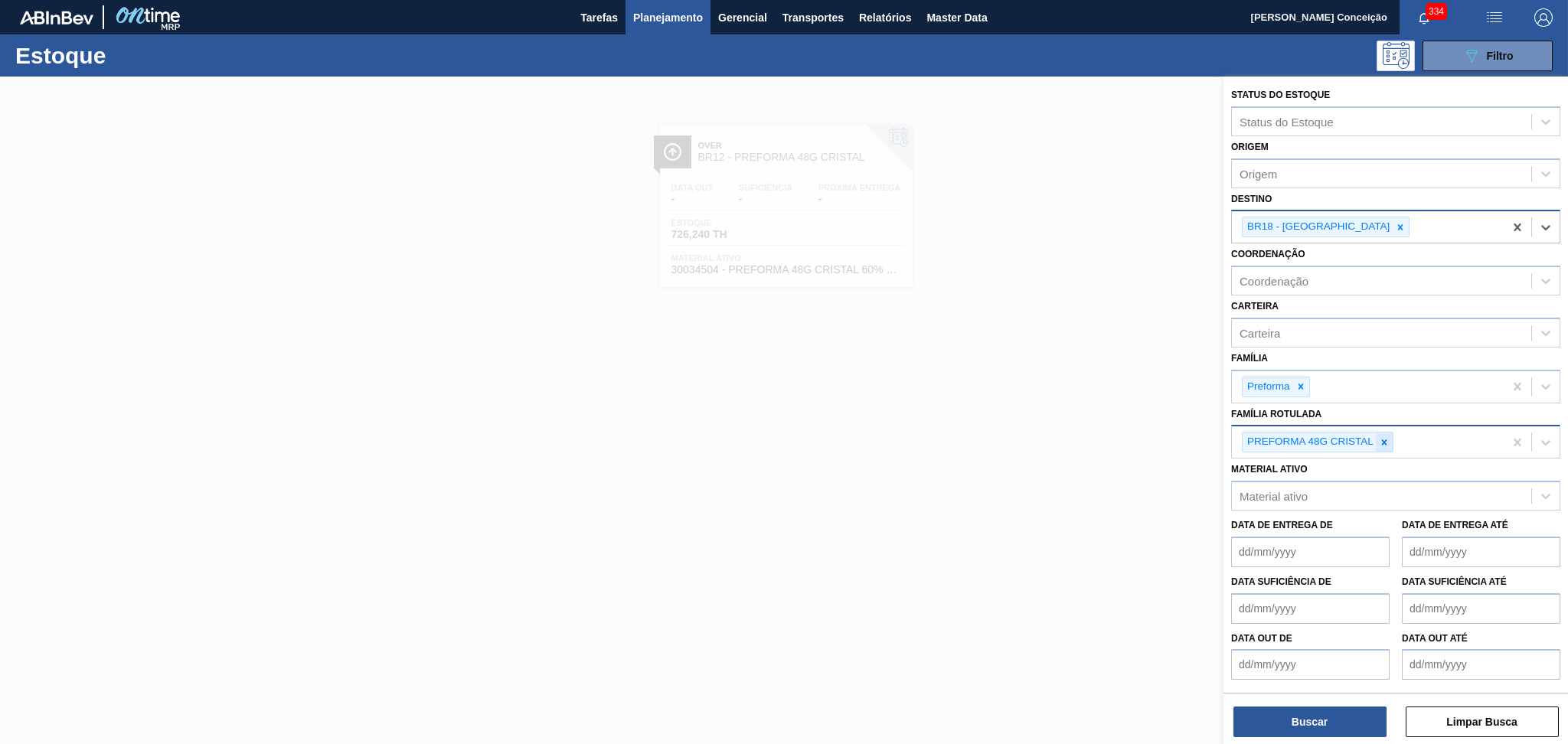
click at [1388, 439] on icon at bounding box center [1383, 442] width 11 height 11
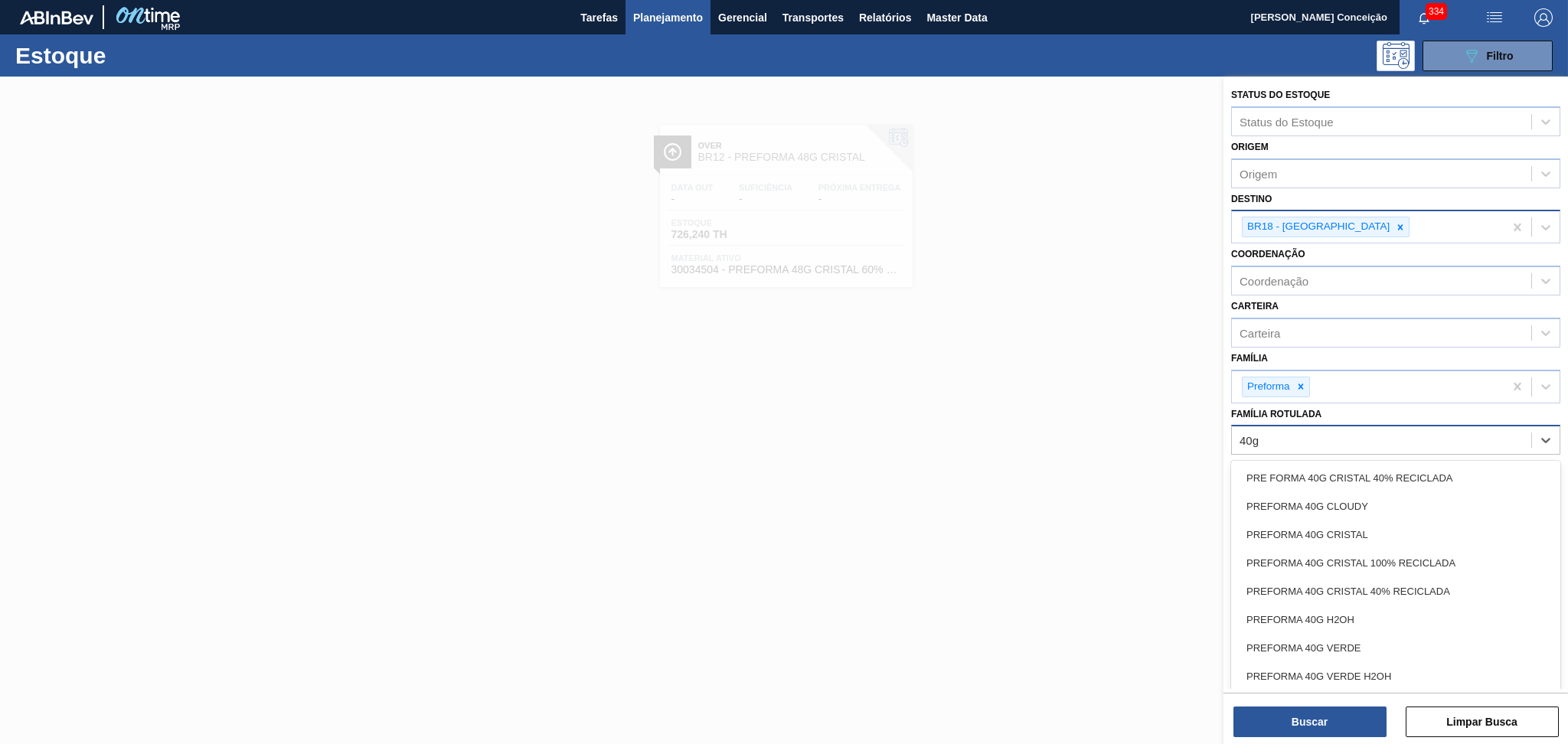
type Rotulada "40g c"
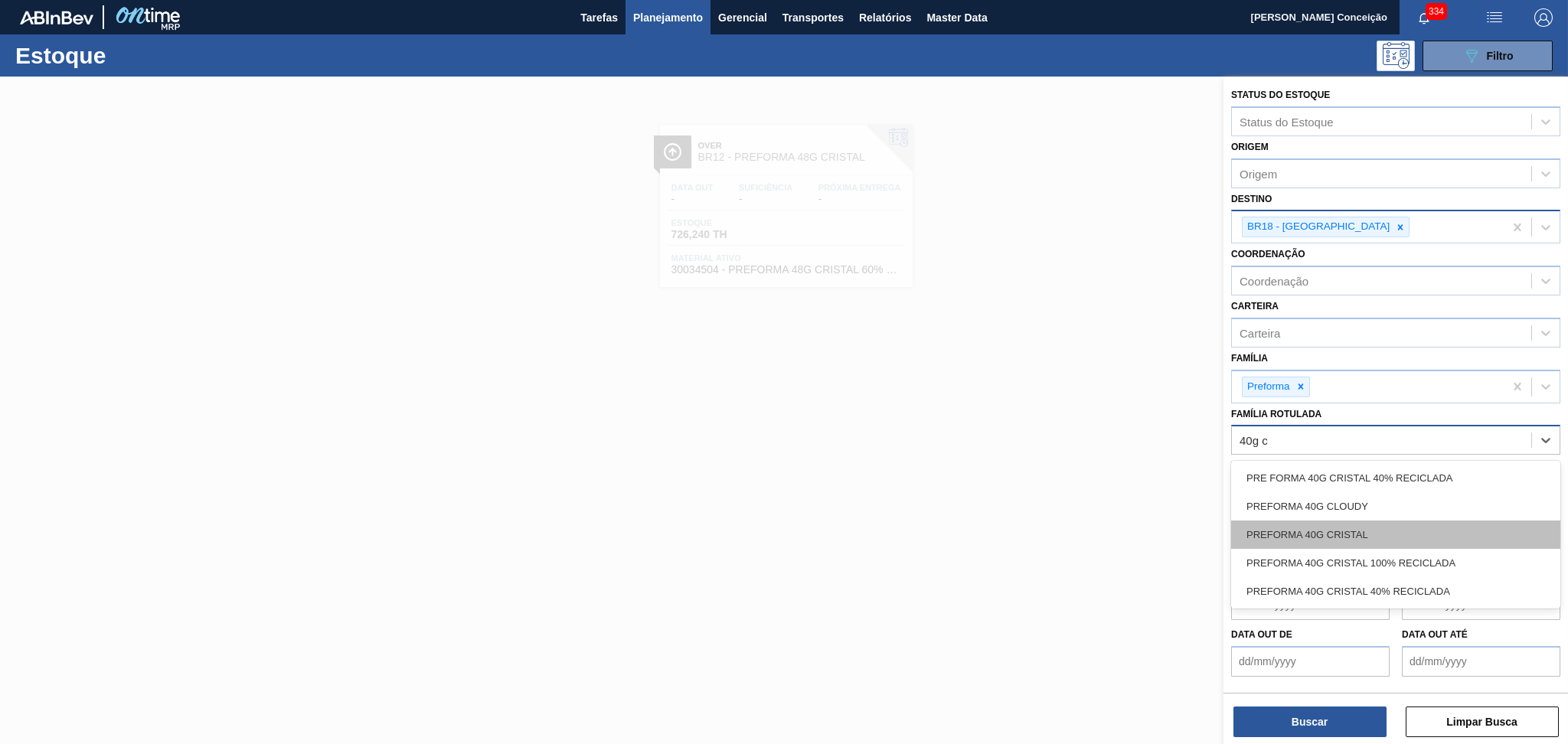
click at [1352, 521] on div "PREFORMA 40G CRISTAL" at bounding box center [1396, 534] width 329 height 28
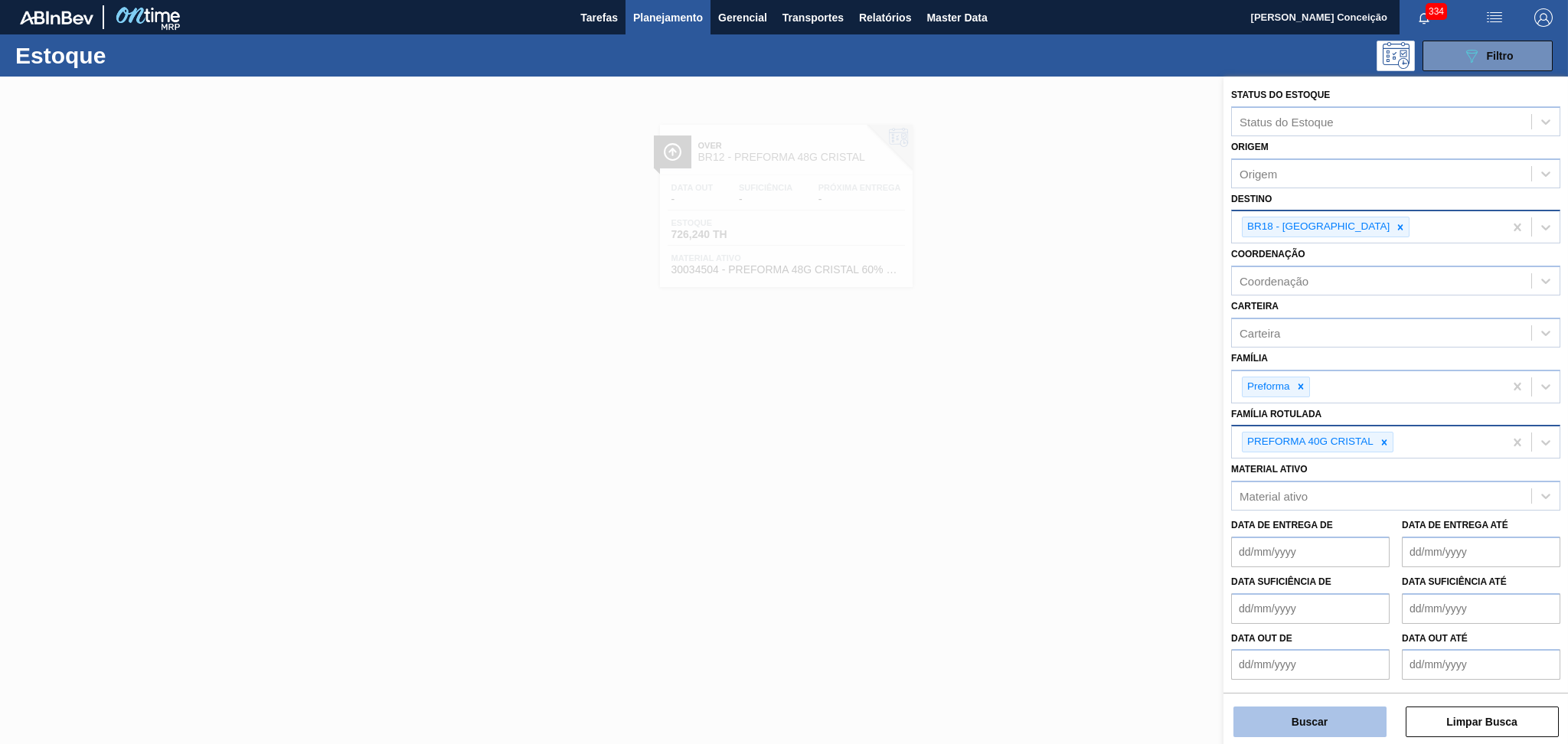
click at [1282, 716] on button "Buscar" at bounding box center [1309, 722] width 153 height 31
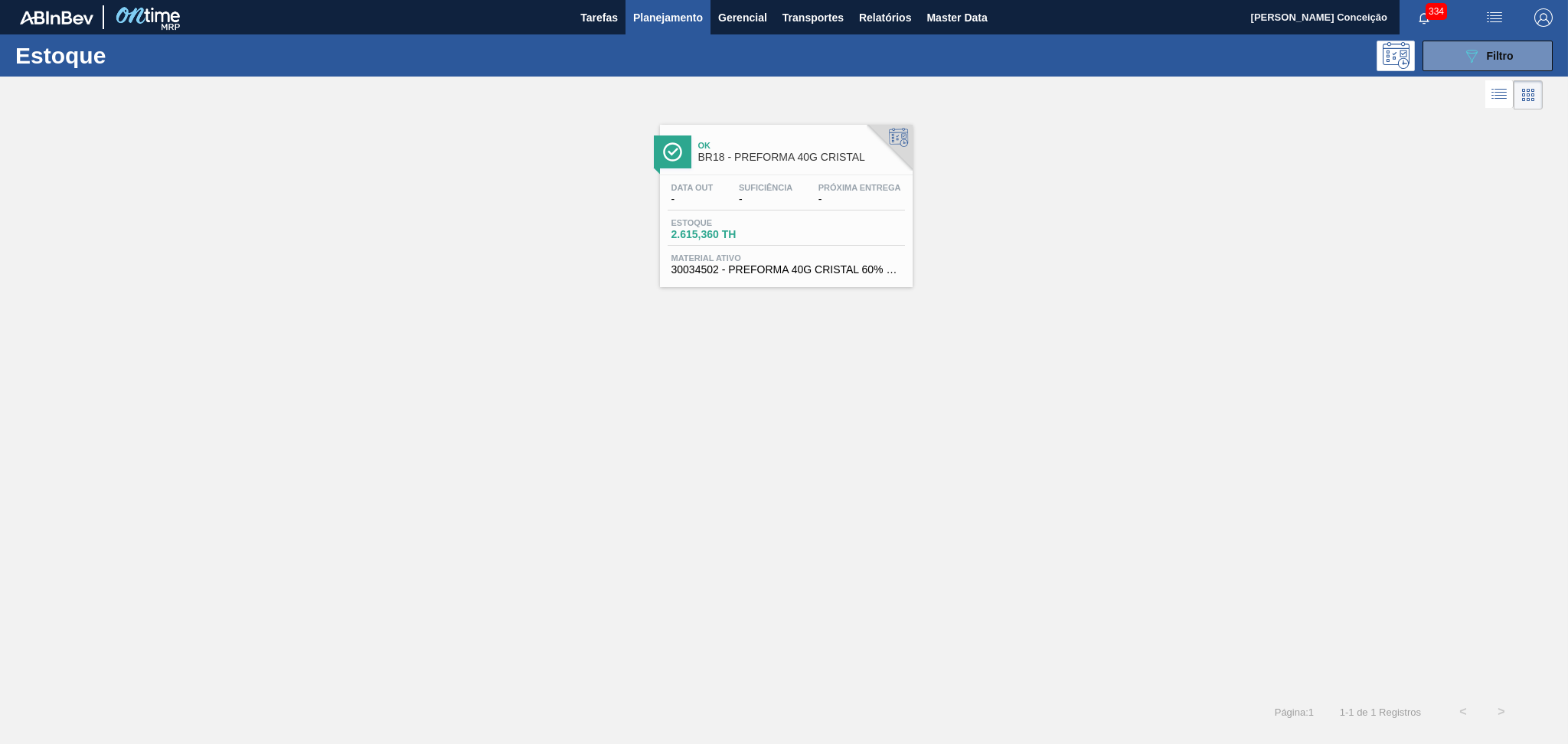
click at [792, 258] on span "Material ativo" at bounding box center [785, 259] width 230 height 10
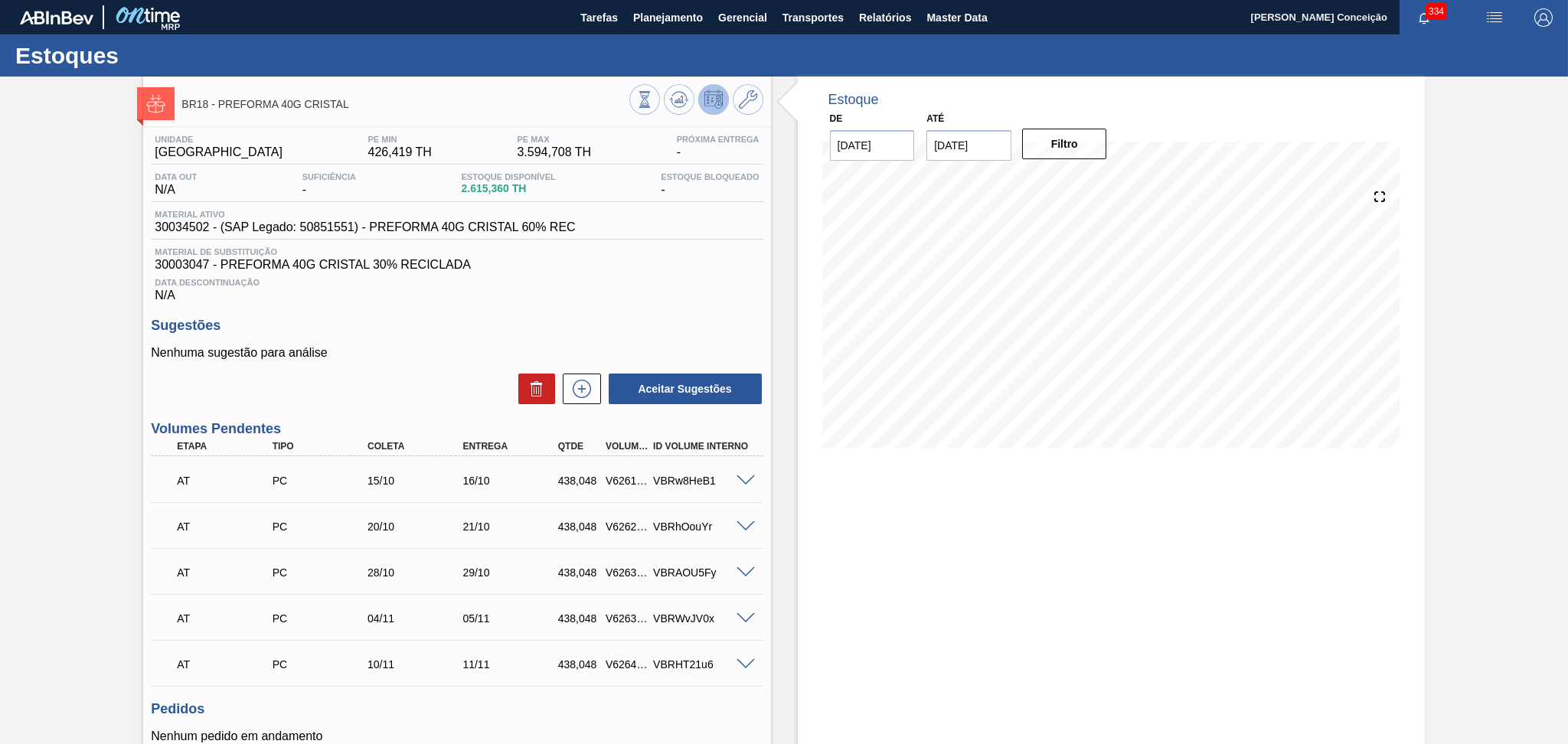
click at [706, 257] on div "Material de Substituição 30003047 - PREFORMA 40G CRISTAL 30% RECICLADA" at bounding box center [457, 259] width 611 height 24
click at [664, 287] on div "Data Descontinuação N/A" at bounding box center [457, 287] width 611 height 31
click at [548, 321] on h3 "Sugestões" at bounding box center [457, 325] width 611 height 16
click at [712, 285] on div "Data Descontinuação N/A" at bounding box center [457, 287] width 611 height 31
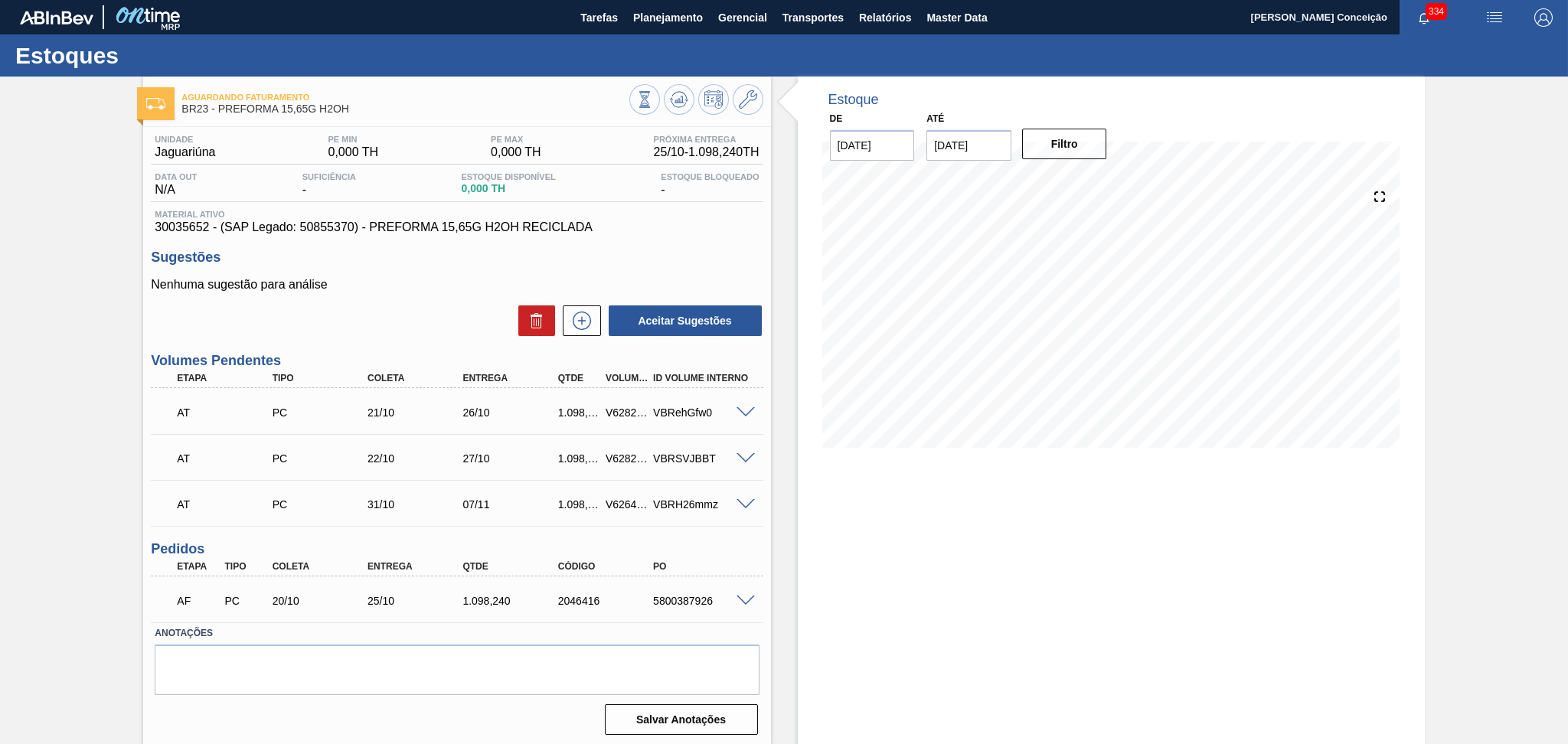
click at [416, 302] on div "Nenhuma sugestão para análise Aceitar Sugestões" at bounding box center [457, 308] width 611 height 60
click at [395, 595] on div "25/10" at bounding box center [416, 601] width 107 height 12
click at [397, 410] on div "21/10" at bounding box center [416, 412] width 107 height 12
click at [880, 590] on div "Estoque De [DATE] Até [DATE] Filtro 10/10 Projeção de Estoque 0 [DOMAIN_NAME] 0…" at bounding box center [1111, 412] width 627 height 671
click at [392, 325] on div "Aceitar Sugestões" at bounding box center [457, 320] width 611 height 34
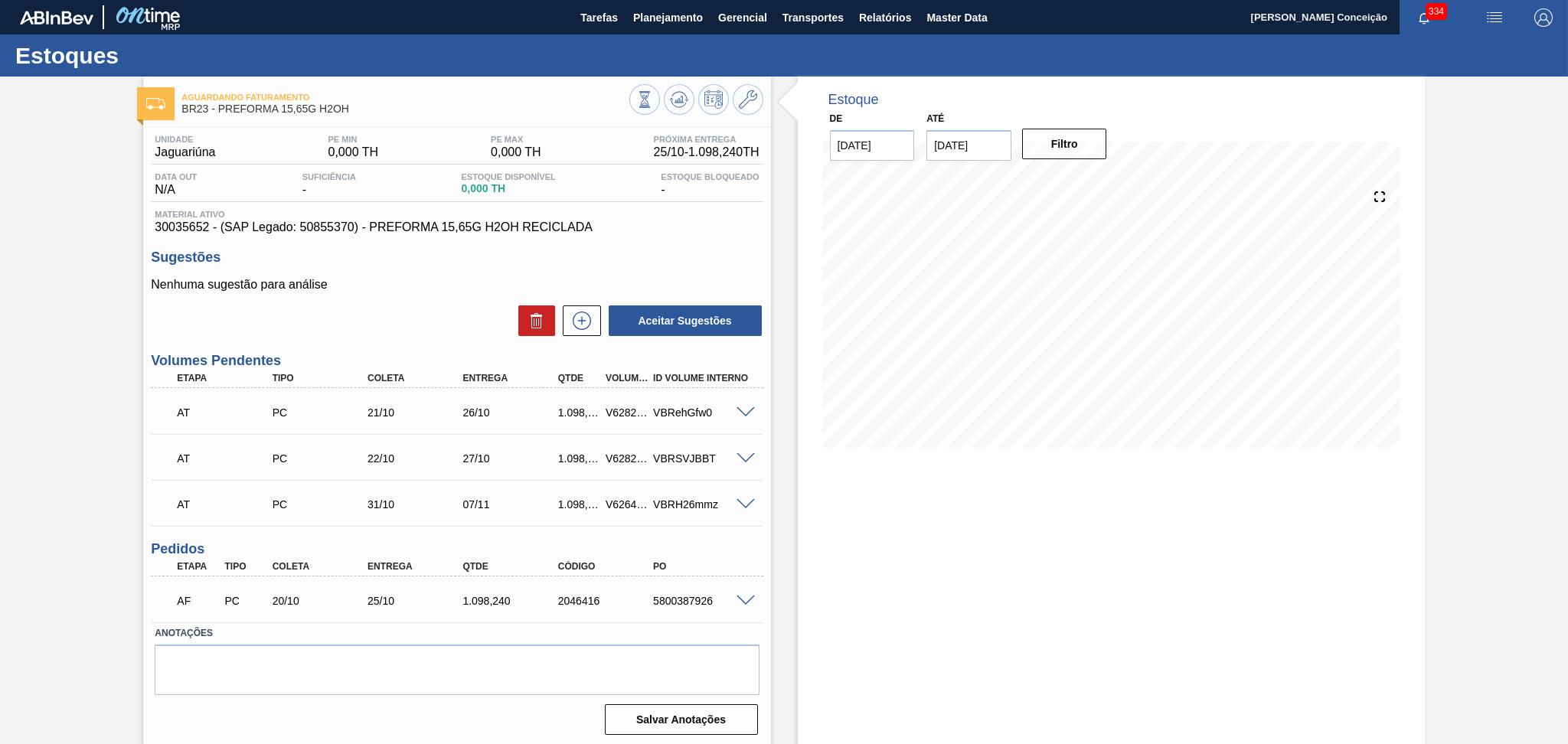
click at [386, 292] on div "Nenhuma sugestão para análise Aceitar Sugestões" at bounding box center [457, 308] width 611 height 60
click at [124, 365] on div "Aguardando Faturamento BR23 - PREFORMA 15,65G H2OH Unidade Jaguariúna PE MIN 0,…" at bounding box center [784, 412] width 1568 height 671
click at [423, 287] on p "Nenhuma sugestão para análise" at bounding box center [457, 285] width 611 height 13
click at [1002, 630] on div "Estoque De [DATE] Até [DATE] Filtro 17/10 Projeção de Estoque 0 [DOMAIN_NAME] 0…" at bounding box center [1111, 412] width 627 height 671
click at [679, 9] on span "Planejamento" at bounding box center [668, 17] width 69 height 18
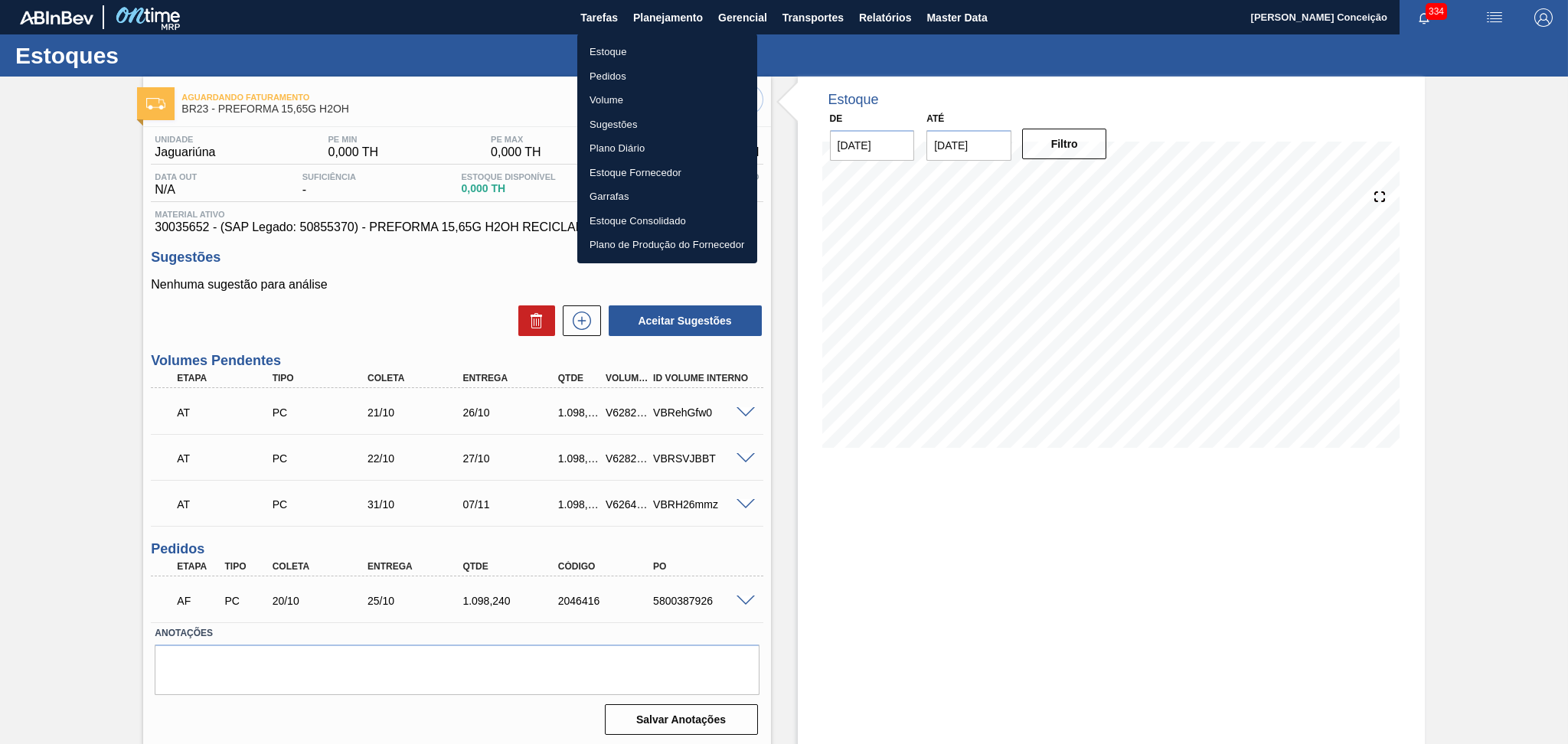
click at [623, 61] on li "Estoque" at bounding box center [666, 51] width 180 height 24
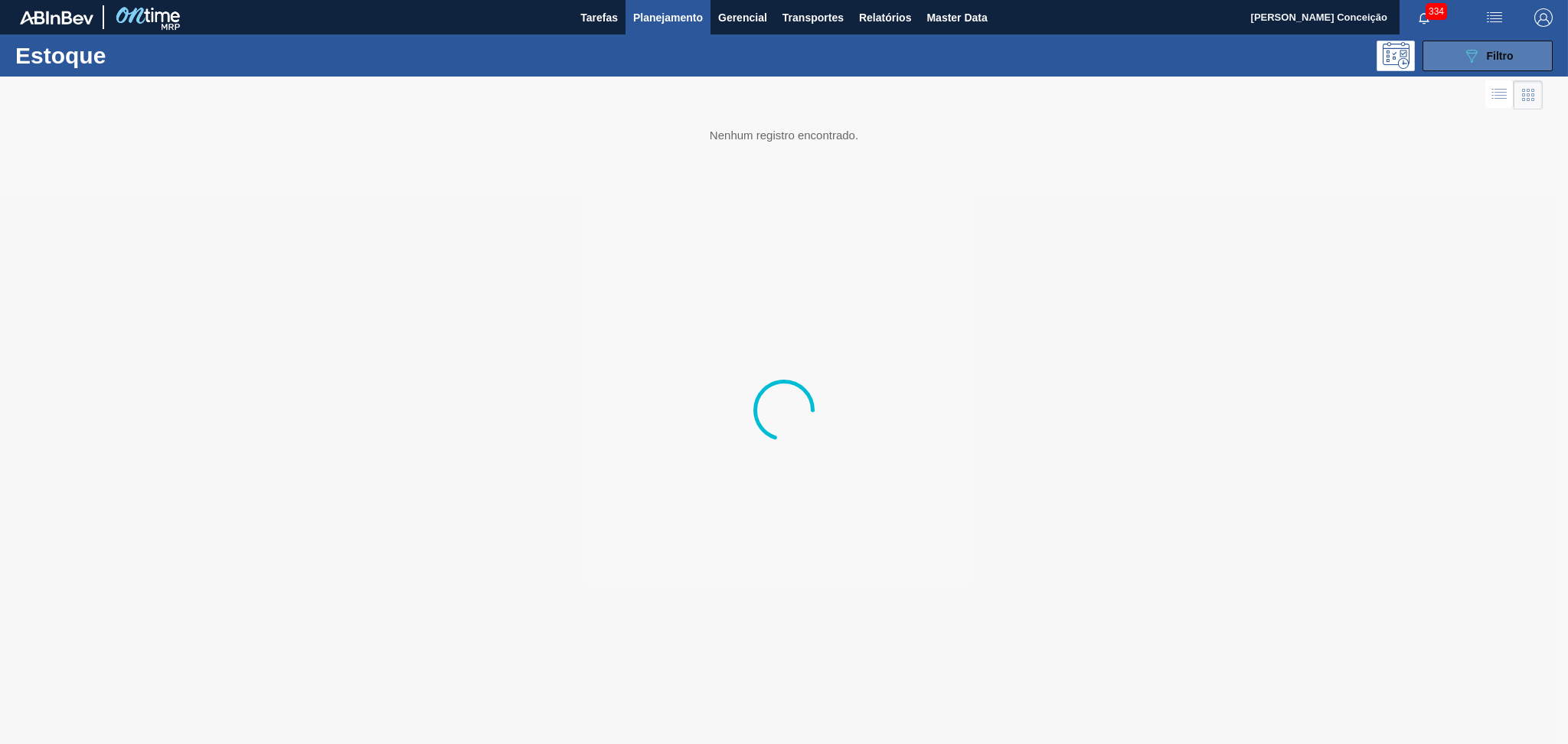
click at [1459, 62] on button "089F7B8B-B2A5-4AFE-B5C0-19BA573D28AC Filtro" at bounding box center [1487, 56] width 130 height 31
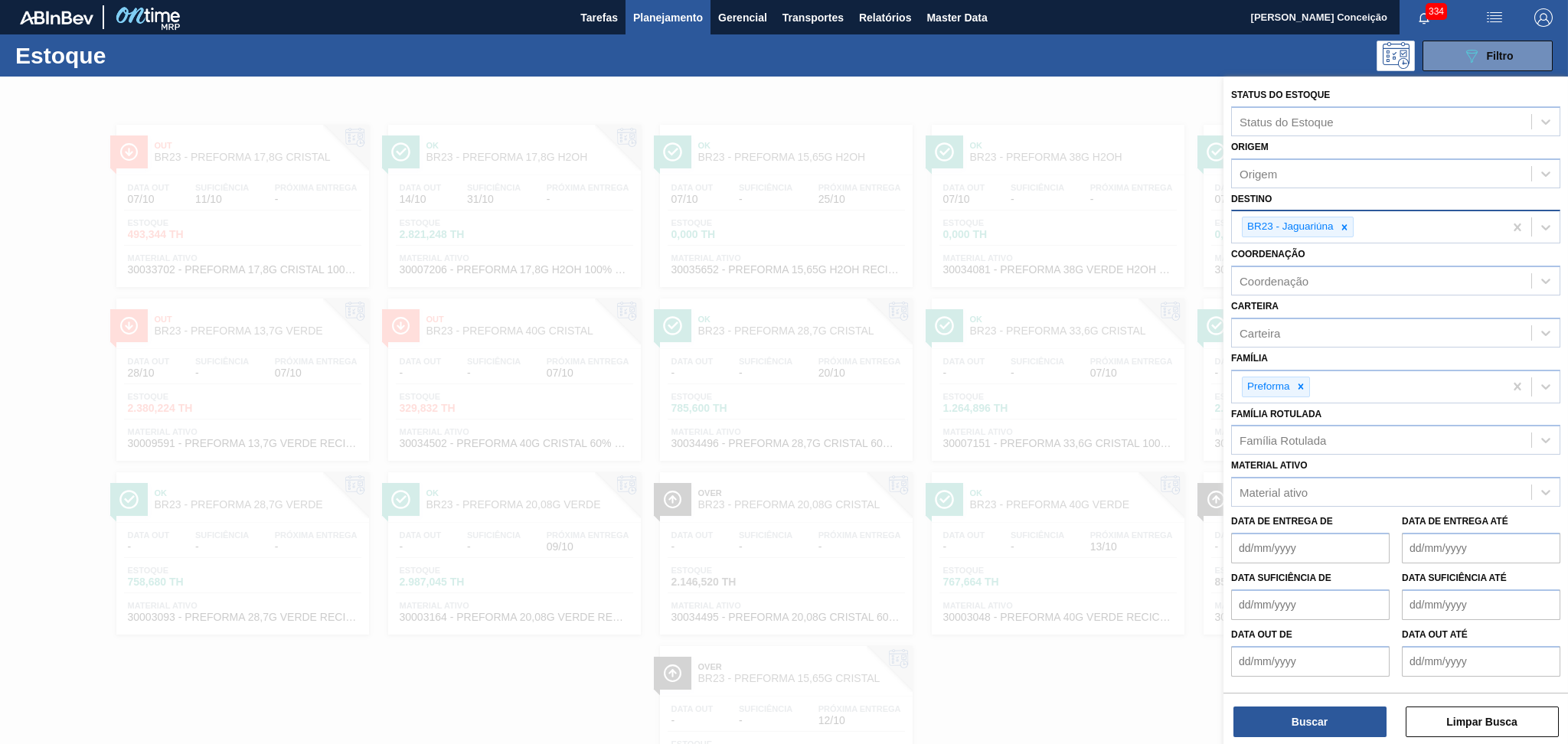
click at [1344, 226] on icon at bounding box center [1344, 227] width 6 height 6
type input "br27"
click at [1340, 226] on icon at bounding box center [1344, 227] width 11 height 11
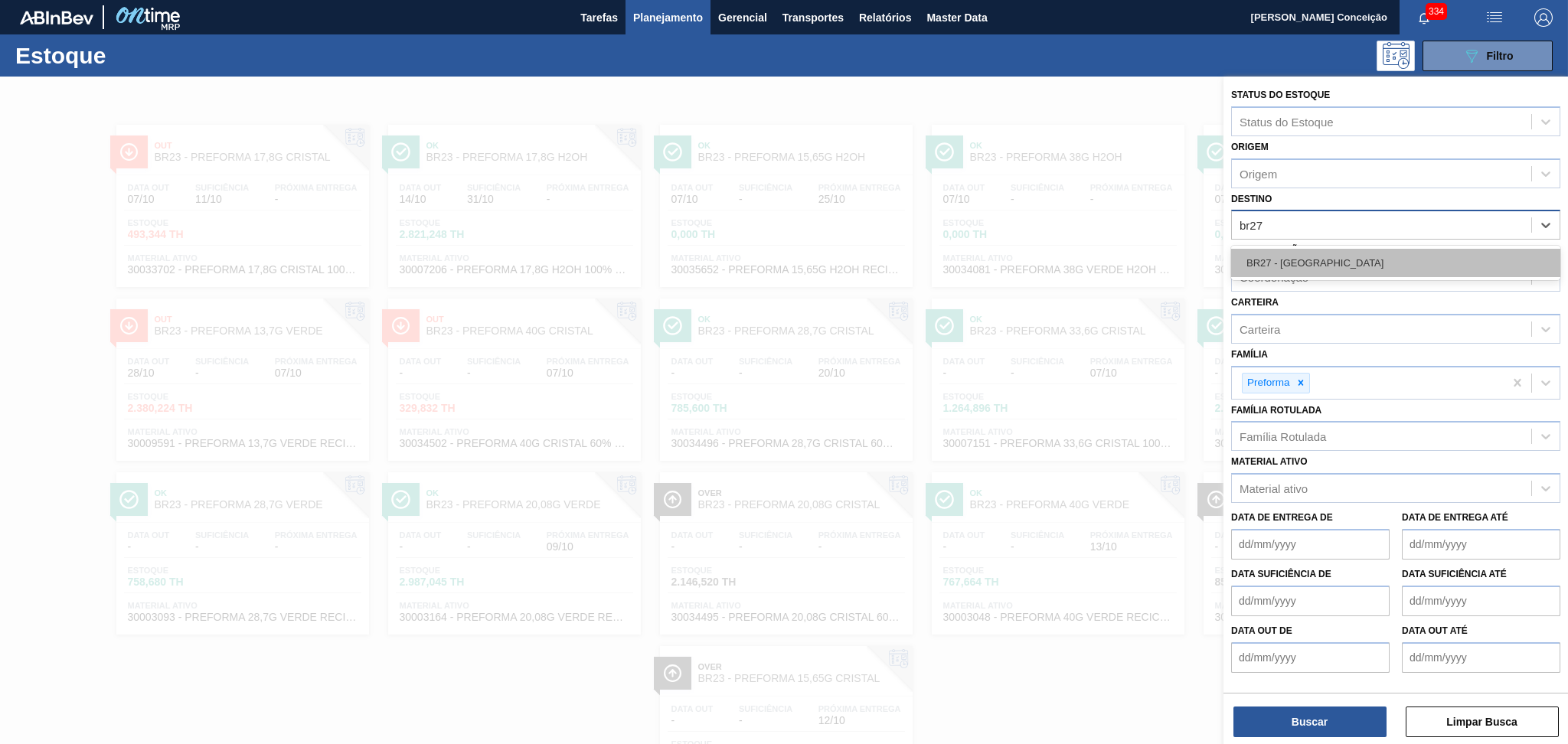
click at [1315, 264] on div "BR27 - [GEOGRAPHIC_DATA]" at bounding box center [1396, 262] width 329 height 28
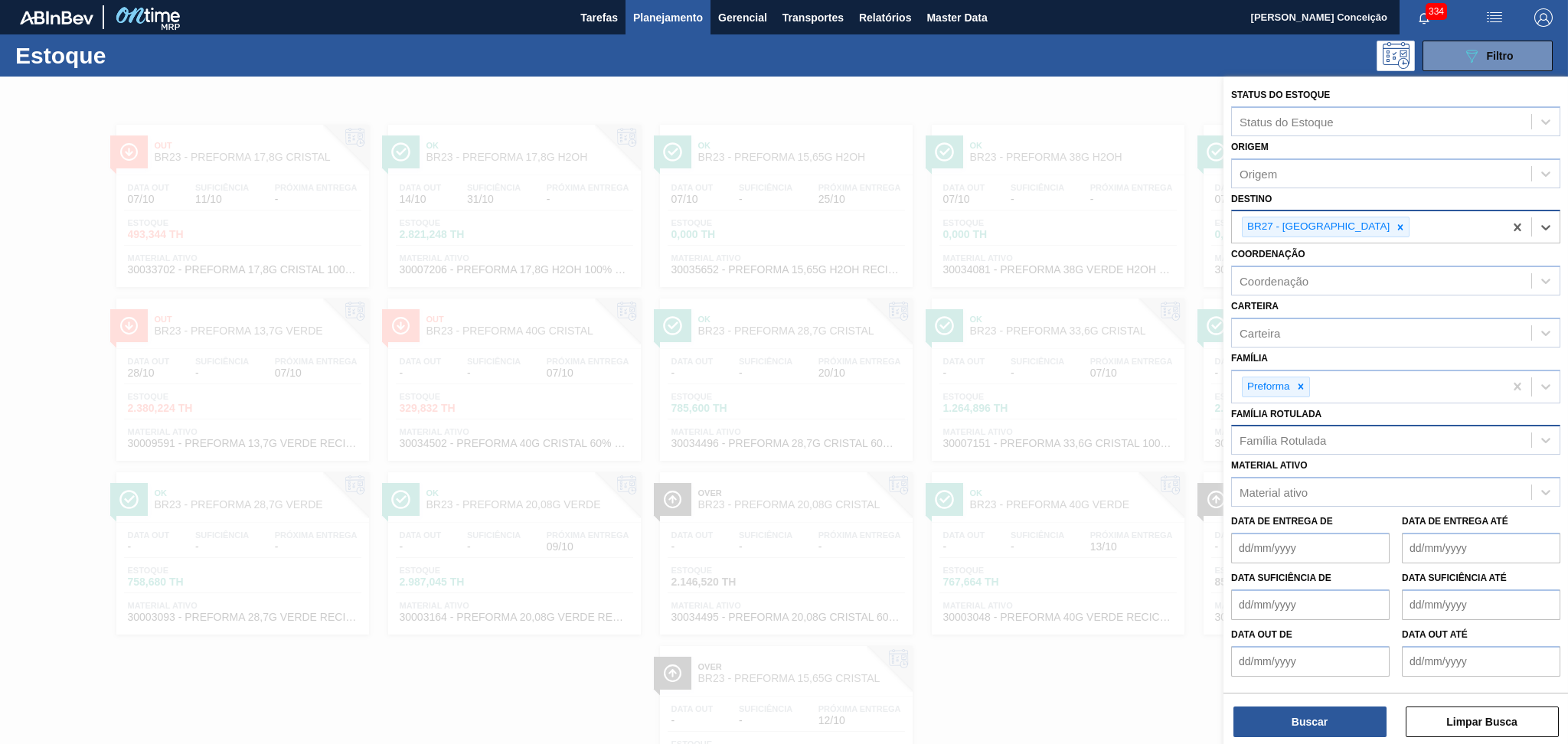
click at [1295, 436] on div "Família Rotulada" at bounding box center [1282, 441] width 87 height 13
type Rotulada "55,6"
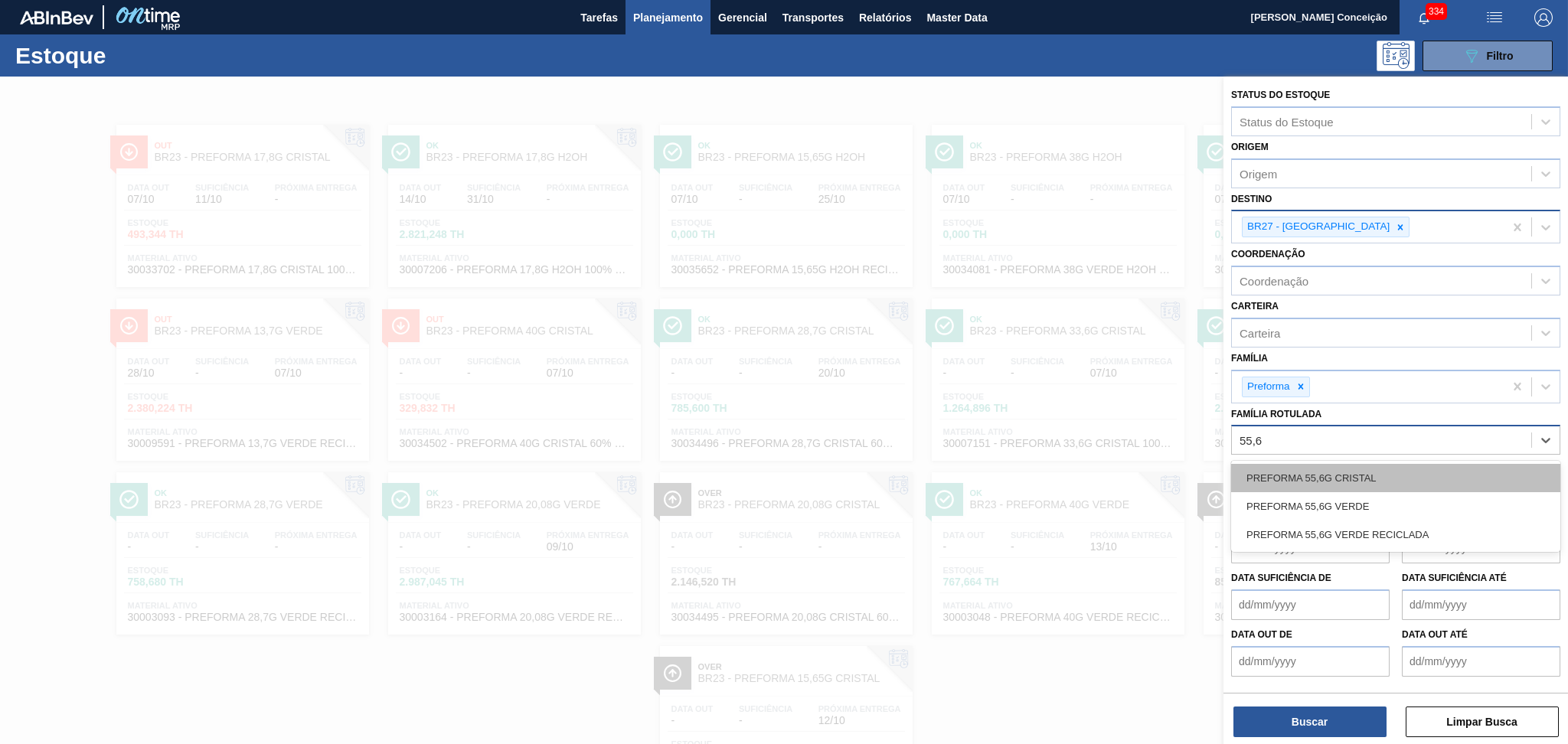
click at [1314, 472] on div "PREFORMA 55,6G CRISTAL" at bounding box center [1396, 478] width 329 height 28
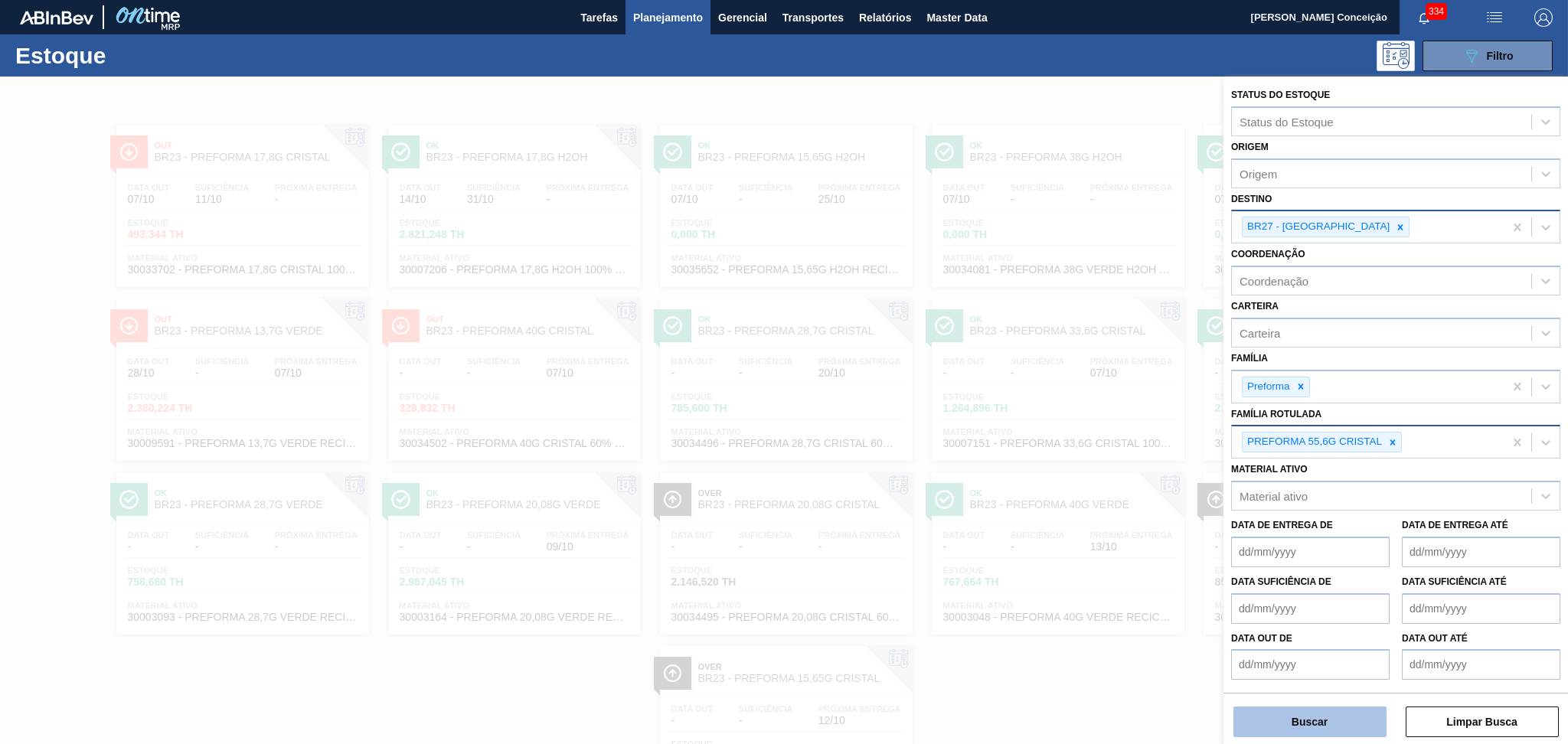
click at [1273, 711] on button "Buscar" at bounding box center [1309, 722] width 153 height 31
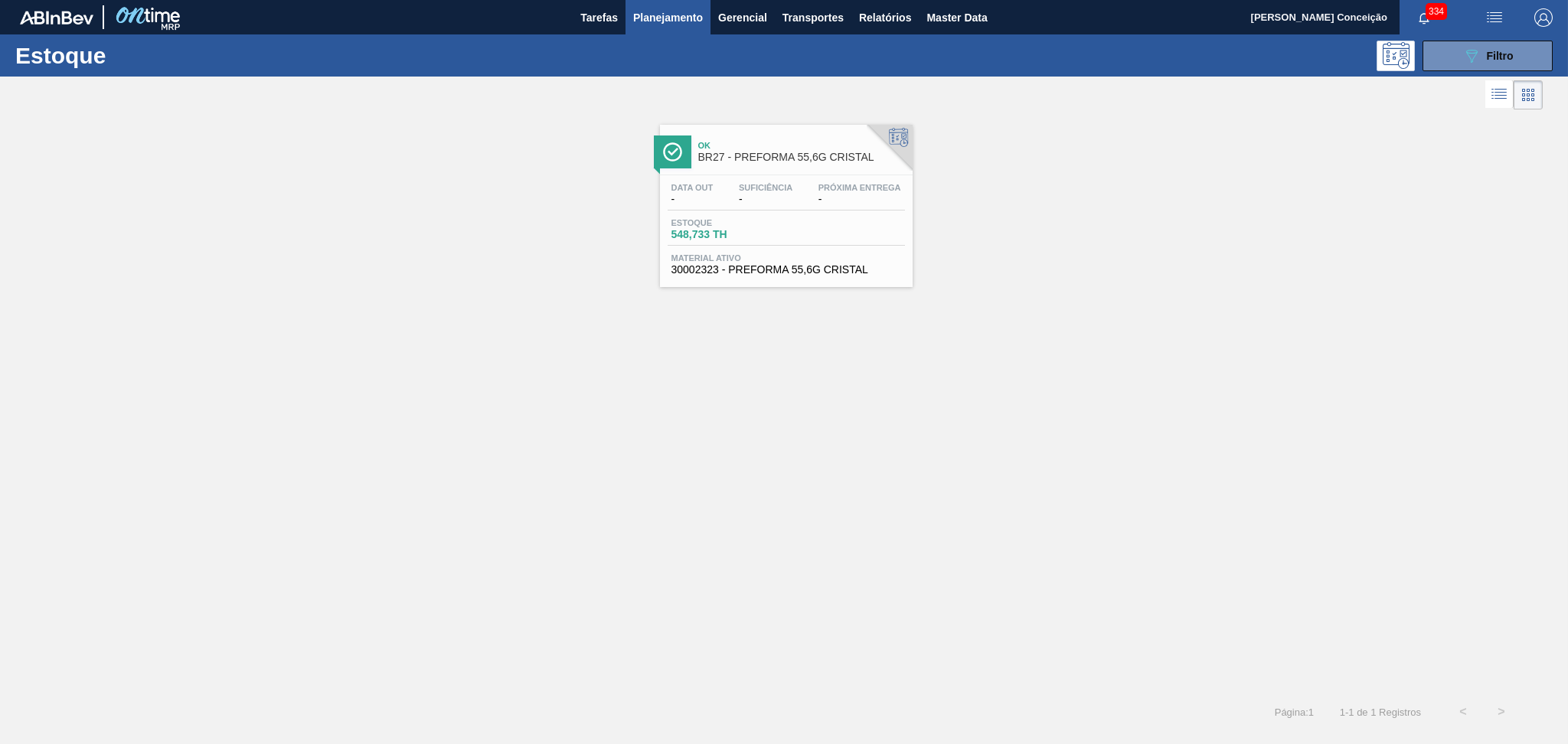
click at [706, 176] on div "Data out - Suficiência - Próxima Entrega - Estoque 548,733 TH Material ativo 30…" at bounding box center [785, 227] width 253 height 104
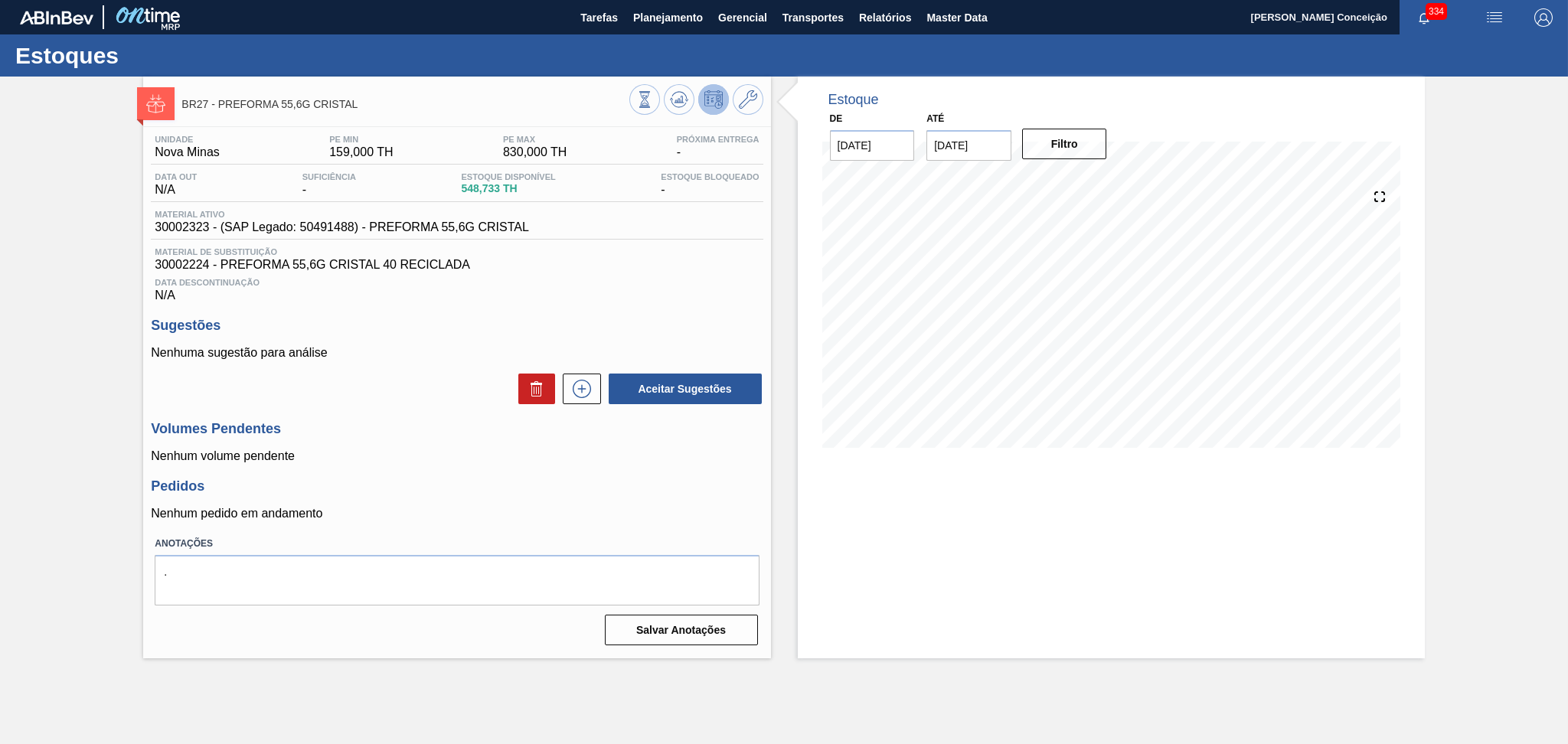
click at [679, 481] on h3 "Pedidos" at bounding box center [457, 486] width 611 height 16
click at [693, 106] on div at bounding box center [696, 102] width 134 height 35
click at [680, 104] on icon at bounding box center [679, 99] width 18 height 18
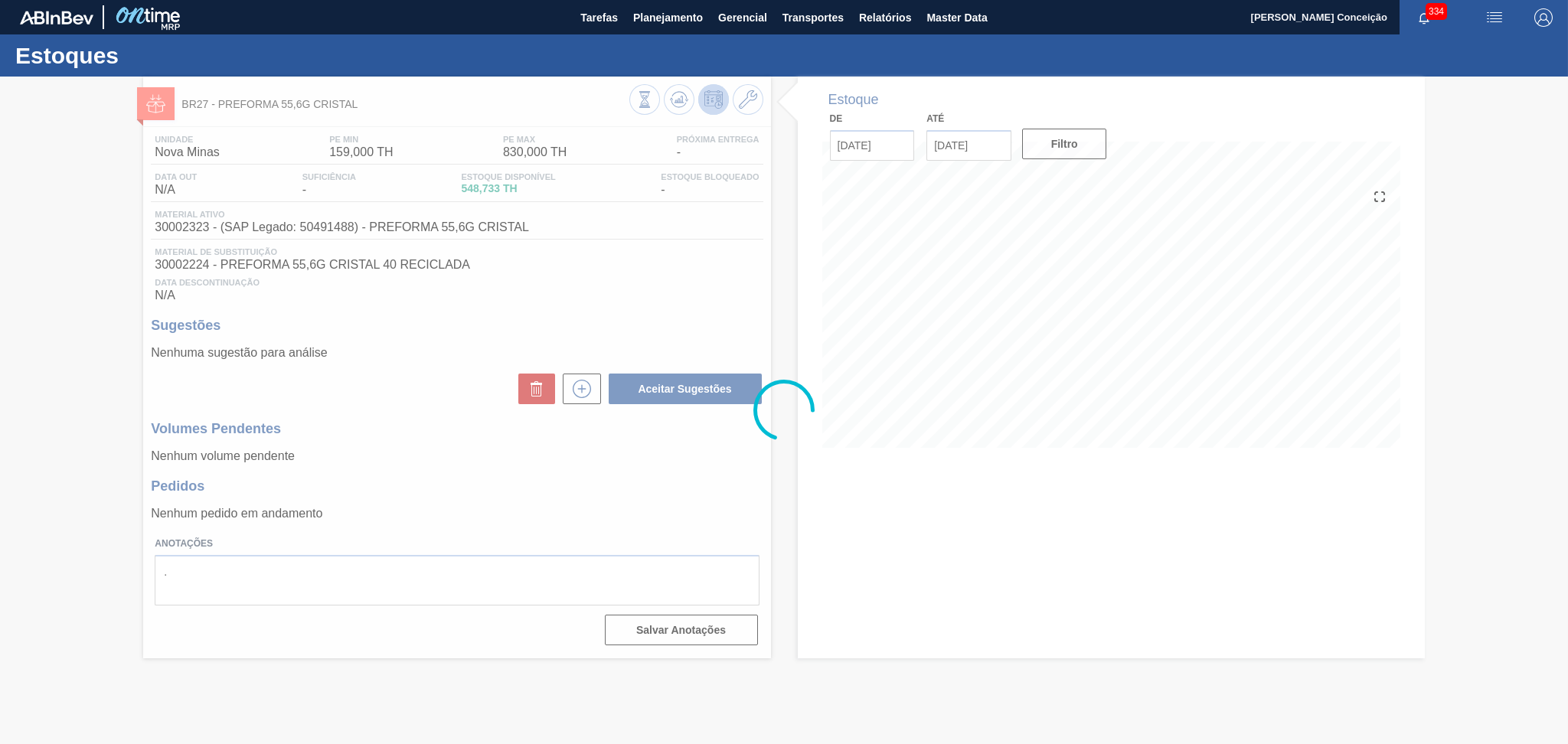
click at [399, 508] on div at bounding box center [784, 410] width 1568 height 667
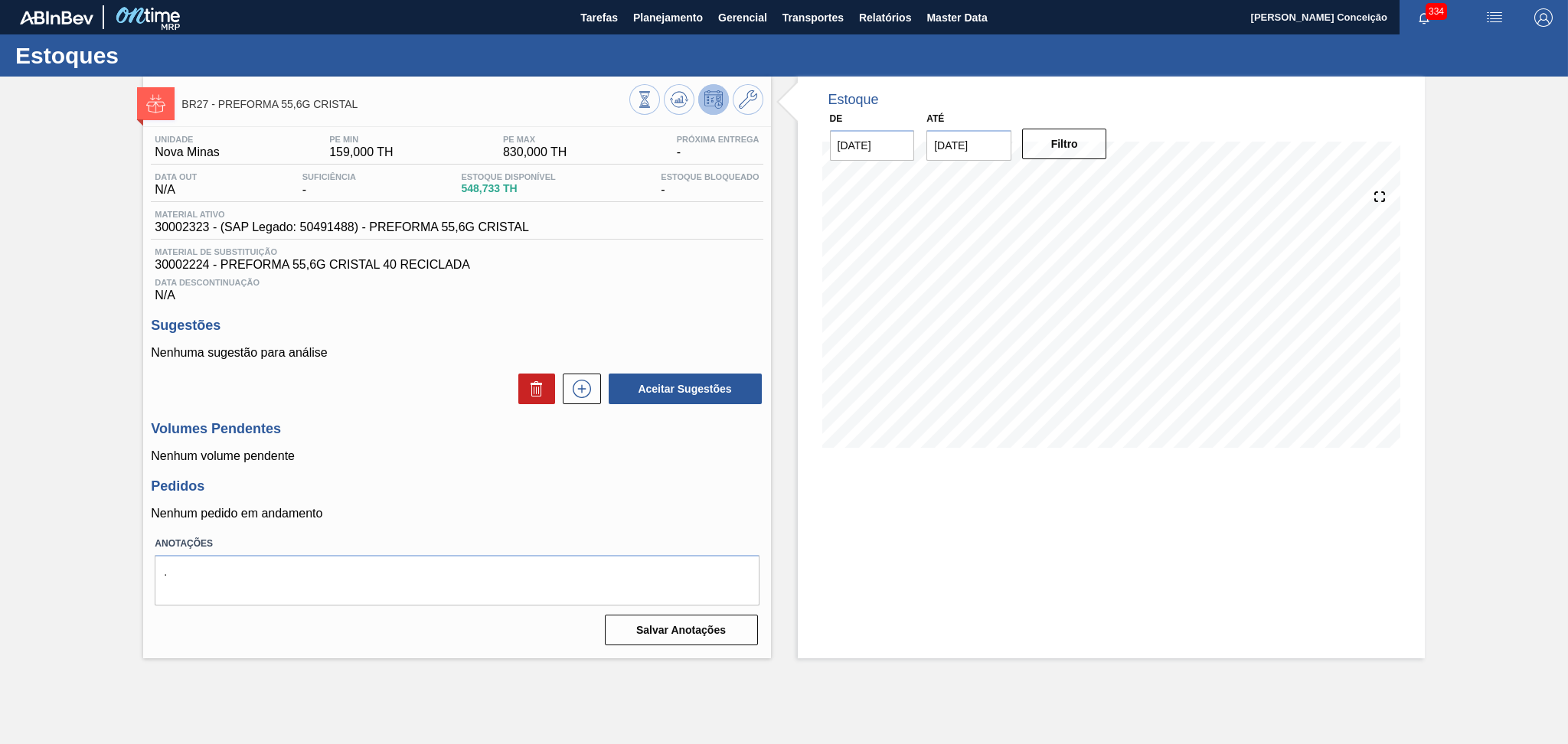
click at [669, 36] on div "Estoques" at bounding box center [784, 56] width 1568 height 42
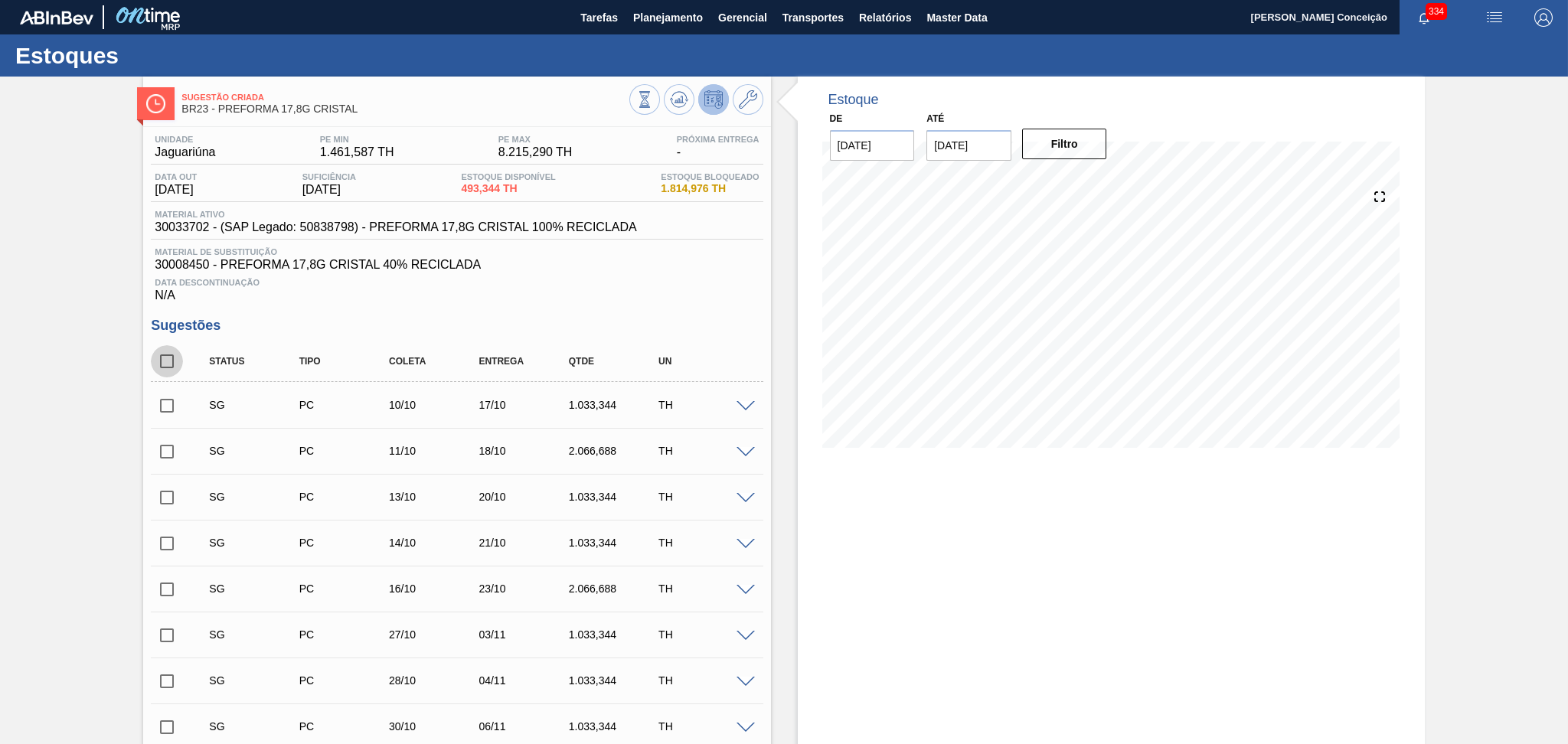
drag, startPoint x: 166, startPoint y: 373, endPoint x: 197, endPoint y: 375, distance: 31.1
click at [166, 372] on input "checkbox" at bounding box center [166, 360] width 32 height 32
checkbox input "true"
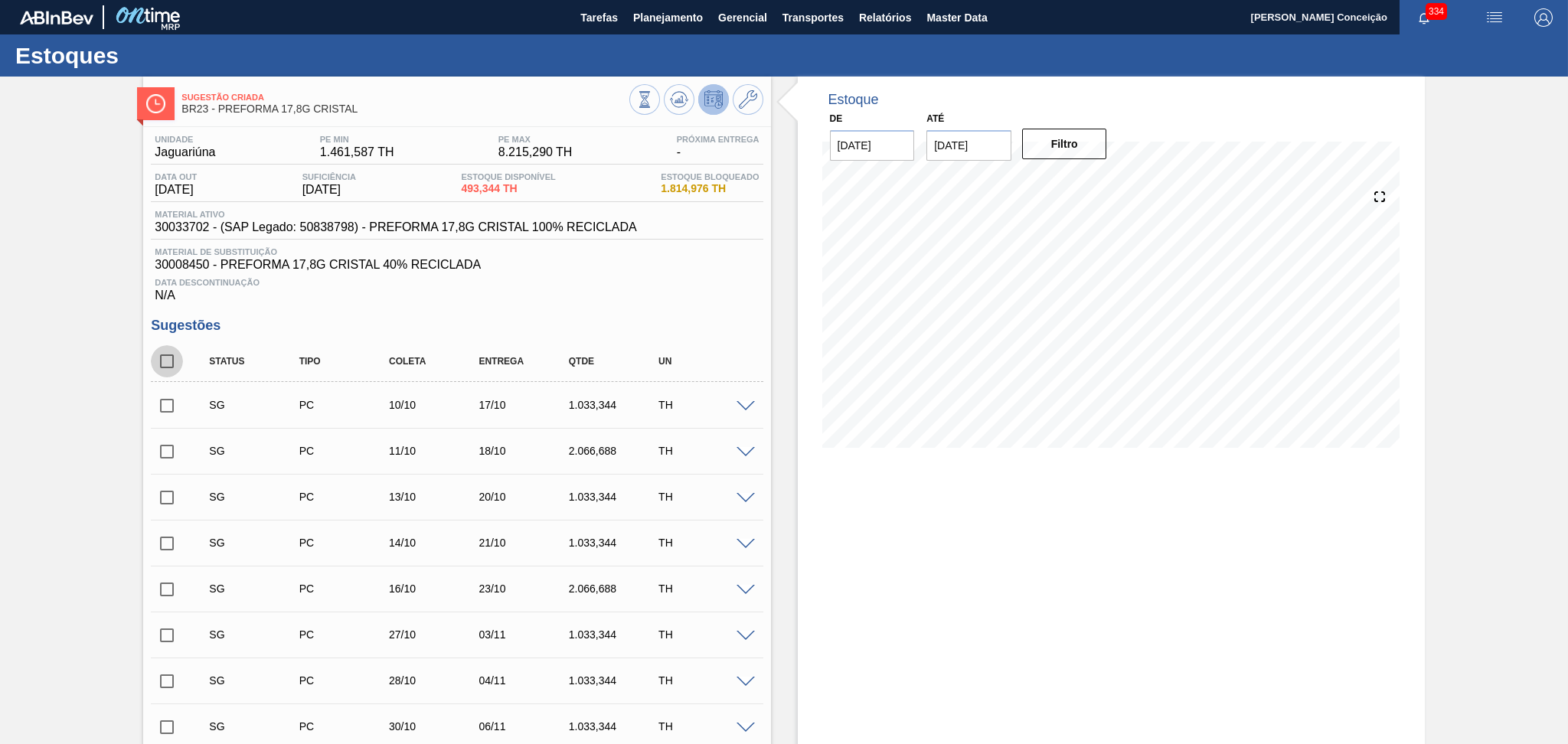
checkbox input "true"
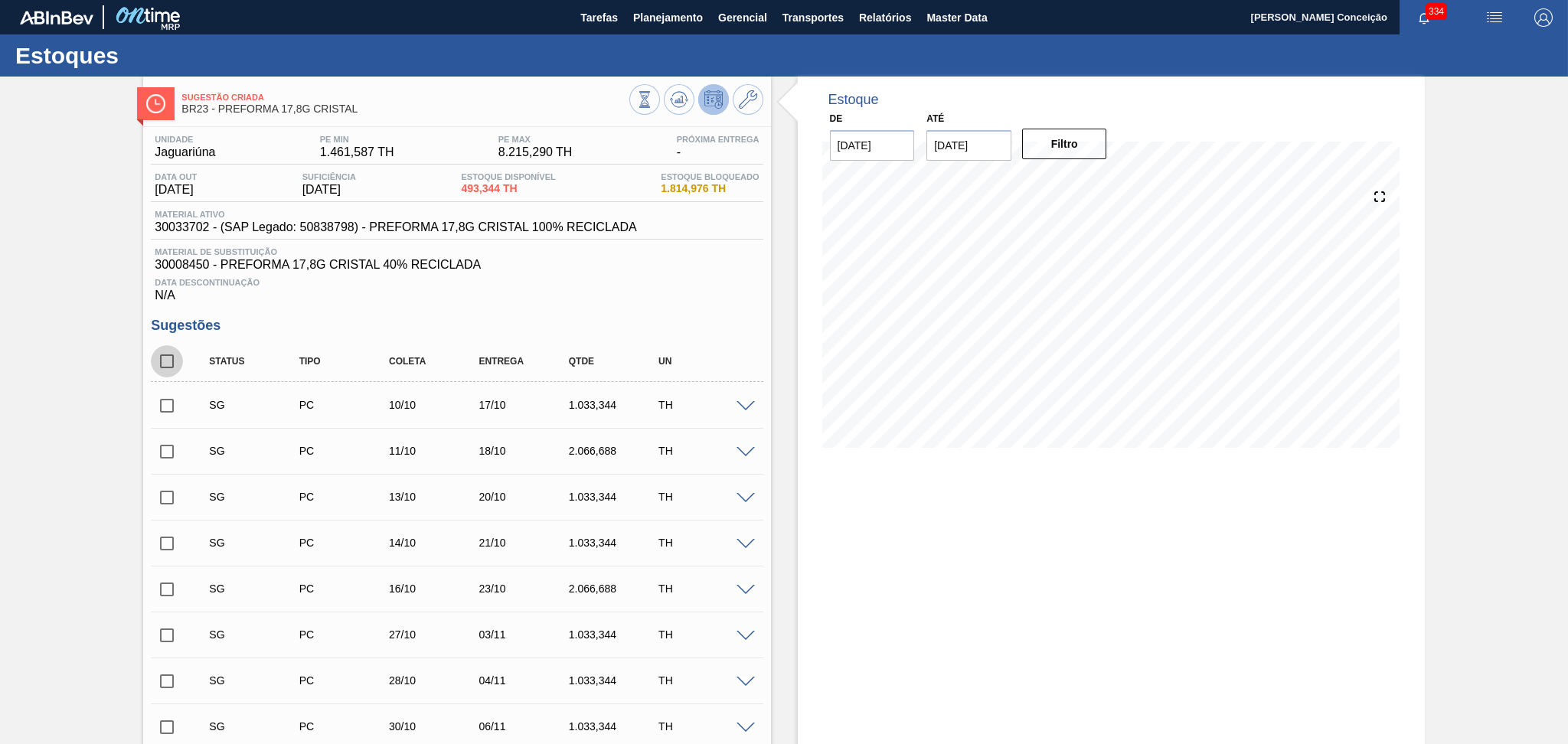
checkbox input "true"
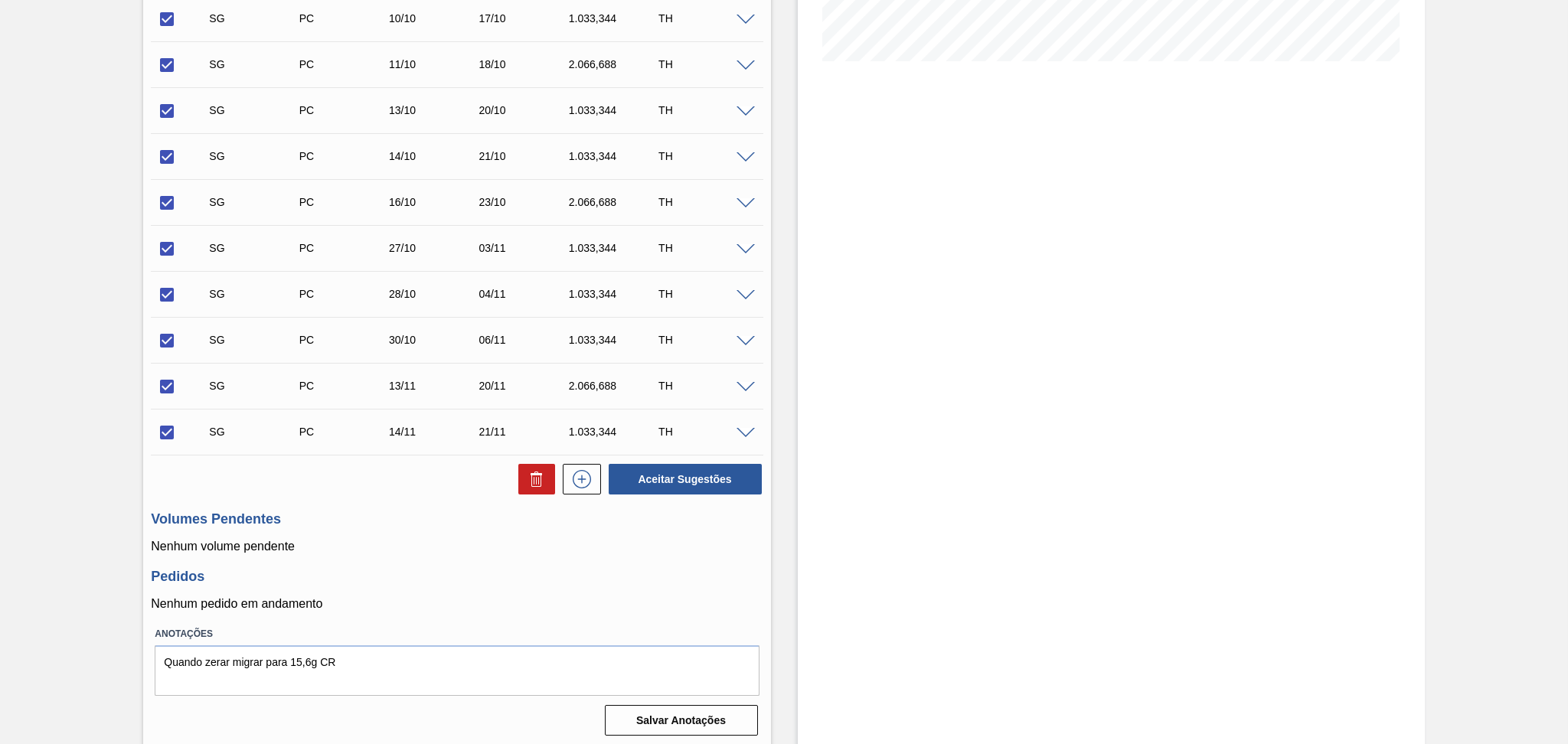
scroll to position [390, 0]
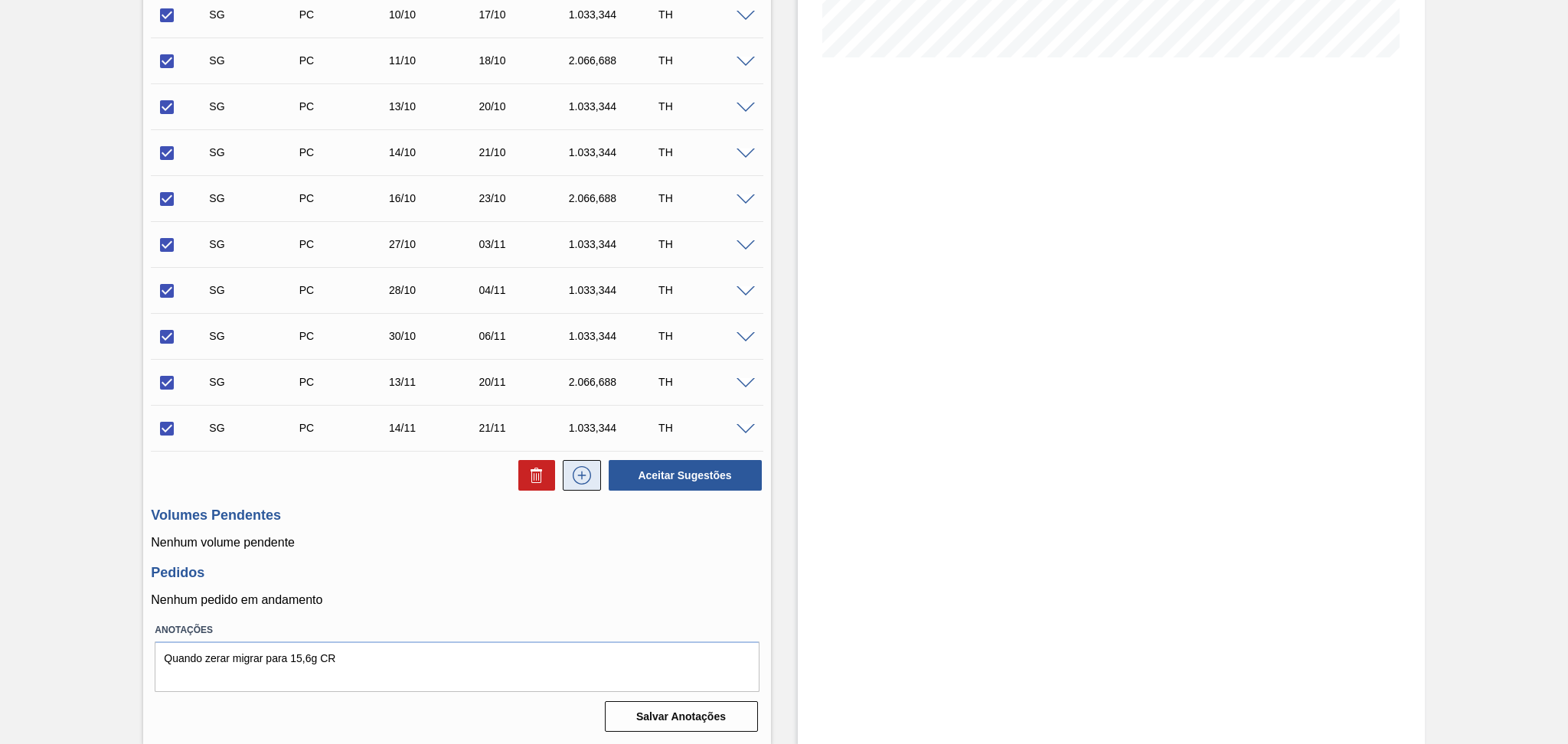
click at [583, 487] on button at bounding box center [582, 476] width 38 height 31
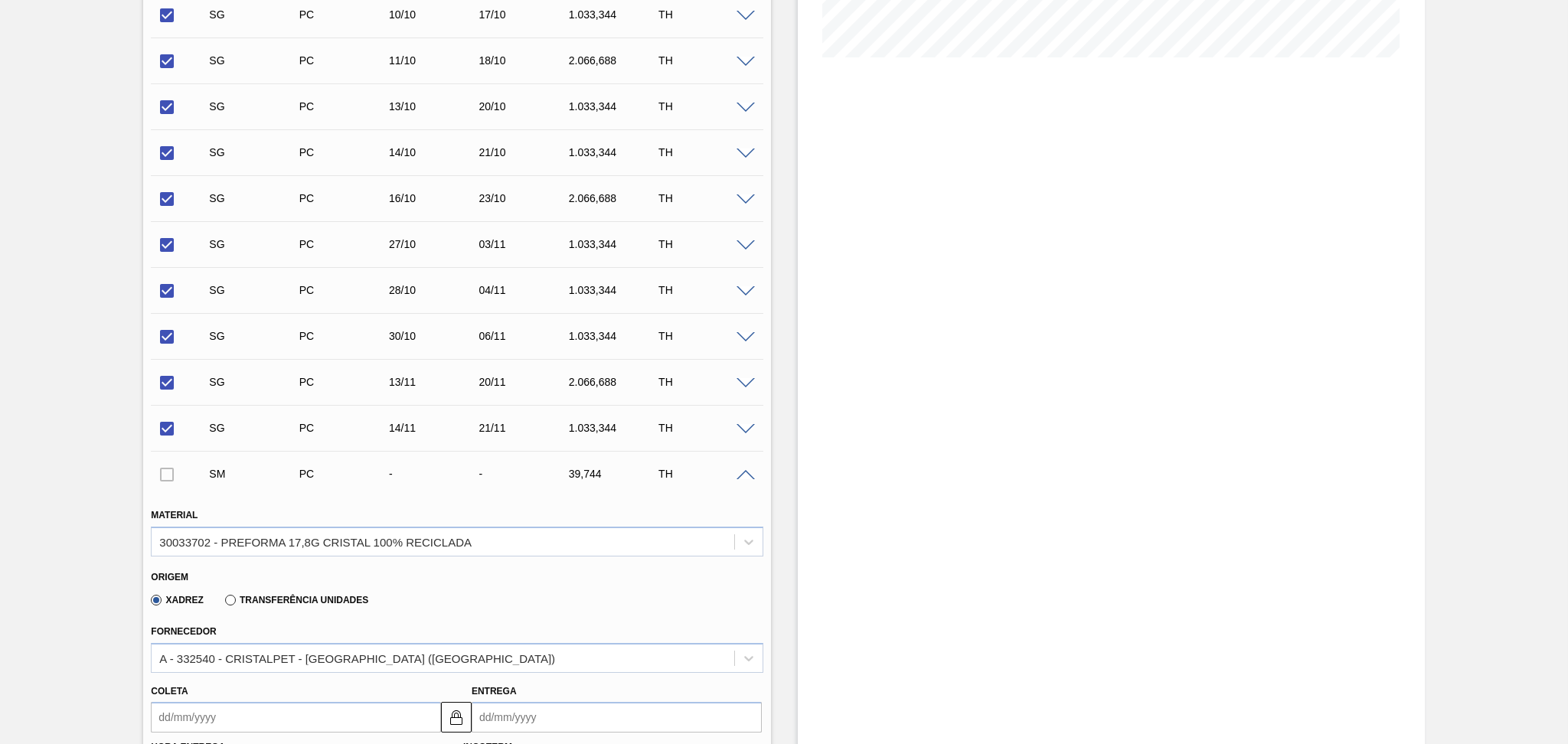
click at [745, 480] on div "SM PC - - 39,744 TH" at bounding box center [457, 474] width 611 height 38
click at [742, 472] on span at bounding box center [745, 476] width 18 height 12
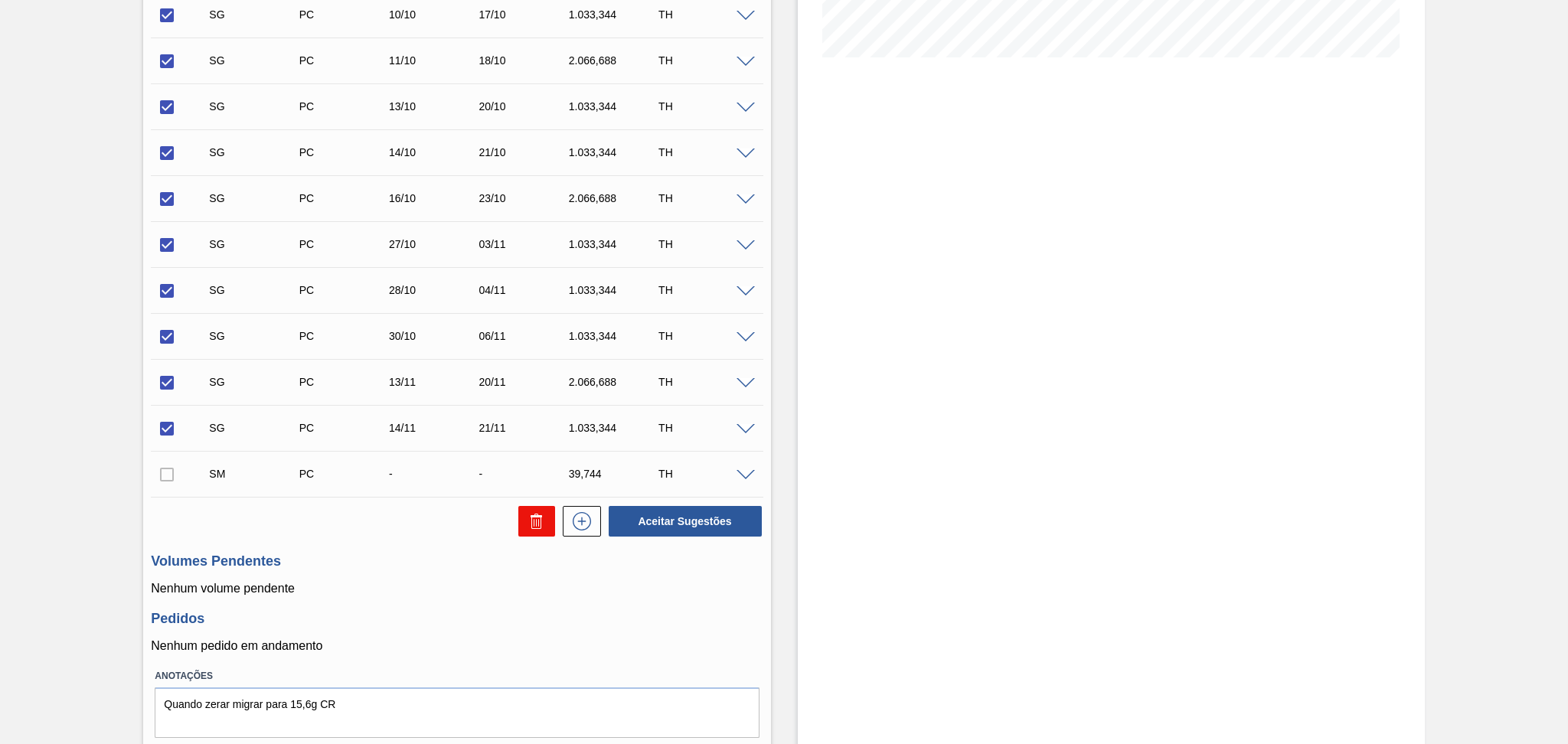
click at [528, 517] on icon at bounding box center [536, 521] width 18 height 18
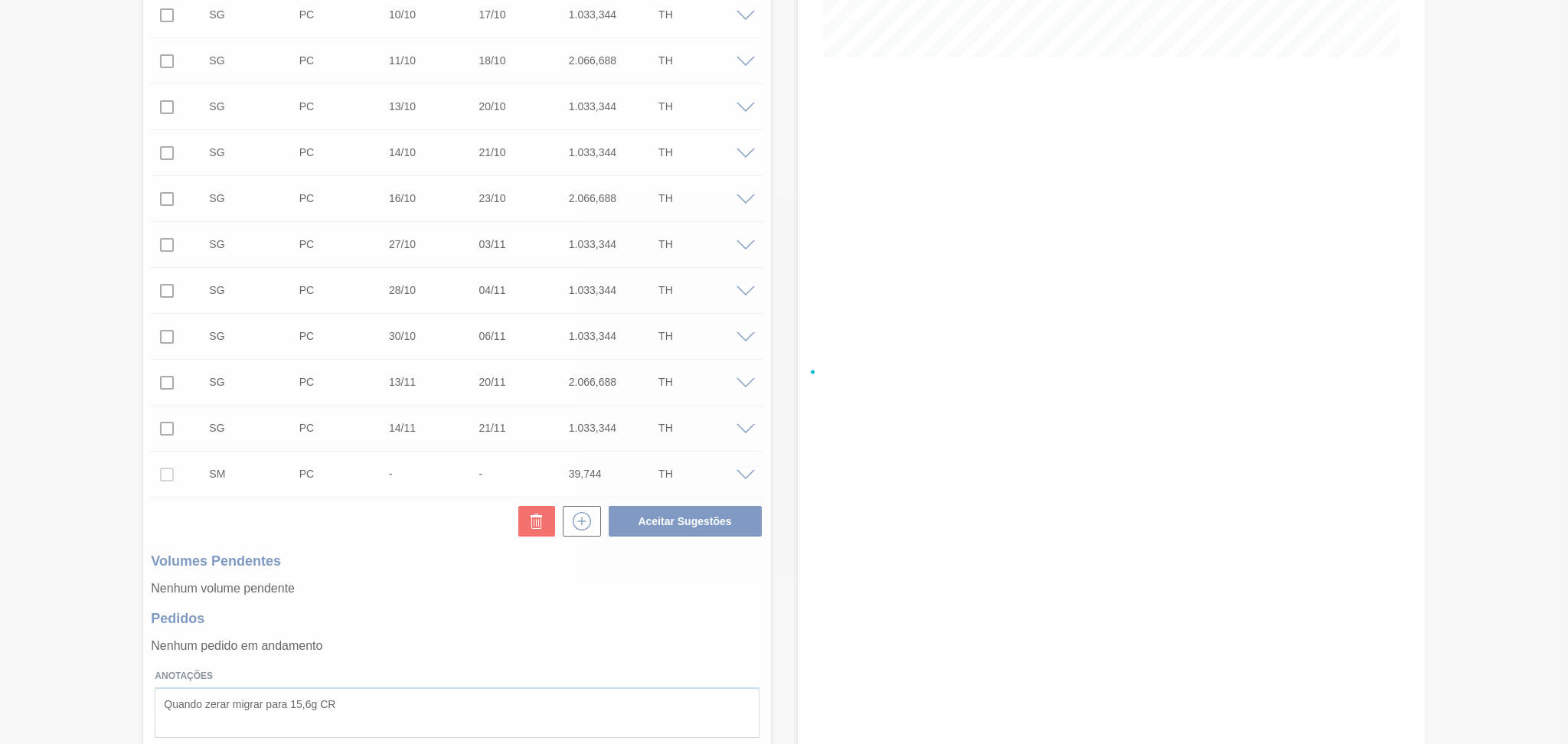
checkbox input "false"
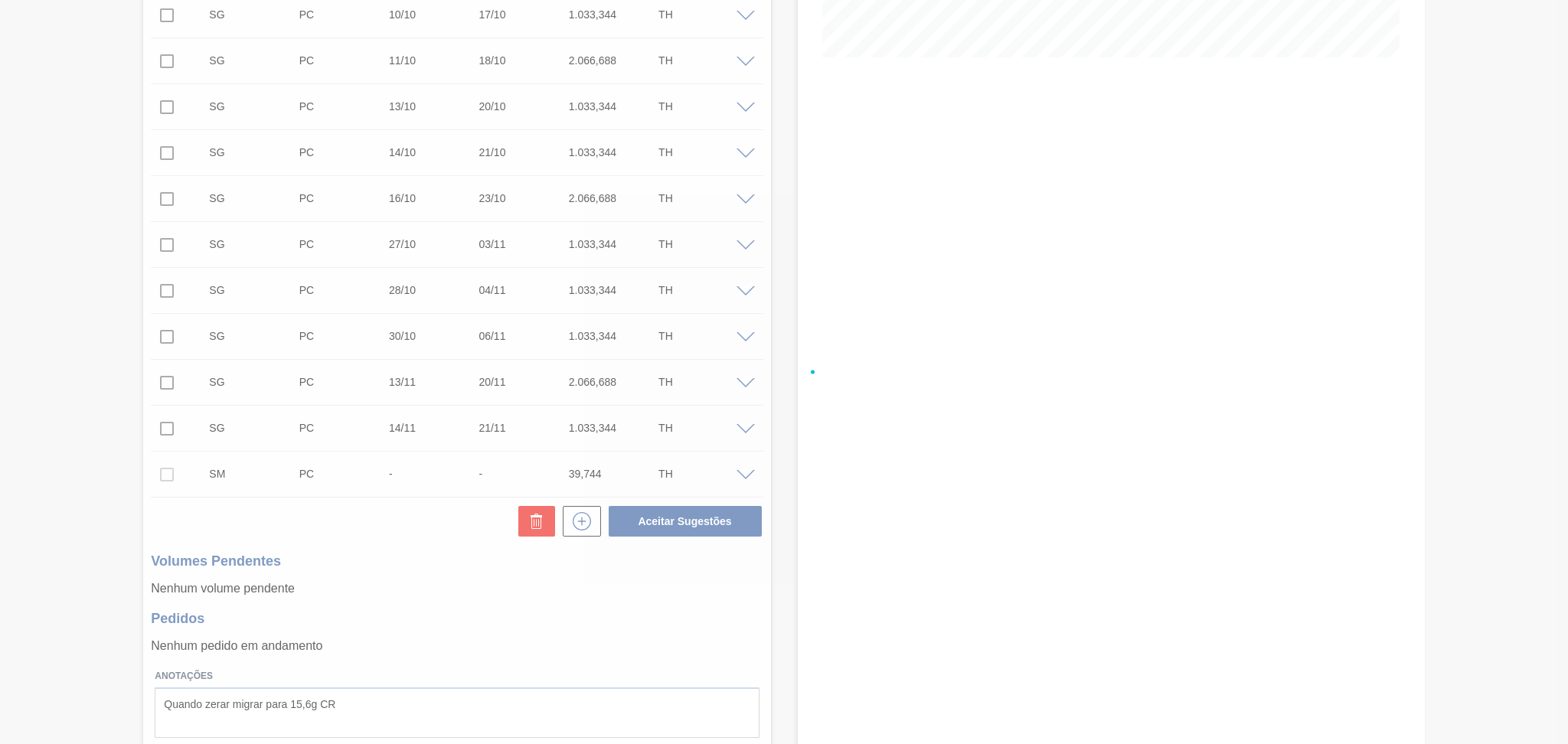
checkbox input "false"
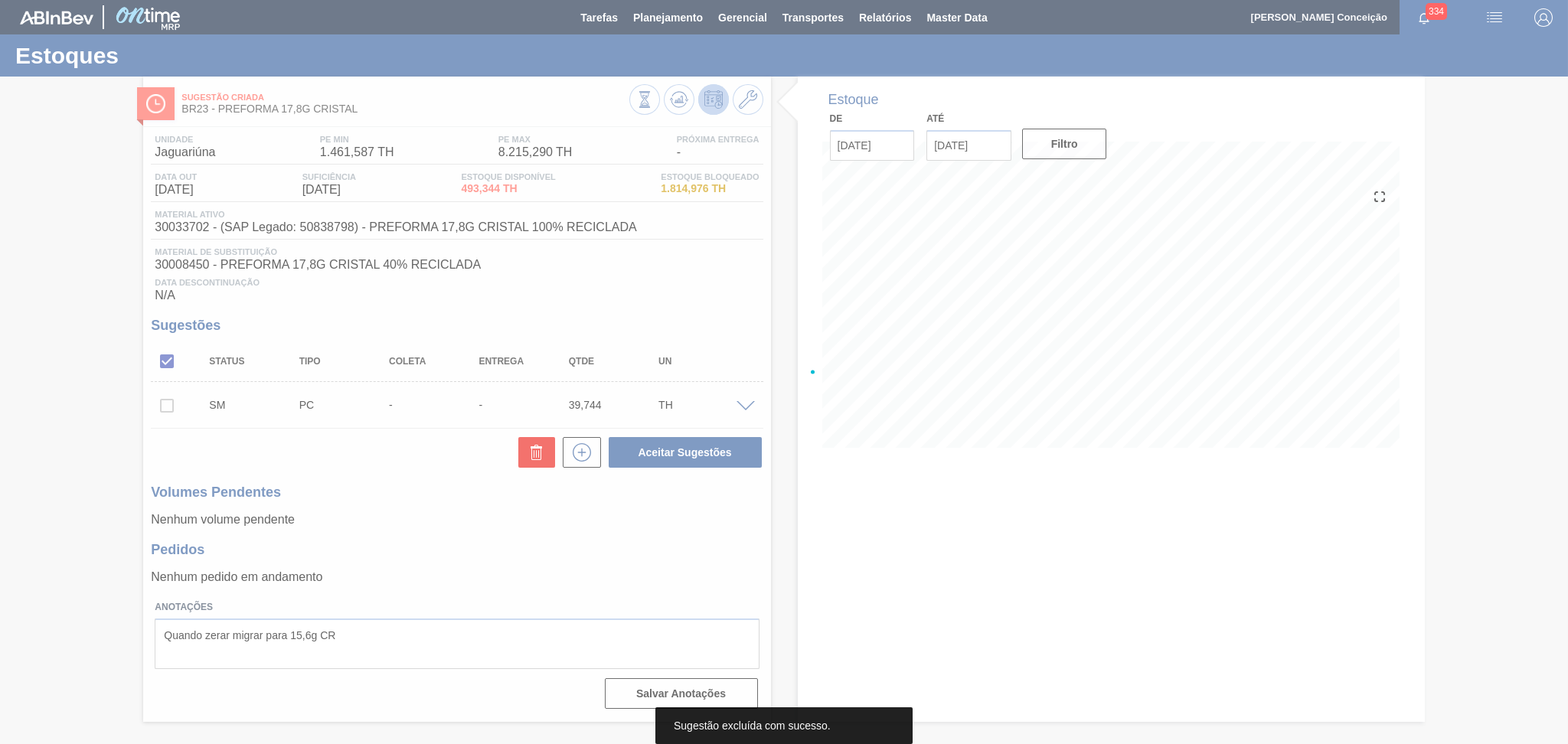
scroll to position [0, 0]
click at [174, 405] on div at bounding box center [784, 372] width 1568 height 744
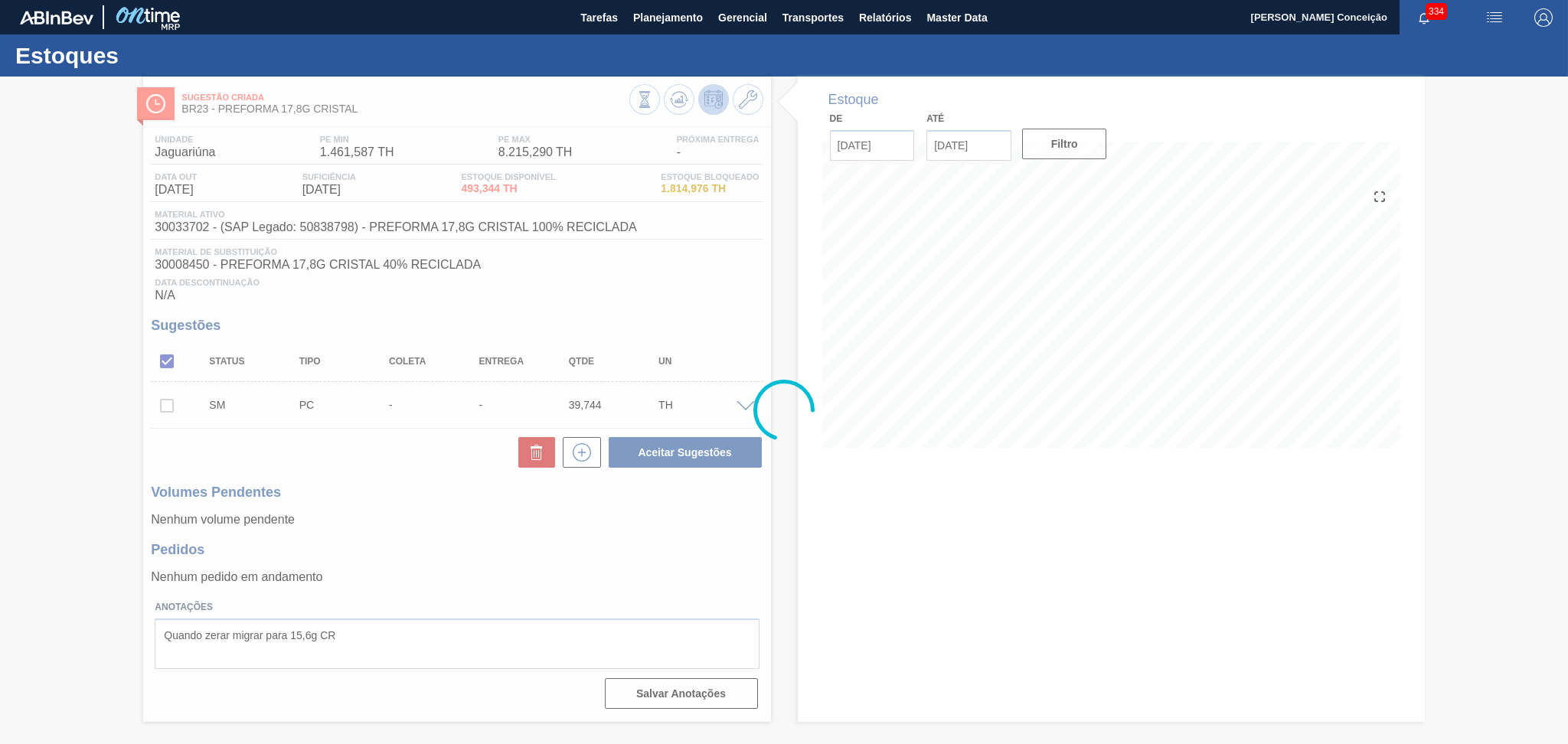
click at [164, 411] on div at bounding box center [784, 410] width 1568 height 667
click at [484, 511] on div at bounding box center [784, 410] width 1568 height 667
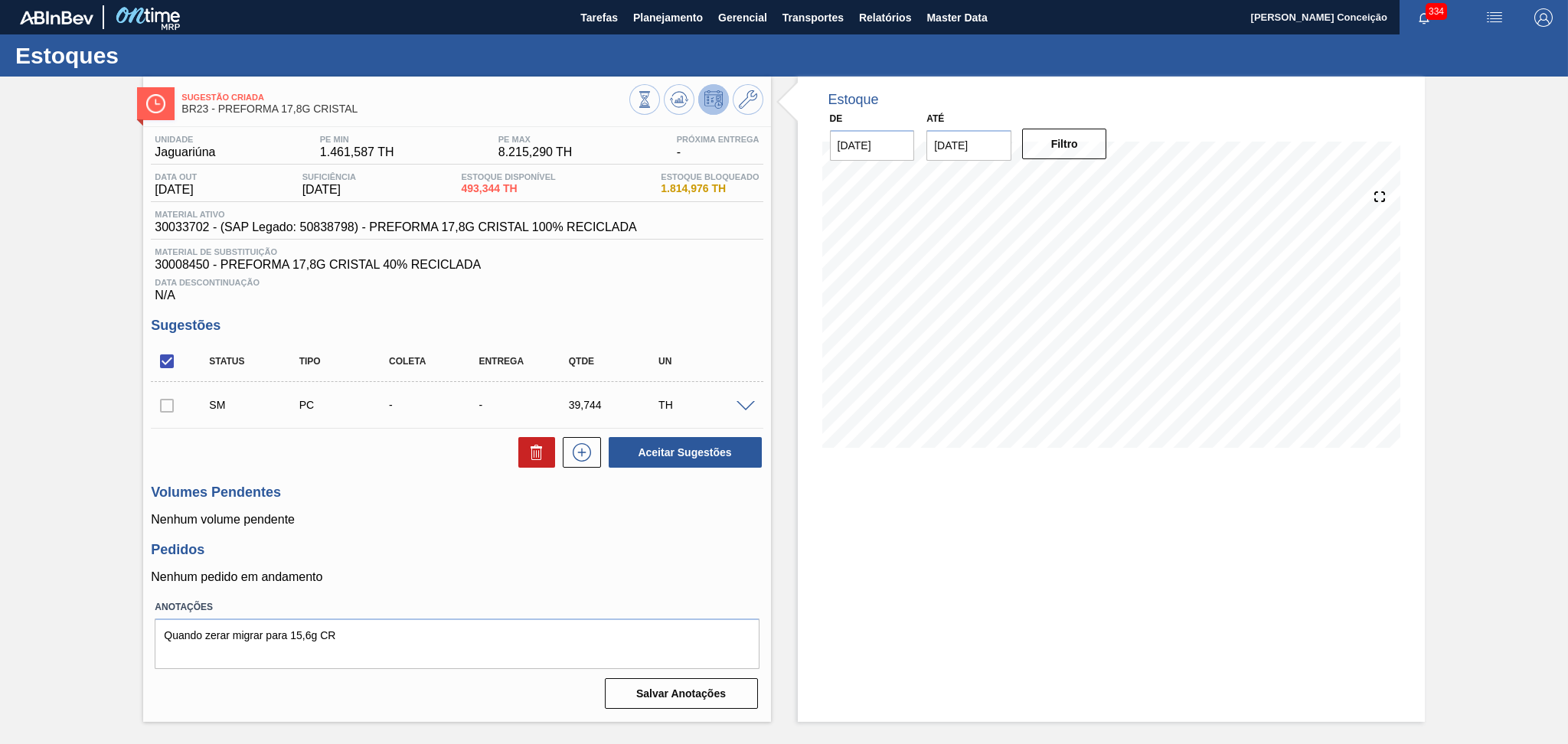
click at [502, 588] on div "Unidade Jaguariúna PE MIN 1.461,587 TH PE MAX 8.215,290 TH Próxima Entrega - Da…" at bounding box center [457, 420] width 627 height 587
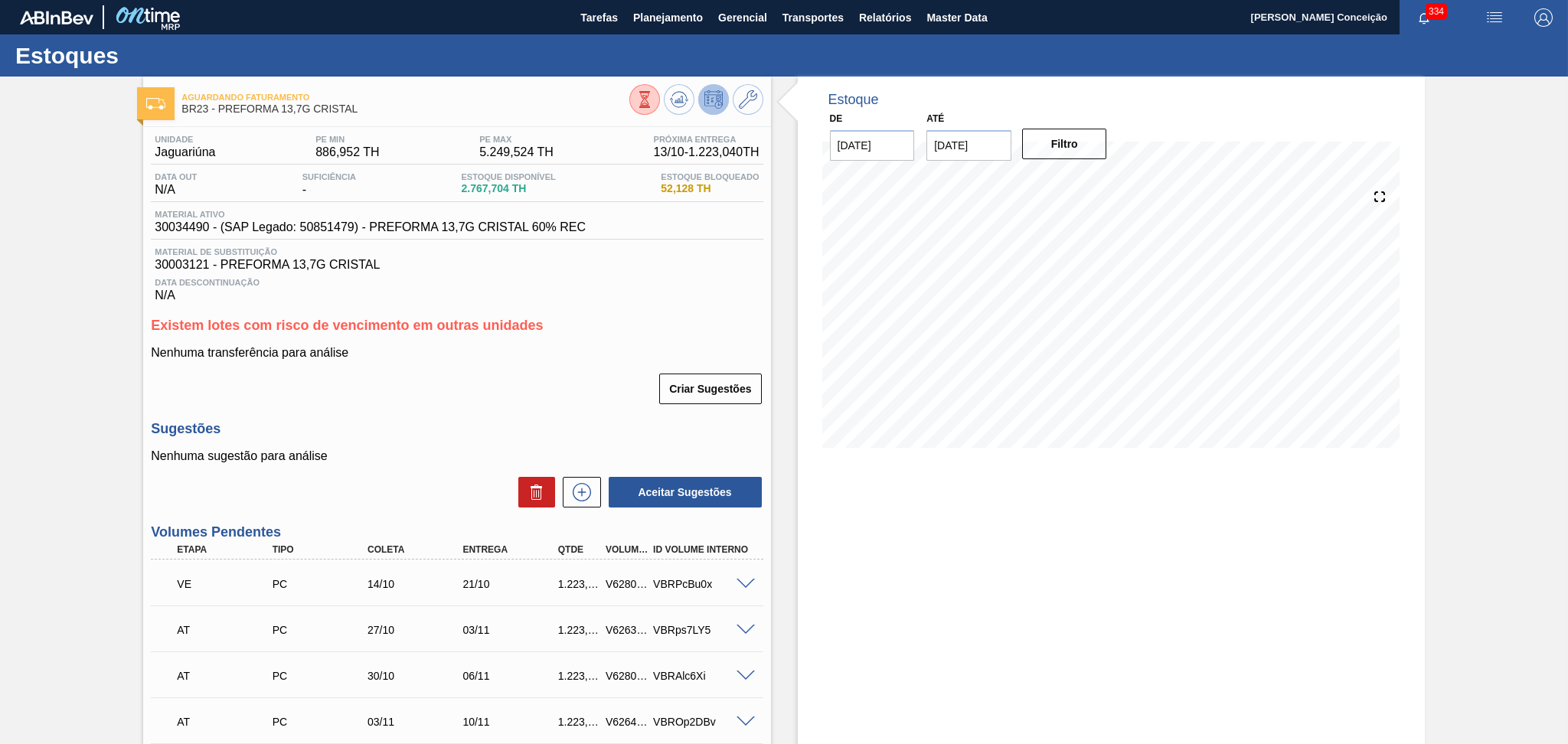
click at [585, 306] on div "Unidade Jaguariúna PE MIN 886,952 TH PE MAX 5.249,524 TH Próxima Entrega 13/10 …" at bounding box center [457, 542] width 627 height 831
click at [343, 359] on p "Nenhuma transferência para análise" at bounding box center [457, 353] width 611 height 13
click at [658, 6] on button "Planejamento" at bounding box center [668, 17] width 85 height 35
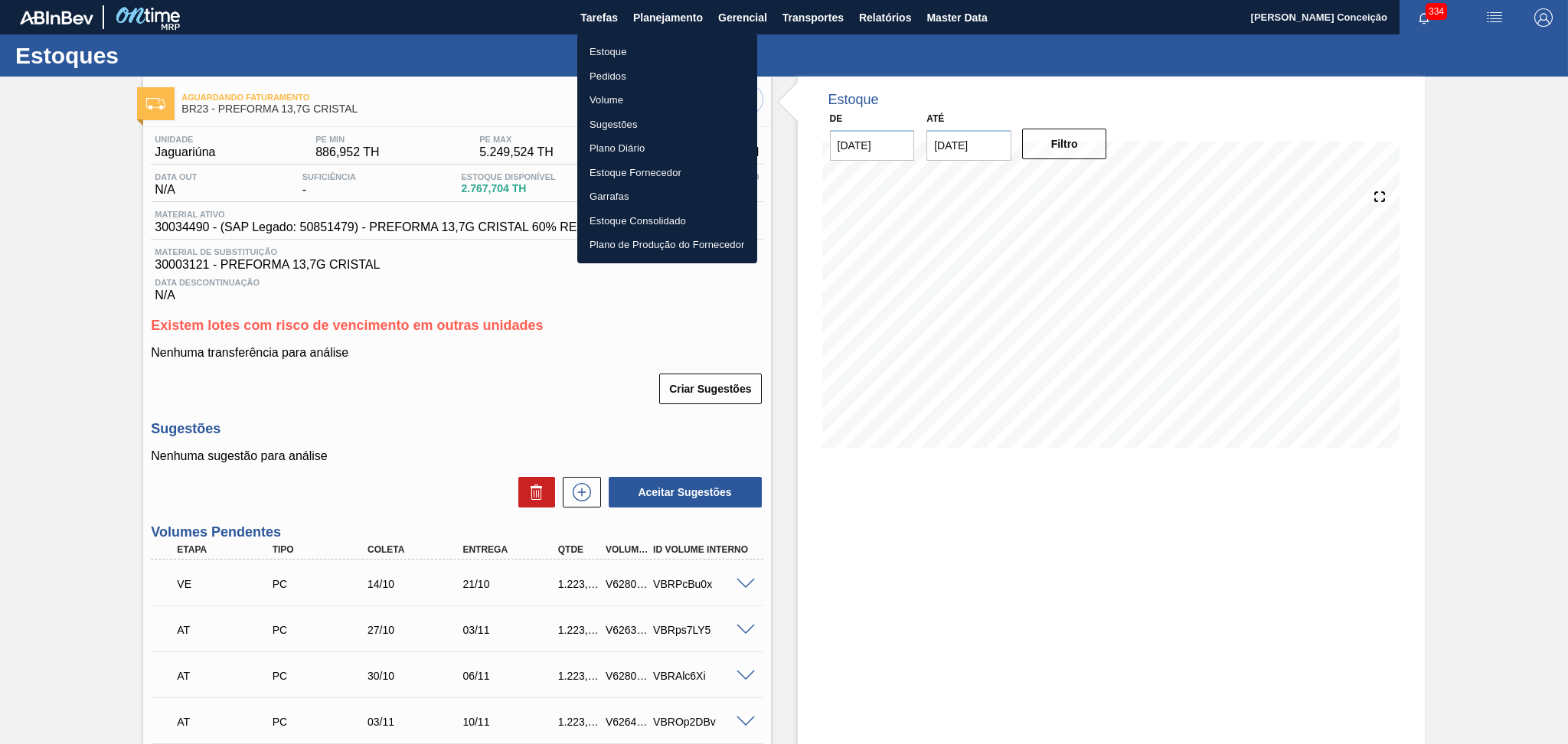
click at [613, 51] on li "Estoque" at bounding box center [666, 51] width 180 height 24
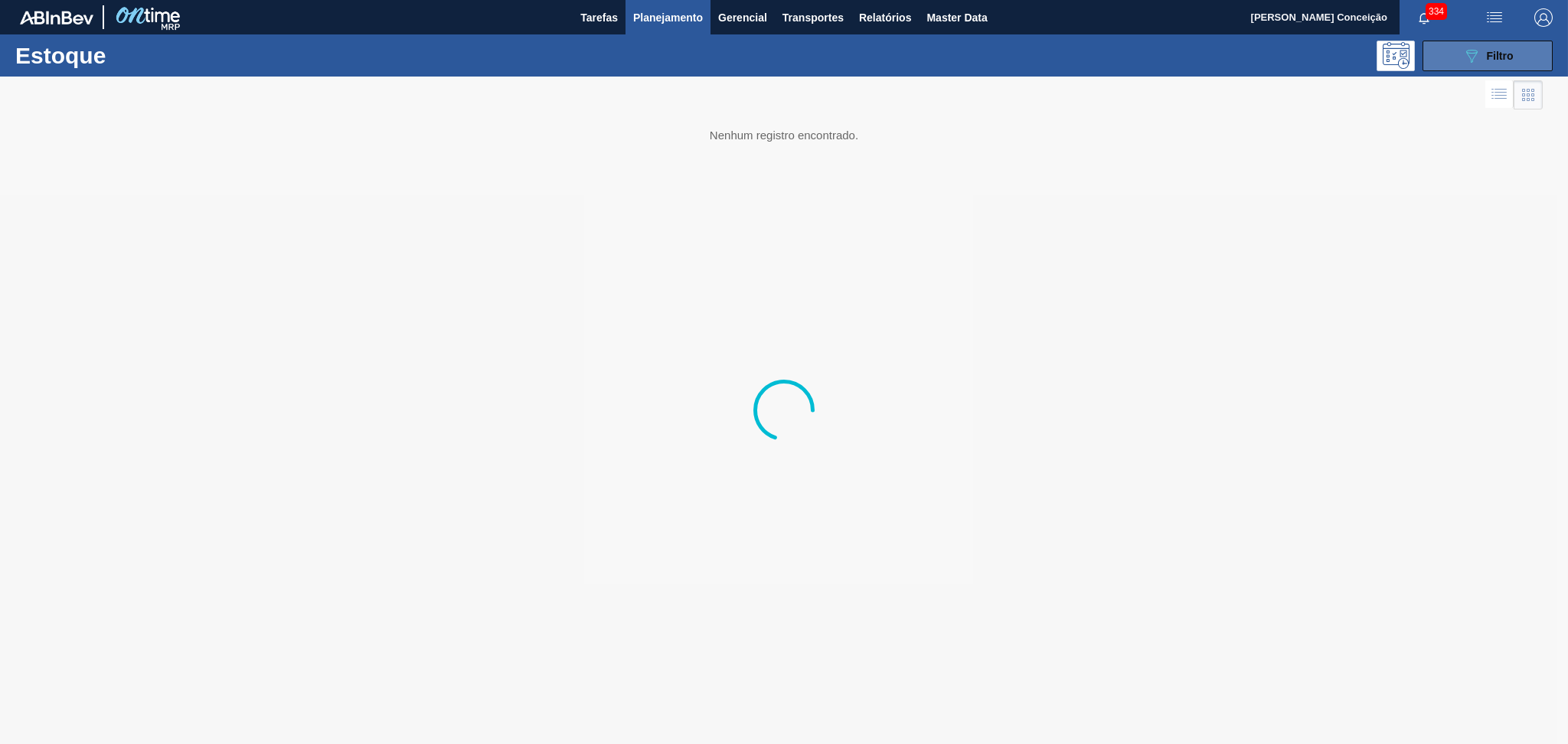
click at [1478, 55] on icon "089F7B8B-B2A5-4AFE-B5C0-19BA573D28AC" at bounding box center [1471, 56] width 18 height 18
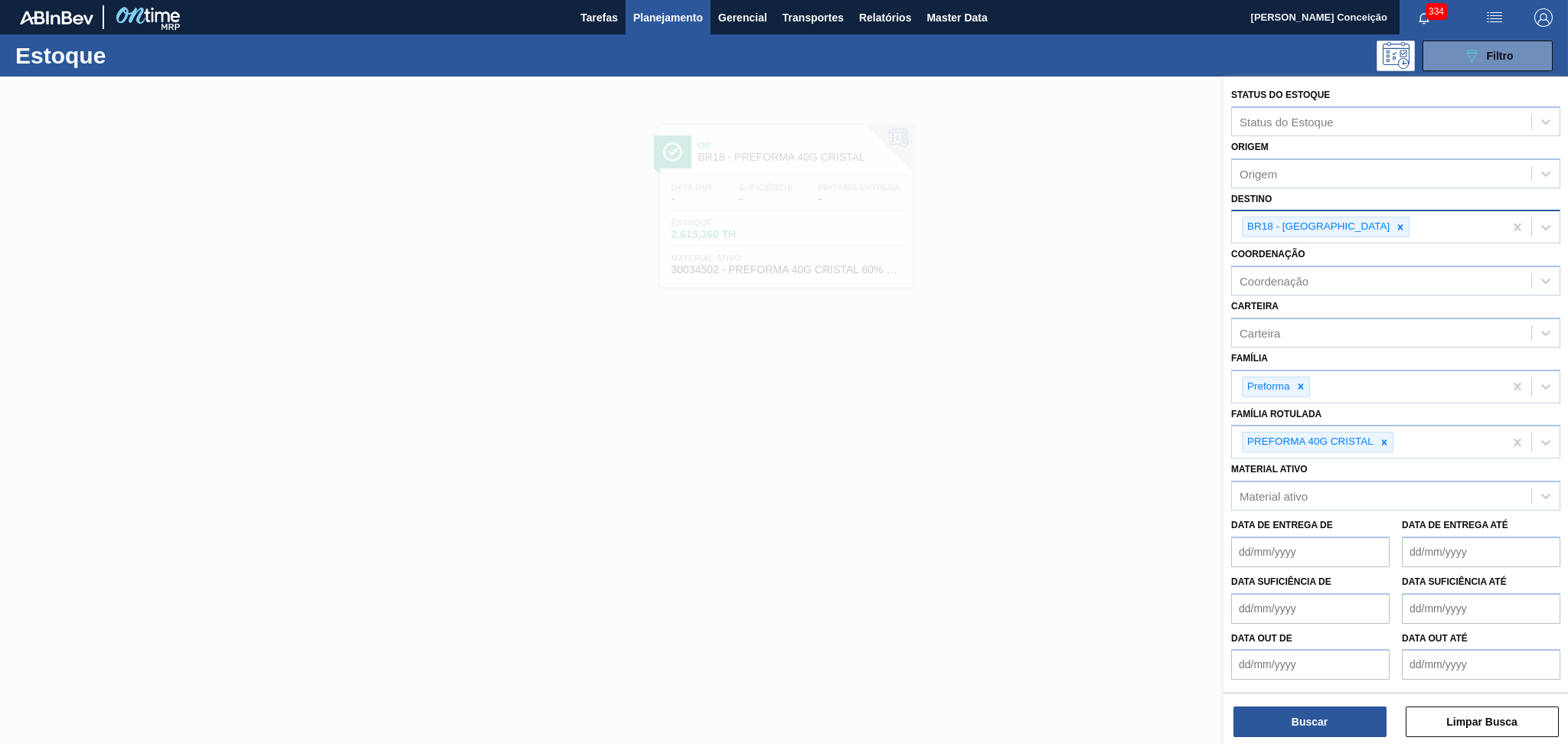
click at [1398, 227] on icon at bounding box center [1401, 227] width 6 height 6
click at [1354, 227] on div "Destino" at bounding box center [1381, 225] width 299 height 22
type input "br27"
click at [1341, 266] on div "BR27 - [GEOGRAPHIC_DATA]" at bounding box center [1396, 266] width 329 height 28
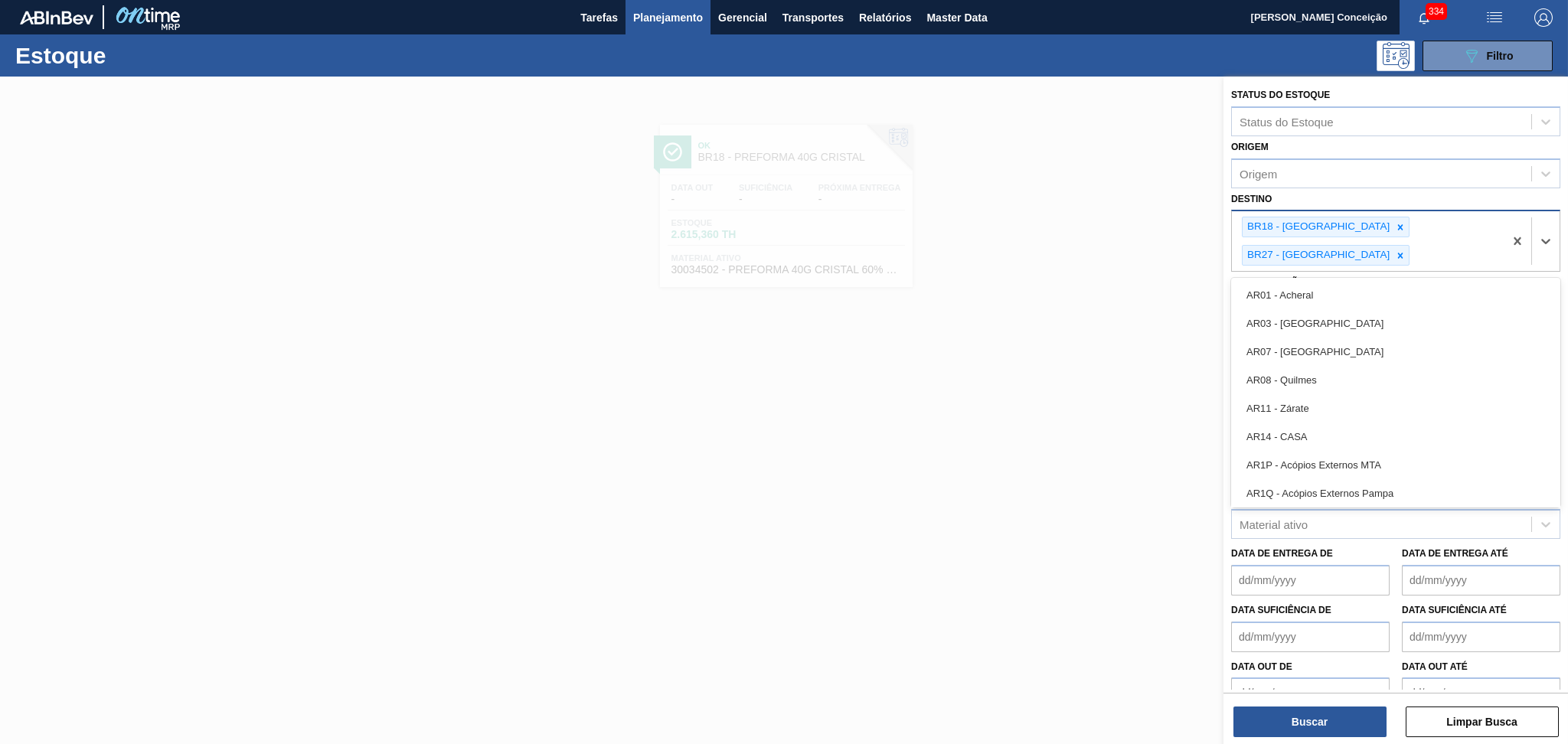
click at [1362, 222] on div "BR18 - [GEOGRAPHIC_DATA] BR27 - [GEOGRAPHIC_DATA]" at bounding box center [1367, 241] width 272 height 60
click at [1395, 225] on icon at bounding box center [1400, 227] width 11 height 11
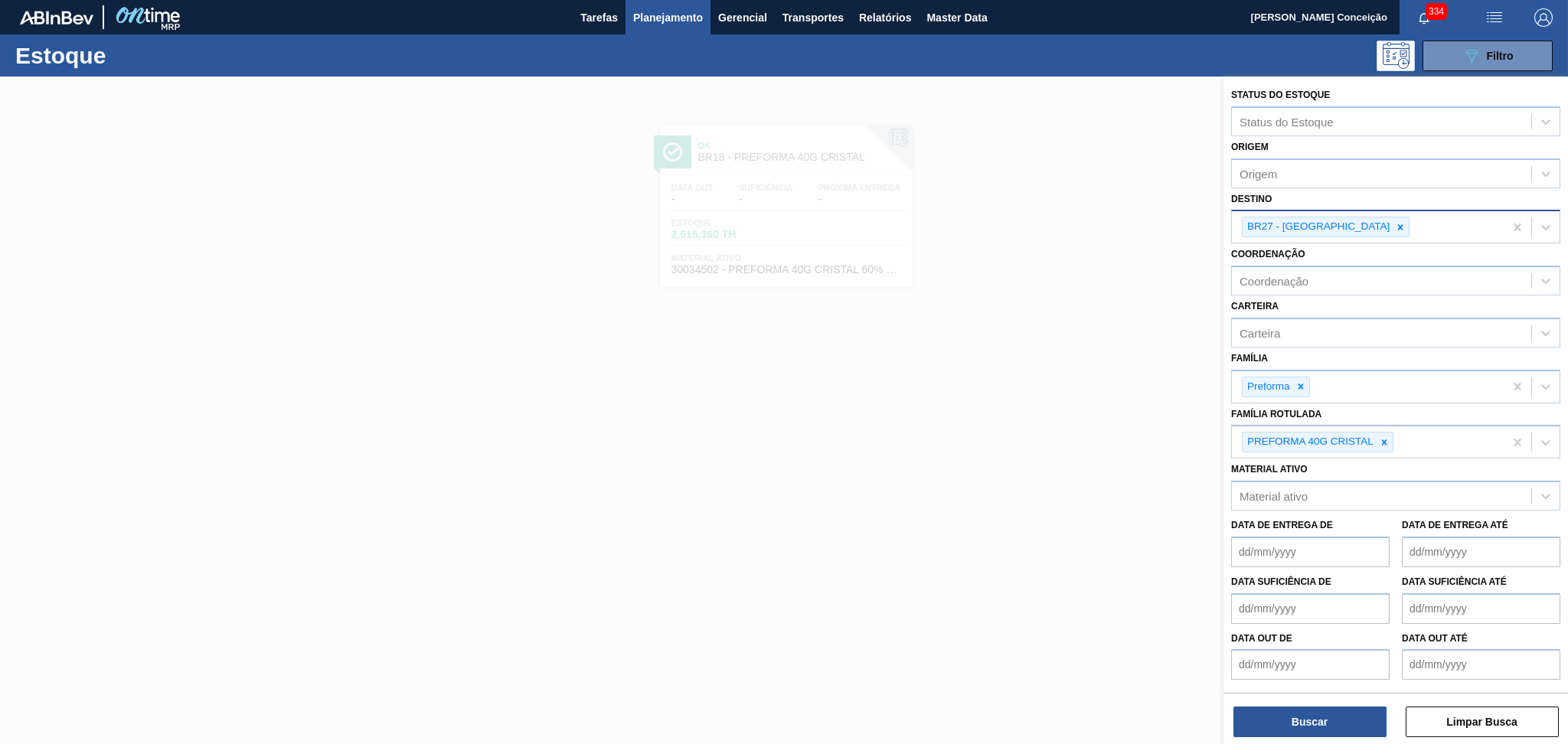
click at [1128, 481] on div at bounding box center [784, 449] width 1568 height 744
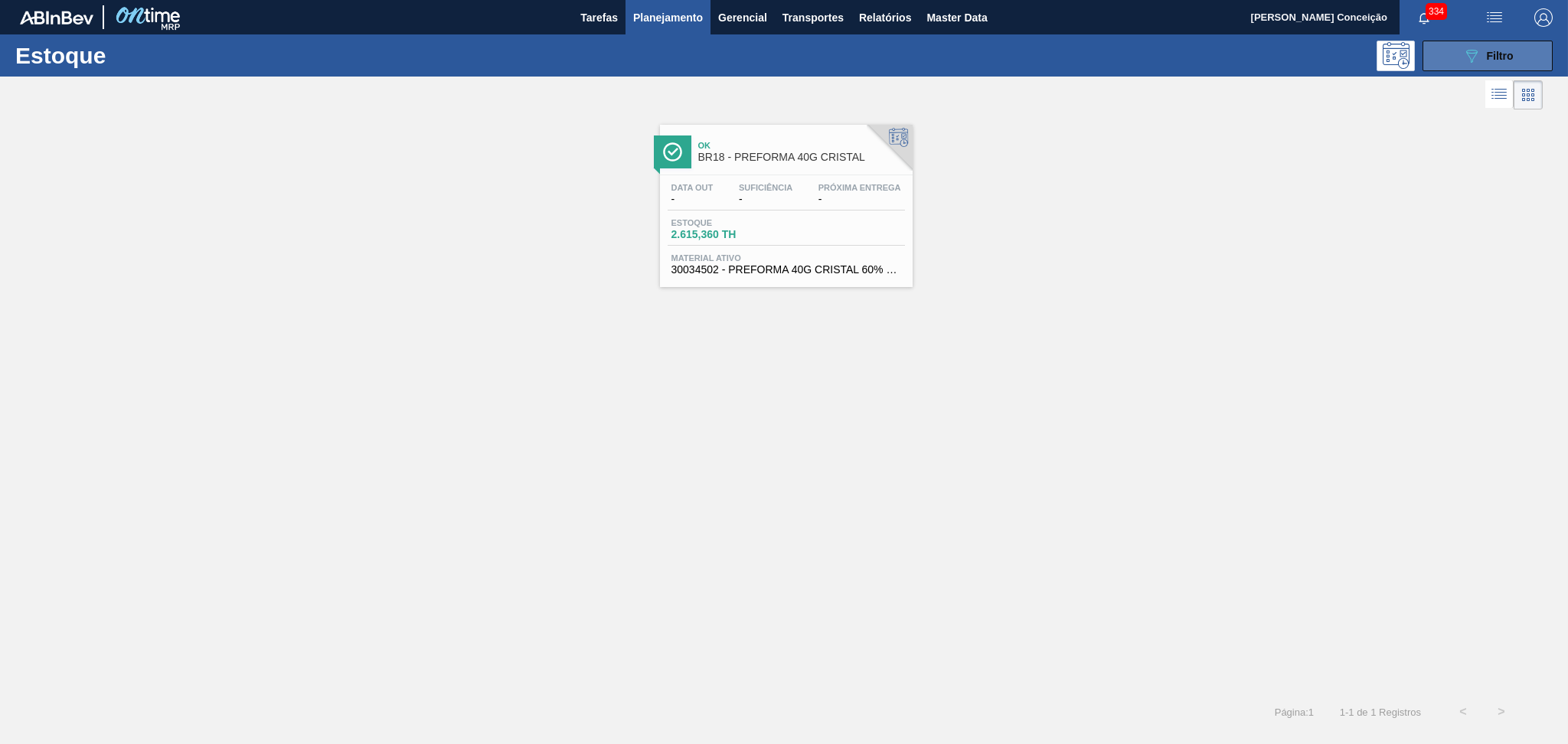
click at [1480, 54] on div "089F7B8B-B2A5-4AFE-B5C0-19BA573D28AC Filtro" at bounding box center [1487, 56] width 51 height 18
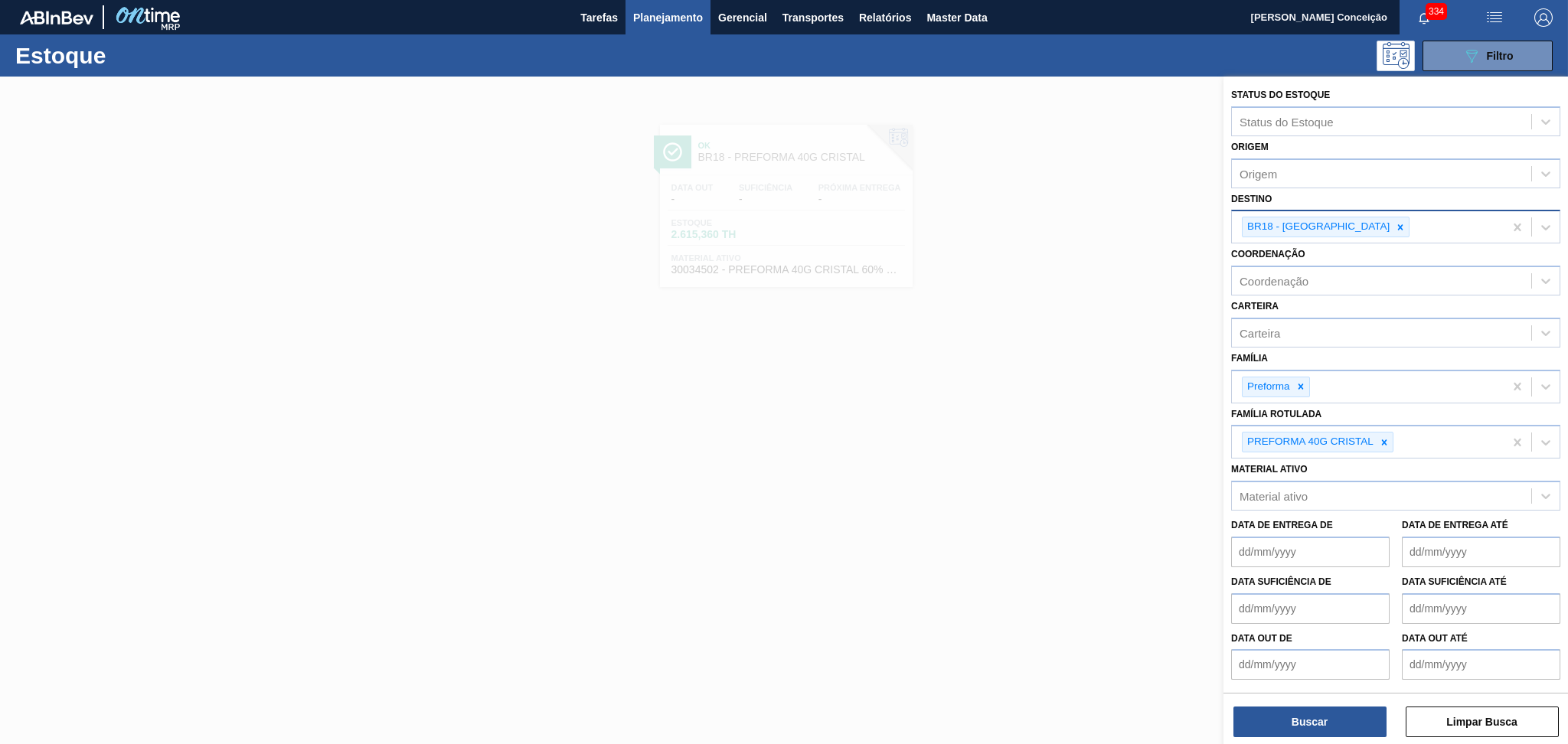
click at [1395, 226] on icon at bounding box center [1400, 227] width 11 height 11
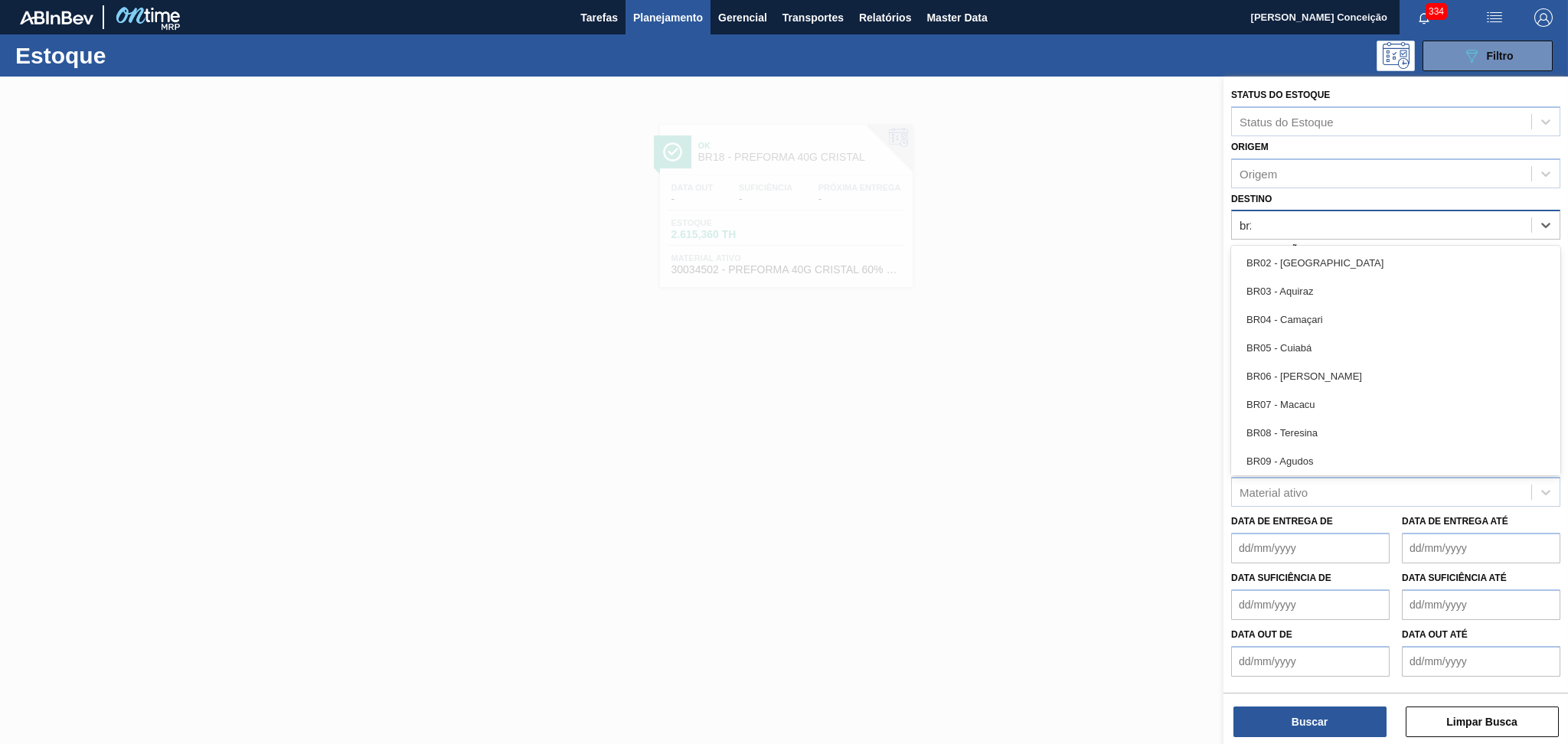
type input "br27"
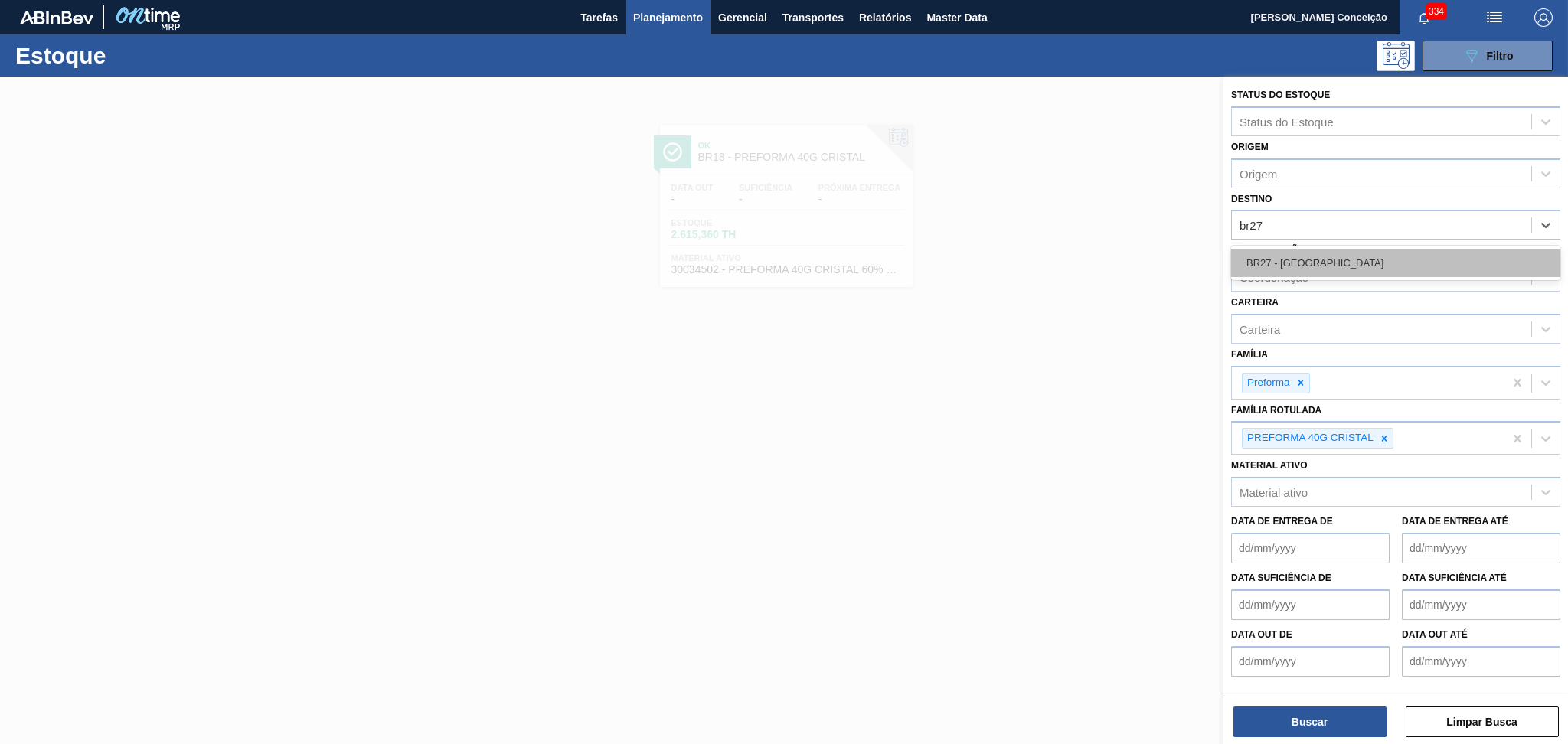
click at [1343, 249] on div "BR27 - [GEOGRAPHIC_DATA]" at bounding box center [1396, 262] width 329 height 28
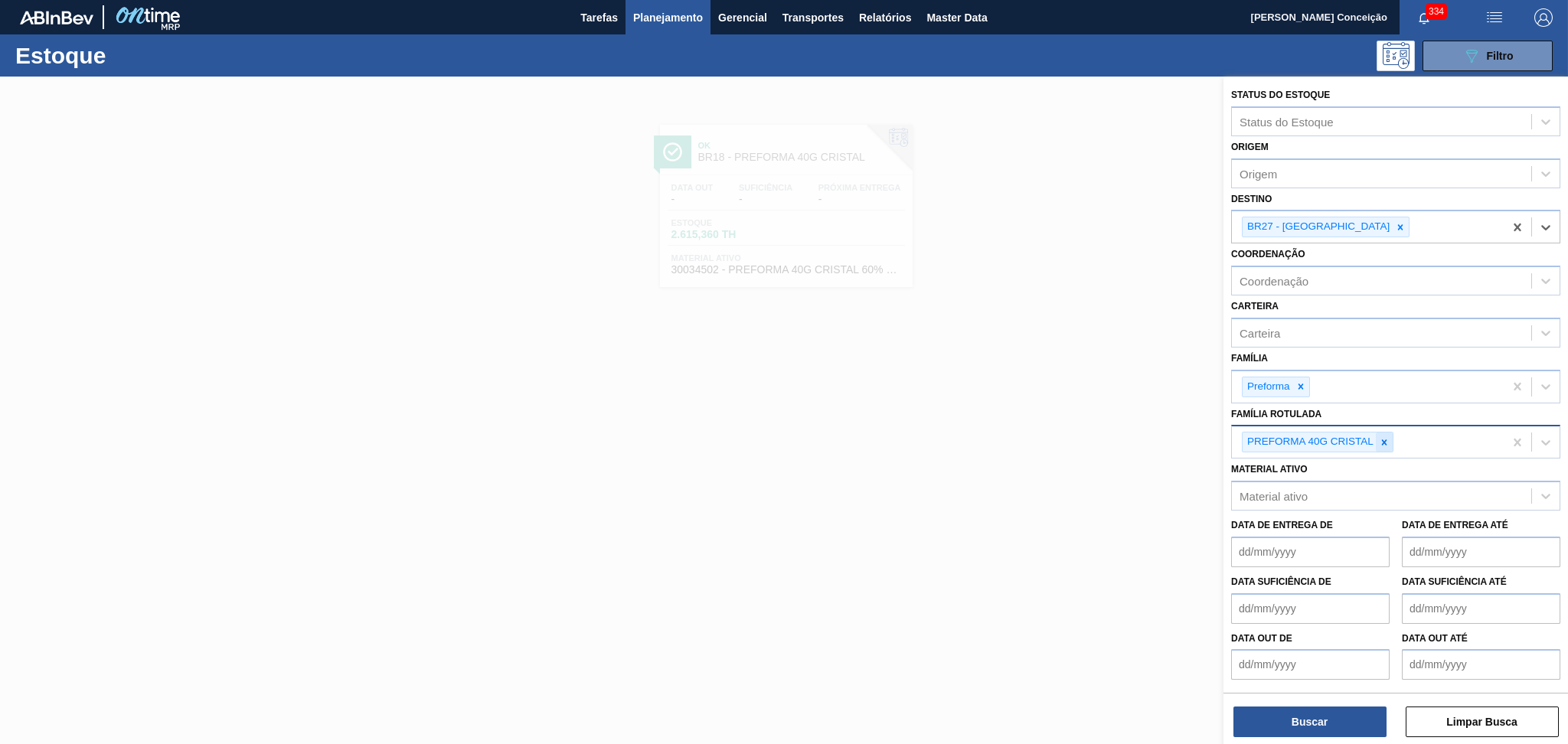
click at [1389, 442] on div at bounding box center [1384, 442] width 17 height 19
click at [1275, 742] on div "Status do Estoque Status do Estoque Origem Origem Destino BR27 - Nova Minas Coo…" at bounding box center [1396, 412] width 344 height 671
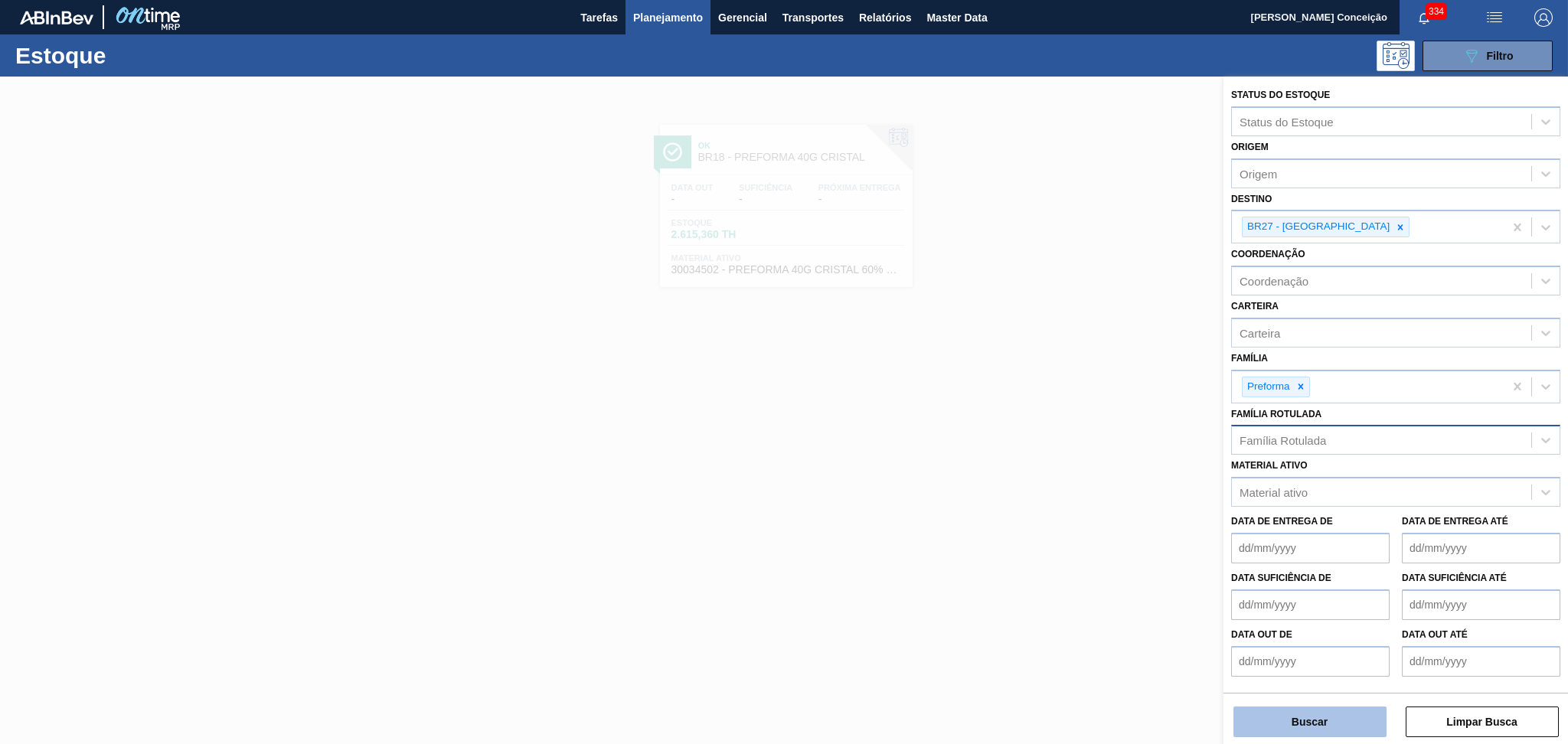
click at [1272, 726] on button "Buscar" at bounding box center [1309, 722] width 153 height 31
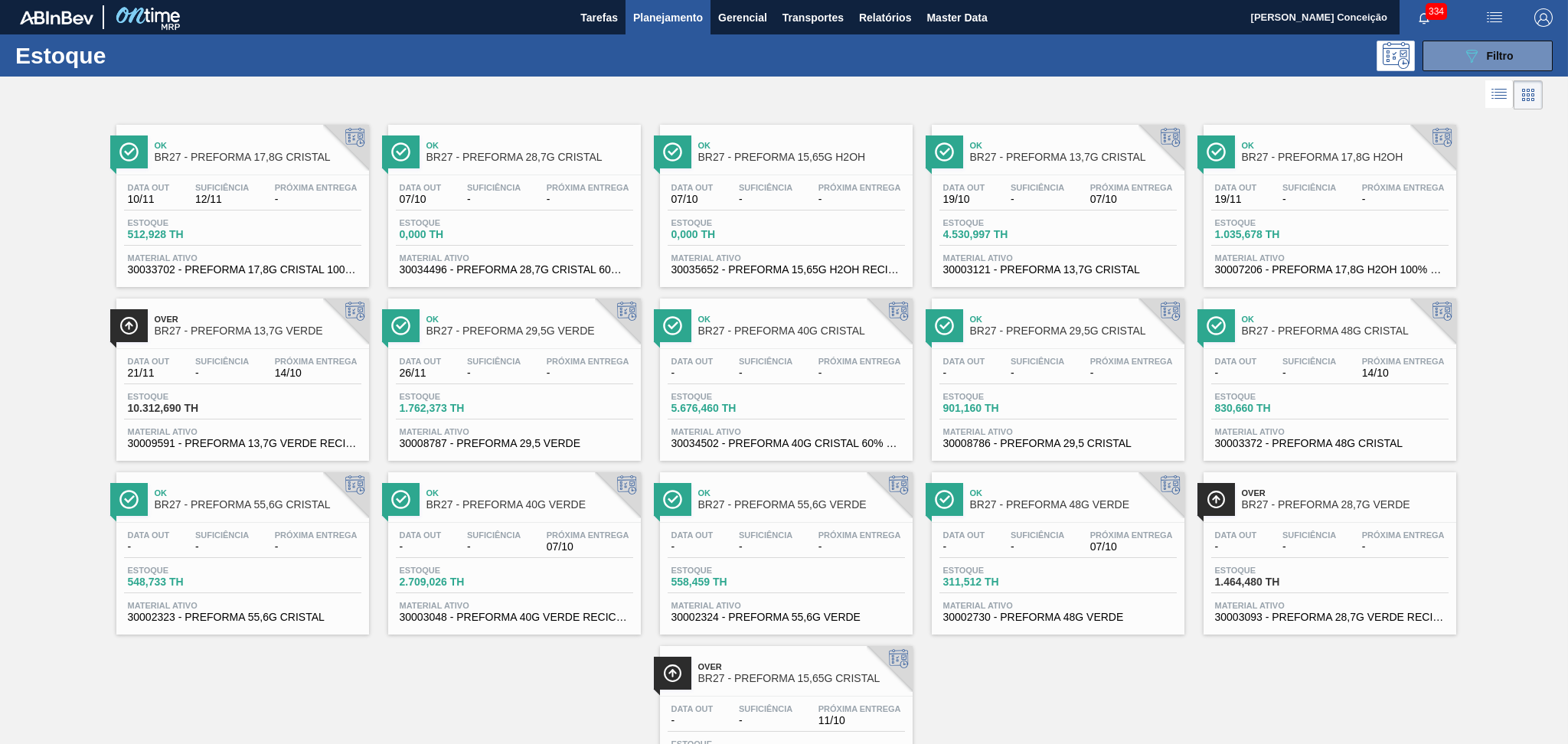
click at [817, 675] on span "BR27 - PREFORMA 15,65G CRISTAL" at bounding box center [801, 679] width 207 height 12
click at [1374, 215] on div "Data [DATE] Suficiência - Próxima Entrega - [GEOGRAPHIC_DATA] 1.035,678 TH Mate…" at bounding box center [1330, 227] width 253 height 104
click at [791, 183] on span "Suficiência" at bounding box center [765, 187] width 54 height 10
click at [243, 212] on div "Data out 10/11 Suficiência 12/11 Próxima Entrega - Estoque 512,928 TH Material …" at bounding box center [242, 227] width 253 height 104
click at [1119, 676] on div "Ok BR27 - PREFORMA 17,8G CRISTAL Data out 10/11 Suficiência 12/11 Próxima Entre…" at bounding box center [784, 460] width 1568 height 695
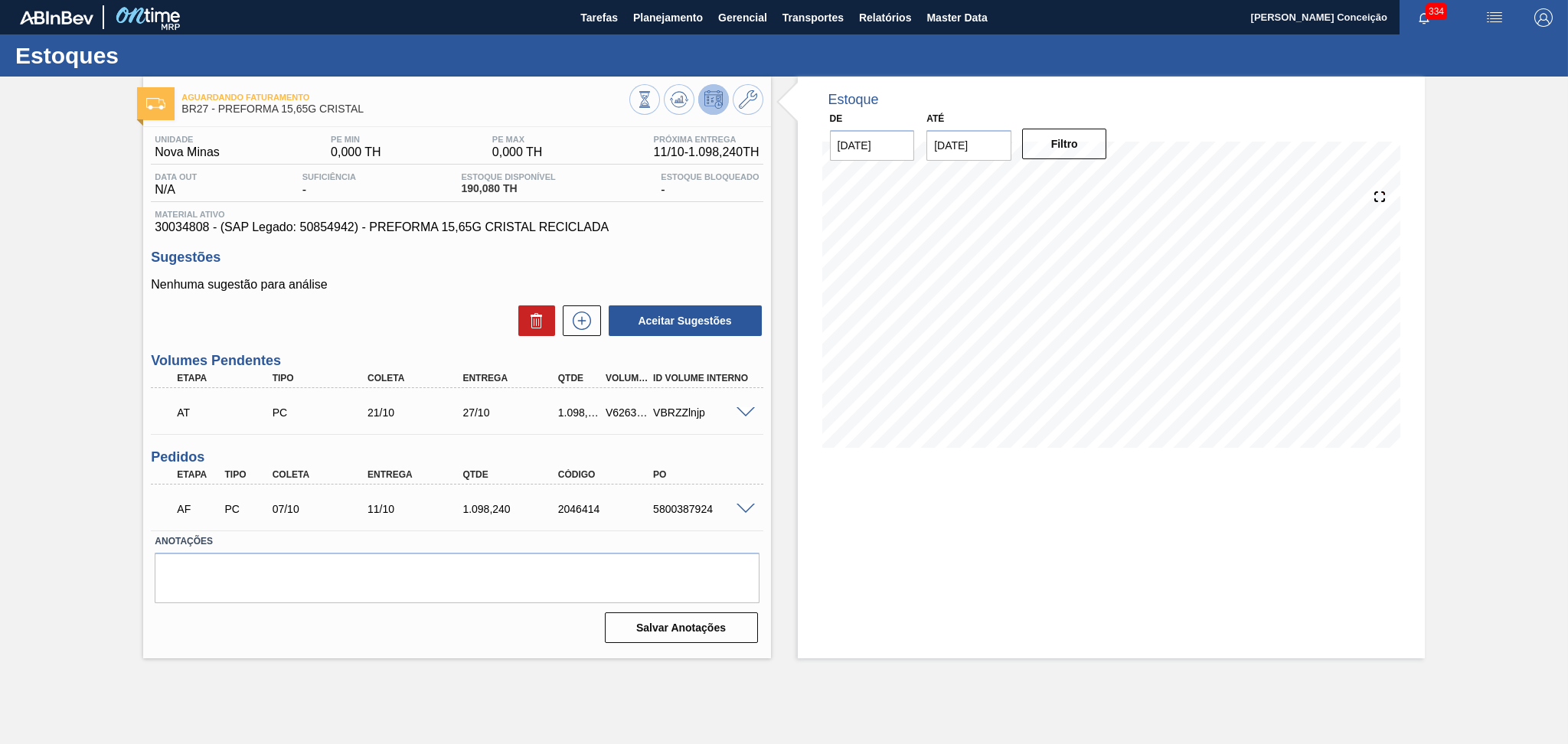
click at [390, 310] on div "Aceitar Sugestões" at bounding box center [457, 320] width 611 height 34
click at [769, 453] on div "Unidade Nova Minas PE MIN 0,000 TH PE MAX 0,000 TH Próxima Entrega 11/10 - 1.09…" at bounding box center [457, 387] width 627 height 521
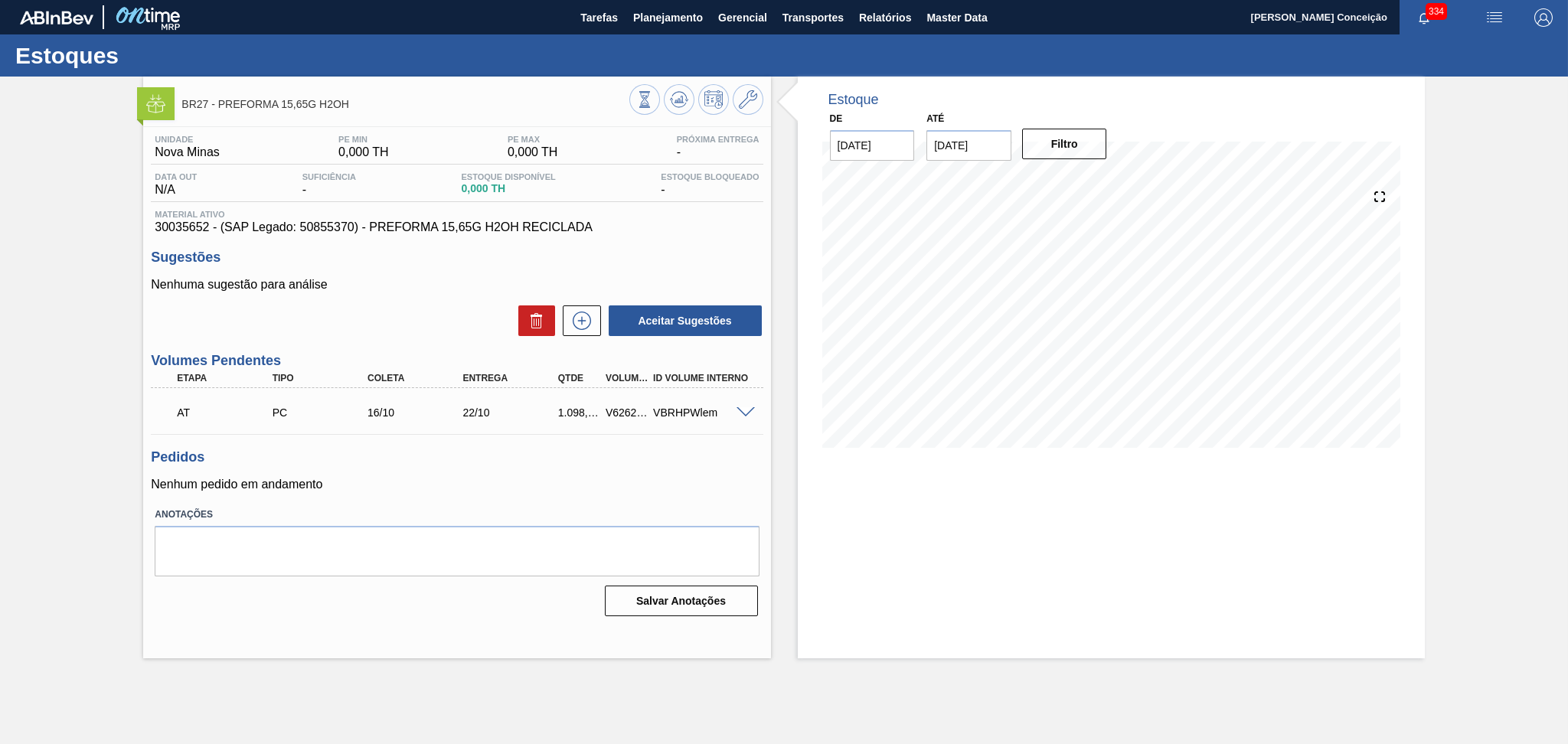
click at [667, 235] on div "Unidade Nova Minas PE MIN 0,000 TH PE MAX 0,000 TH Próxima Entrega - Data out N…" at bounding box center [457, 374] width 627 height 494
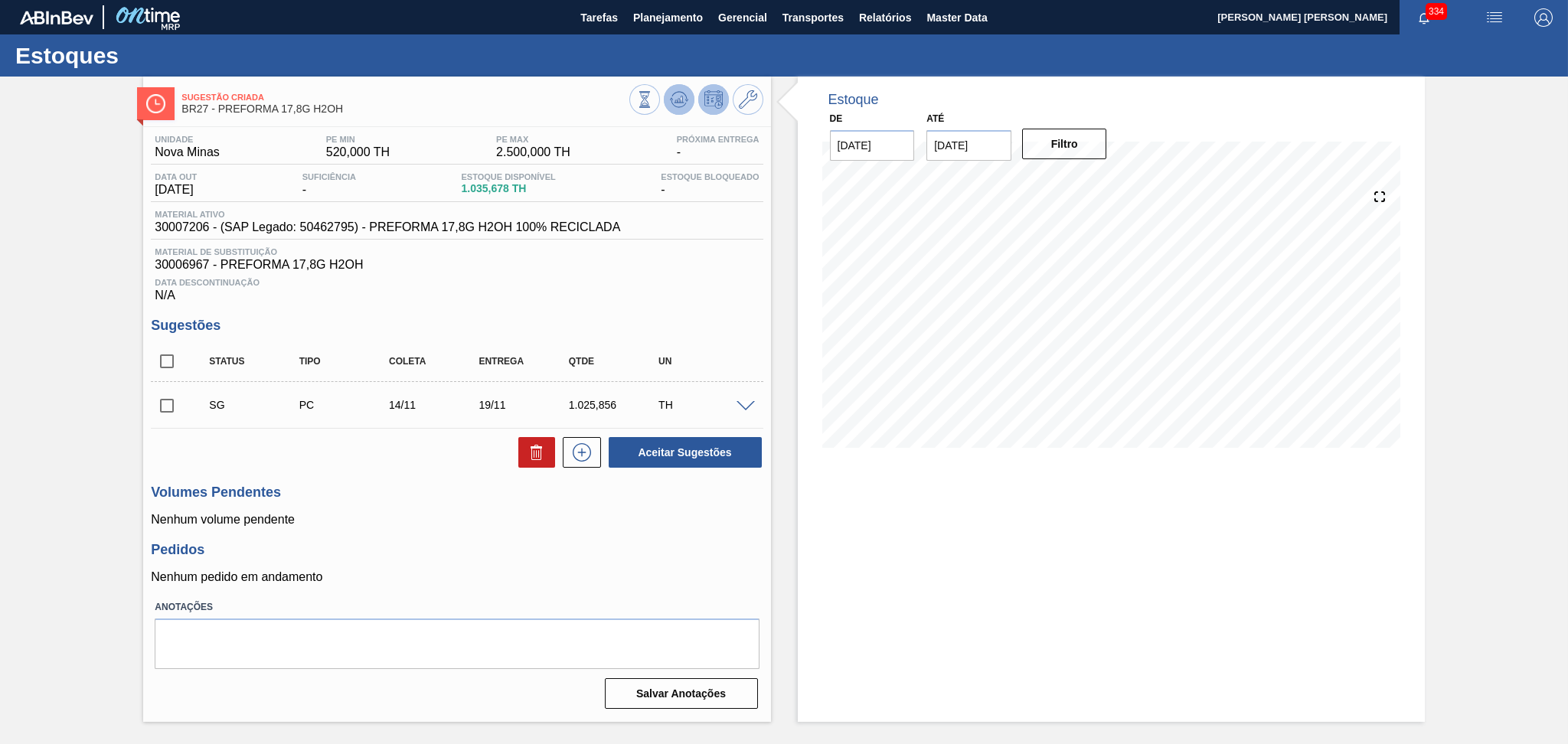
click at [688, 108] on button at bounding box center [679, 100] width 31 height 31
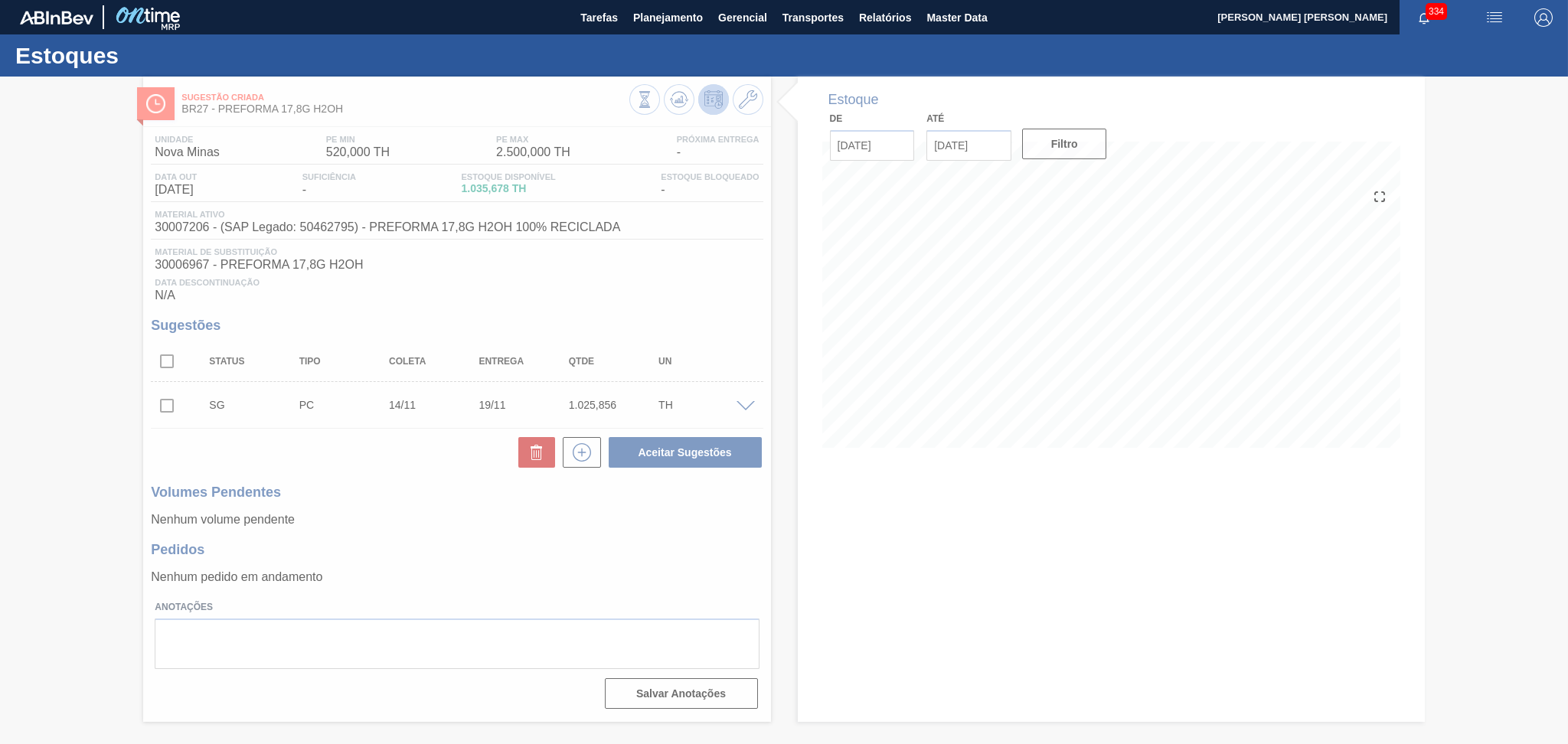
click at [370, 524] on div at bounding box center [784, 410] width 1568 height 667
click at [902, 513] on div at bounding box center [784, 410] width 1568 height 667
click at [529, 512] on div at bounding box center [784, 410] width 1568 height 667
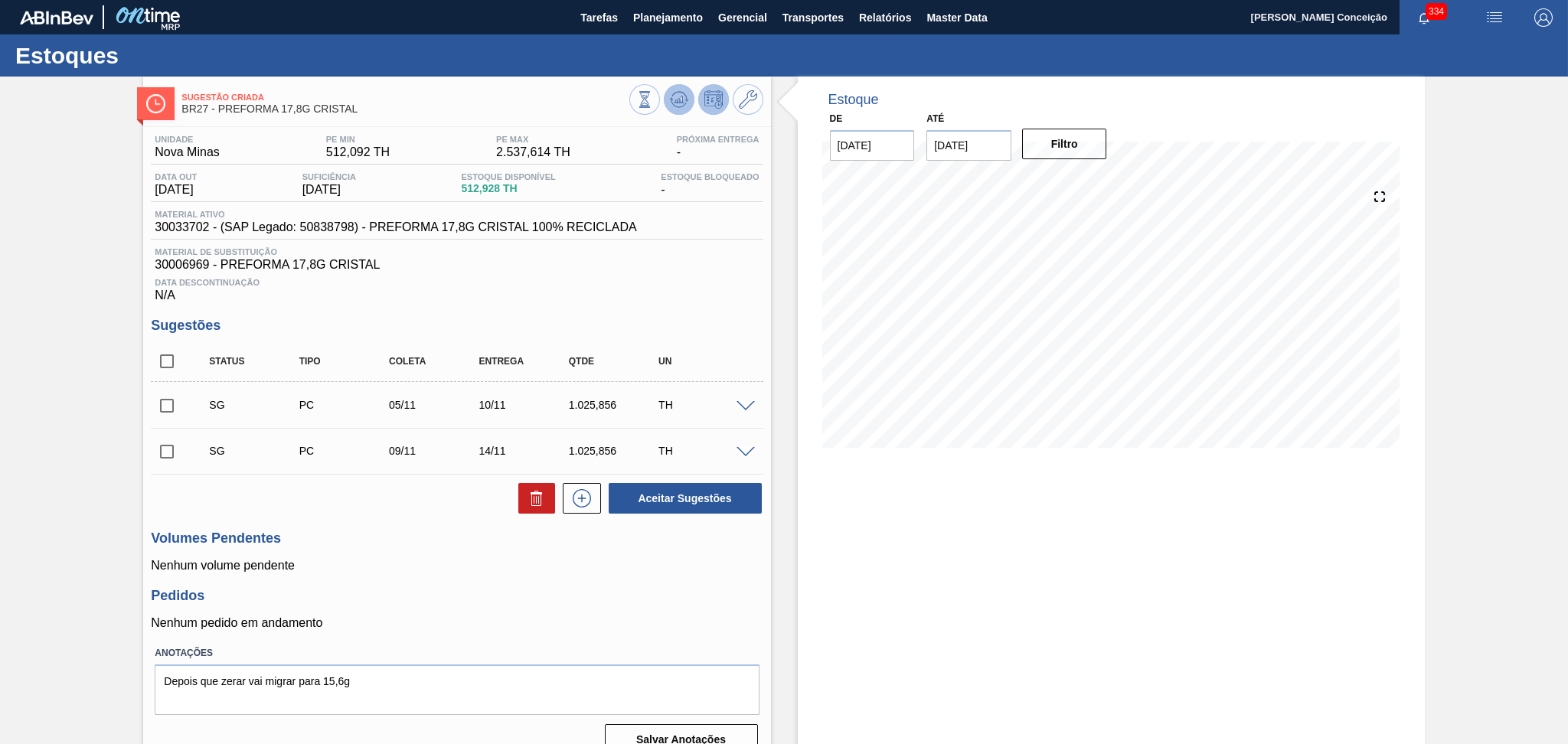
click at [681, 97] on icon at bounding box center [682, 99] width 2 height 6
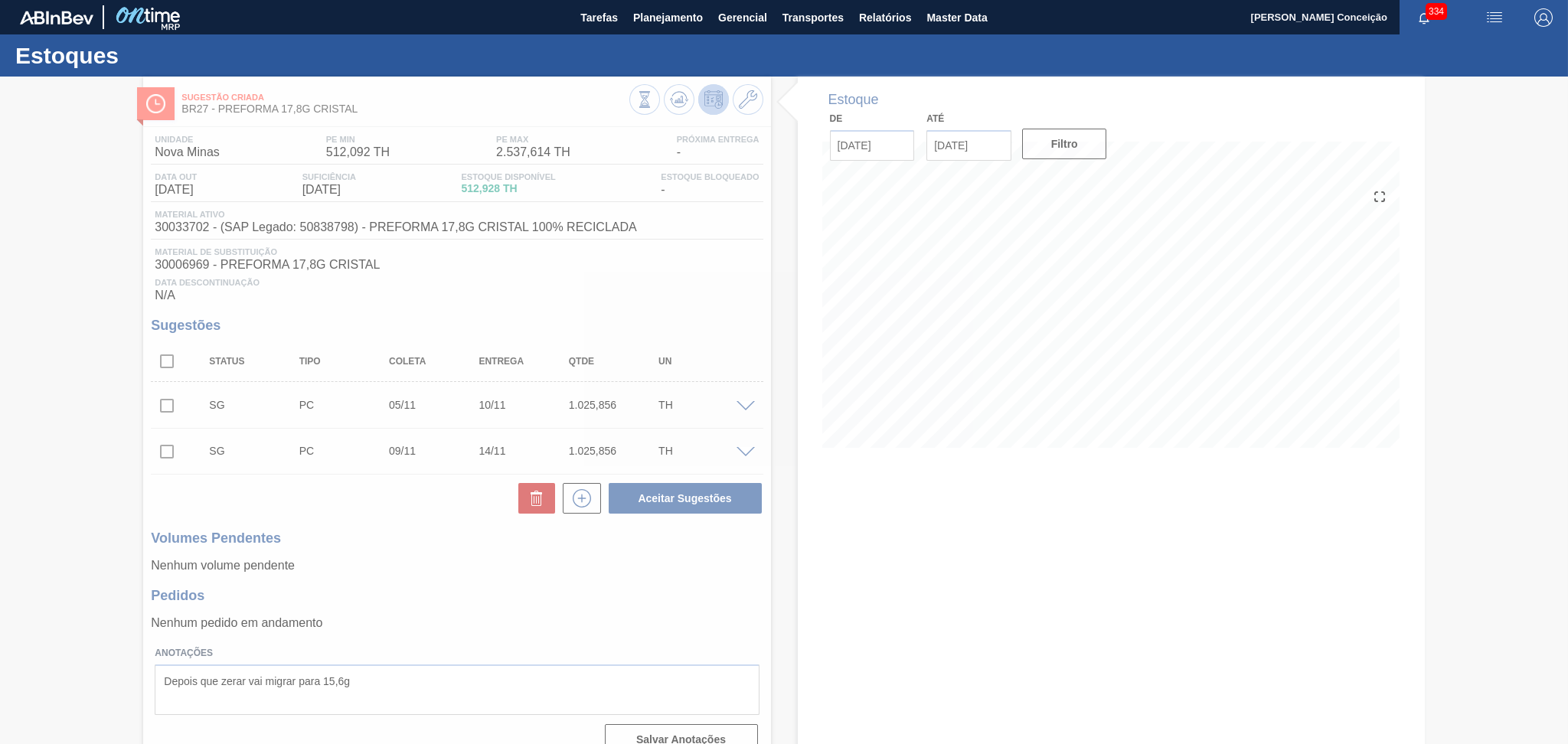
click at [957, 637] on div at bounding box center [784, 410] width 1568 height 667
click at [1130, 587] on div at bounding box center [784, 410] width 1568 height 667
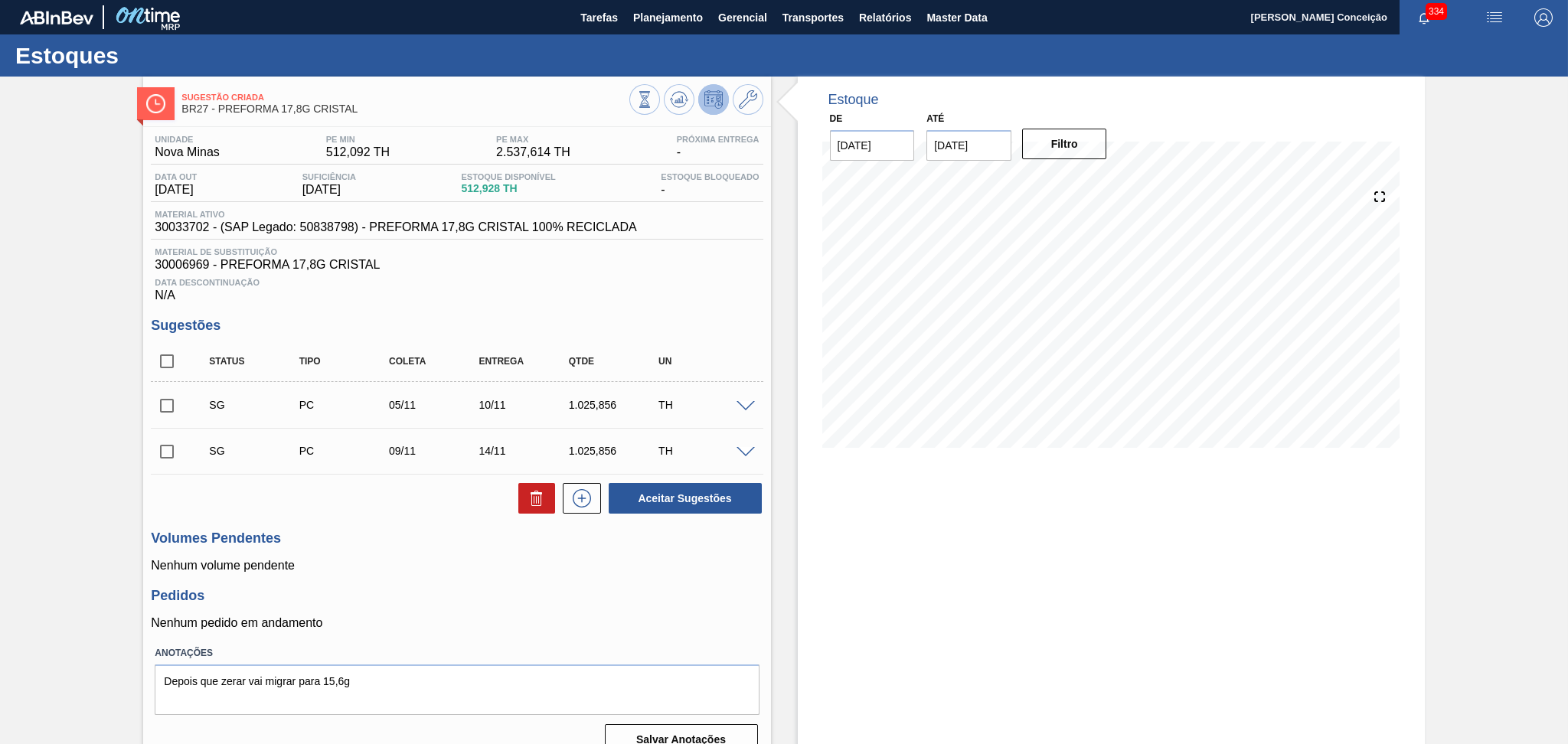
click at [1034, 566] on div "Estoque De 07/10/2025 Até 30/11/2025 Filtro 29/10 Projeção de Estoque 512.928 N…" at bounding box center [1111, 422] width 627 height 691
click at [569, 595] on h3 "Pedidos" at bounding box center [457, 596] width 611 height 16
click at [695, 281] on span "Data Descontinuação" at bounding box center [457, 283] width 604 height 10
click at [514, 268] on span "30006969 - PREFORMA 17,8G CRISTAL" at bounding box center [457, 264] width 604 height 13
click at [165, 362] on input "checkbox" at bounding box center [166, 360] width 32 height 32
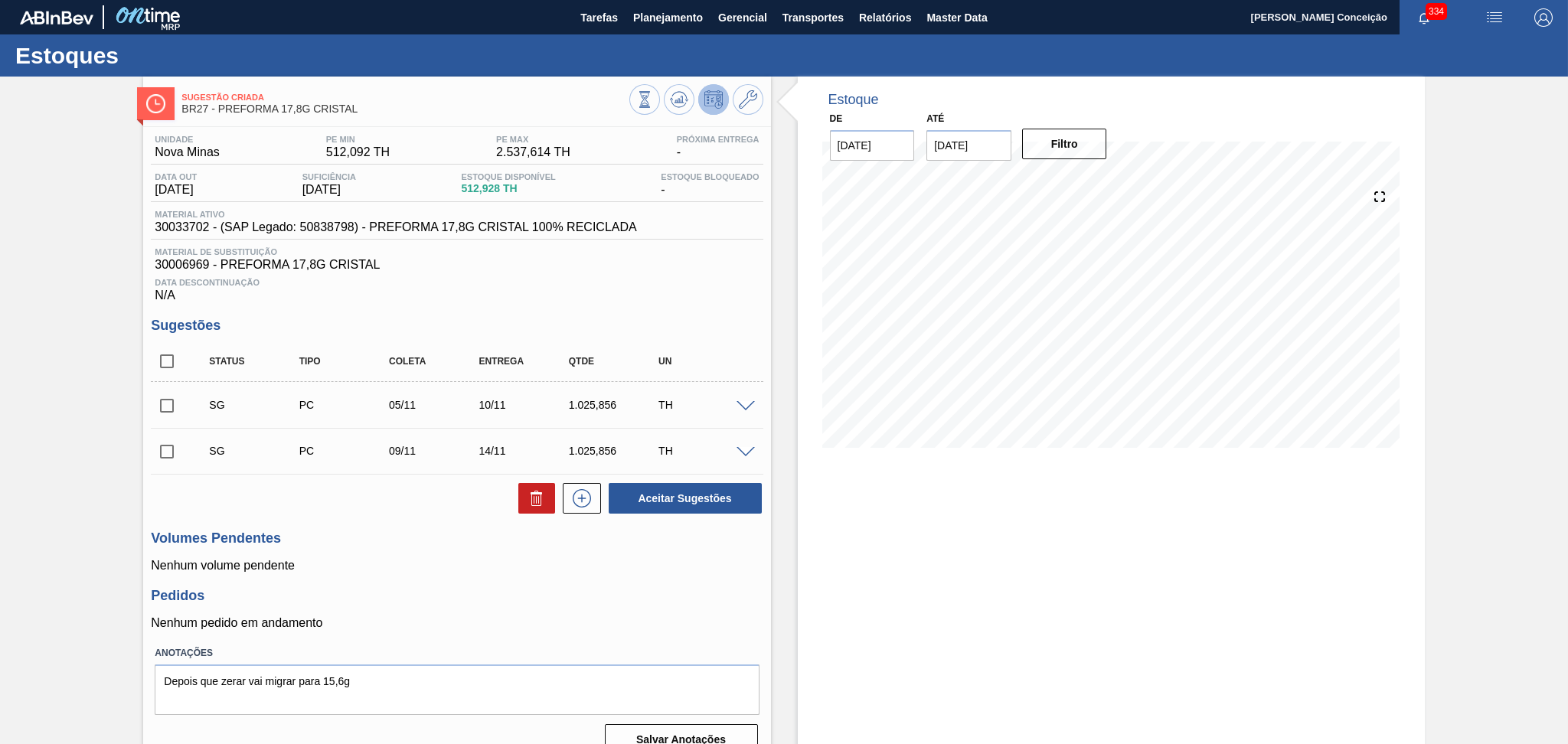
checkbox input "true"
click at [533, 495] on icon at bounding box center [536, 498] width 18 height 18
checkbox input "false"
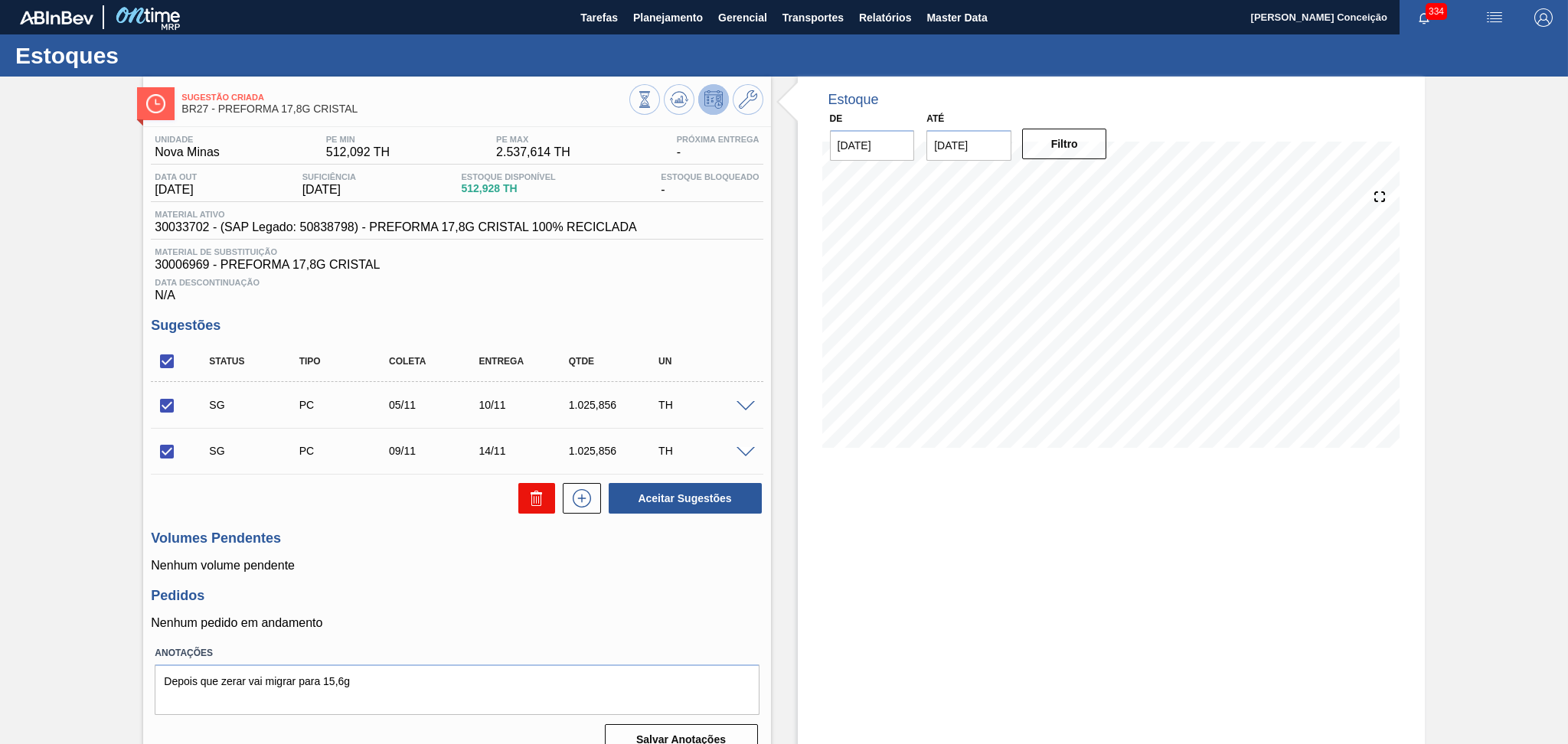
checkbox input "false"
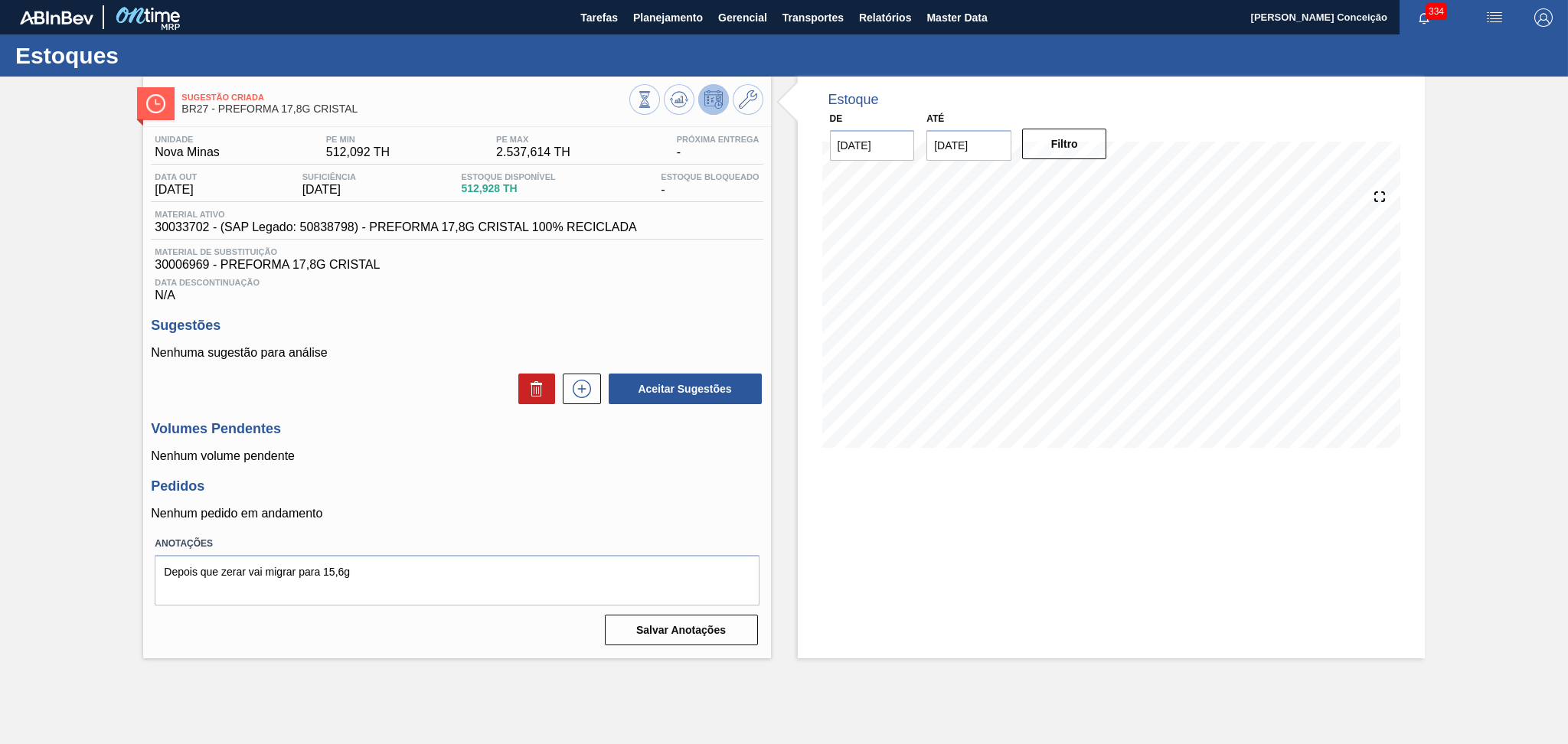
click at [541, 525] on div "Unidade Nova Minas PE MIN 512,092 TH PE MAX 2.537,614 TH Próxima Entrega - Data…" at bounding box center [457, 388] width 627 height 524
click at [1141, 502] on div "Estoque De 07/10/2025 Até 30/11/2025 Filtro 10/11 Projeção de Estoque 1,325.448…" at bounding box center [1111, 367] width 627 height 582
click at [626, 302] on div "Unidade Nova Minas PE MIN 512,092 TH PE MAX 2.537,614 TH Próxima Entrega - Data…" at bounding box center [457, 388] width 627 height 524
click at [1061, 707] on main "Tarefas Planejamento Gerencial Transportes Relatórios Master Data Aline Apareci…" at bounding box center [784, 372] width 1568 height 744
click at [1026, 507] on div "Estoque De 07/10/2025 Até 30/11/2025 Filtro 14/11 Projeção de Estoque 1,497.96 …" at bounding box center [1111, 367] width 627 height 582
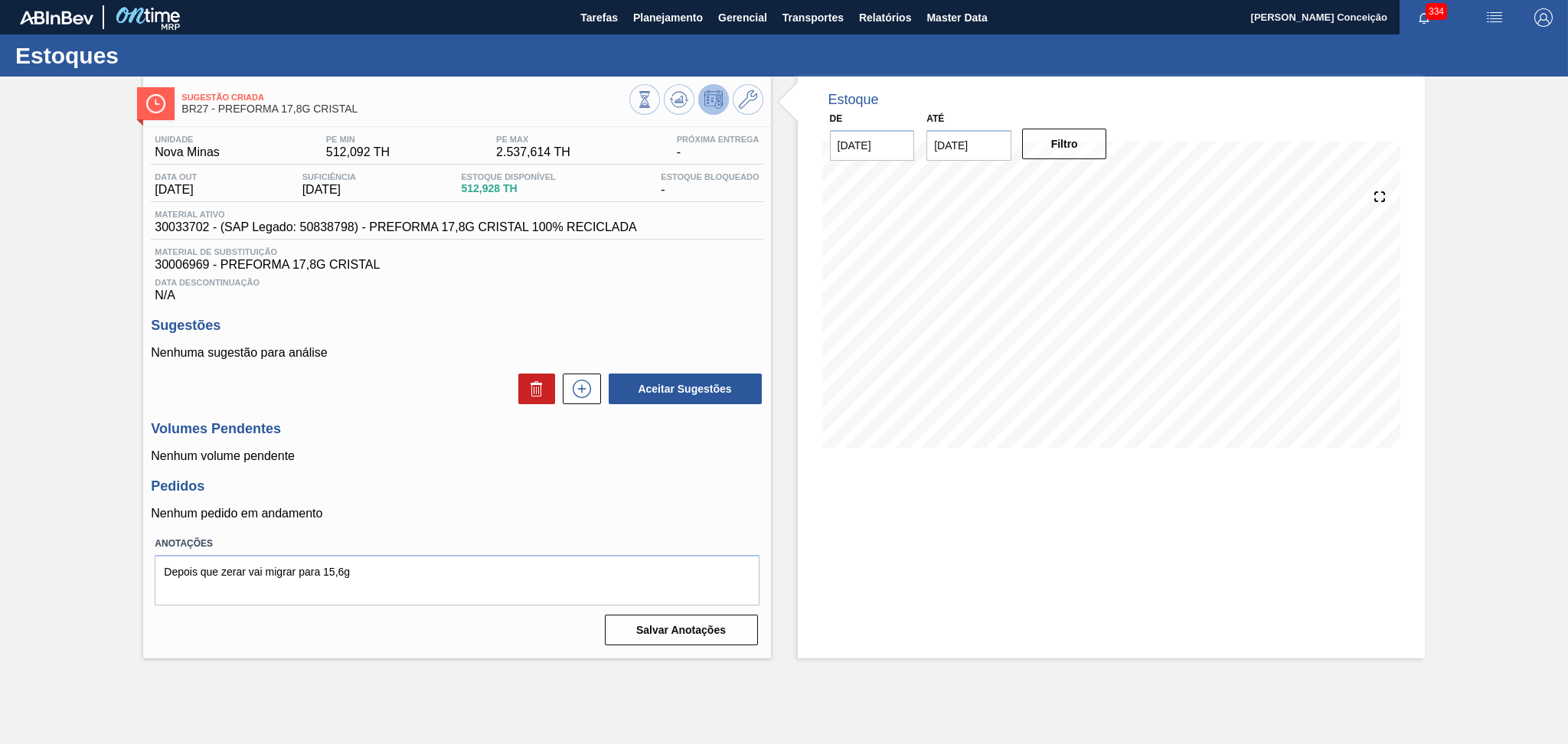
click at [408, 493] on h3 "Pedidos" at bounding box center [457, 486] width 611 height 16
click at [445, 481] on h3 "Pedidos" at bounding box center [457, 486] width 611 height 16
click at [1023, 505] on div "Estoque De 07/10/2025 Até 30/11/2025 Filtro 16/10 Projeção de Estoque 512.928 N…" at bounding box center [1111, 367] width 627 height 582
click at [626, 457] on p "Nenhum volume pendente" at bounding box center [457, 456] width 611 height 13
click at [486, 320] on h3 "Sugestões" at bounding box center [457, 325] width 611 height 16
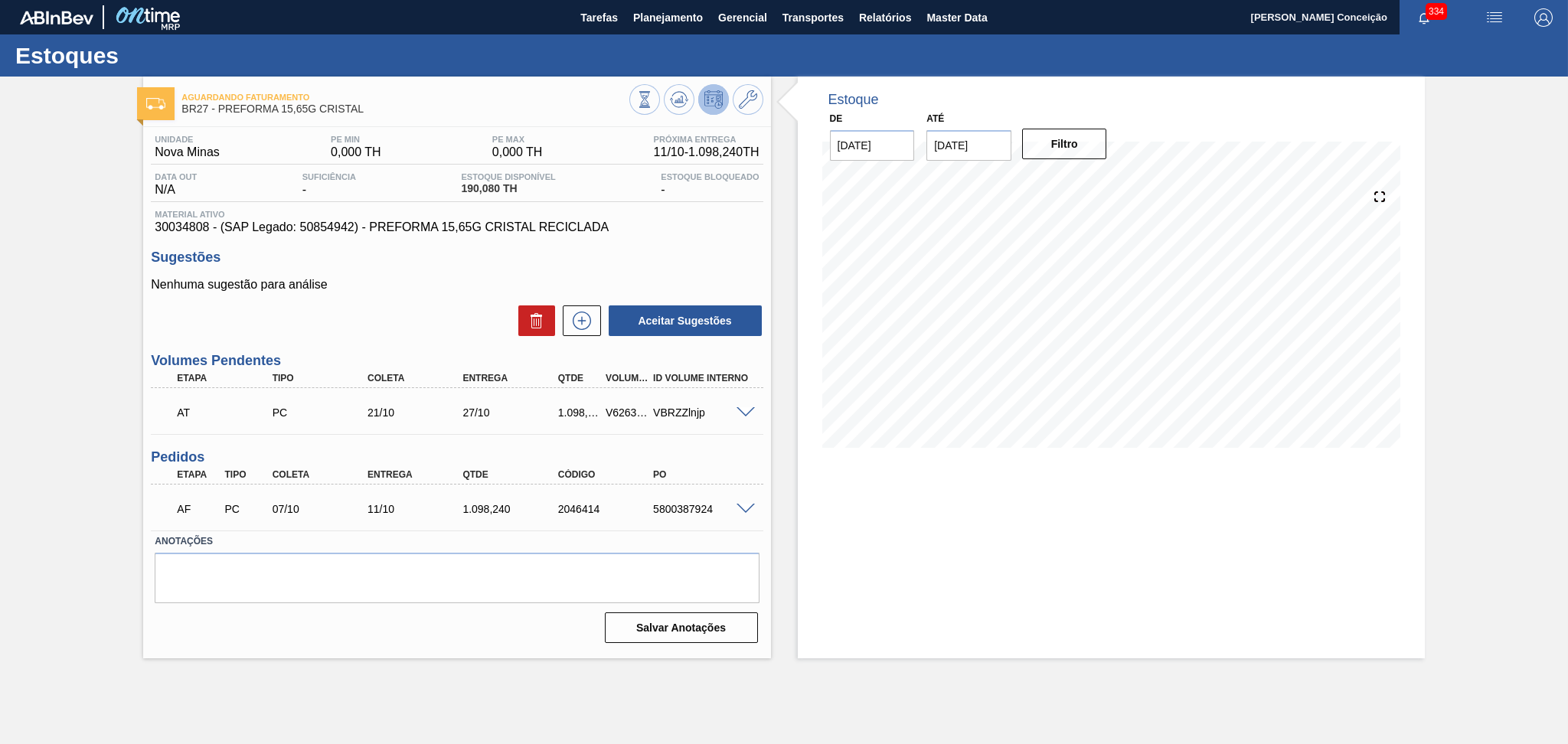
drag, startPoint x: 0, startPoint y: 0, endPoint x: 442, endPoint y: 285, distance: 525.9
click at [442, 285] on p "Nenhuma sugestão para análise" at bounding box center [457, 285] width 611 height 13
click at [411, 298] on div "Nenhuma sugestão para análise Aceitar Sugestões" at bounding box center [457, 308] width 611 height 60
click at [742, 511] on span at bounding box center [745, 509] width 18 height 12
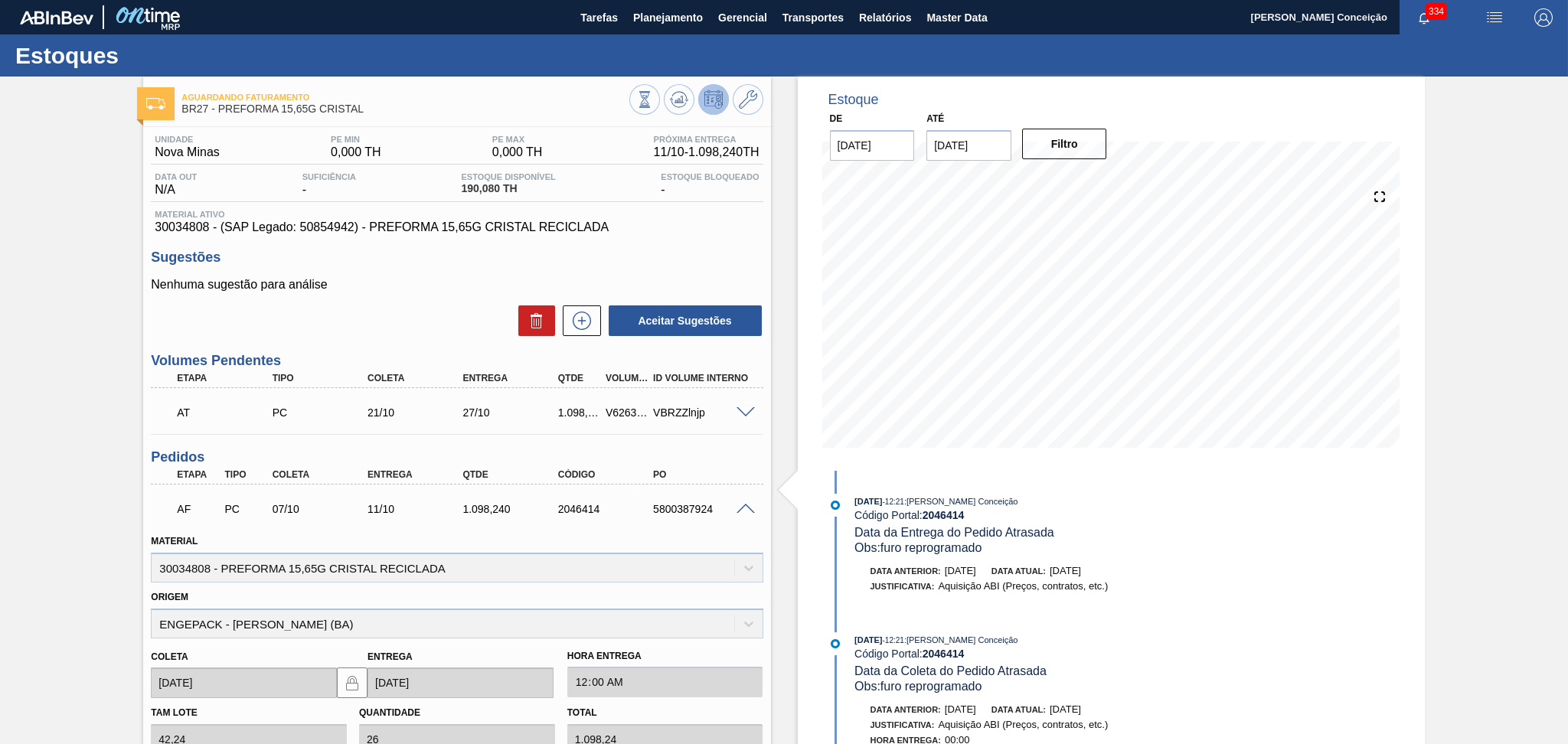
click at [469, 324] on div "Aceitar Sugestões" at bounding box center [457, 320] width 611 height 34
click at [743, 506] on span at bounding box center [745, 509] width 18 height 12
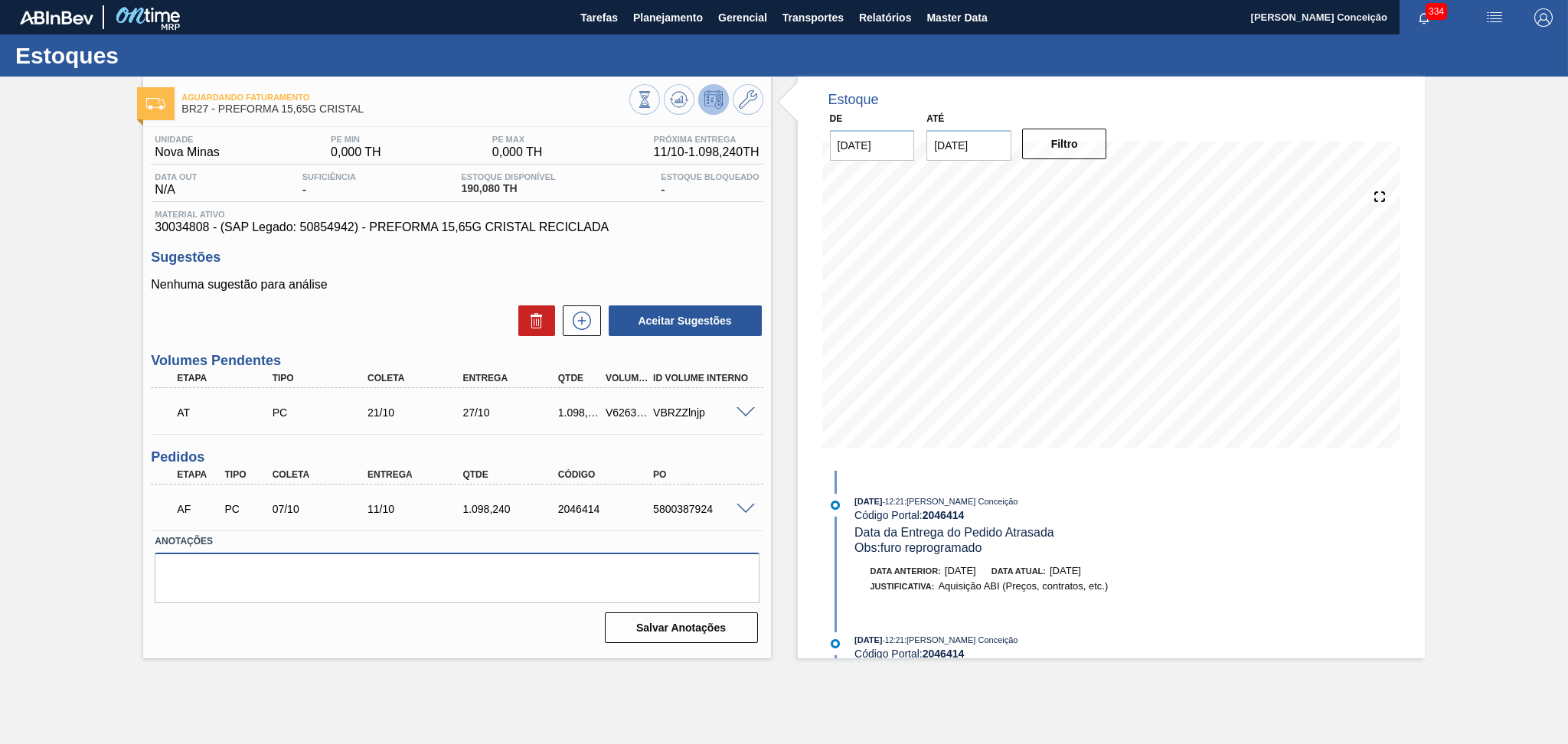
click at [405, 589] on textarea at bounding box center [457, 578] width 604 height 51
click at [635, 240] on div "Unidade Nova Minas PE MIN 0,000 TH PE MAX 0,000 TH Próxima Entrega 11/10 - 1.09…" at bounding box center [457, 387] width 627 height 521
click at [745, 505] on span at bounding box center [745, 509] width 18 height 12
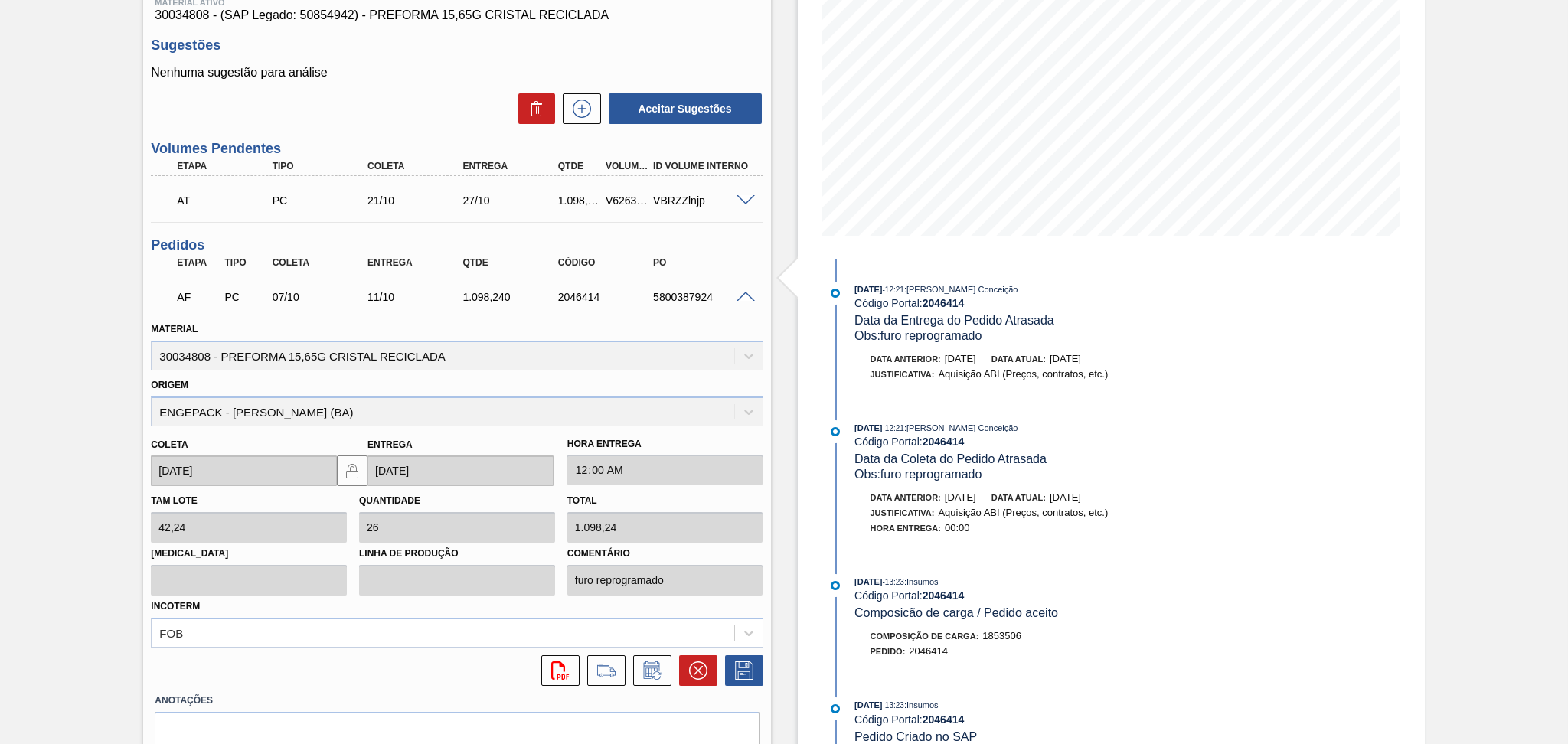
scroll to position [280, 0]
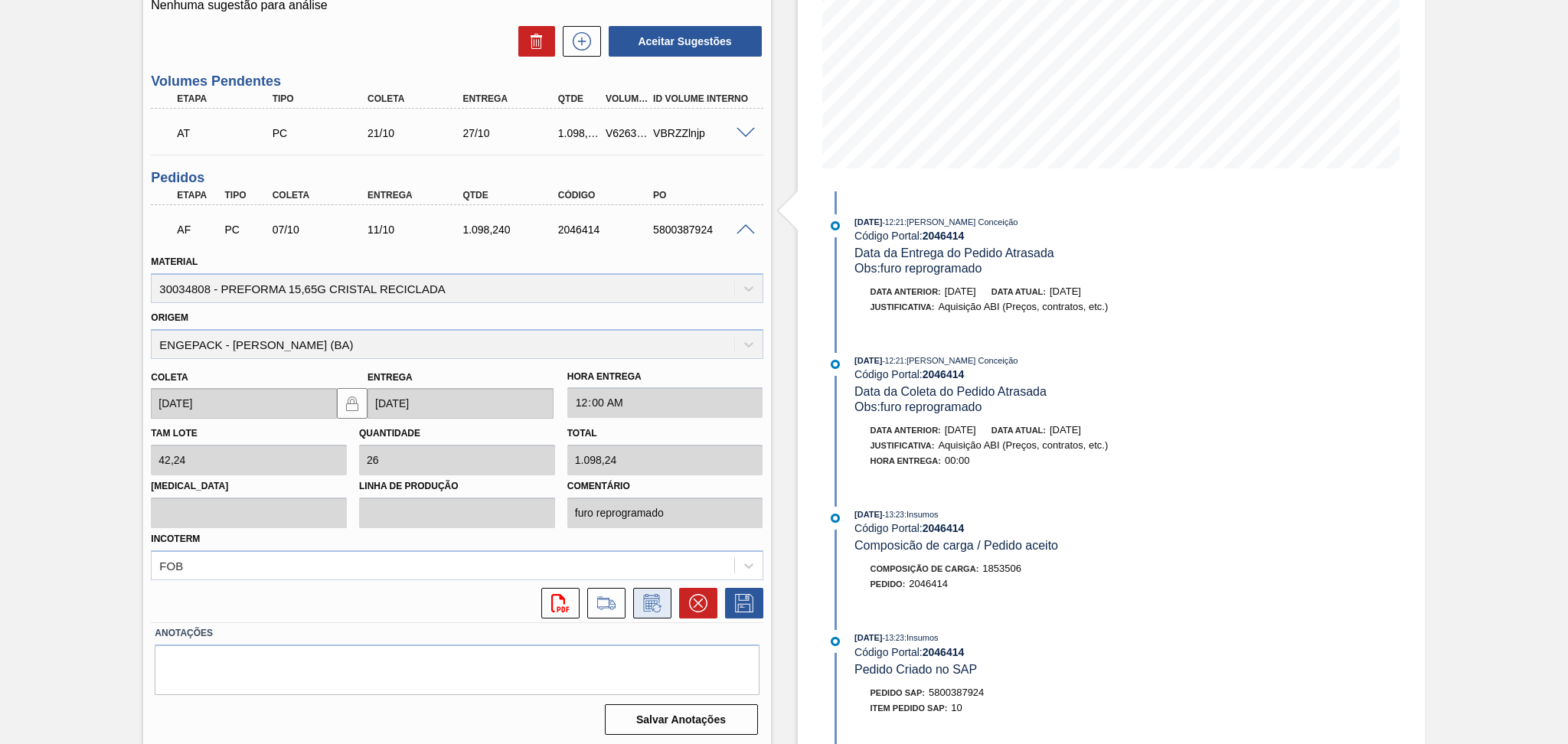
click at [657, 609] on button at bounding box center [653, 604] width 38 height 31
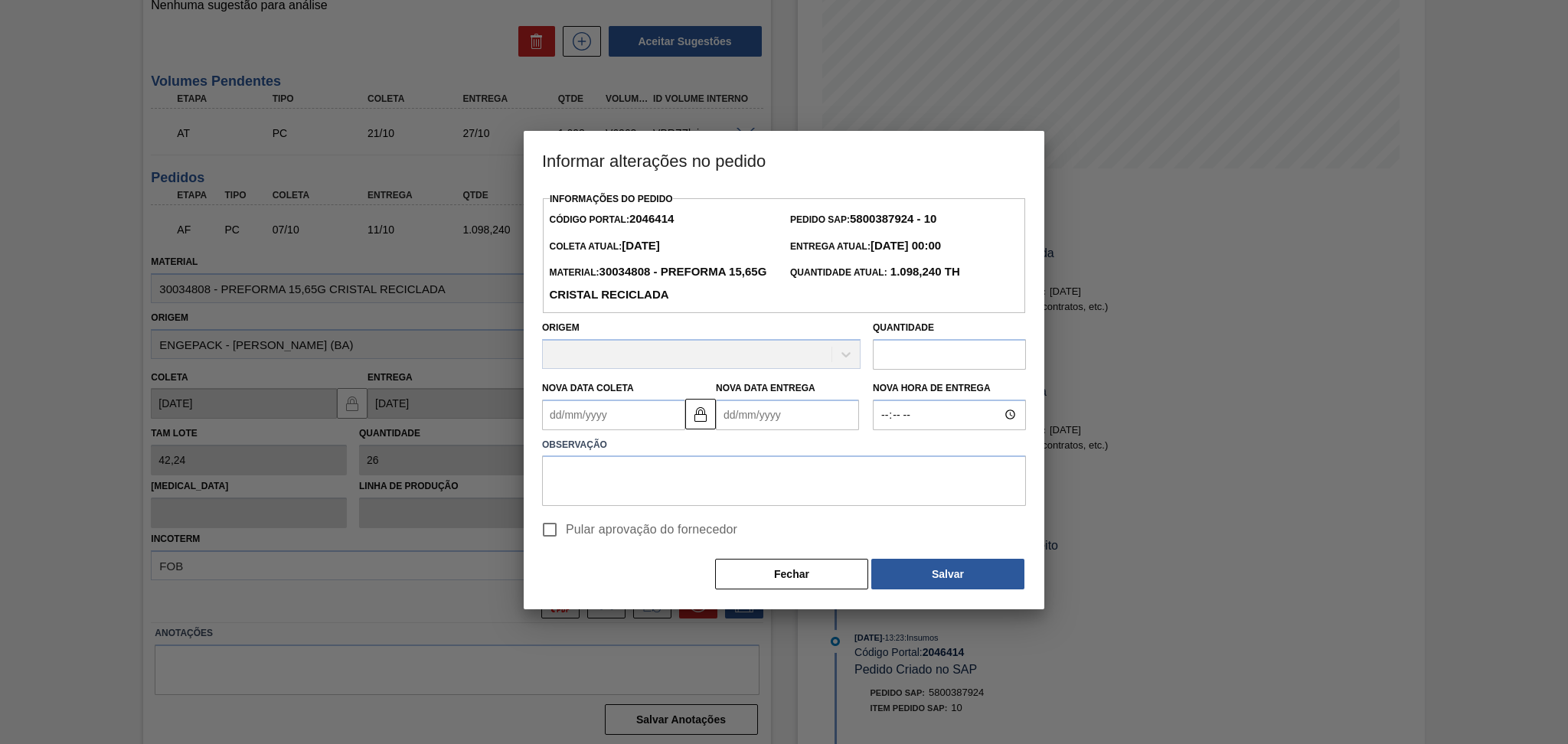
click at [622, 413] on Coleta2046414 "Nova Data Coleta" at bounding box center [613, 415] width 143 height 31
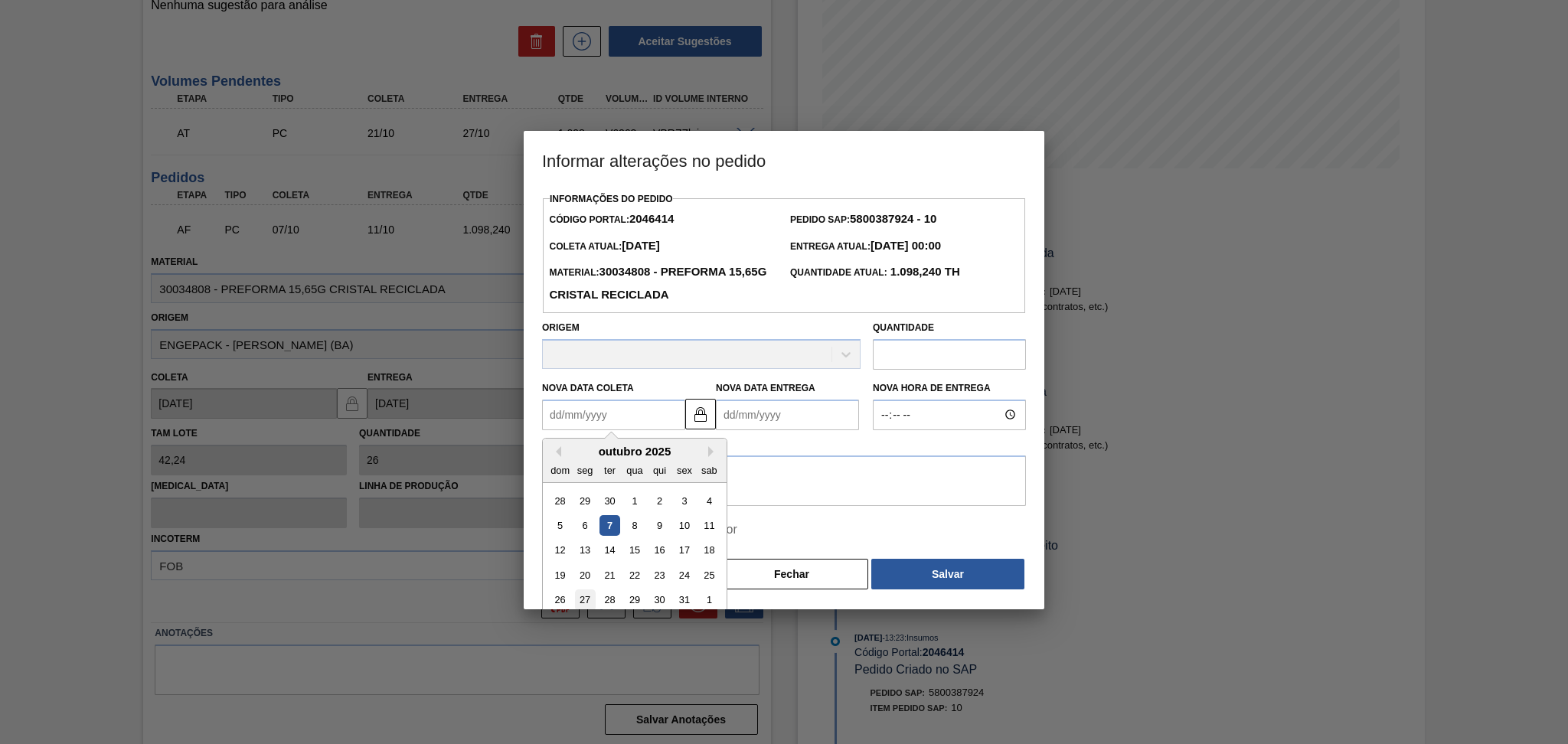
click at [586, 603] on div "27" at bounding box center [585, 600] width 21 height 21
type Coleta2046414 "27/10/2025"
type Entrega2046414 "[DATE]"
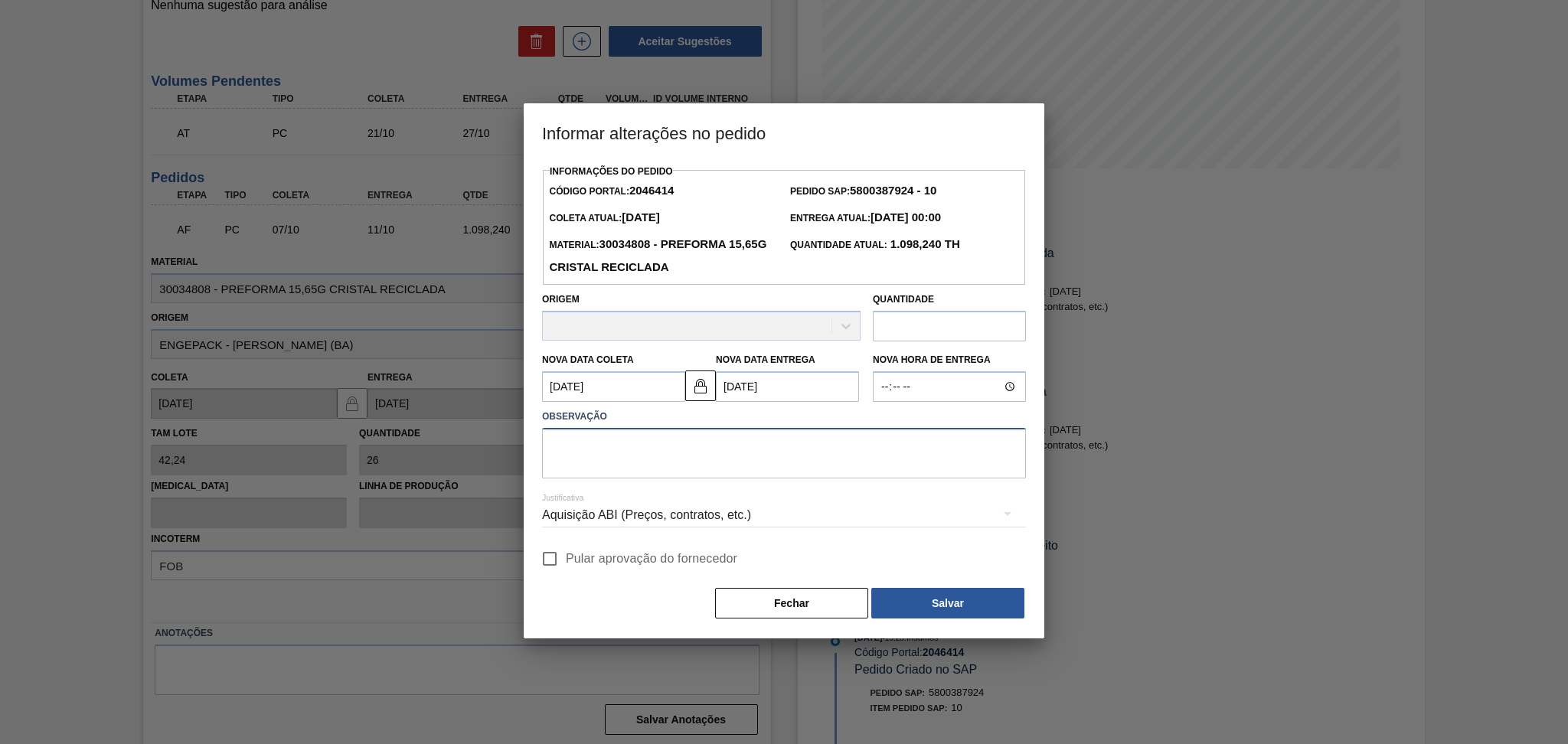
click at [652, 468] on textarea at bounding box center [784, 453] width 484 height 51
click at [584, 562] on span "Pular aprovação do fornecedor" at bounding box center [652, 558] width 171 height 18
click at [566, 562] on input "Pular aprovação do fornecedor" at bounding box center [549, 558] width 32 height 32
checkbox input "true"
click at [661, 472] on textarea at bounding box center [784, 453] width 484 height 51
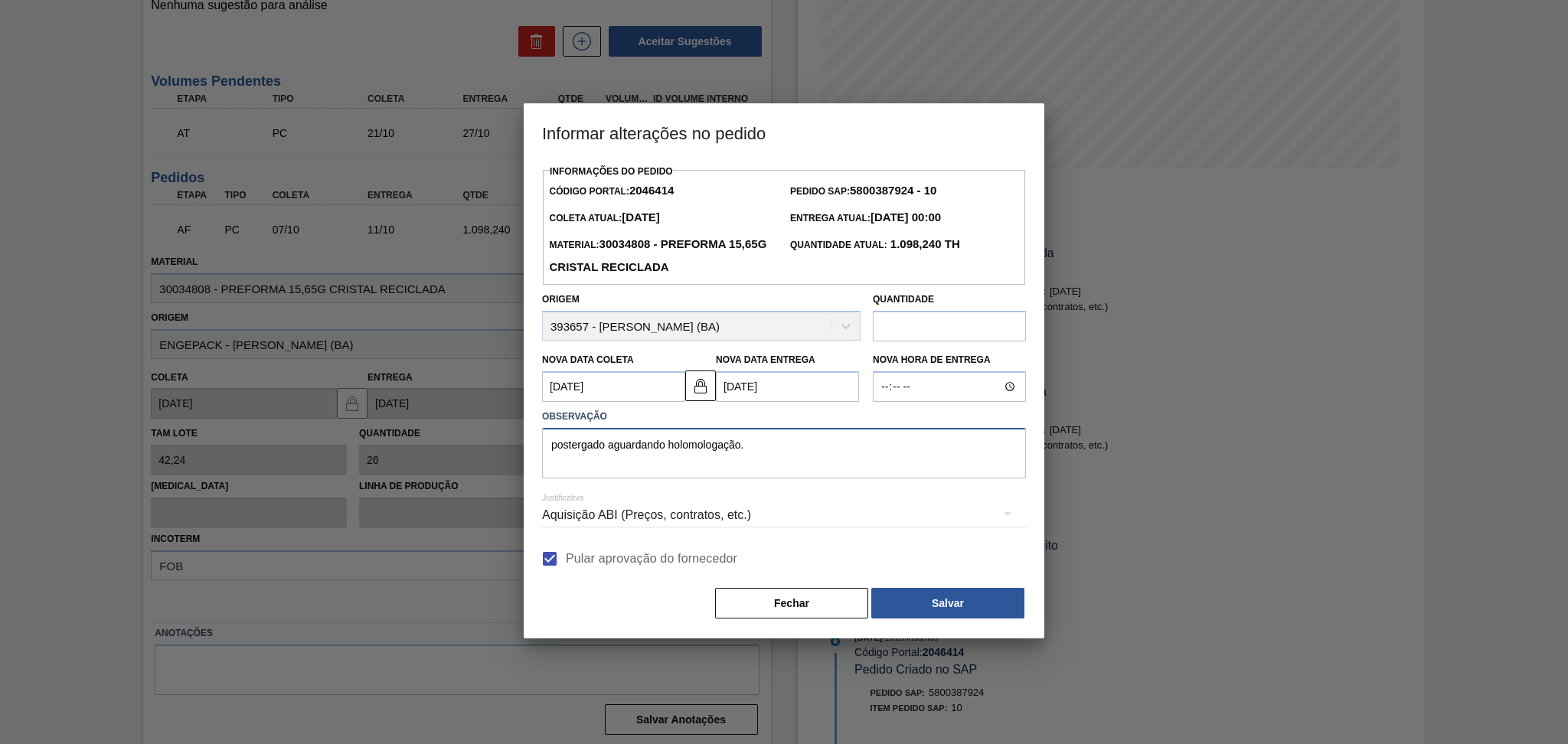
drag, startPoint x: 786, startPoint y: 442, endPoint x: 112, endPoint y: 431, distance: 674.1
click at [112, 431] on div "Informar alterações no pedido Informações do Pedido Código Portal: 2046414 Pedi…" at bounding box center [784, 372] width 1568 height 744
type textarea "postergado aguardando holomologação."
click at [996, 610] on button "Salvar" at bounding box center [947, 604] width 153 height 31
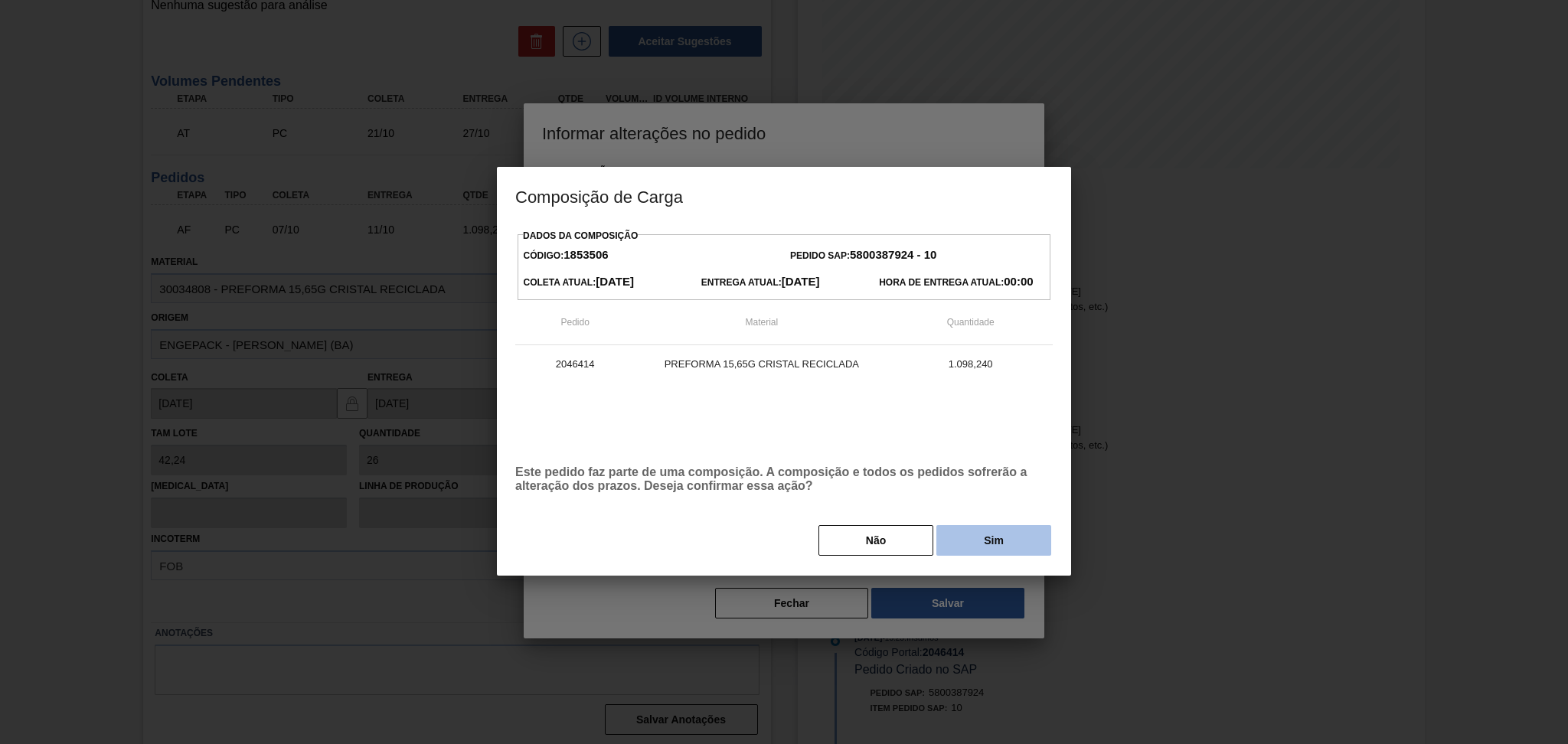
click at [990, 545] on button "Sim" at bounding box center [993, 540] width 114 height 31
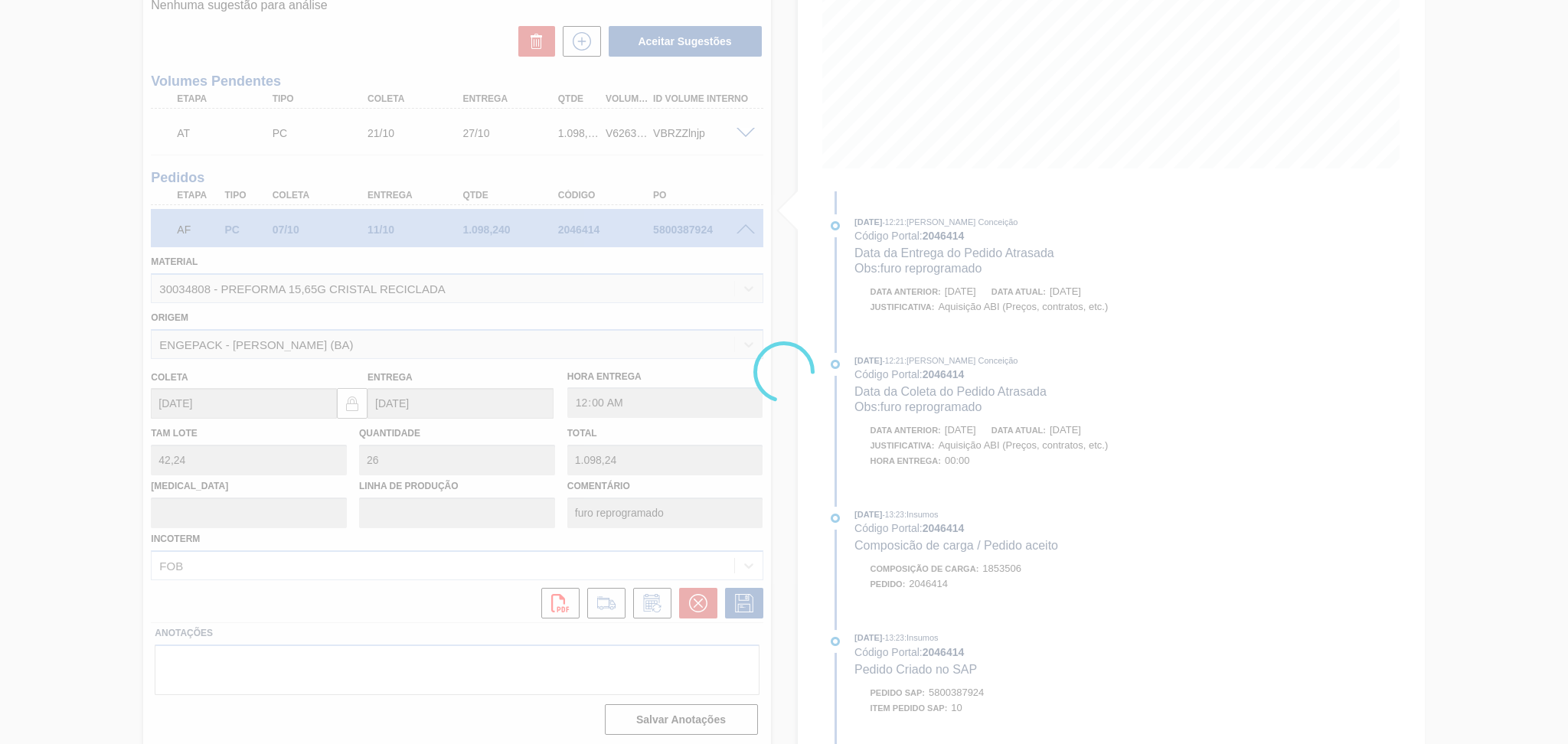
type input "postergado aguardando holomologação."
type input "27/10/2025"
type input "[DATE]"
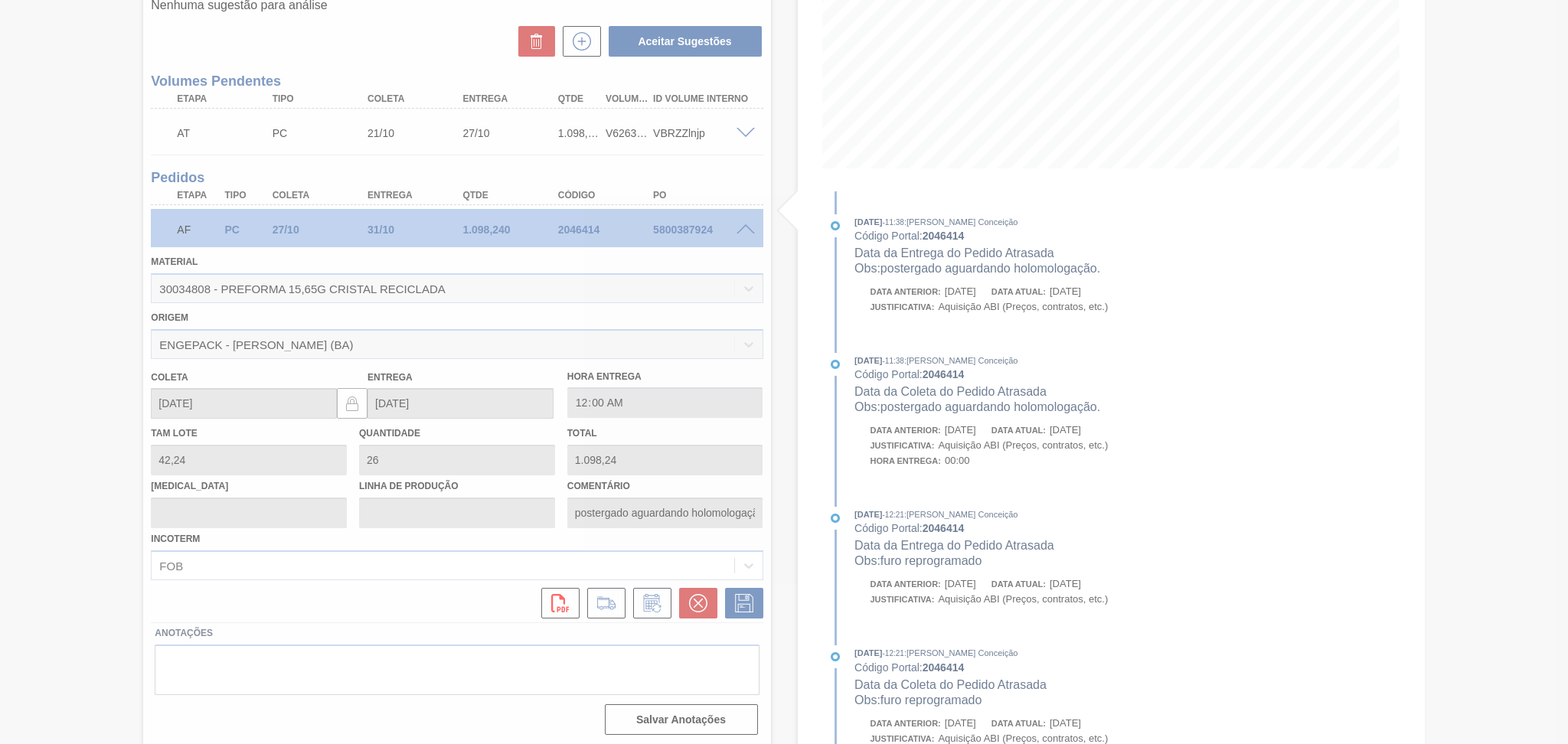
scroll to position [0, 0]
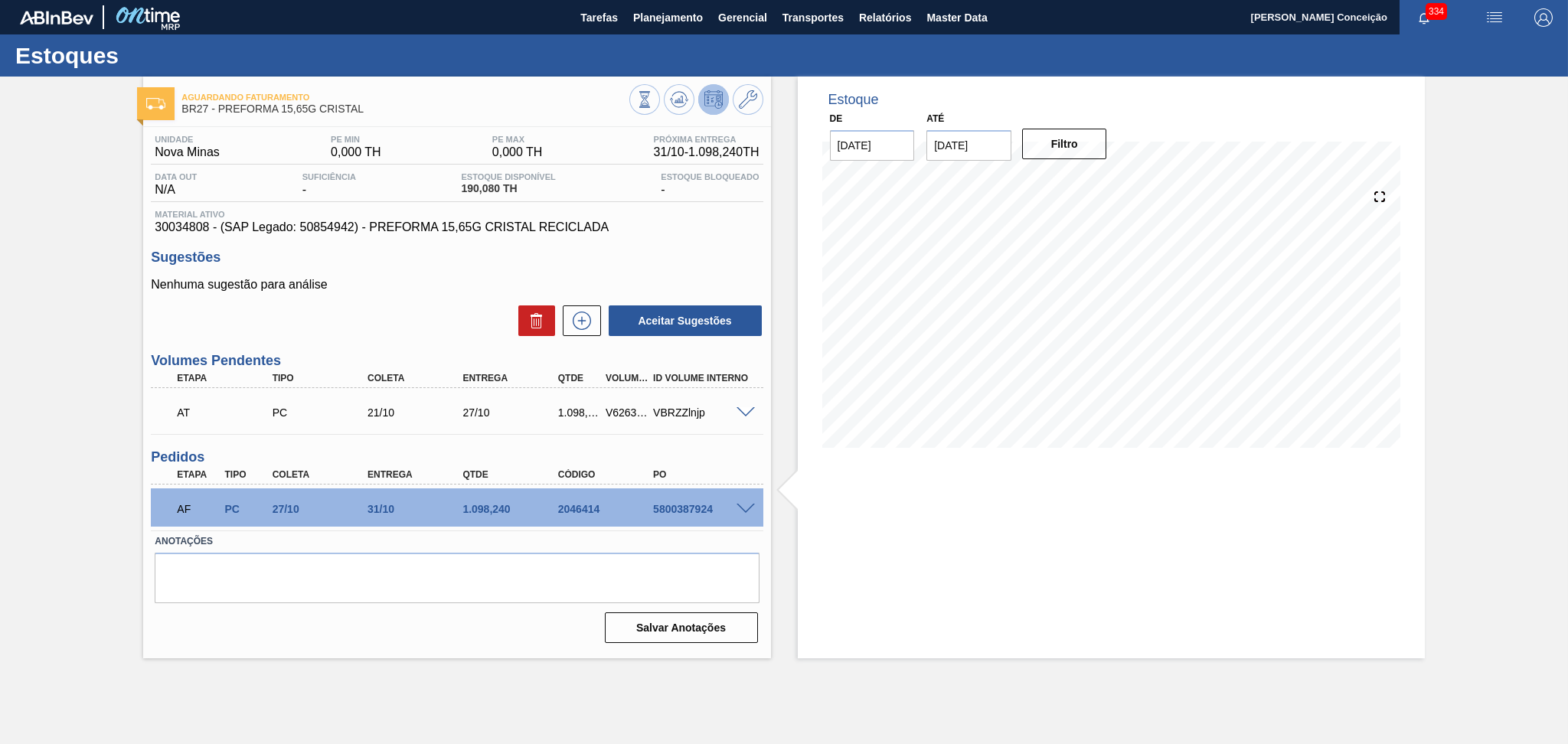
click at [399, 311] on div "Aceitar Sugestões" at bounding box center [457, 320] width 611 height 34
click at [436, 604] on div "Anotações Salvar Anotações" at bounding box center [457, 587] width 611 height 114
click at [742, 413] on span at bounding box center [745, 413] width 18 height 12
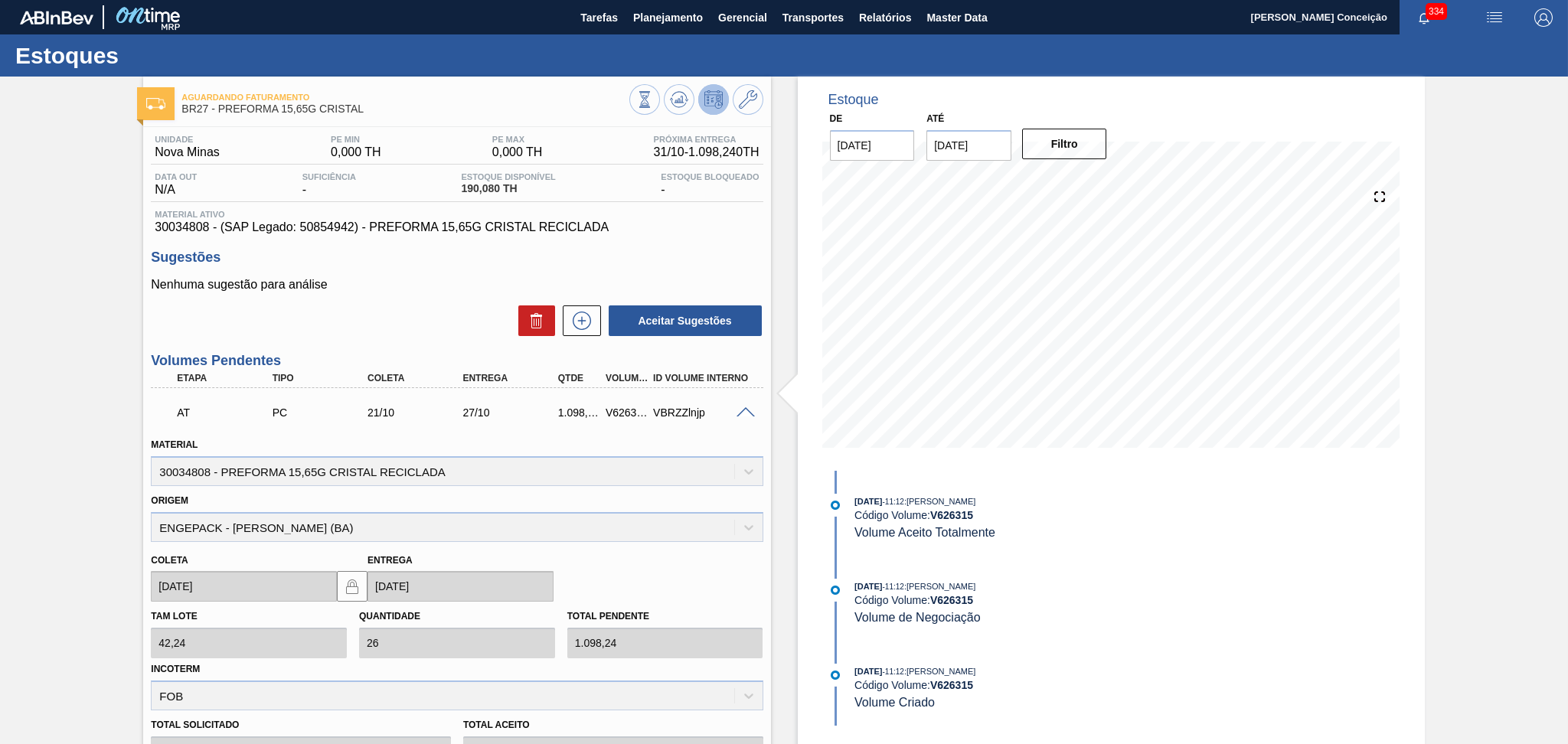
scroll to position [285, 0]
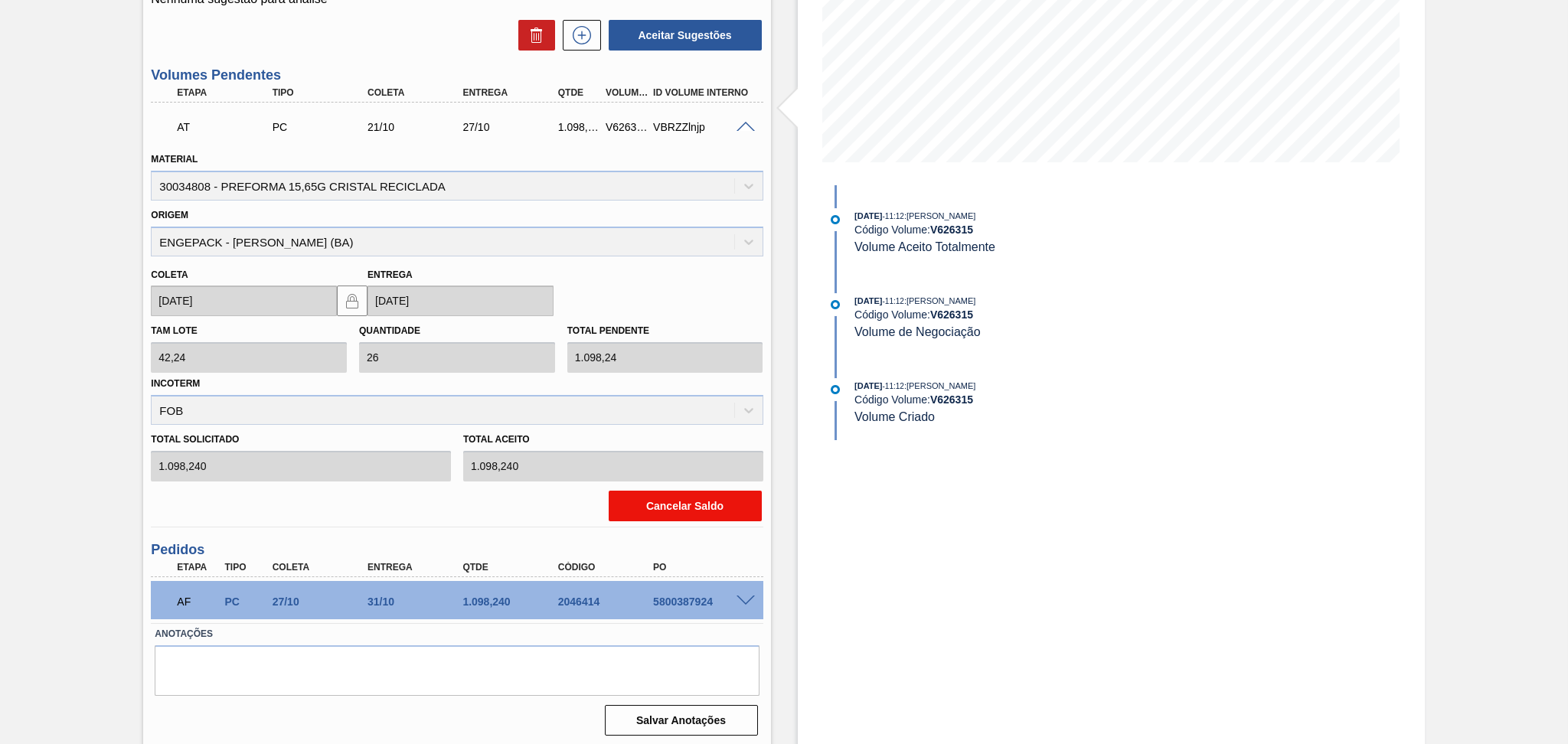
click at [700, 505] on button "Cancelar Saldo" at bounding box center [684, 506] width 153 height 31
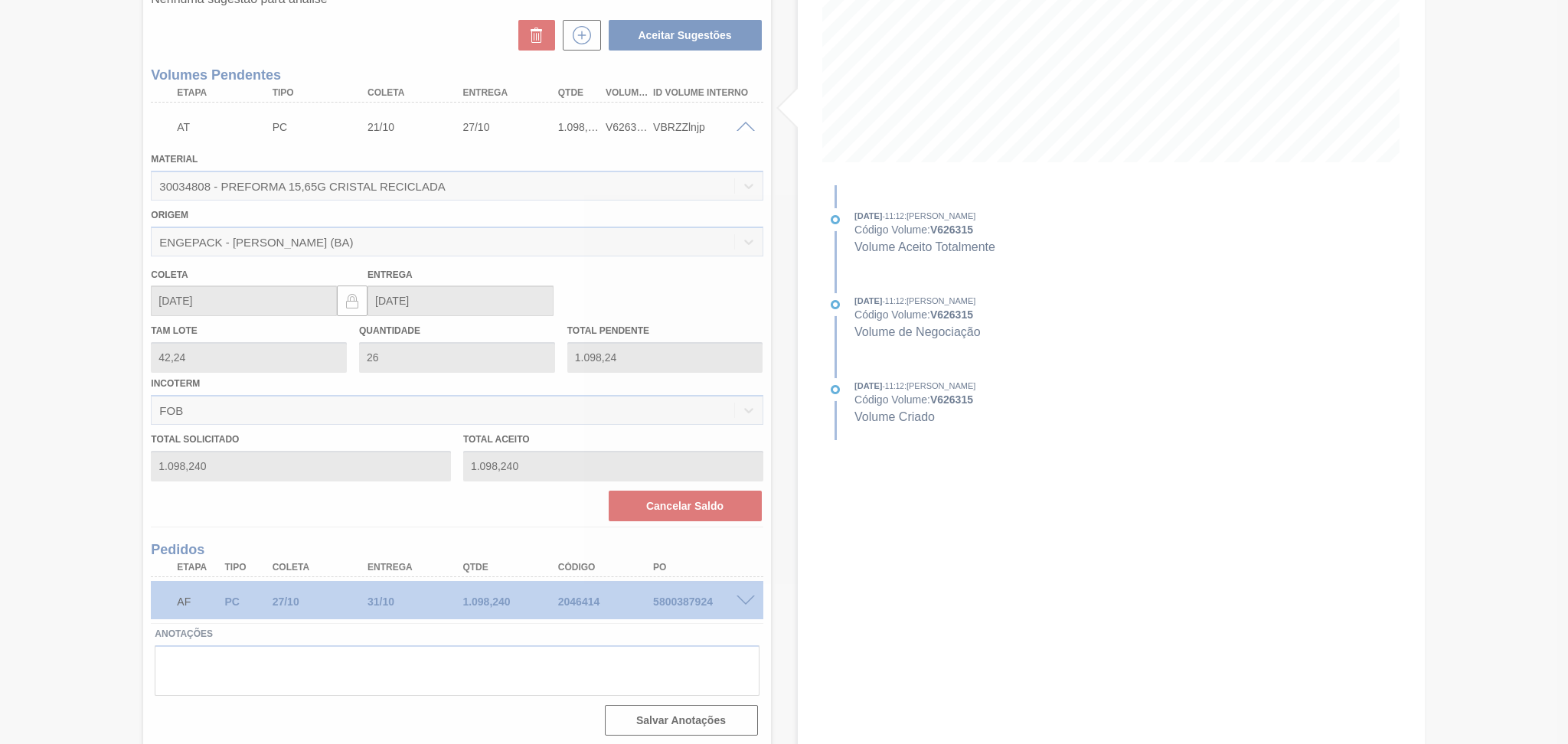
click at [777, 564] on div at bounding box center [784, 372] width 1568 height 744
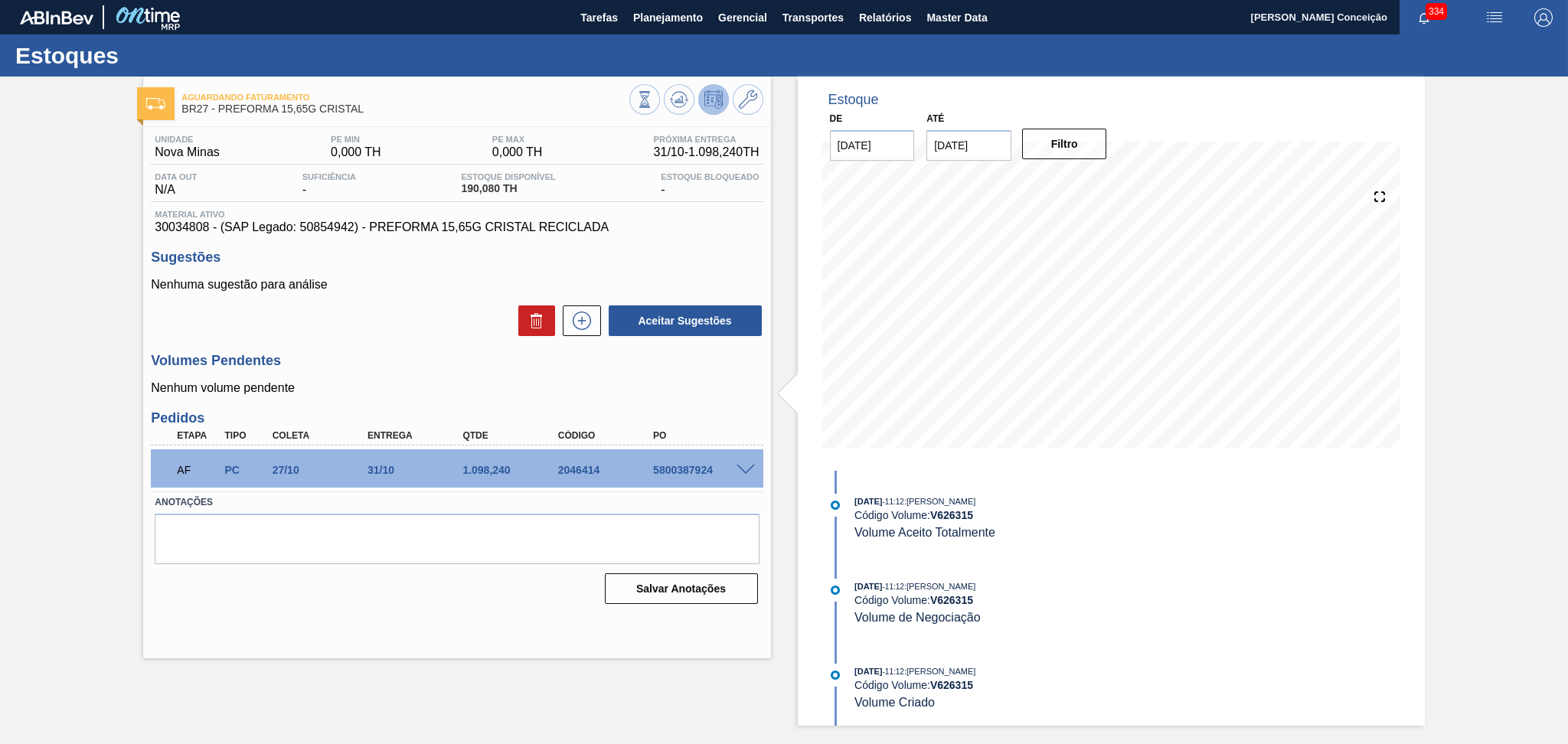
click at [741, 468] on span at bounding box center [745, 470] width 18 height 12
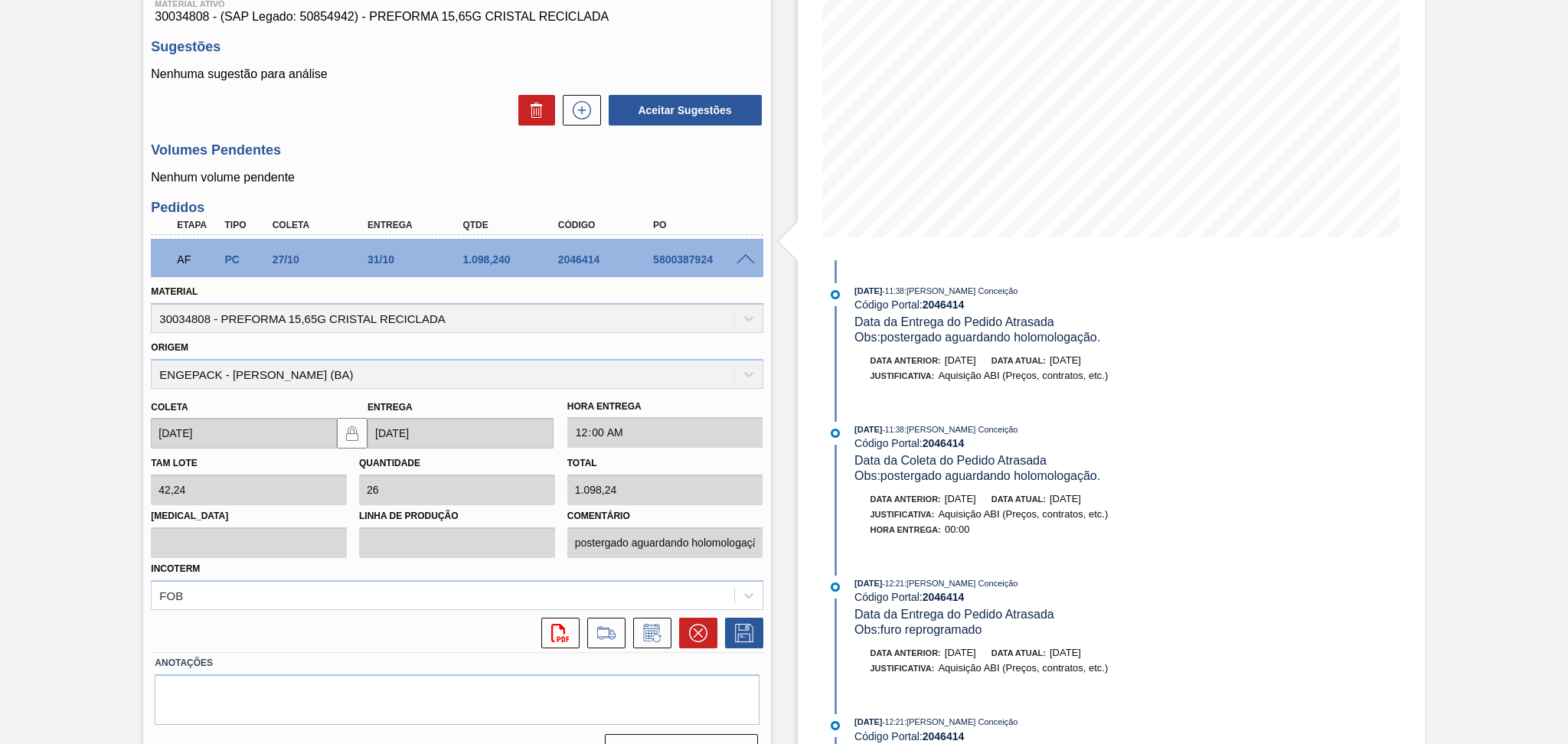
scroll to position [241, 0]
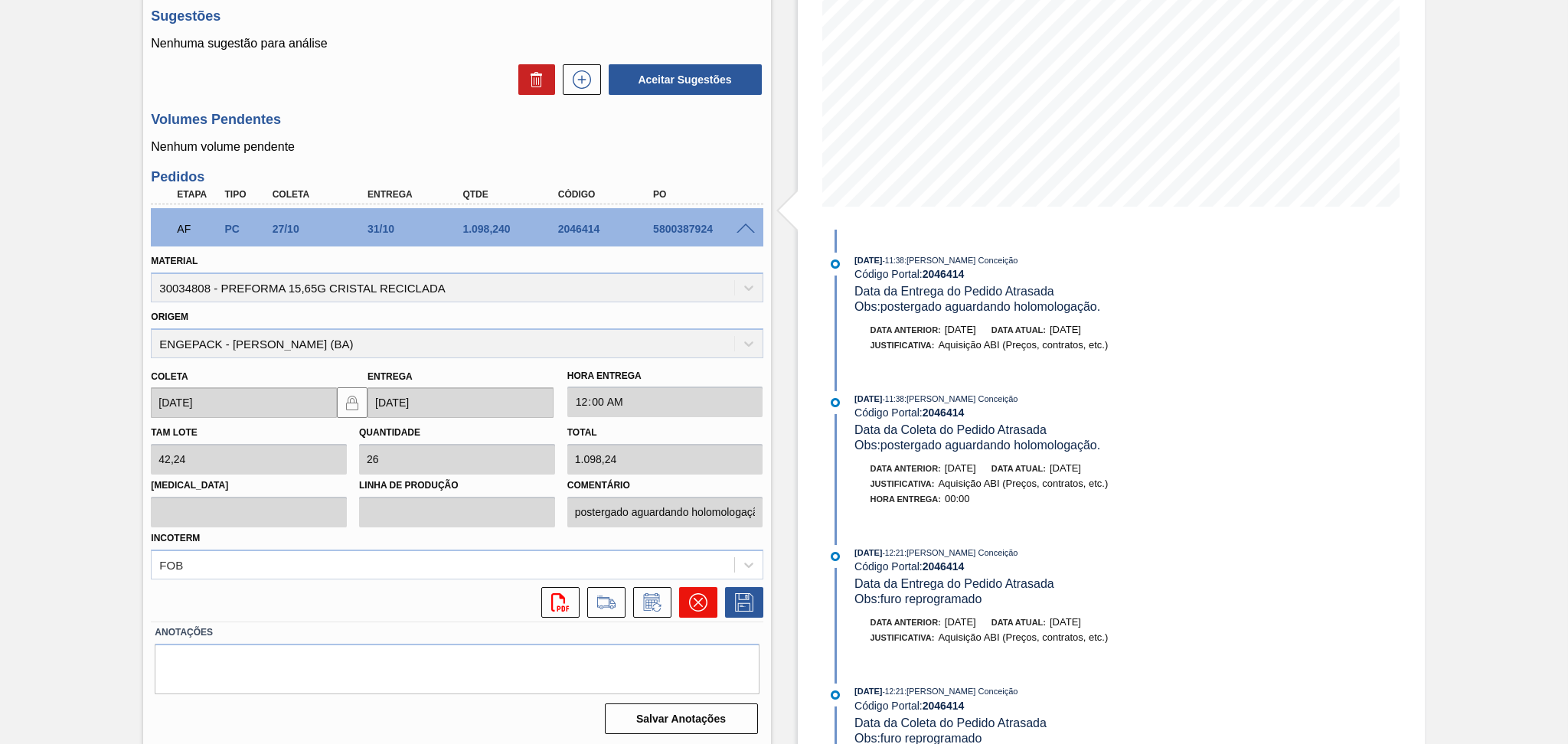
click at [689, 594] on icon at bounding box center [698, 602] width 18 height 18
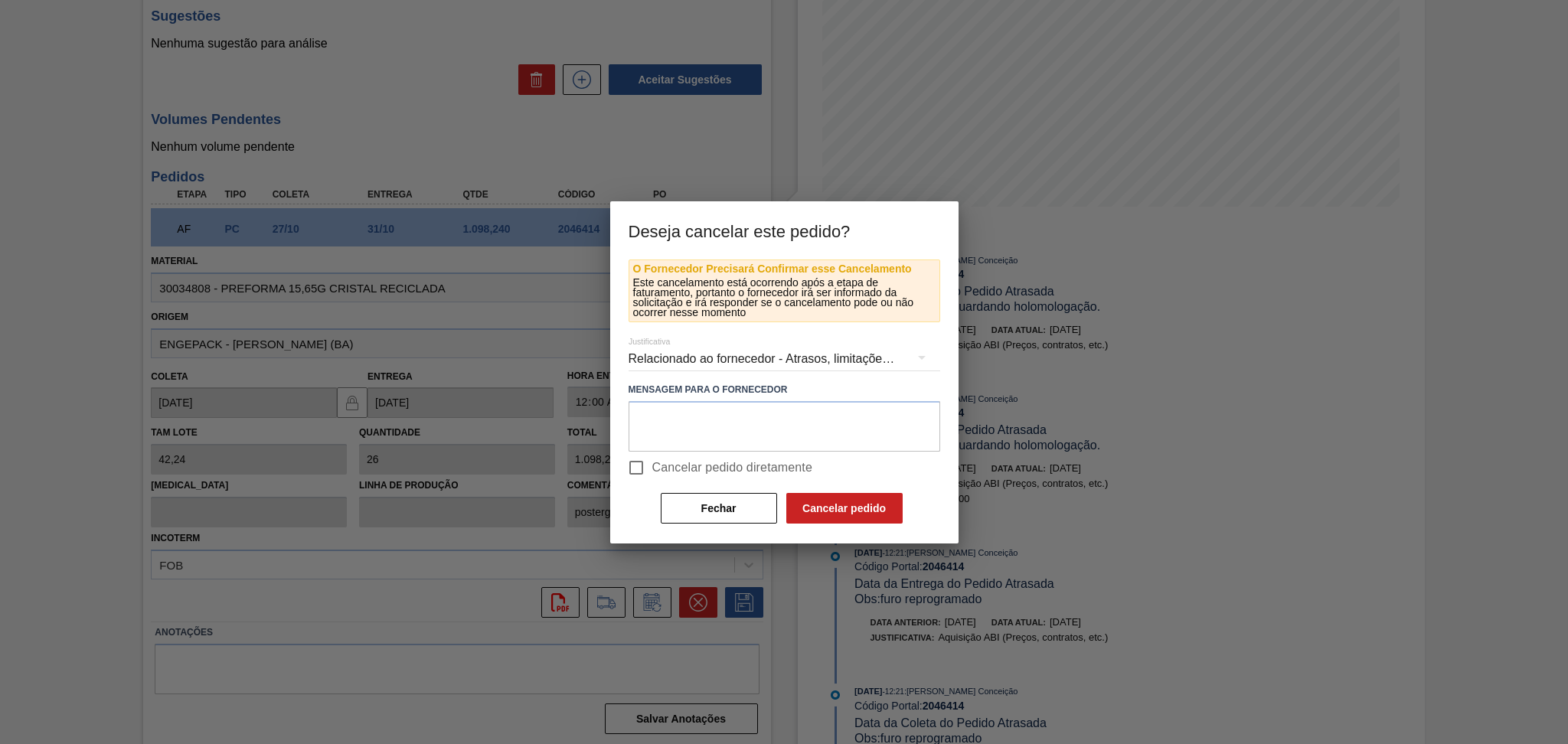
click at [690, 462] on span "Cancelar pedido diretamente" at bounding box center [733, 467] width 161 height 18
click at [653, 462] on input "Cancelar pedido diretamente" at bounding box center [635, 467] width 32 height 32
checkbox input "true"
click at [767, 426] on textarea at bounding box center [784, 426] width 311 height 51
type textarea "sem homologação"
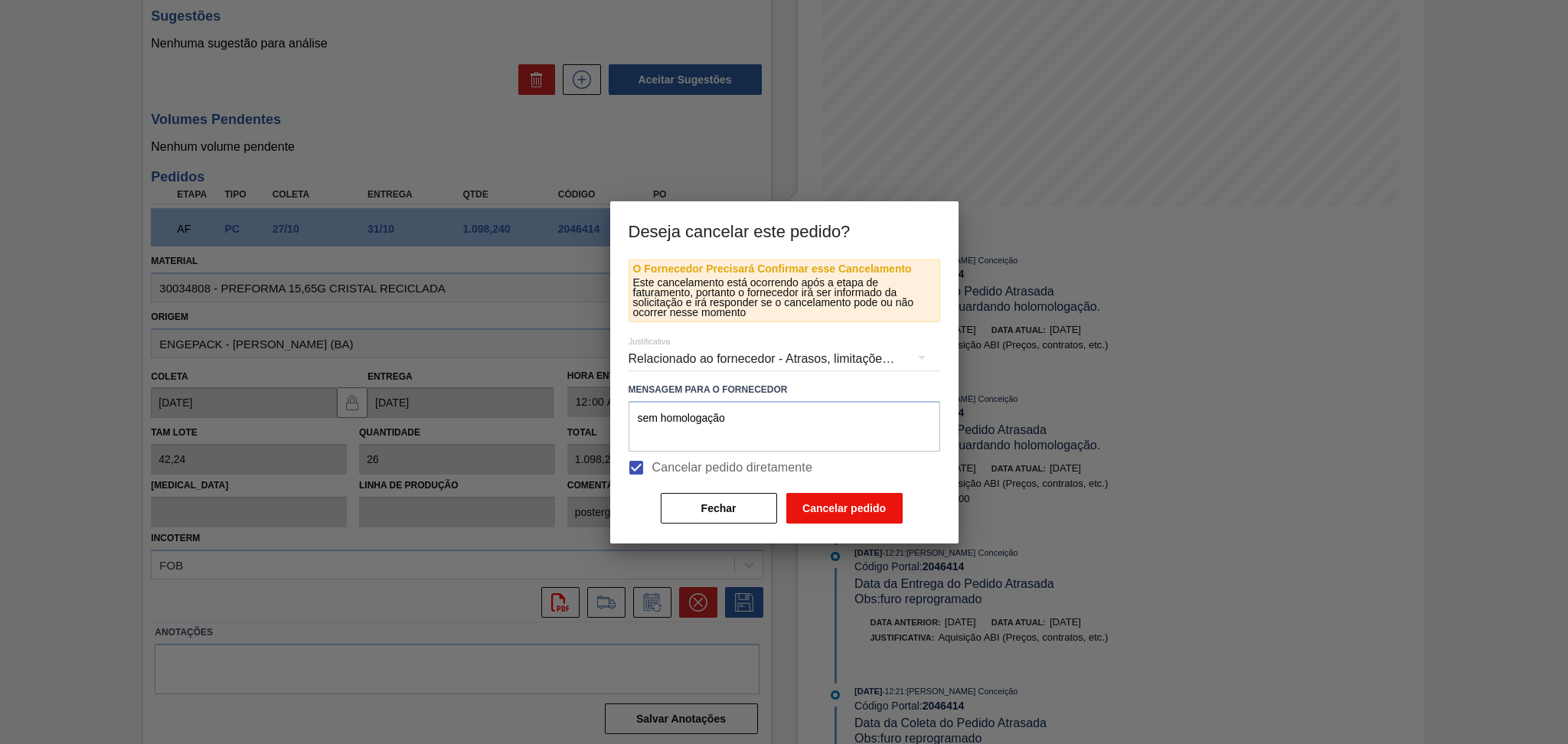
click at [856, 513] on button "Cancelar pedido" at bounding box center [844, 508] width 116 height 31
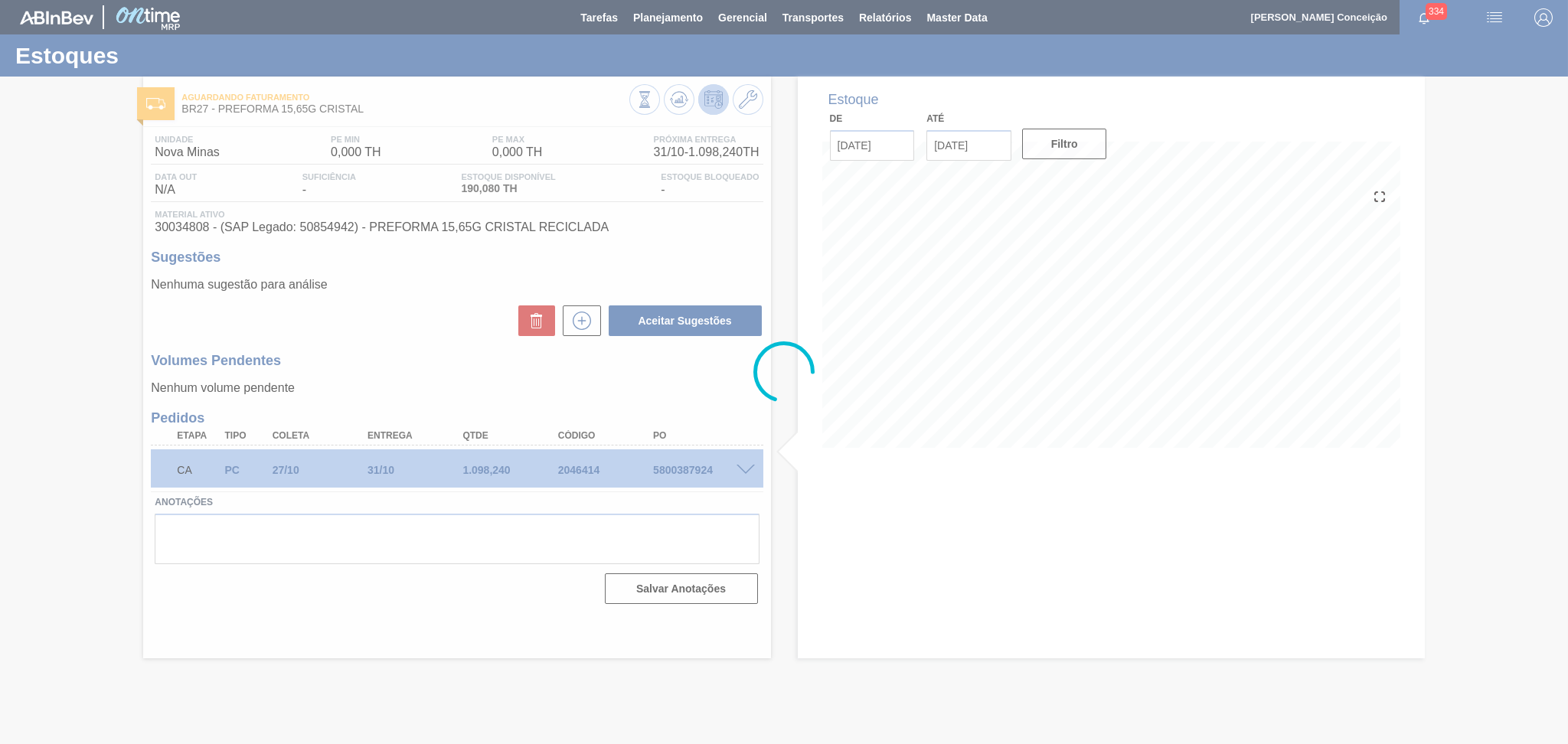
scroll to position [0, 0]
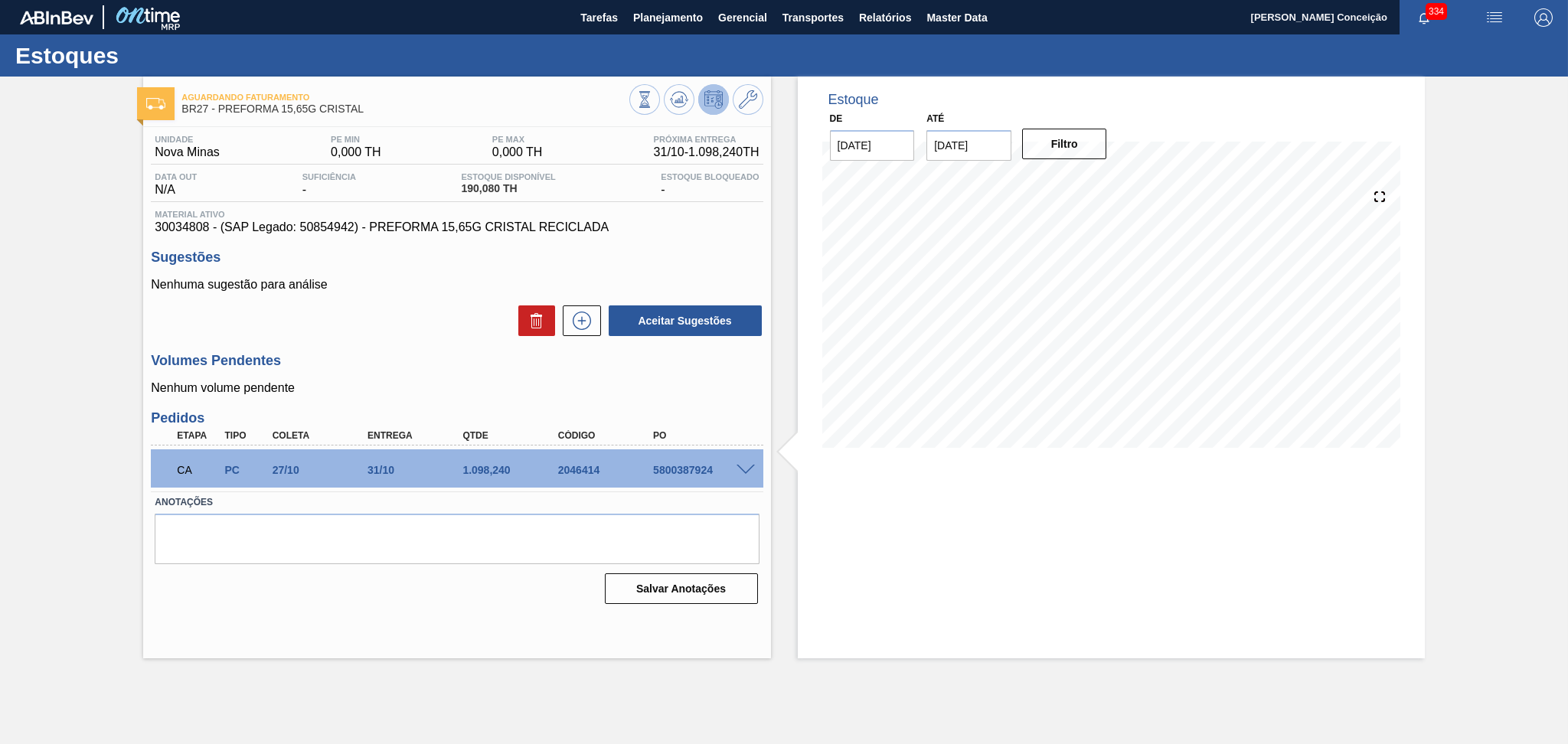
click at [385, 630] on div "Aguardando Faturamento BR27 - PREFORMA 15,65G CRISTAL Unidade Nova Minas PE MIN…" at bounding box center [457, 367] width 627 height 582
click at [679, 96] on icon at bounding box center [679, 99] width 18 height 18
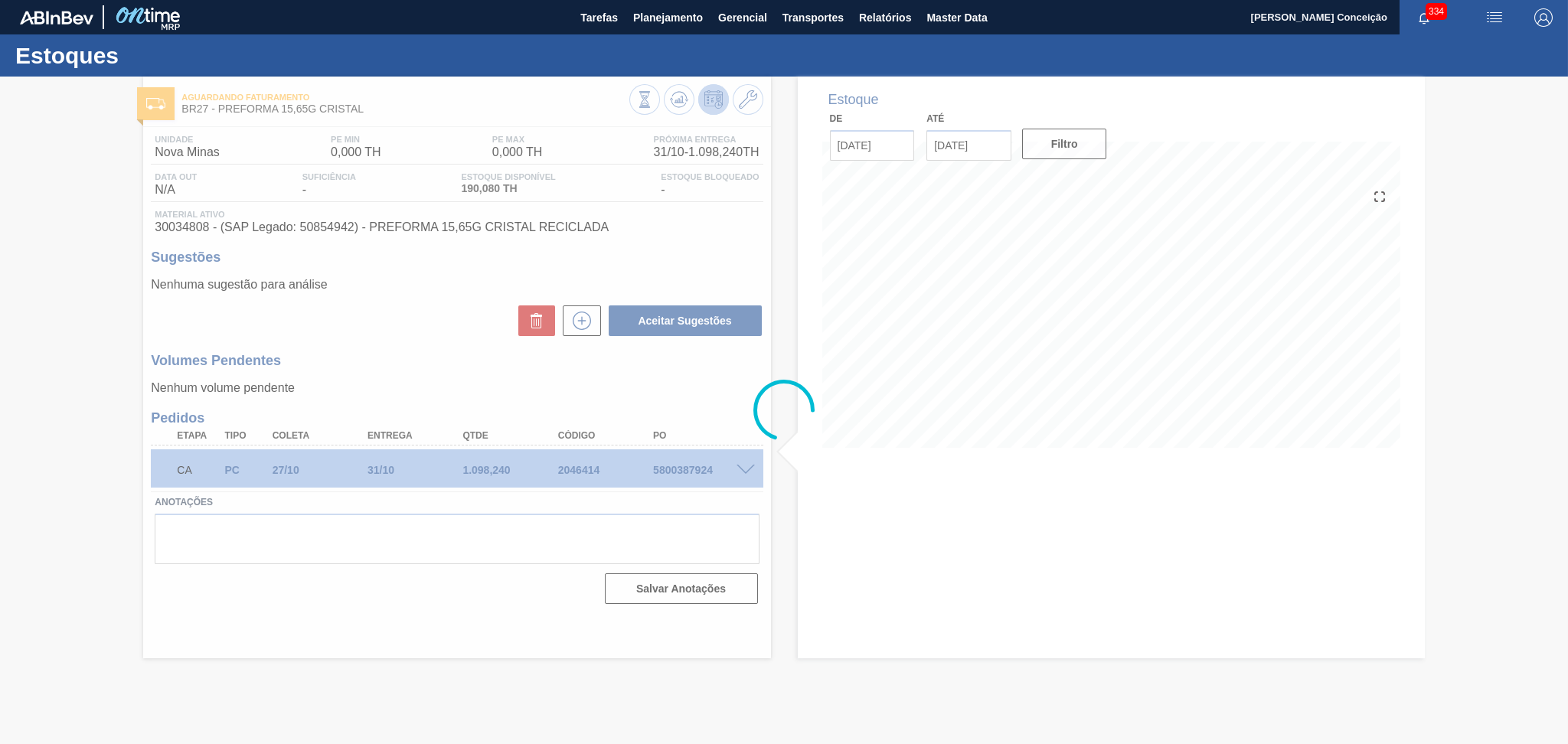
click at [419, 338] on div at bounding box center [784, 410] width 1568 height 667
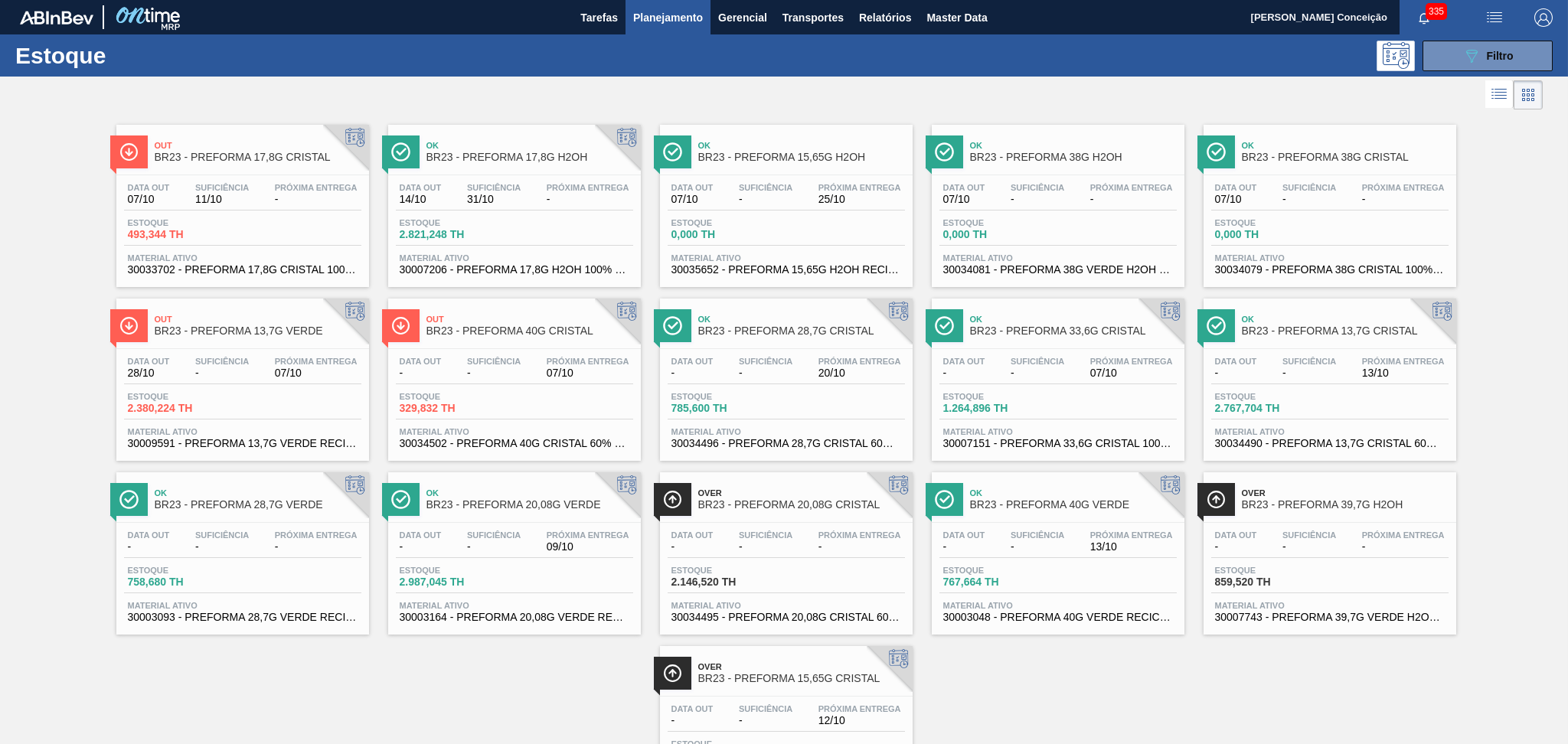
click at [1123, 672] on div "Out BR23 - PREFORMA 17,8G CRISTAL Data out 07/10 Suficiência 11/10 Próxima Entr…" at bounding box center [784, 460] width 1568 height 695
click at [1546, 55] on button "089F7B8B-B2A5-4AFE-B5C0-19BA573D28AC Filtro" at bounding box center [1487, 56] width 130 height 31
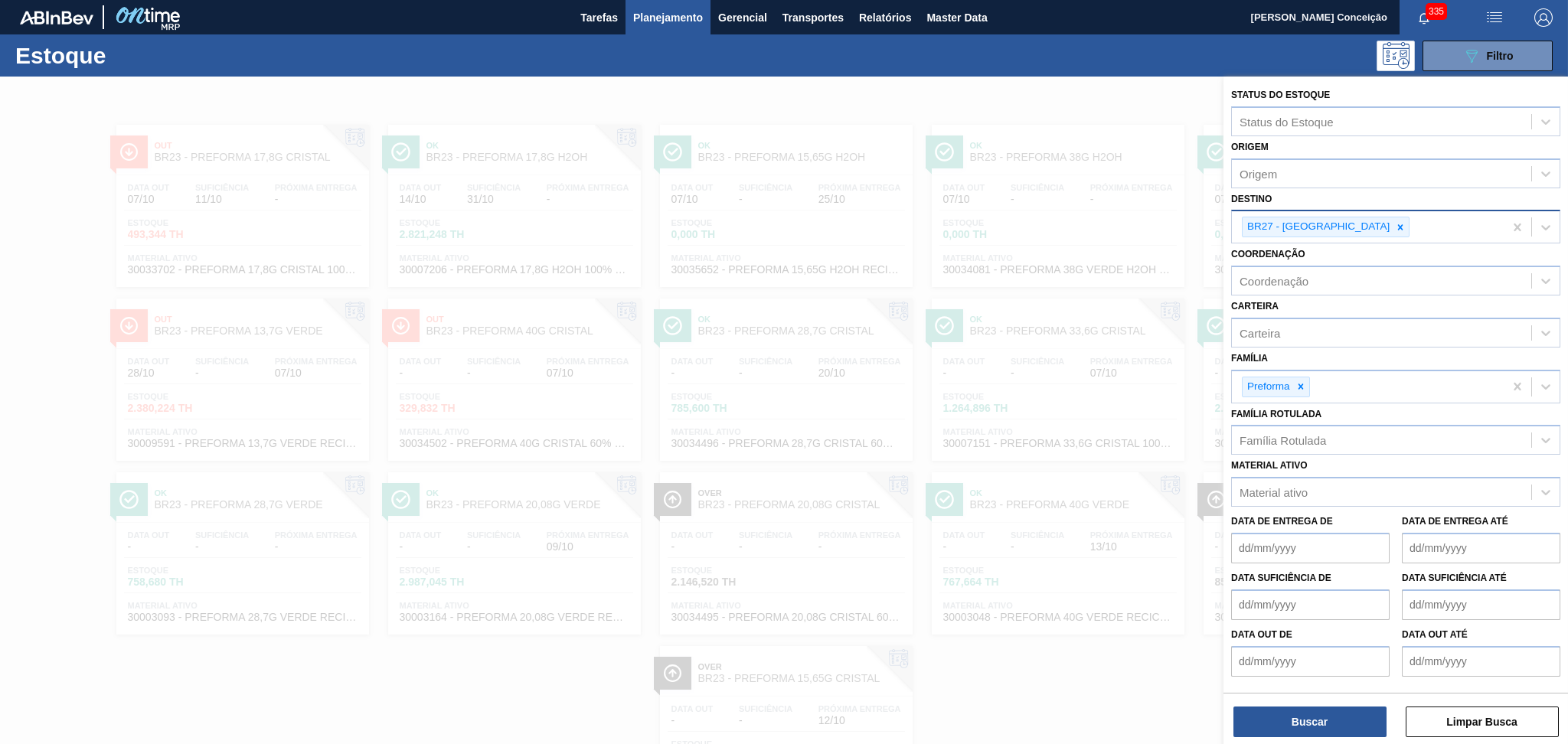
click at [1395, 227] on icon at bounding box center [1400, 227] width 11 height 11
click at [1346, 227] on div "Destino" at bounding box center [1381, 225] width 299 height 22
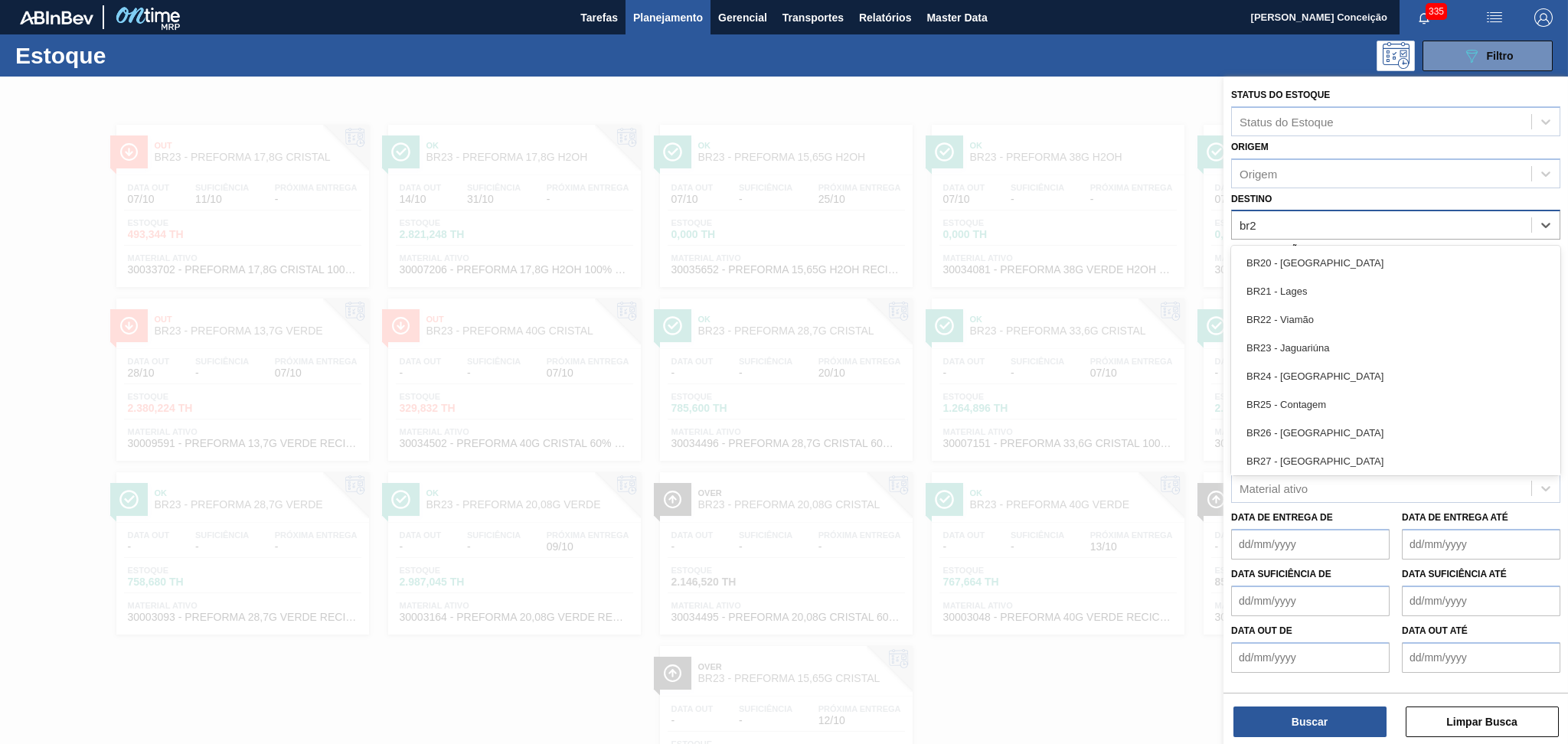
type input "br27"
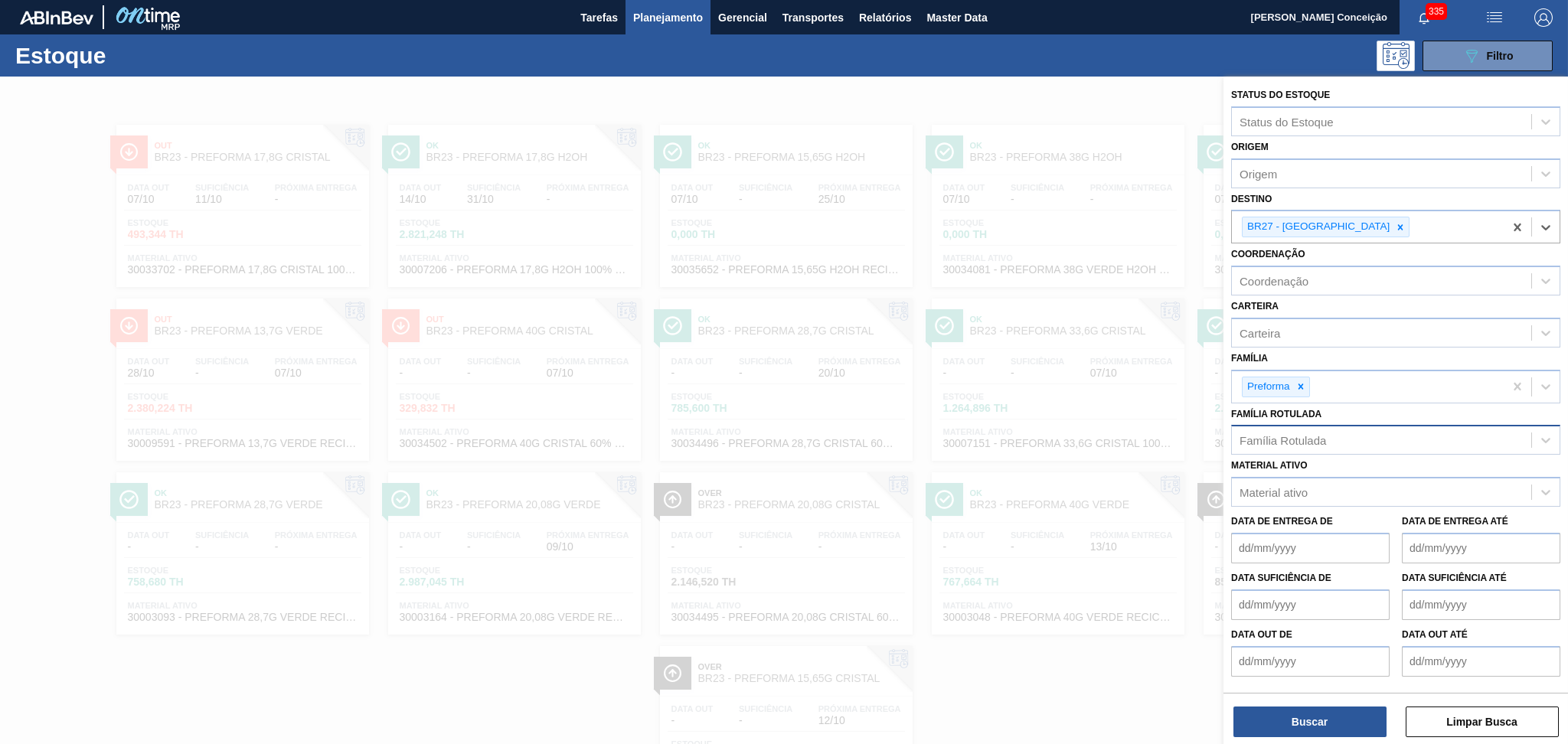
click at [1301, 440] on div "Família Rotulada" at bounding box center [1282, 441] width 87 height 13
click at [1332, 440] on div "Família Rotulada" at bounding box center [1381, 440] width 299 height 22
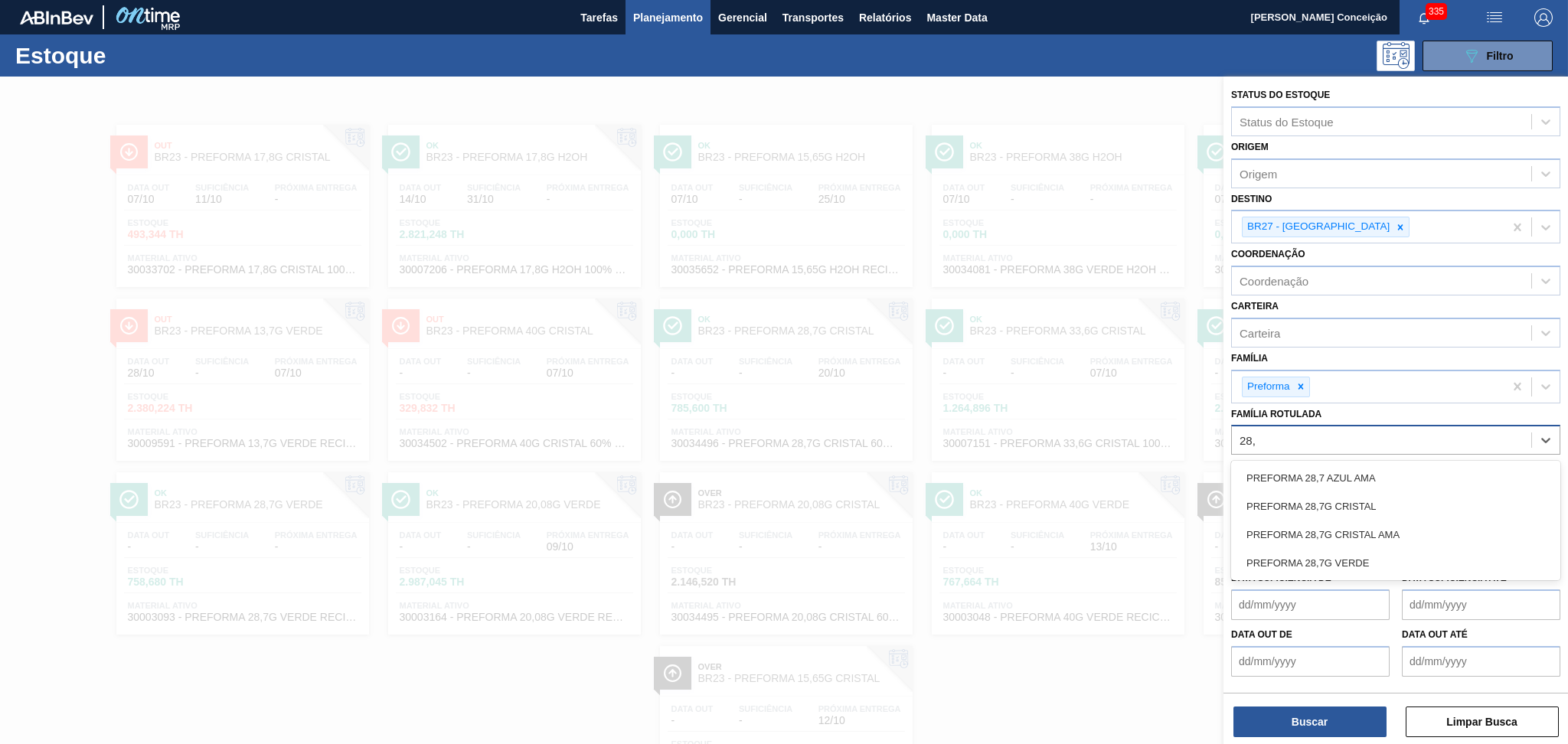
type Rotulada "28,7"
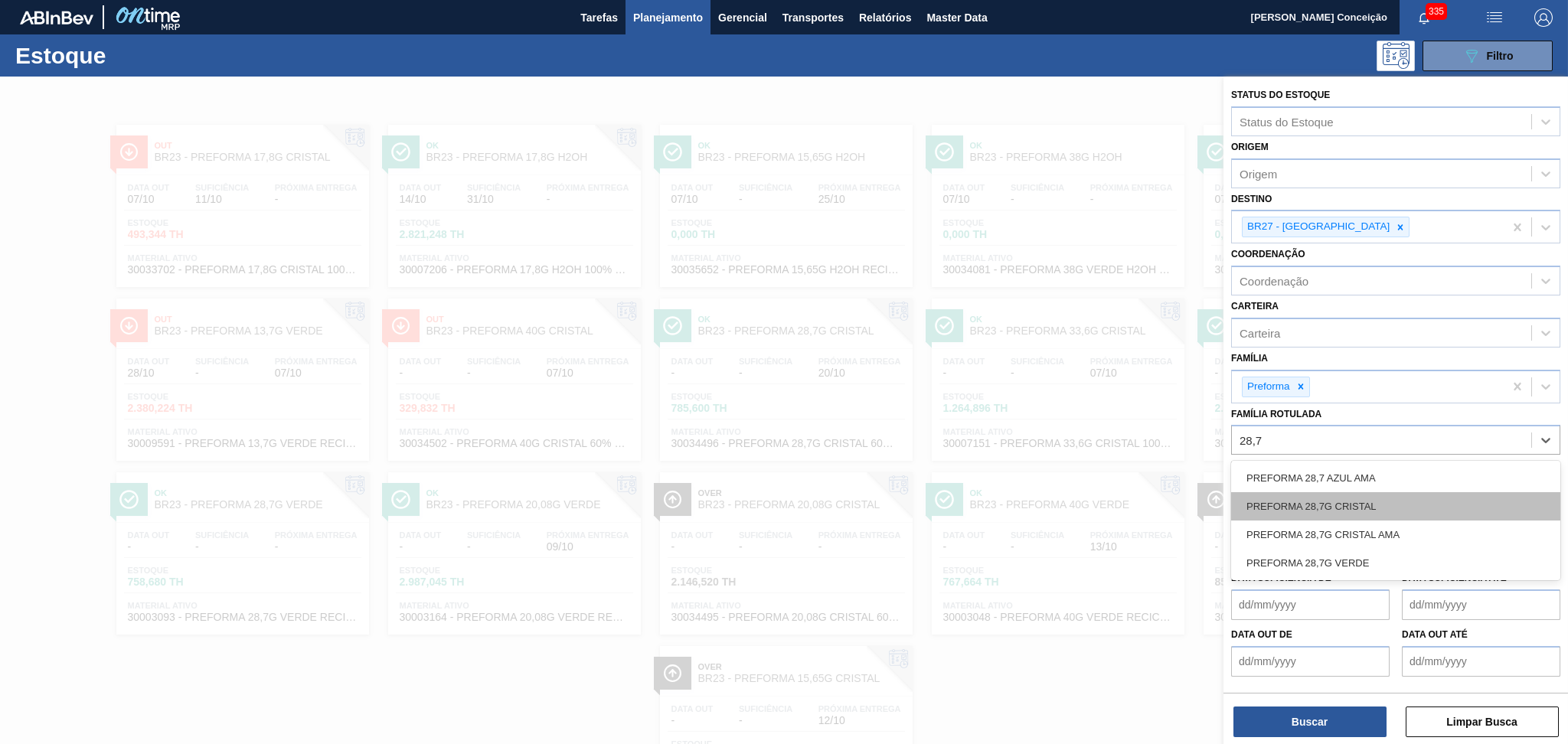
click at [1339, 498] on div "PREFORMA 28,7G CRISTAL" at bounding box center [1396, 506] width 329 height 28
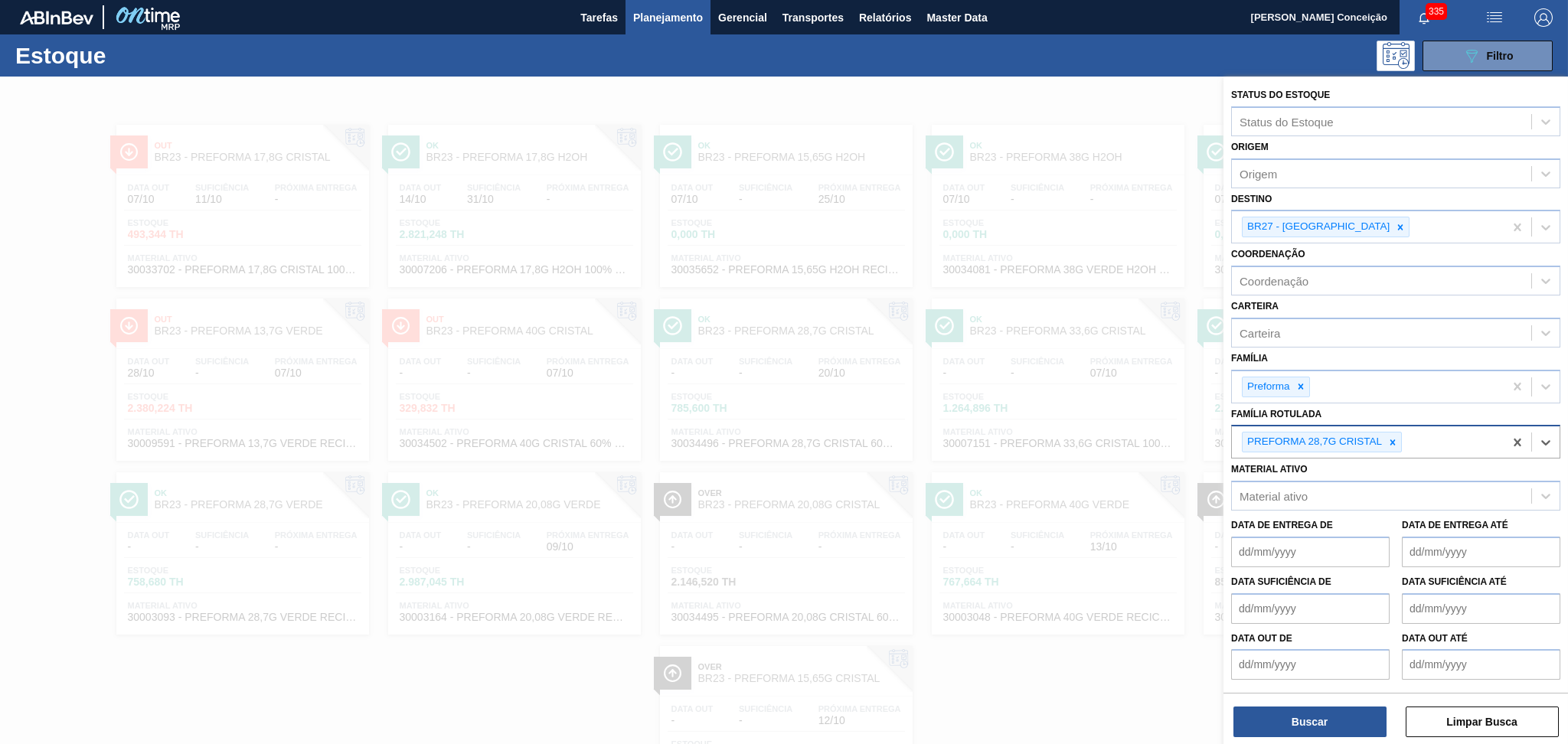
click at [1439, 440] on div "PREFORMA 28,7G CRISTAL" at bounding box center [1367, 442] width 272 height 32
type Rotulada "29,5"
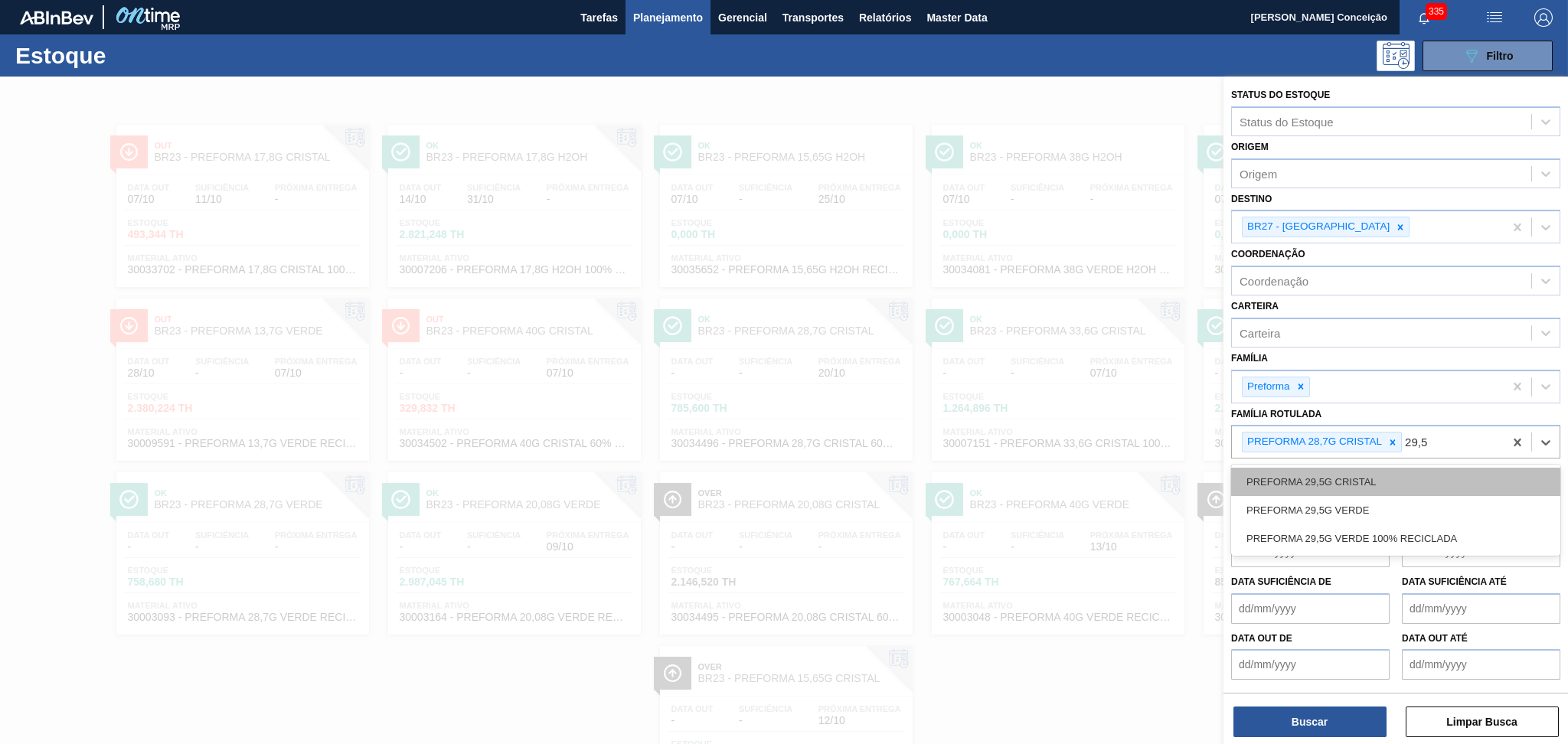
click at [1378, 485] on div "PREFORMA 29,5G CRISTAL" at bounding box center [1396, 482] width 329 height 28
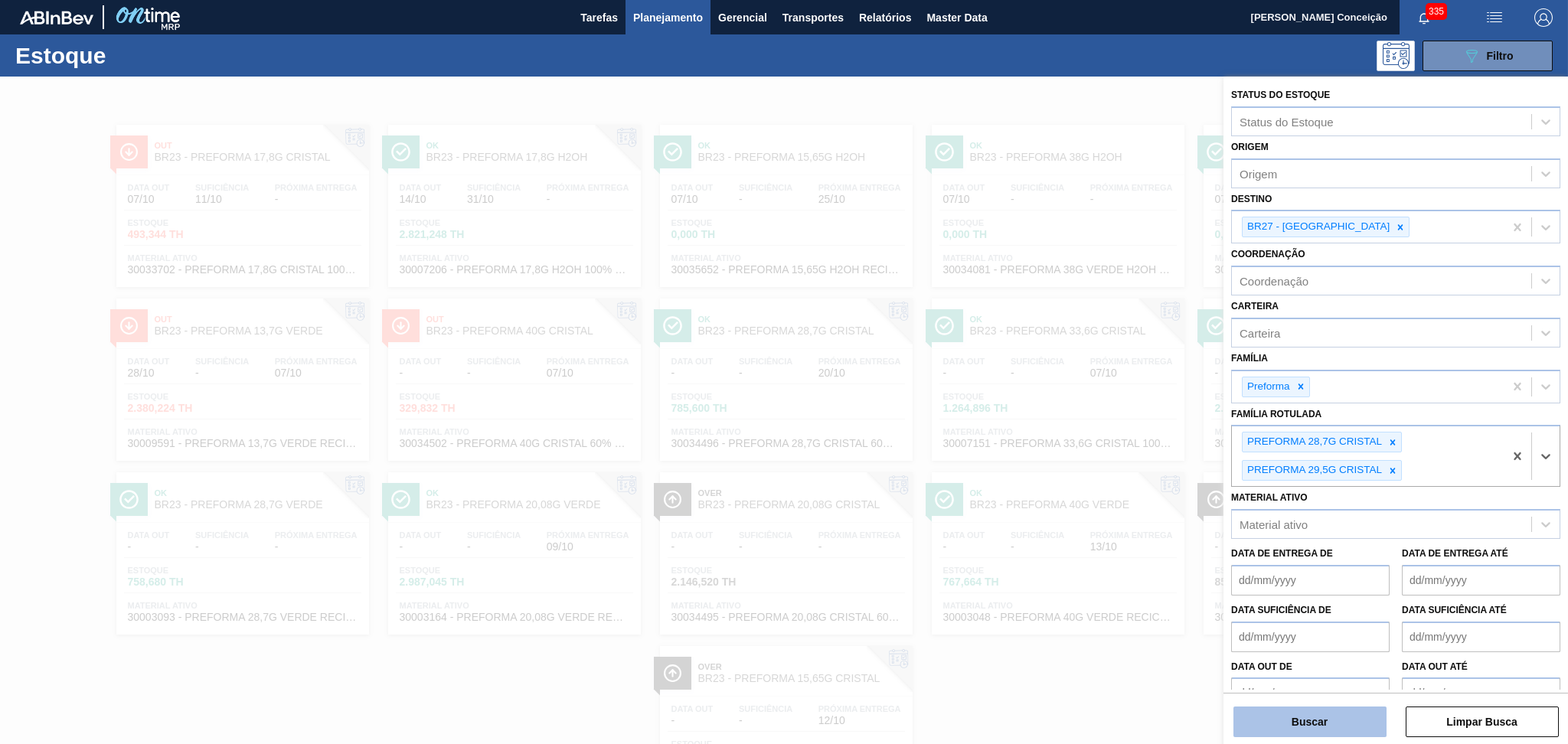
click at [1320, 722] on button "Buscar" at bounding box center [1309, 722] width 153 height 31
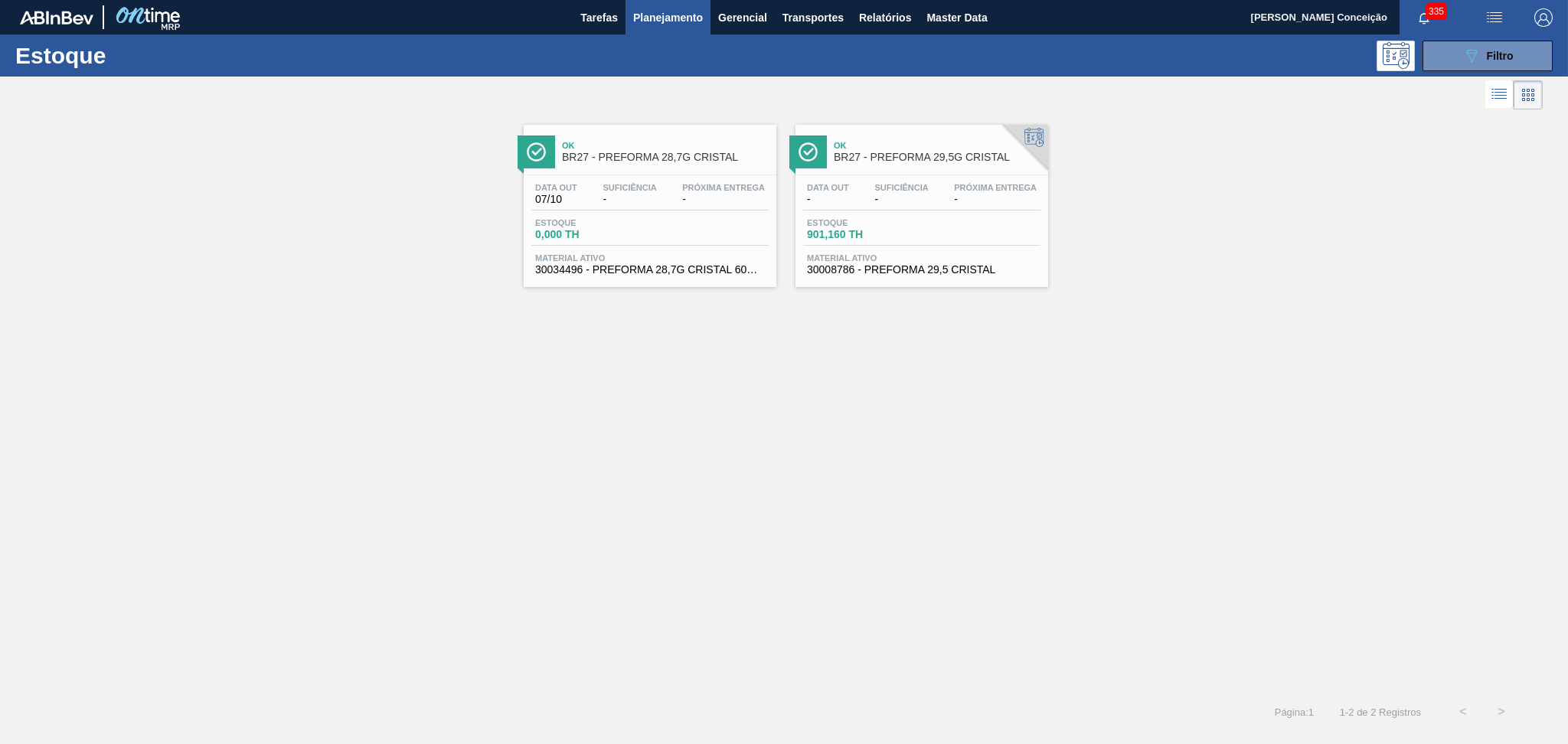
click at [656, 199] on span "-" at bounding box center [630, 199] width 54 height 12
click at [870, 197] on div "Suficiência -" at bounding box center [901, 193] width 62 height 22
click at [1449, 61] on button "089F7B8B-B2A5-4AFE-B5C0-19BA573D28AC Filtro" at bounding box center [1487, 56] width 130 height 31
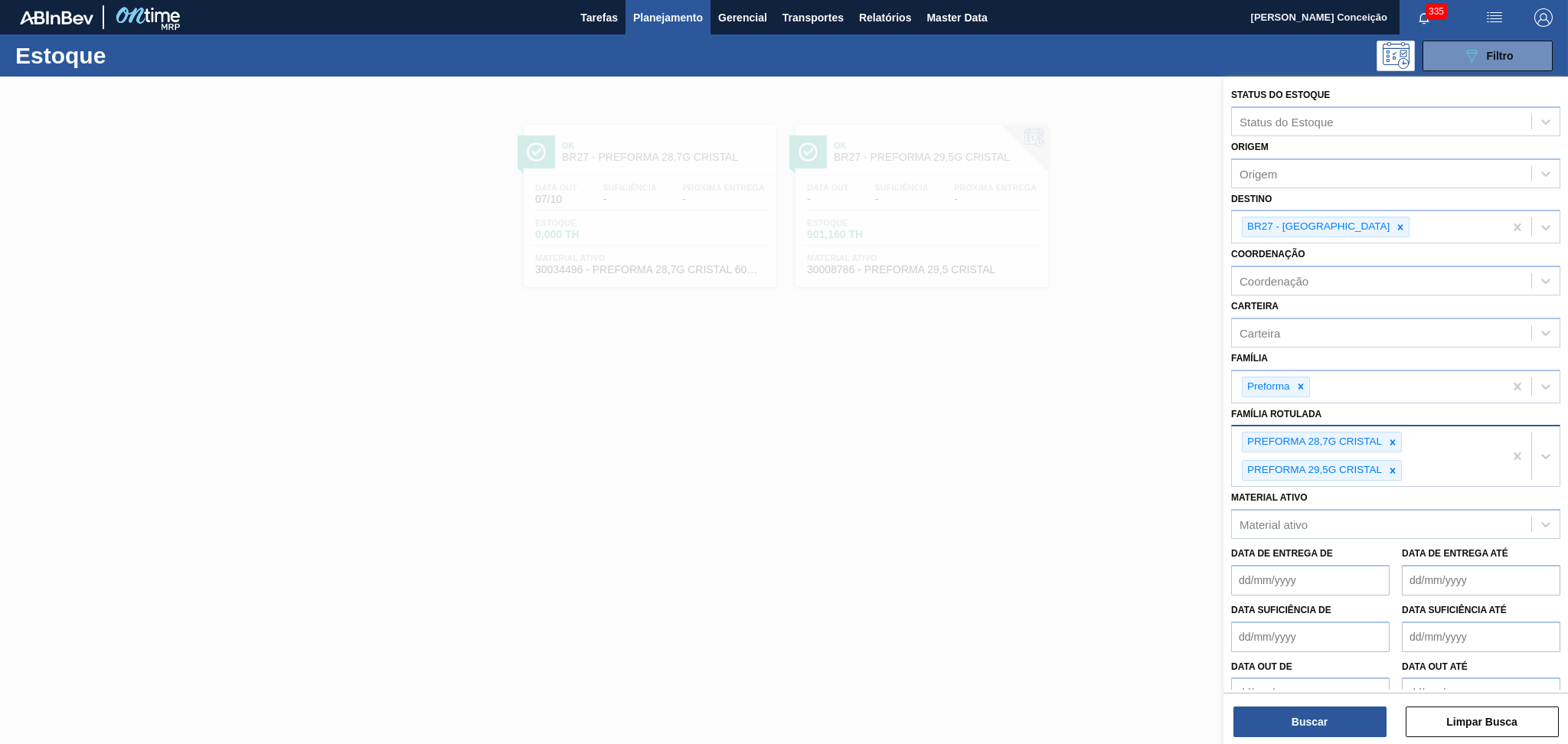
click at [1442, 465] on div "PREFORMA 28,7G CRISTAL PREFORMA 29,5G CRISTAL" at bounding box center [1367, 457] width 272 height 60
type Rotulada "28,7g v"
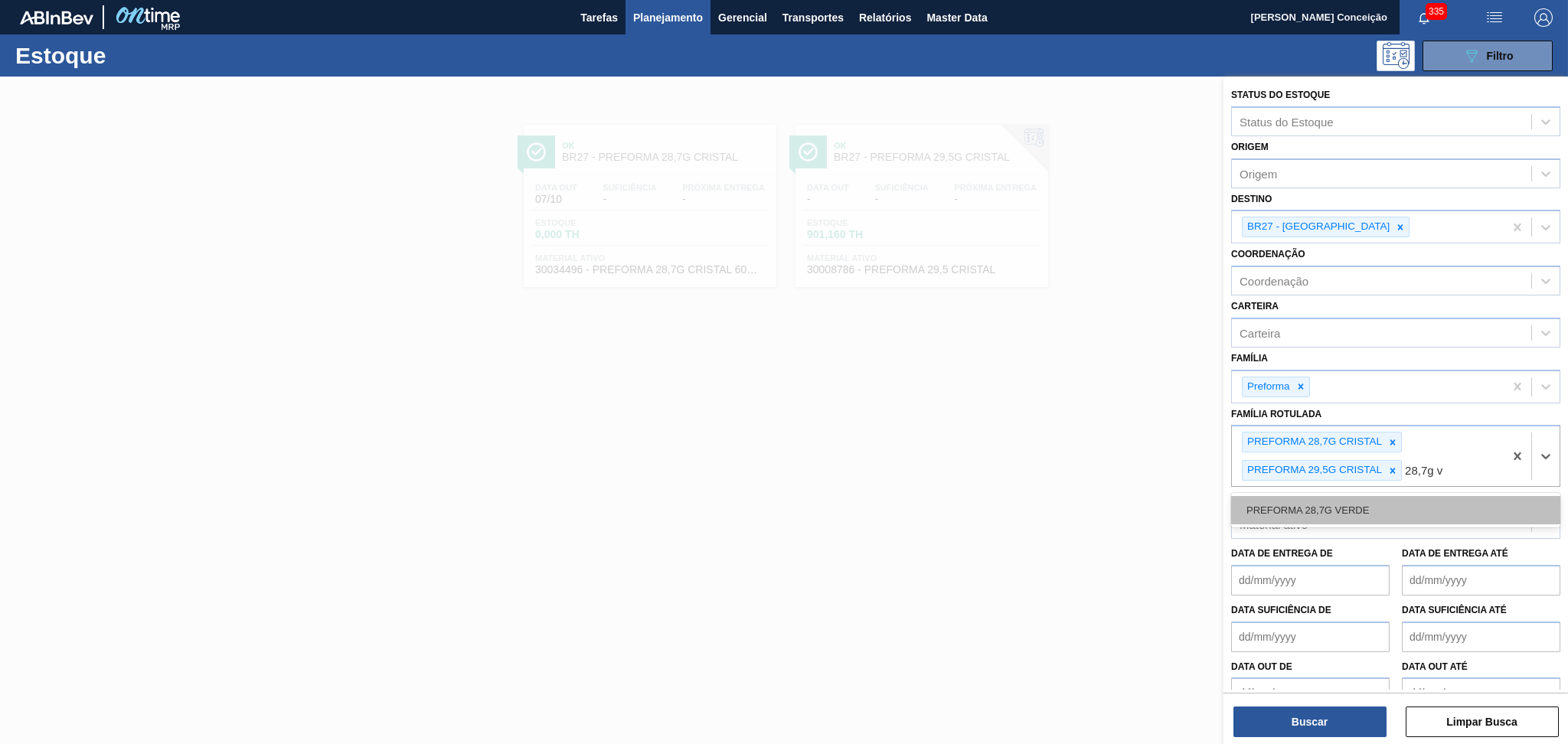
click at [1367, 499] on div "PREFORMA 28,7G VERDE" at bounding box center [1396, 509] width 329 height 28
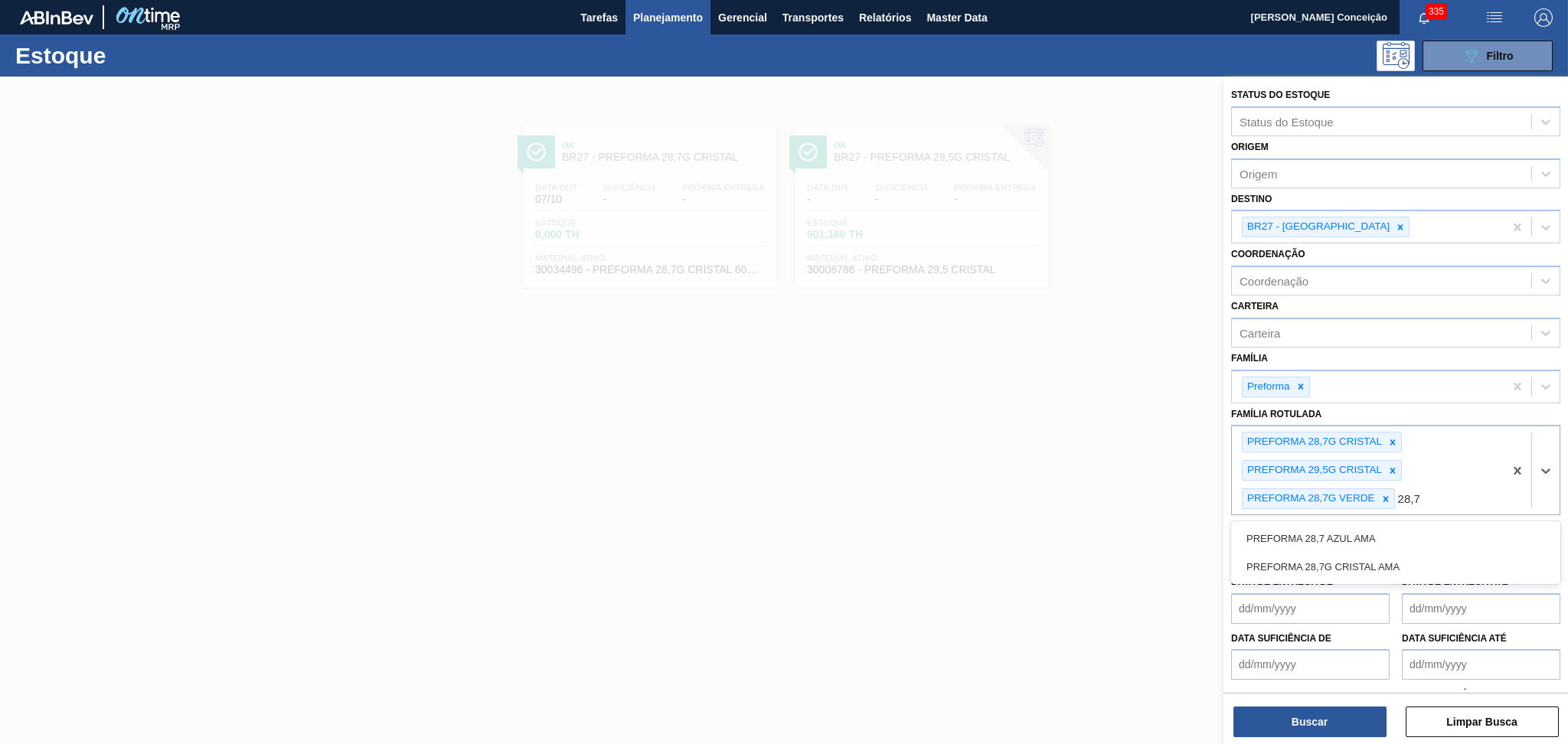
type Rotulada "28,7g"
click at [1450, 496] on div "PREFORMA 28,7G CRISTAL PREFORMA 29,5G CRISTAL PREFORMA 28,7G VERDE 28,7g" at bounding box center [1367, 471] width 272 height 88
type Rotulada "29,5g v"
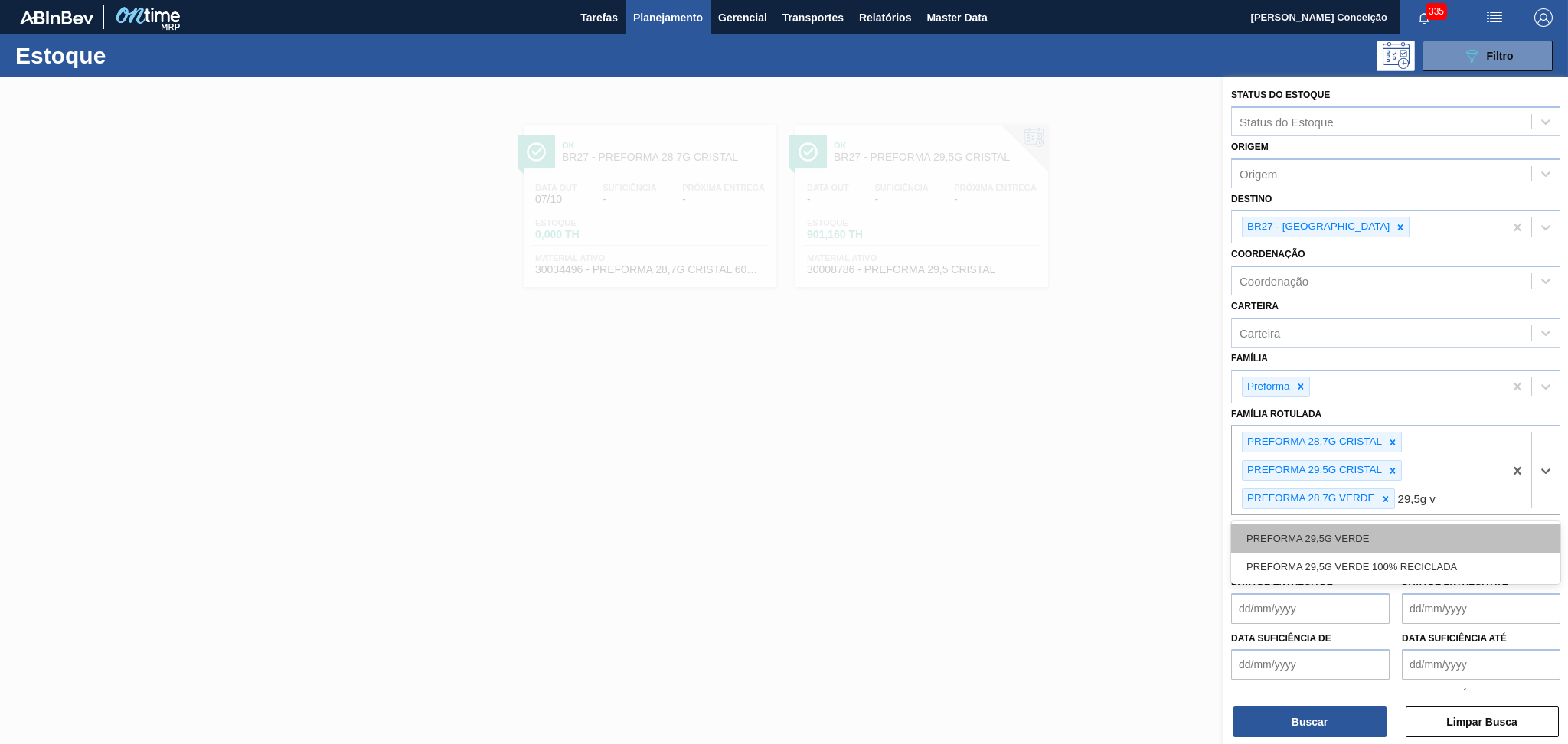
click at [1386, 536] on div "PREFORMA 29,5G VERDE" at bounding box center [1396, 538] width 329 height 28
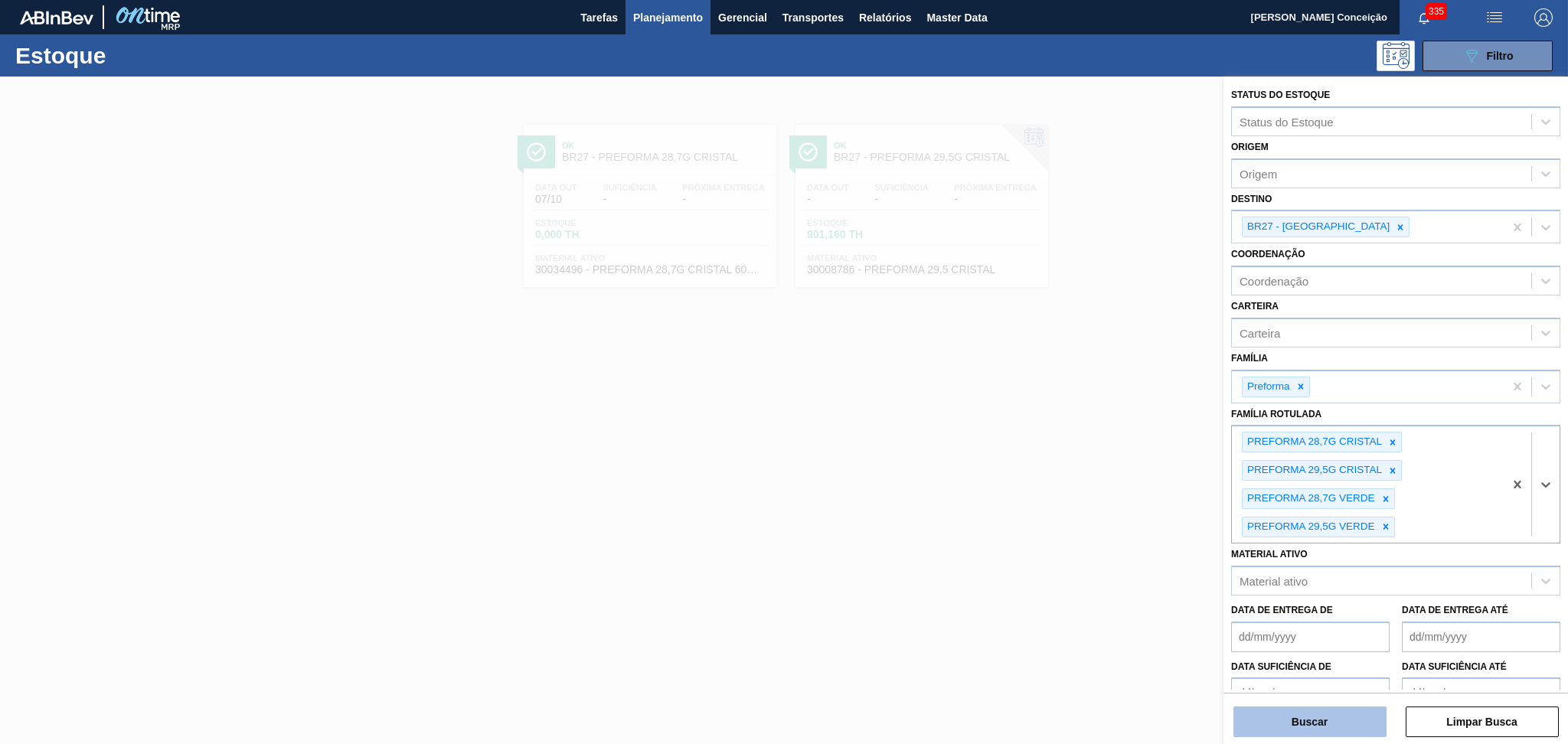
click at [1317, 724] on button "Buscar" at bounding box center [1309, 722] width 153 height 31
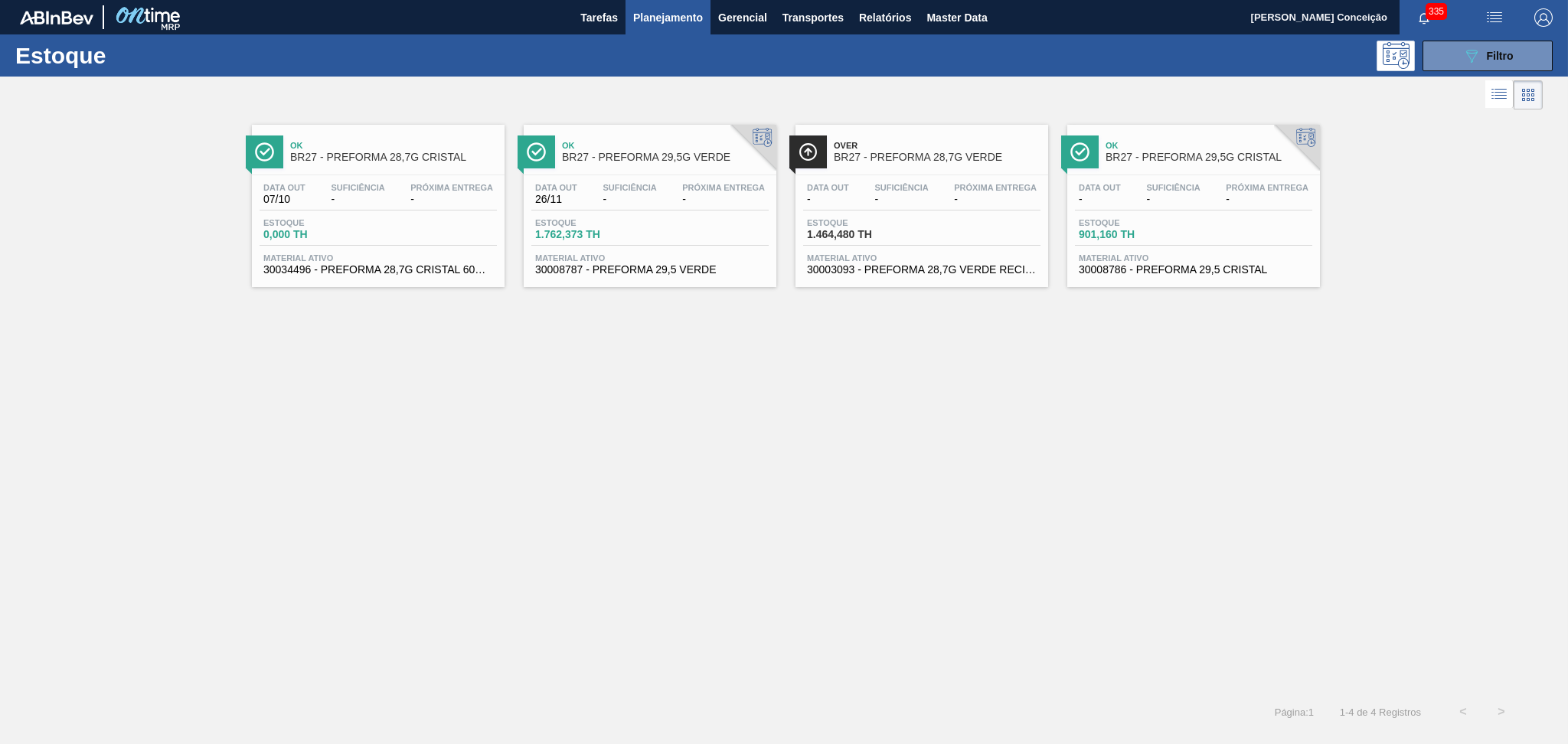
click at [966, 203] on span "-" at bounding box center [995, 199] width 83 height 12
click at [1186, 186] on span "Suficiência" at bounding box center [1173, 187] width 54 height 10
click at [859, 200] on div "Data out - Suficiência - Próxima Entrega -" at bounding box center [921, 196] width 237 height 28
click at [389, 578] on div "Ok BR27 - PREFORMA 28,7G CRISTAL Data out 07/10 Suficiência - Próxima Entrega -…" at bounding box center [784, 403] width 1568 height 580
click at [387, 490] on div "Ok BR27 - PREFORMA 28,7G CRISTAL Data out 07/10 Suficiência - Próxima Entrega -…" at bounding box center [784, 403] width 1568 height 580
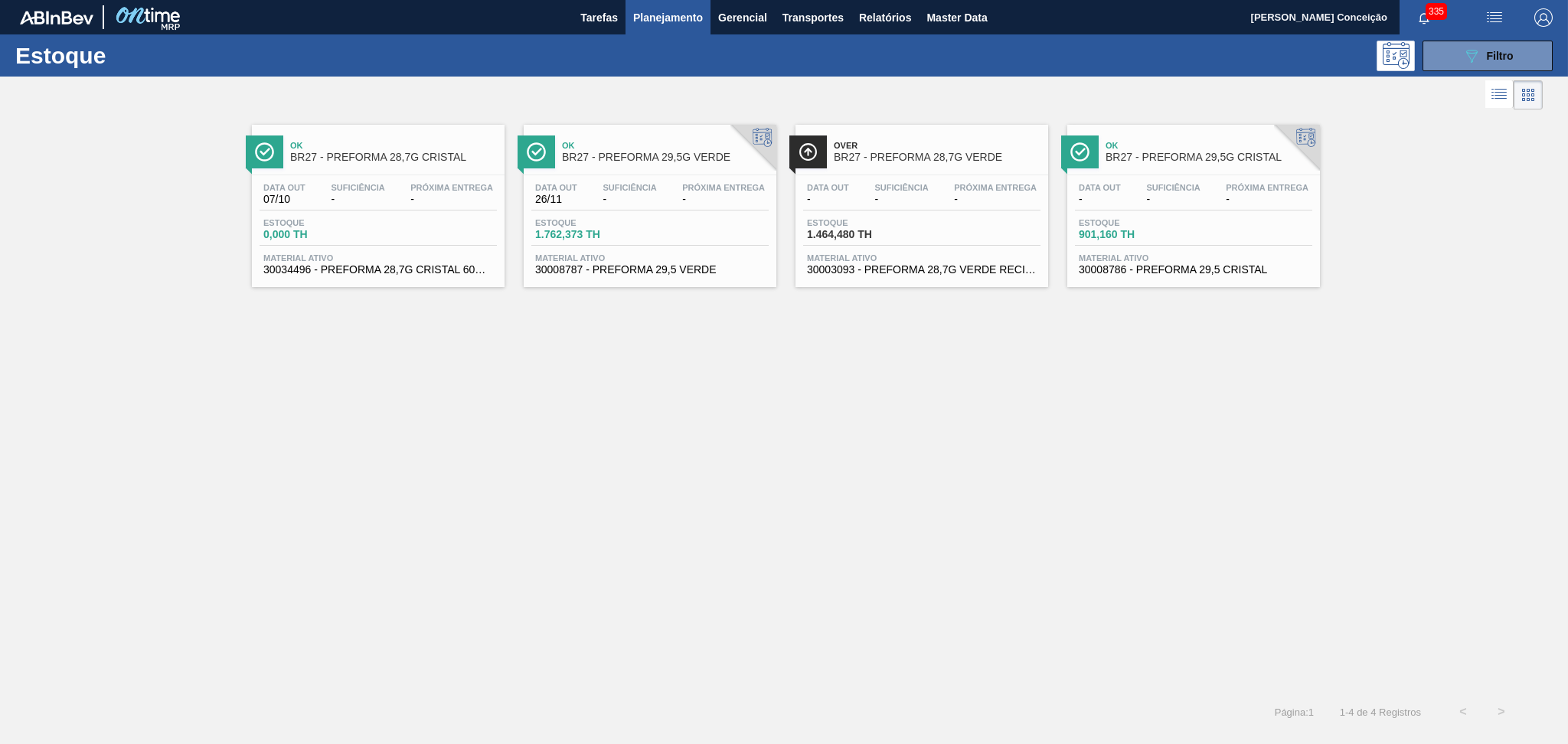
click at [791, 459] on div "Ok BR27 - PREFORMA 28,7G CRISTAL Data out 07/10 Suficiência - Próxima Entrega -…" at bounding box center [784, 403] width 1568 height 580
click at [1454, 63] on button "089F7B8B-B2A5-4AFE-B5C0-19BA573D28AC Filtro" at bounding box center [1487, 56] width 130 height 31
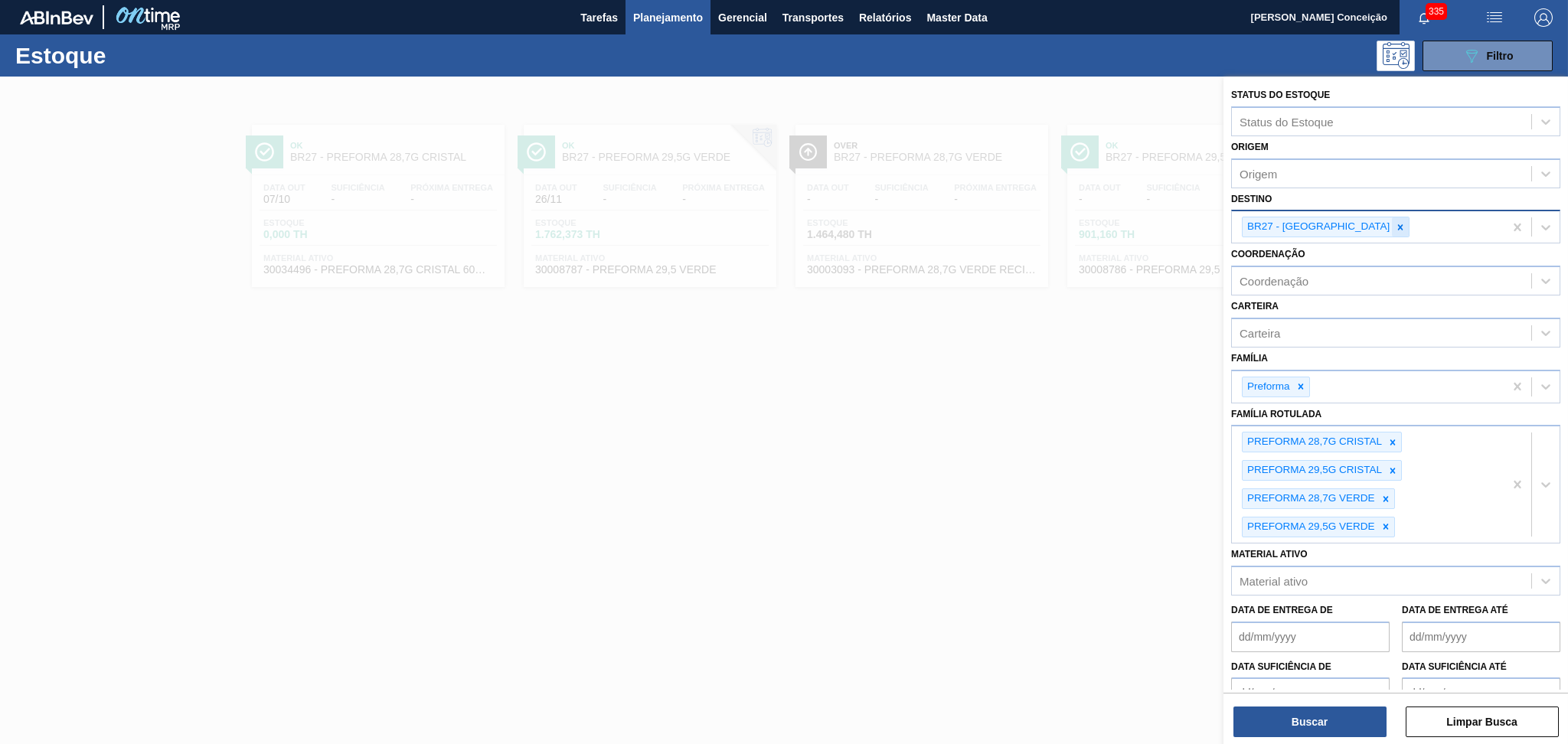
click at [1395, 231] on icon at bounding box center [1400, 227] width 11 height 11
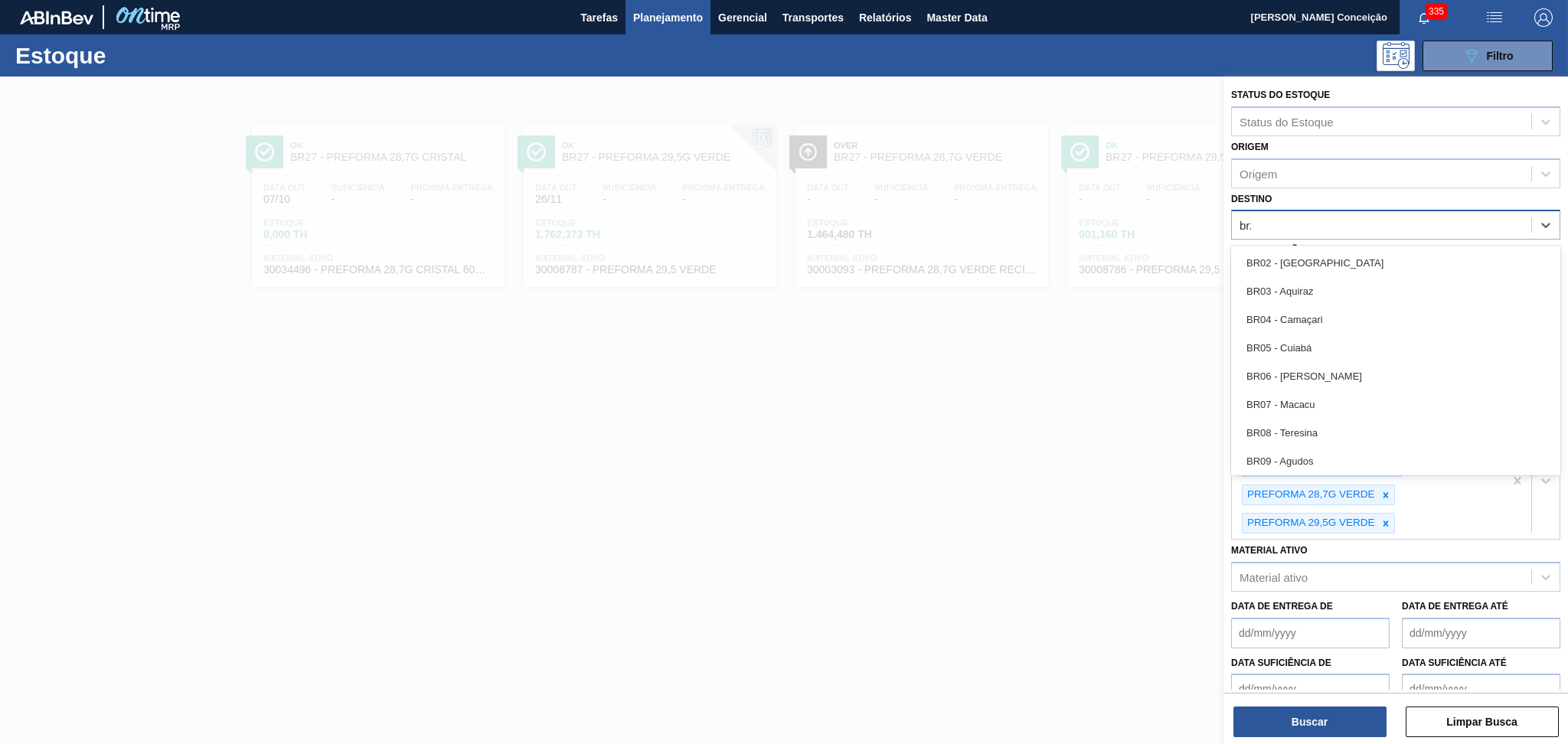
type input "br23"
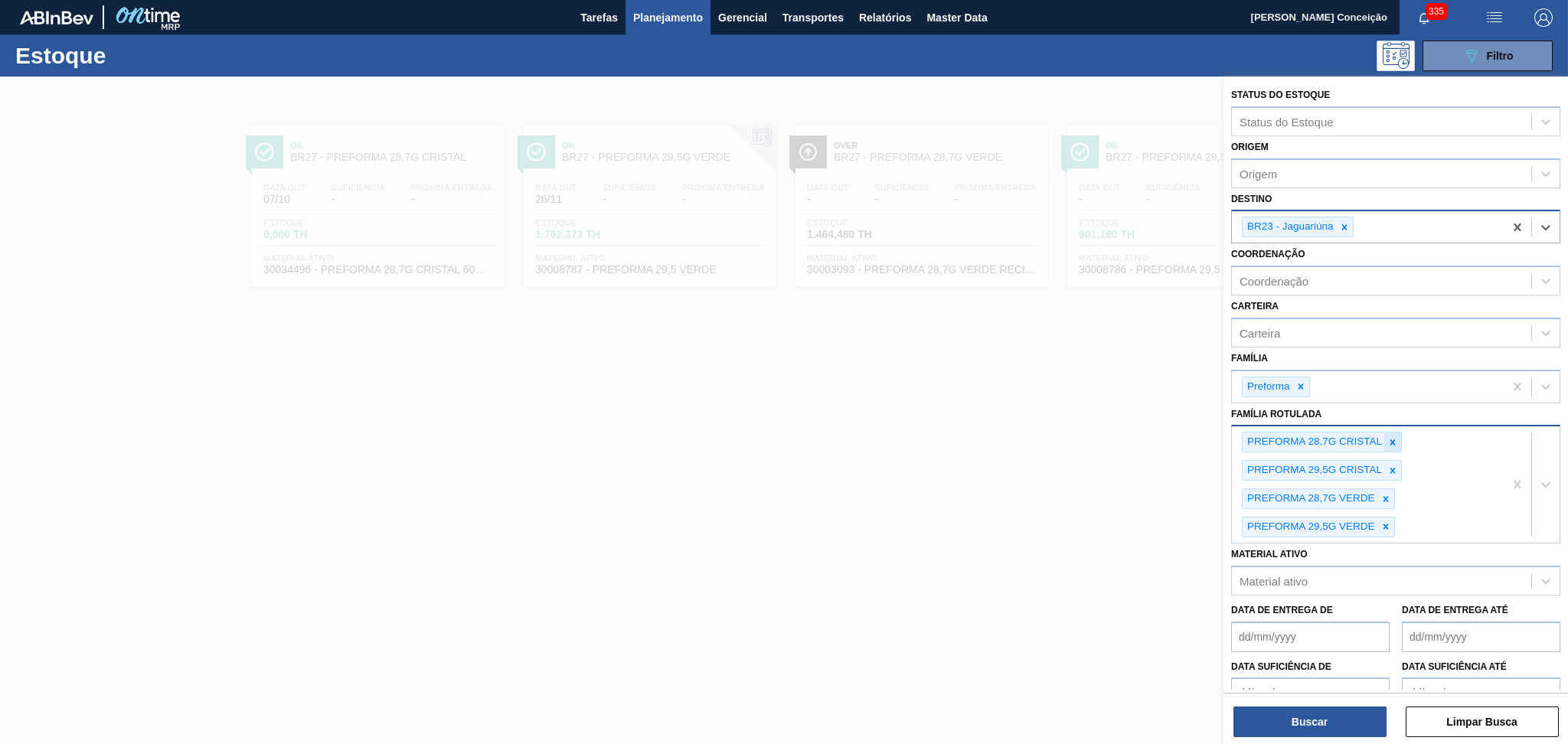
click at [1385, 435] on div "PREFORMA 28,7G CRISTAL" at bounding box center [1322, 442] width 160 height 21
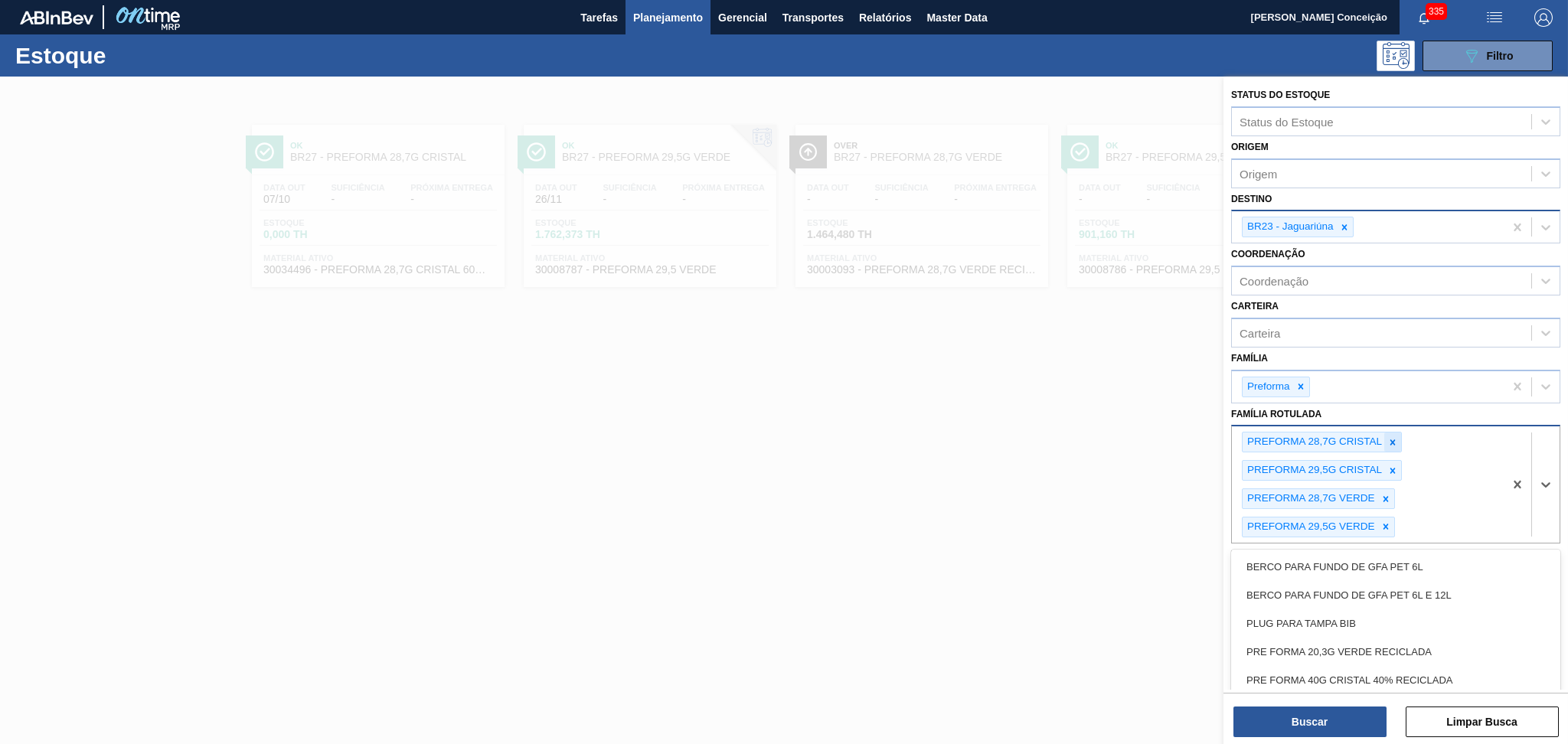
click at [1389, 437] on icon at bounding box center [1392, 442] width 11 height 11
click at [1389, 437] on icon at bounding box center [1385, 442] width 11 height 11
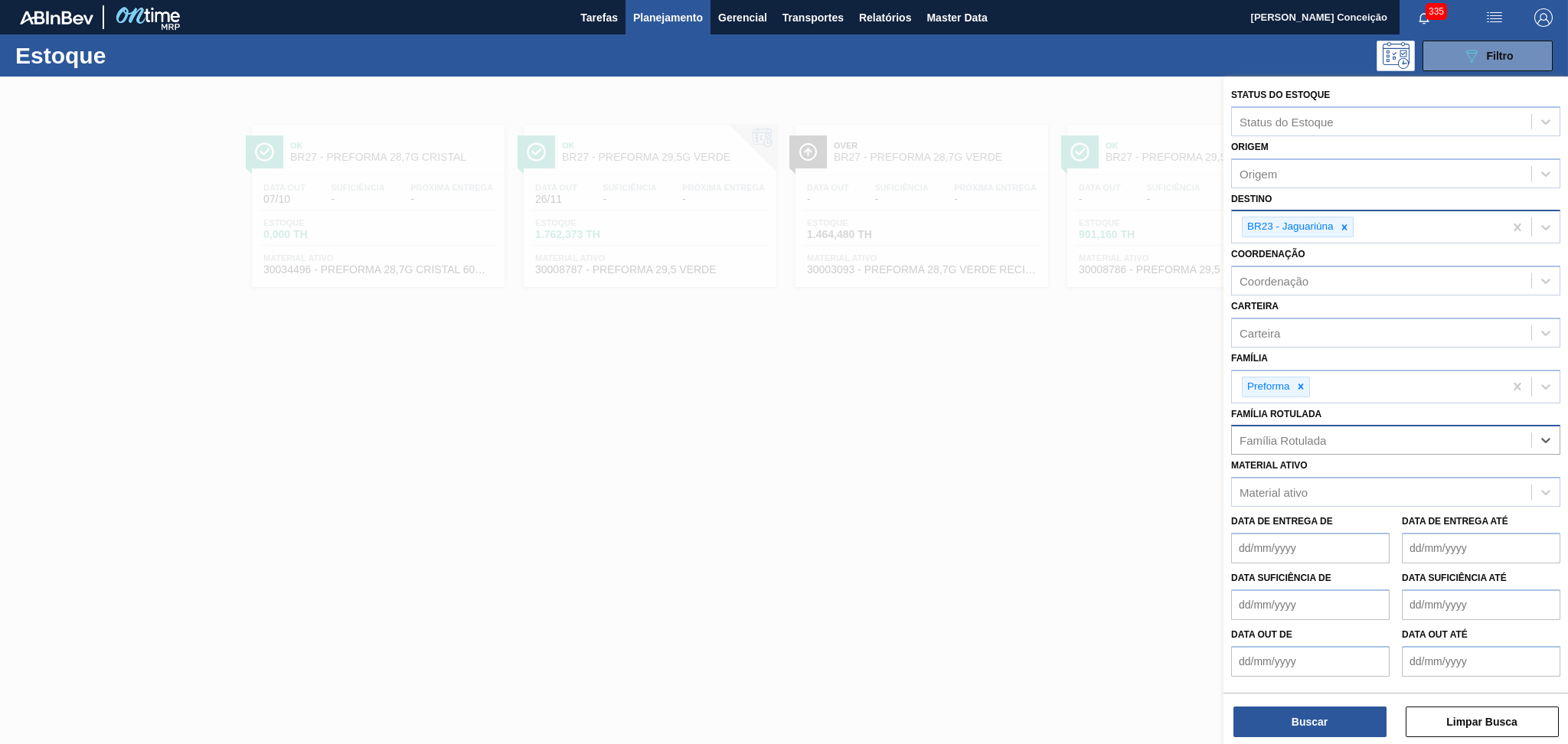
click at [1389, 436] on div "Família Rotulada" at bounding box center [1381, 440] width 299 height 22
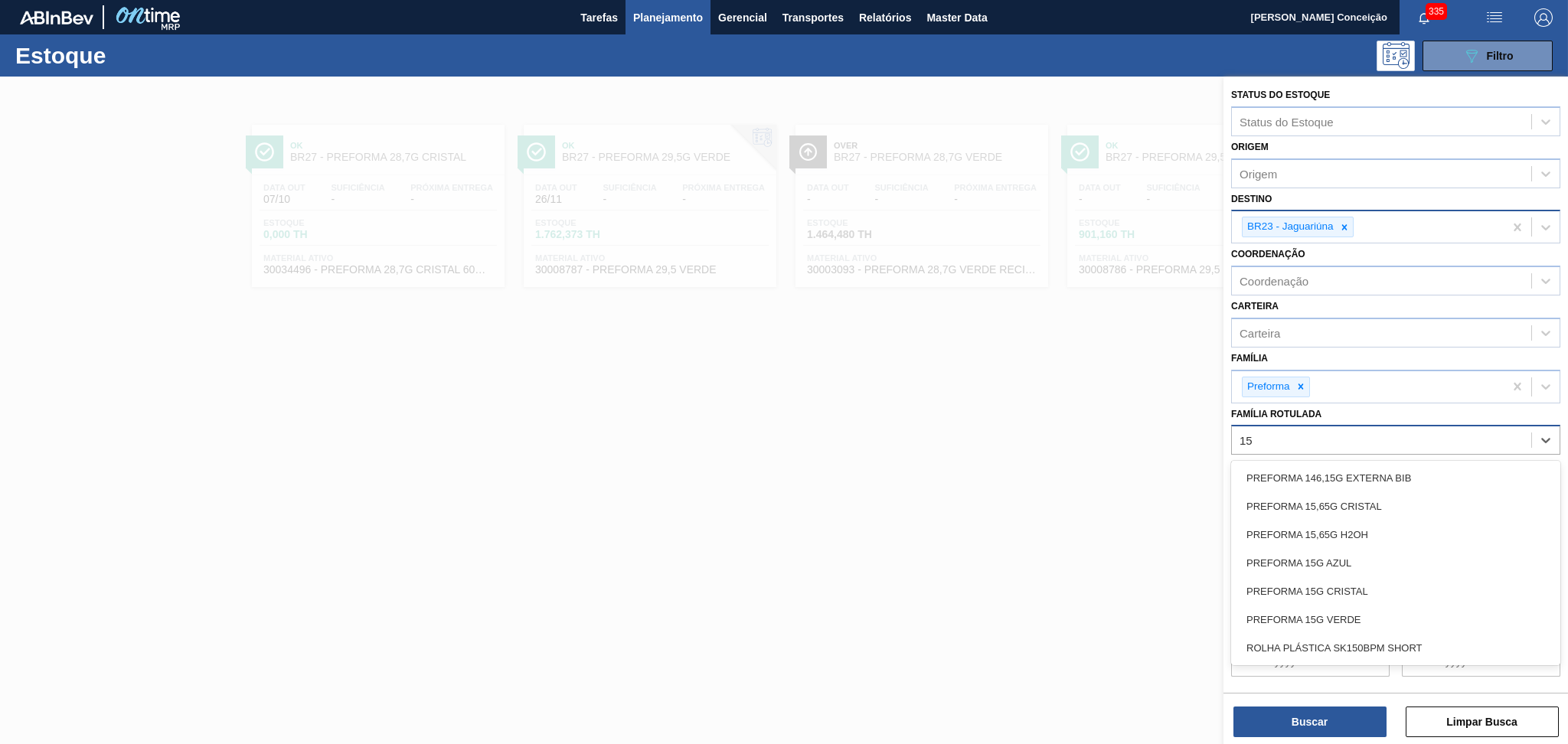
type Rotulada "15,"
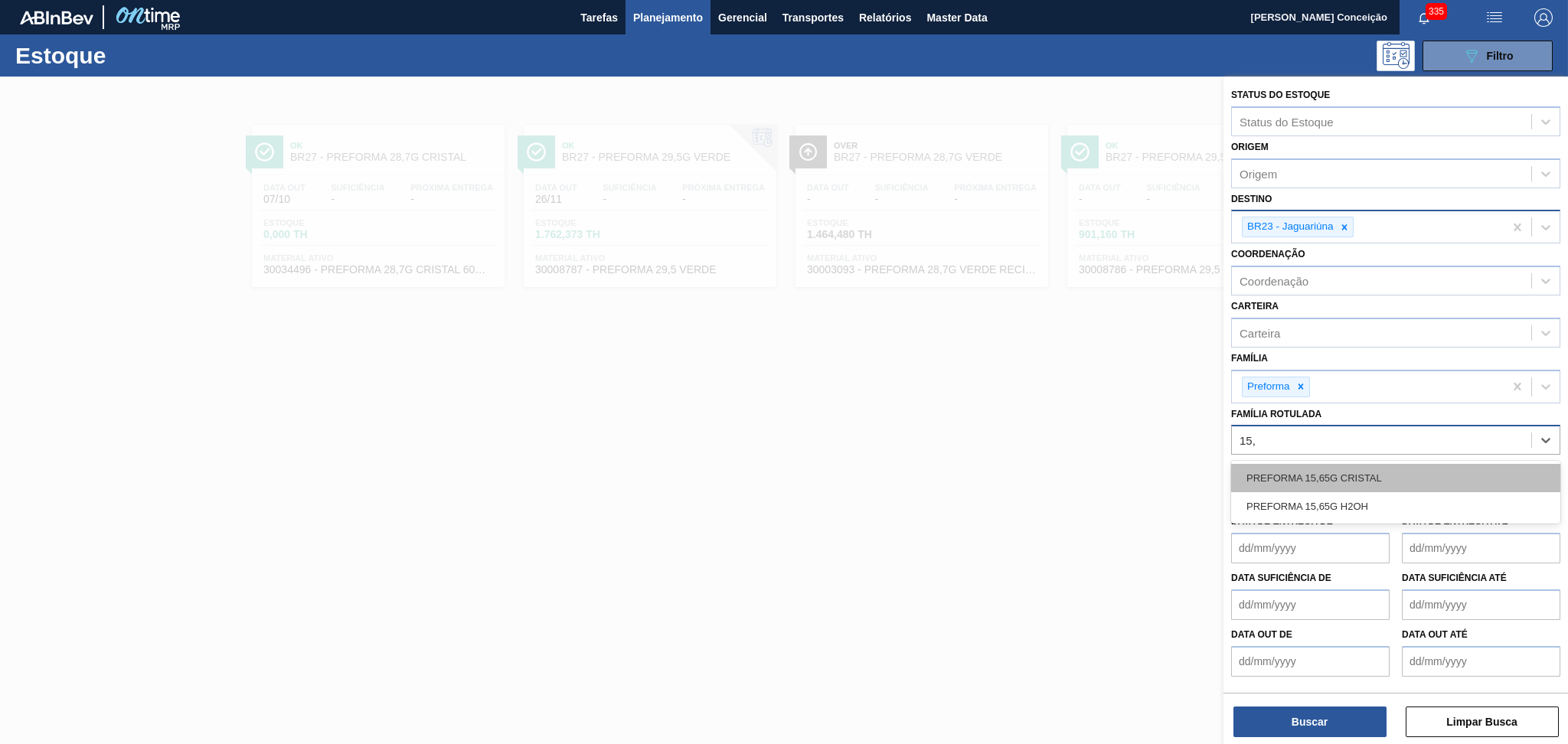
click at [1376, 467] on div "PREFORMA 15,65G CRISTAL" at bounding box center [1396, 478] width 329 height 28
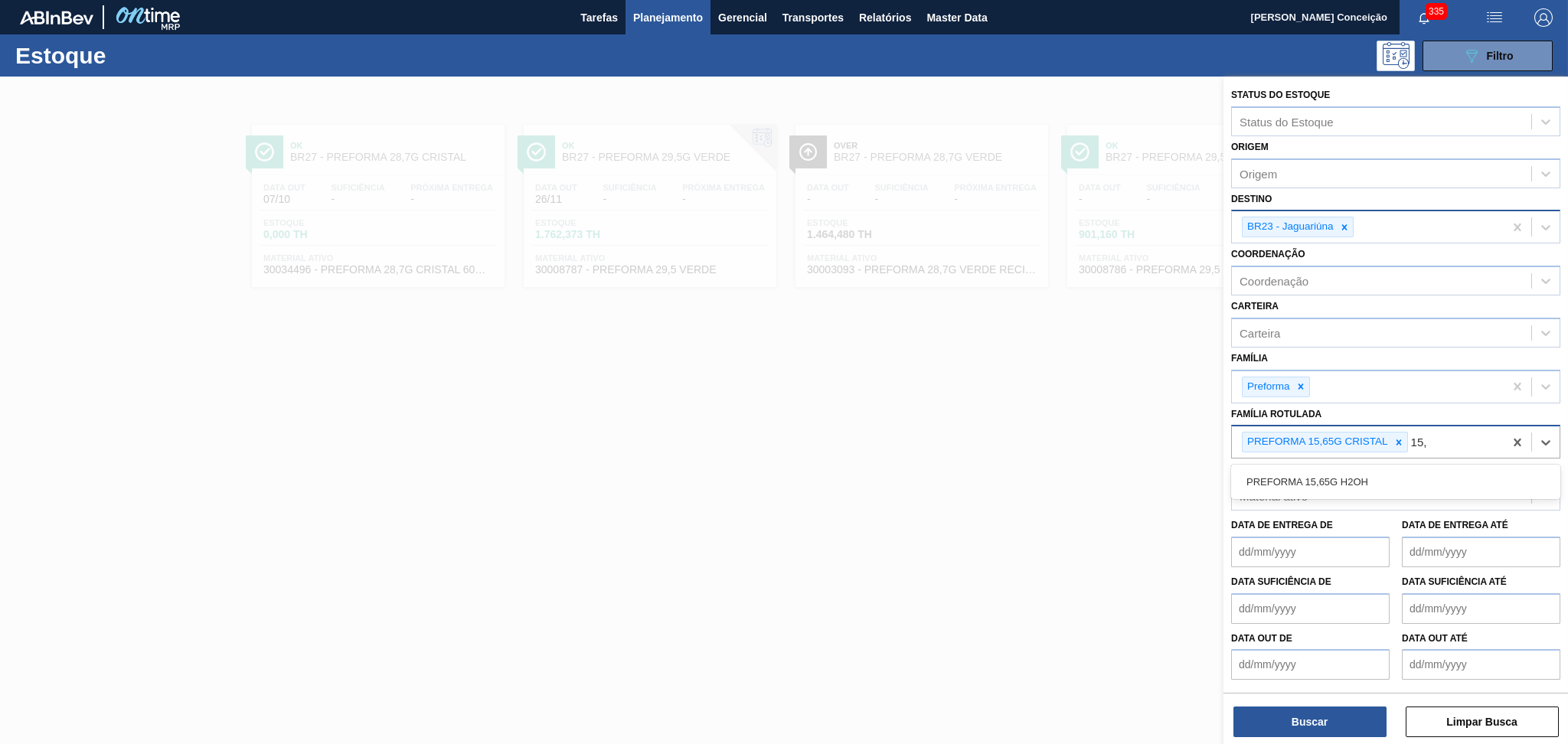
type Rotulada "15,6"
click at [1379, 476] on div "PREFORMA 15,65G H2OH" at bounding box center [1396, 482] width 329 height 28
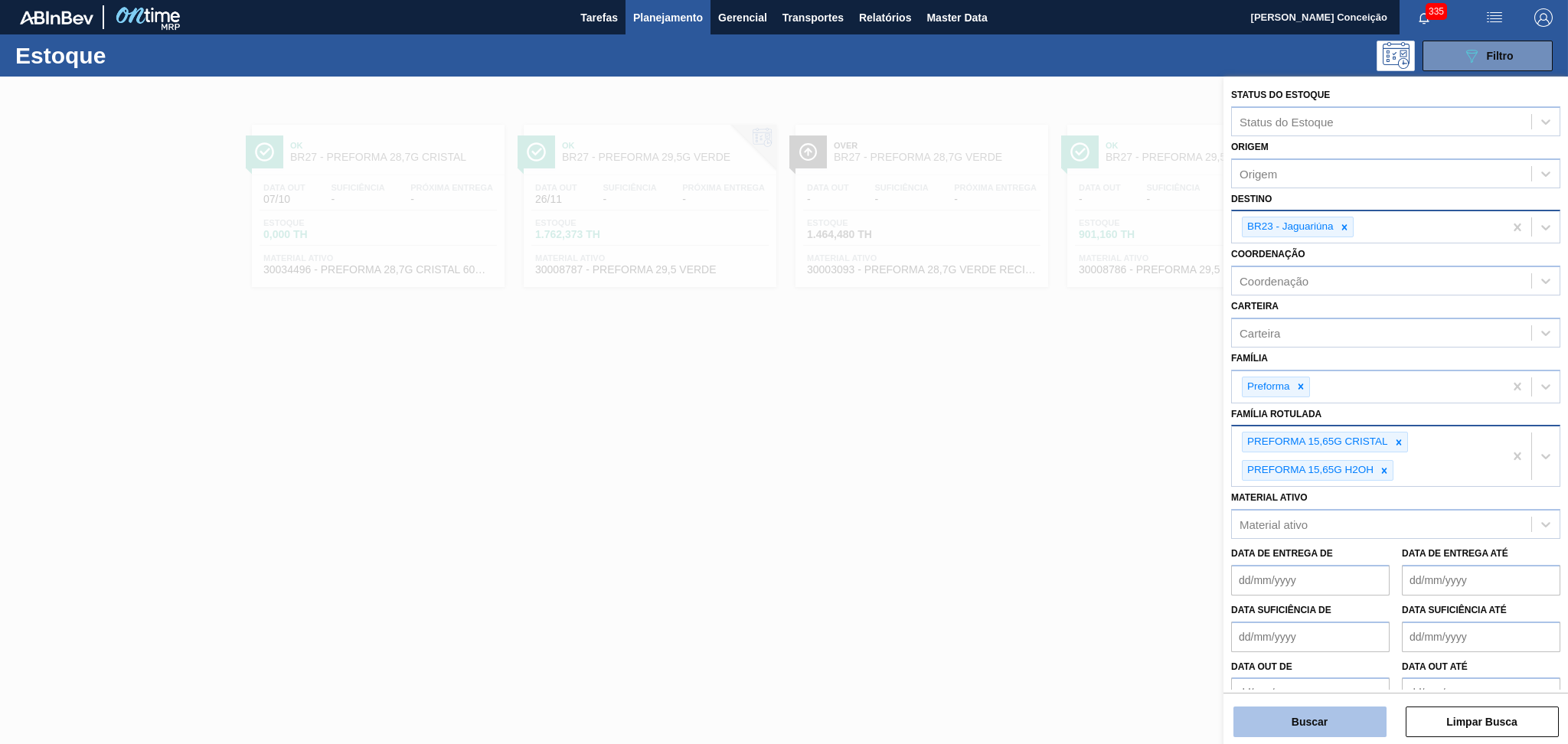
click at [1282, 720] on button "Buscar" at bounding box center [1309, 722] width 153 height 31
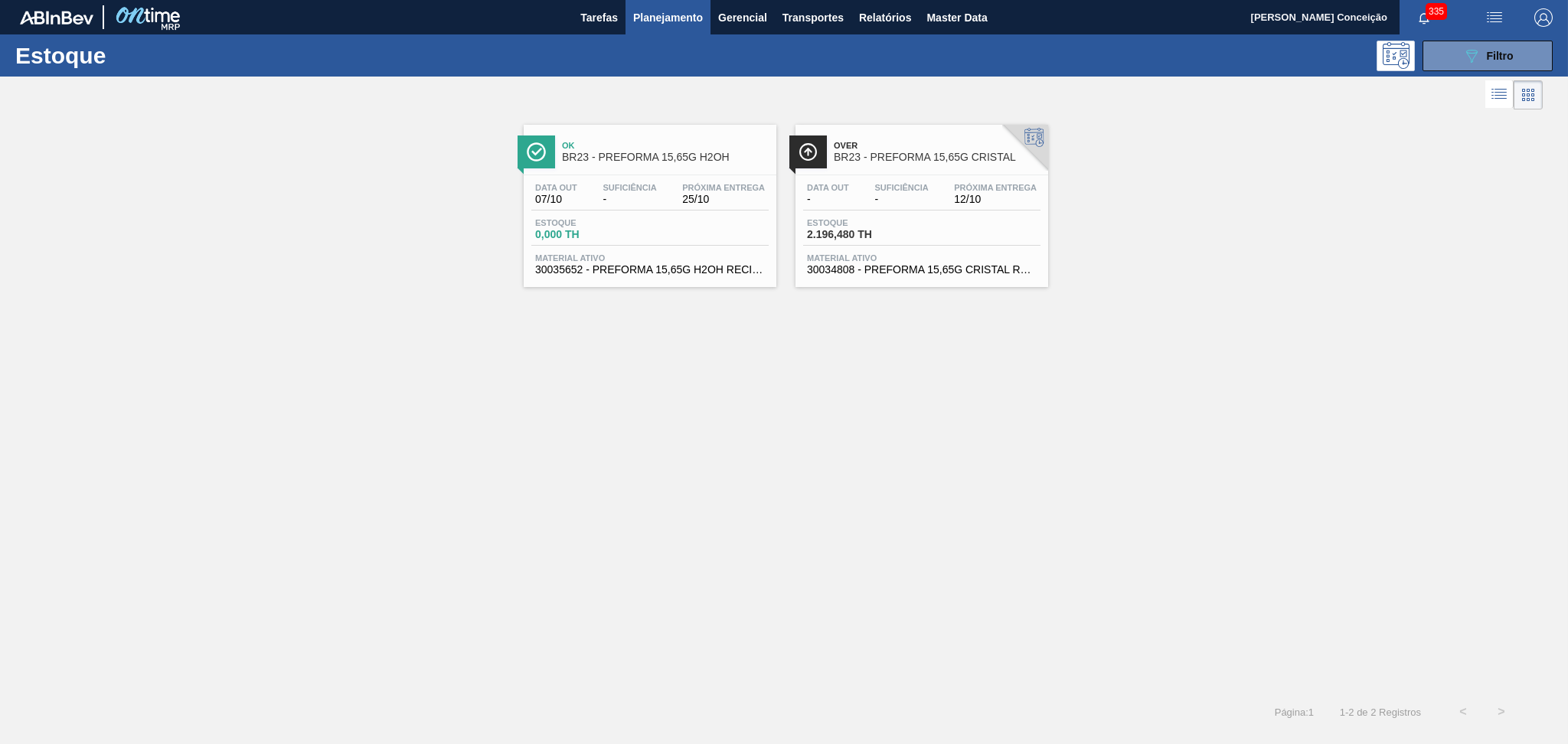
click at [612, 246] on div "Data out 07/10 Suficiência - Próxima Entrega 25/10 Estoque 0,000 TH Material at…" at bounding box center [650, 227] width 253 height 104
click at [888, 238] on span "2.196,480 TH" at bounding box center [859, 235] width 107 height 12
click at [1431, 73] on div "Estoque 089F7B8B-B2A5-4AFE-B5C0-19BA573D28AC Filtro" at bounding box center [784, 56] width 1568 height 42
click at [1495, 65] on button "089F7B8B-B2A5-4AFE-B5C0-19BA573D28AC Filtro" at bounding box center [1487, 56] width 130 height 31
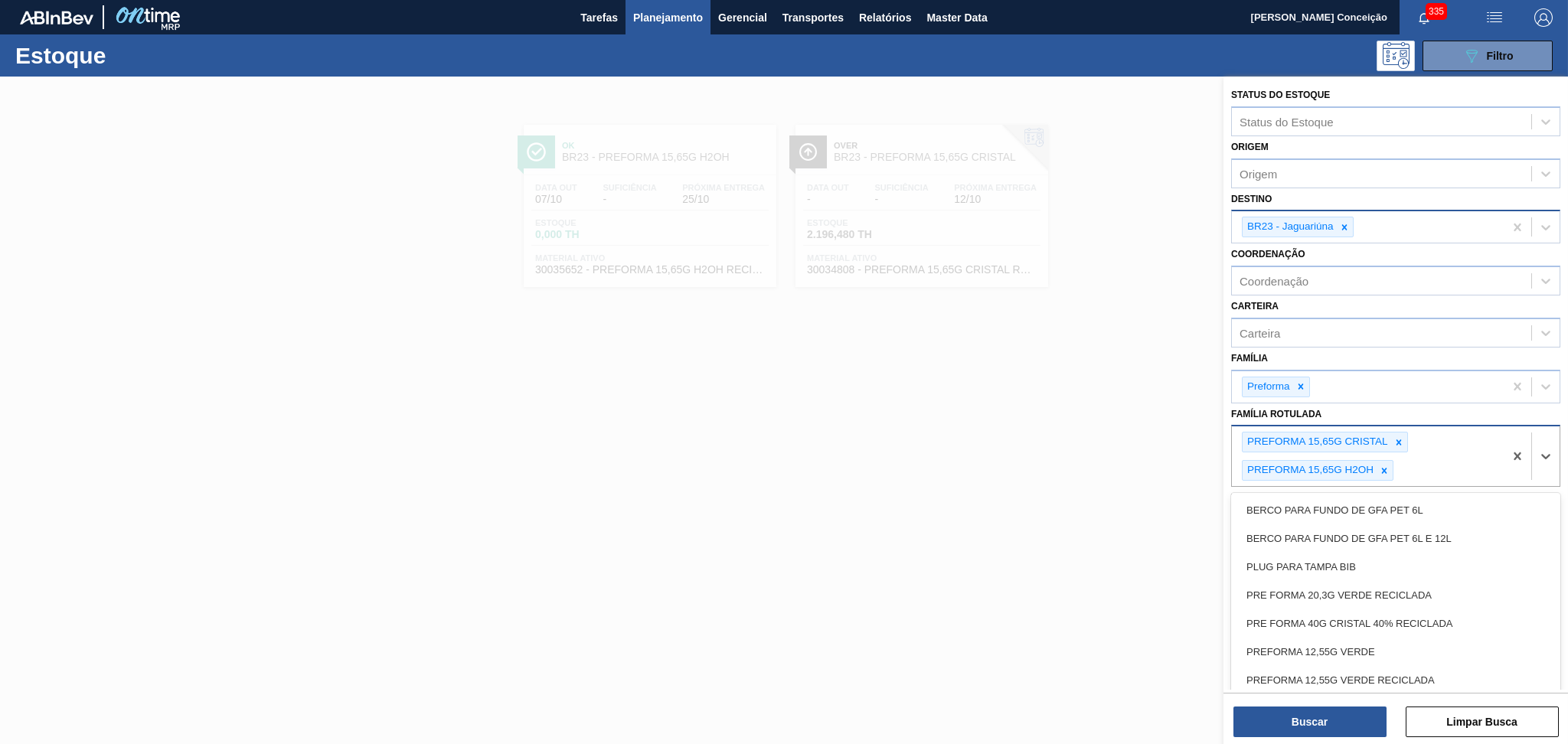
click at [1427, 458] on div "PREFORMA 15,65G CRISTAL PREFORMA 15,65G H2OH" at bounding box center [1367, 457] width 272 height 60
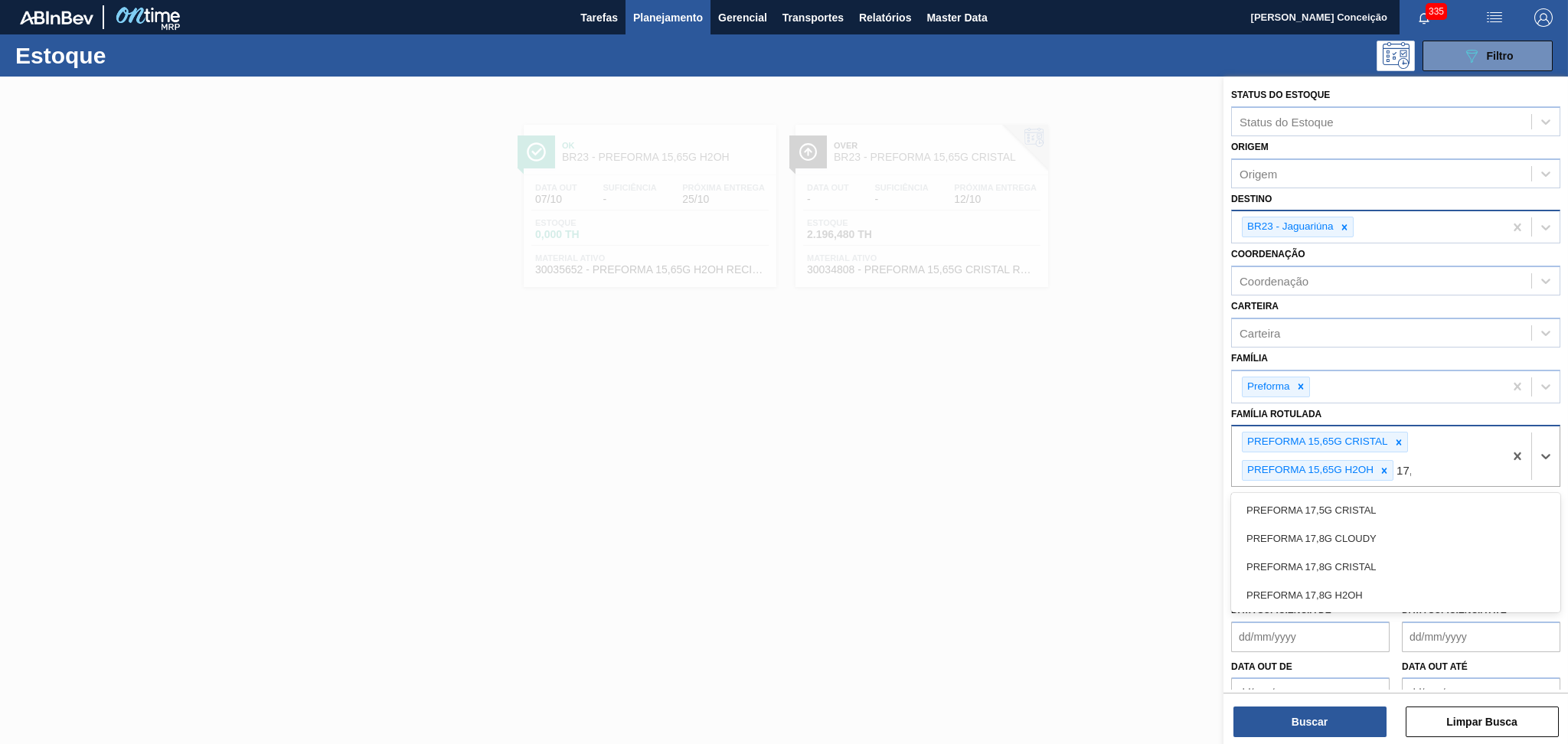
type Rotulada "17,8"
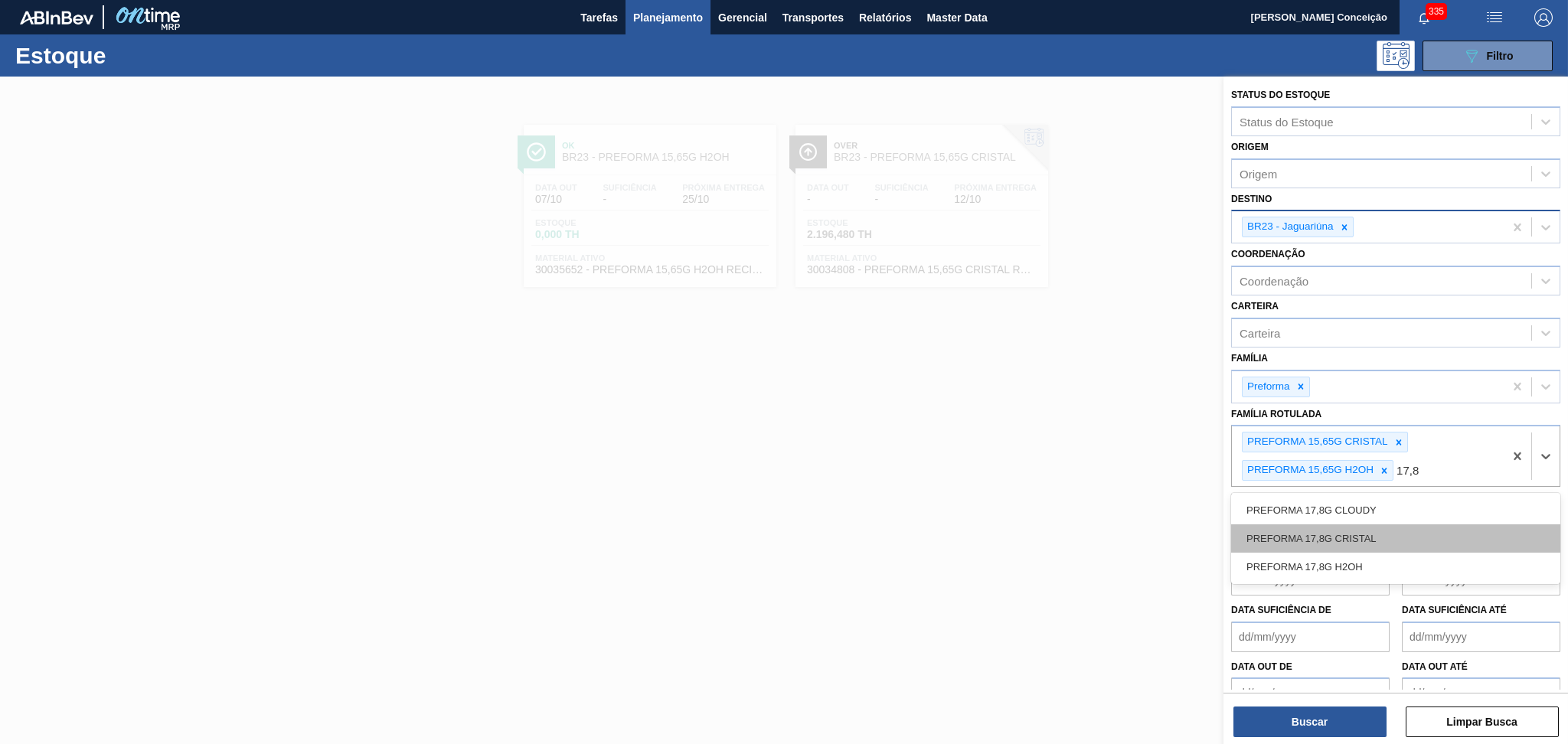
click at [1365, 527] on div "PREFORMA 17,8G CRISTAL" at bounding box center [1396, 538] width 329 height 28
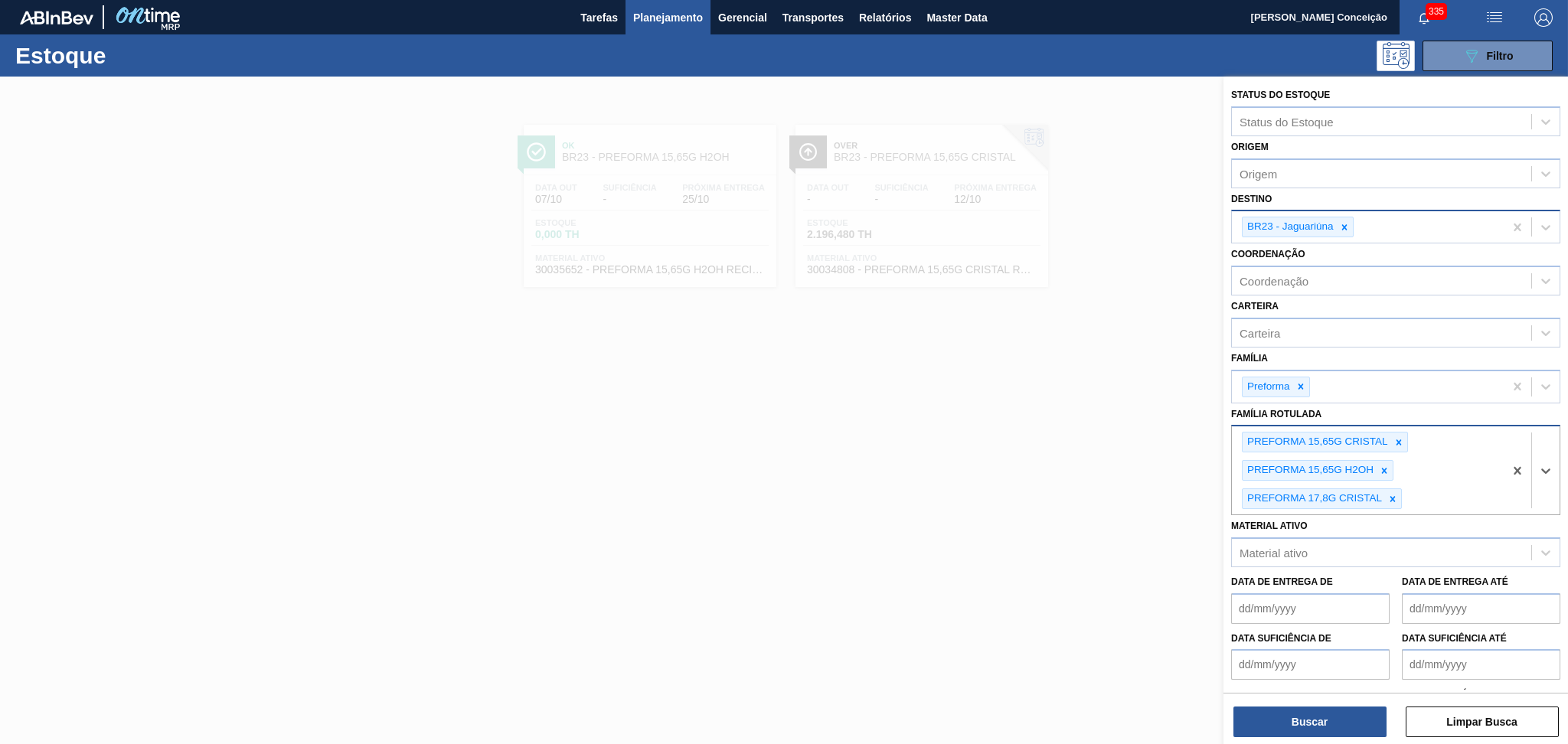
click at [1447, 488] on div "PREFORMA 15,65G CRISTAL PREFORMA 15,65G H2OH PREFORMA 17,8G CRISTAL" at bounding box center [1367, 471] width 272 height 88
type Rotulada "17,8"
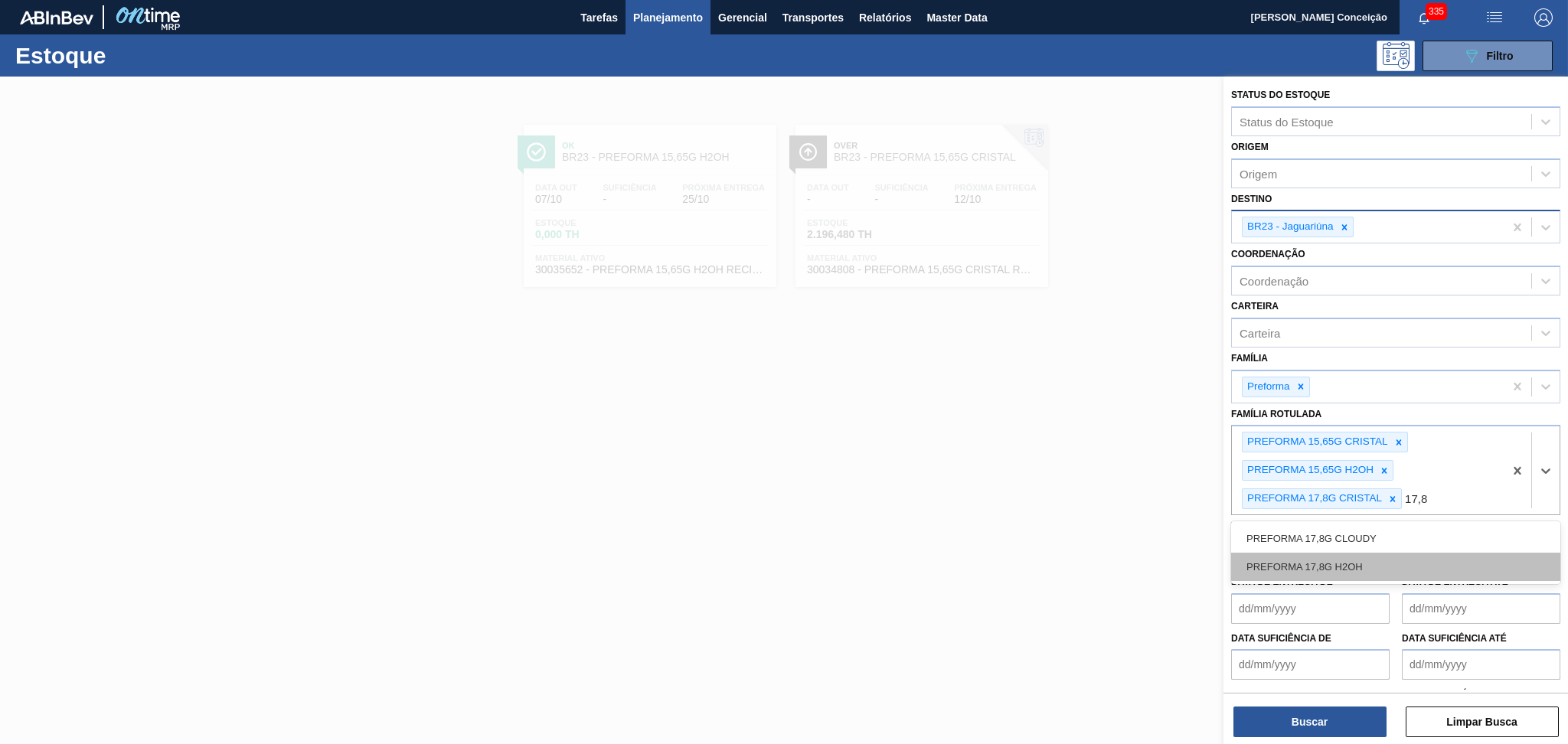
click at [1370, 555] on div "PREFORMA 17,8G H2OH" at bounding box center [1396, 566] width 329 height 28
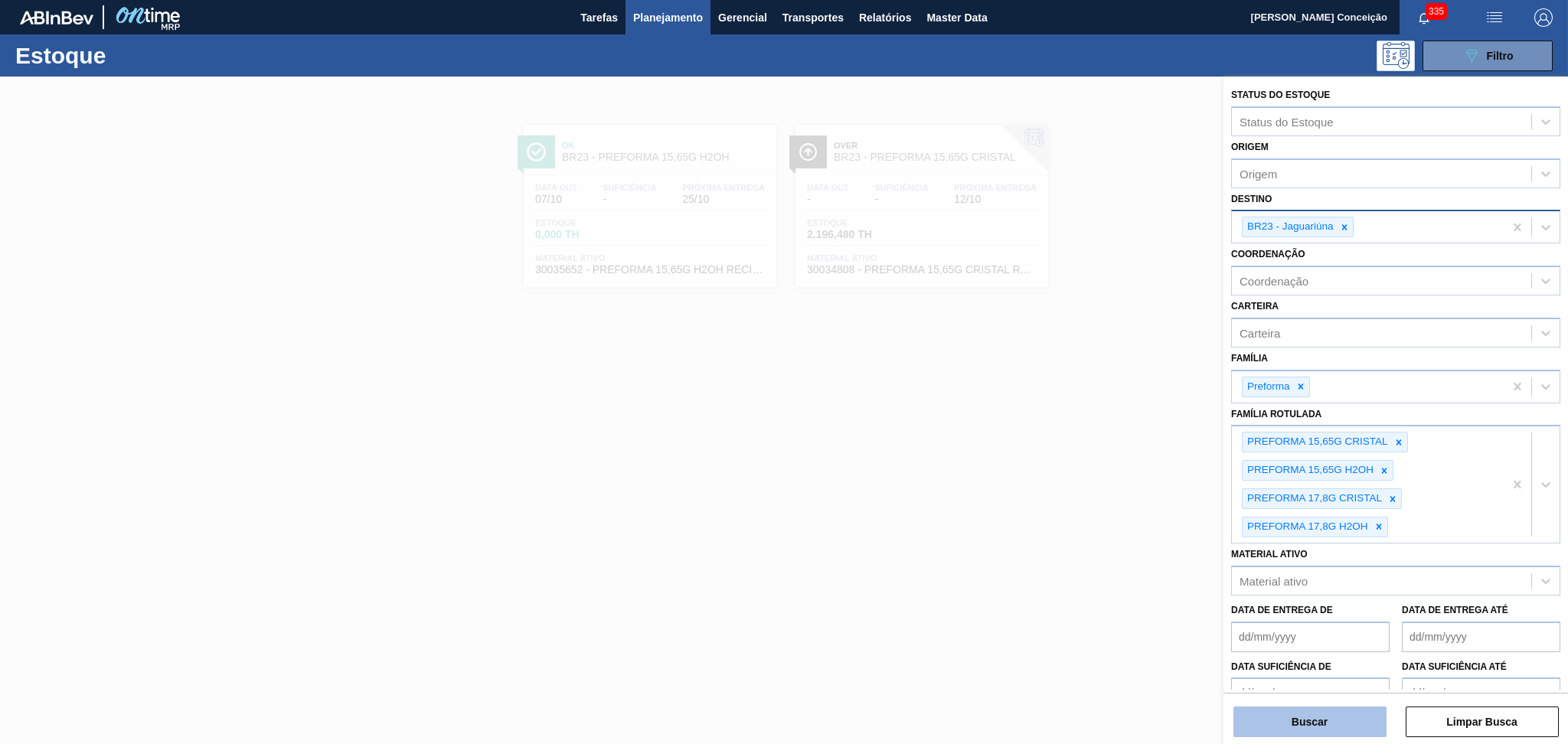
click at [1307, 720] on button "Buscar" at bounding box center [1309, 722] width 153 height 31
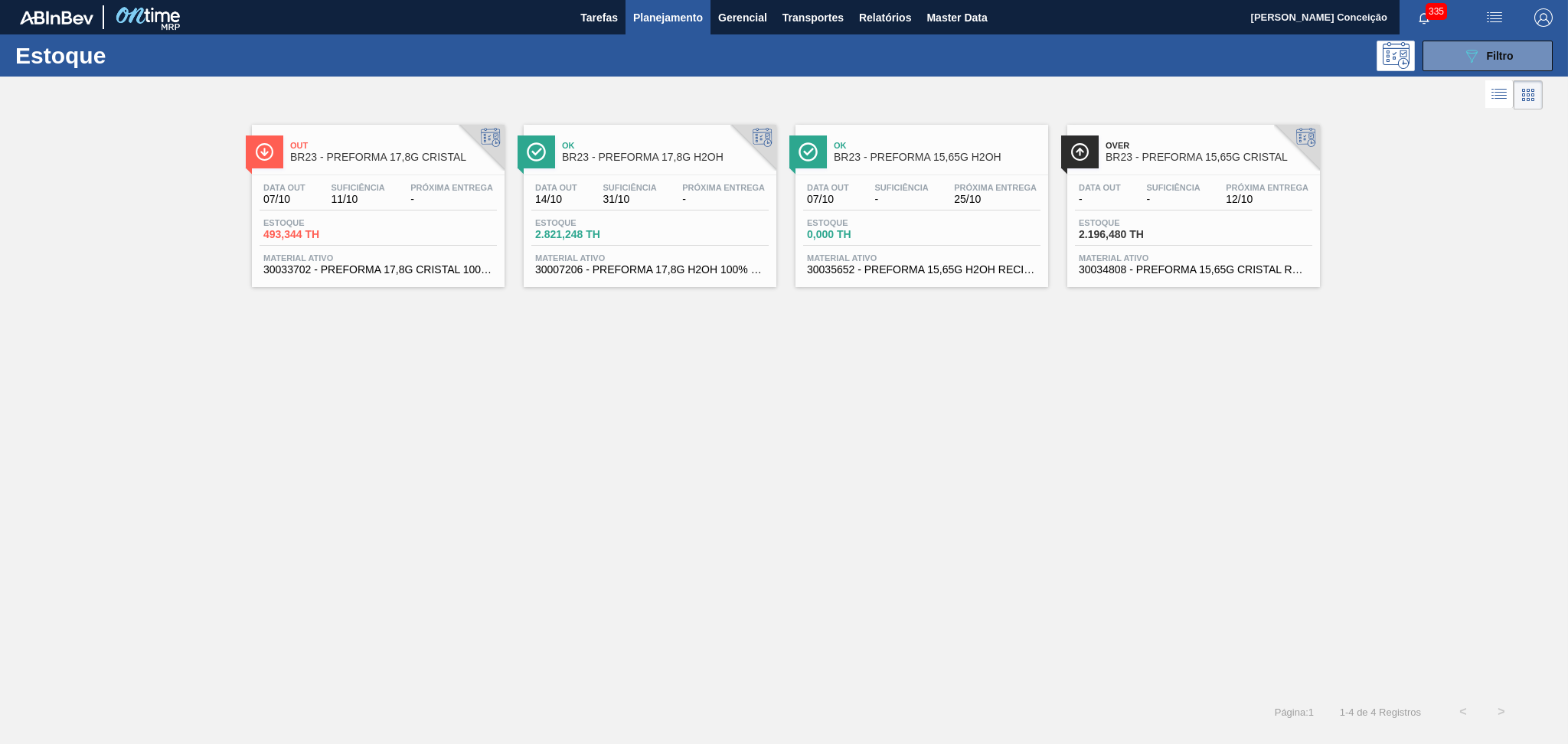
click at [373, 214] on div "Data out 07/10 Suficiência 11/10 Próxima Entrega - Estoque 493,344 TH Material …" at bounding box center [378, 227] width 253 height 104
click at [577, 193] on div "Data out 14/10" at bounding box center [557, 193] width 50 height 22
click at [787, 348] on div "Out BR23 - PREFORMA 17,8G CRISTAL Data out 07/10 Suficiência 11/10 Próxima Entr…" at bounding box center [784, 403] width 1568 height 580
click at [337, 457] on div "Out BR23 - PREFORMA 17,8G CRISTAL Data out 07/10 Suficiência 11/10 Próxima Entr…" at bounding box center [784, 403] width 1568 height 580
click at [1145, 189] on div "Suficiência -" at bounding box center [1173, 193] width 62 height 22
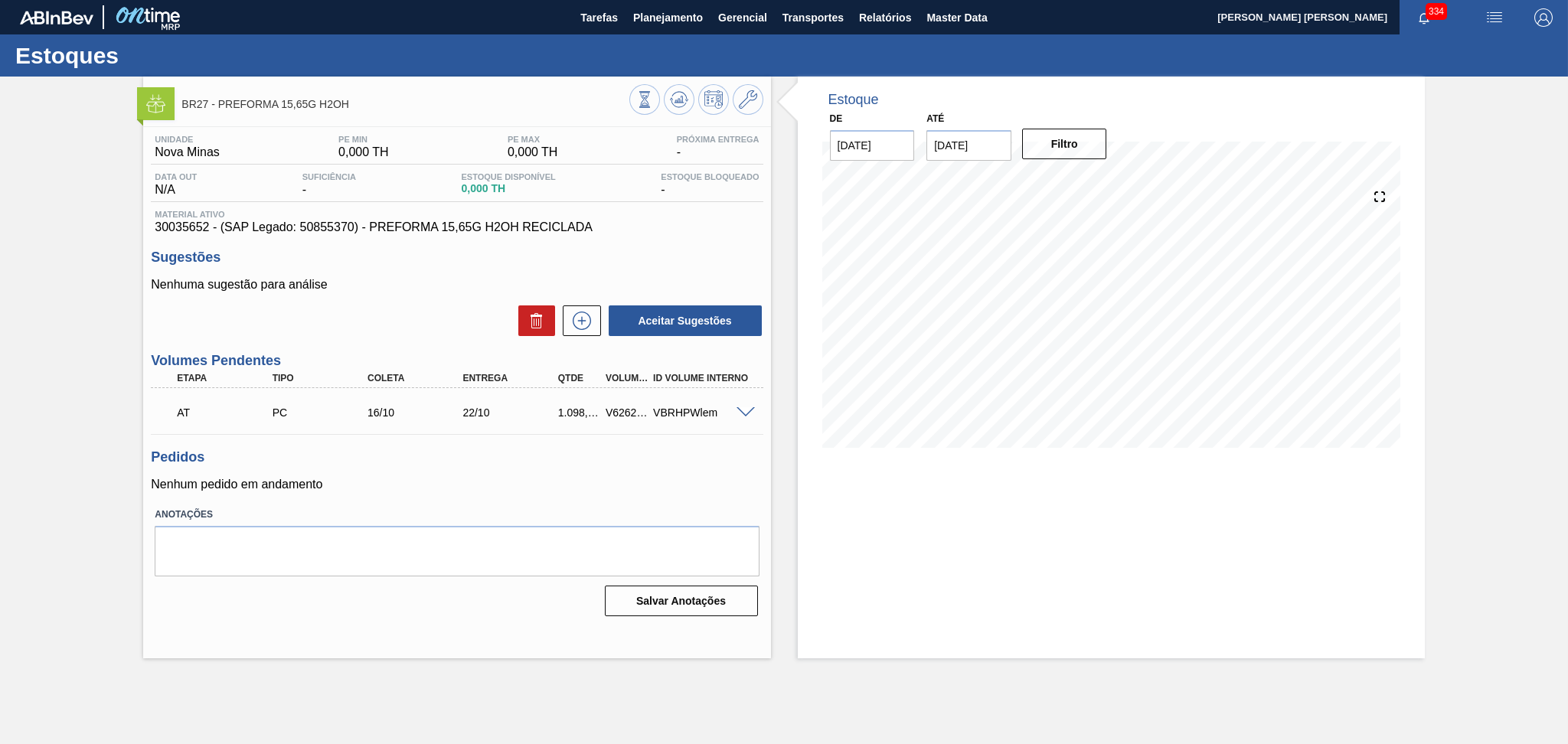
click at [497, 490] on p "Nenhum pedido em andamento" at bounding box center [457, 484] width 611 height 13
click at [744, 408] on span at bounding box center [745, 413] width 18 height 12
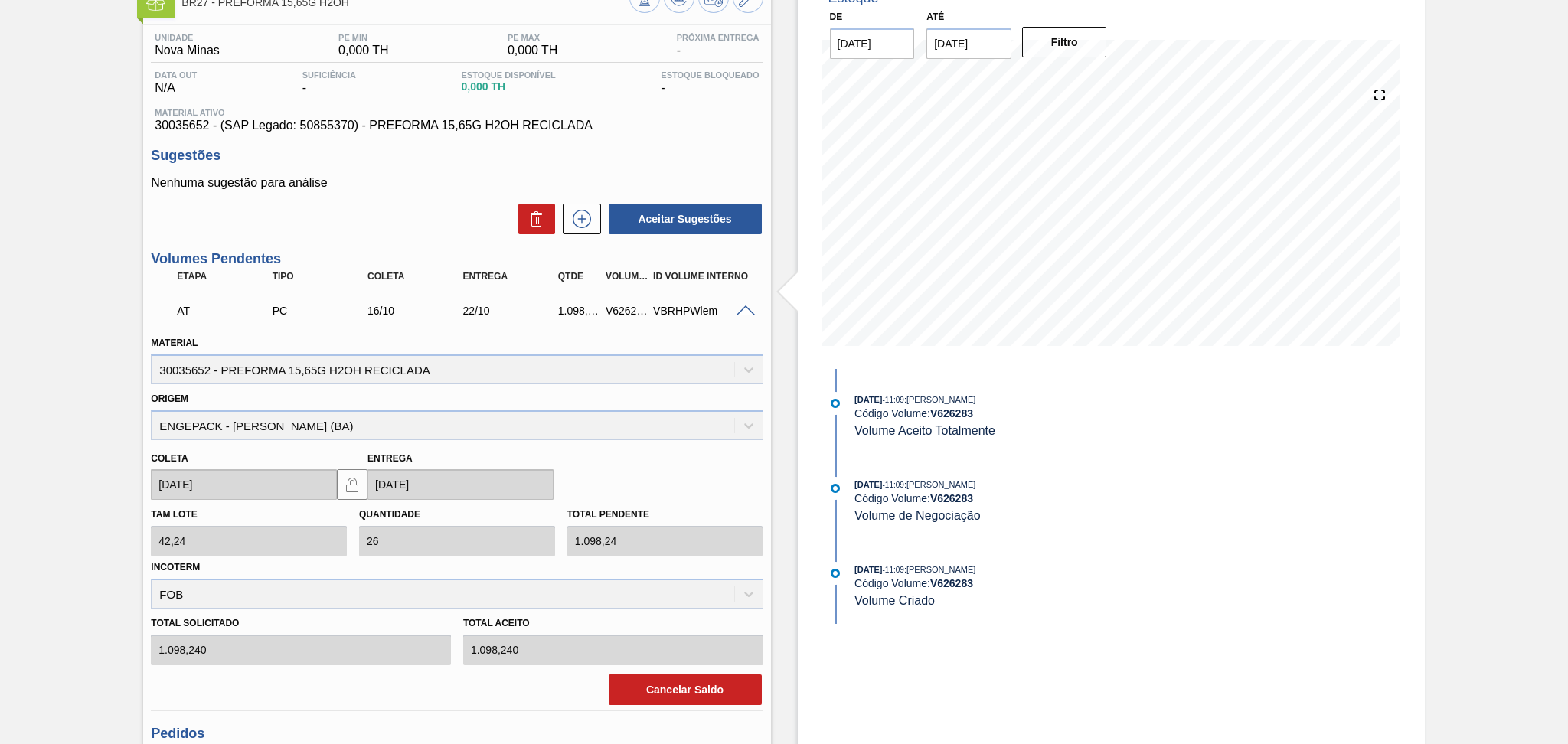
scroll to position [260, 0]
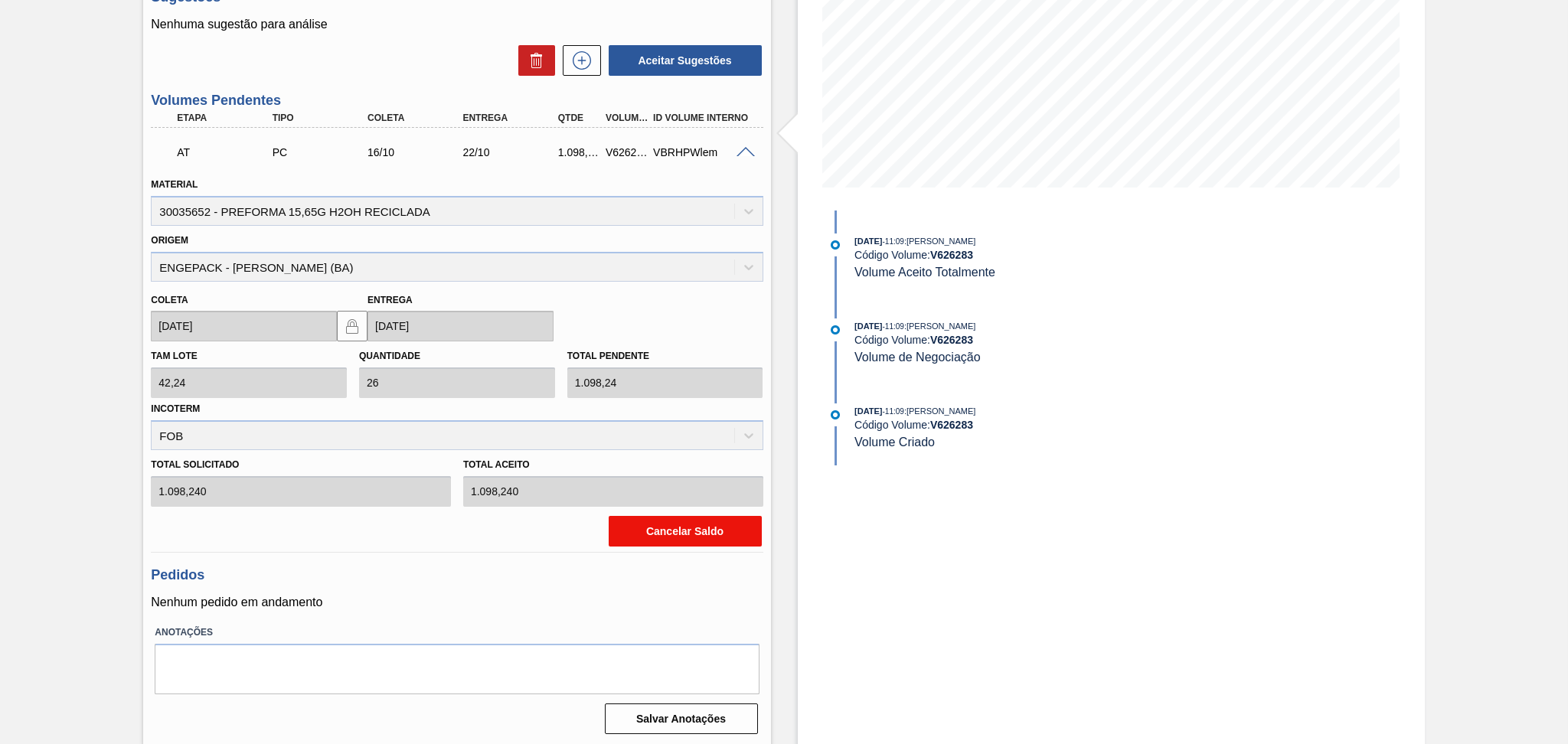
click at [667, 528] on button "Cancelar Saldo" at bounding box center [684, 532] width 153 height 31
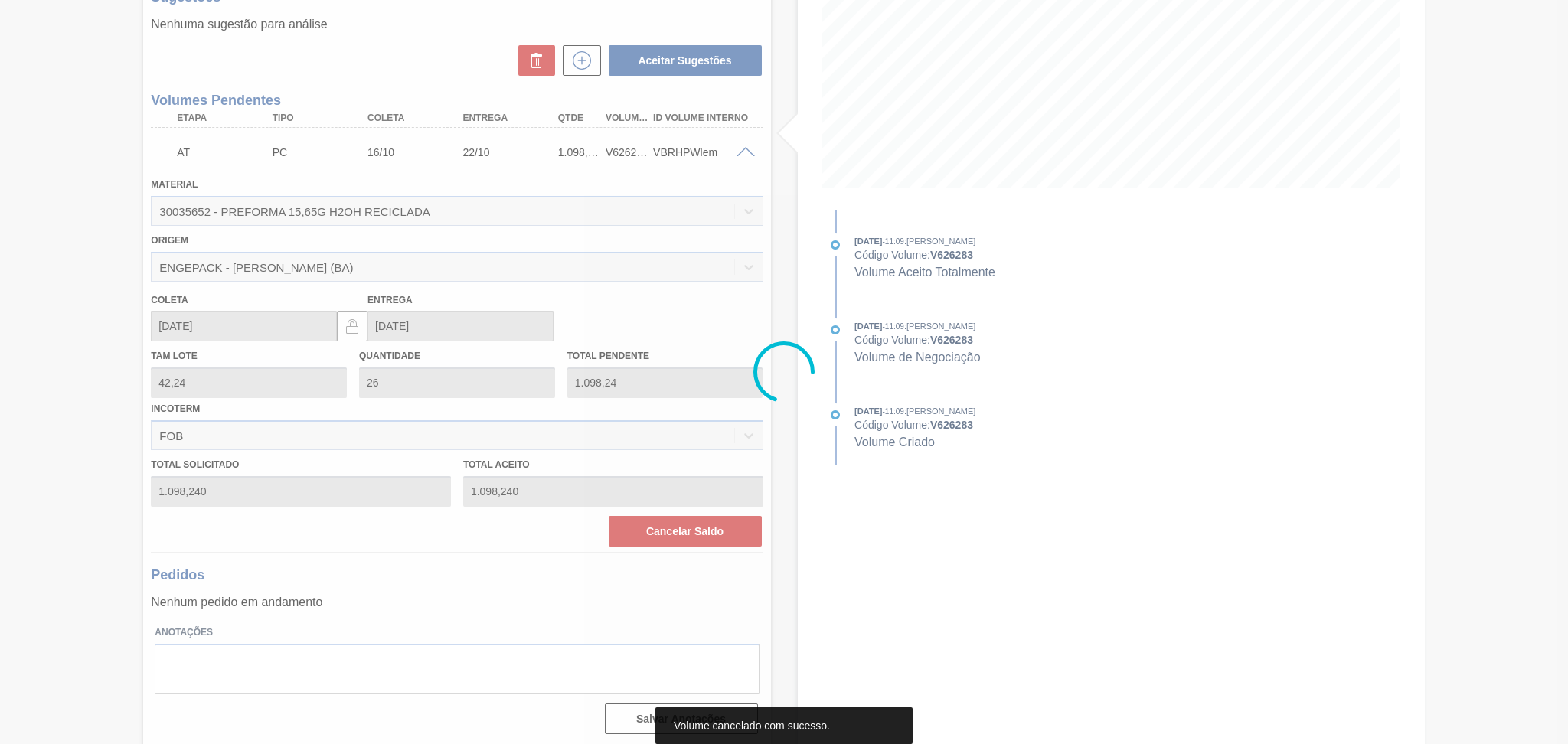
scroll to position [0, 0]
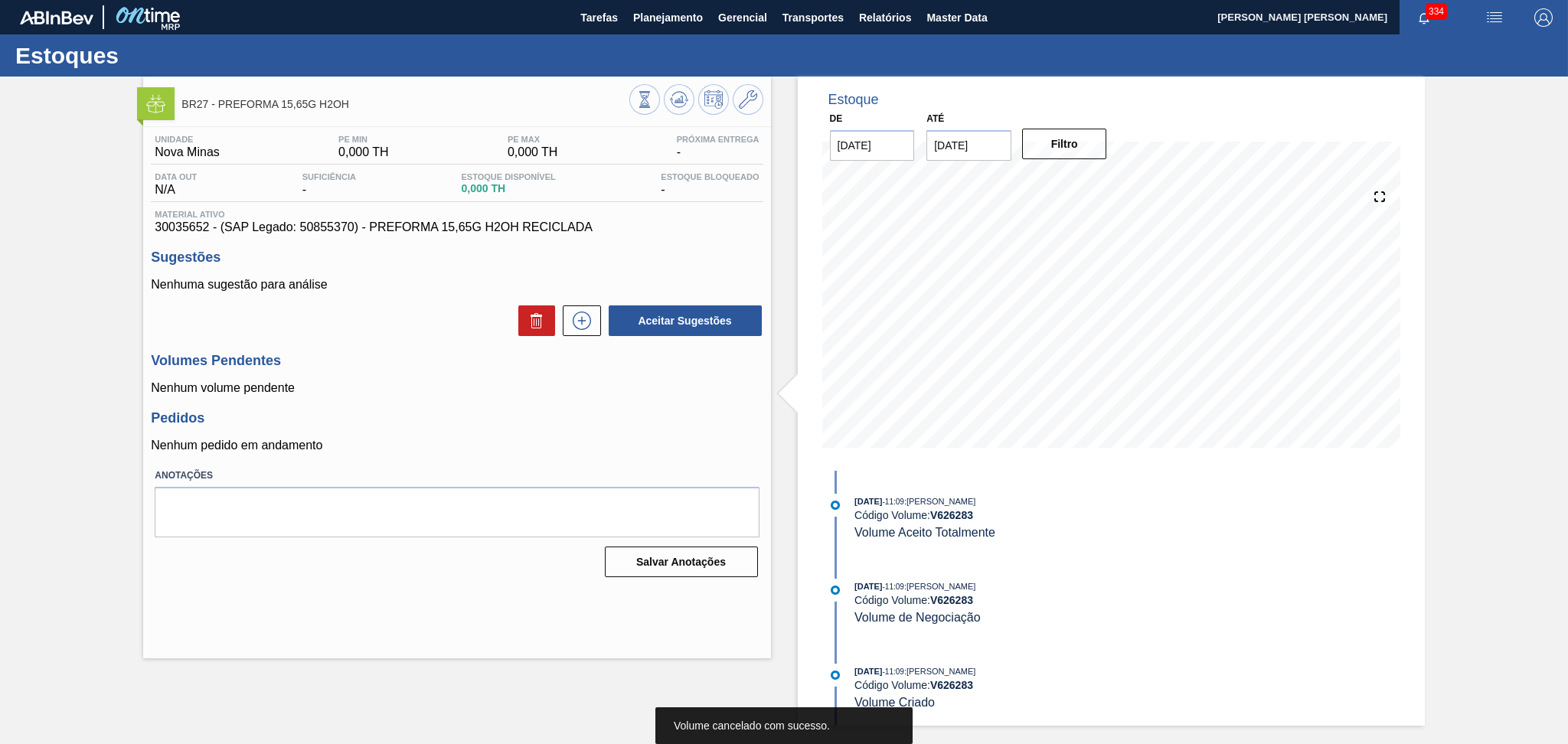
click at [491, 435] on div "Pedidos Nenhum pedido em andamento" at bounding box center [457, 432] width 611 height 42
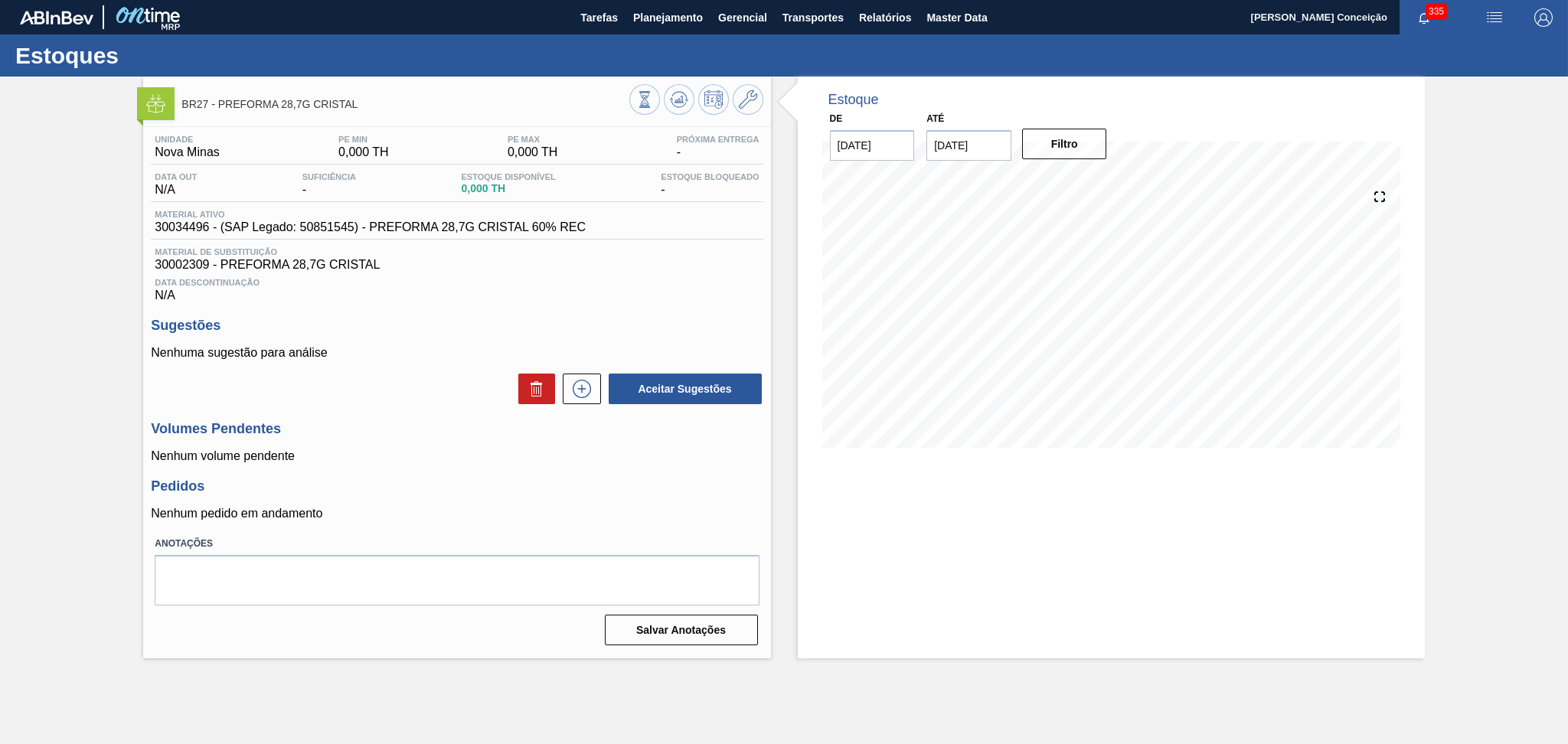
click at [398, 421] on h3 "Volumes Pendentes" at bounding box center [457, 429] width 611 height 16
click at [690, 93] on button at bounding box center [679, 100] width 31 height 31
click at [439, 344] on div "Sugestões Nenhuma sugestão para análise Aceitar Sugestões" at bounding box center [457, 361] width 611 height 88
click at [680, 102] on icon at bounding box center [679, 99] width 10 height 7
click at [634, 300] on div "Data Descontinuação N/A" at bounding box center [457, 287] width 611 height 31
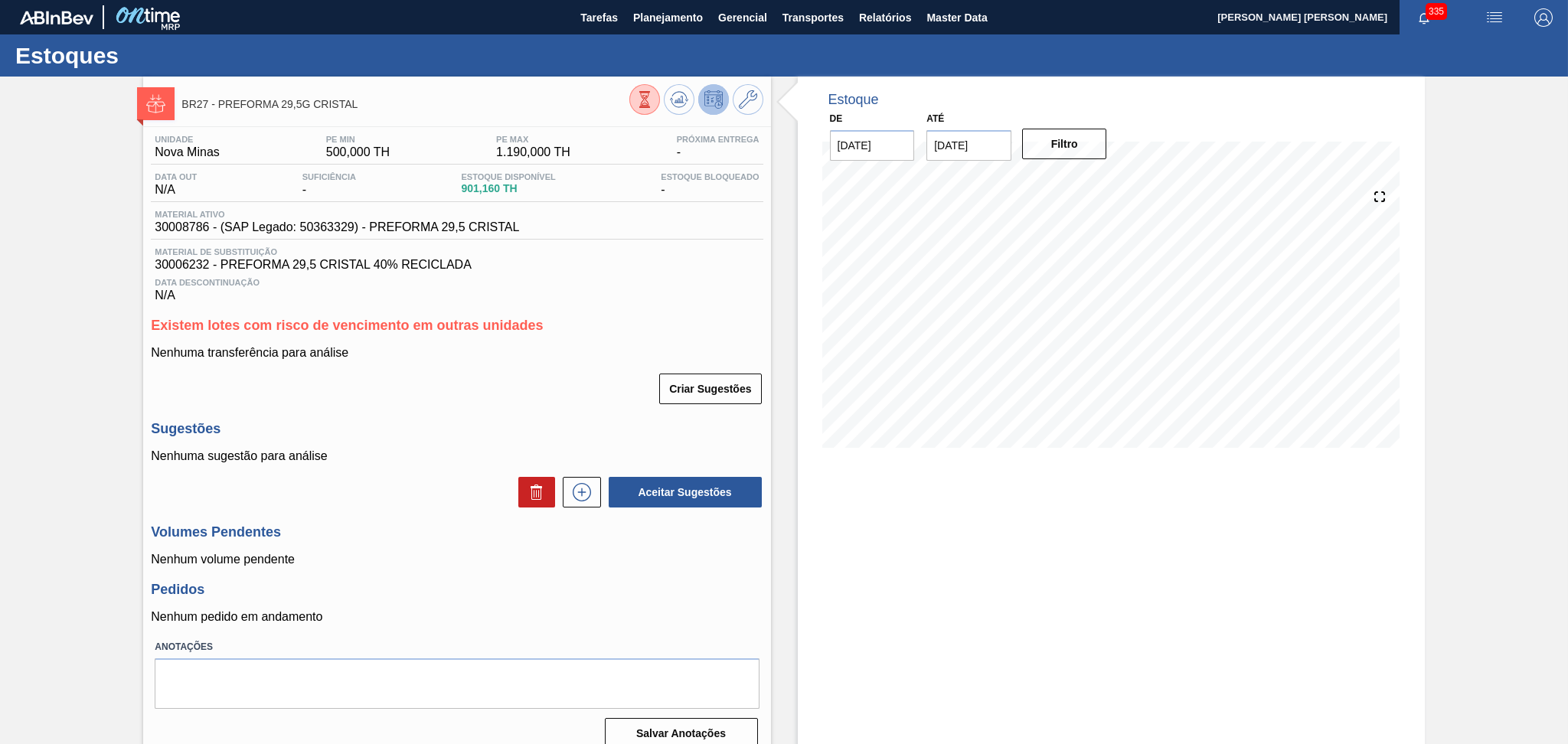
click at [560, 360] on div "Nenhuma transferência para análise Criar Sugestões" at bounding box center [457, 376] width 611 height 60
click at [479, 391] on div "Criar Sugestões" at bounding box center [457, 388] width 611 height 34
click at [534, 389] on div "Criar Sugestões" at bounding box center [457, 388] width 611 height 34
click at [465, 401] on div "Criar Sugestões" at bounding box center [457, 388] width 611 height 34
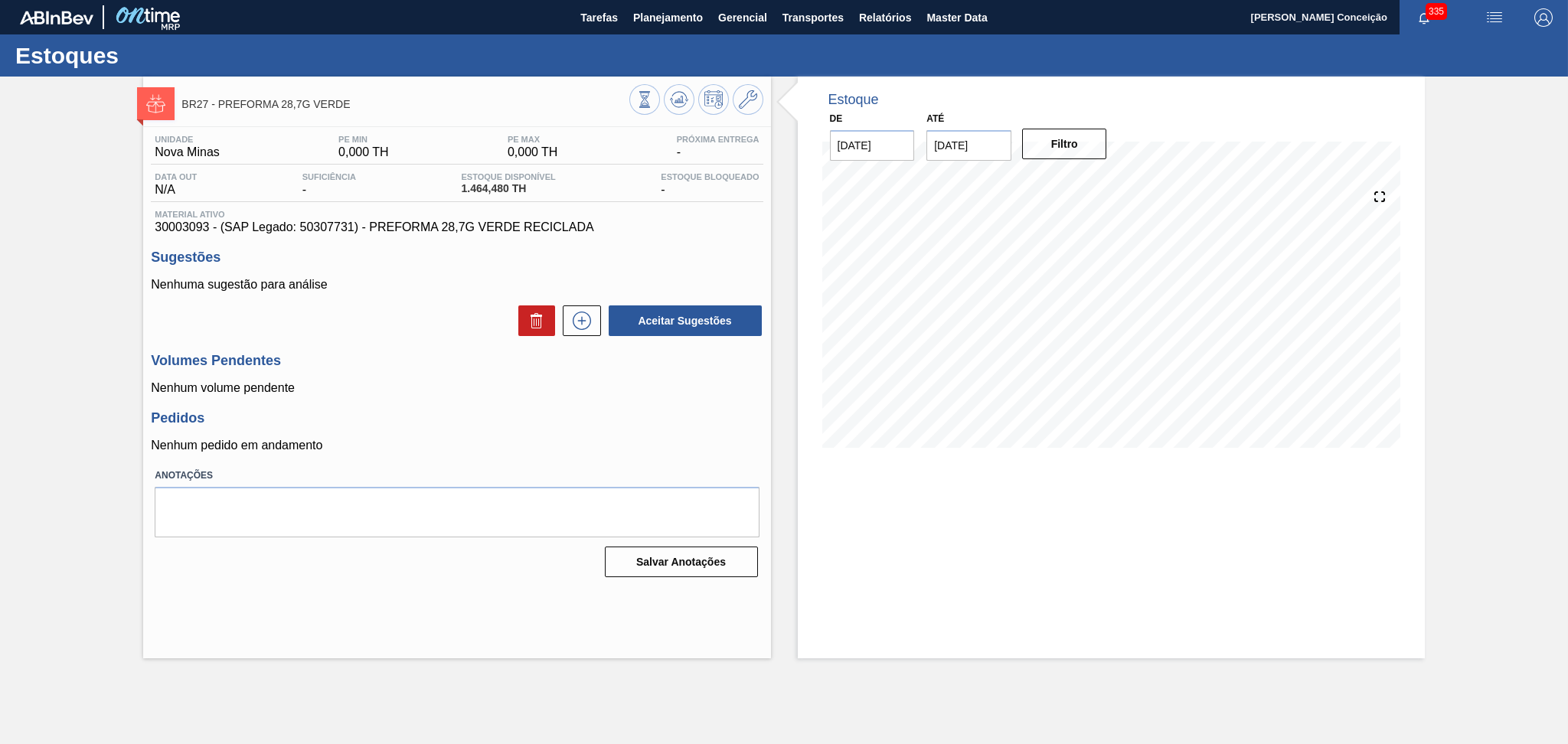
click at [443, 345] on div "Unidade Nova Minas PE MIN 0,000 TH PE MAX 0,000 TH Próxima Entrega - Data out N…" at bounding box center [457, 355] width 627 height 456
click at [671, 104] on icon at bounding box center [679, 104] width 15 height 8
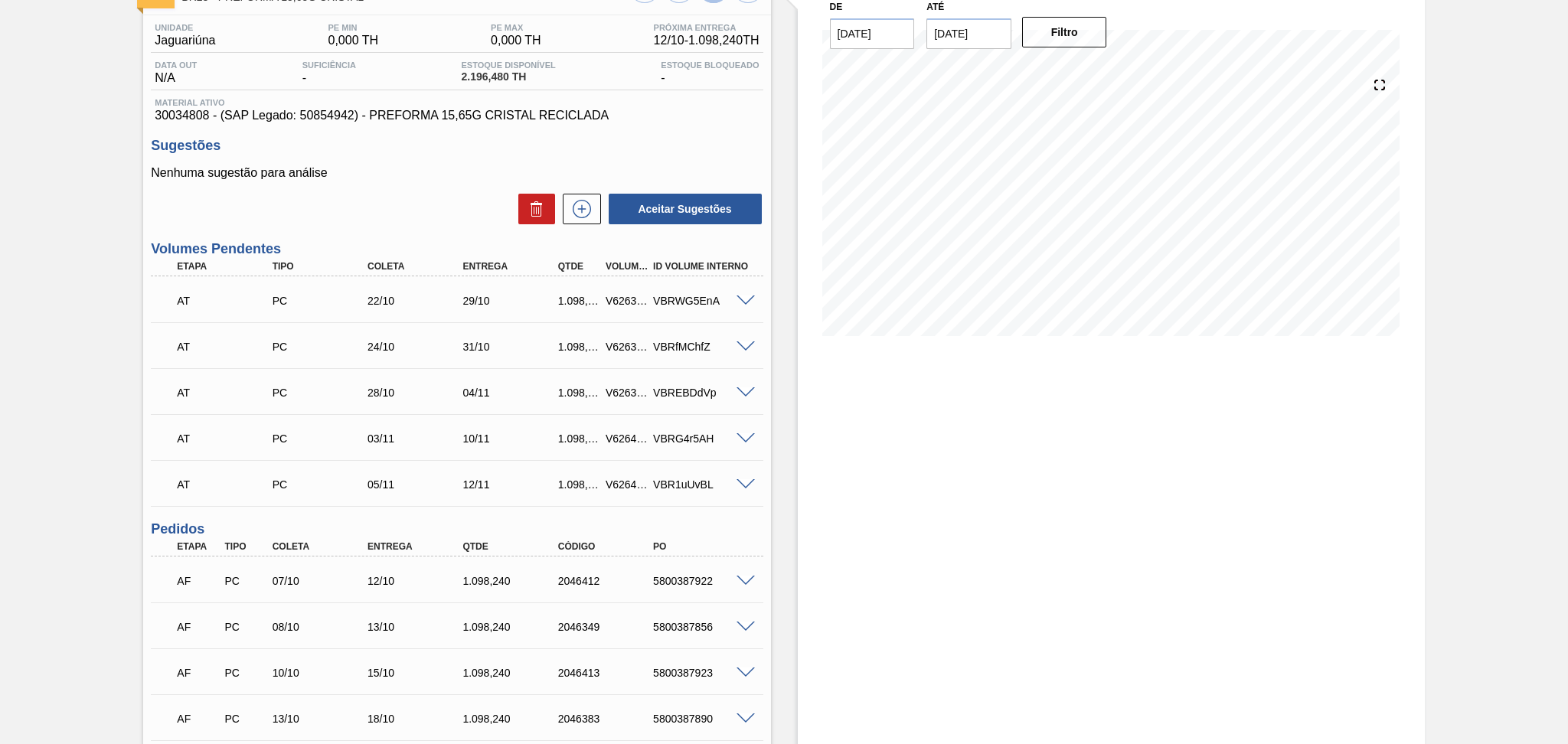
scroll to position [232, 0]
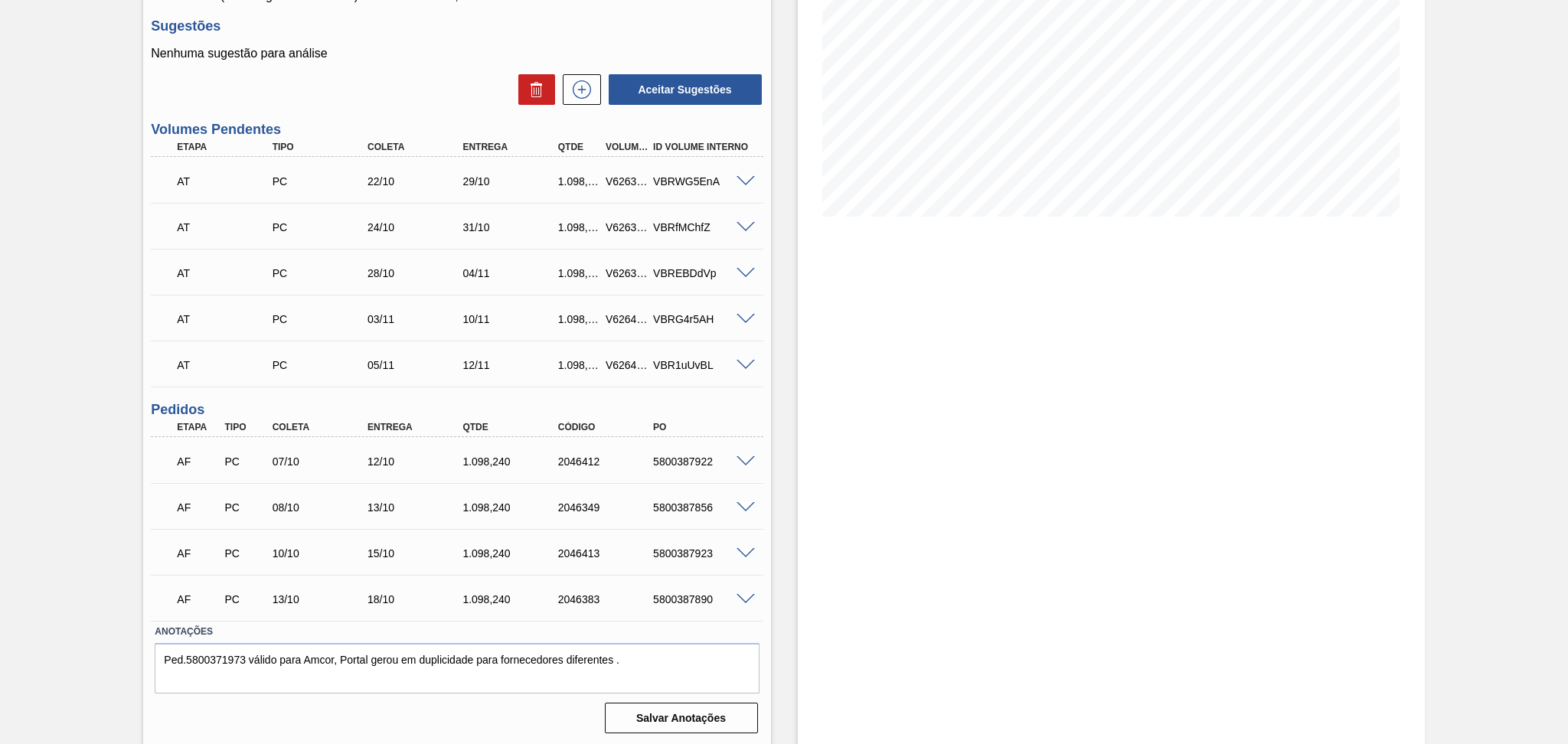
click at [740, 507] on span at bounding box center [745, 508] width 18 height 12
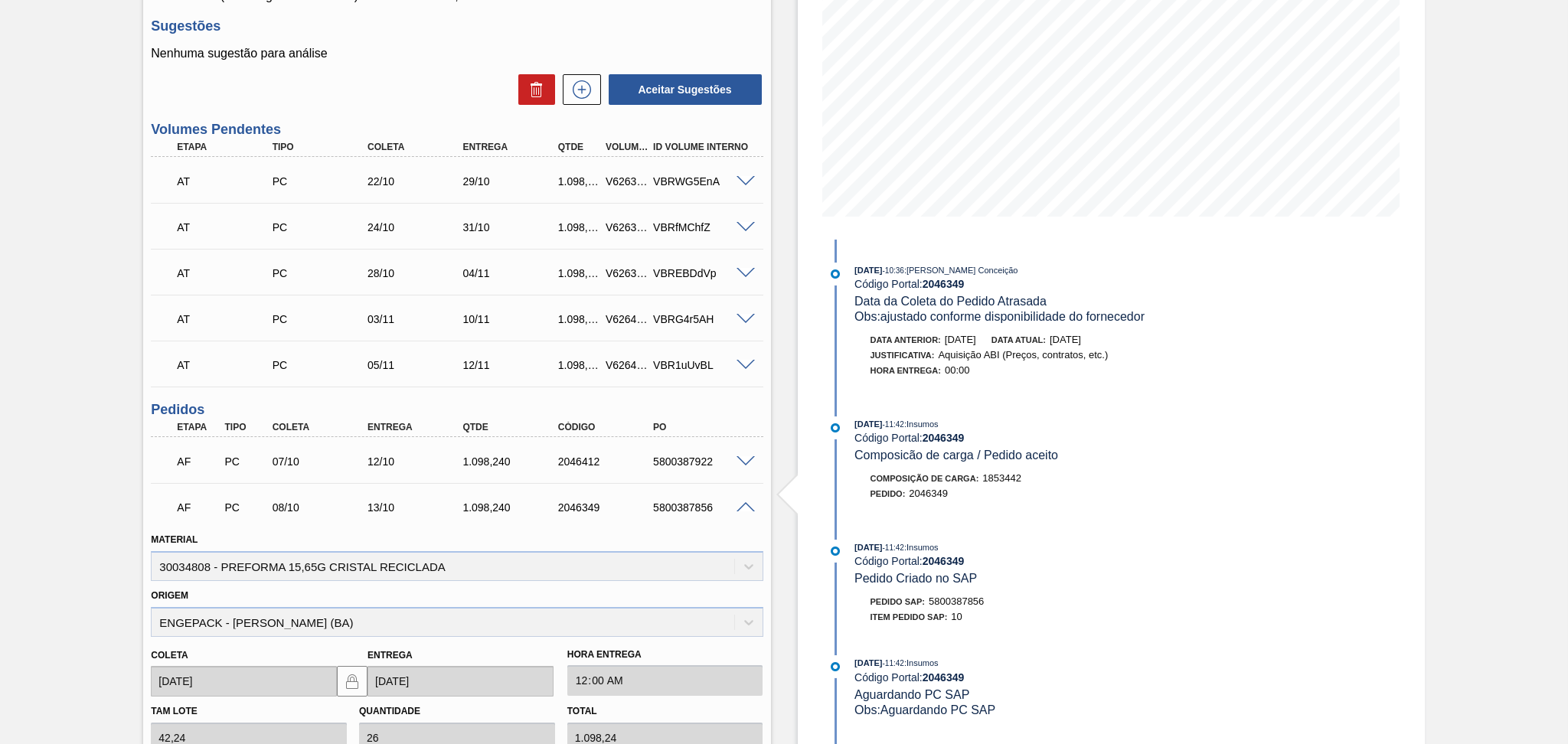
click at [748, 507] on span at bounding box center [745, 508] width 18 height 12
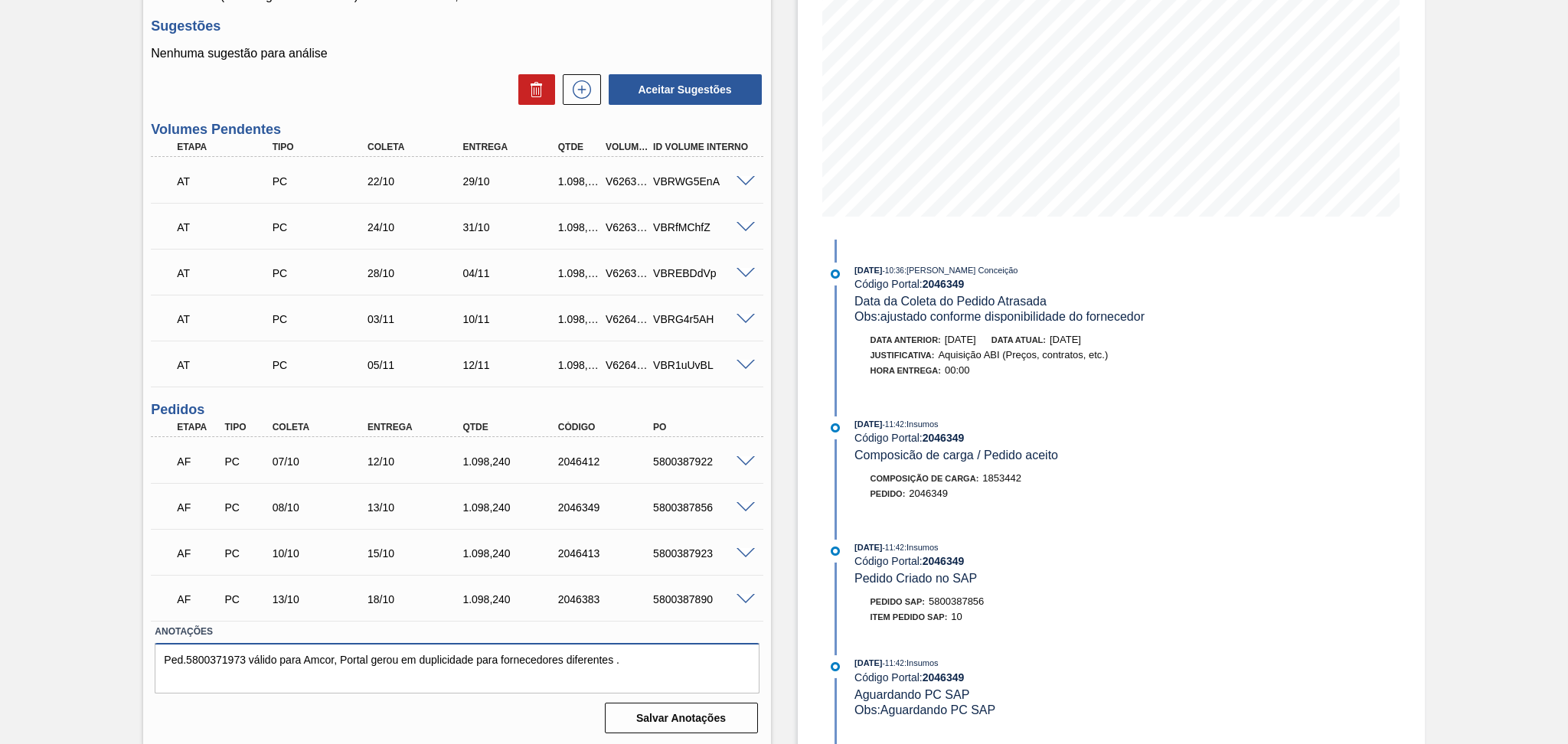
click at [641, 659] on textarea "Ped.5800371973 válido para Amcor, Portal gerou em duplicidade para fornecedores…" at bounding box center [457, 668] width 604 height 51
drag, startPoint x: 641, startPoint y: 659, endPoint x: 5, endPoint y: 667, distance: 636.1
click at [5, 667] on div "Aguardando Faturamento BR23 - PREFORMA 15,65G CRISTAL Unidade Jaguariúna PE MIN…" at bounding box center [784, 295] width 1568 height 901
click at [677, 660] on textarea "Ped.5800371973 válido para Amcor, Portal gerou em duplicidade para fornecedores…" at bounding box center [457, 668] width 604 height 51
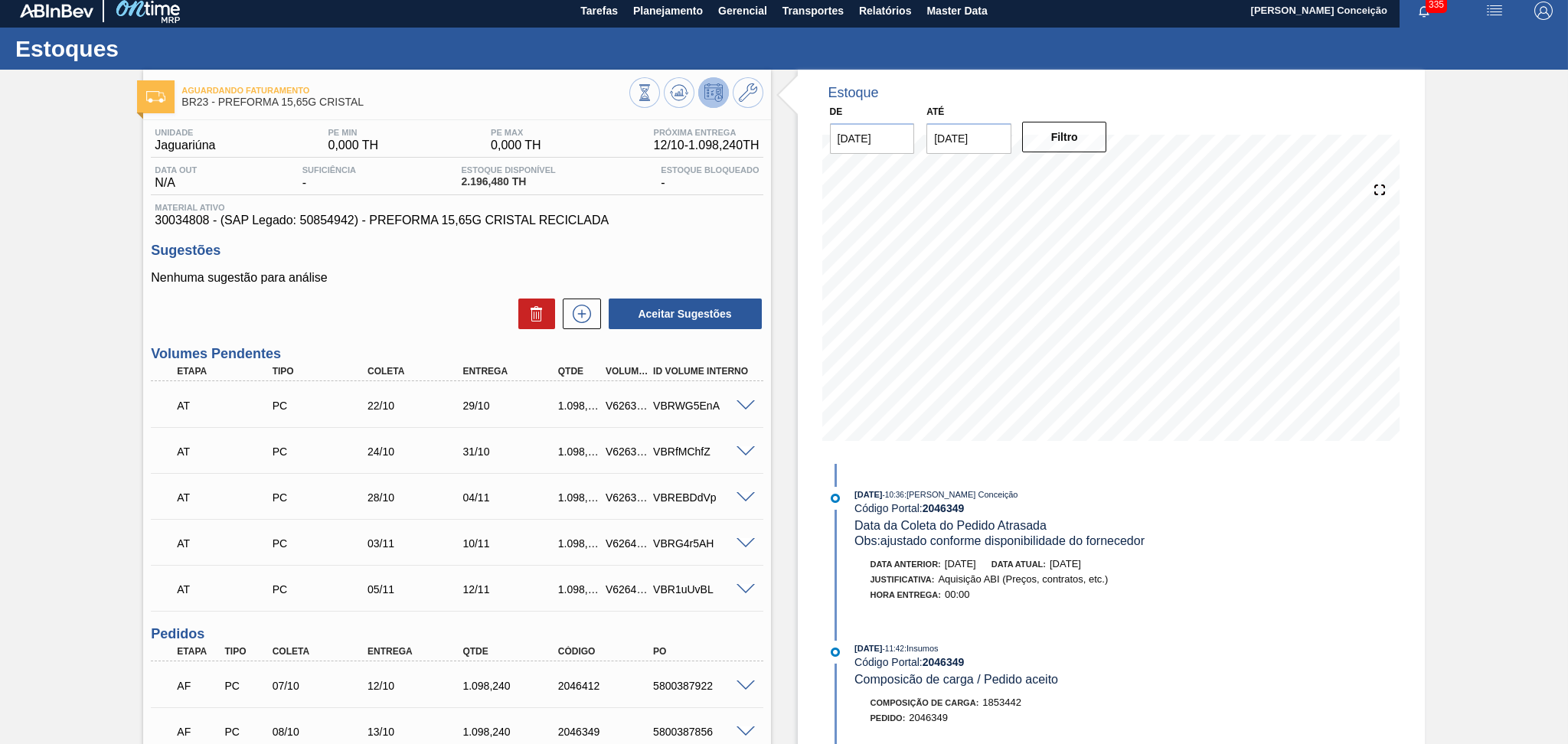
scroll to position [0, 0]
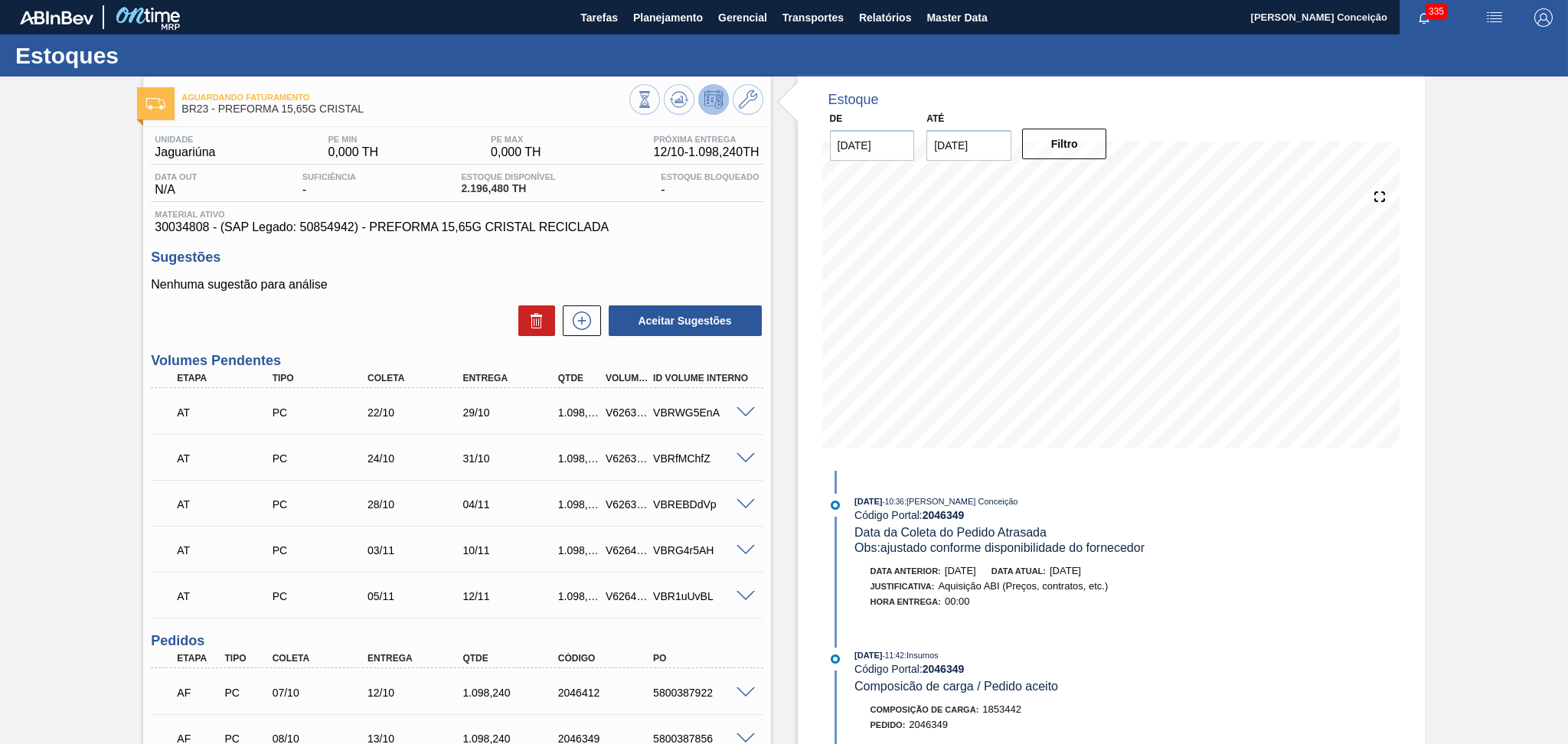
click at [694, 258] on h3 "Sugestões" at bounding box center [457, 258] width 611 height 16
click at [389, 287] on p "Nenhuma sugestão para análise" at bounding box center [457, 285] width 611 height 13
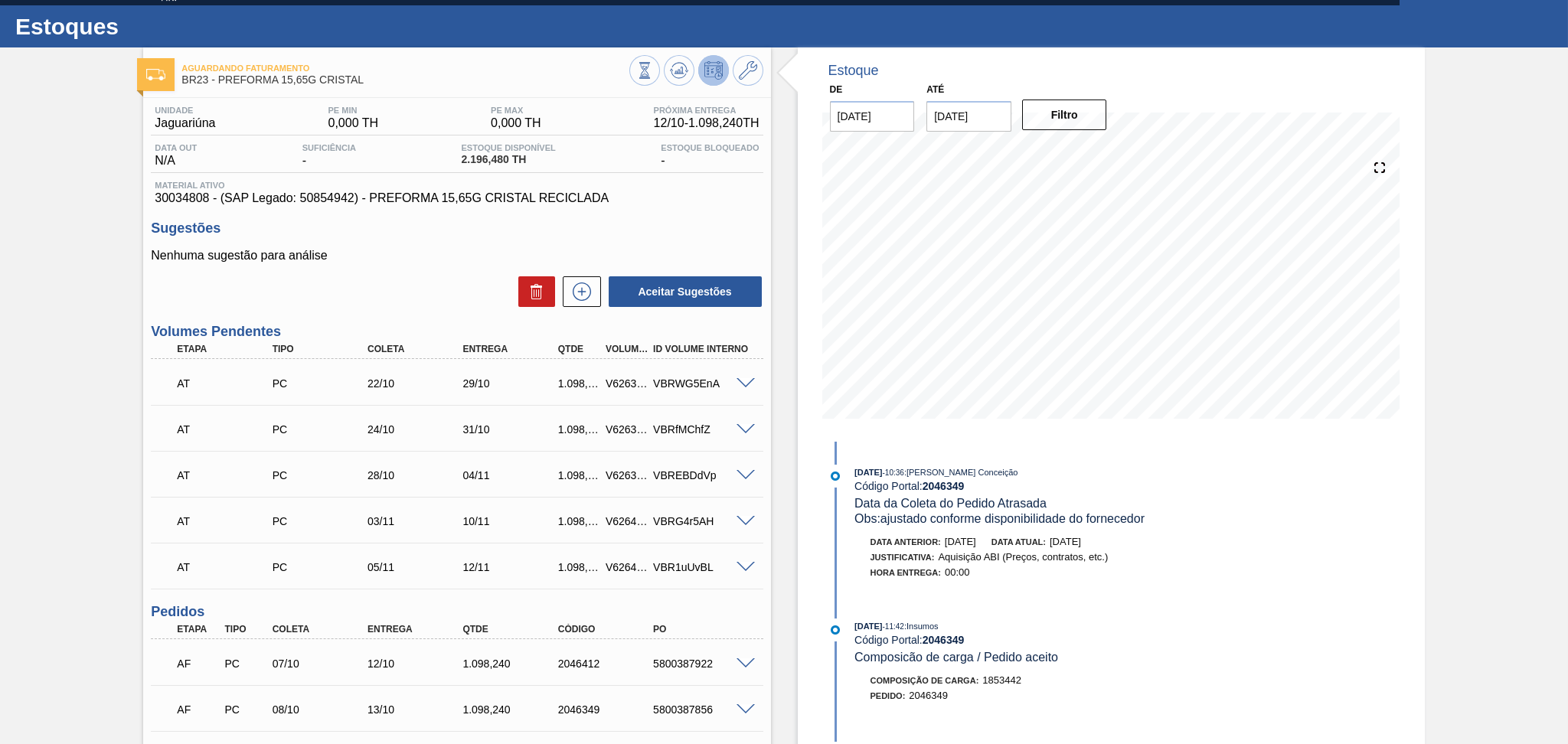
scroll to position [28, 0]
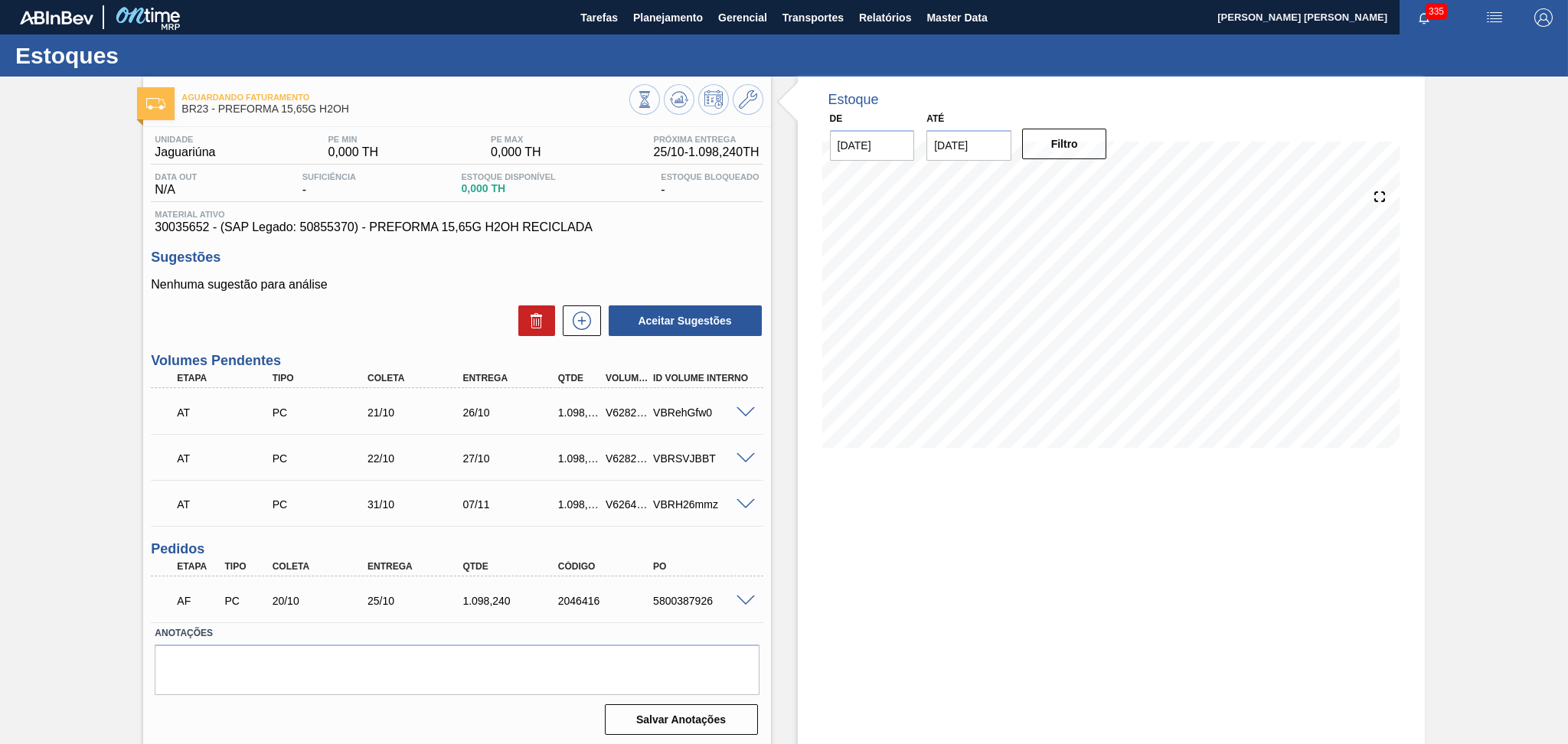
click at [388, 284] on p "Nenhuma sugestão para análise" at bounding box center [457, 285] width 611 height 13
click at [745, 601] on span at bounding box center [745, 602] width 18 height 12
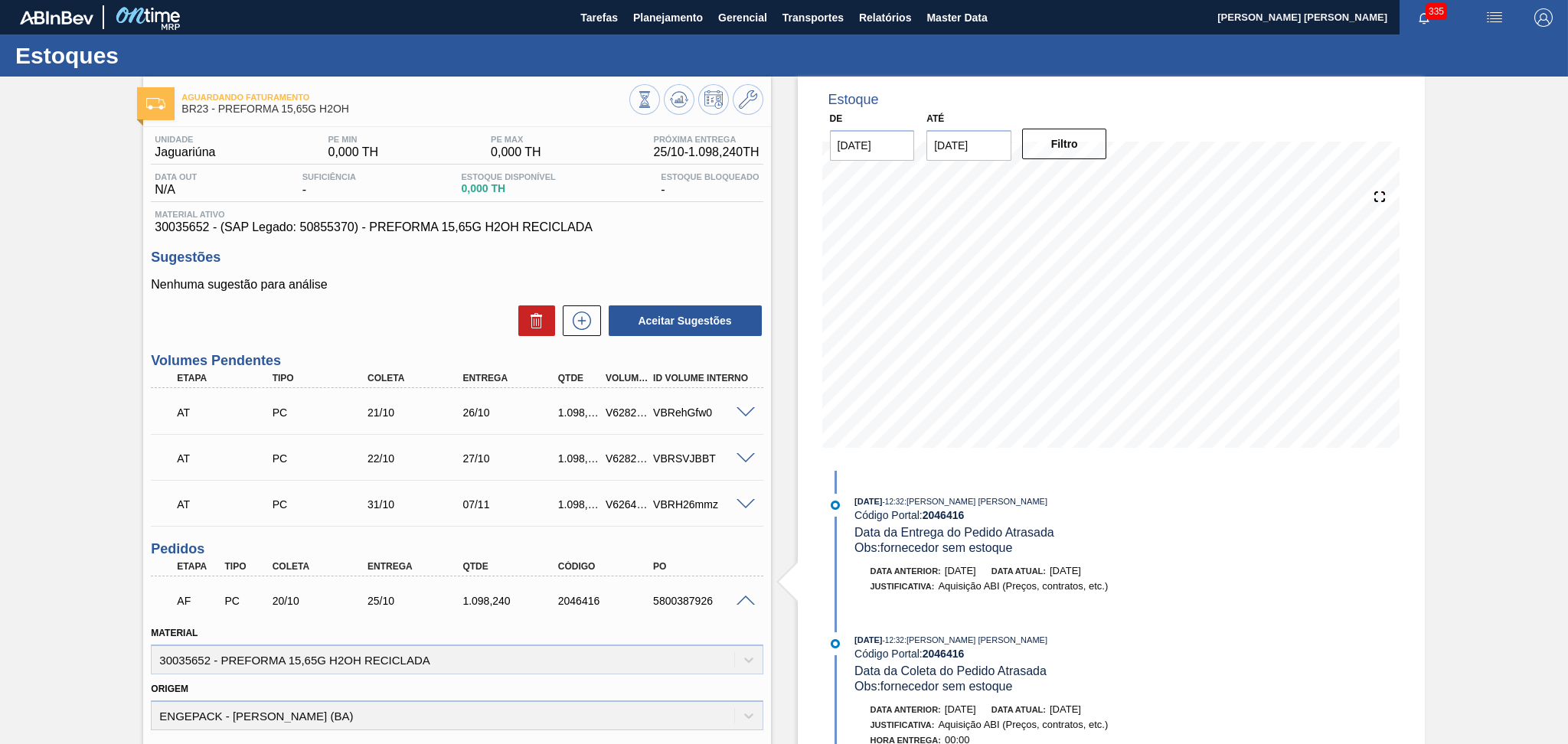
click at [427, 255] on h3 "Sugestões" at bounding box center [457, 258] width 611 height 16
click at [393, 329] on div "Aceitar Sugestões" at bounding box center [457, 320] width 611 height 34
click at [456, 293] on div "Nenhuma sugestão para análise Aceitar Sugestões" at bounding box center [457, 308] width 611 height 60
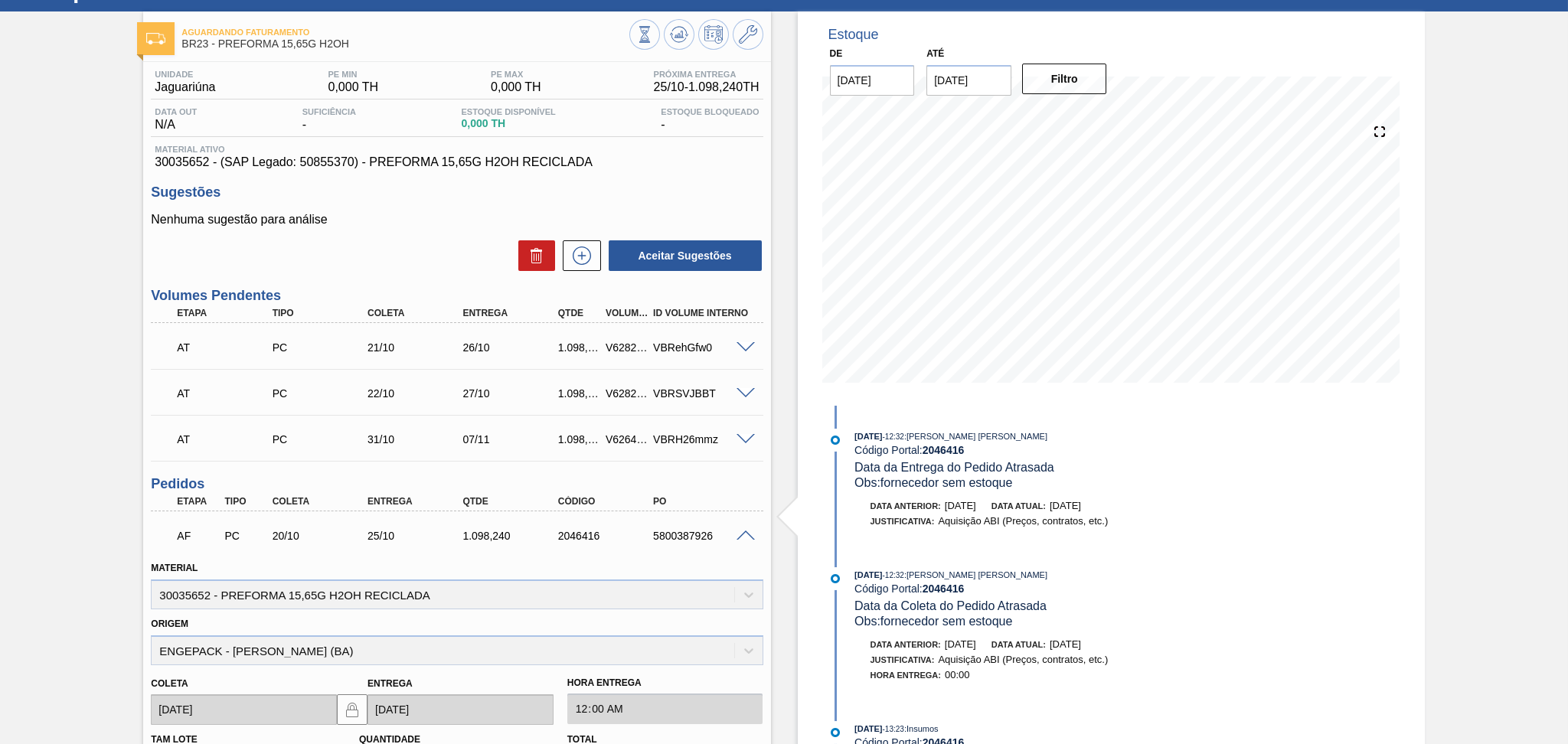
scroll to position [102, 0]
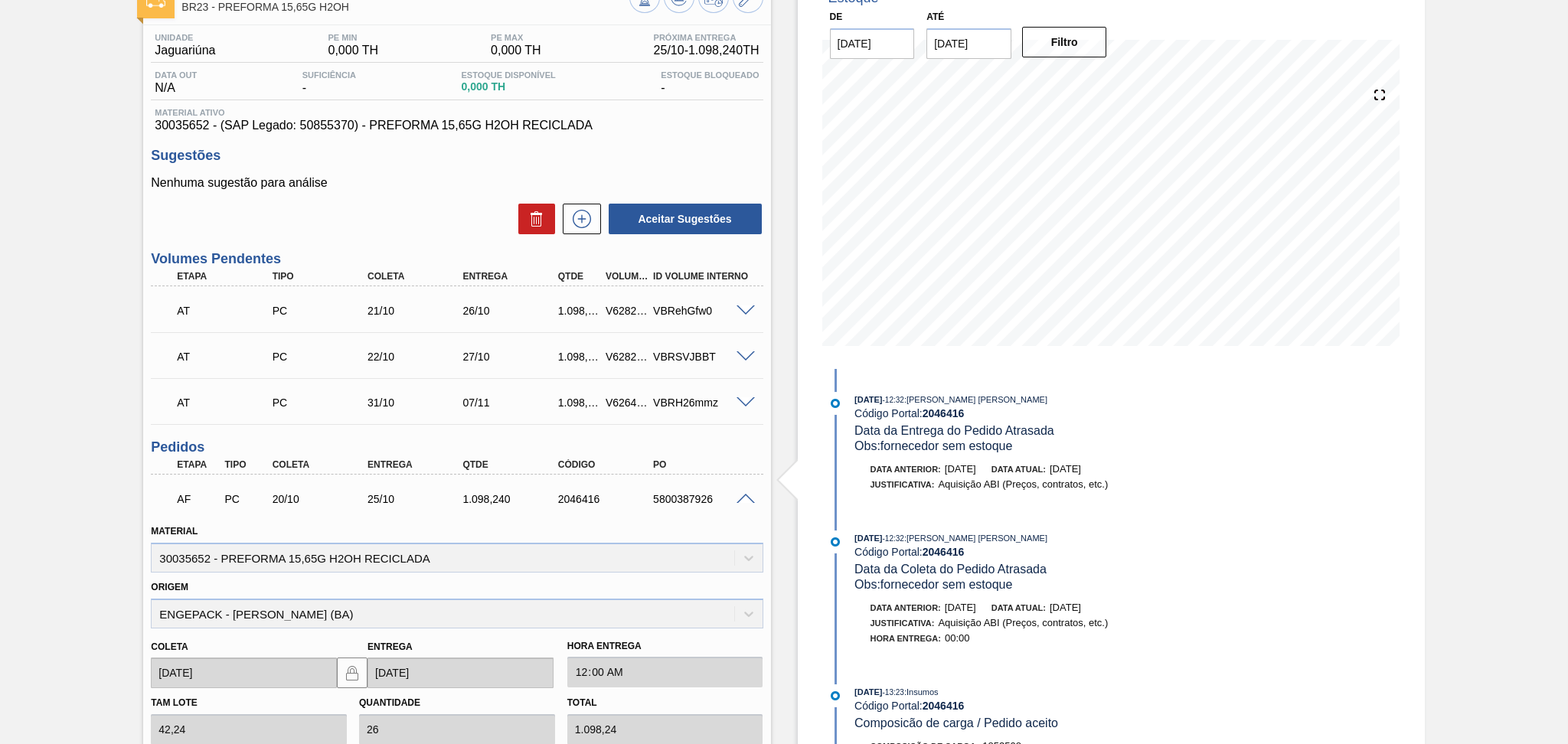
click at [748, 497] on span at bounding box center [745, 500] width 18 height 12
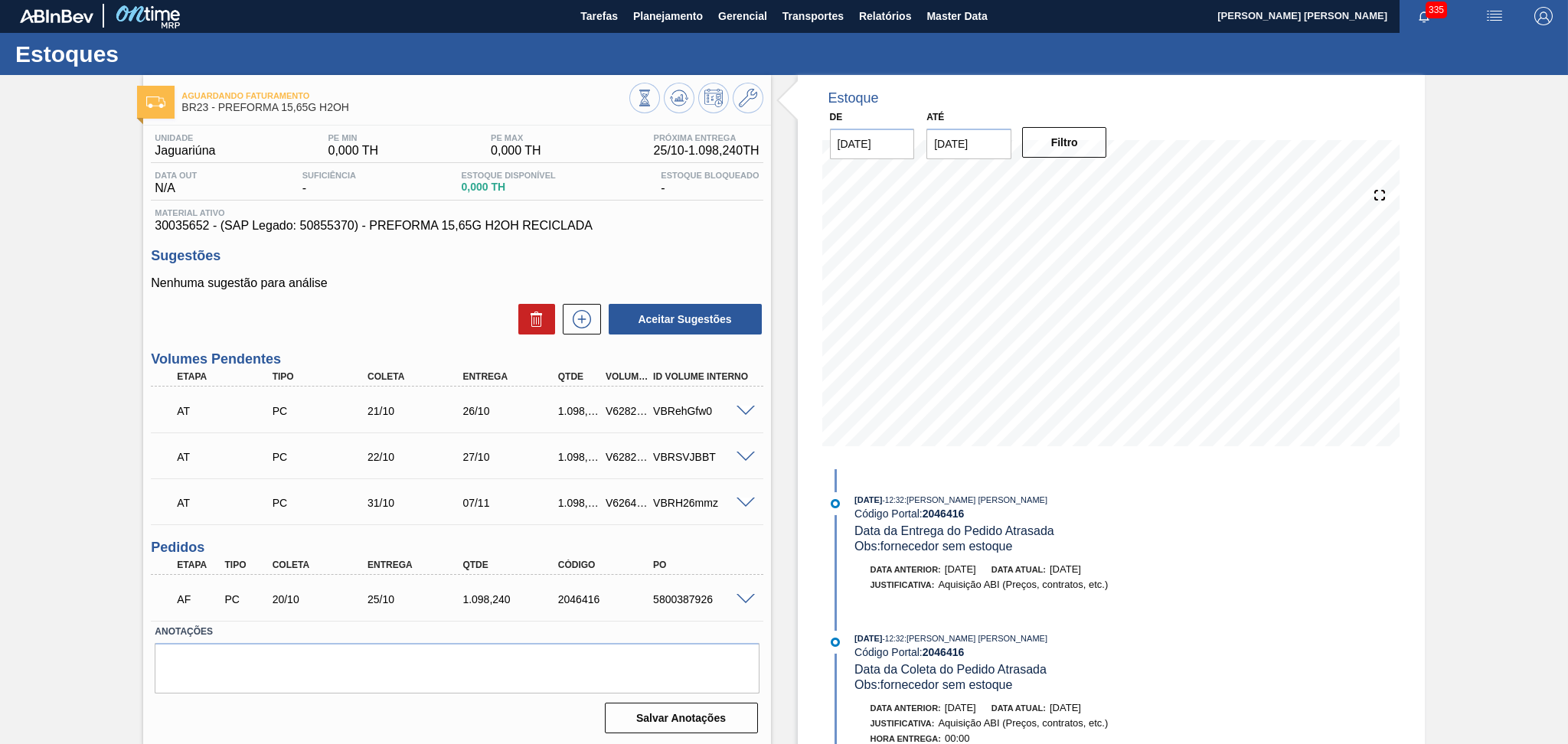
click at [427, 622] on label "Anotações" at bounding box center [457, 632] width 604 height 22
click at [344, 660] on textarea at bounding box center [457, 668] width 604 height 51
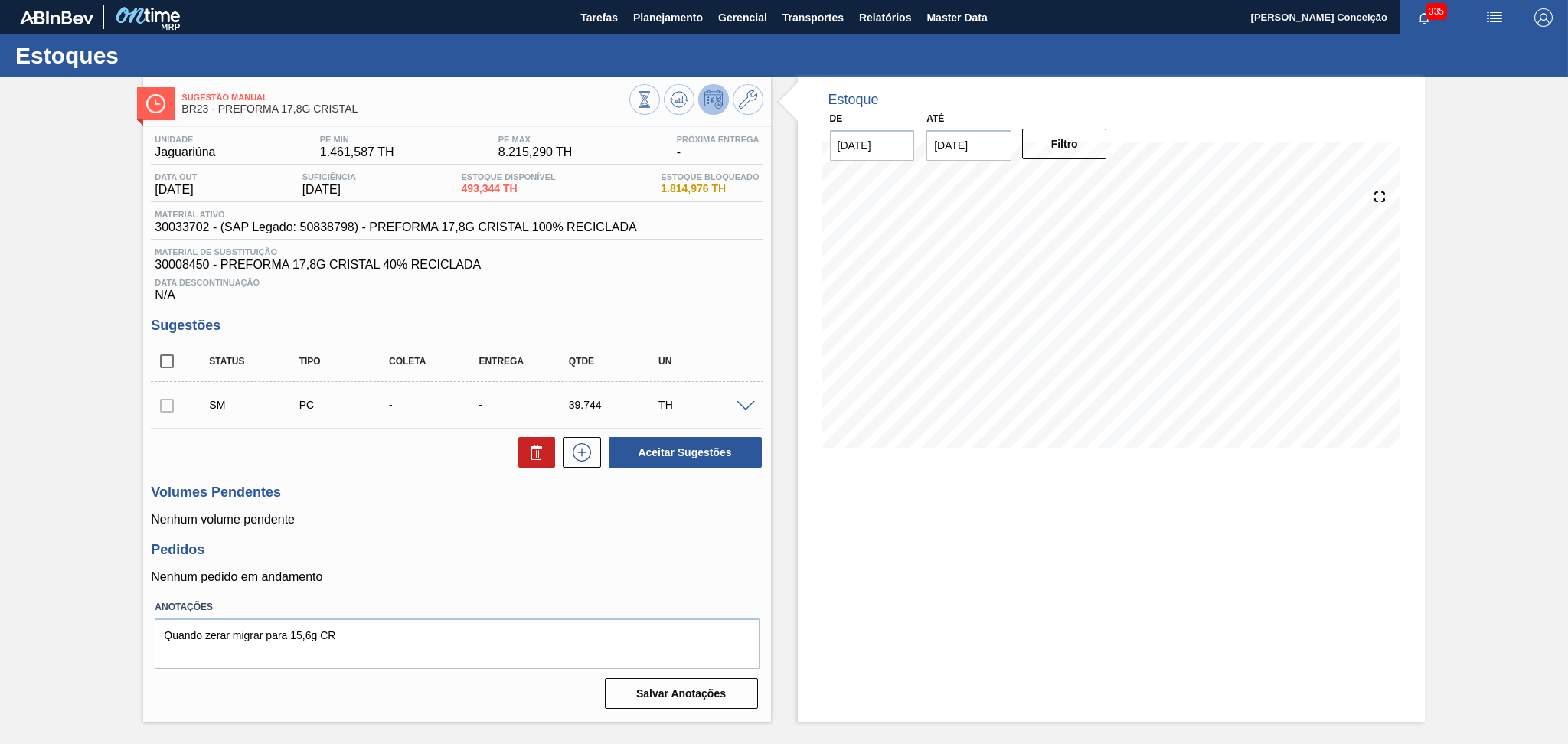
click at [470, 483] on div "Unidade Jaguariúna PE MIN 1.461,587 TH PE MAX 8.215,290 TH Próxima Entrega - Da…" at bounding box center [457, 420] width 627 height 587
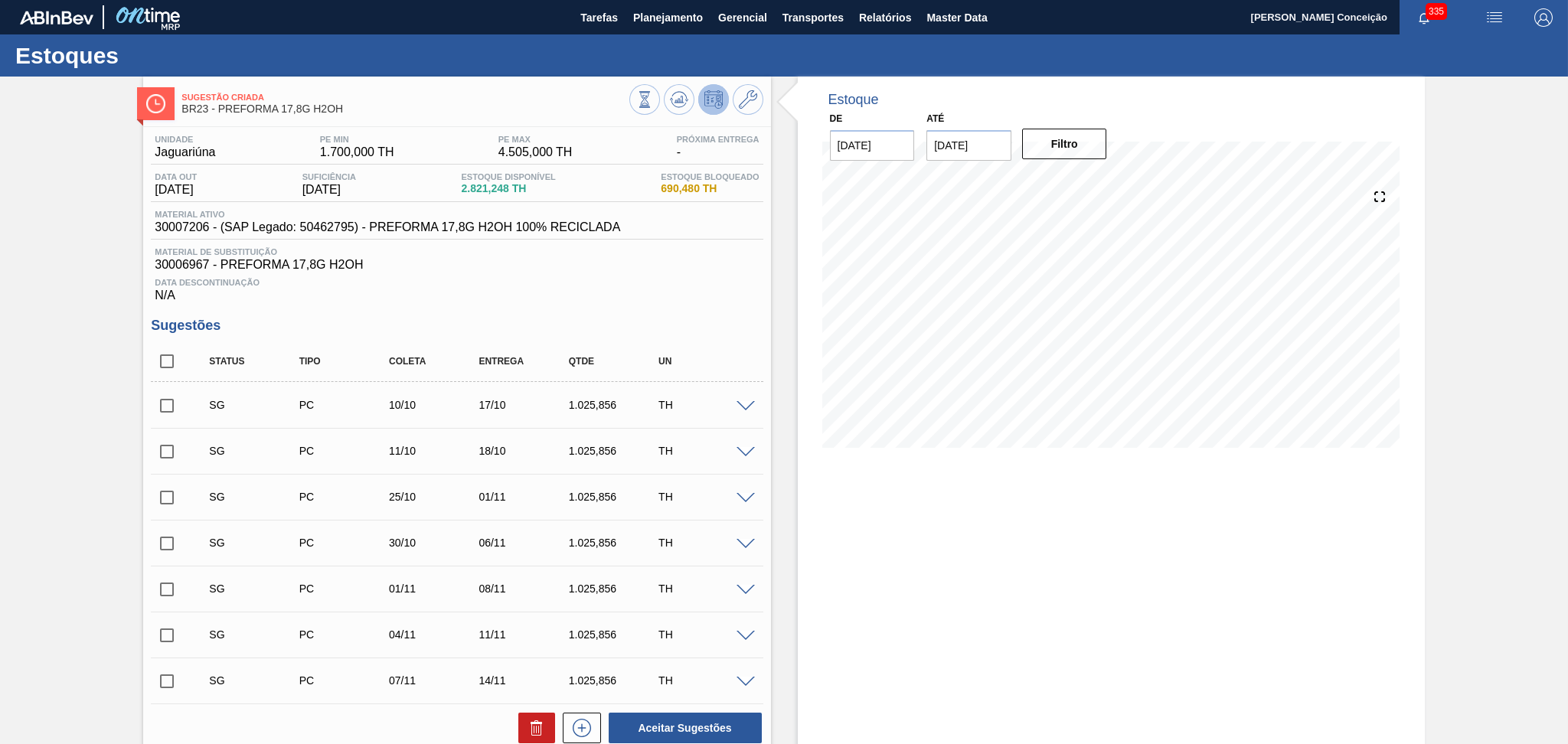
click at [840, 522] on div "Estoque De [DATE] Até [DATE] Filtro" at bounding box center [1111, 537] width 627 height 921
click at [165, 360] on input "checkbox" at bounding box center [166, 360] width 32 height 32
checkbox input "true"
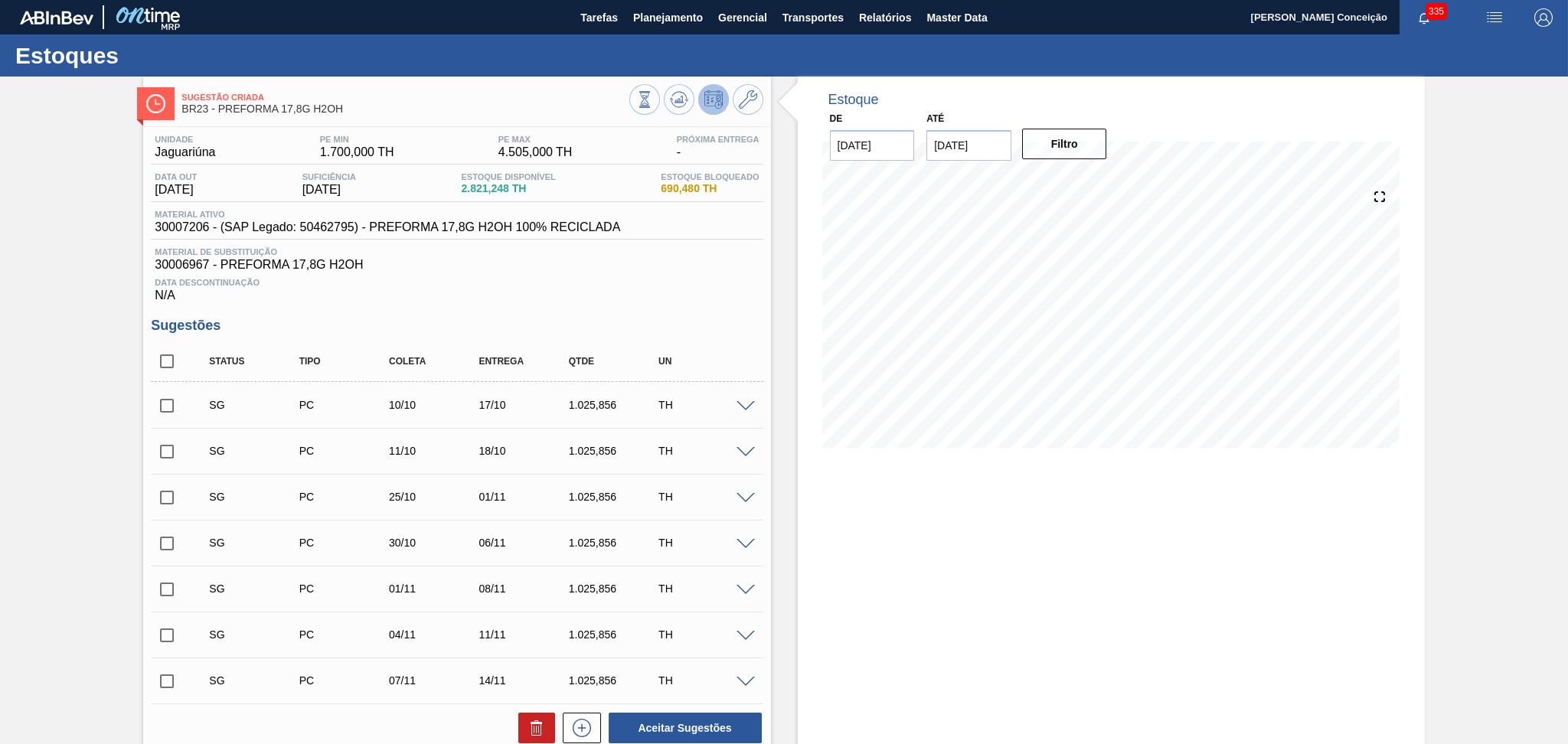
checkbox input "true"
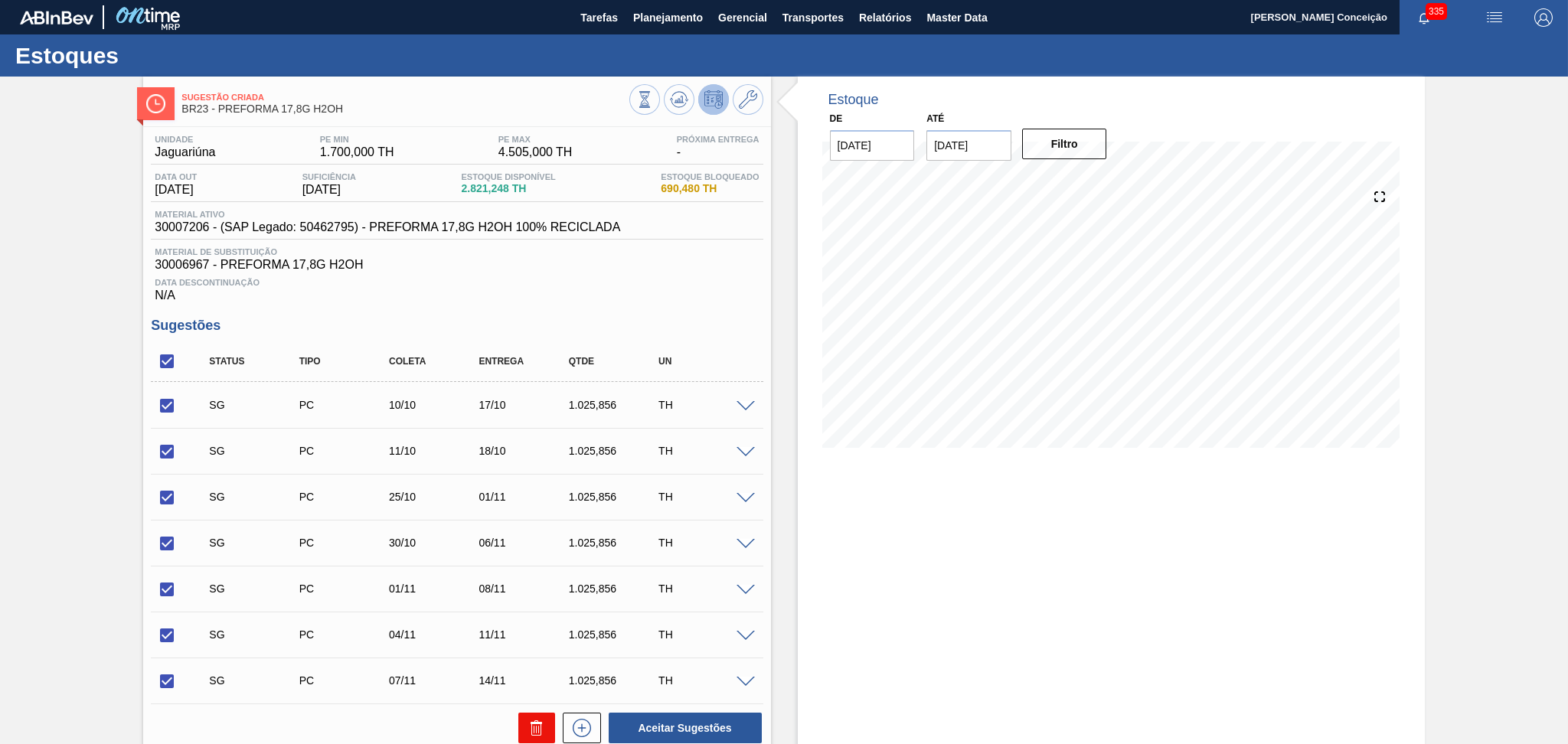
click at [543, 729] on icon at bounding box center [536, 728] width 18 height 18
checkbox input "false"
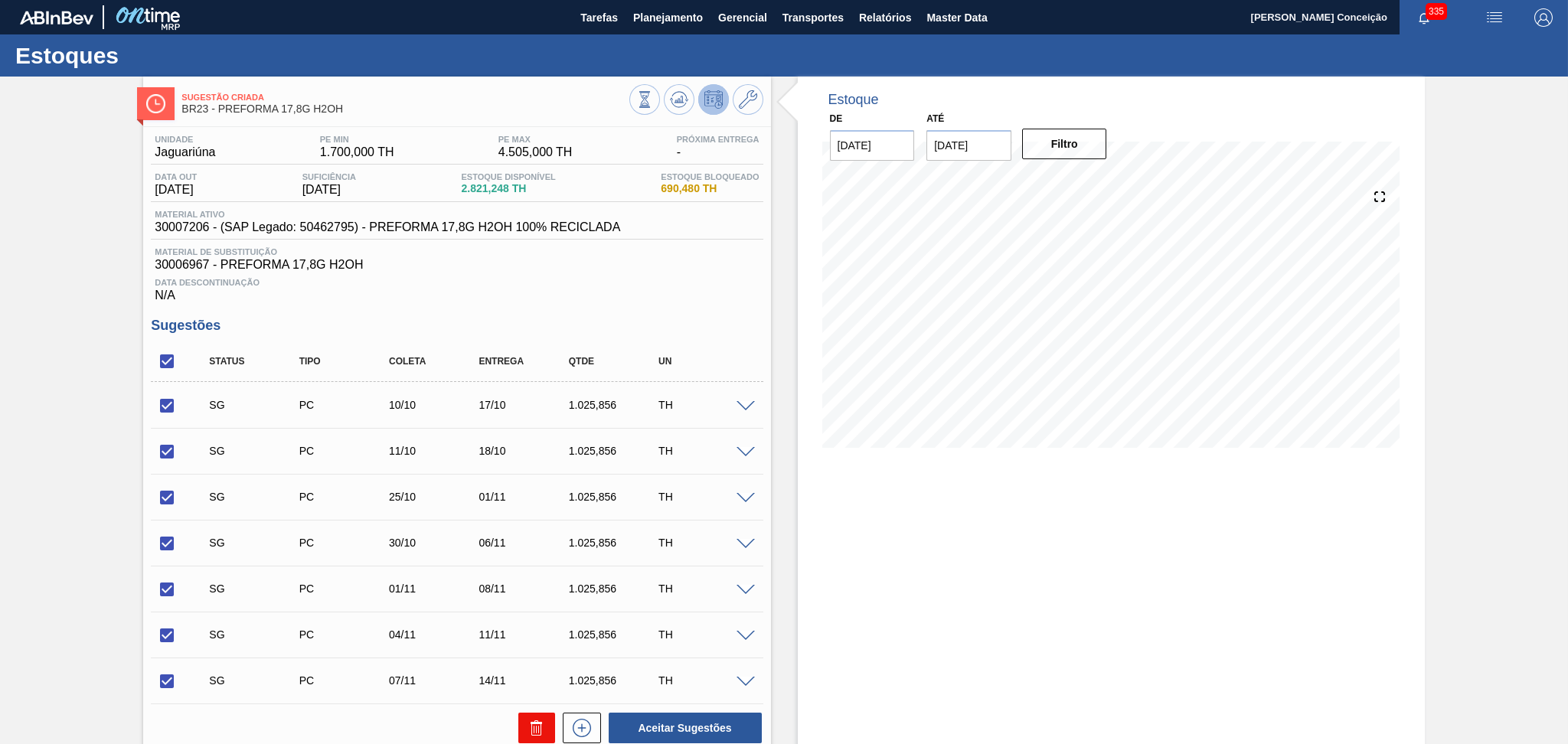
checkbox input "false"
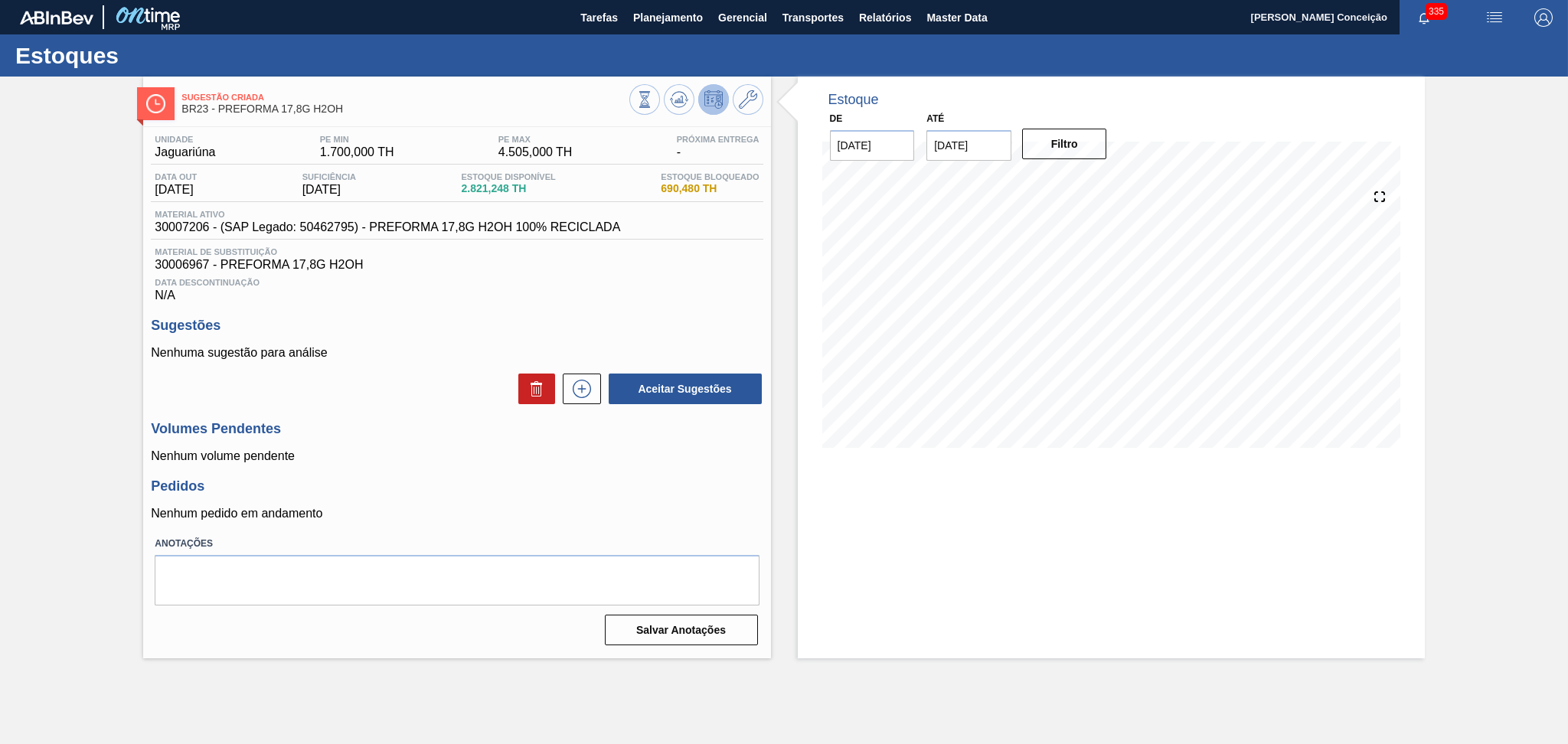
click at [466, 476] on div "Unidade Jaguariúna PE MIN 1.700,000 TH PE MAX 4.505,000 TH Próxima Entrega - Da…" at bounding box center [457, 388] width 627 height 524
click at [730, 506] on div "Pedidos Nenhum pedido em andamento" at bounding box center [457, 500] width 611 height 42
click at [448, 411] on div "Unidade Jaguariúna PE MIN 1.700,000 TH PE MAX 4.505,000 TH Próxima Entrega - Da…" at bounding box center [457, 388] width 627 height 524
click at [411, 429] on h3 "Volumes Pendentes" at bounding box center [457, 429] width 611 height 16
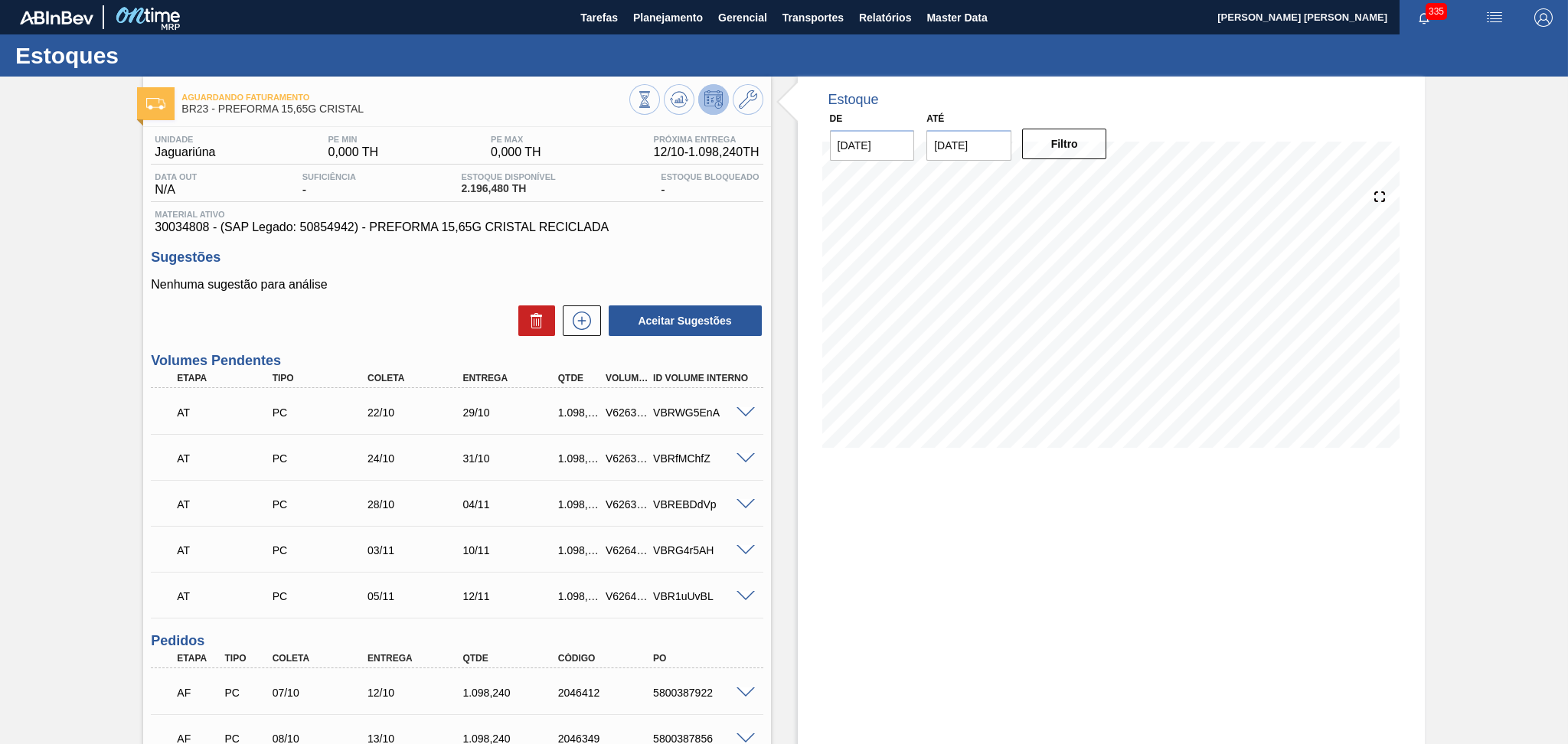
scroll to position [232, 0]
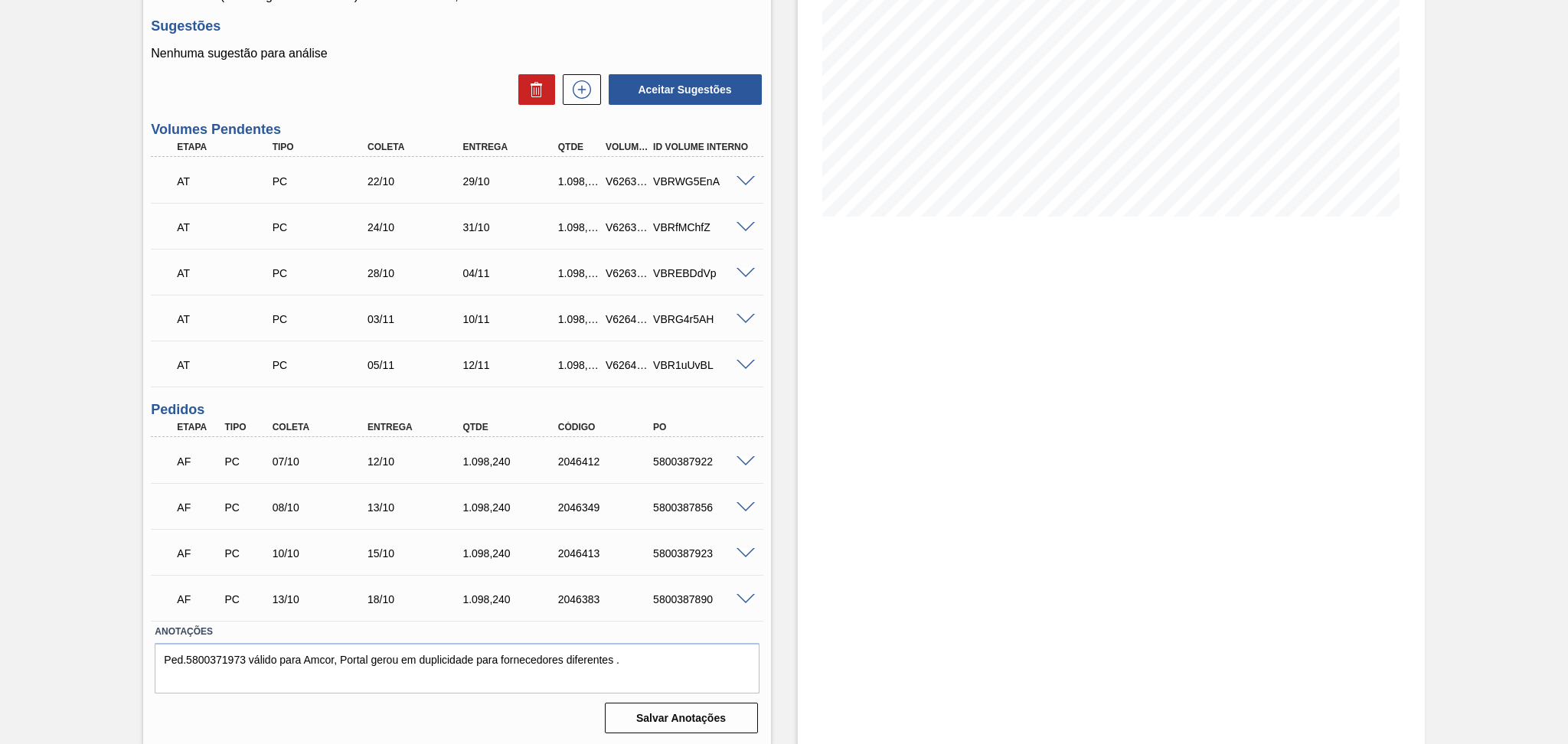
click at [791, 539] on div "Estoque De [DATE] Até [DATE] Filtro" at bounding box center [1098, 295] width 654 height 901
